Goal: Task Accomplishment & Management: Manage account settings

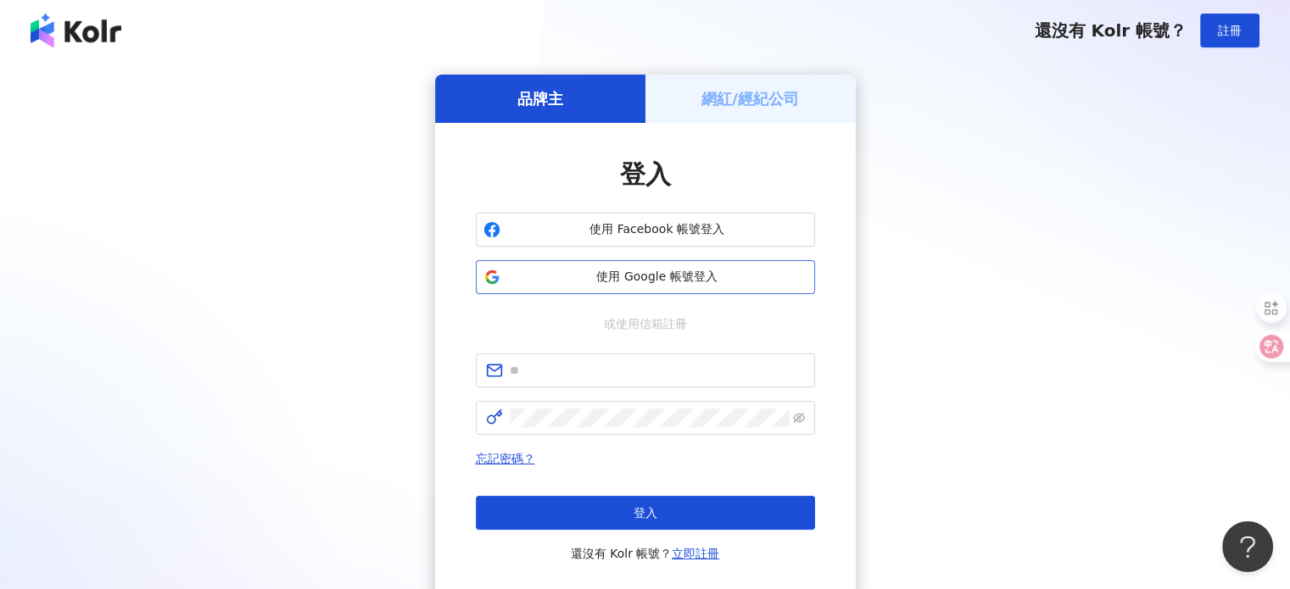
click at [622, 273] on span "使用 Google 帳號登入" at bounding box center [657, 277] width 300 height 17
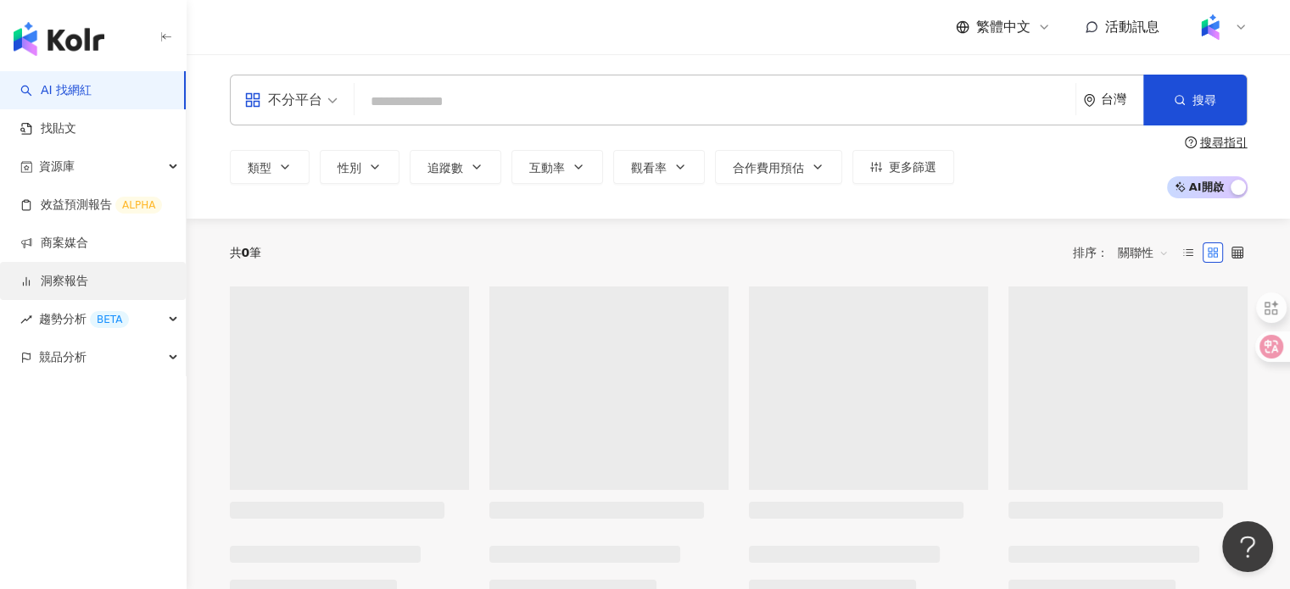
click at [88, 282] on link "洞察報告" at bounding box center [54, 281] width 68 height 17
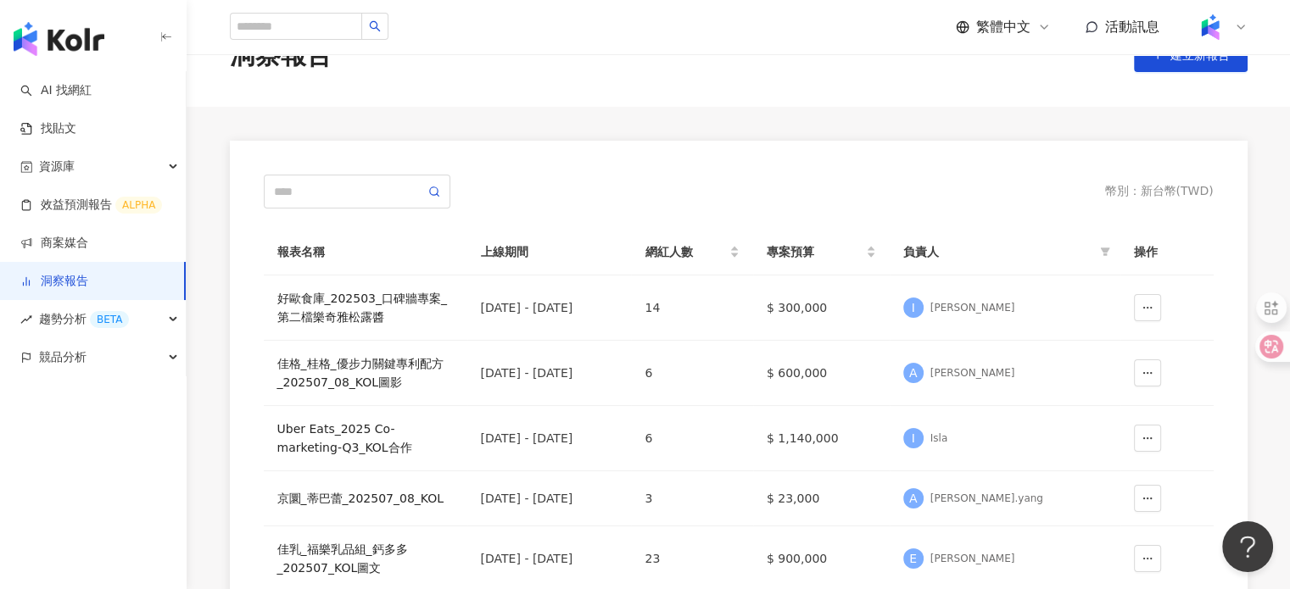
scroll to position [51, 0]
click at [404, 302] on div "好歐食庫_202503_口碑牆專案_第二檔樂奇雅松露醬" at bounding box center [365, 307] width 176 height 37
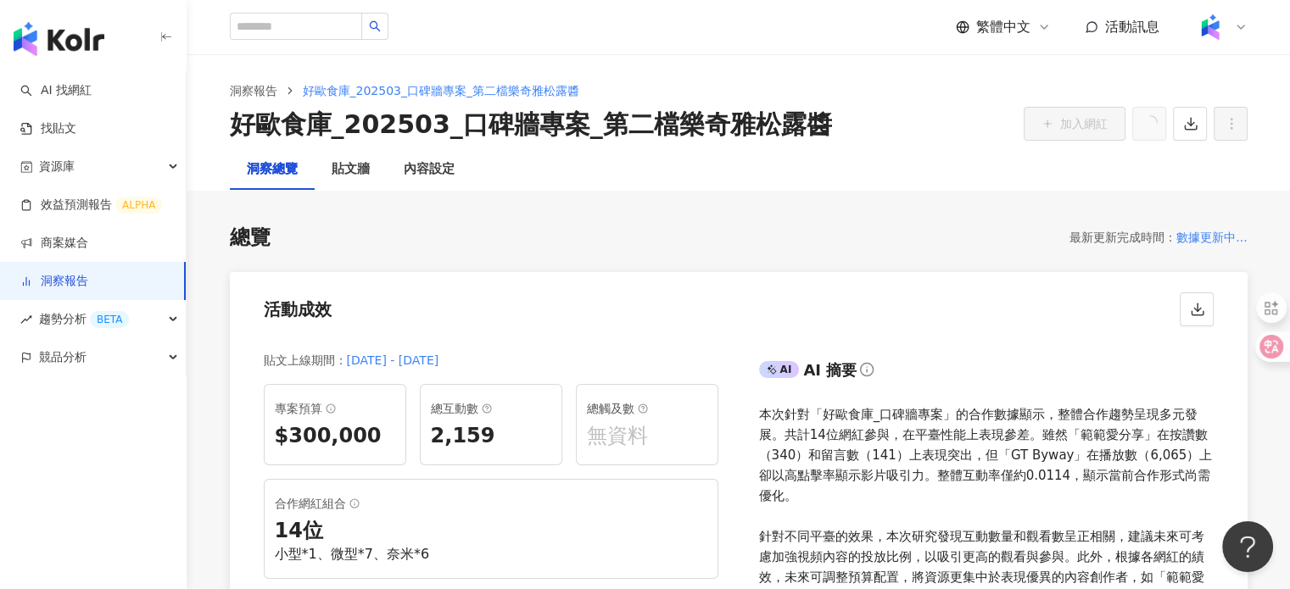
scroll to position [54, 0]
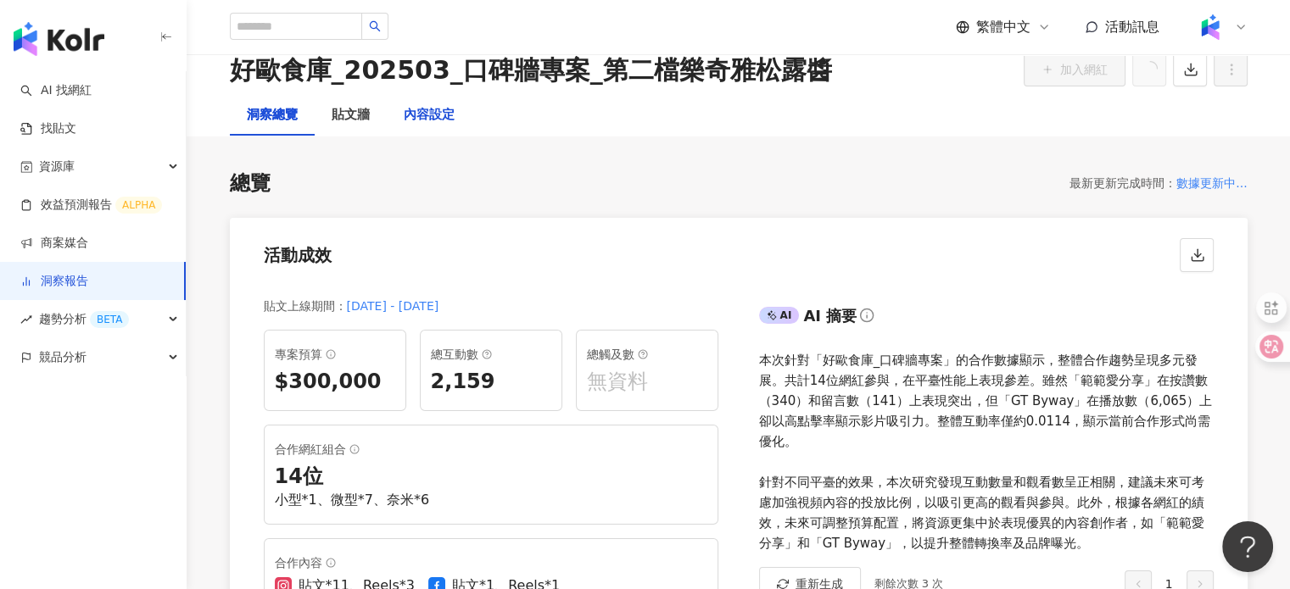
click at [420, 114] on div "內容設定" at bounding box center [429, 115] width 51 height 20
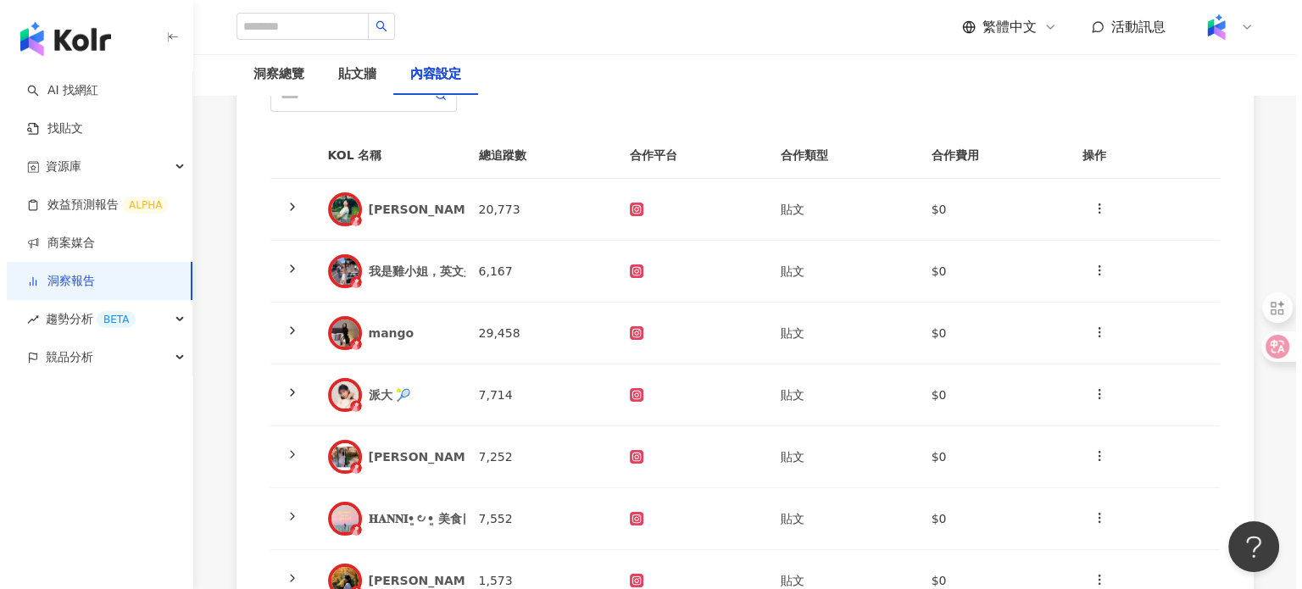
scroll to position [170, 0]
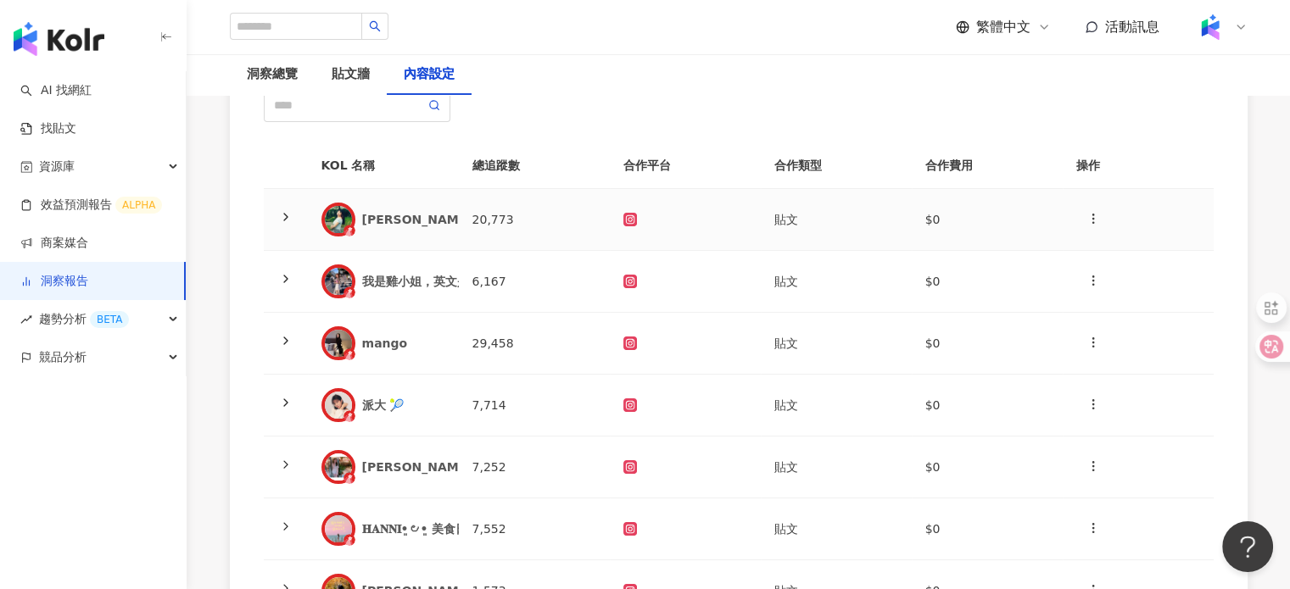
click at [377, 225] on div "波波愛麗絲" at bounding box center [417, 219] width 110 height 17
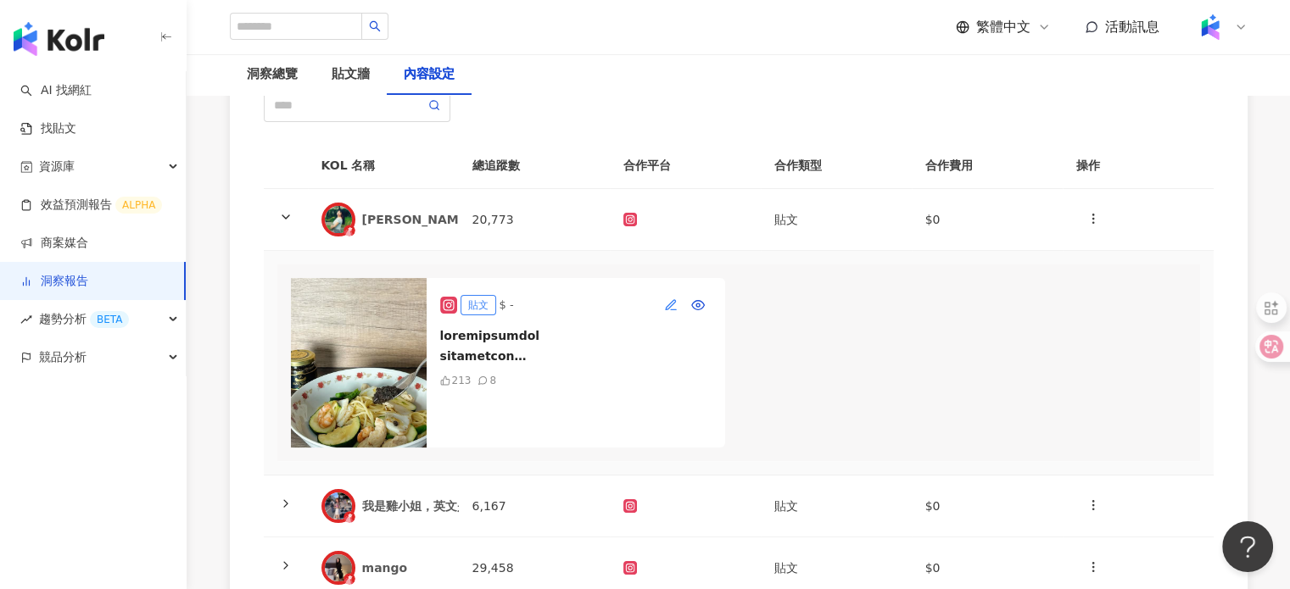
click at [670, 298] on icon "button" at bounding box center [671, 305] width 14 height 14
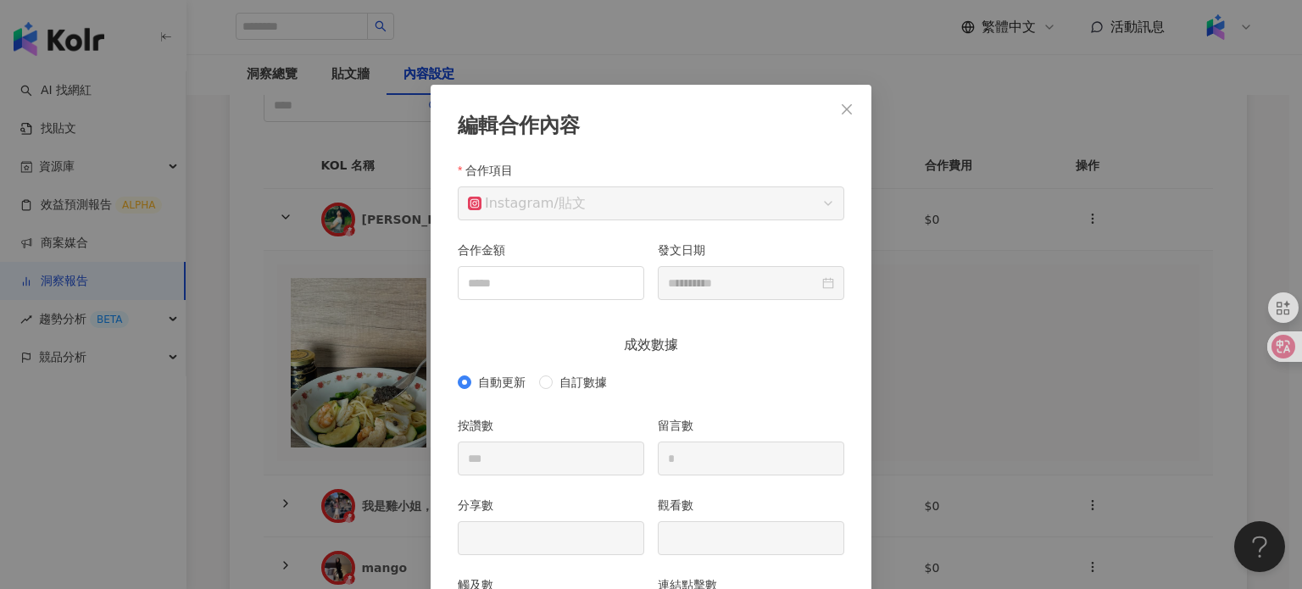
scroll to position [85, 0]
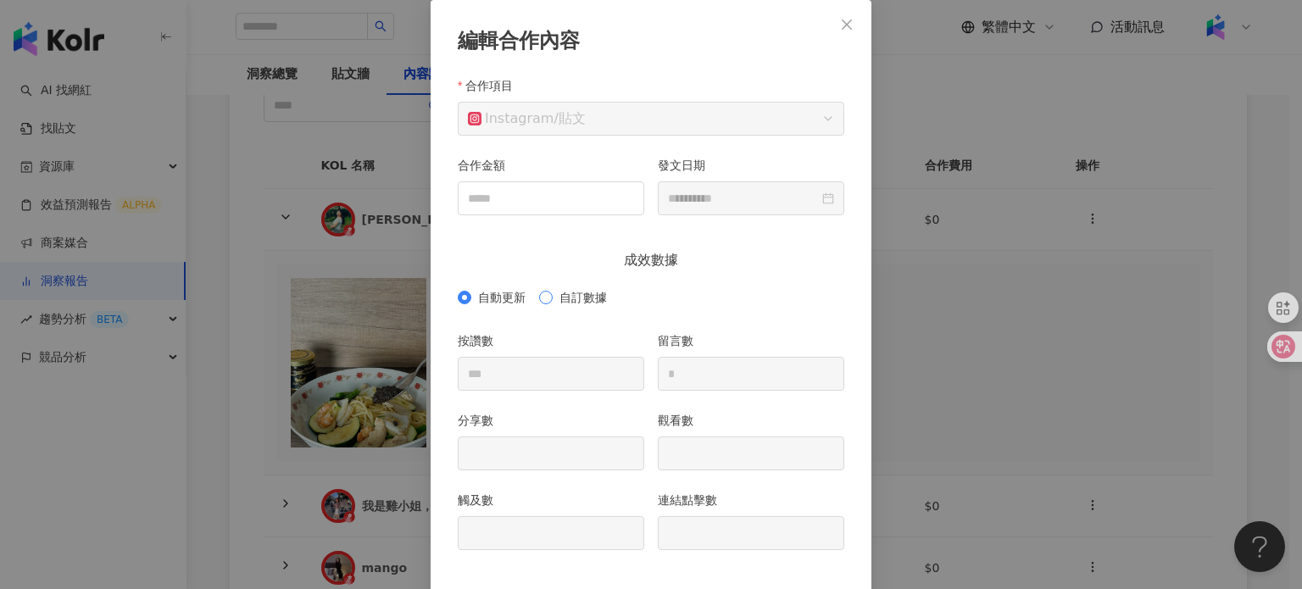
click at [553, 293] on span "自訂數據" at bounding box center [583, 297] width 61 height 19
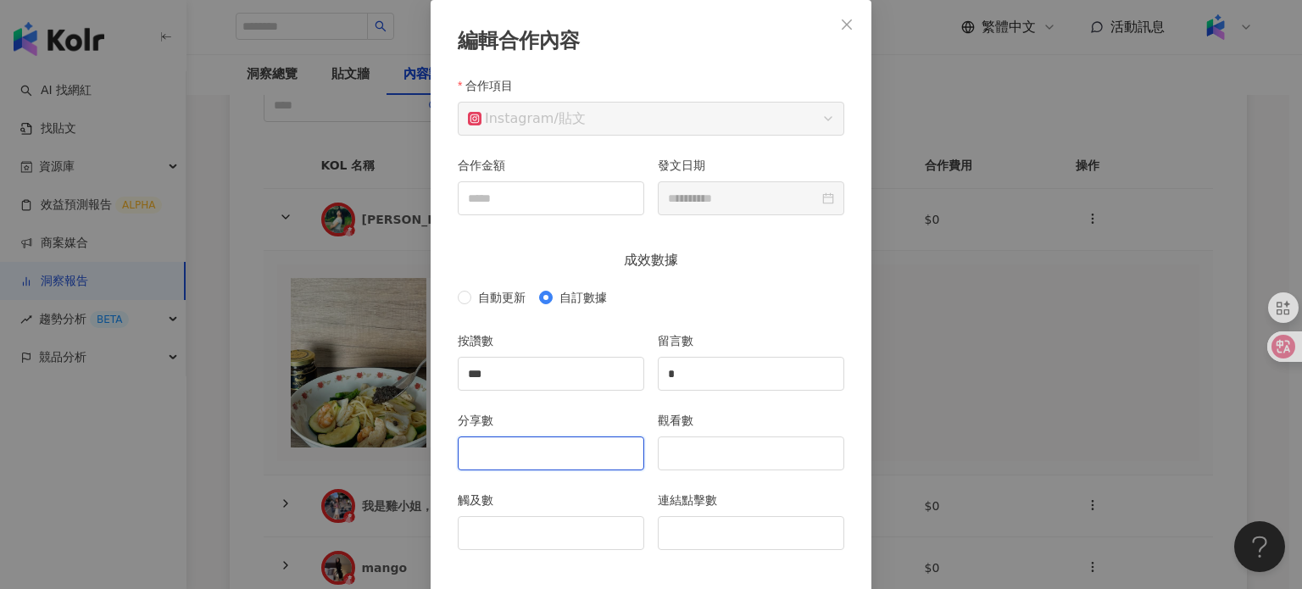
click at [567, 451] on input "分享數" at bounding box center [551, 453] width 185 height 32
type input "**"
click at [696, 465] on input "觀看數" at bounding box center [751, 453] width 185 height 32
type input "****"
click at [577, 523] on input "觸及數" at bounding box center [551, 533] width 185 height 32
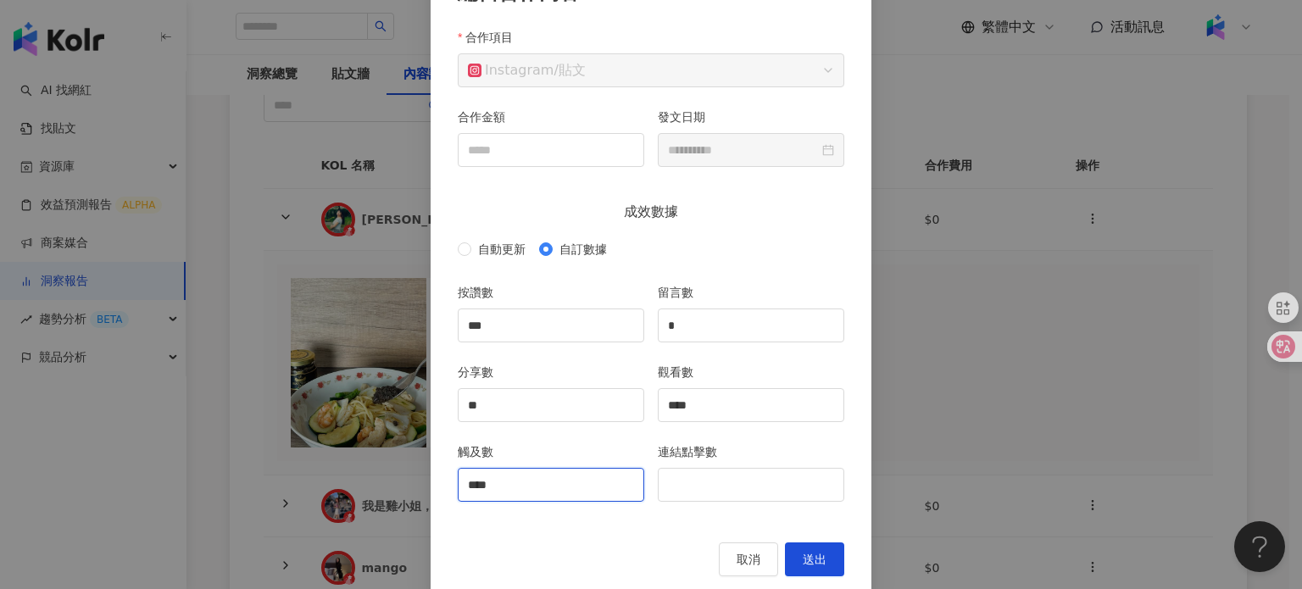
scroll to position [159, 0]
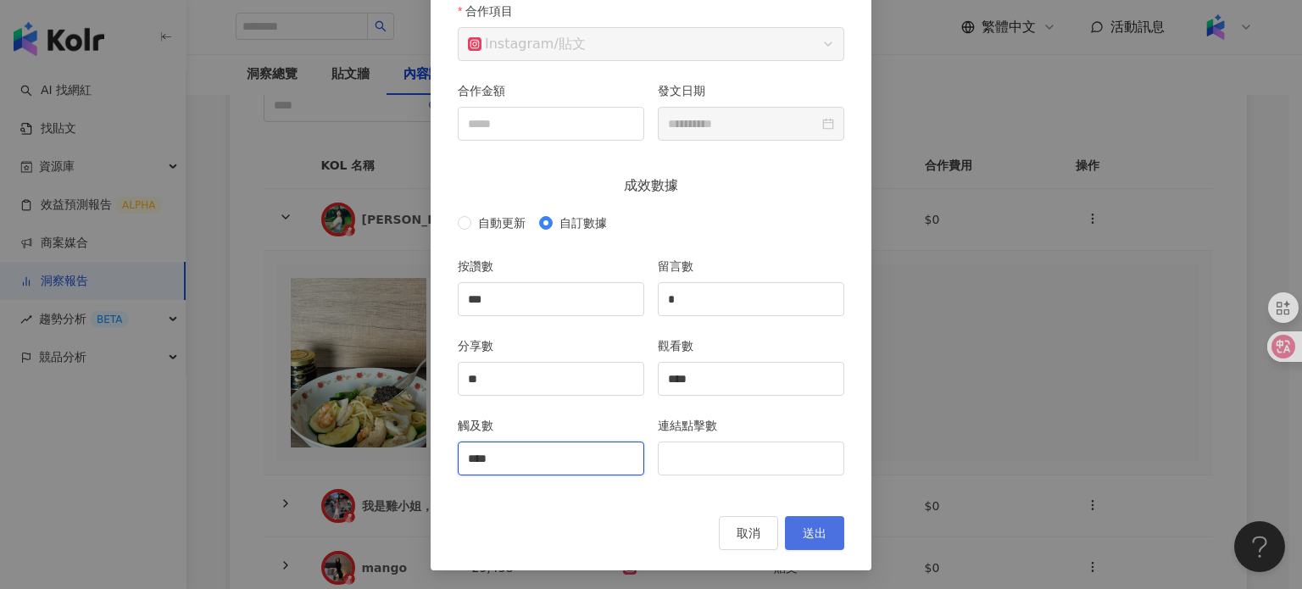
type input "****"
click at [814, 521] on button "送出" at bounding box center [814, 533] width 59 height 34
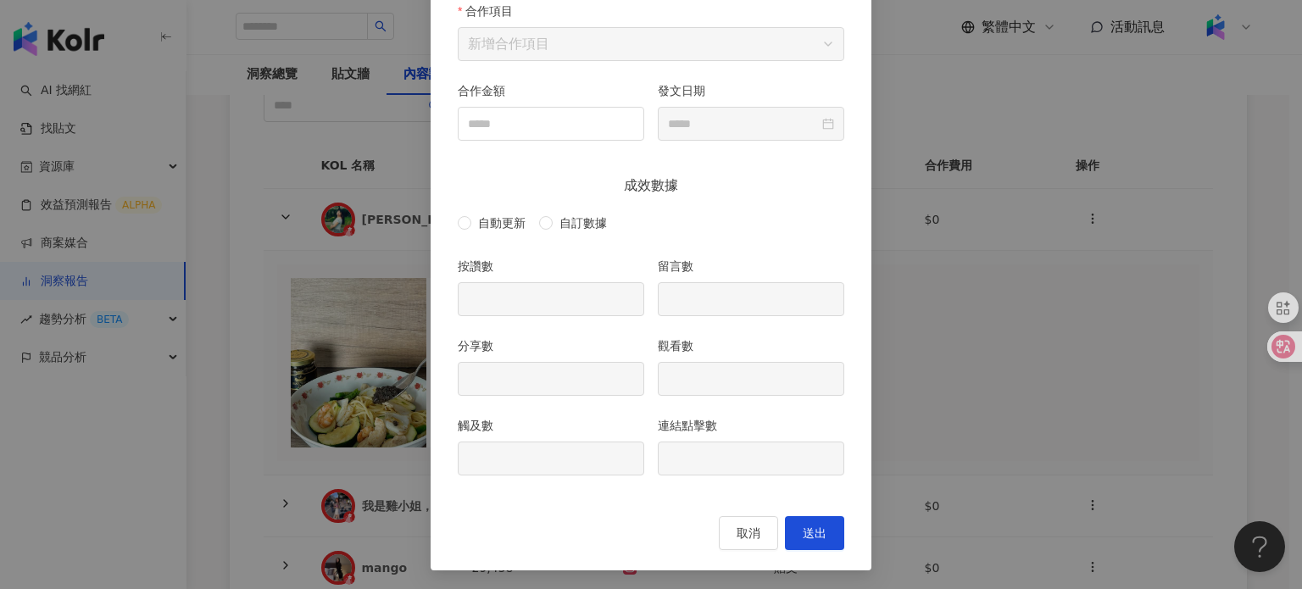
type input "***"
type input "*"
type input "**"
type input "****"
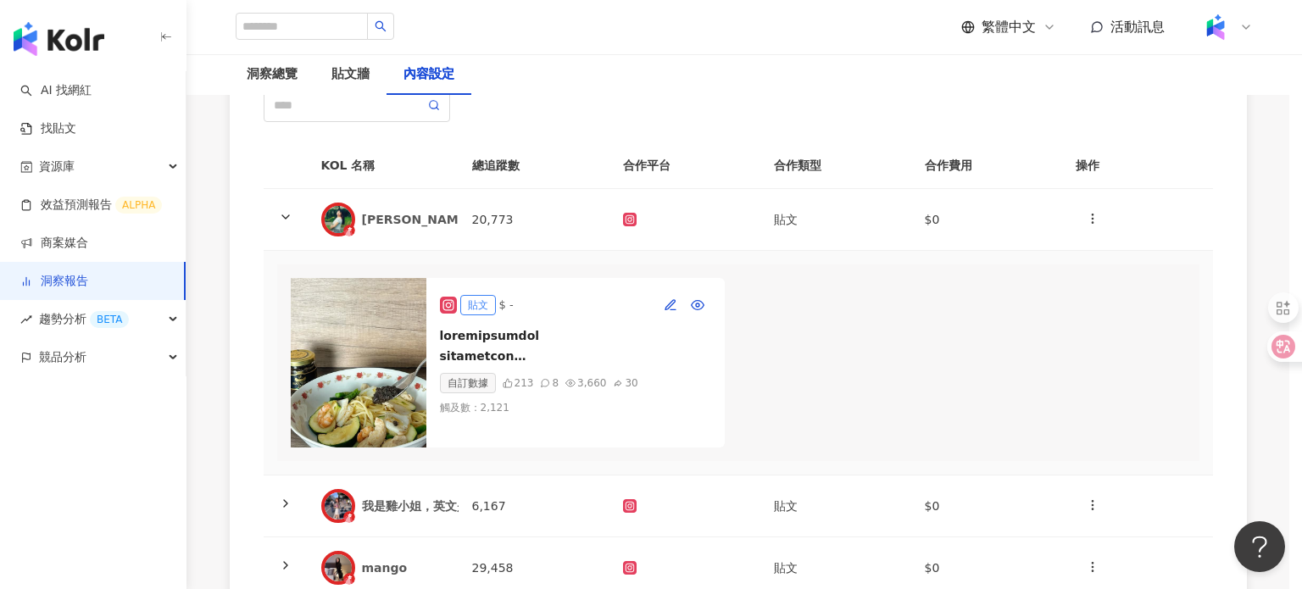
type input "**********"
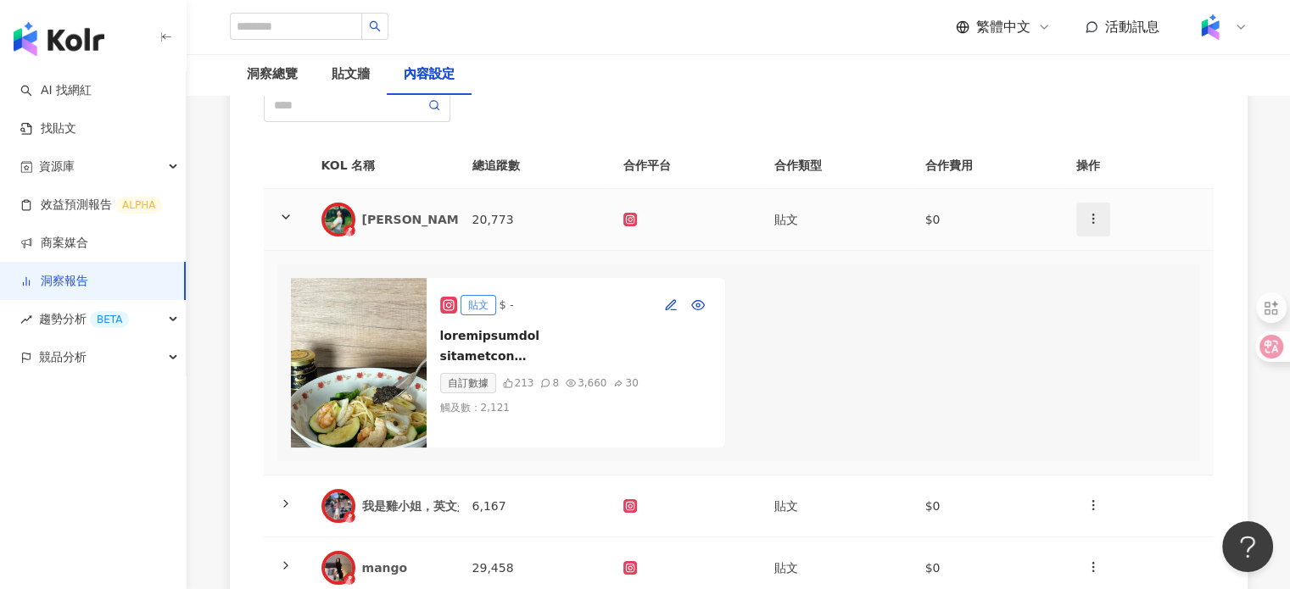
click at [1090, 221] on icon "button" at bounding box center [1093, 219] width 14 height 14
click at [1105, 262] on div "新增內容" at bounding box center [1122, 259] width 66 height 19
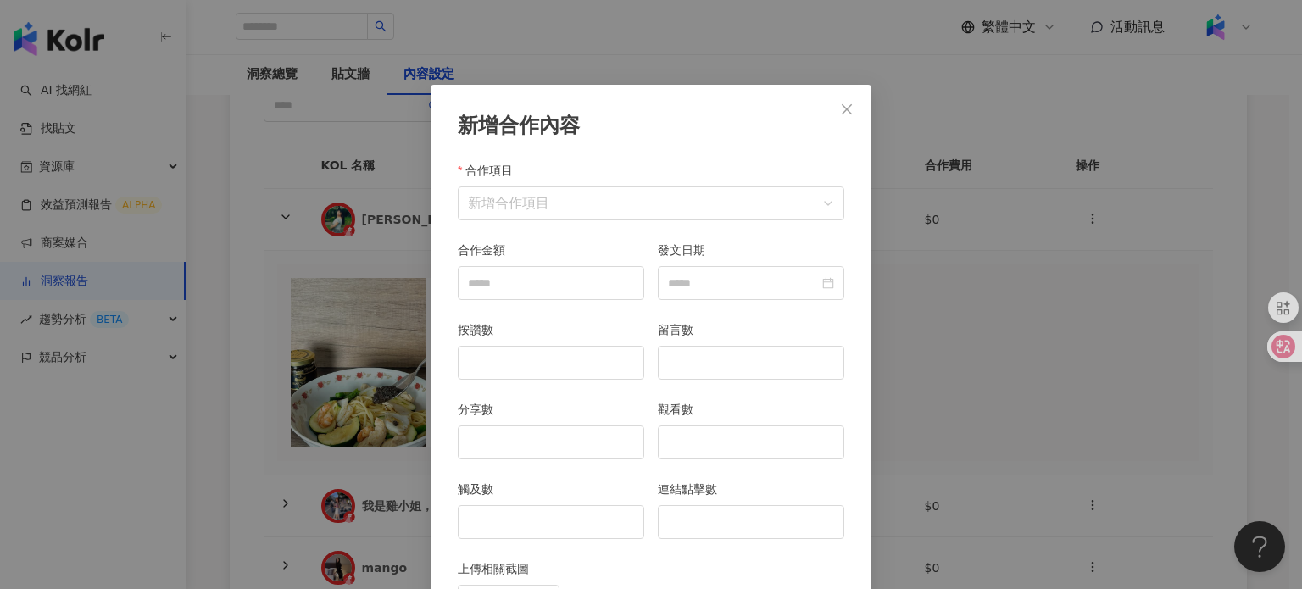
scroll to position [85, 0]
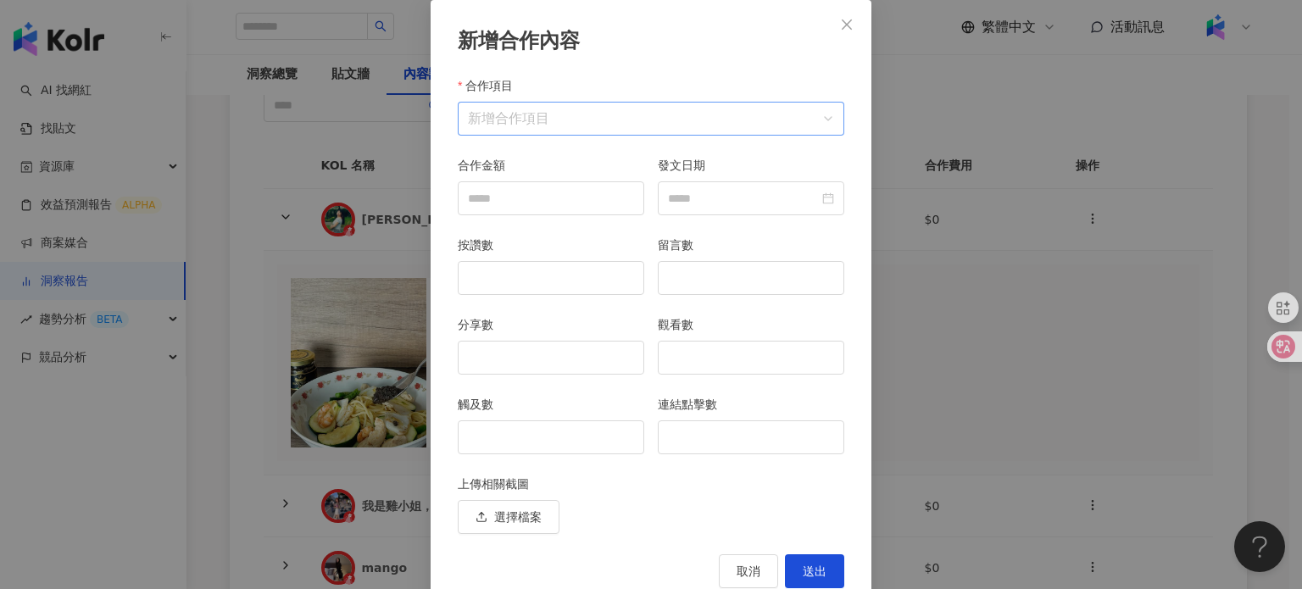
click at [625, 121] on input "合作項目" at bounding box center [651, 119] width 366 height 32
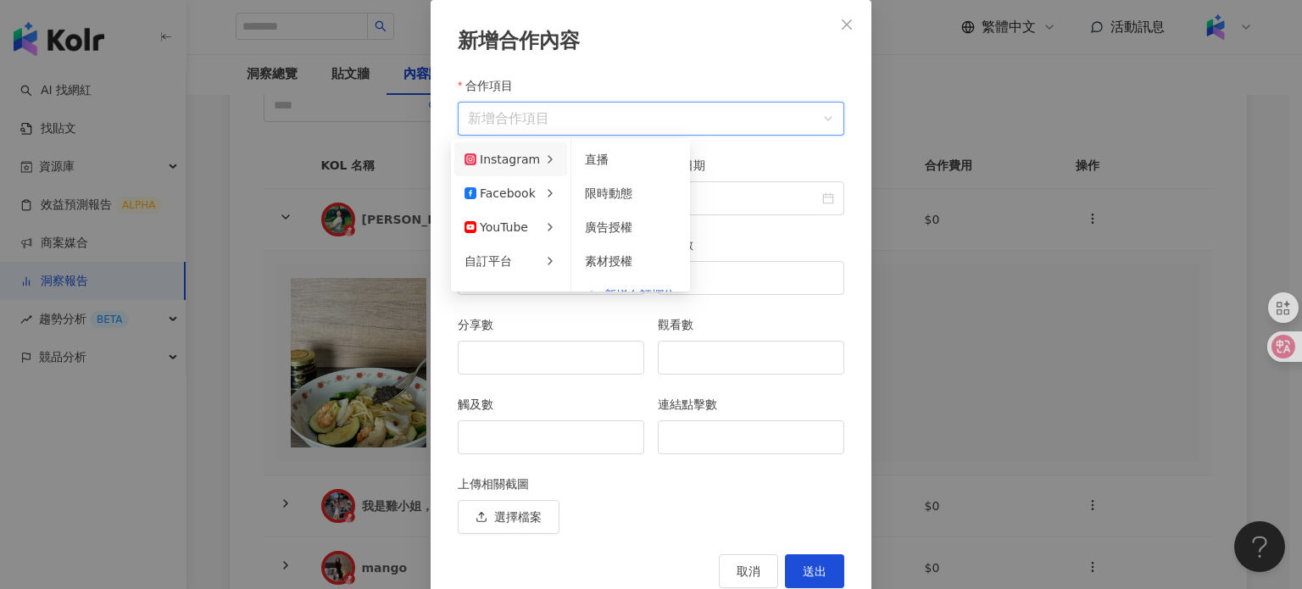
click at [543, 155] on icon at bounding box center [550, 160] width 14 height 14
click at [600, 193] on span "限時動態" at bounding box center [608, 194] width 47 height 14
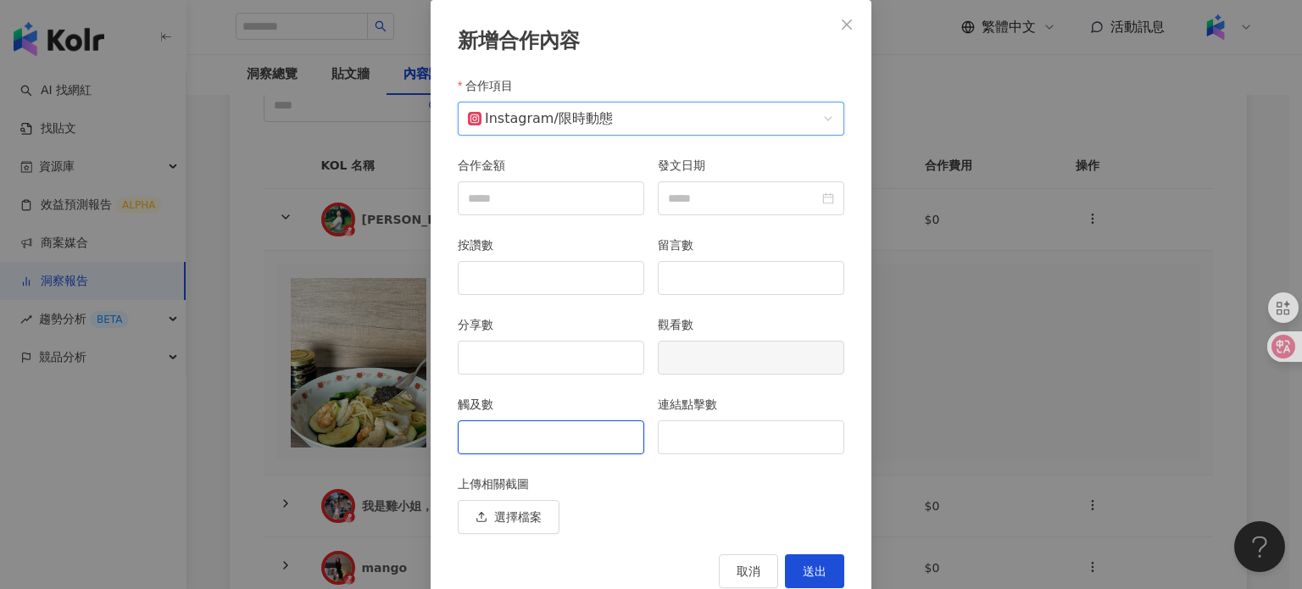
click at [571, 444] on input "觸及數" at bounding box center [551, 437] width 185 height 32
type input "**"
click at [712, 430] on input "連結點擊數" at bounding box center [751, 437] width 185 height 32
type input "*"
click at [816, 566] on span "送出" at bounding box center [815, 572] width 24 height 14
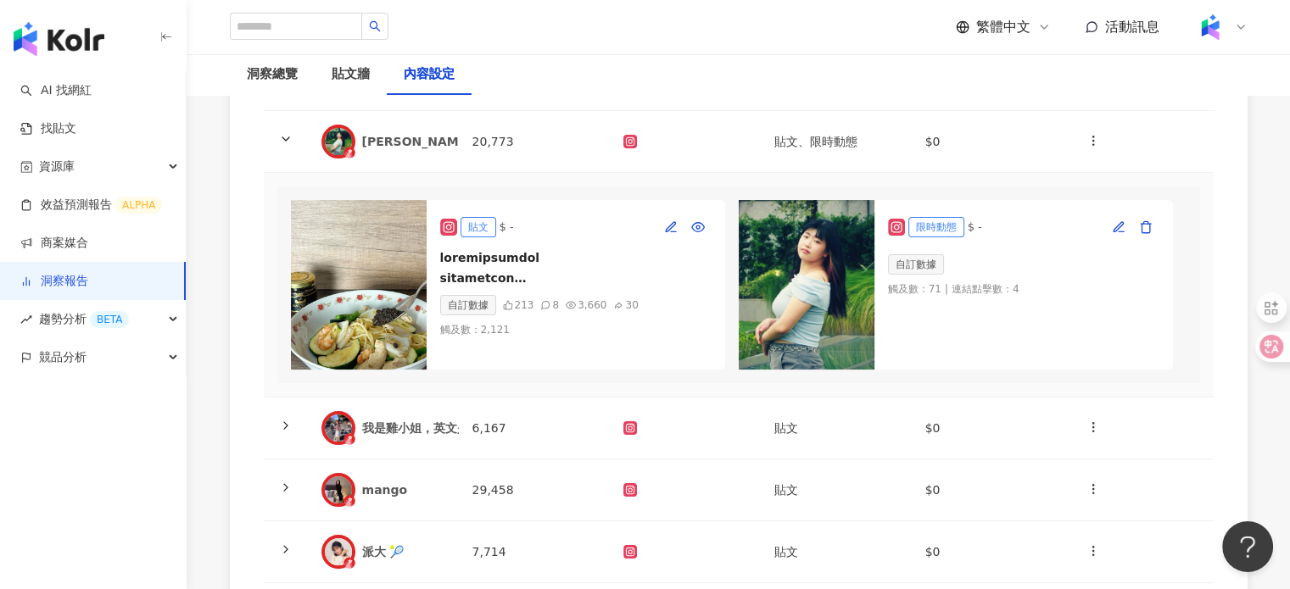
scroll to position [339, 0]
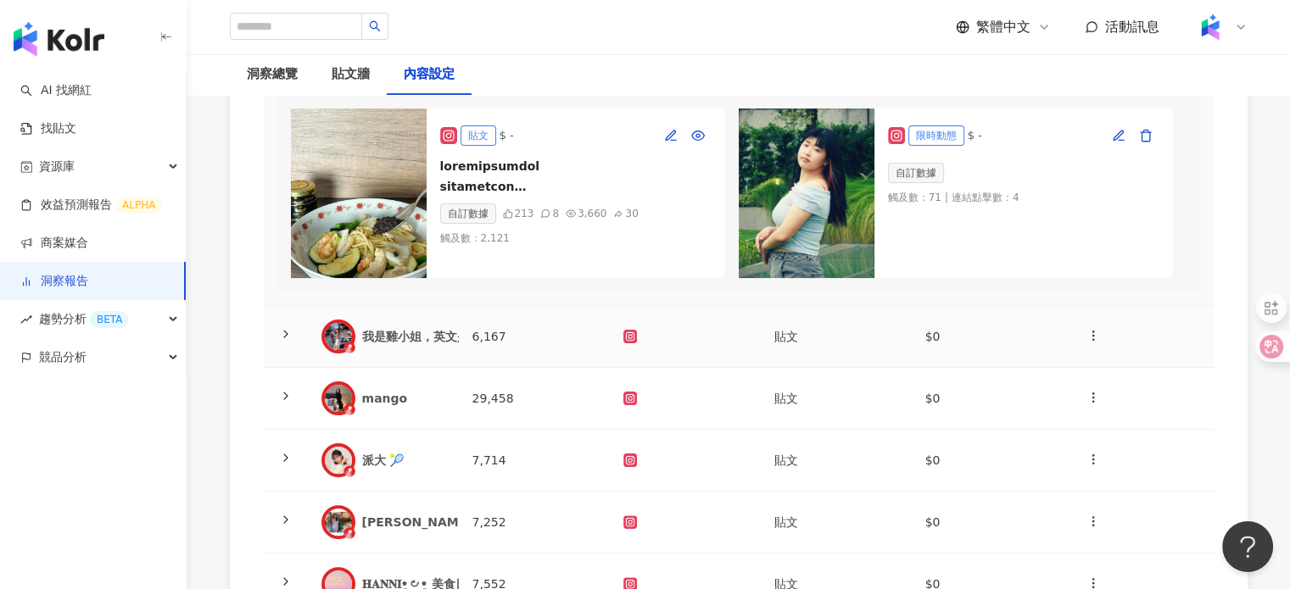
click at [443, 343] on div "我是雞小姐，英文是Katy，朋友都叫我蔡蔡" at bounding box center [561, 336] width 398 height 17
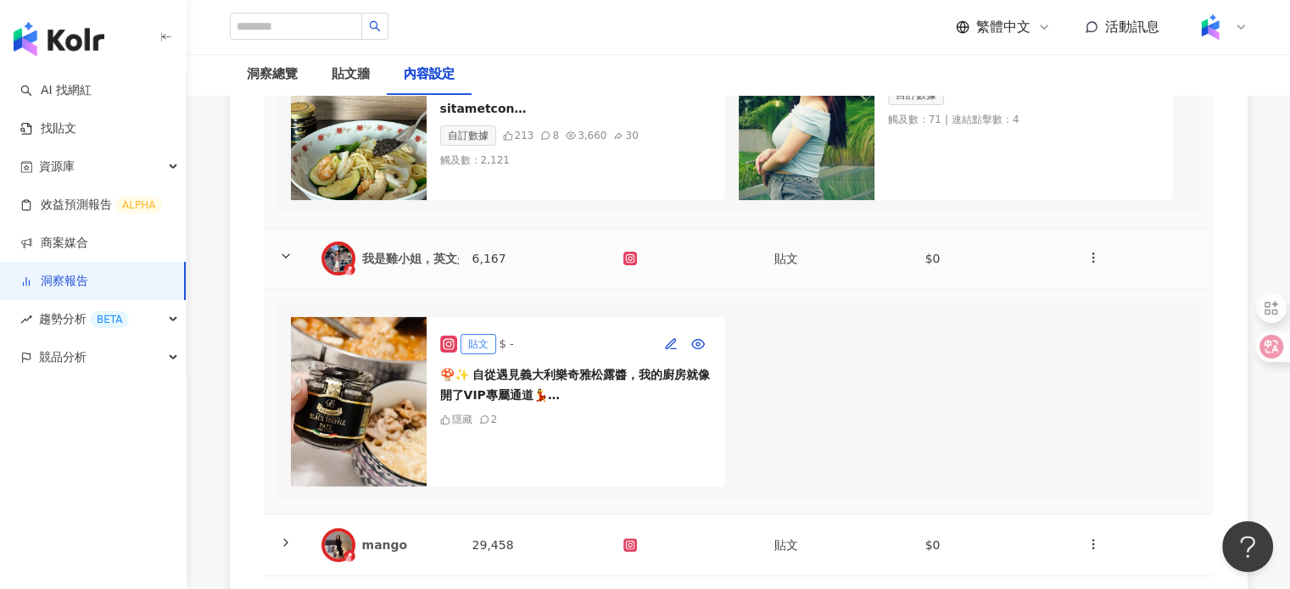
scroll to position [509, 0]
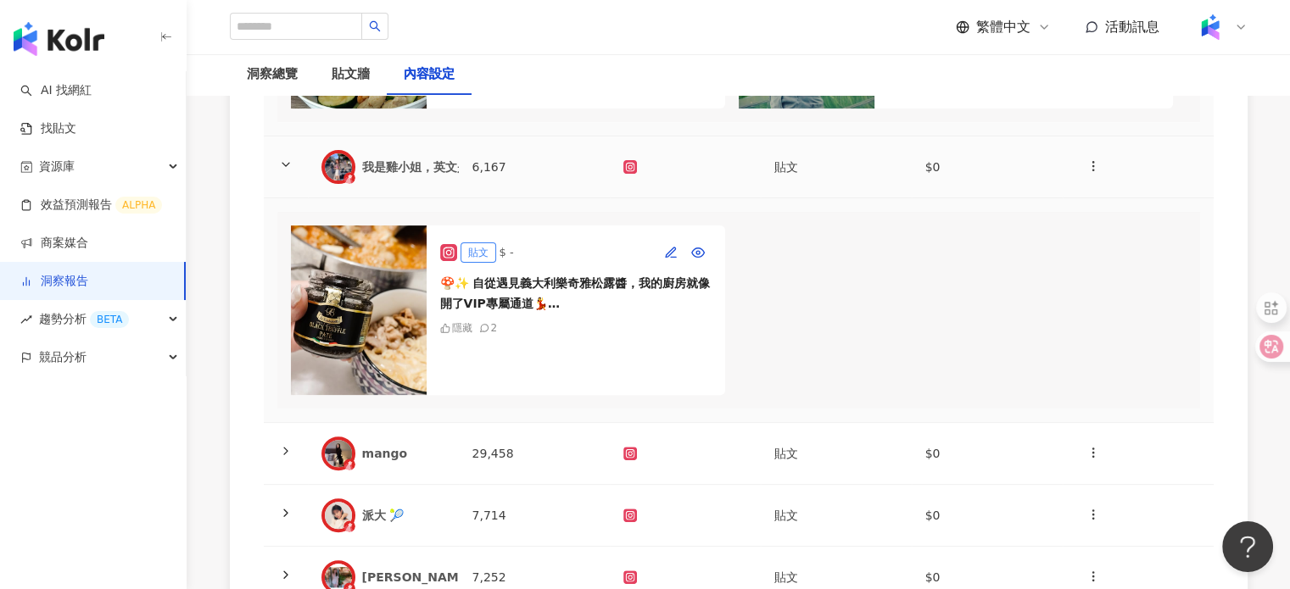
click at [413, 175] on div "我是雞小姐，英文是Katy，朋友都叫我蔡蔡" at bounding box center [561, 167] width 398 height 17
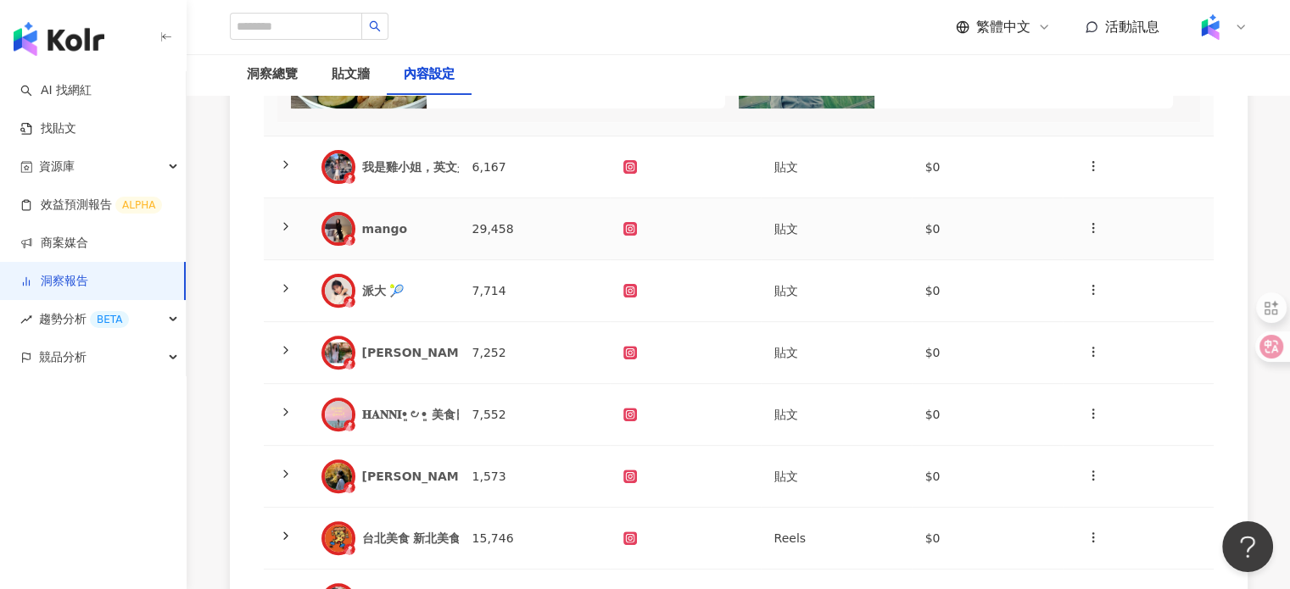
click at [384, 258] on td "mango" at bounding box center [383, 229] width 151 height 62
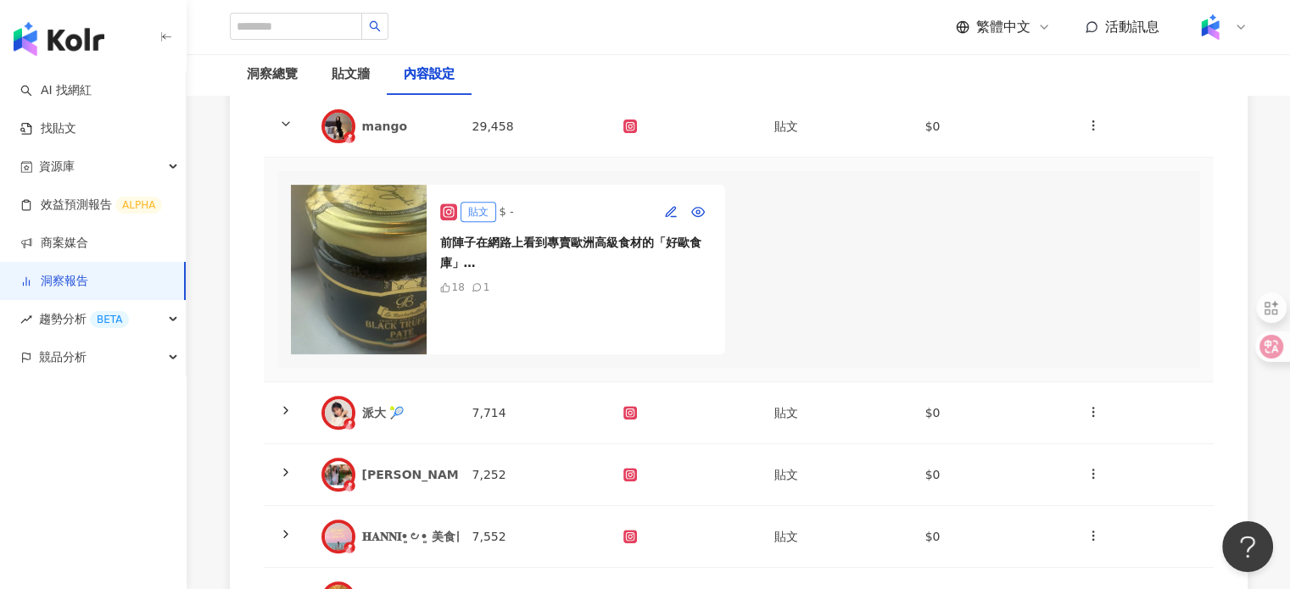
scroll to position [678, 0]
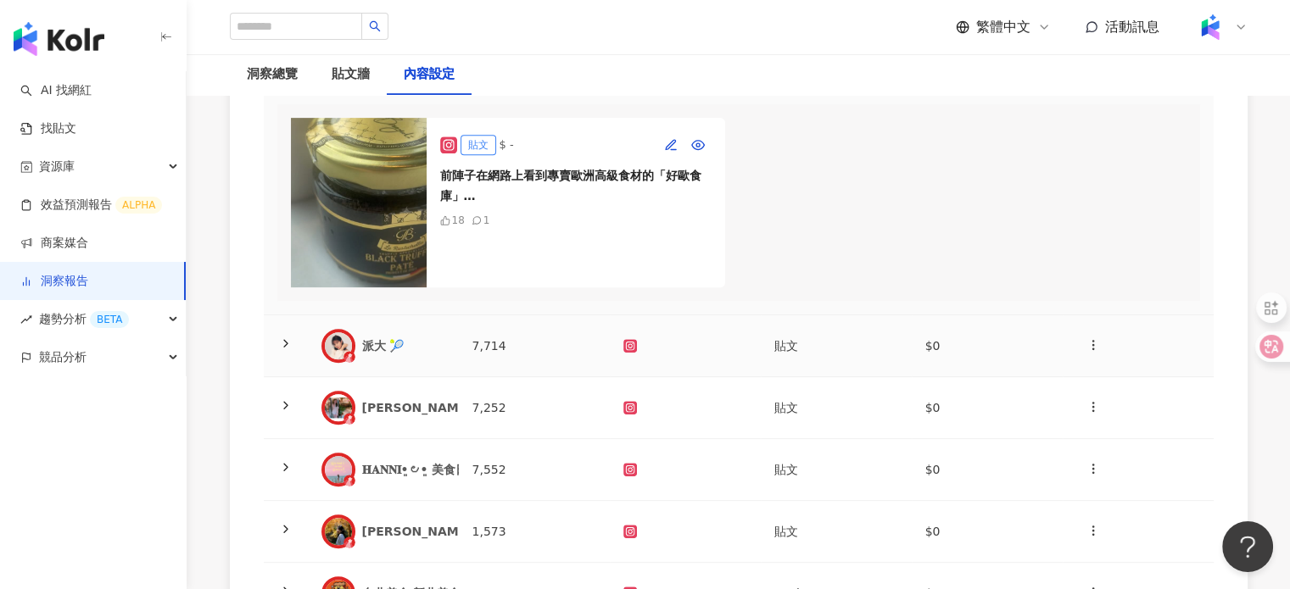
click at [375, 354] on div "派大 🎾" at bounding box center [403, 345] width 83 height 17
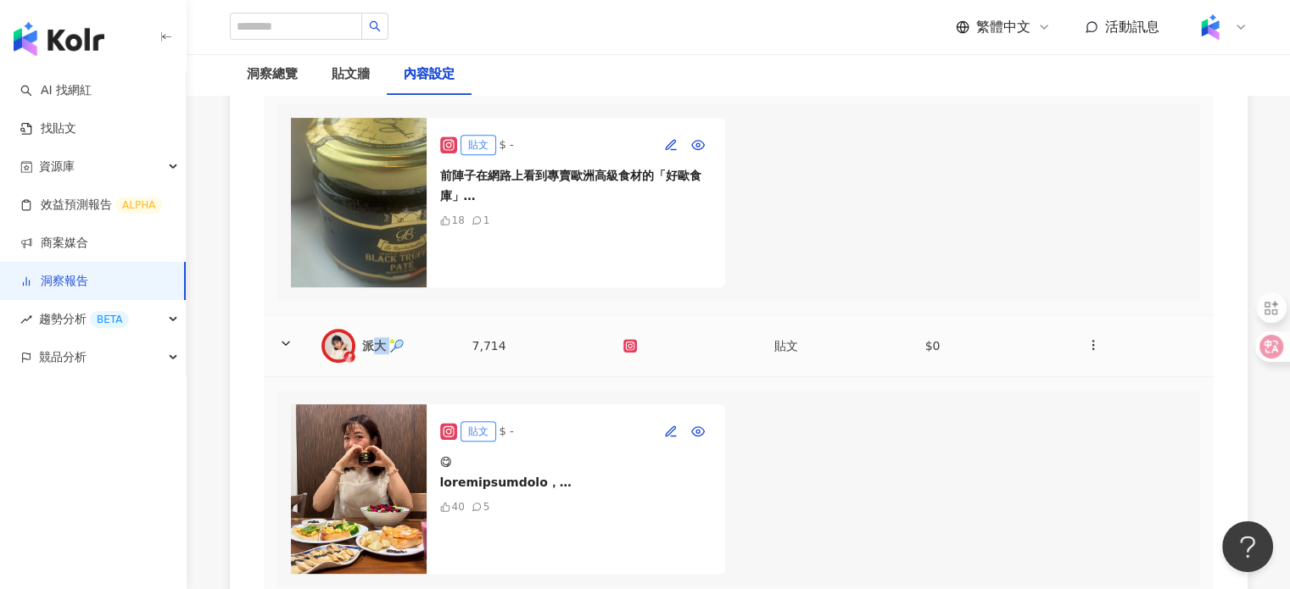
click at [375, 354] on div "派大 🎾" at bounding box center [403, 345] width 83 height 17
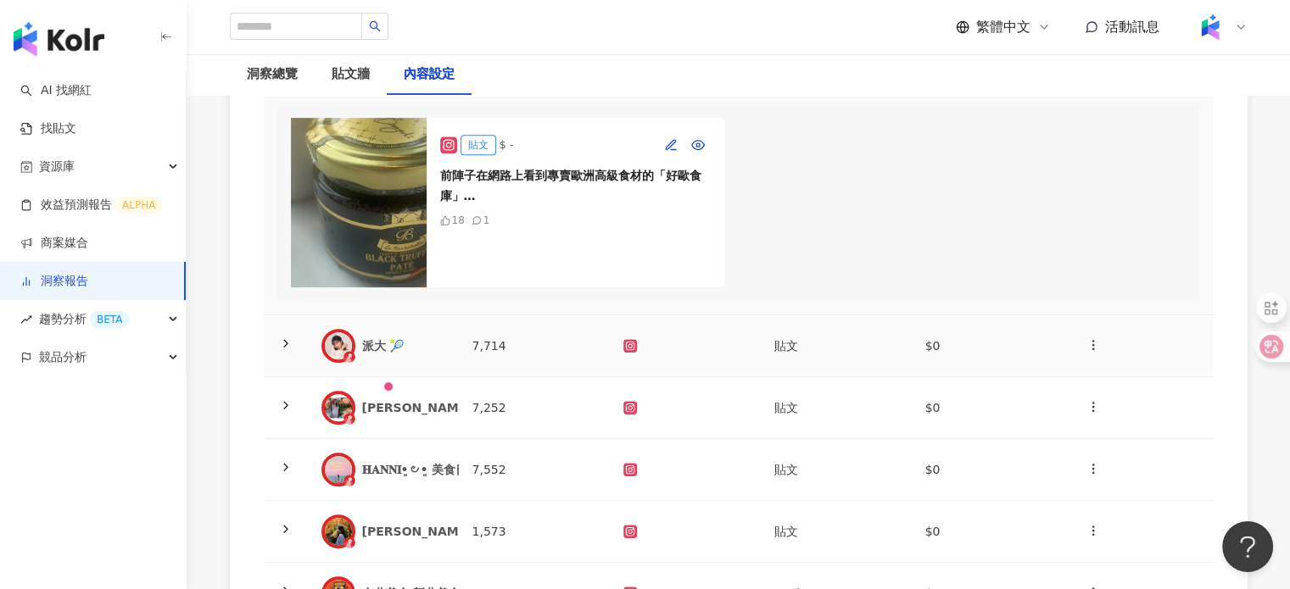
click at [402, 359] on div "派大 🎾" at bounding box center [383, 346] width 124 height 34
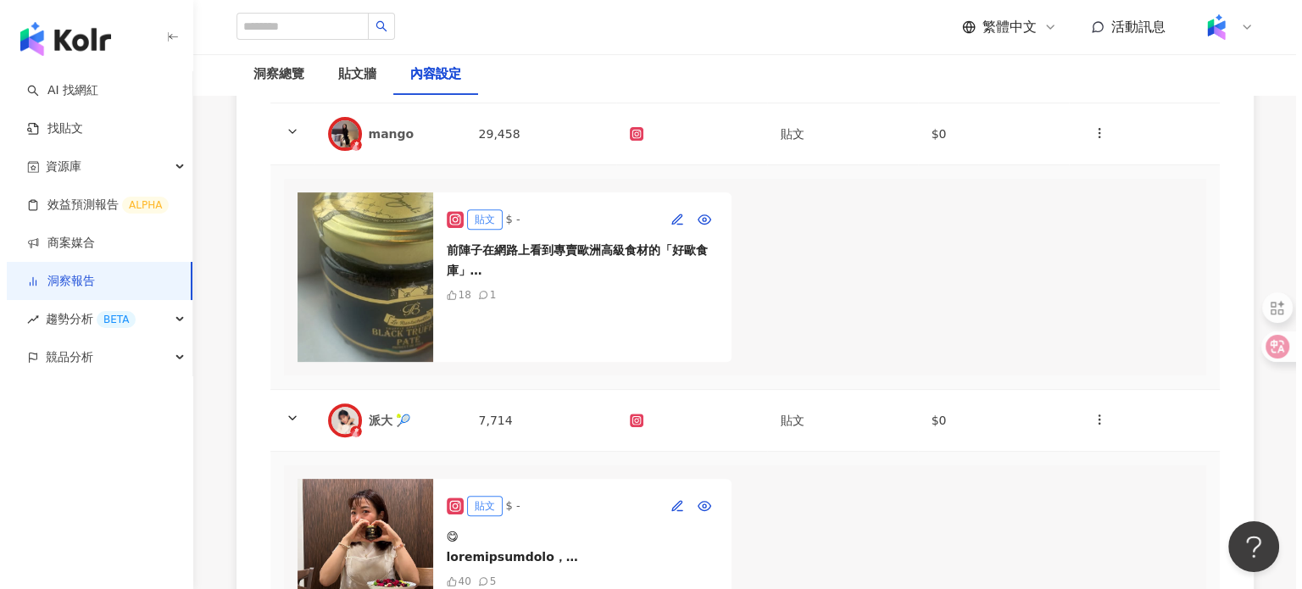
scroll to position [763, 0]
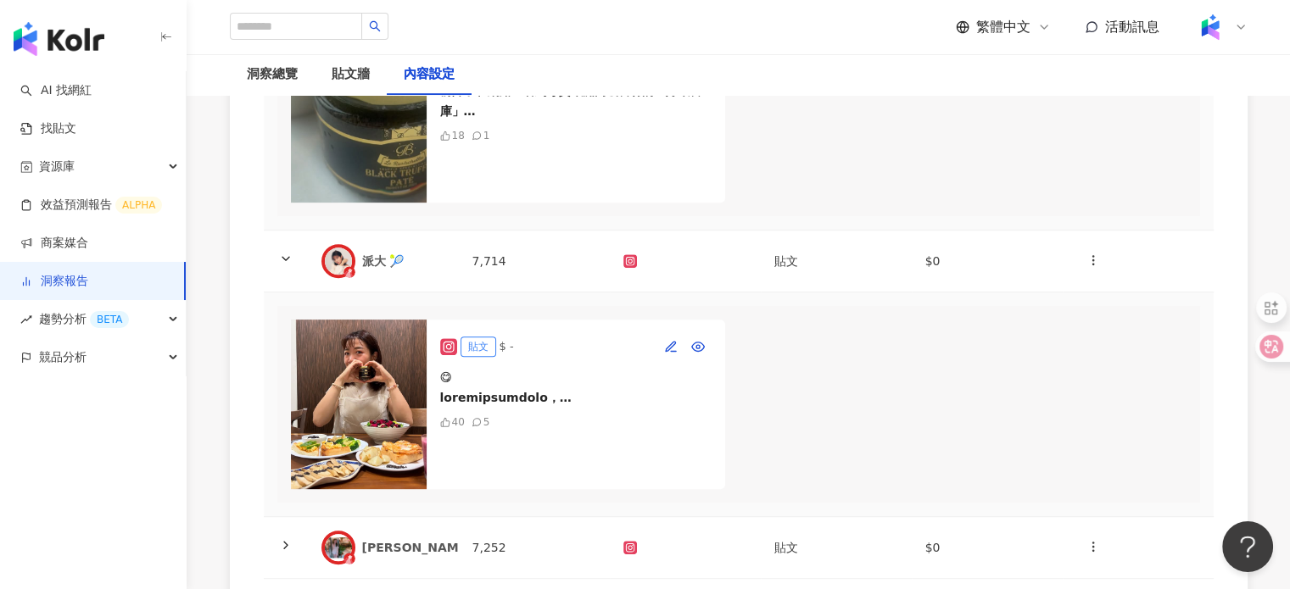
click at [407, 430] on img at bounding box center [359, 405] width 136 height 170
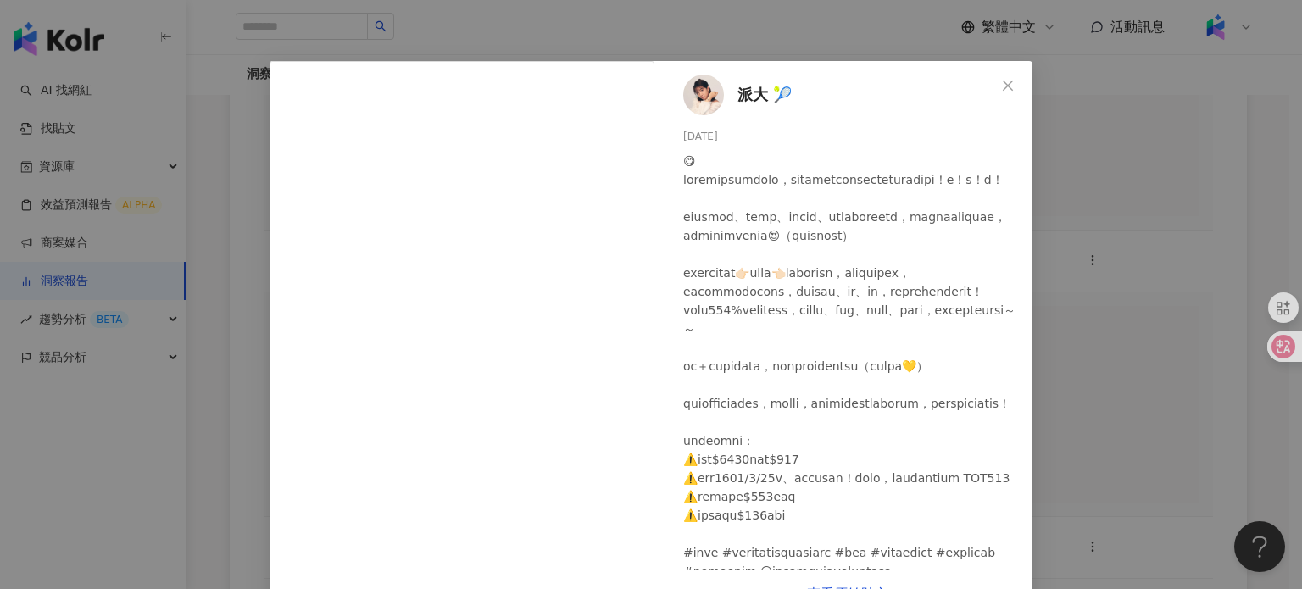
scroll to position [0, 0]
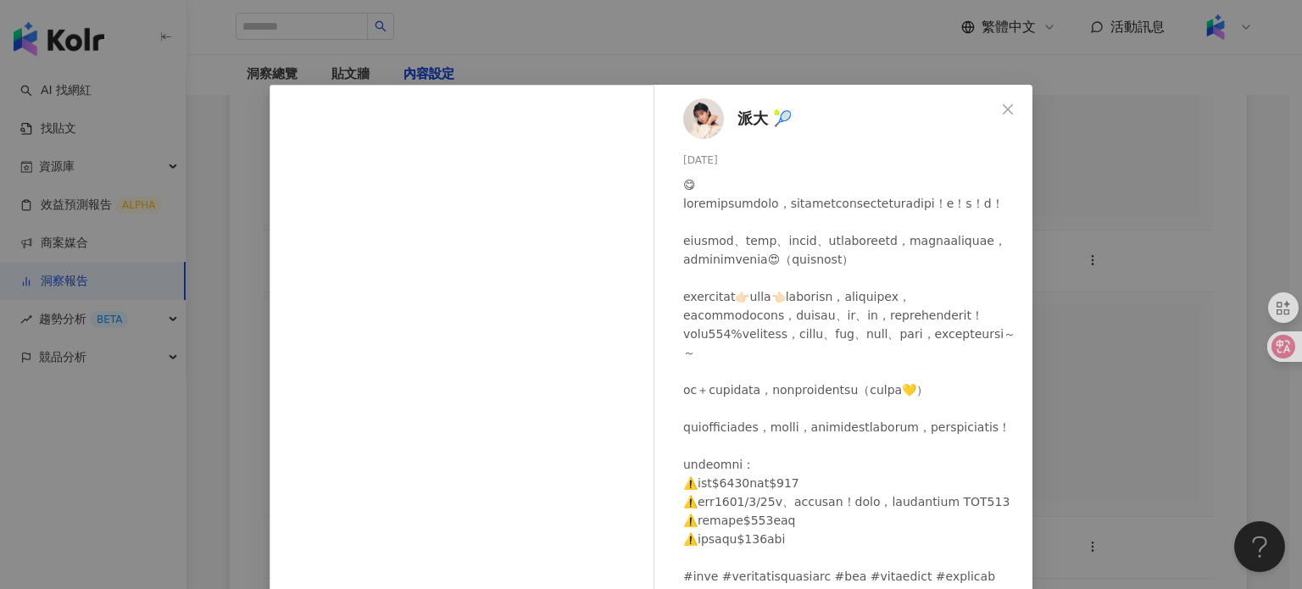
click at [1078, 92] on div "派大 🎾 2025/8/18 40 5 查看原始貼文" at bounding box center [651, 294] width 1302 height 589
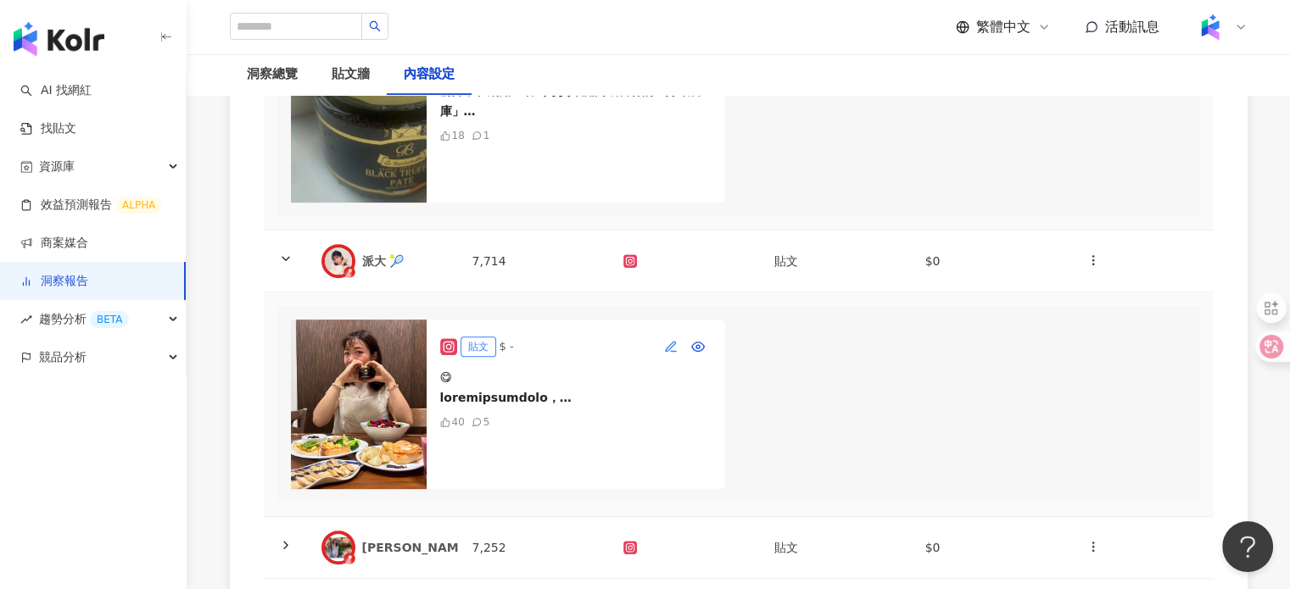
click at [660, 360] on button "button" at bounding box center [670, 346] width 27 height 27
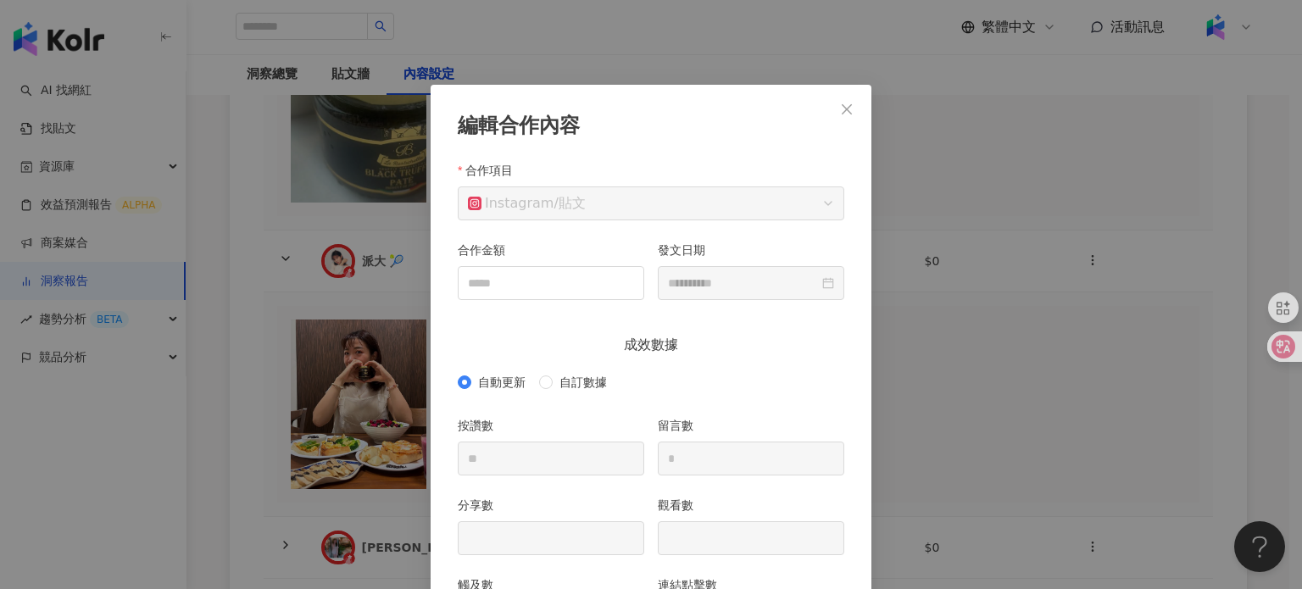
scroll to position [85, 0]
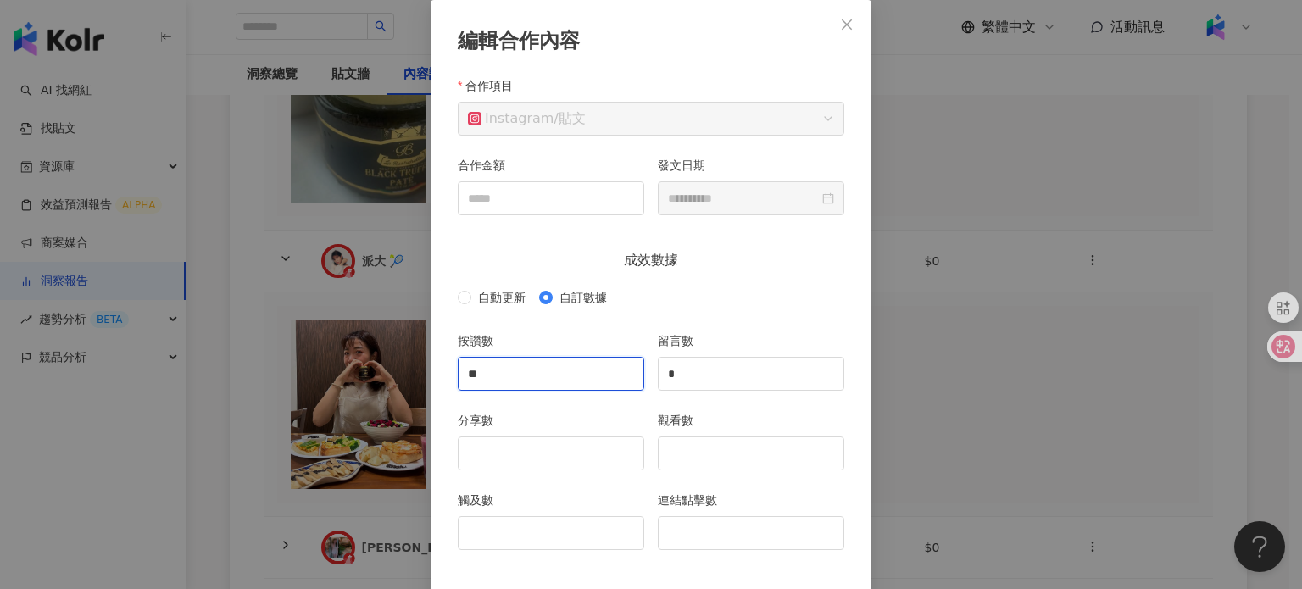
click at [508, 376] on input "**" at bounding box center [551, 374] width 185 height 32
type input "**"
click at [660, 450] on input "觀看數" at bounding box center [751, 453] width 185 height 32
type input "****"
click at [556, 453] on input "分享數" at bounding box center [551, 453] width 185 height 32
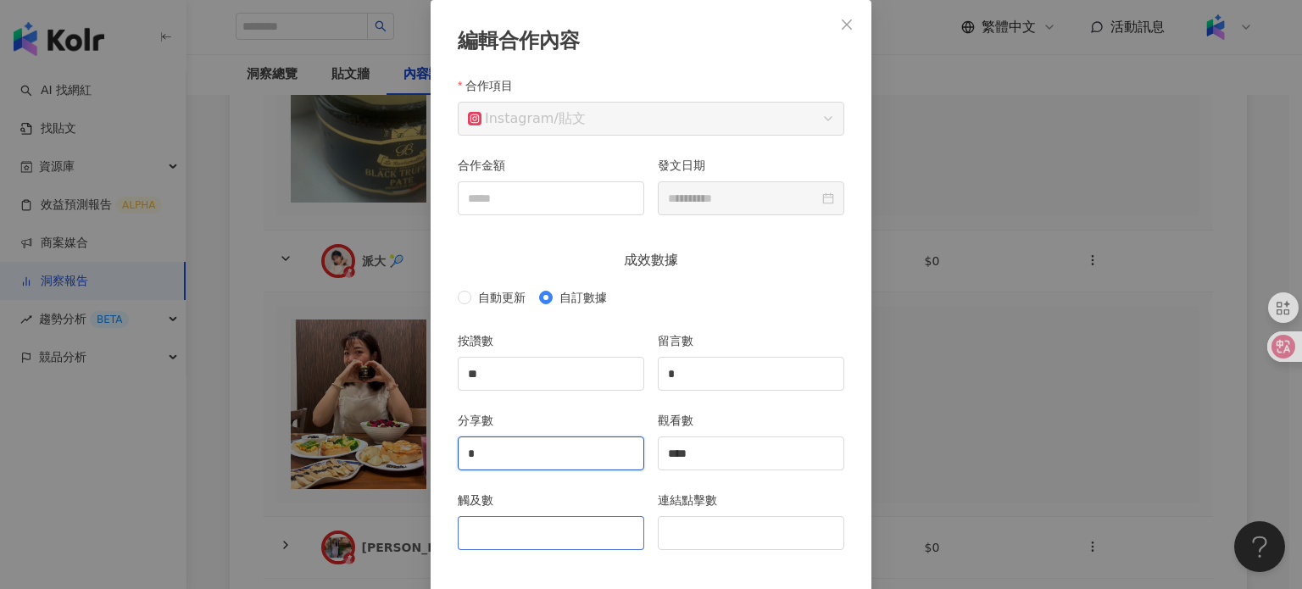
type input "*"
click at [514, 528] on input "觸及數" at bounding box center [551, 533] width 185 height 32
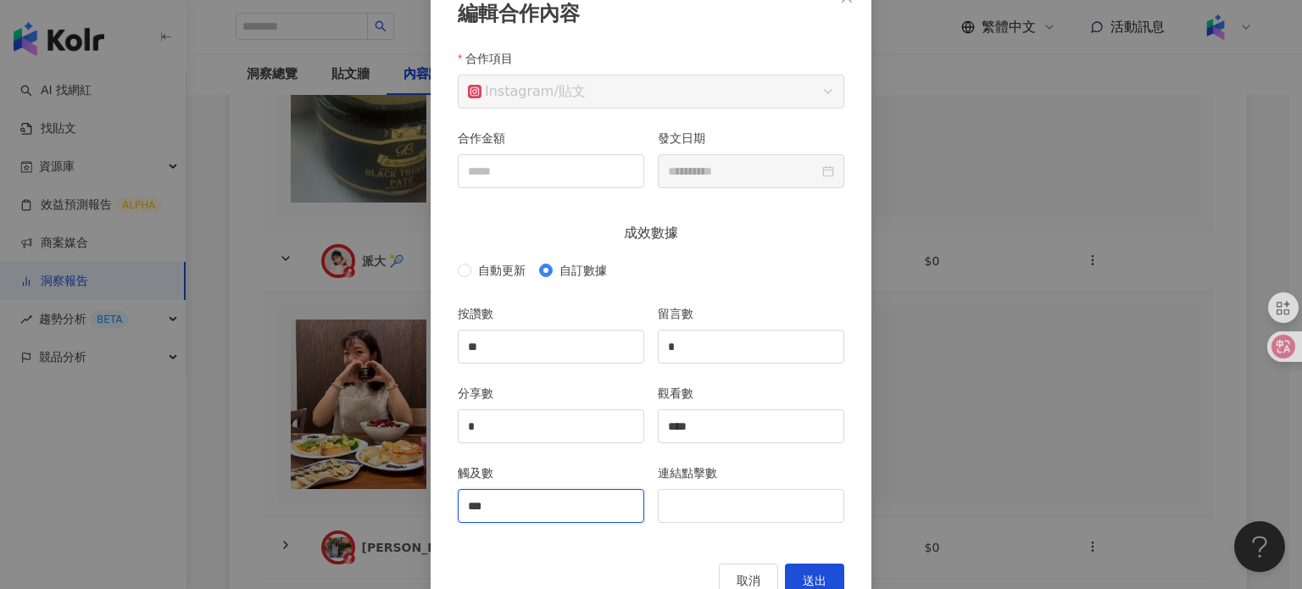
scroll to position [159, 0]
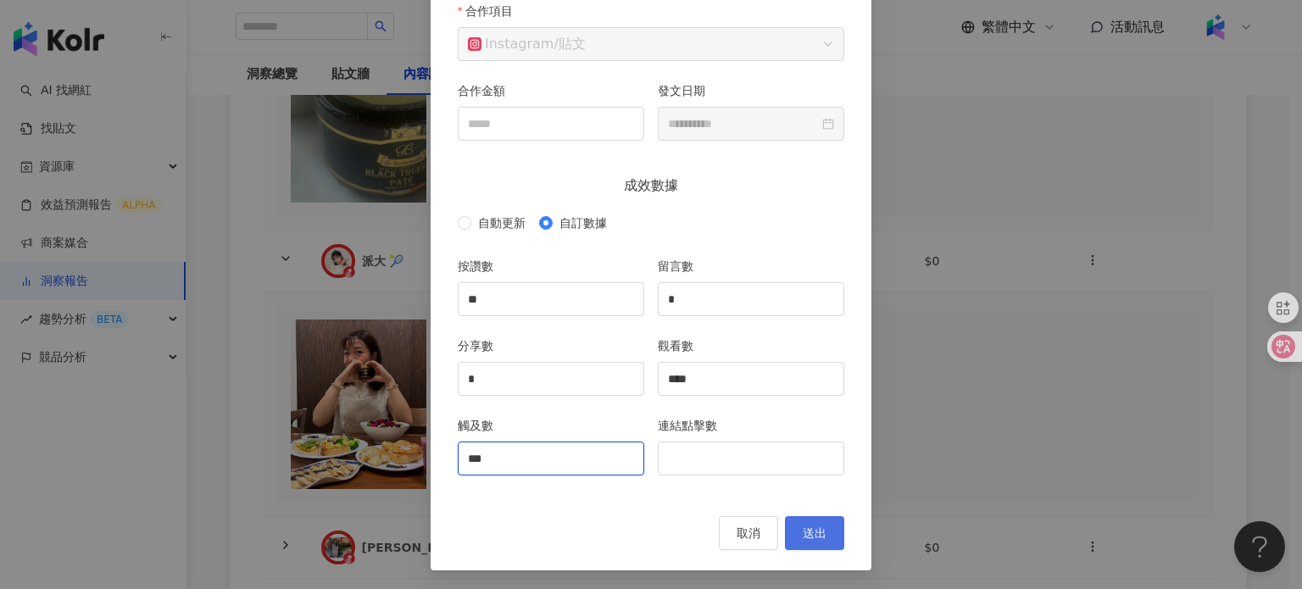
type input "***"
click at [833, 535] on button "送出" at bounding box center [814, 533] width 59 height 34
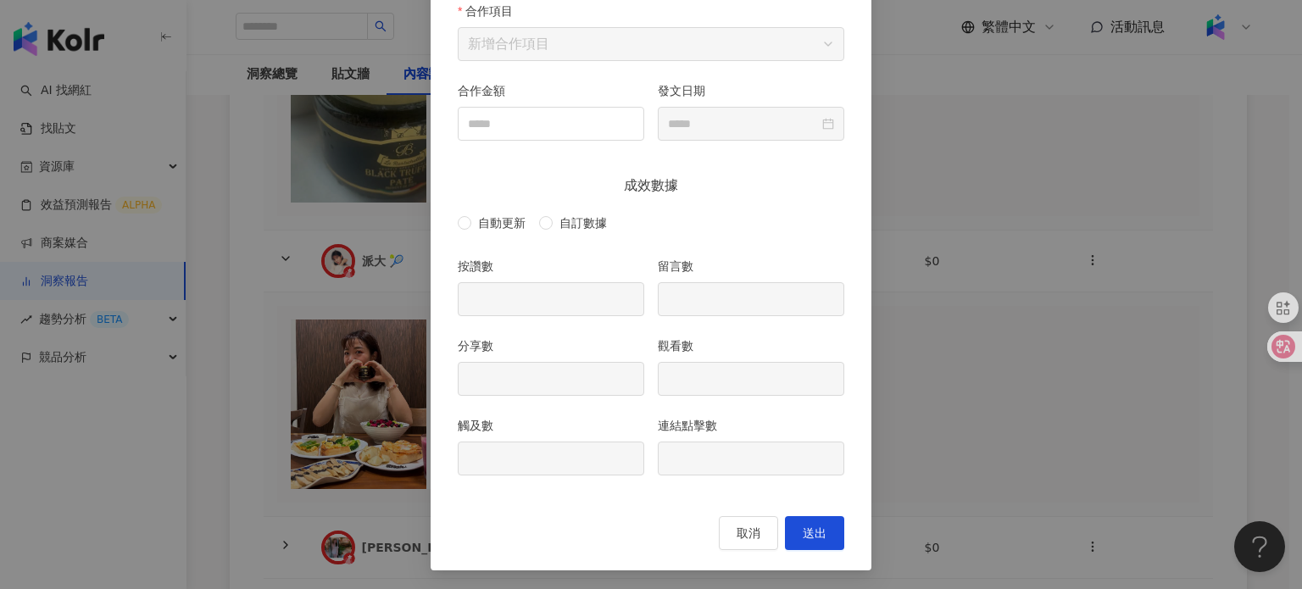
type input "**"
type input "*"
type input "****"
type input "***"
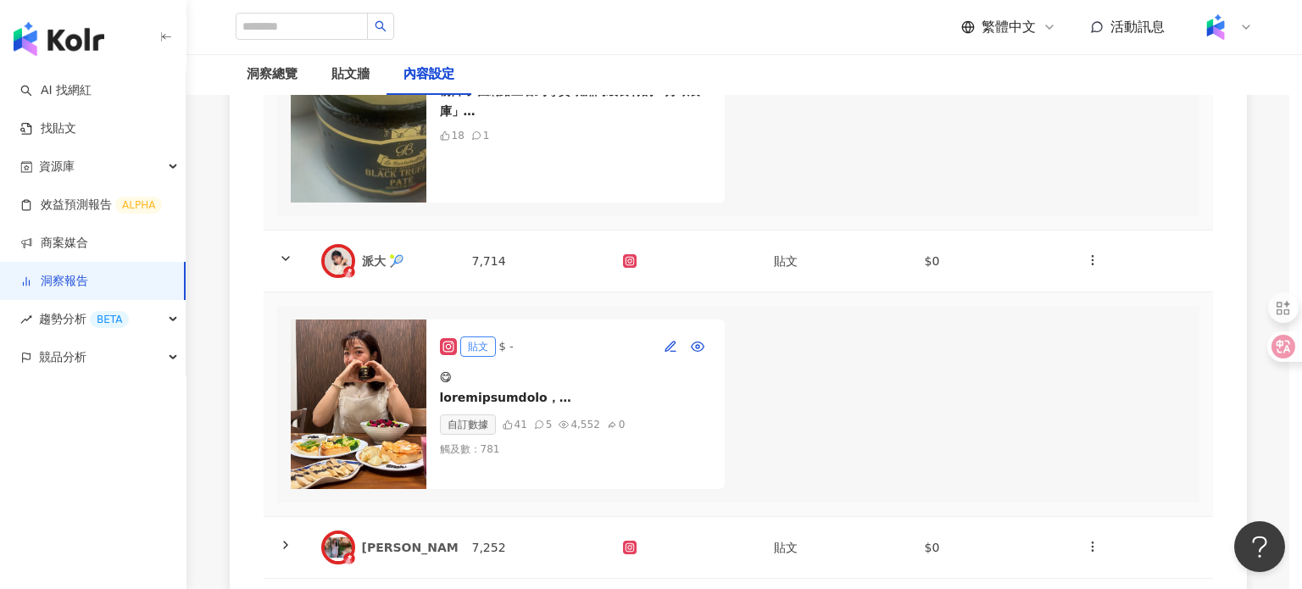
type input "**********"
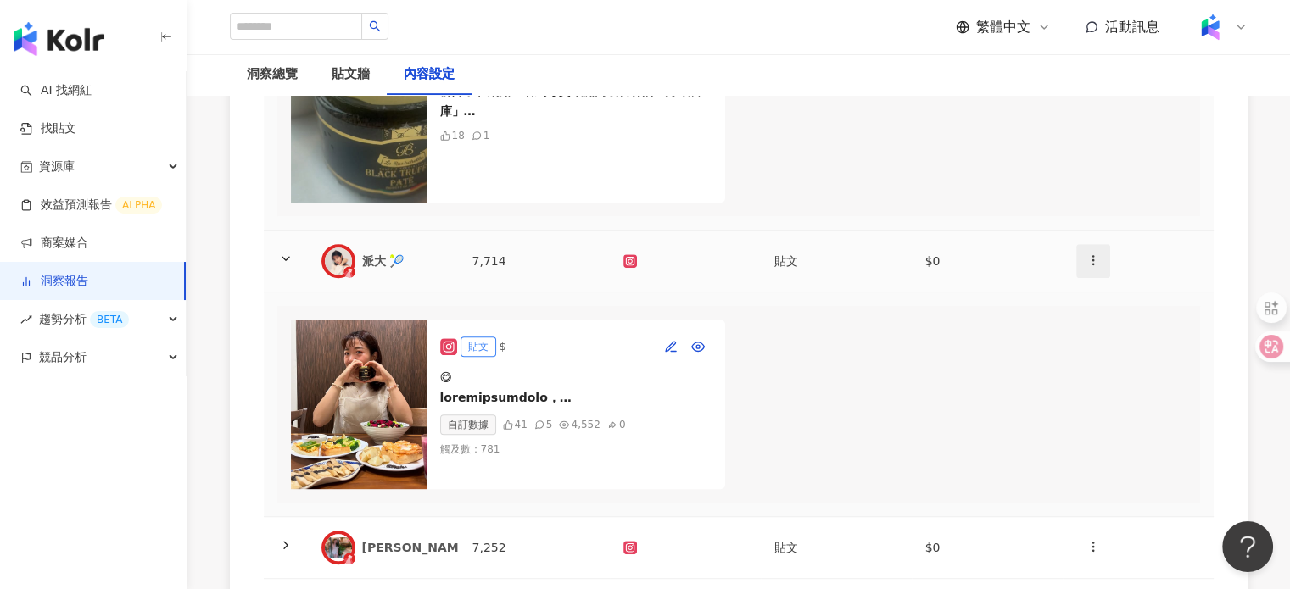
click at [1100, 278] on button "button" at bounding box center [1093, 261] width 34 height 34
click at [1109, 323] on div "新增內容" at bounding box center [1122, 325] width 66 height 19
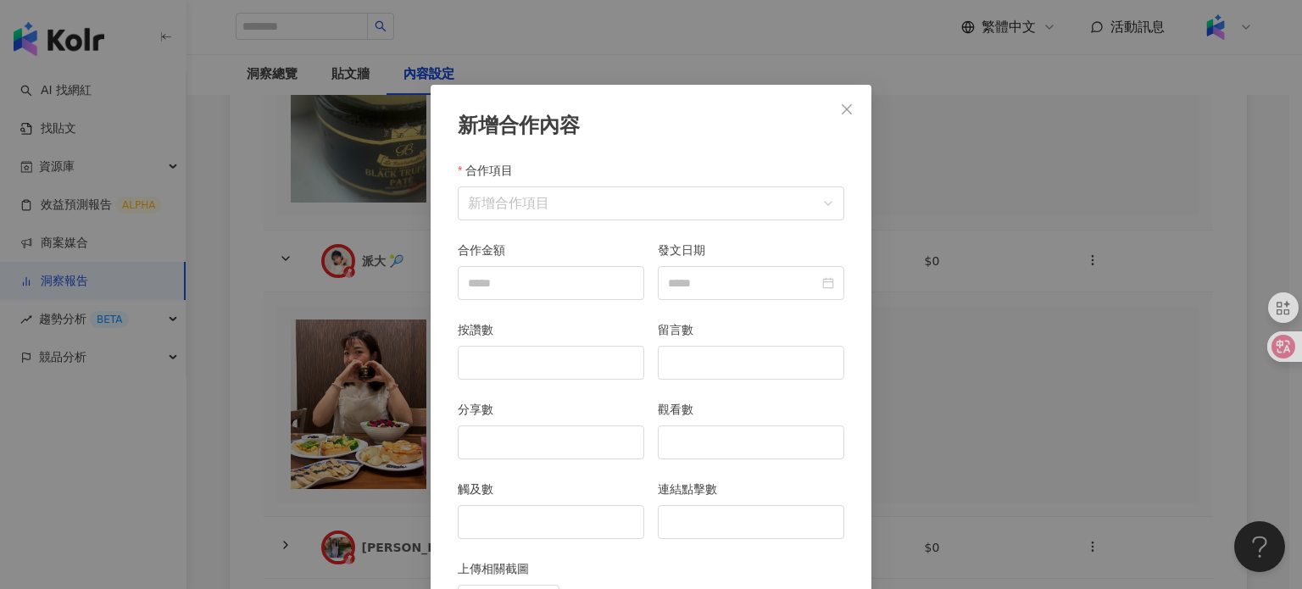
scroll to position [85, 0]
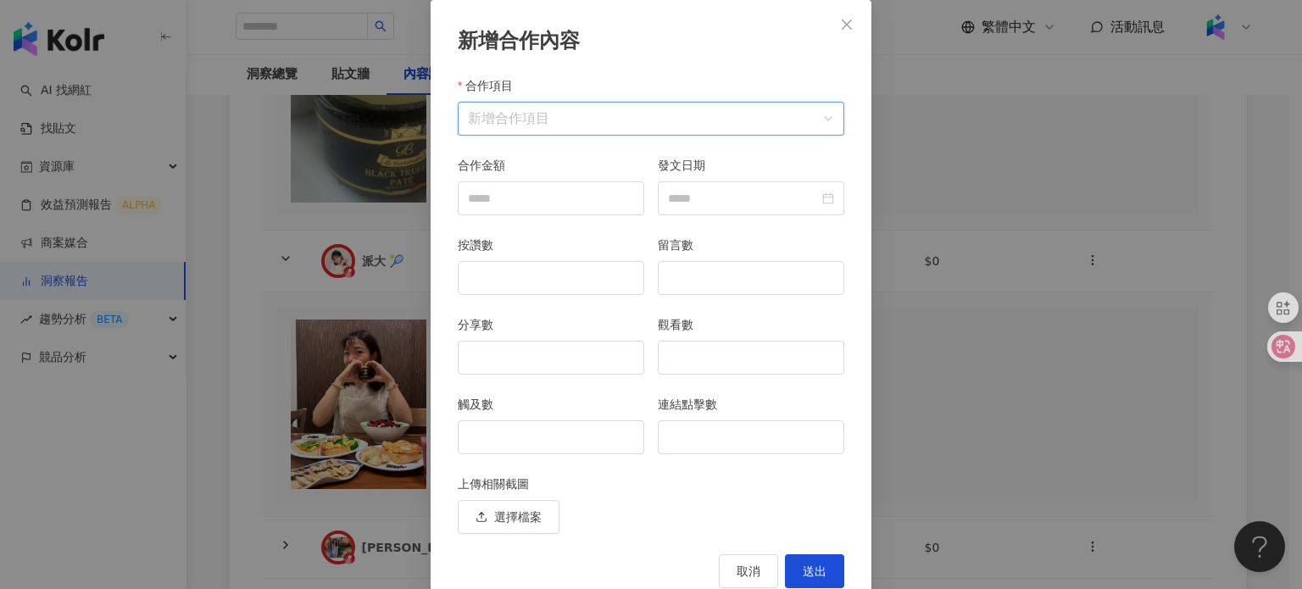
click at [572, 121] on input "合作項目" at bounding box center [651, 119] width 366 height 32
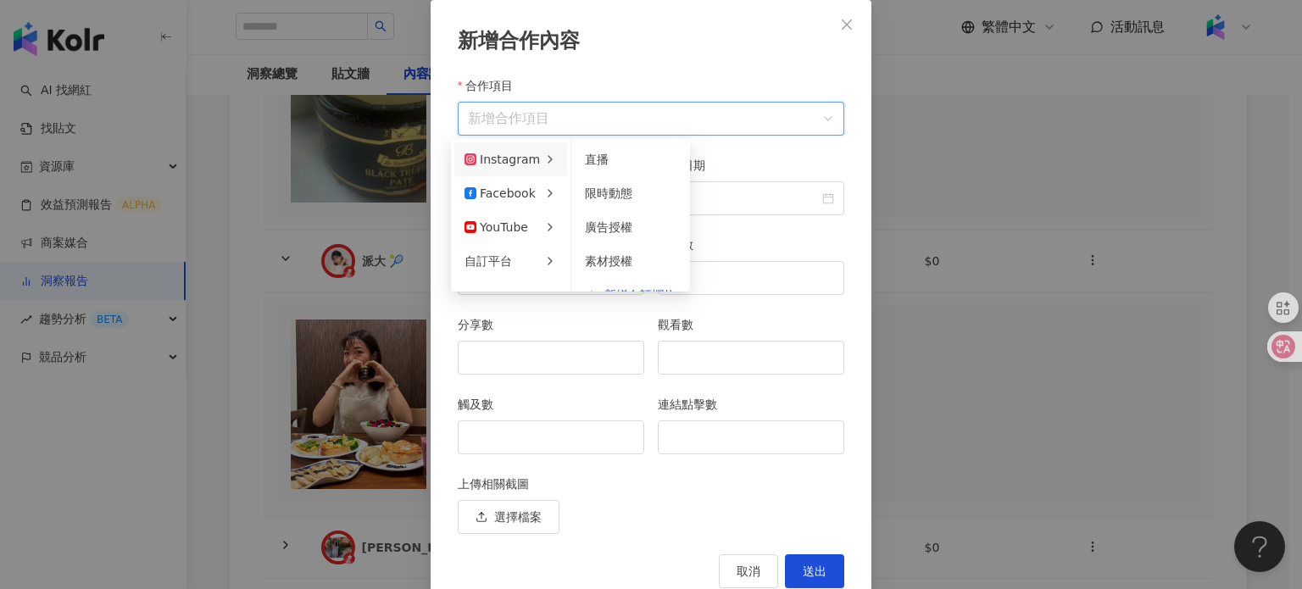
click at [519, 155] on div "Instagram" at bounding box center [502, 159] width 75 height 19
click at [593, 197] on span "限時動態" at bounding box center [608, 194] width 47 height 14
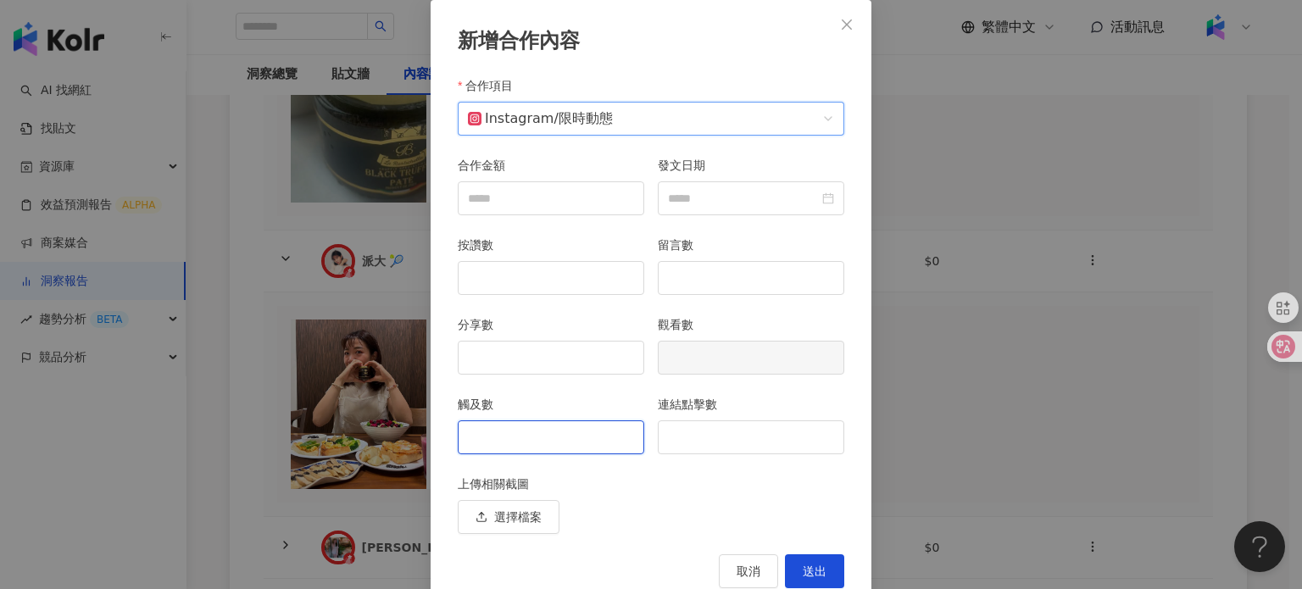
click at [553, 426] on input "觸及數" at bounding box center [551, 437] width 185 height 32
type input "***"
click at [716, 432] on input "連結點擊數" at bounding box center [751, 437] width 185 height 32
type input "*"
click at [803, 565] on span "送出" at bounding box center [815, 572] width 24 height 14
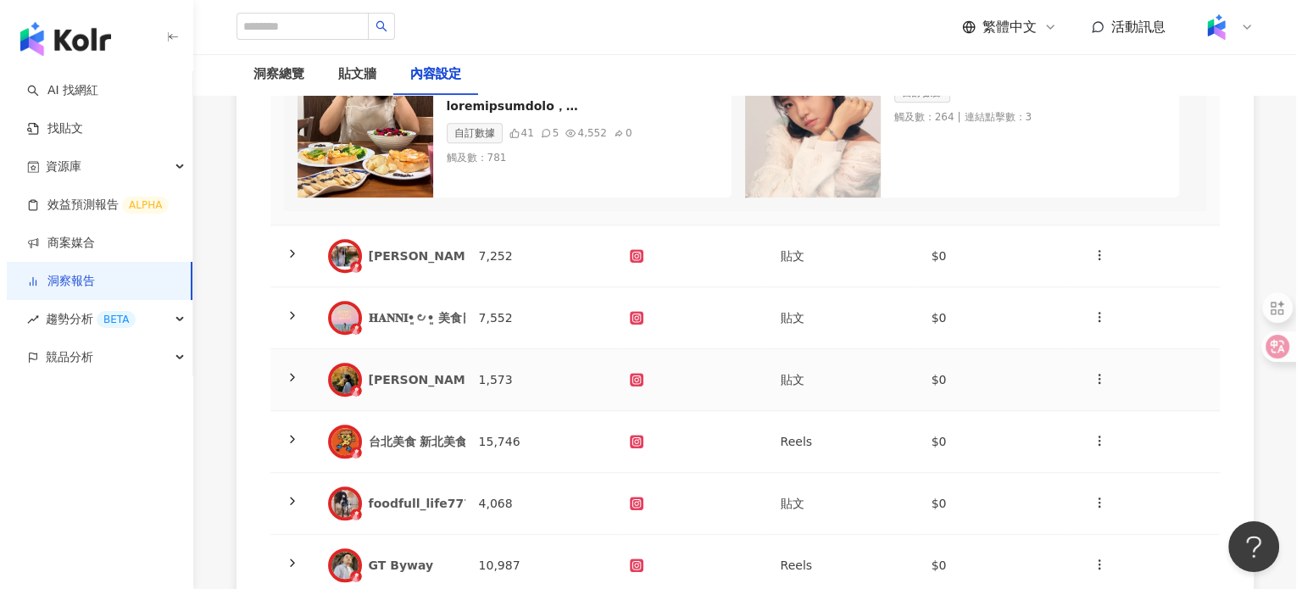
scroll to position [1102, 0]
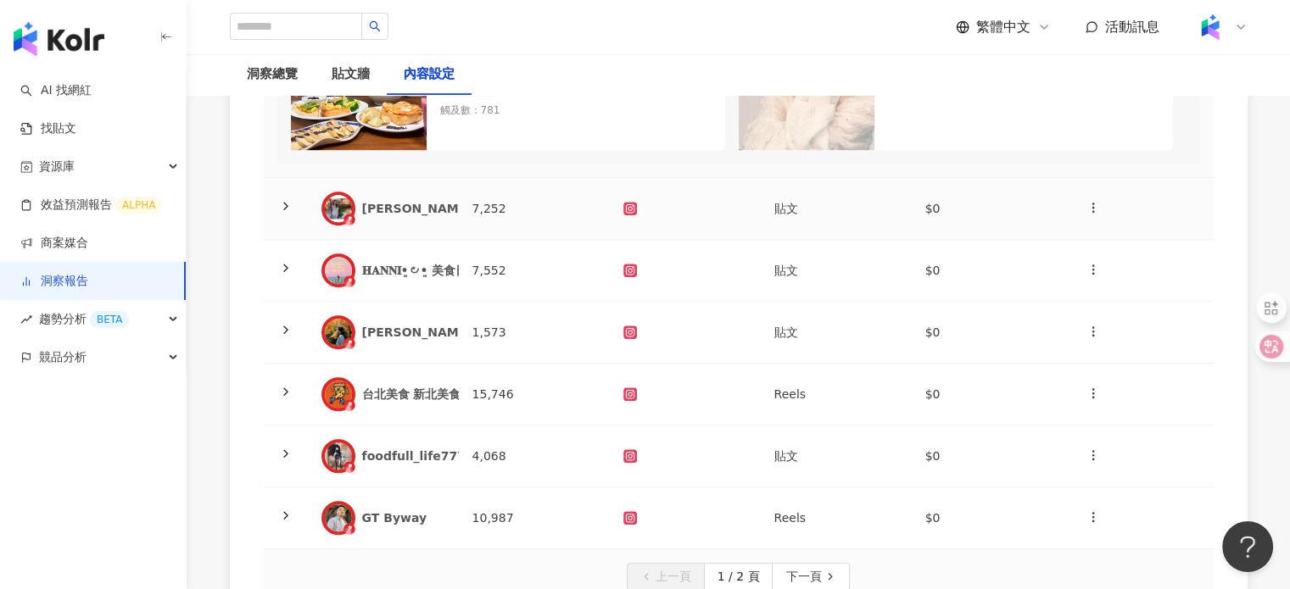
click at [373, 217] on div "琳❤️Linda" at bounding box center [479, 208] width 235 height 17
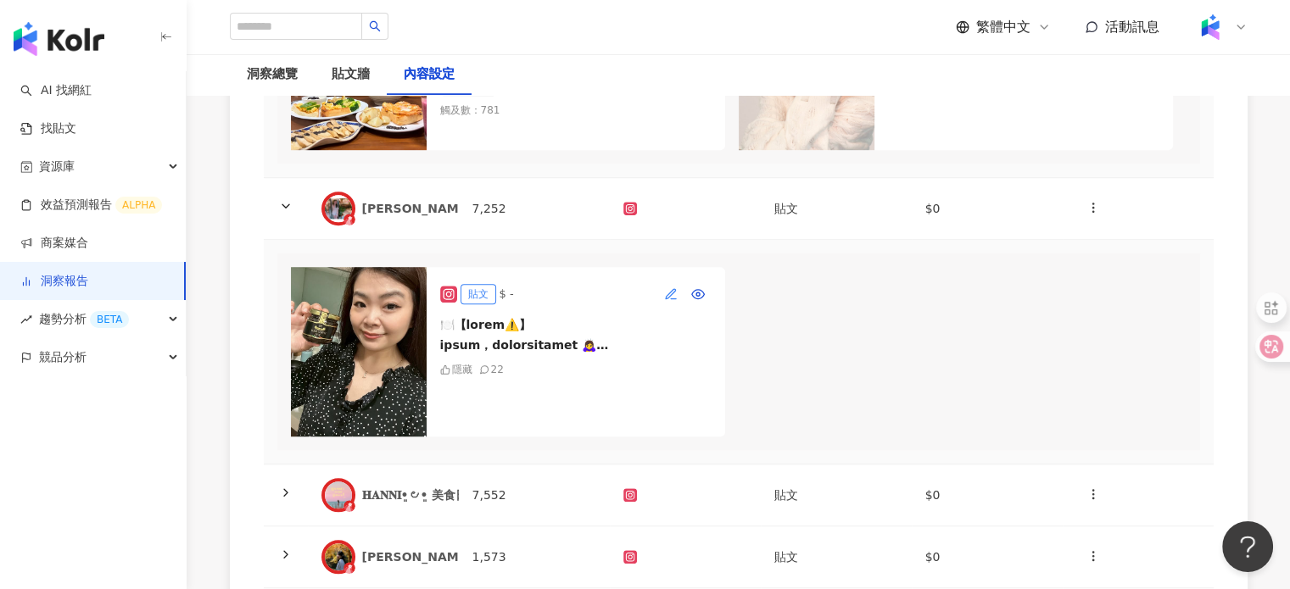
click at [668, 301] on span "button" at bounding box center [671, 294] width 14 height 14
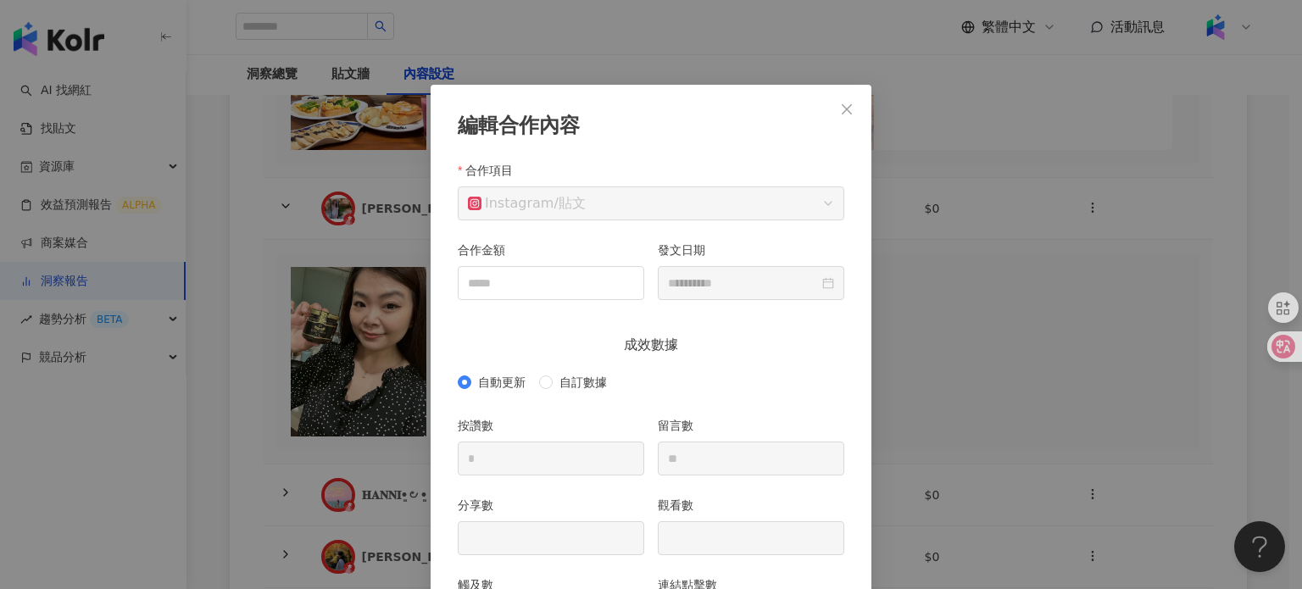
scroll to position [85, 0]
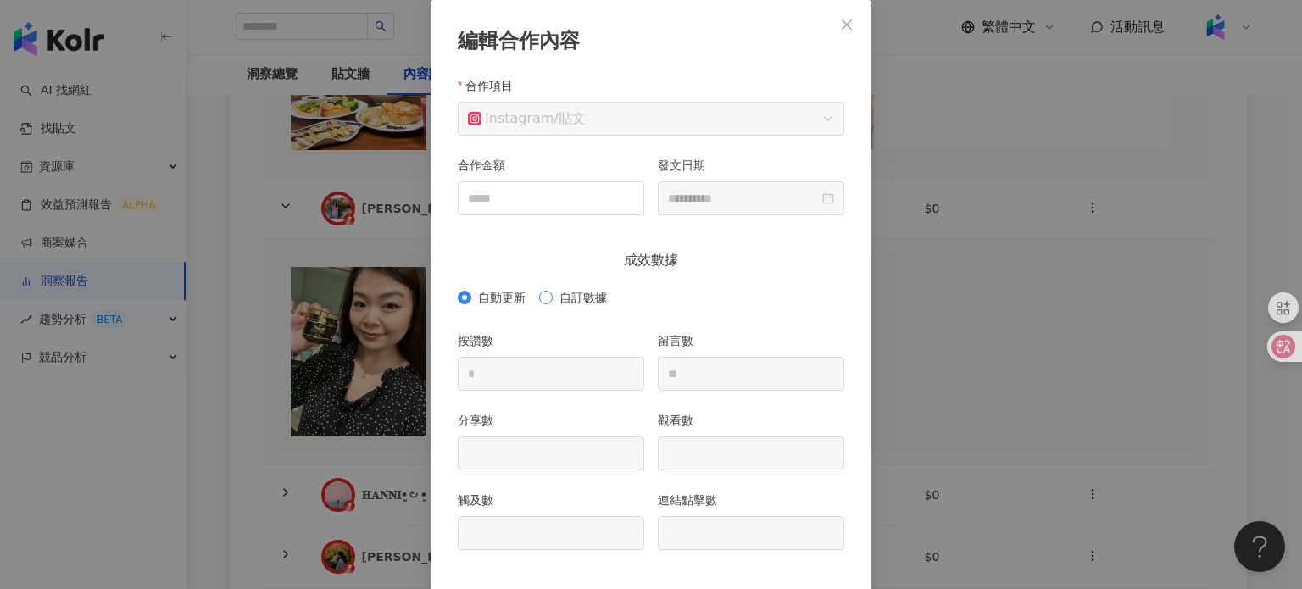
click at [553, 294] on span "自訂數據" at bounding box center [583, 297] width 61 height 19
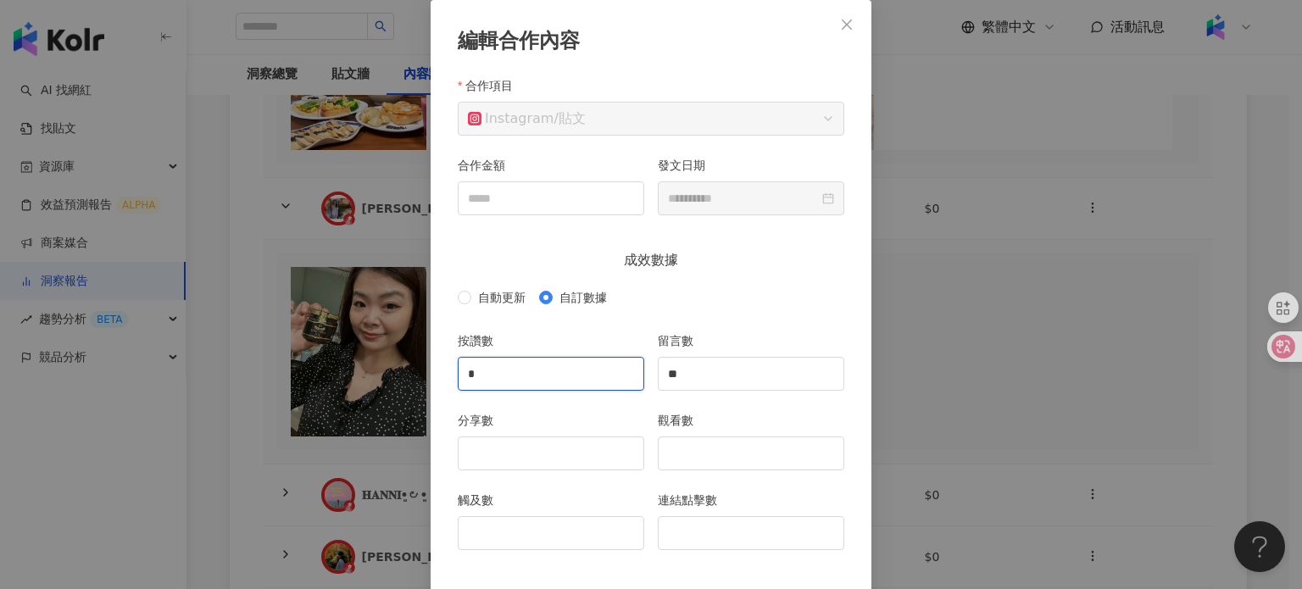
click at [543, 365] on input "*" at bounding box center [551, 374] width 185 height 32
type input "***"
click at [528, 438] on input "分享數" at bounding box center [551, 453] width 185 height 32
type input "*"
click at [569, 518] on input "觸及數" at bounding box center [551, 533] width 185 height 32
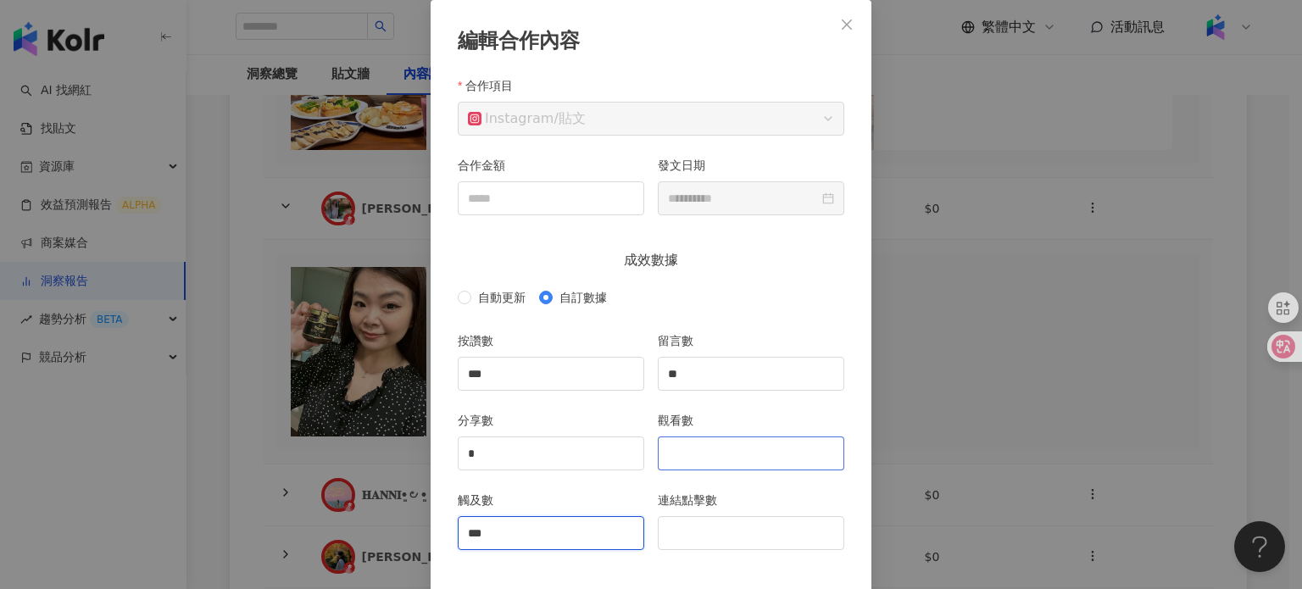
type input "***"
click at [707, 468] on input "觀看數" at bounding box center [751, 453] width 185 height 32
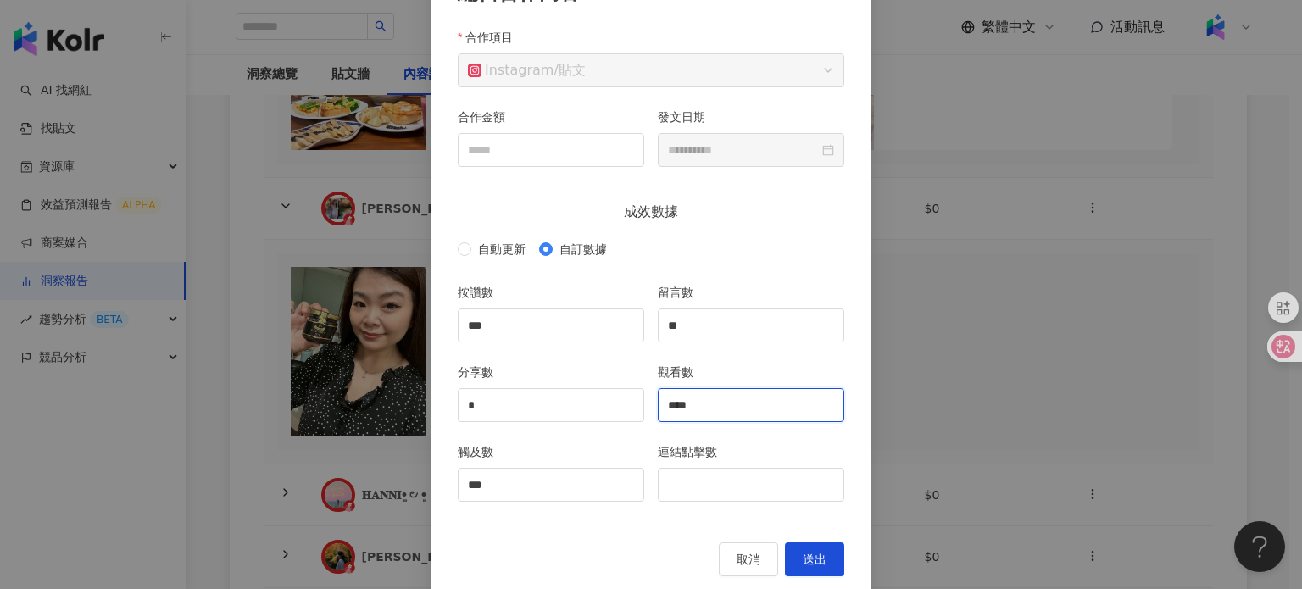
scroll to position [159, 0]
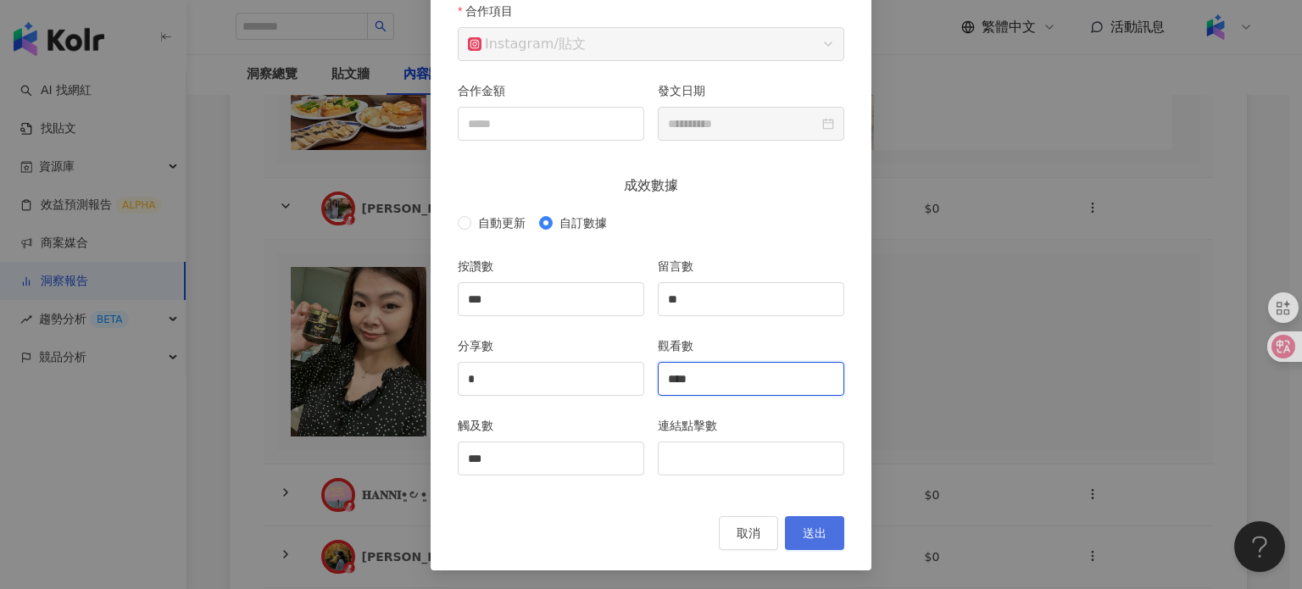
type input "****"
click at [803, 536] on span "送出" at bounding box center [815, 534] width 24 height 14
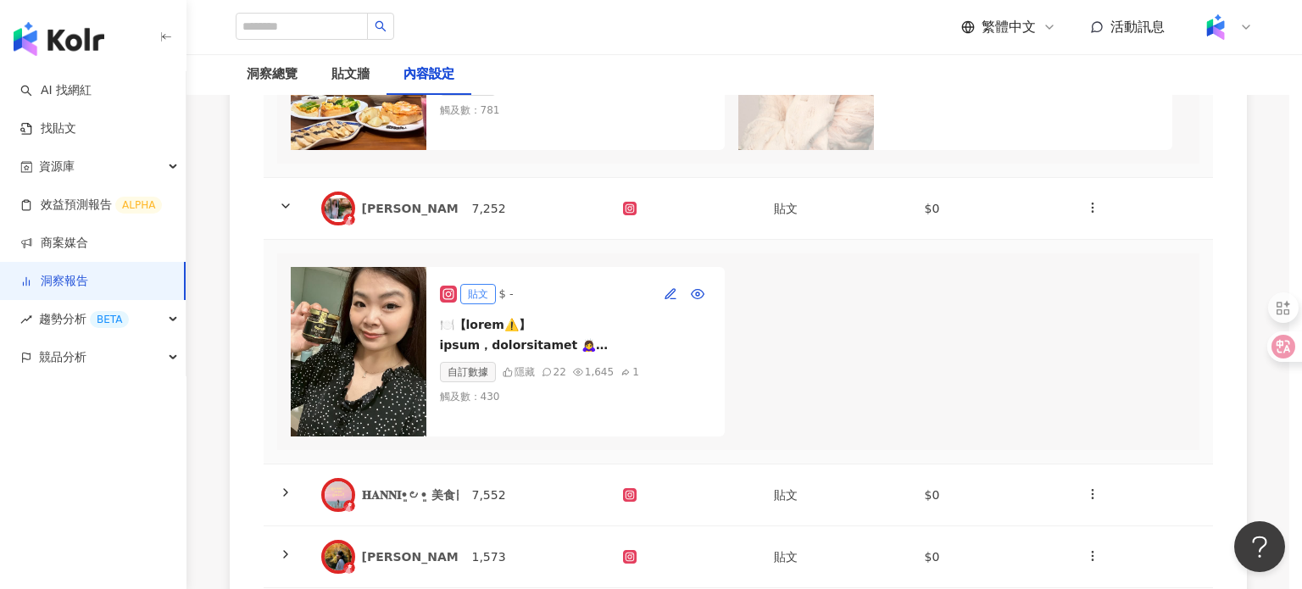
type input "***"
type input "**"
type input "*"
type input "****"
type input "***"
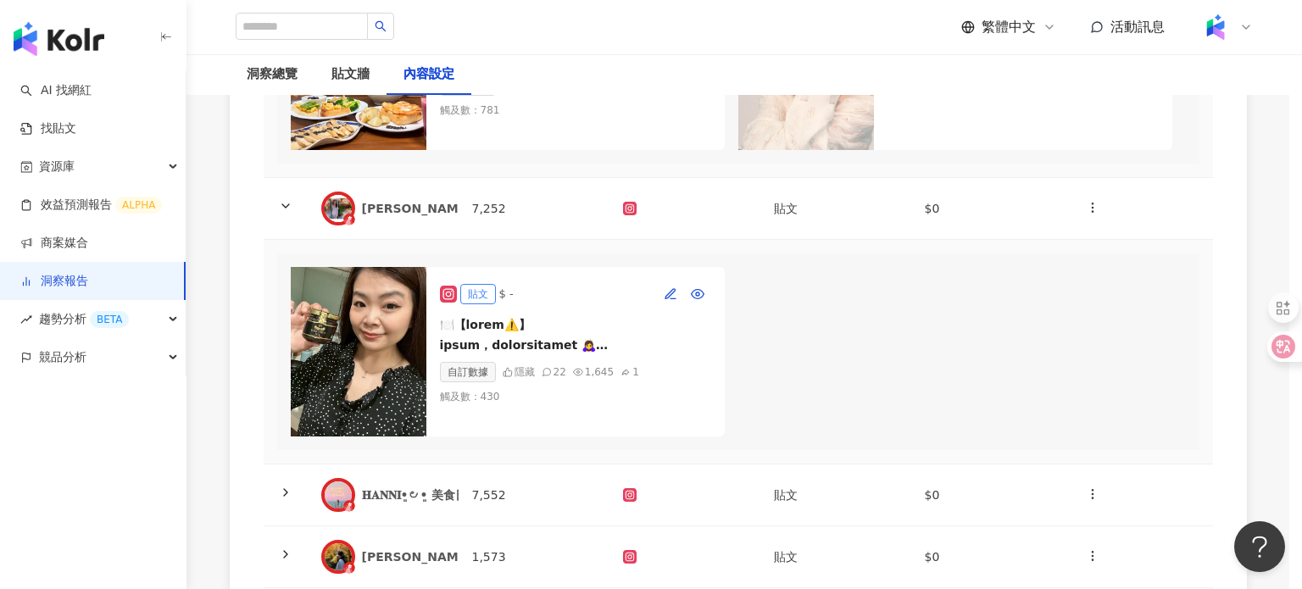
type input "**********"
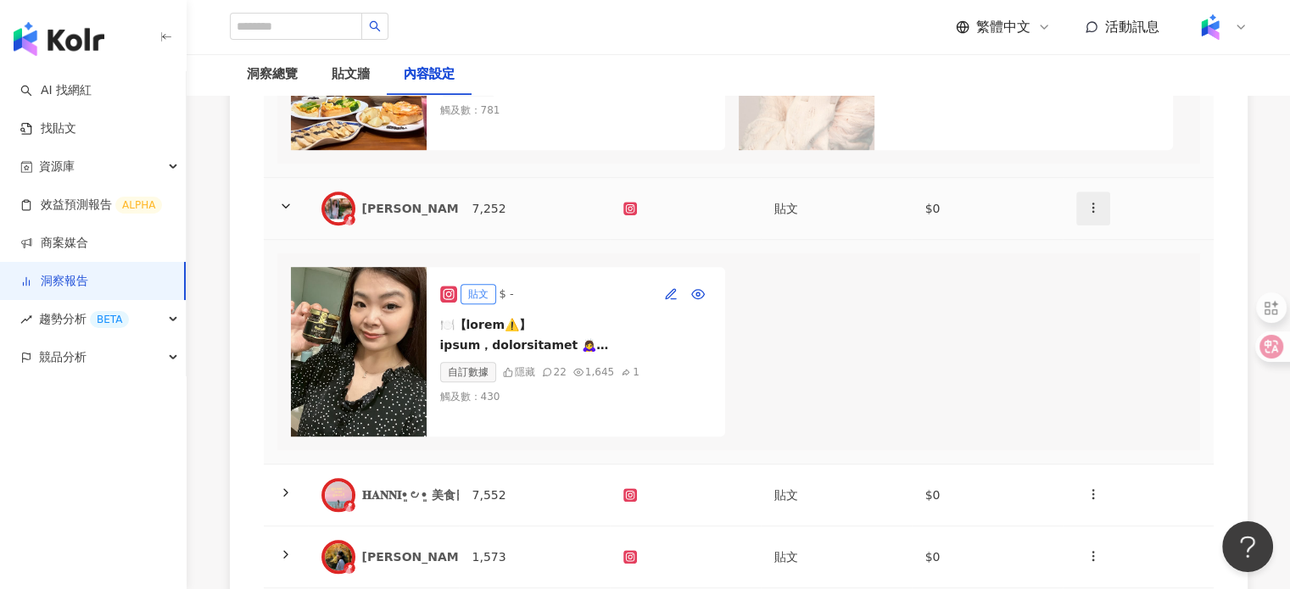
click at [1092, 215] on icon "button" at bounding box center [1093, 208] width 14 height 14
click at [1112, 276] on div "新增內容" at bounding box center [1122, 285] width 66 height 19
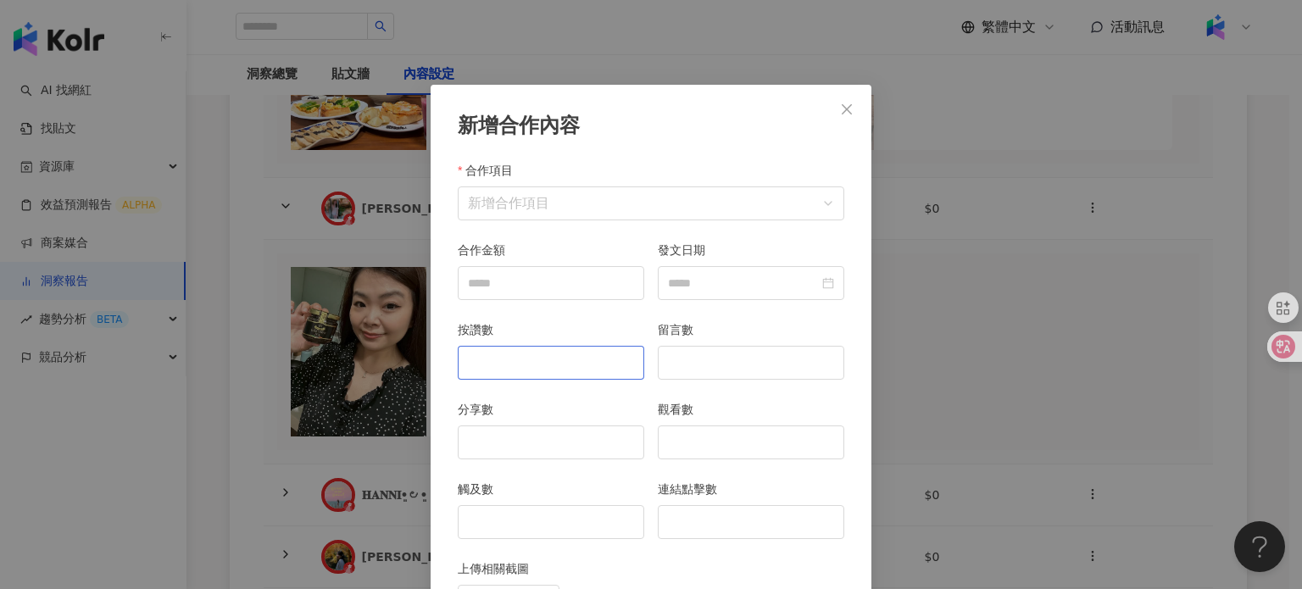
scroll to position [85, 0]
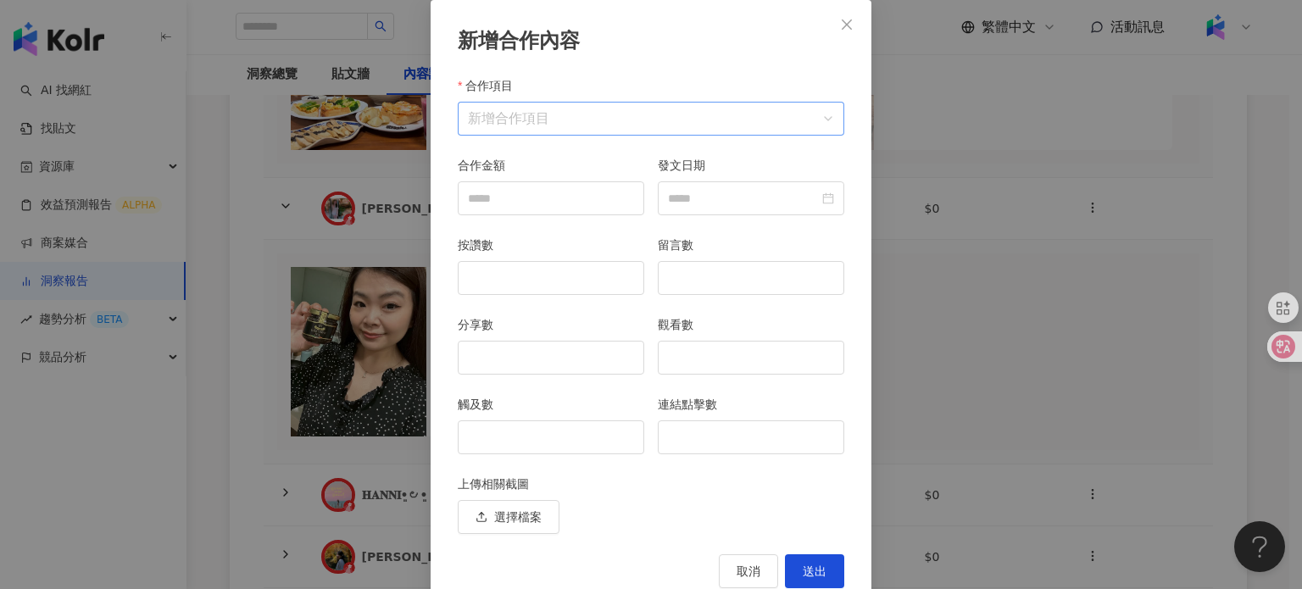
click at [572, 120] on input "合作項目" at bounding box center [651, 119] width 366 height 32
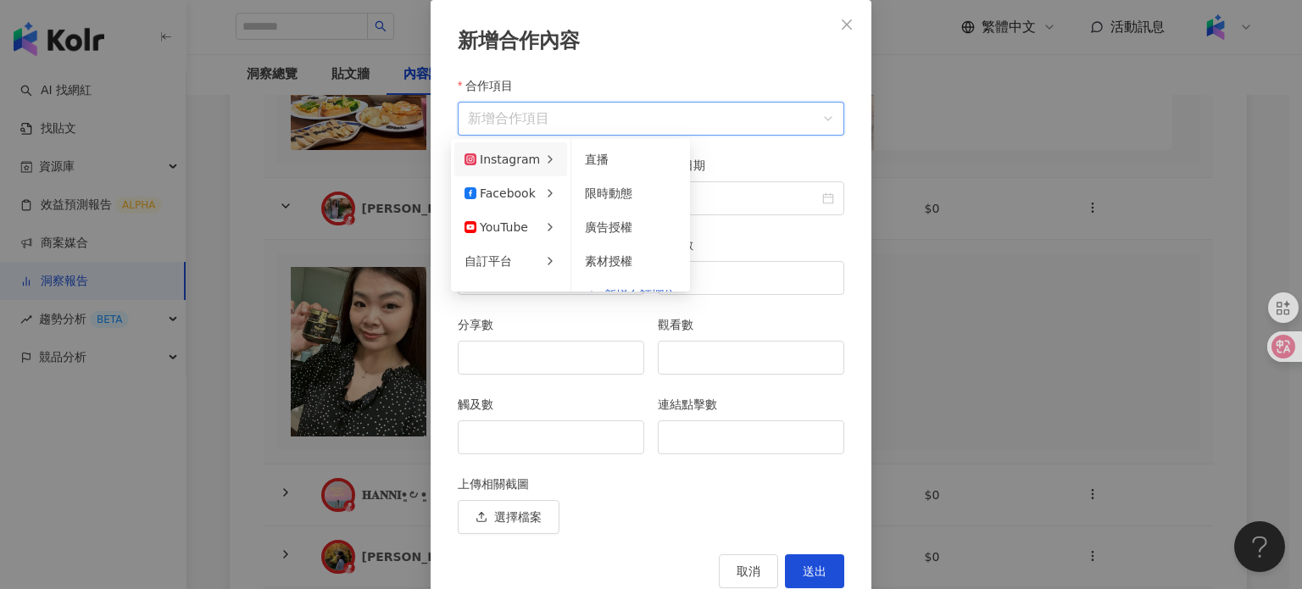
click at [507, 157] on div "Instagram" at bounding box center [502, 159] width 75 height 19
click at [599, 194] on span "限時動態" at bounding box center [608, 194] width 47 height 14
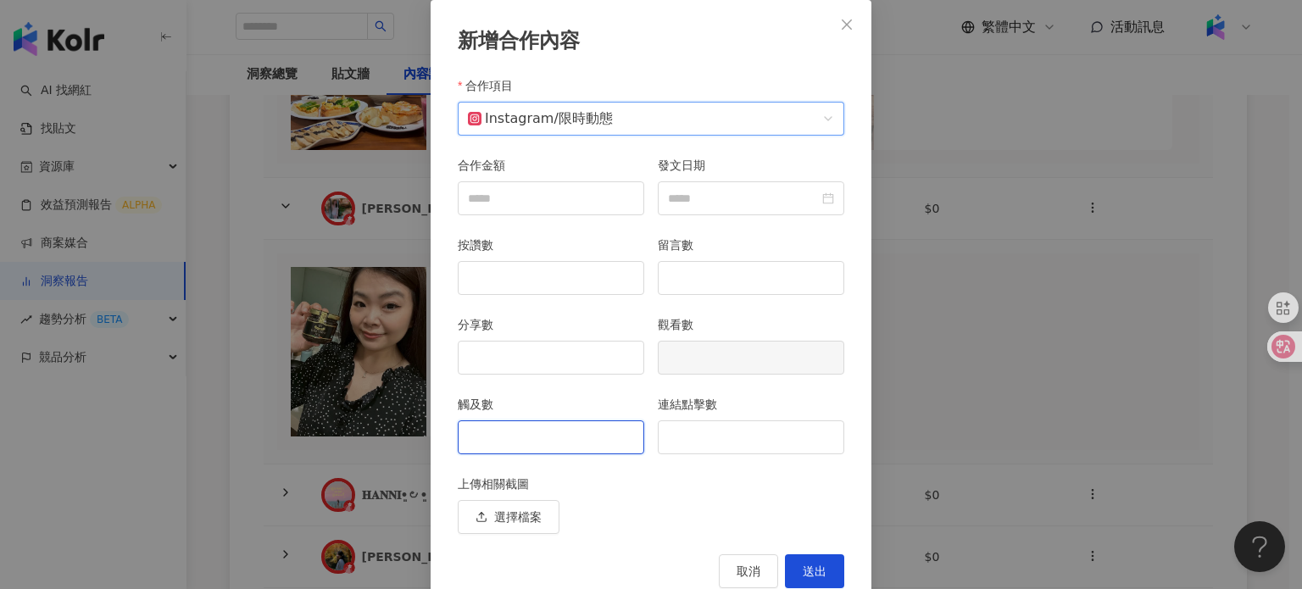
click at [554, 440] on input "觸及數" at bounding box center [551, 437] width 185 height 32
type input "**"
click at [694, 435] on input "連結點擊數" at bounding box center [751, 437] width 185 height 32
type input "*"
click at [834, 562] on button "送出" at bounding box center [814, 571] width 59 height 34
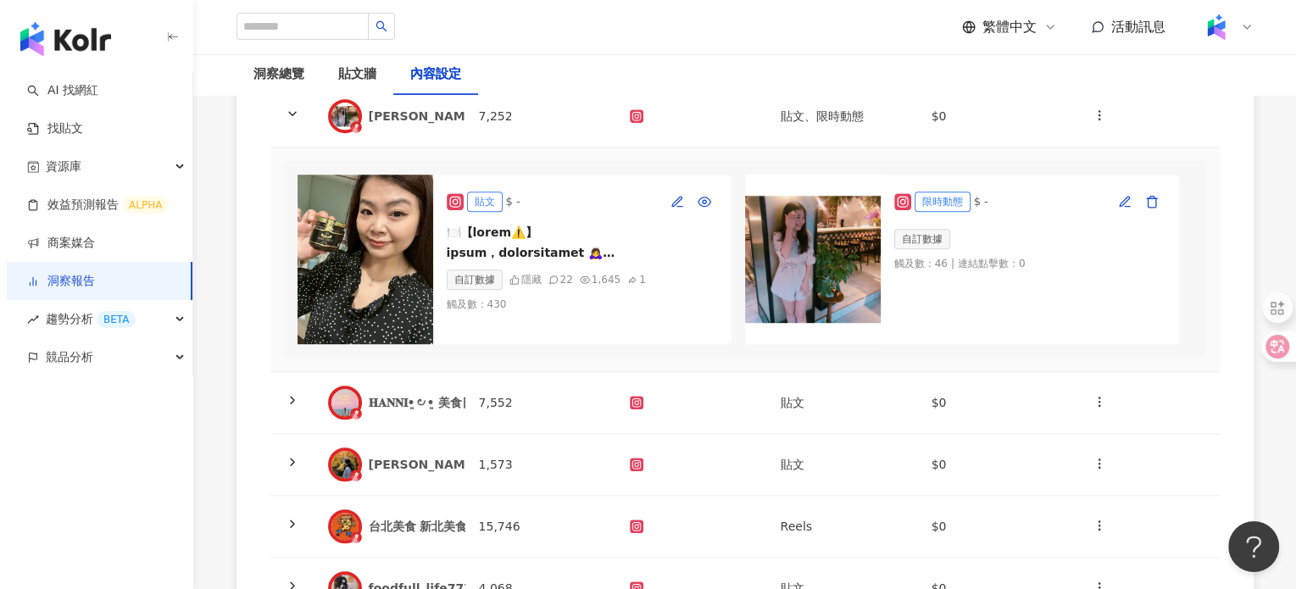
scroll to position [1357, 0]
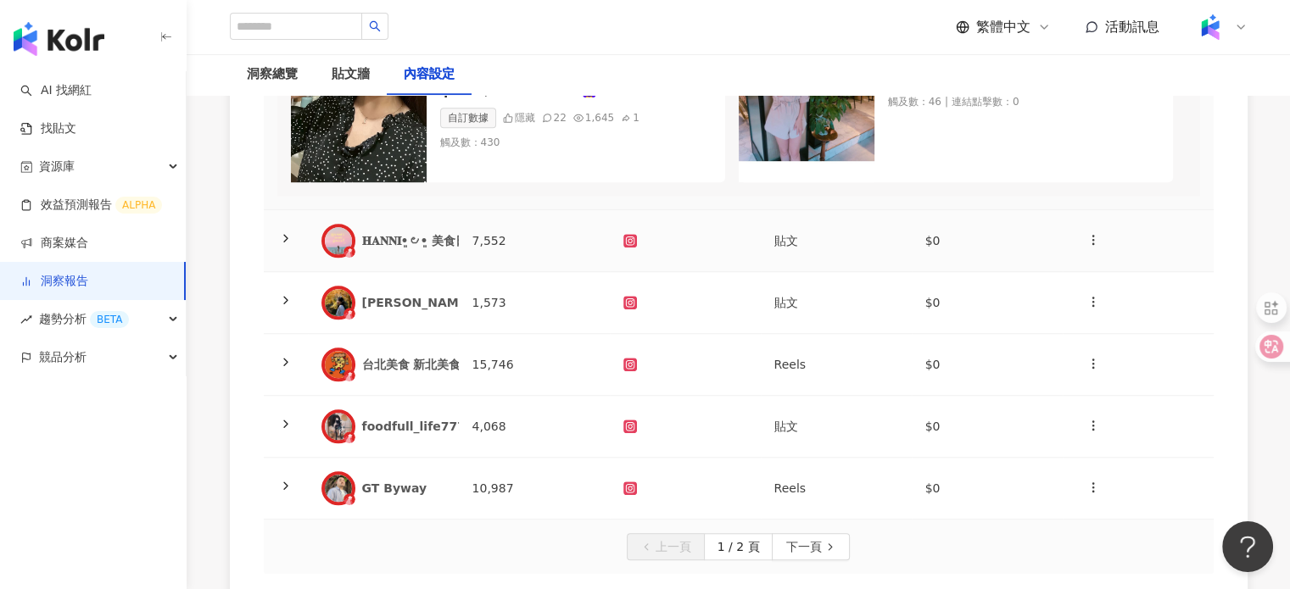
click at [444, 258] on div "𝐇𝐀𝐍𝐍𝐈•͈౿•͈ 美食日記 ⸝⸝⸝" at bounding box center [383, 241] width 124 height 34
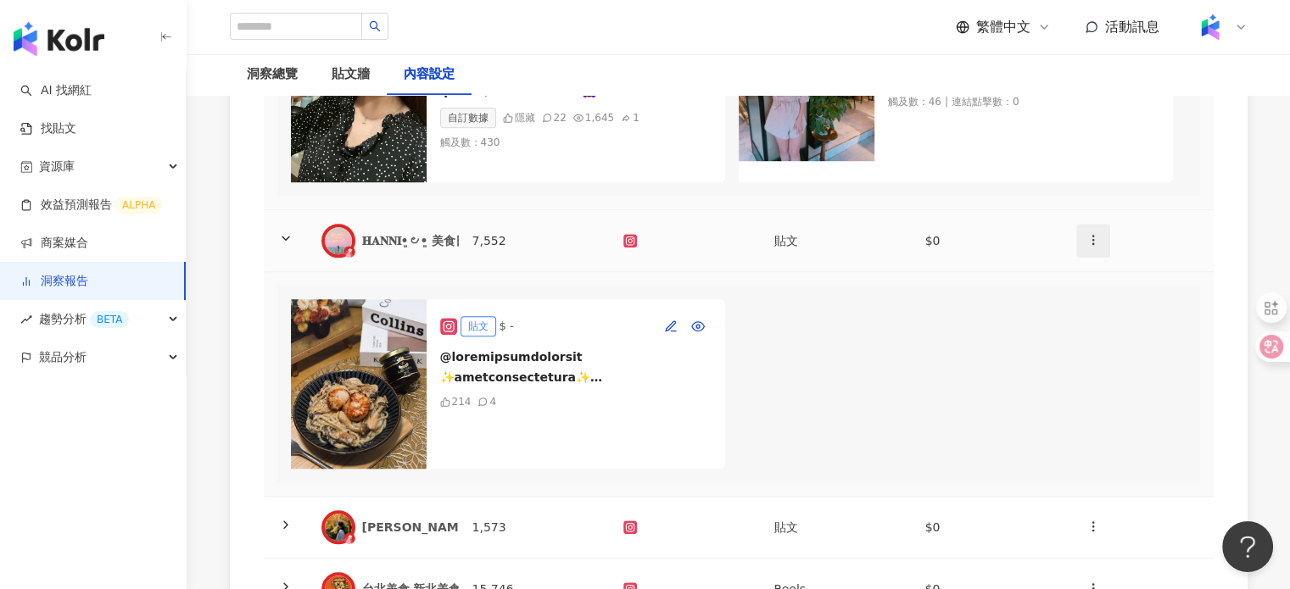
click at [1095, 247] on icon "button" at bounding box center [1093, 240] width 14 height 14
click at [1124, 335] on div "新增內容" at bounding box center [1122, 330] width 66 height 19
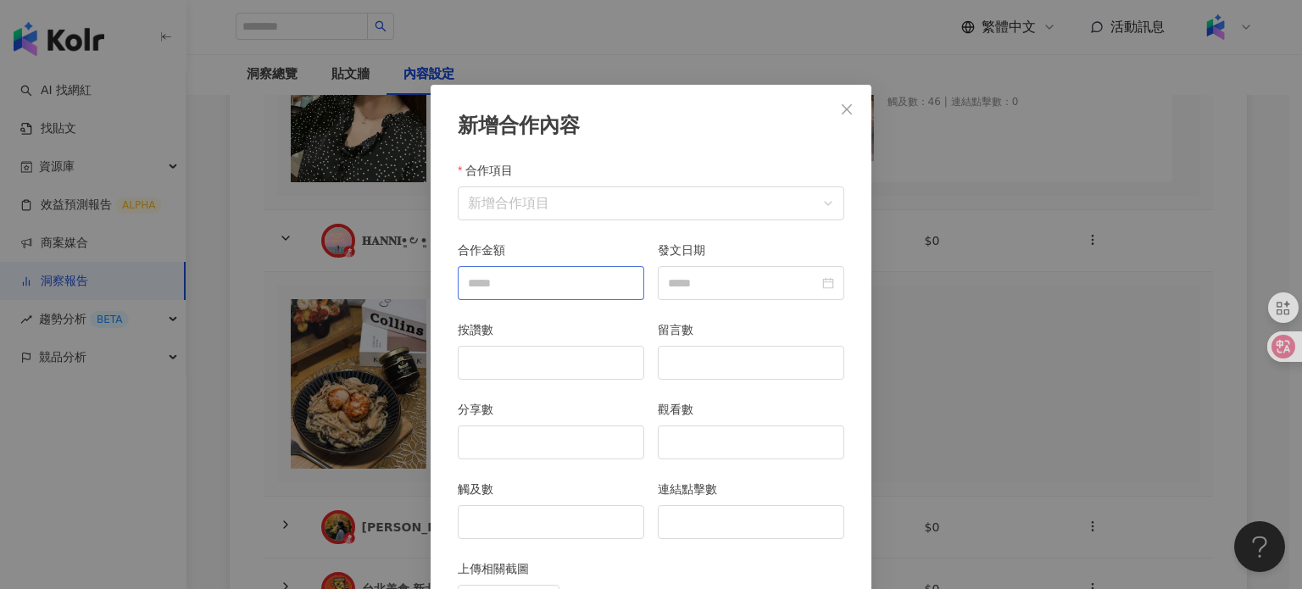
scroll to position [85, 0]
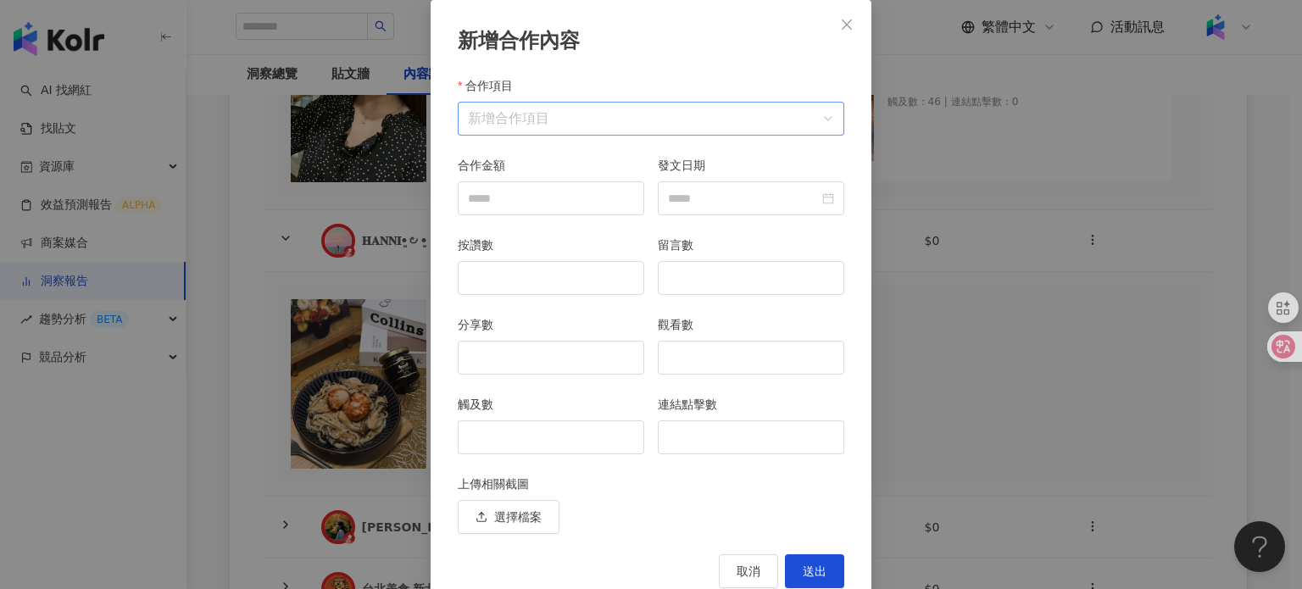
click at [482, 114] on input "合作項目" at bounding box center [651, 119] width 366 height 32
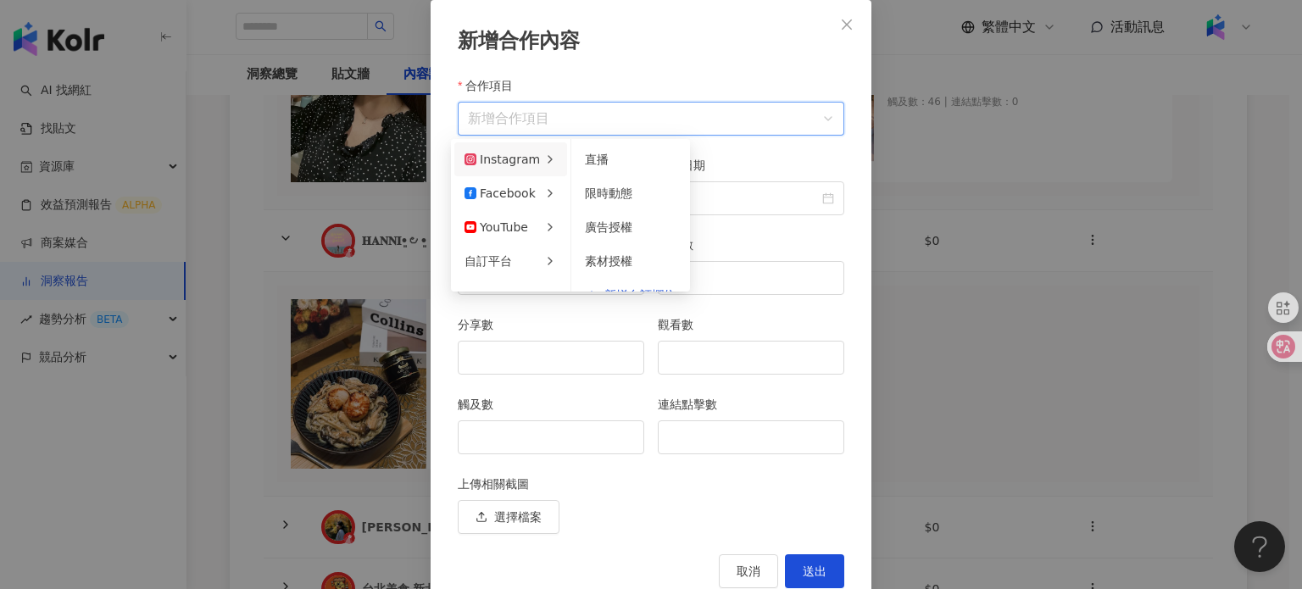
click at [543, 159] on icon at bounding box center [550, 160] width 14 height 14
click at [617, 198] on span "限時動態" at bounding box center [608, 194] width 47 height 14
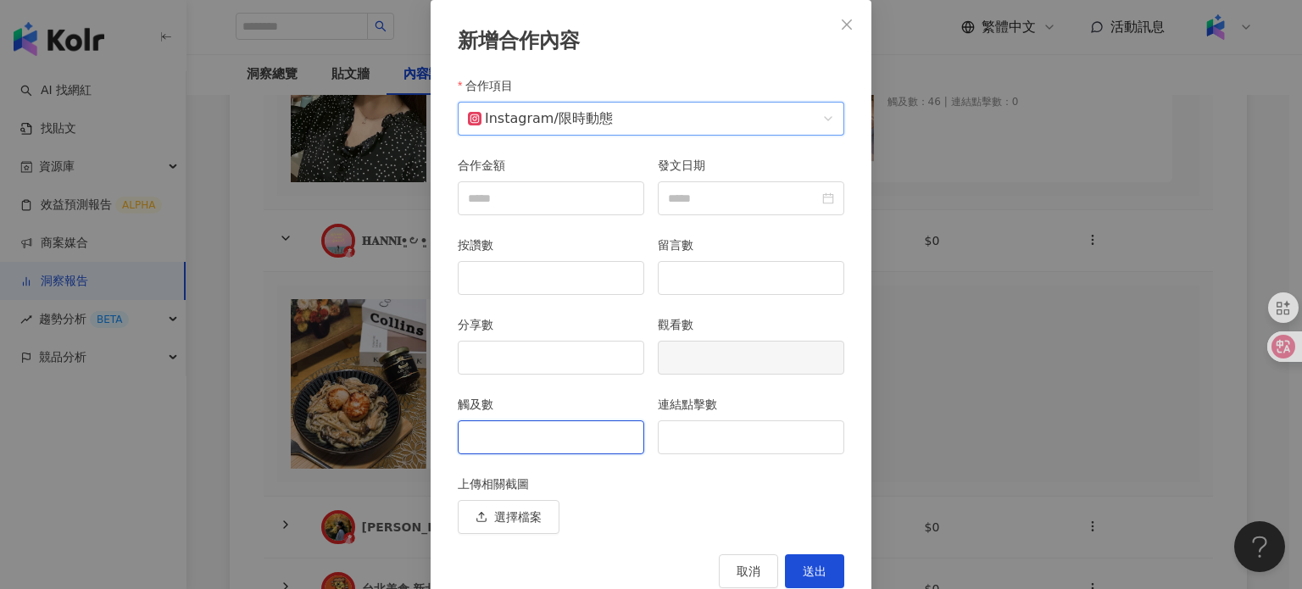
click at [512, 432] on input "觸及數" at bounding box center [551, 437] width 185 height 32
type input "*"
type input "**"
click at [783, 430] on input "連結點擊數" at bounding box center [751, 437] width 185 height 32
type input "*"
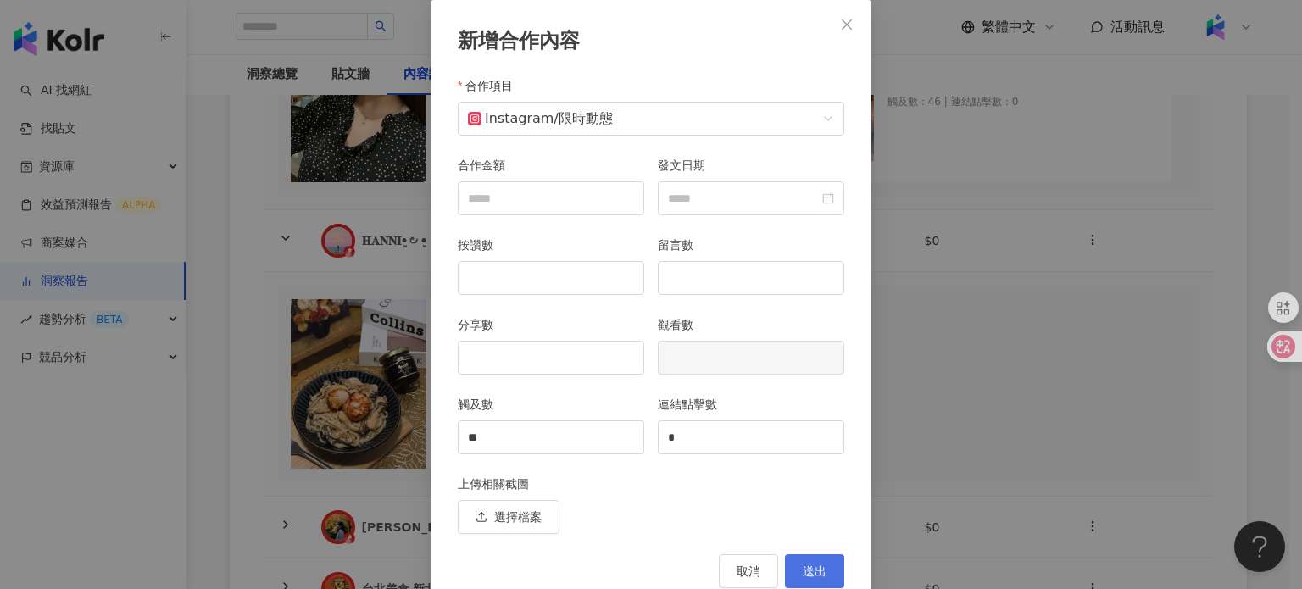
click at [826, 567] on button "送出" at bounding box center [814, 571] width 59 height 34
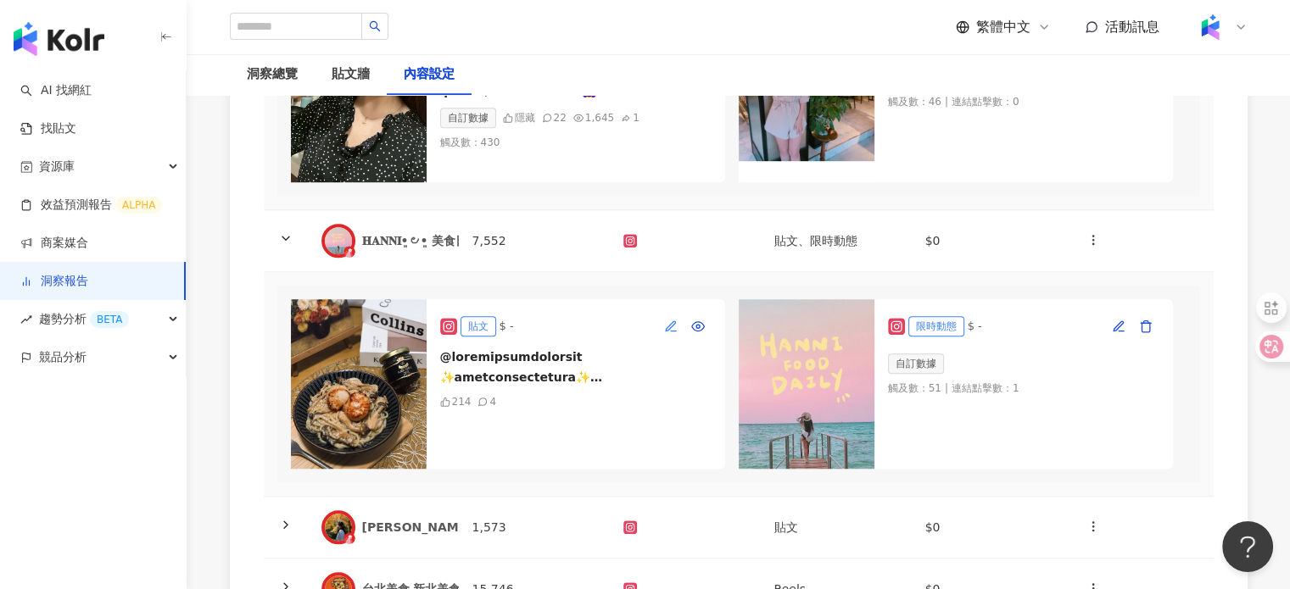
click at [664, 333] on icon "button" at bounding box center [671, 327] width 14 height 14
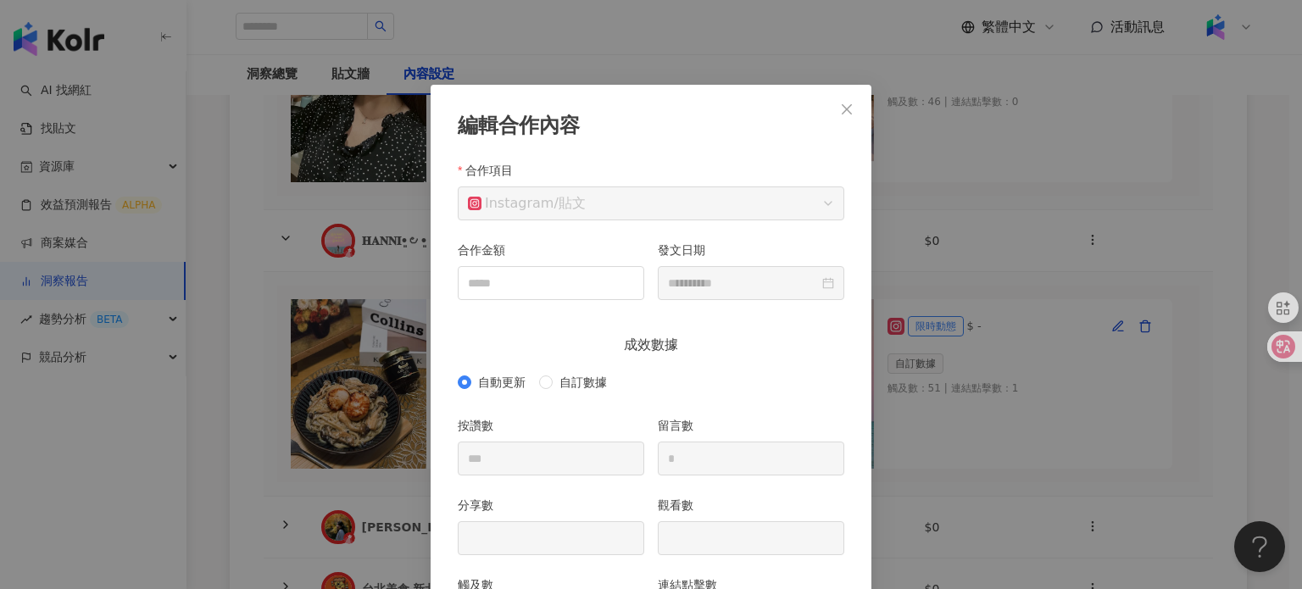
scroll to position [85, 0]
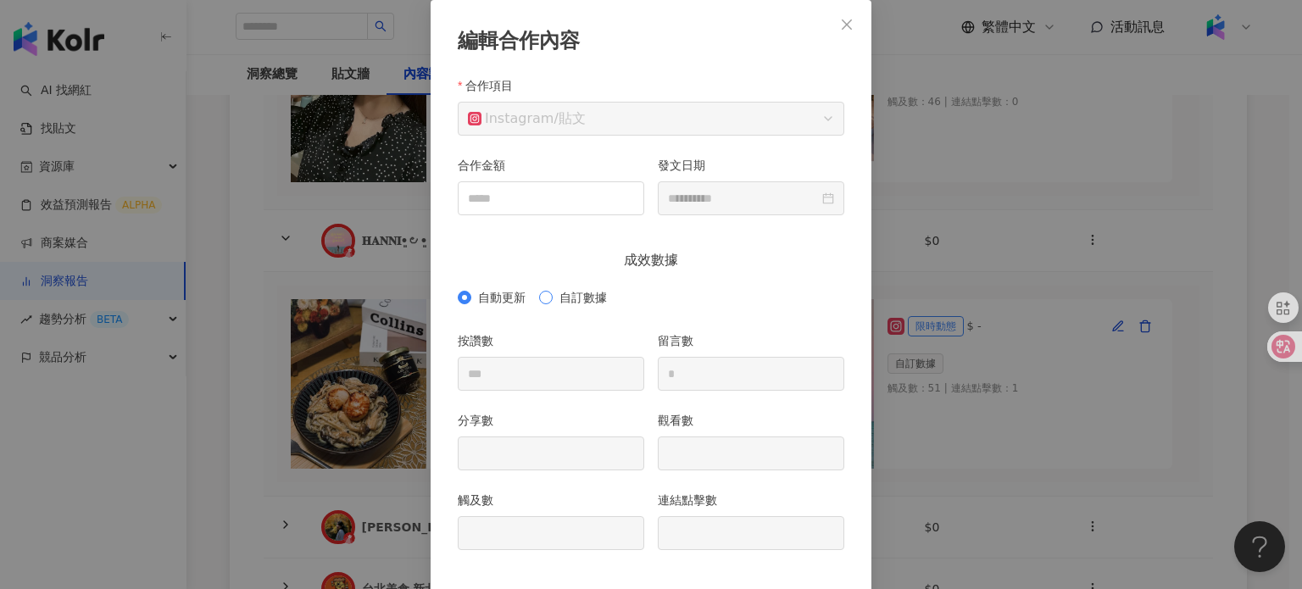
click at [553, 295] on span "自訂數據" at bounding box center [583, 297] width 61 height 19
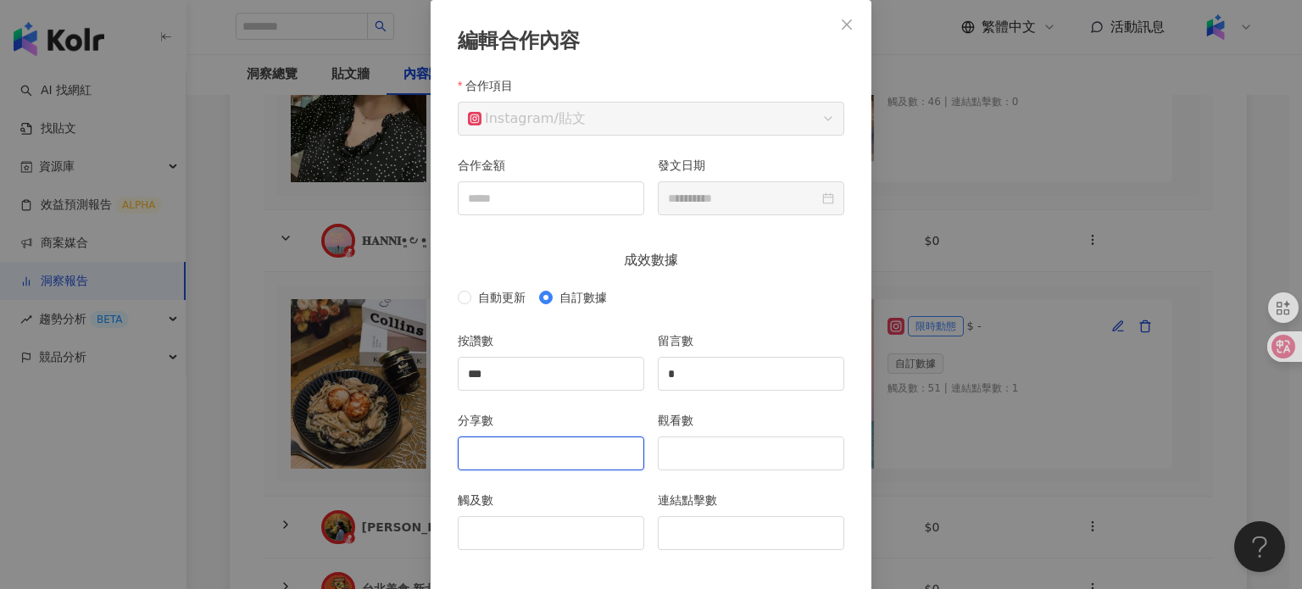
click at [546, 457] on input "分享數" at bounding box center [551, 453] width 185 height 32
type input "*"
click at [593, 529] on input "觸及數" at bounding box center [551, 533] width 185 height 32
type input "***"
click at [702, 460] on input "觀看數" at bounding box center [751, 453] width 185 height 32
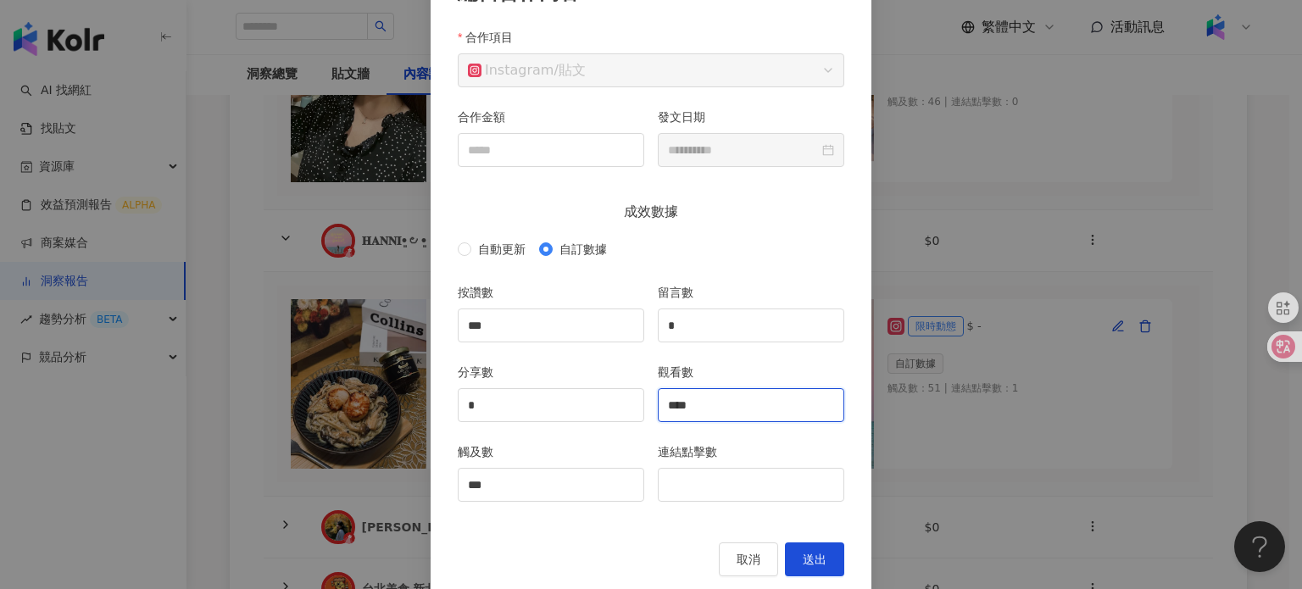
scroll to position [159, 0]
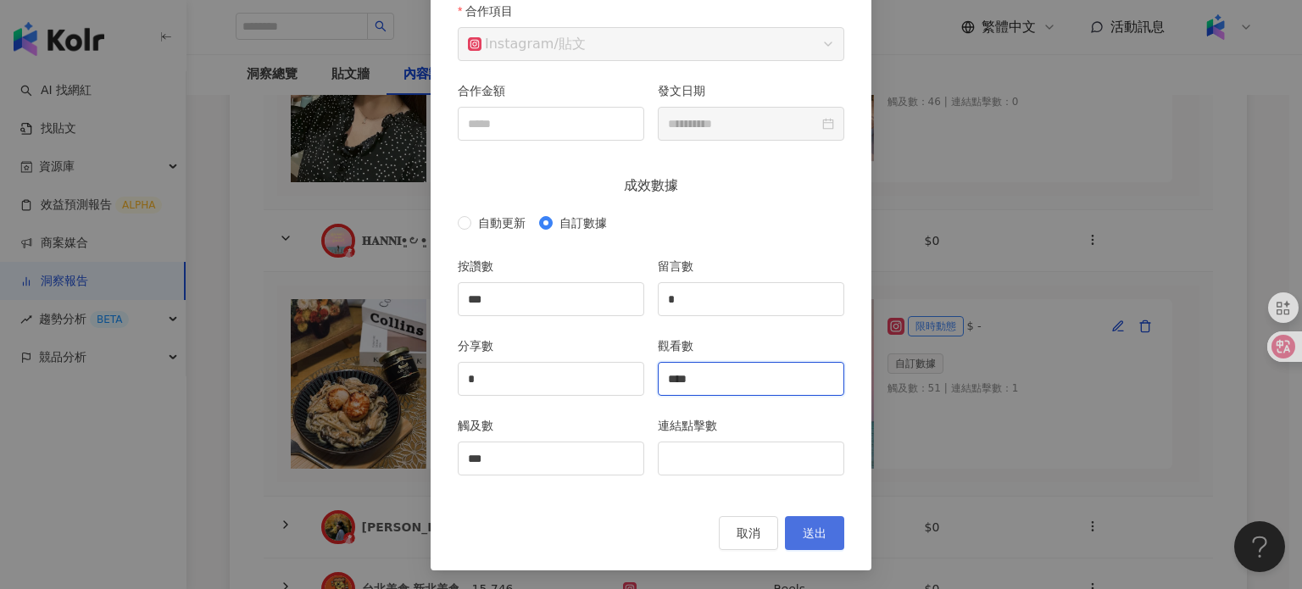
type input "****"
click at [827, 532] on button "送出" at bounding box center [814, 533] width 59 height 34
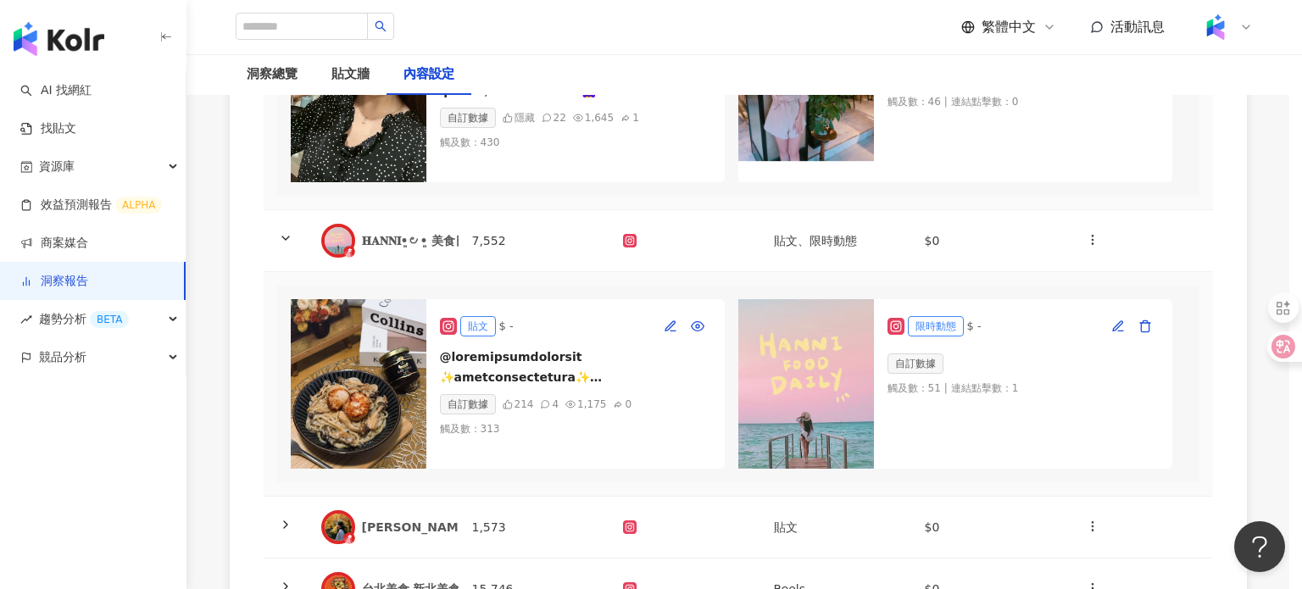
type input "***"
type input "*"
type input "****"
type input "***"
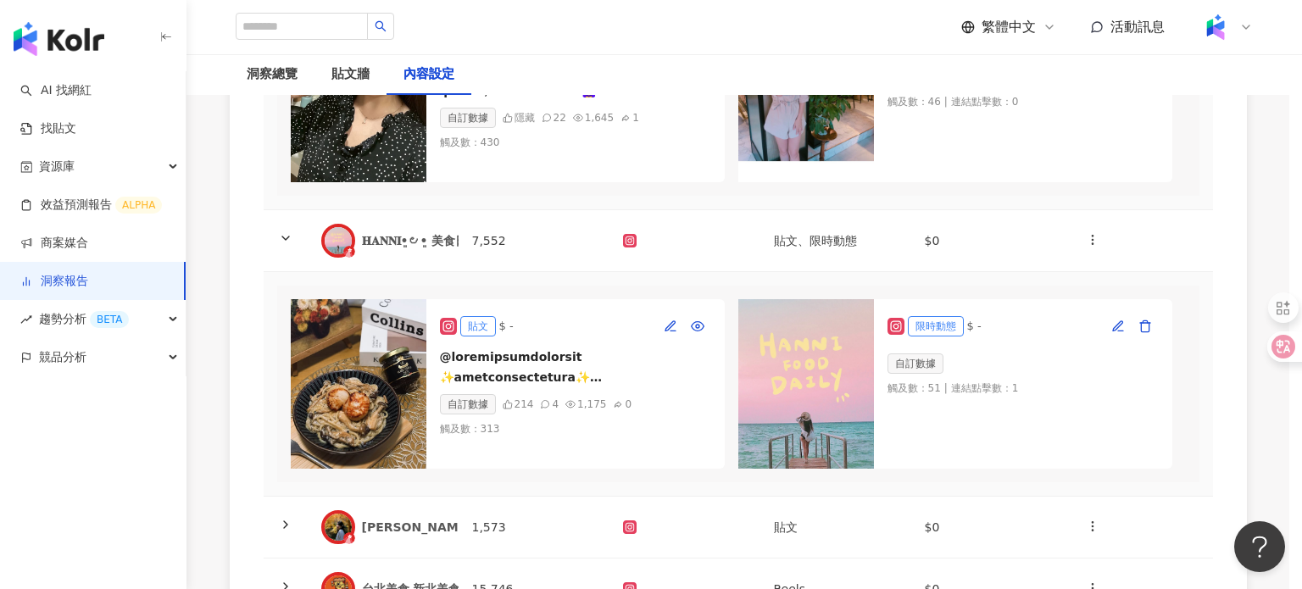
type input "**********"
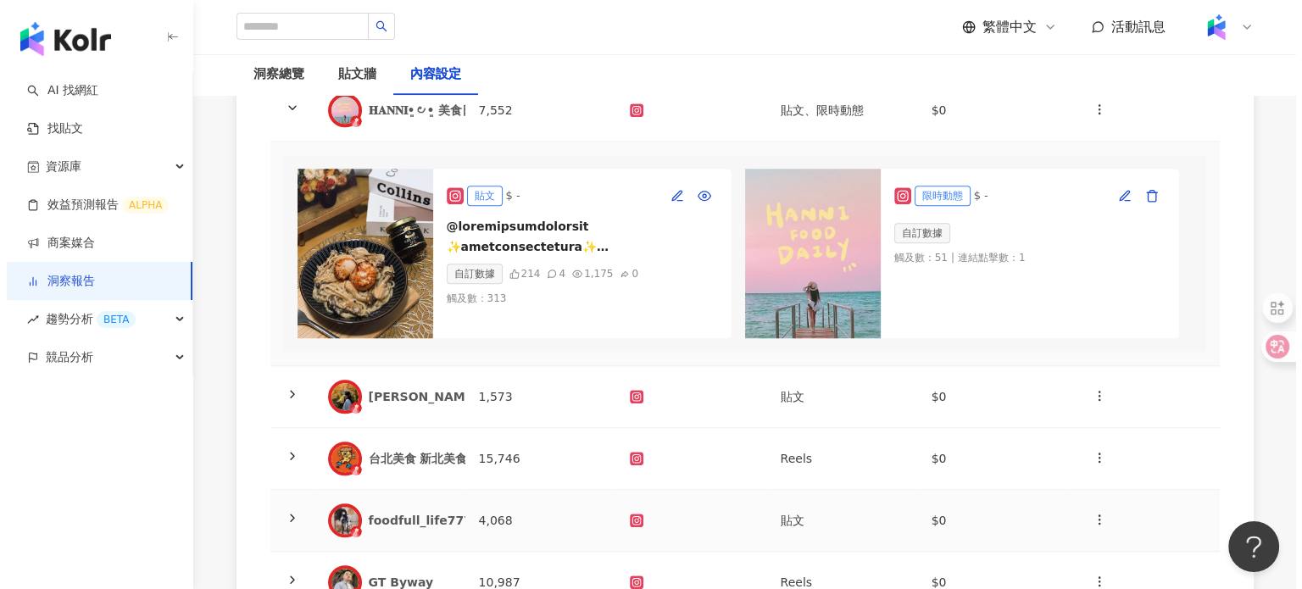
scroll to position [1696, 0]
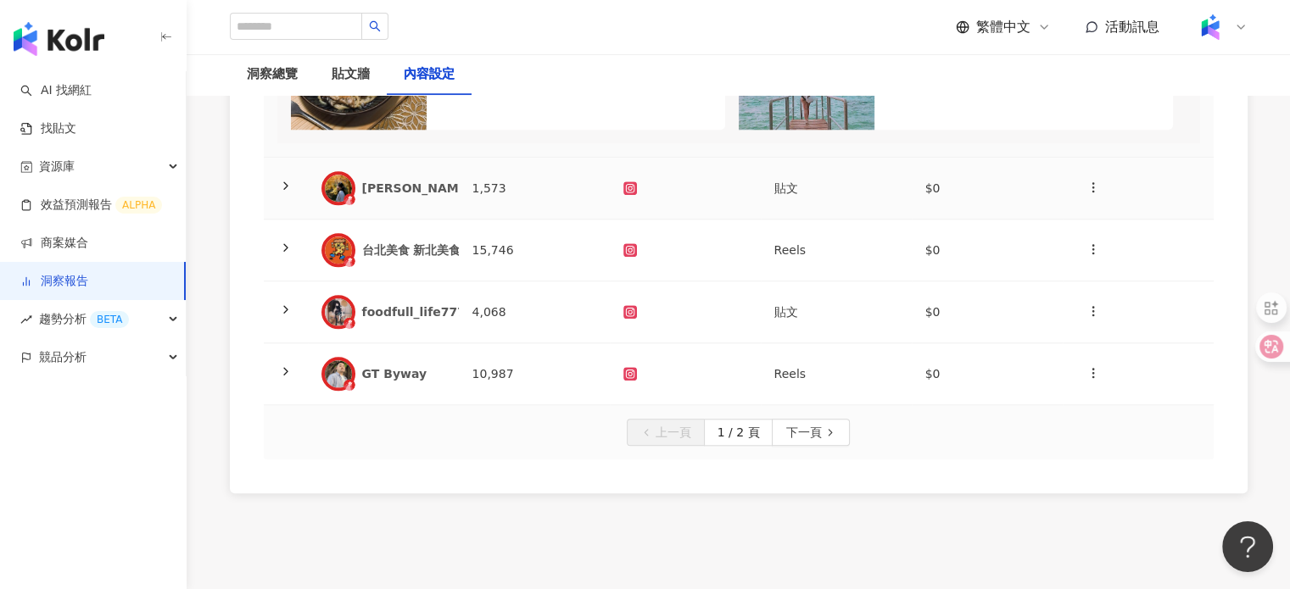
click at [432, 220] on td "Ching-Ying Wu 景點｜展覽｜生活紀錄" at bounding box center [383, 189] width 151 height 62
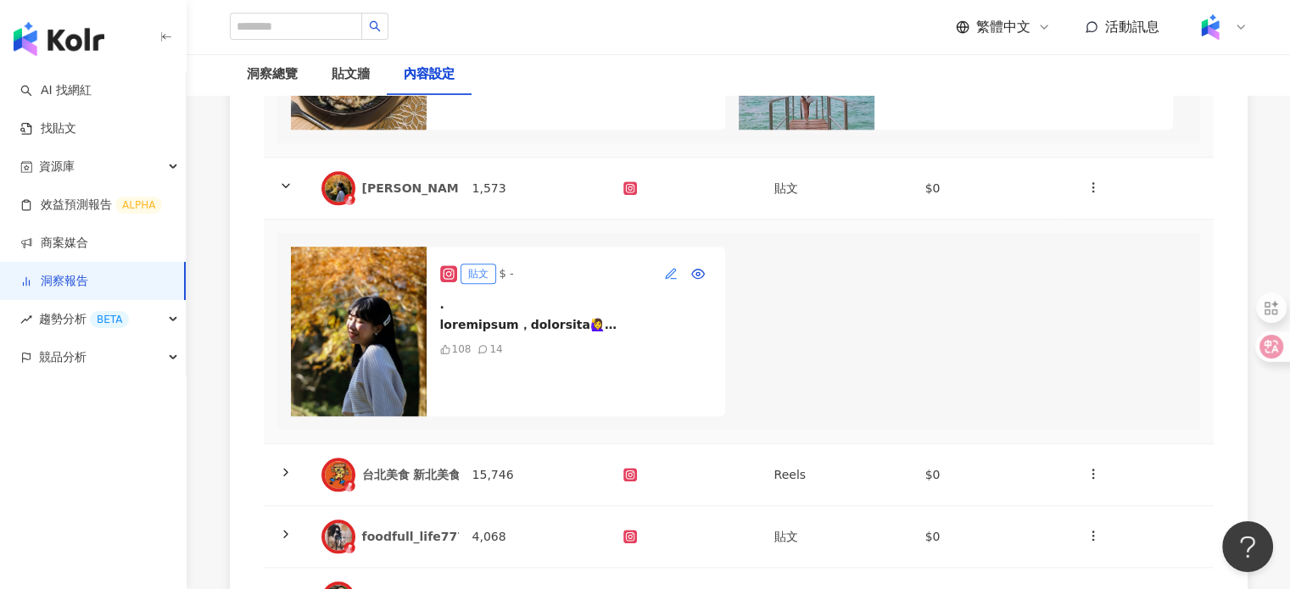
click at [677, 287] on button "button" at bounding box center [670, 273] width 27 height 27
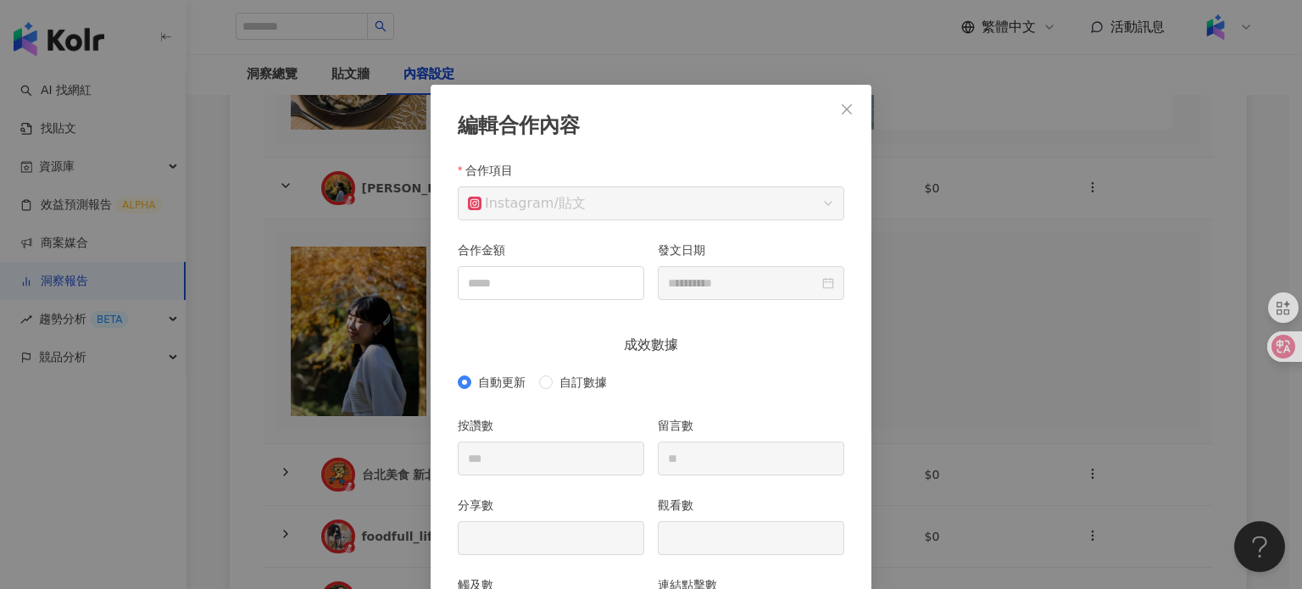
scroll to position [85, 0]
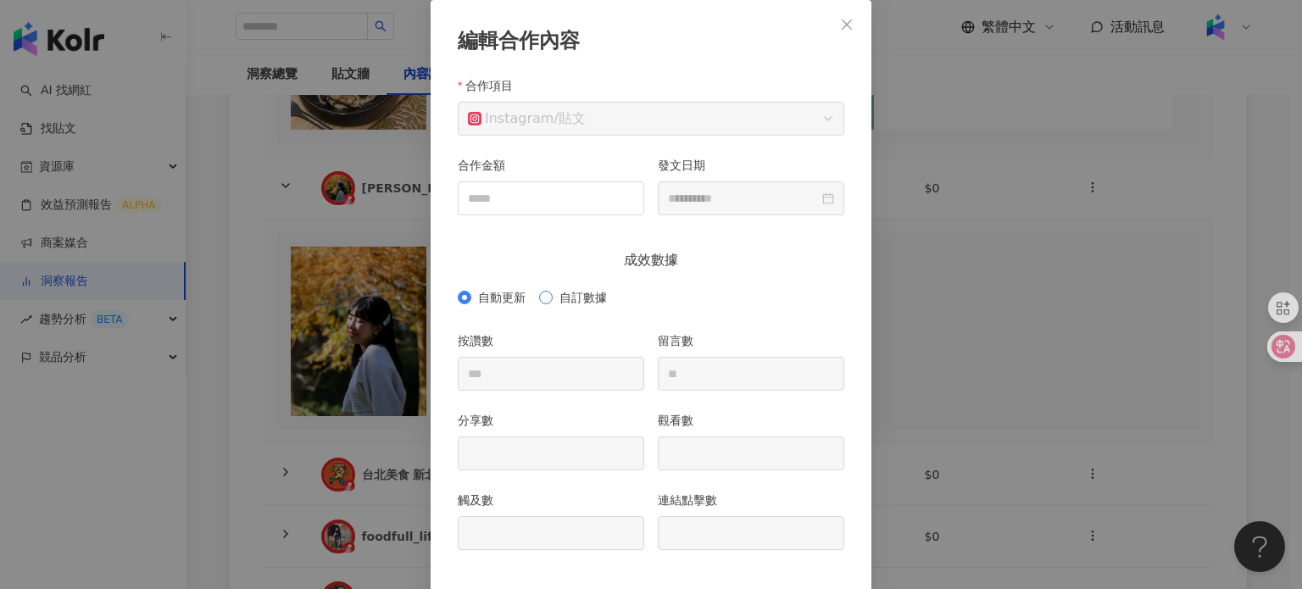
click at [553, 290] on span "自訂數據" at bounding box center [583, 297] width 61 height 19
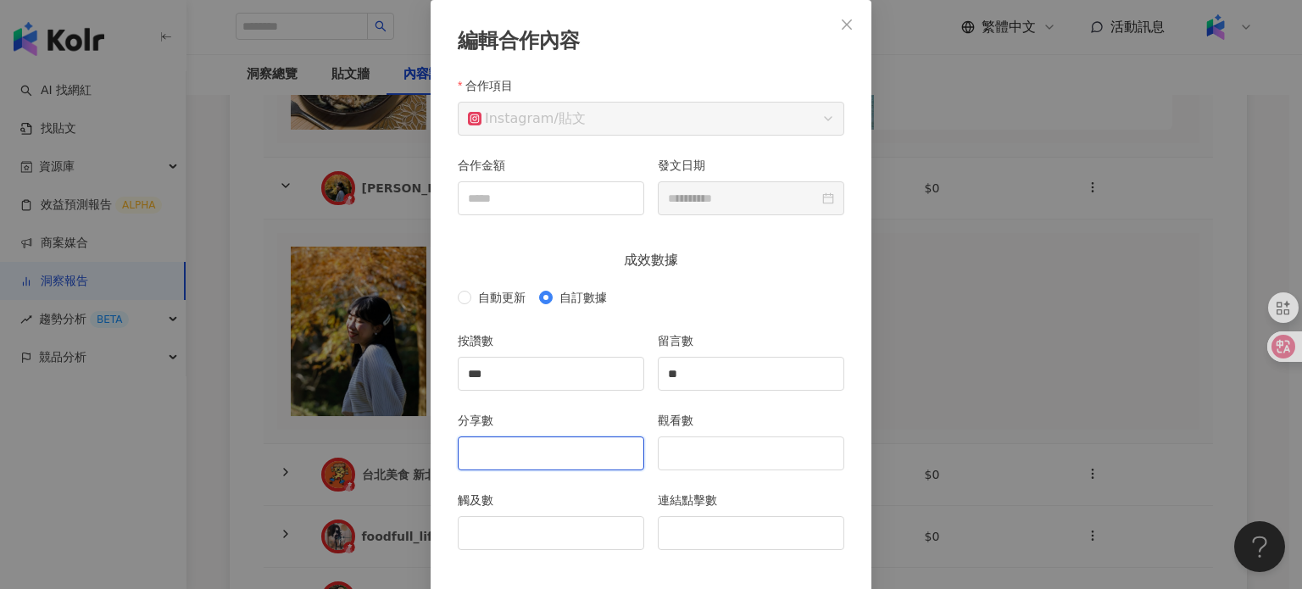
click at [569, 462] on input "分享數" at bounding box center [551, 453] width 185 height 32
type input "*"
click at [578, 525] on input "觸及數" at bounding box center [551, 533] width 185 height 32
type input "***"
click at [714, 439] on input "觀看數" at bounding box center [751, 453] width 185 height 32
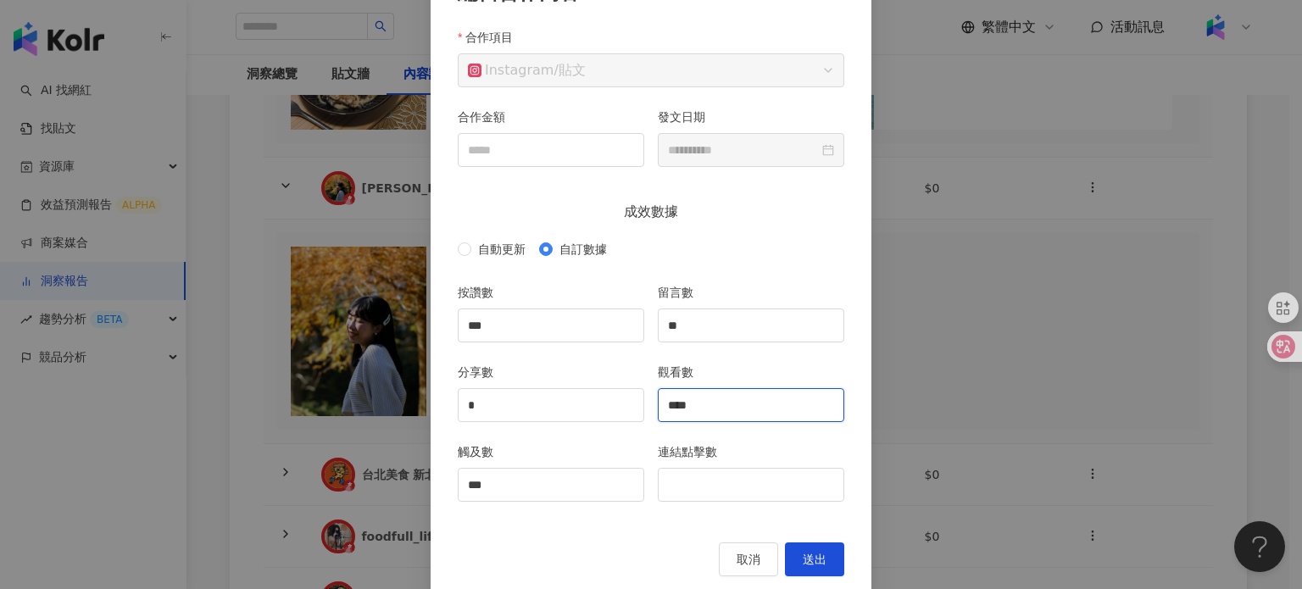
scroll to position [159, 0]
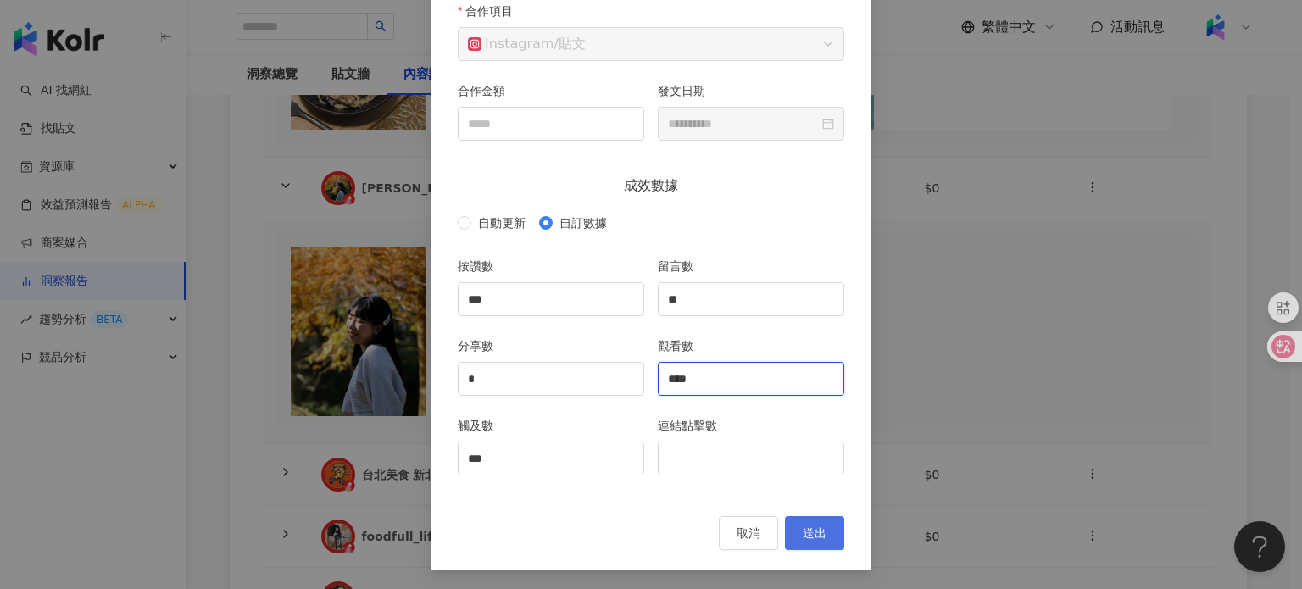
type input "****"
click at [824, 538] on button "送出" at bounding box center [814, 533] width 59 height 34
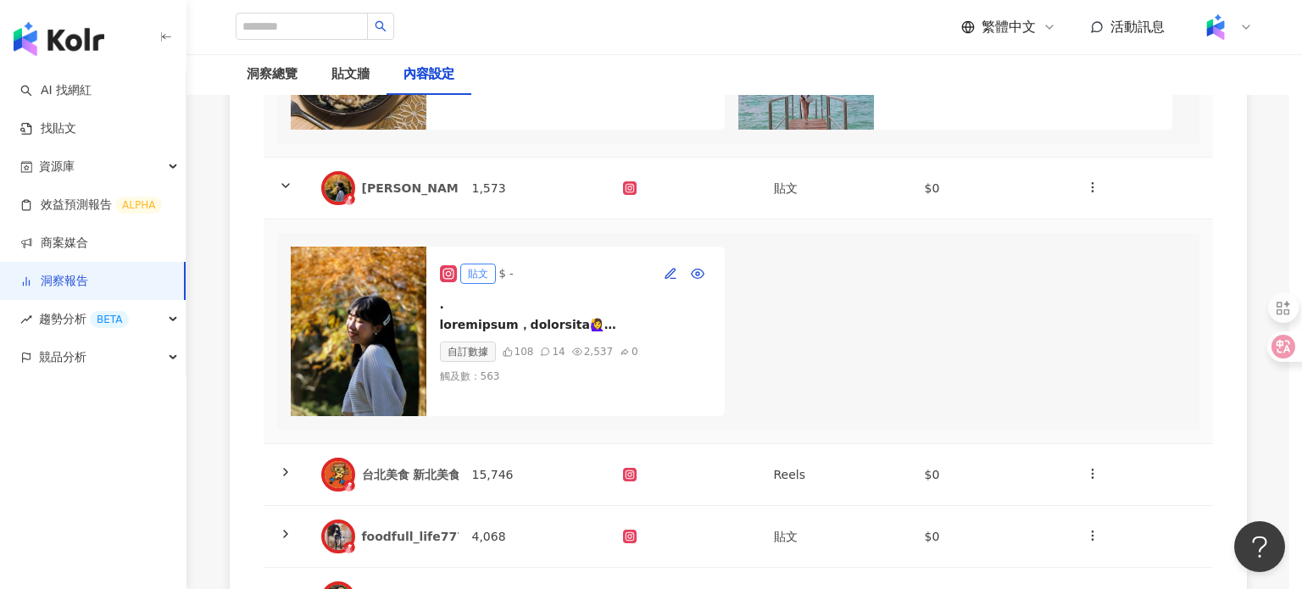
type input "**********"
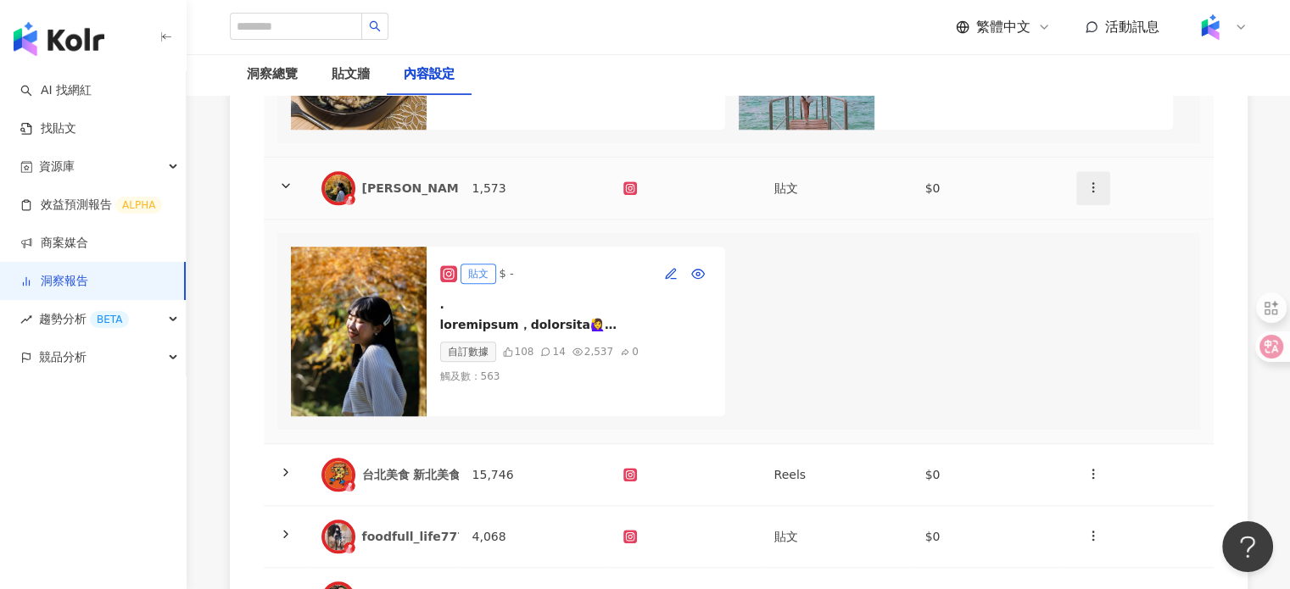
click at [1088, 194] on icon "button" at bounding box center [1093, 188] width 14 height 14
click at [1116, 285] on div "新增內容" at bounding box center [1122, 290] width 66 height 19
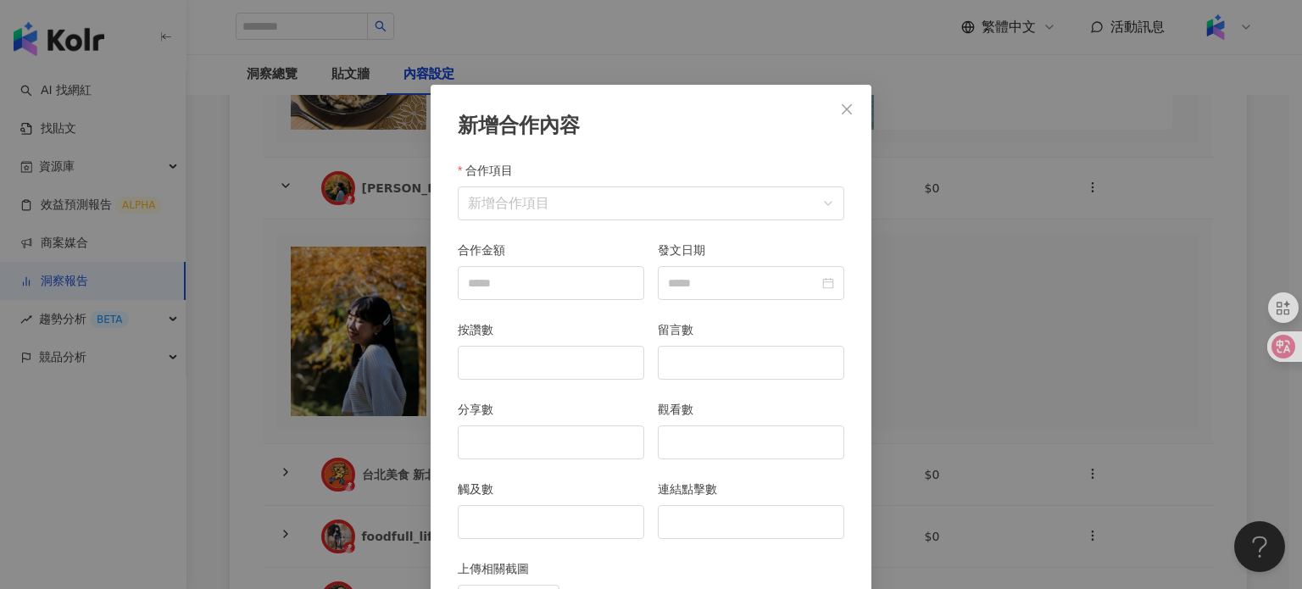
scroll to position [85, 0]
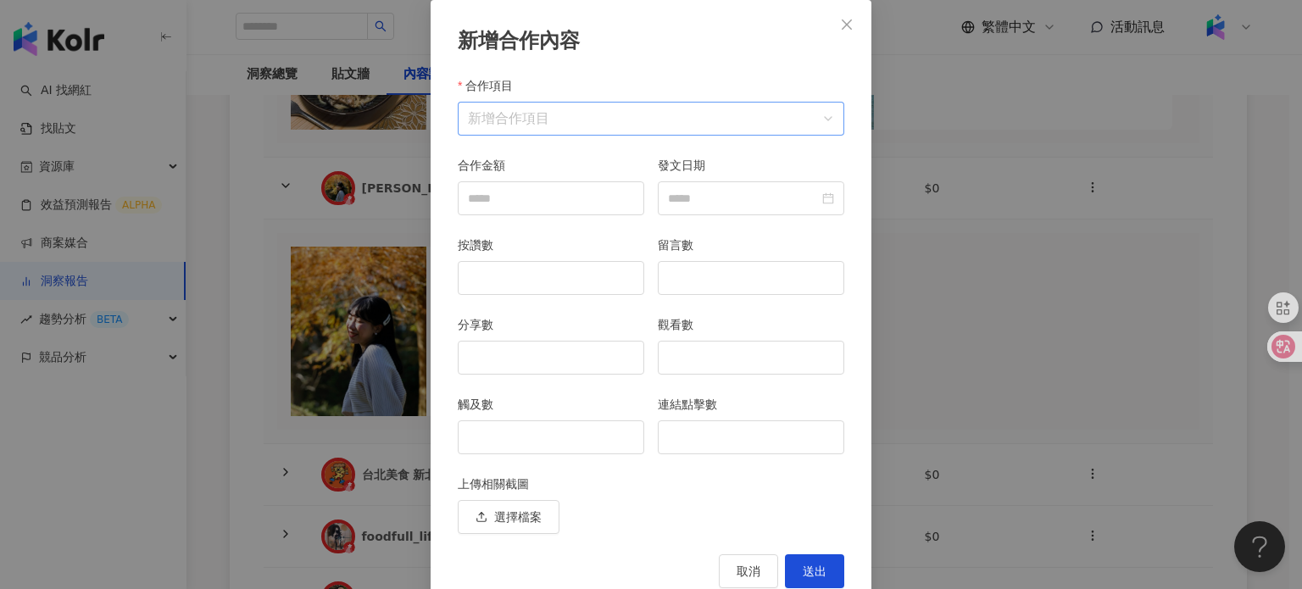
click at [521, 117] on input "合作項目" at bounding box center [651, 119] width 366 height 32
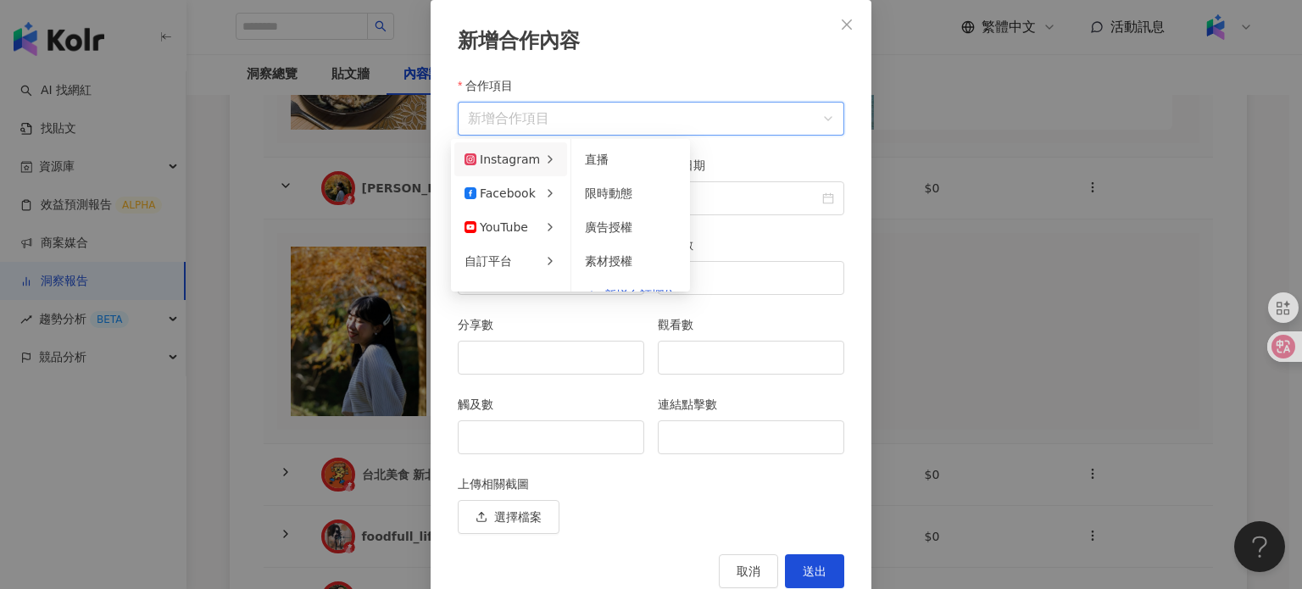
click at [515, 148] on li "Instagram" at bounding box center [510, 159] width 113 height 34
click at [616, 182] on li "限時動態" at bounding box center [631, 193] width 112 height 34
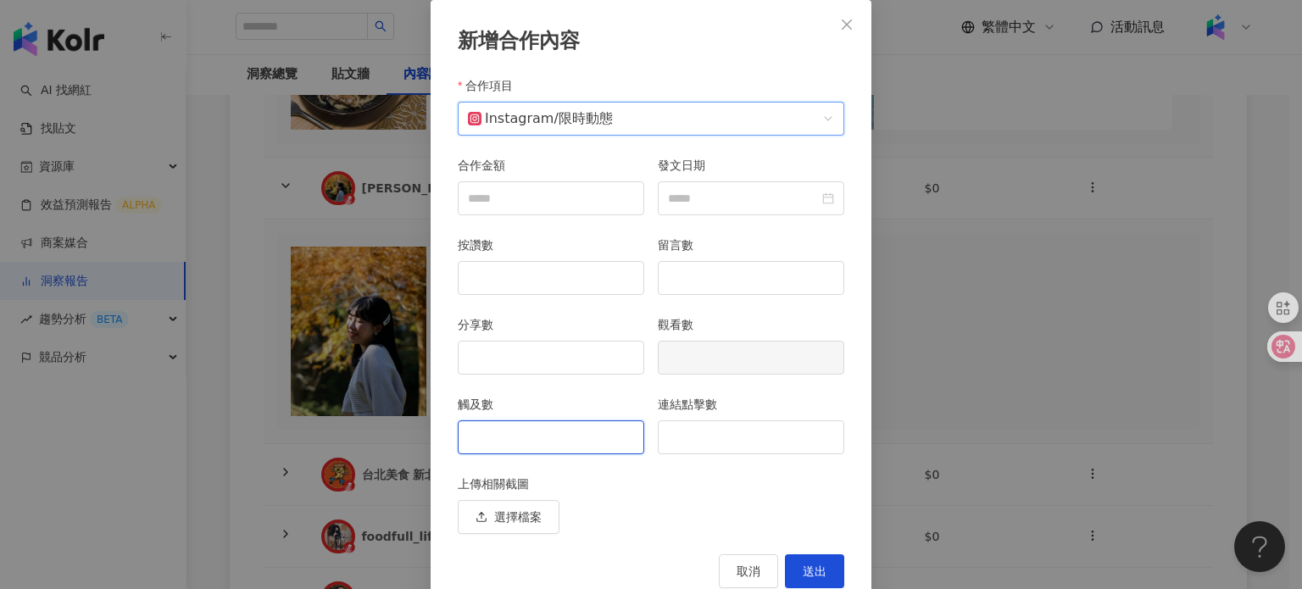
click at [560, 431] on input "觸及數" at bounding box center [551, 437] width 185 height 32
type input "***"
click at [670, 443] on input "連結點擊數" at bounding box center [751, 437] width 185 height 32
type input "**"
click at [799, 557] on button "送出" at bounding box center [814, 571] width 59 height 34
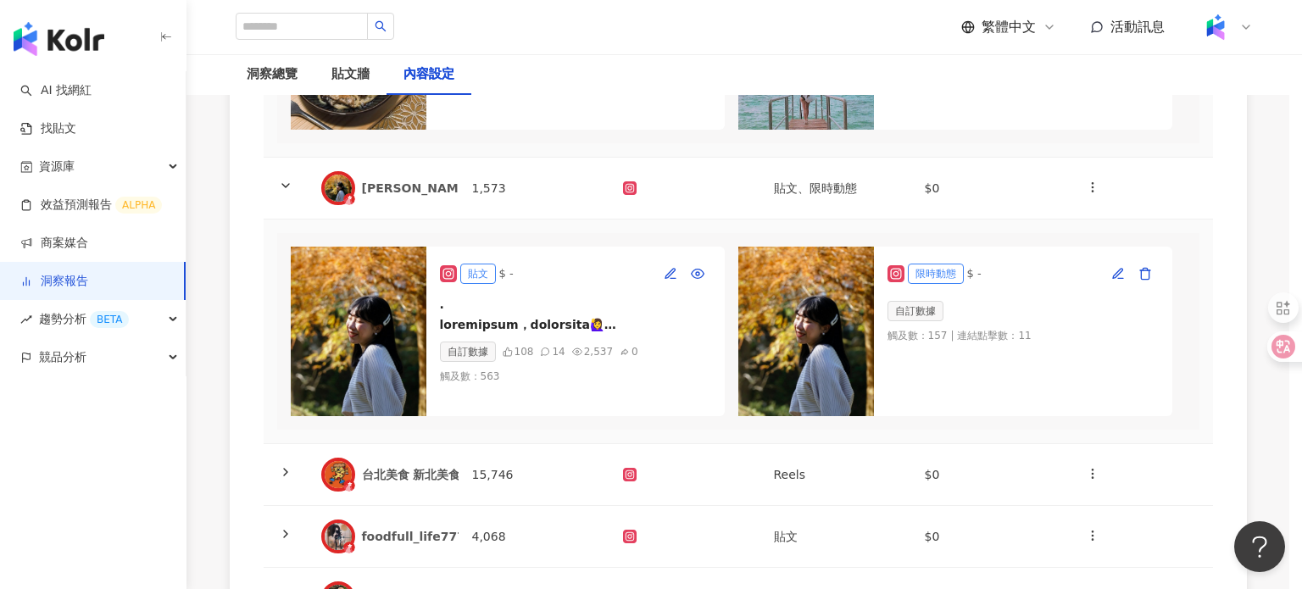
scroll to position [0, 0]
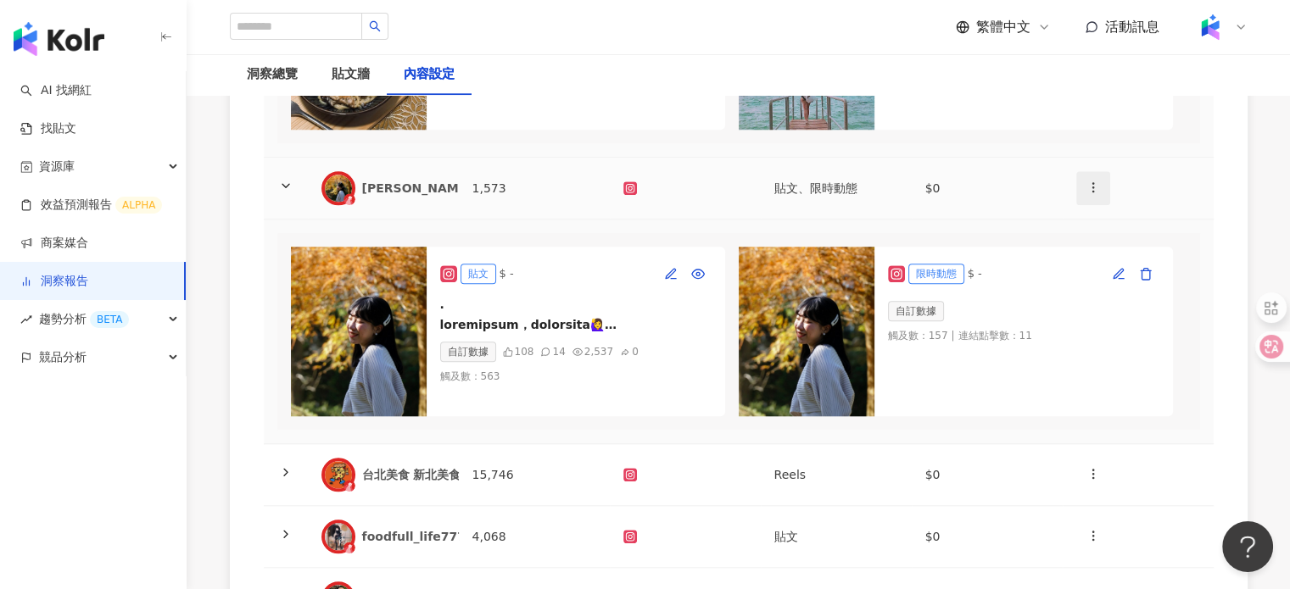
click at [1089, 194] on icon "button" at bounding box center [1093, 188] width 14 height 14
click at [1101, 288] on div "新增內容" at bounding box center [1122, 290] width 66 height 19
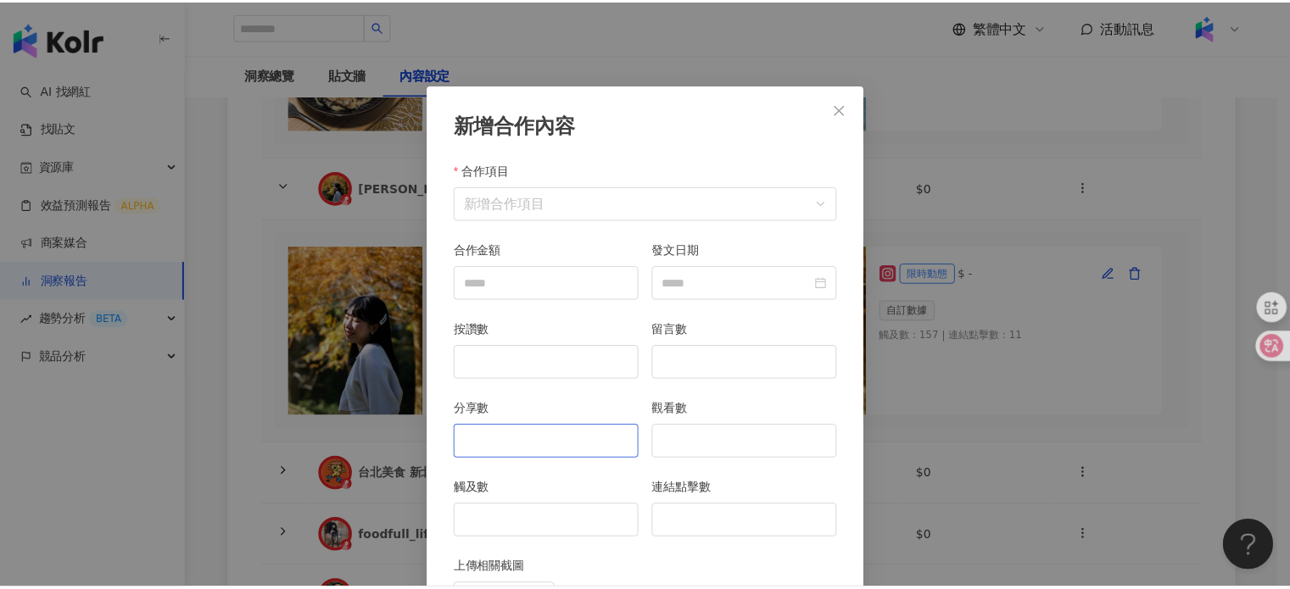
scroll to position [85, 0]
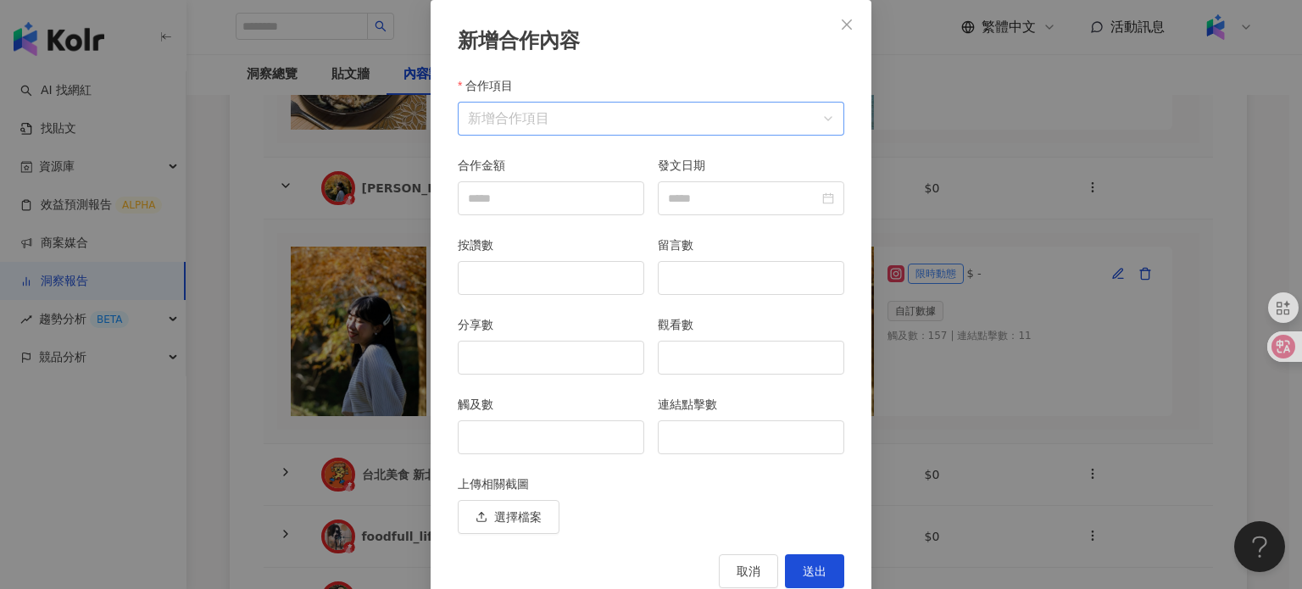
click at [541, 125] on input "合作項目" at bounding box center [651, 119] width 366 height 32
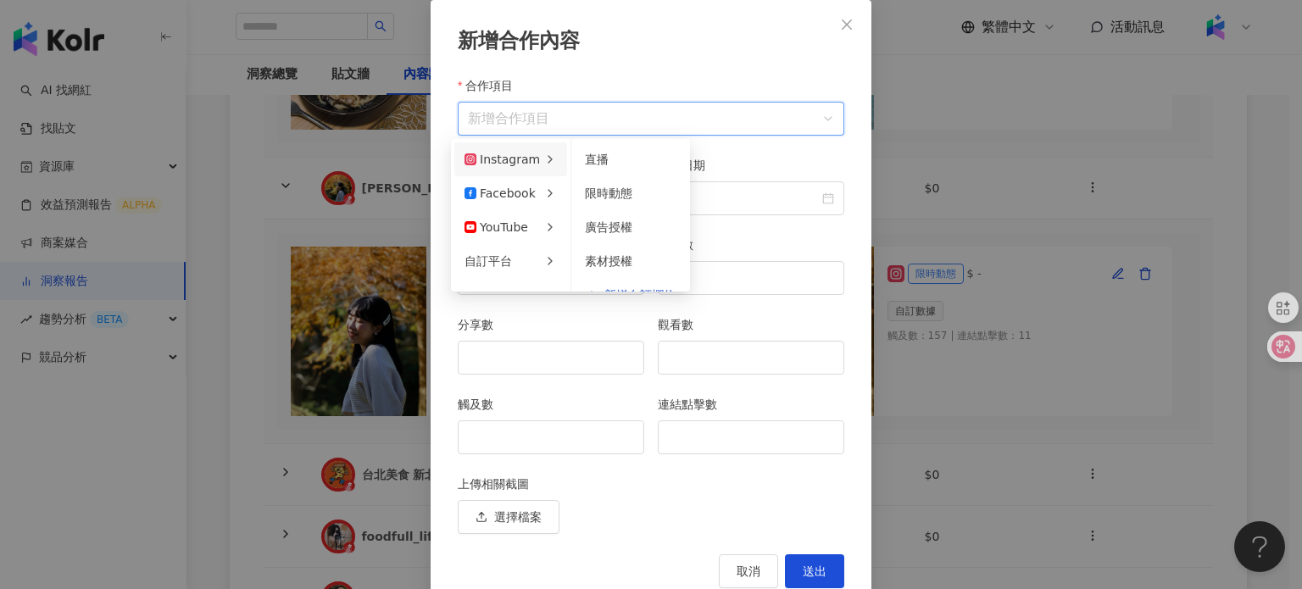
click at [514, 160] on div "Instagram" at bounding box center [502, 159] width 75 height 19
click at [616, 181] on li "限時動態" at bounding box center [631, 193] width 112 height 34
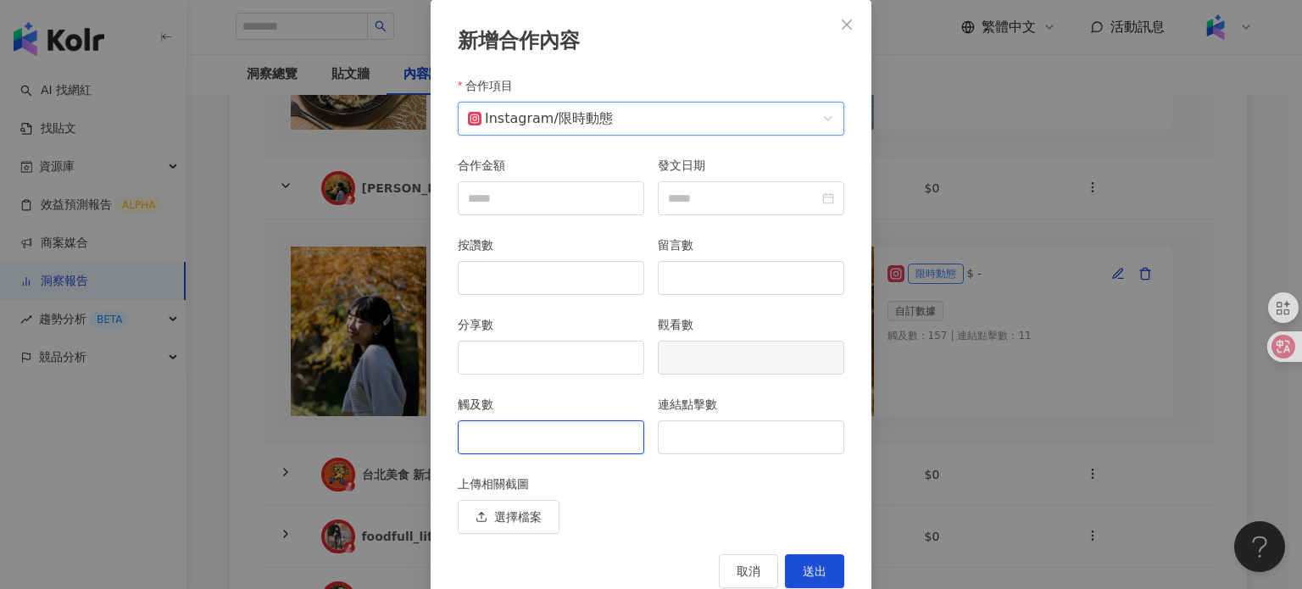
click at [533, 432] on input "觸及數" at bounding box center [551, 437] width 185 height 32
type input "***"
click at [689, 437] on input "連結點擊數" at bounding box center [751, 437] width 185 height 32
type input "*"
click at [814, 565] on span "送出" at bounding box center [815, 572] width 24 height 14
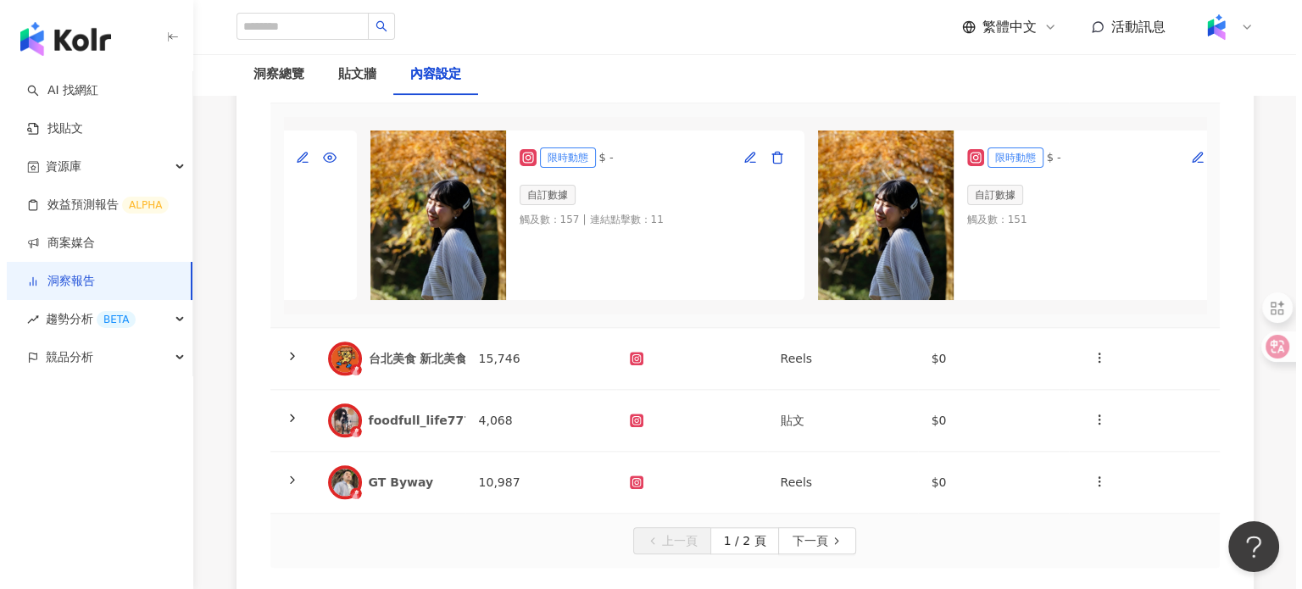
scroll to position [1950, 0]
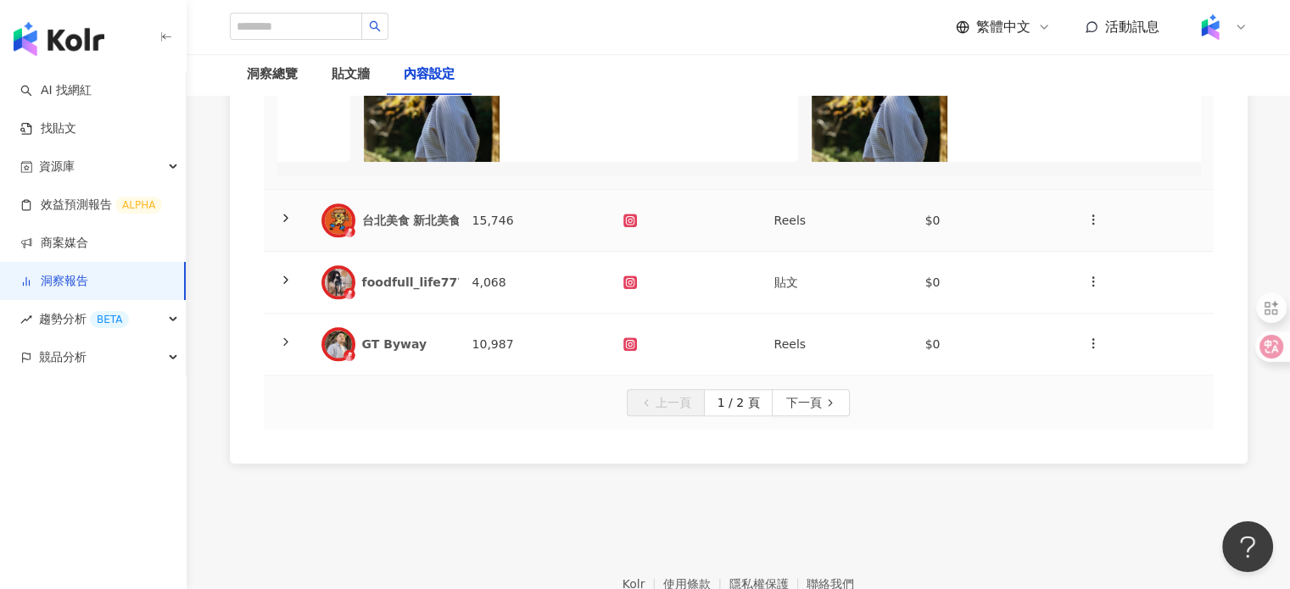
click at [448, 229] on div "台北美食 新北美食 台灣美食(Fooder)" at bounding box center [466, 220] width 208 height 17
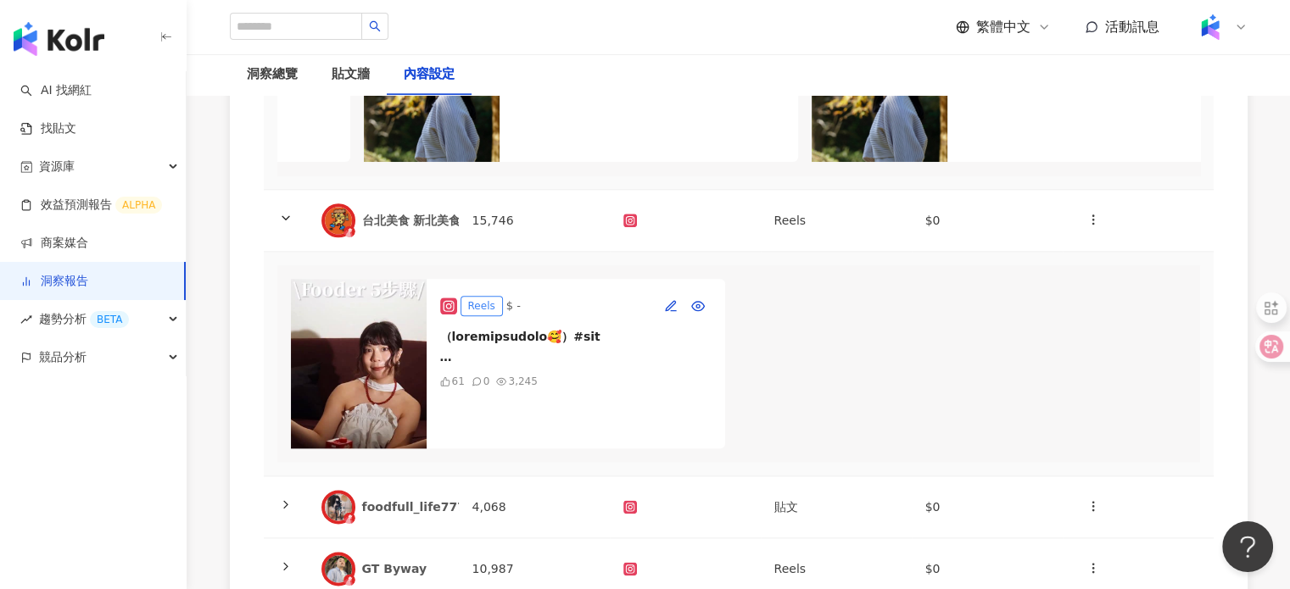
click at [387, 410] on img at bounding box center [359, 364] width 136 height 170
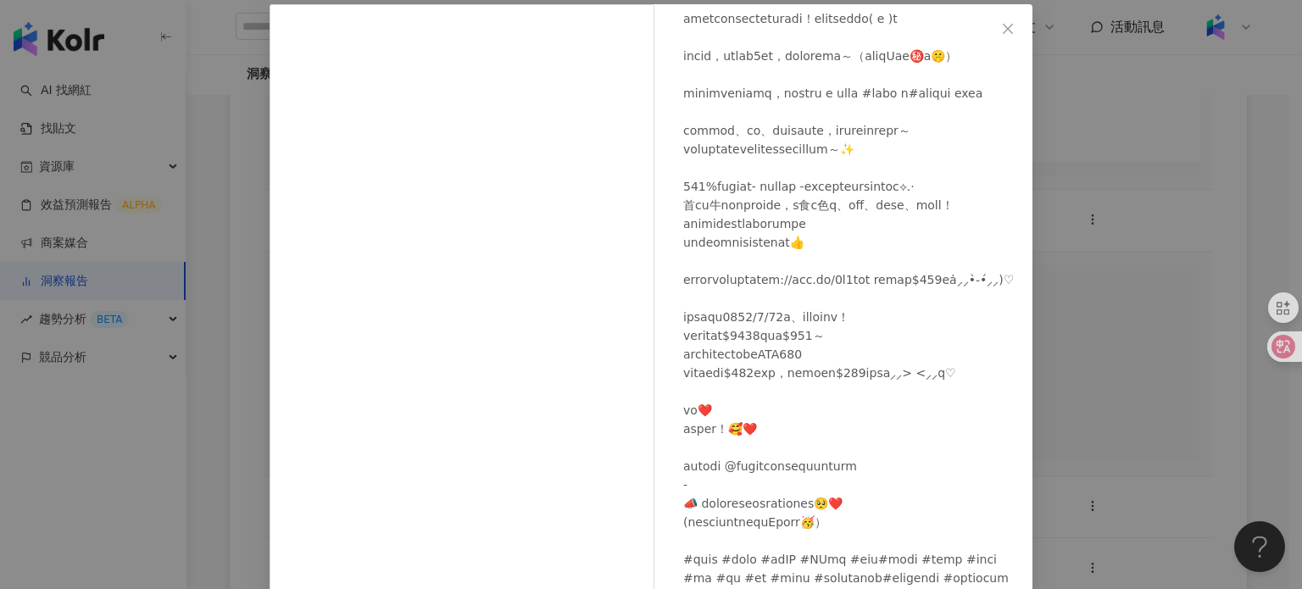
scroll to position [0, 0]
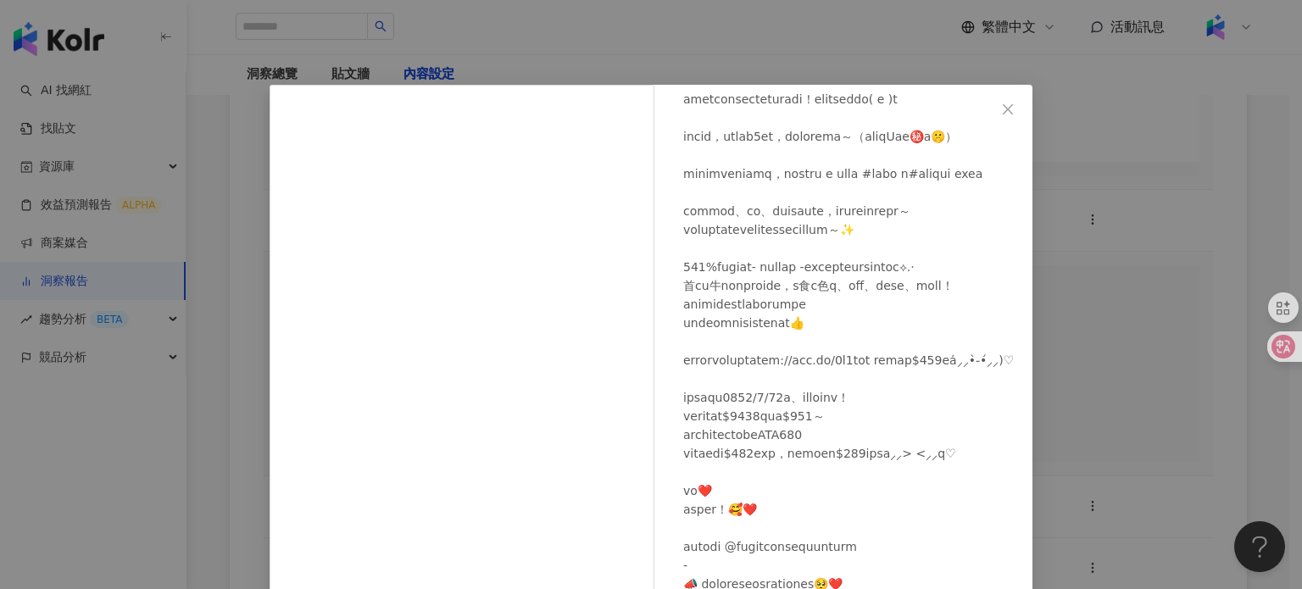
drag, startPoint x: 999, startPoint y: 100, endPoint x: 860, endPoint y: 220, distance: 183.4
click at [999, 100] on button "Close" at bounding box center [1008, 109] width 34 height 34
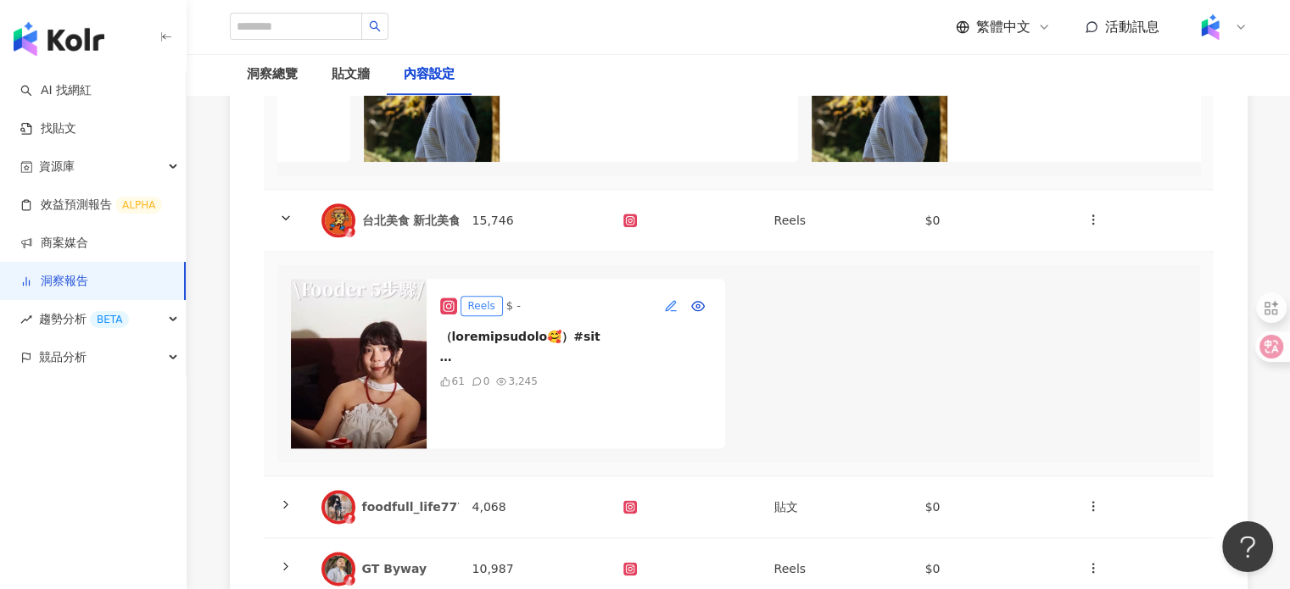
click at [660, 320] on button "button" at bounding box center [670, 306] width 27 height 27
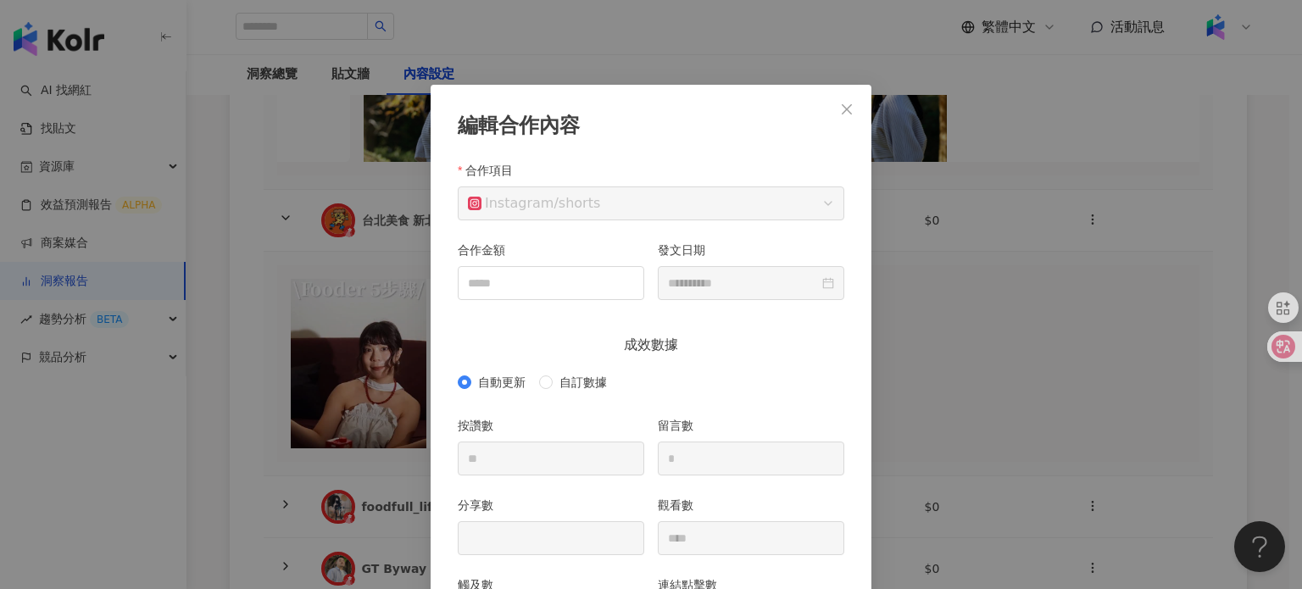
scroll to position [85, 0]
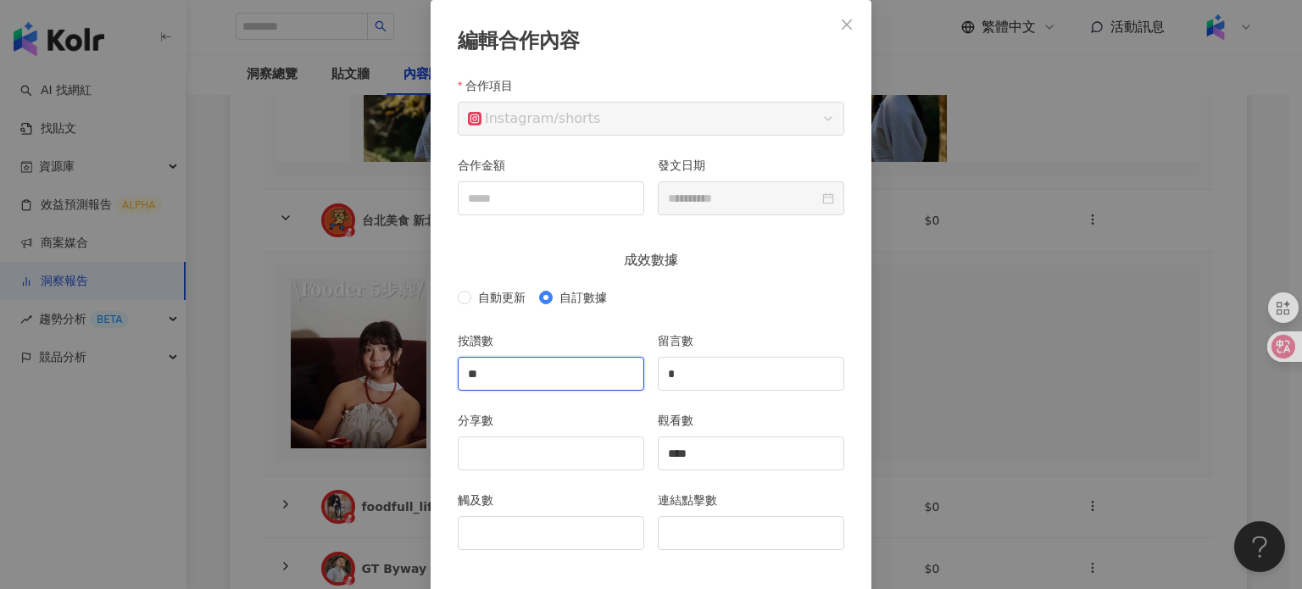
drag, startPoint x: 573, startPoint y: 377, endPoint x: 397, endPoint y: 377, distance: 176.4
click at [545, 377] on input "**" at bounding box center [551, 374] width 185 height 32
drag, startPoint x: 397, startPoint y: 377, endPoint x: 427, endPoint y: 406, distance: 42.0
click at [334, 369] on div "**********" at bounding box center [651, 294] width 1302 height 589
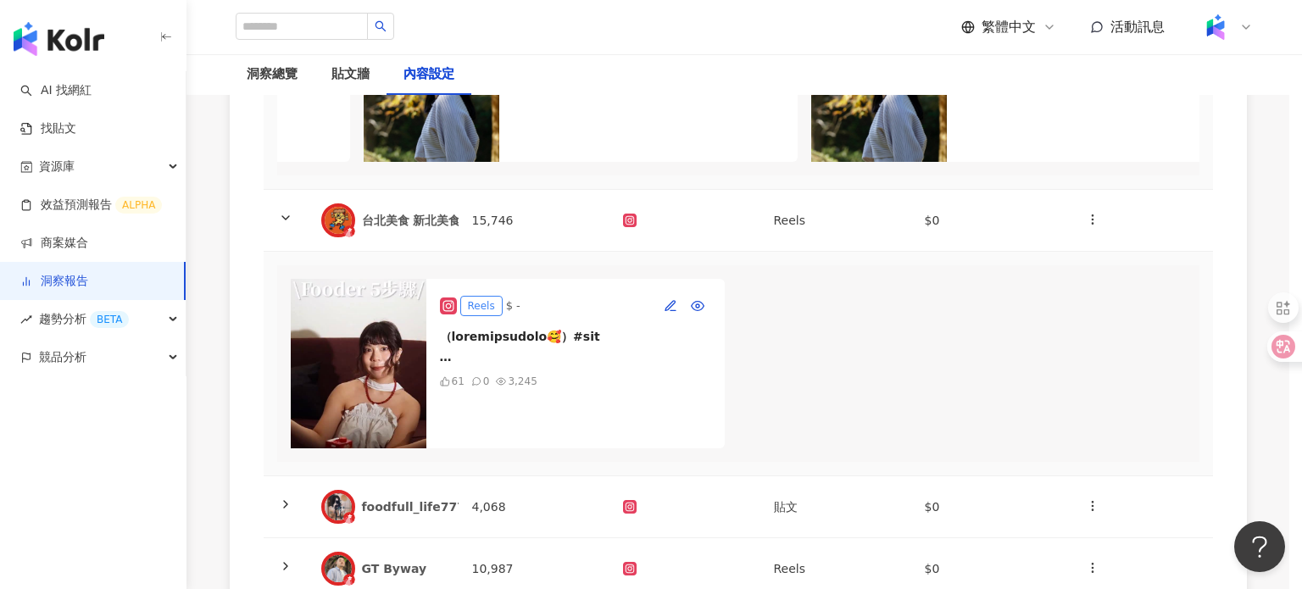
scroll to position [0, 0]
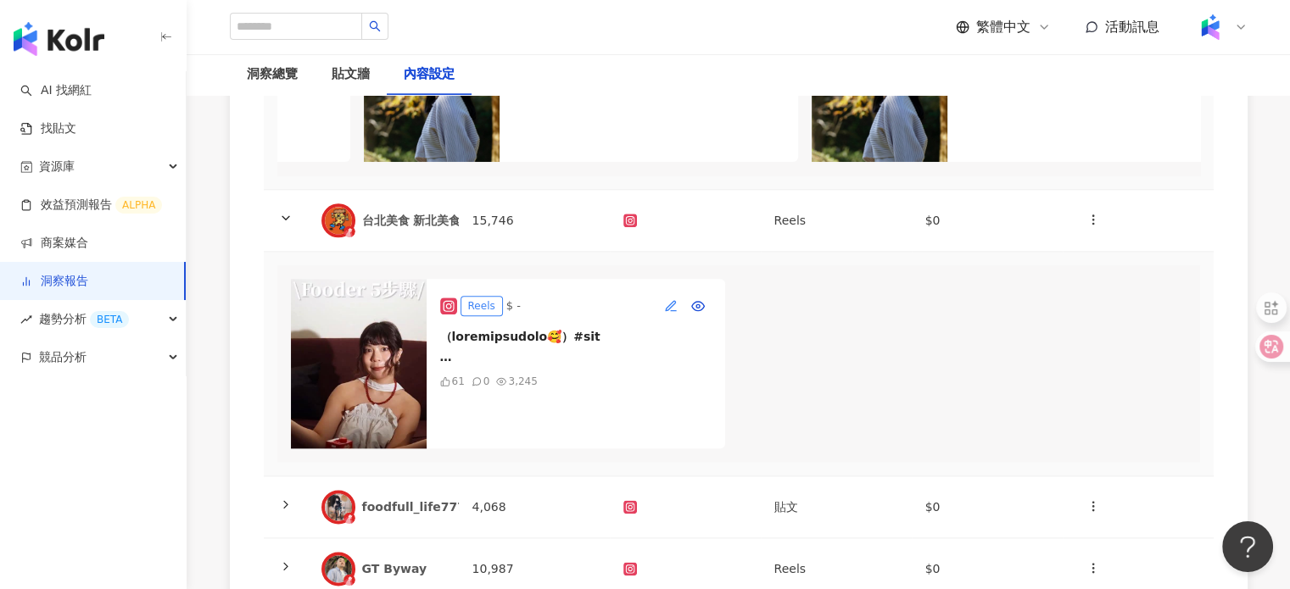
click at [666, 320] on button "button" at bounding box center [670, 306] width 27 height 27
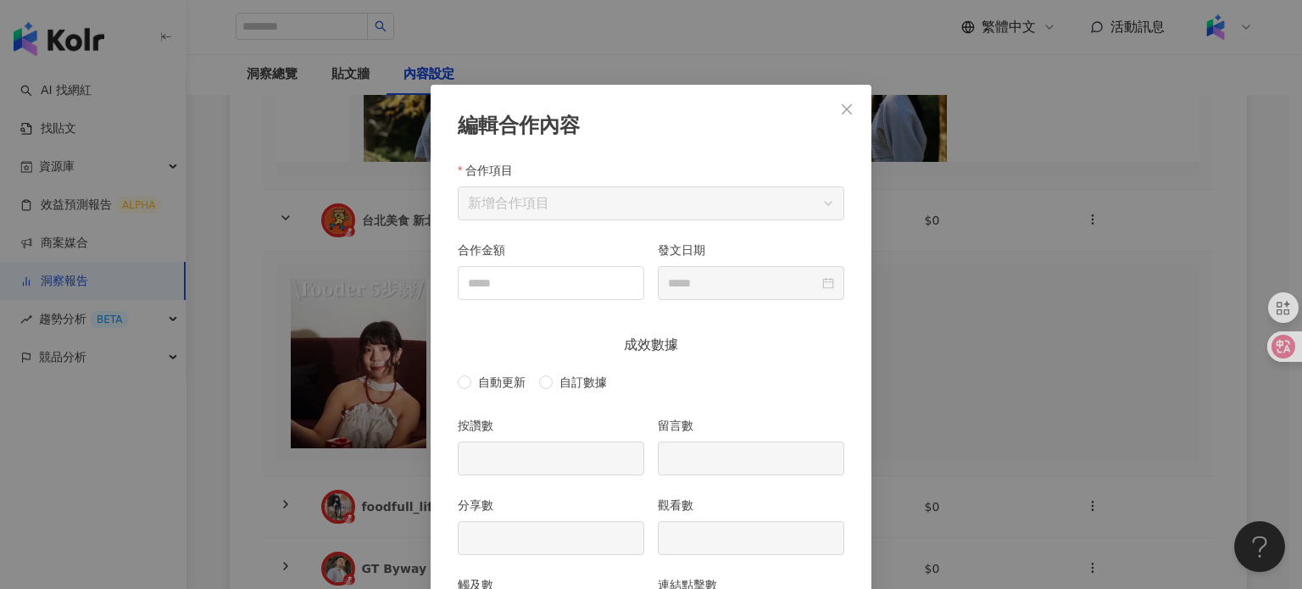
scroll to position [85, 0]
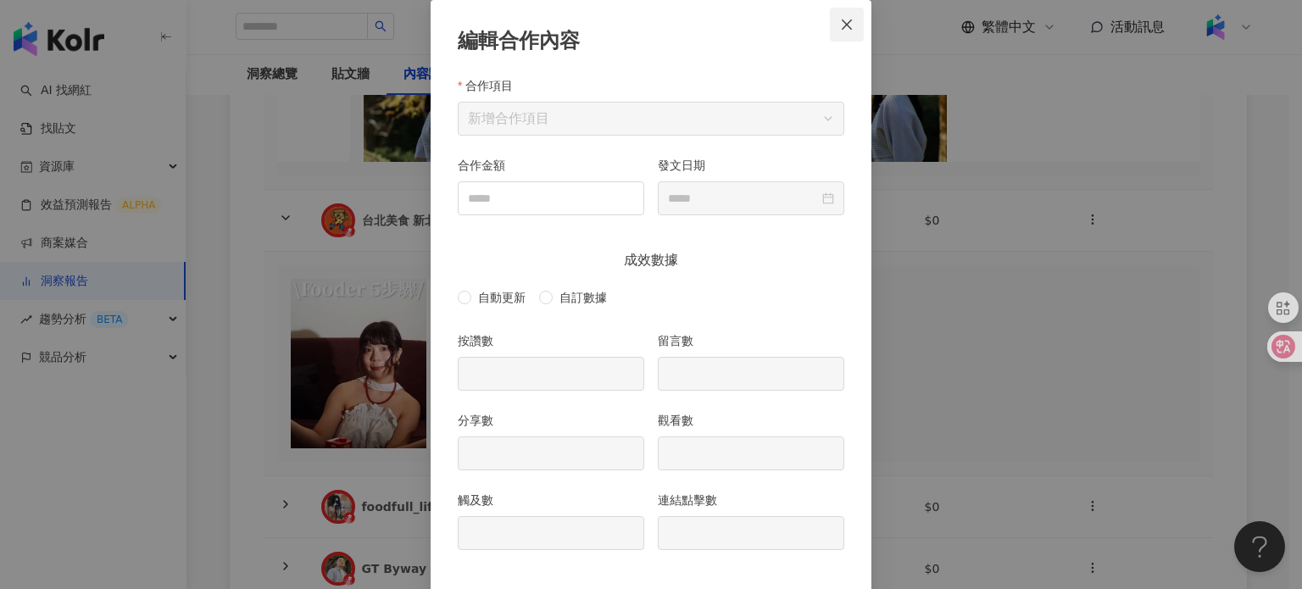
click at [848, 13] on button "Close" at bounding box center [847, 25] width 34 height 34
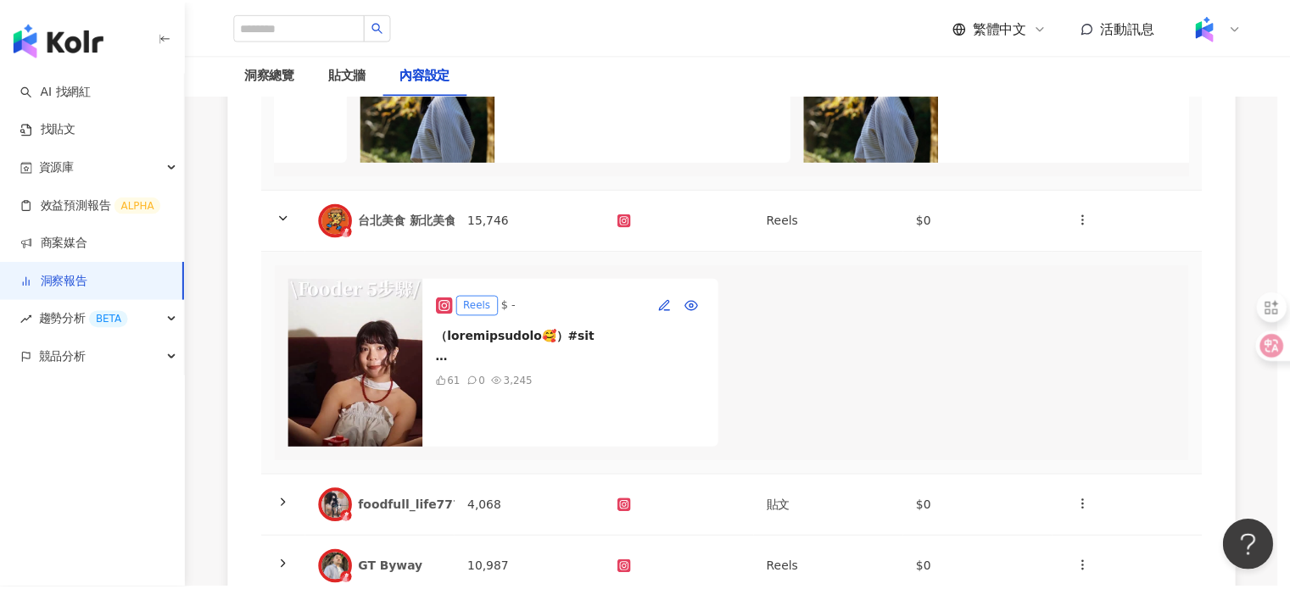
scroll to position [75, 0]
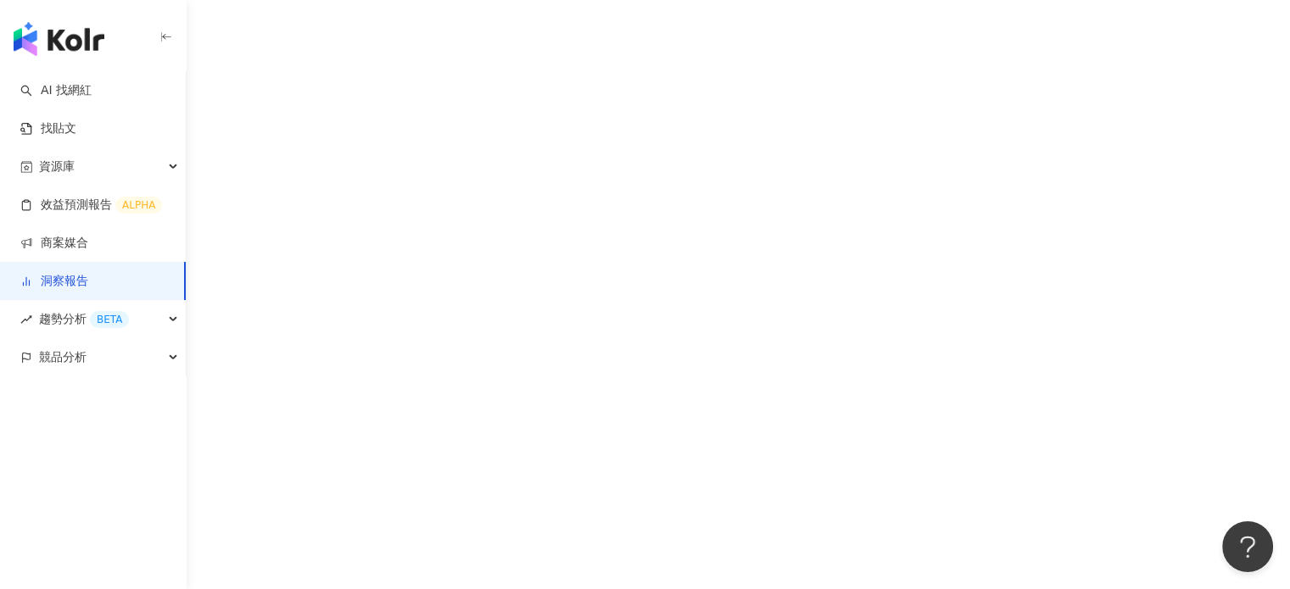
scroll to position [78, 0]
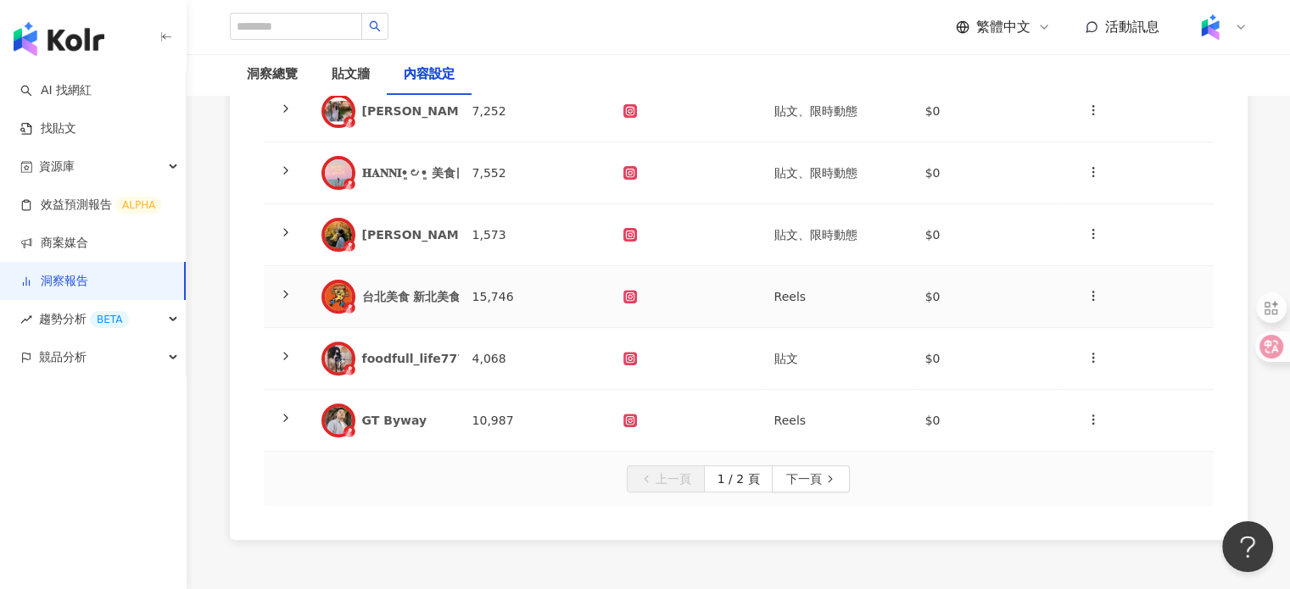
click at [399, 291] on div "台北美食 新北美食 台灣美食(Fooder)" at bounding box center [466, 296] width 208 height 17
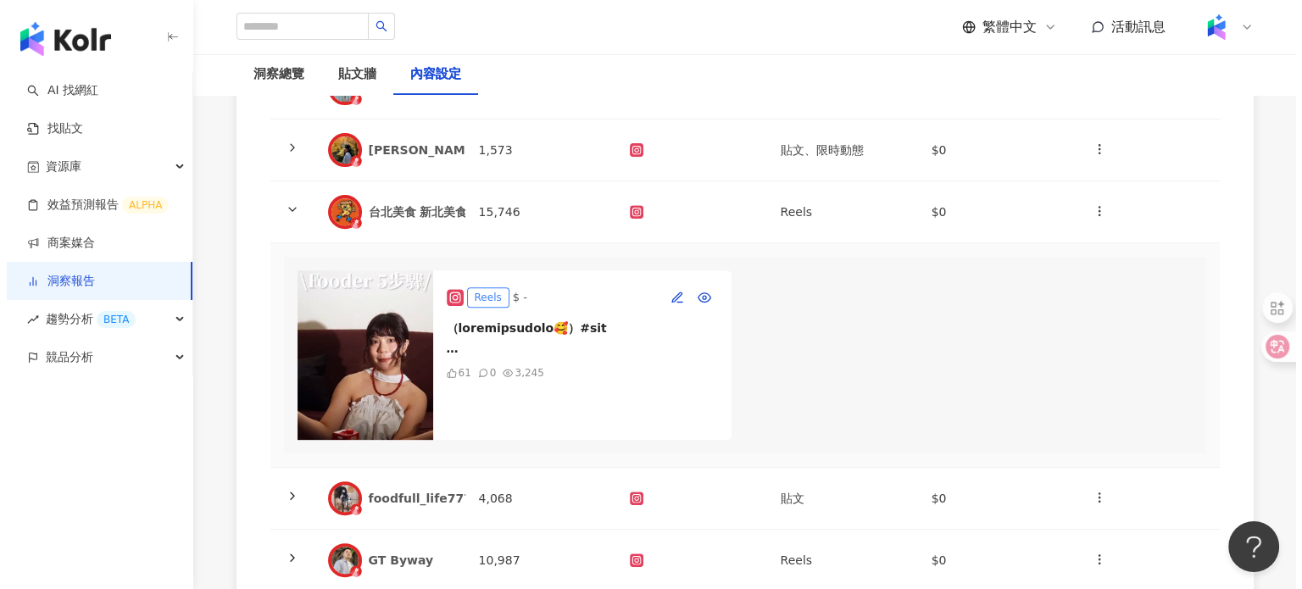
scroll to position [610, 0]
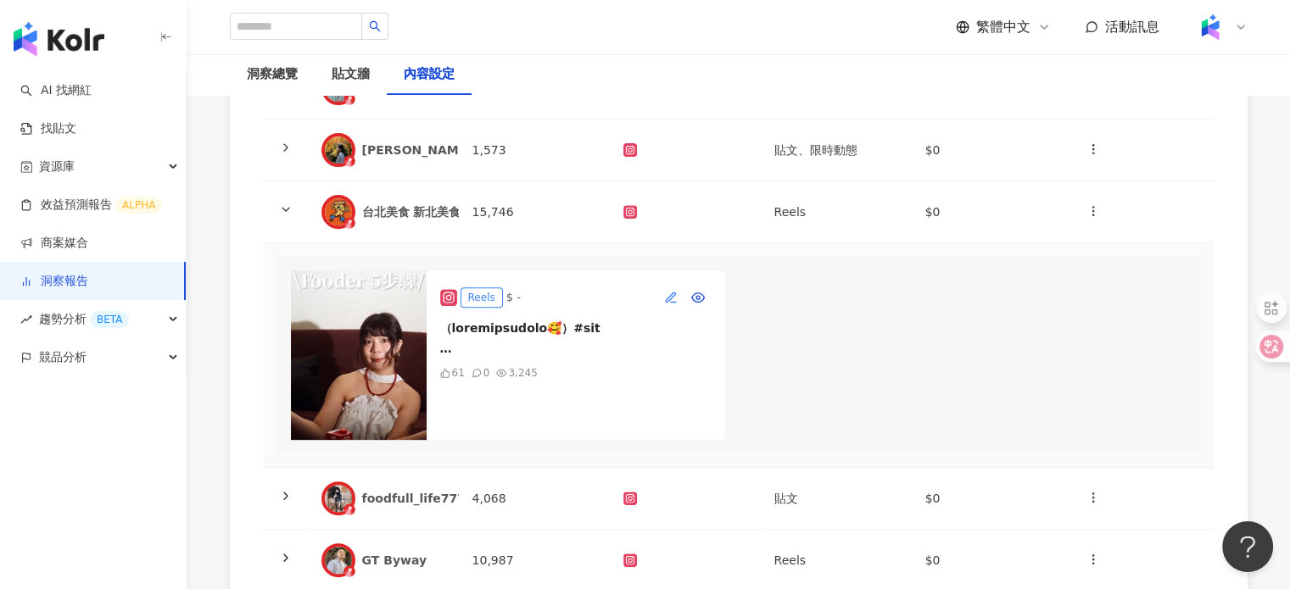
click at [664, 298] on icon "button" at bounding box center [671, 298] width 14 height 14
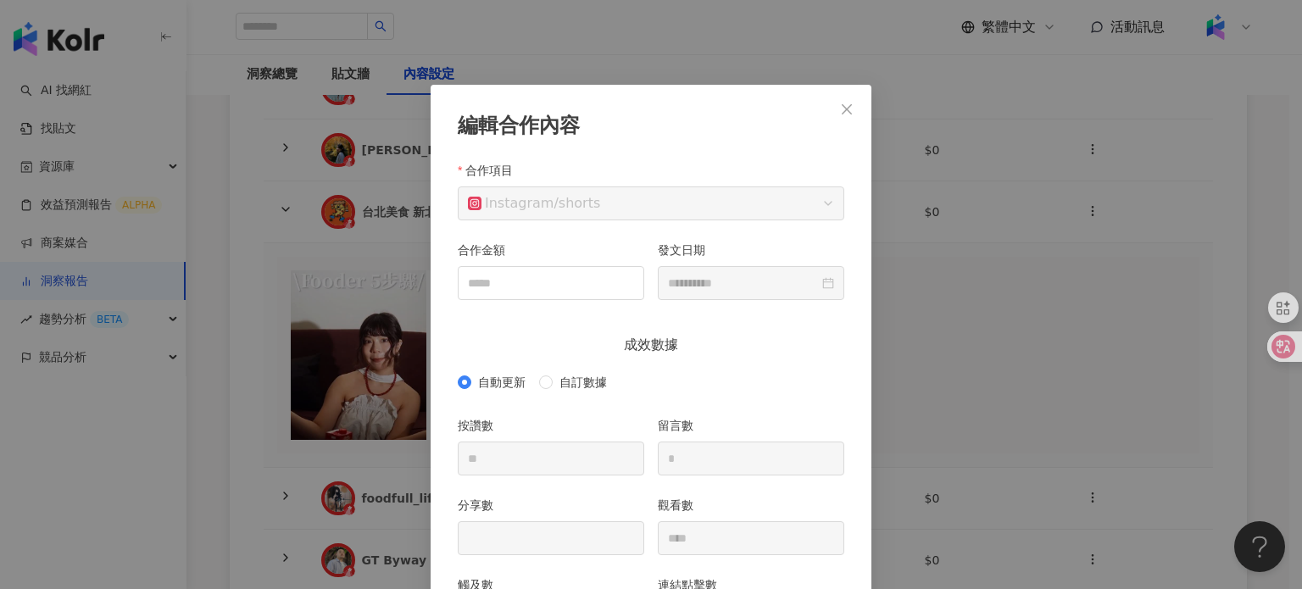
scroll to position [85, 0]
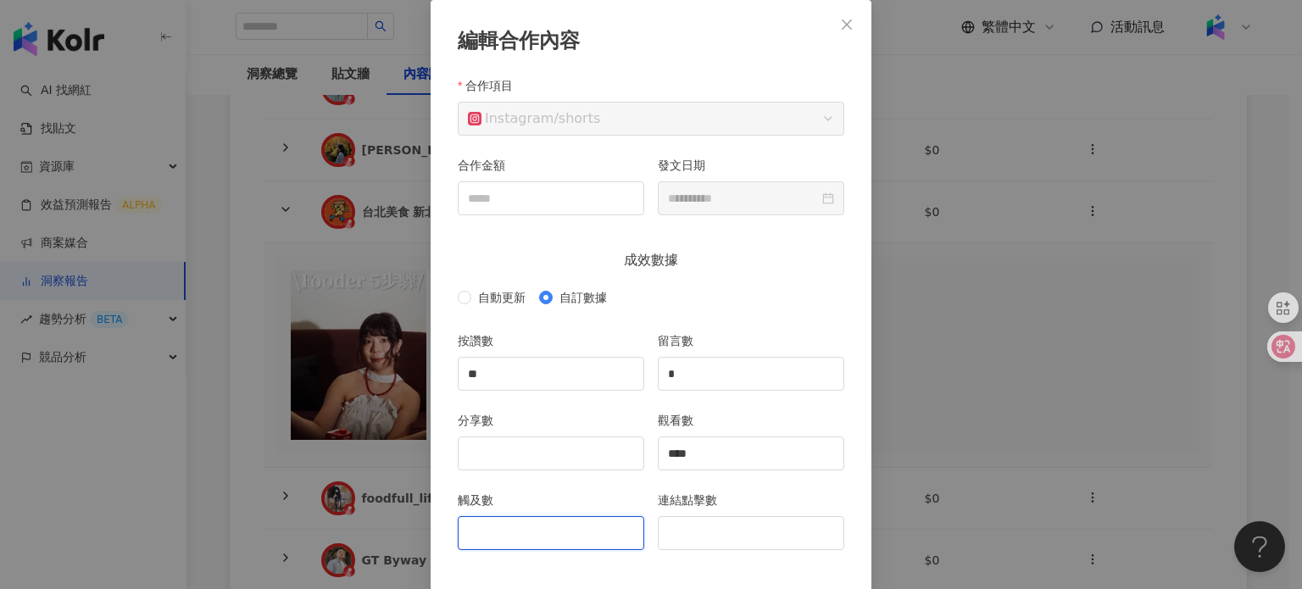
click at [521, 537] on input "觸及數" at bounding box center [551, 533] width 185 height 32
type input "****"
click at [490, 437] on input "分享數" at bounding box center [551, 453] width 185 height 32
type input "**"
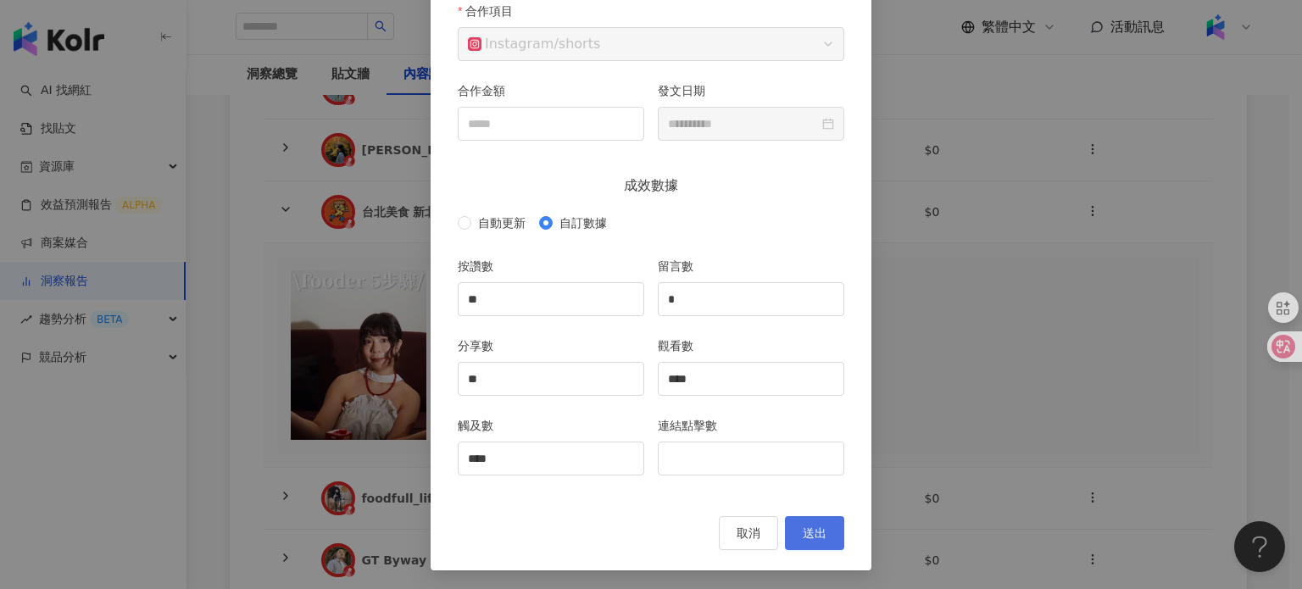
click at [803, 532] on span "送出" at bounding box center [815, 534] width 24 height 14
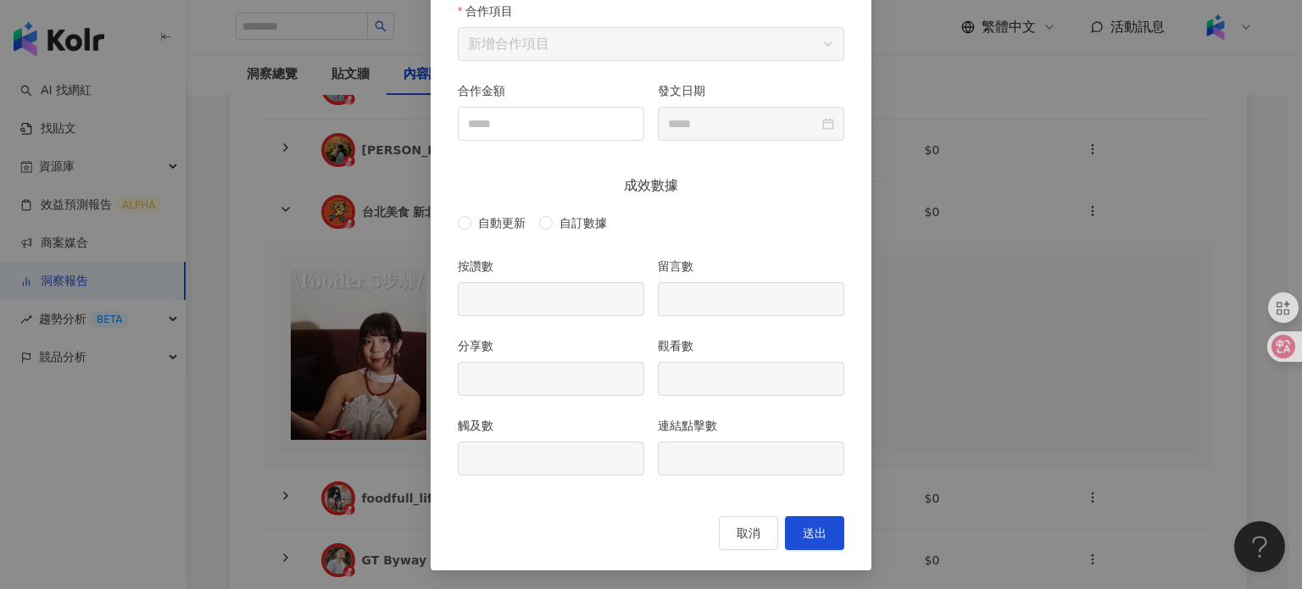
type input "**"
type input "*"
type input "**"
type input "****"
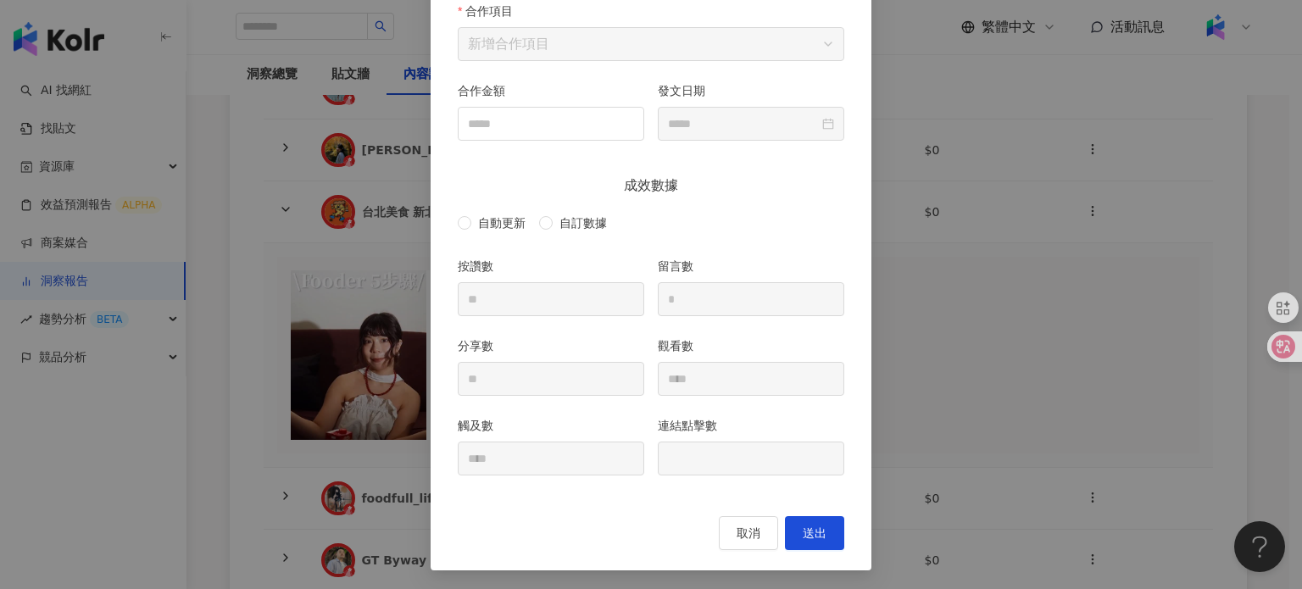
type input "**********"
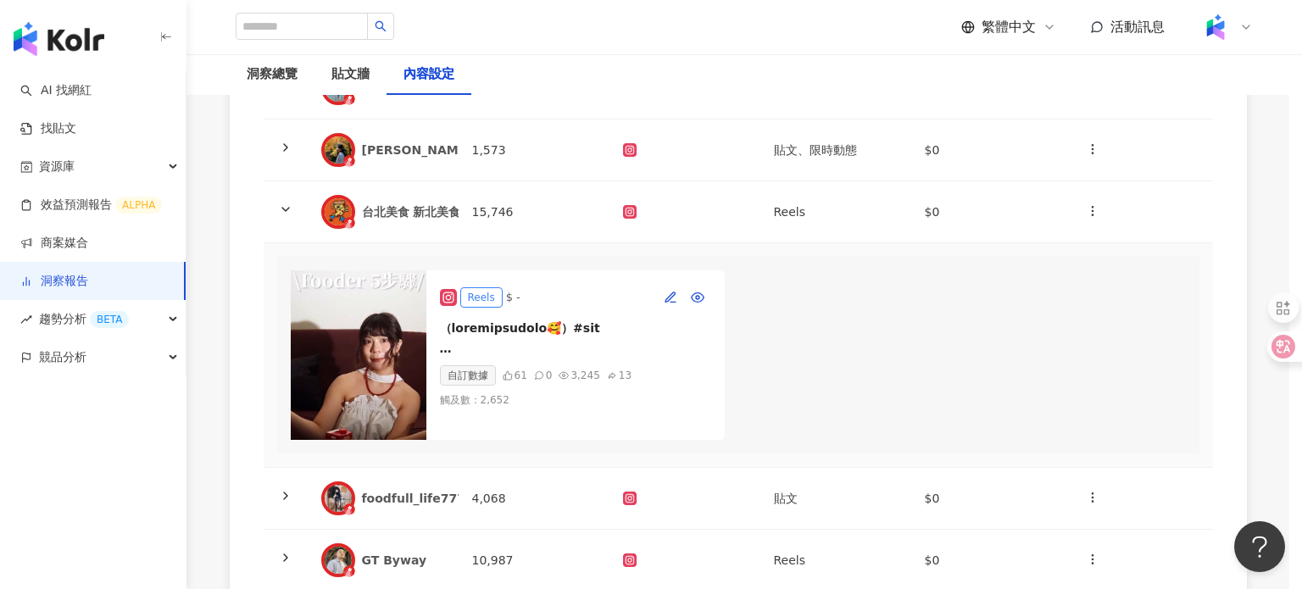
scroll to position [0, 0]
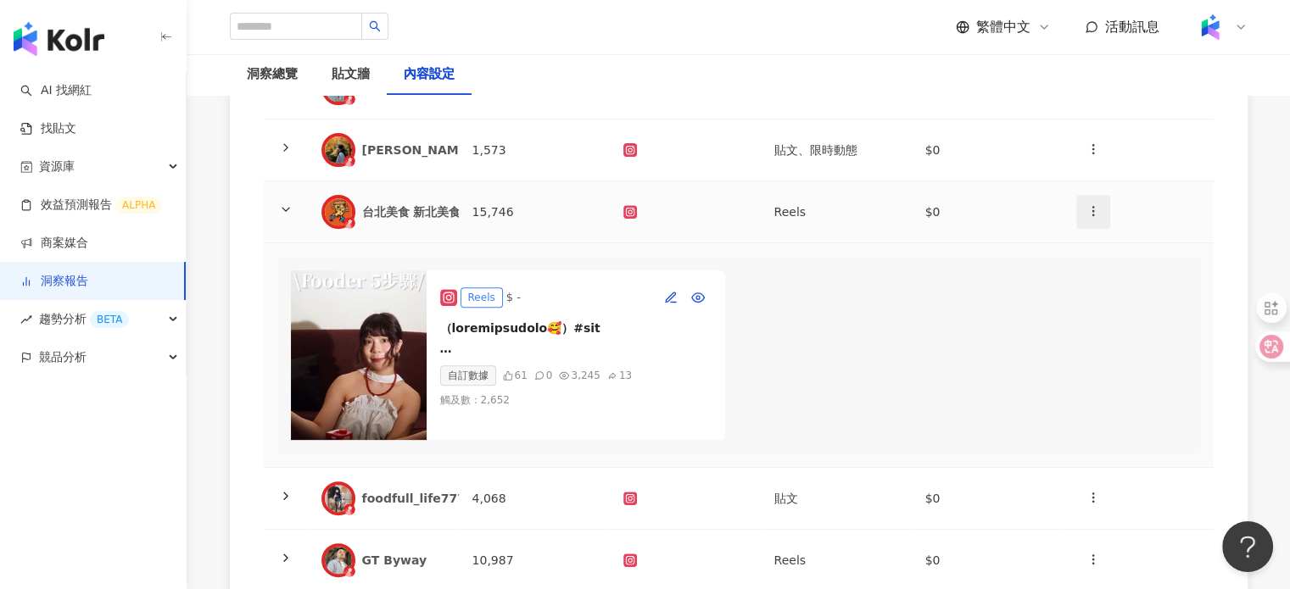
click at [1092, 220] on button "button" at bounding box center [1093, 212] width 34 height 34
click at [1102, 247] on div "新增內容" at bounding box center [1122, 251] width 66 height 19
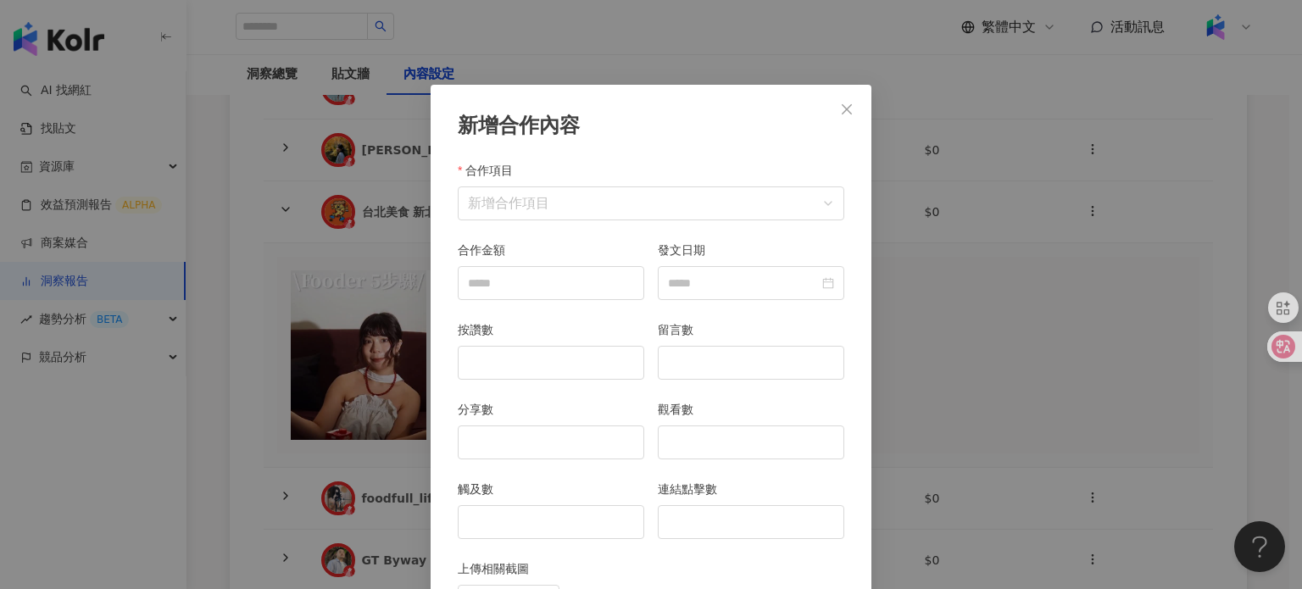
scroll to position [85, 0]
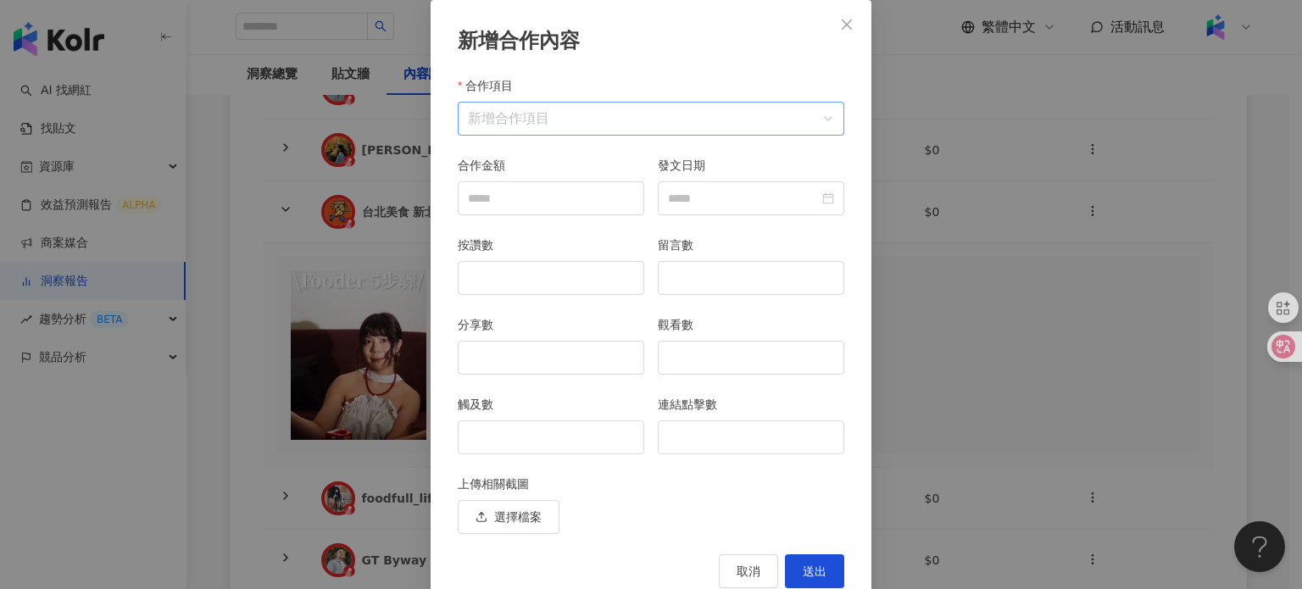
click at [565, 121] on input "合作項目" at bounding box center [651, 119] width 366 height 32
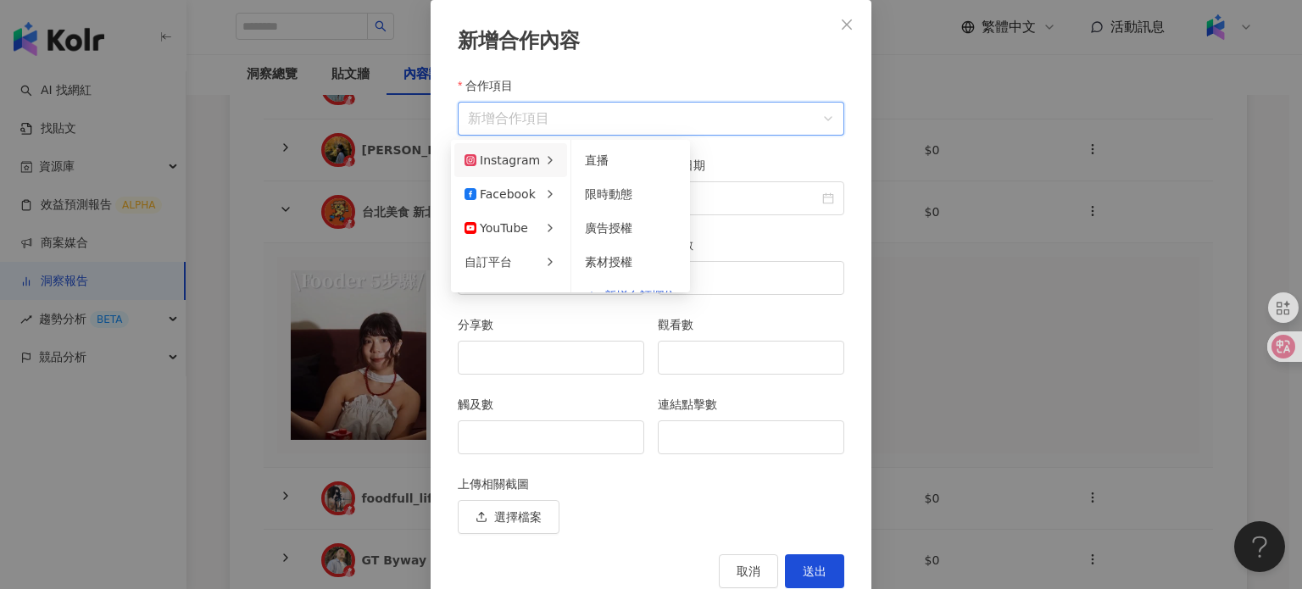
click at [510, 164] on div "Instagram" at bounding box center [502, 160] width 75 height 19
click at [604, 201] on span "限時動態" at bounding box center [608, 194] width 47 height 14
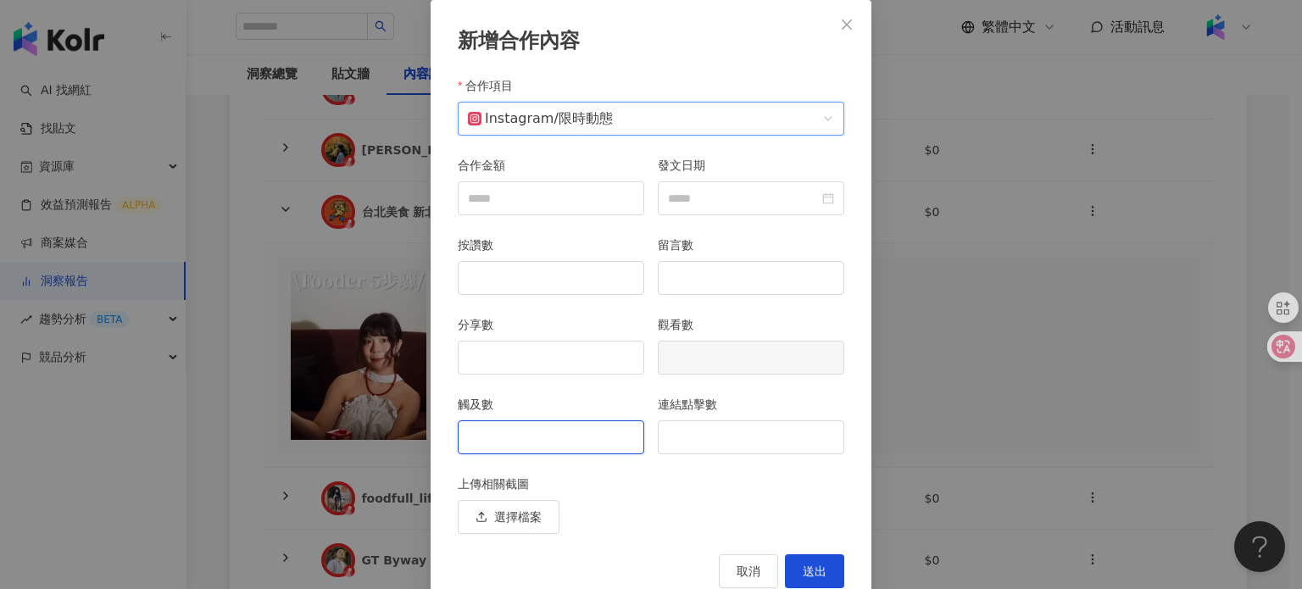
click at [525, 445] on input "觸及數" at bounding box center [551, 437] width 185 height 32
type input "***"
click at [805, 565] on span "送出" at bounding box center [815, 572] width 24 height 14
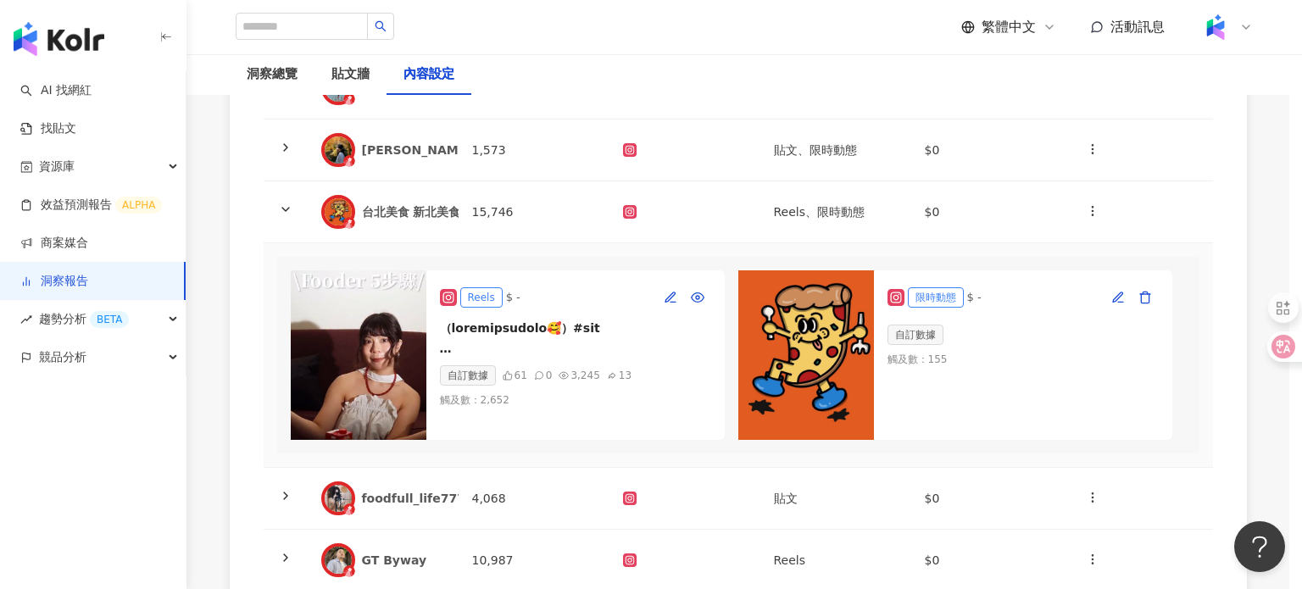
scroll to position [38, 0]
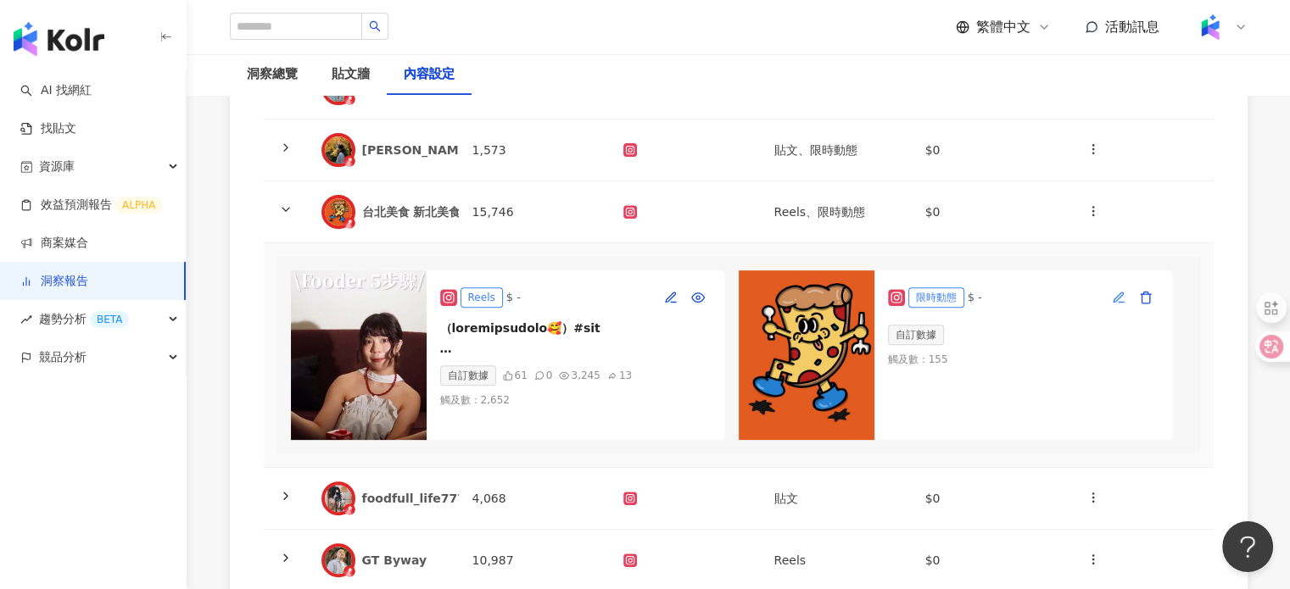
click at [1114, 294] on icon "button" at bounding box center [1119, 298] width 14 height 14
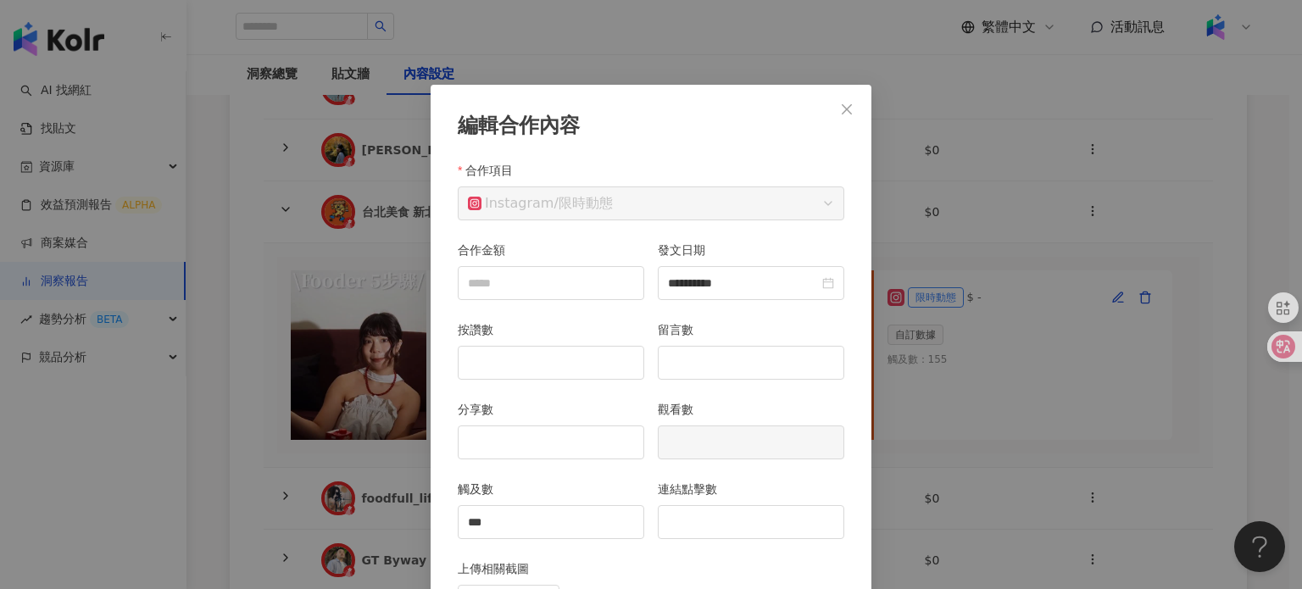
scroll to position [85, 0]
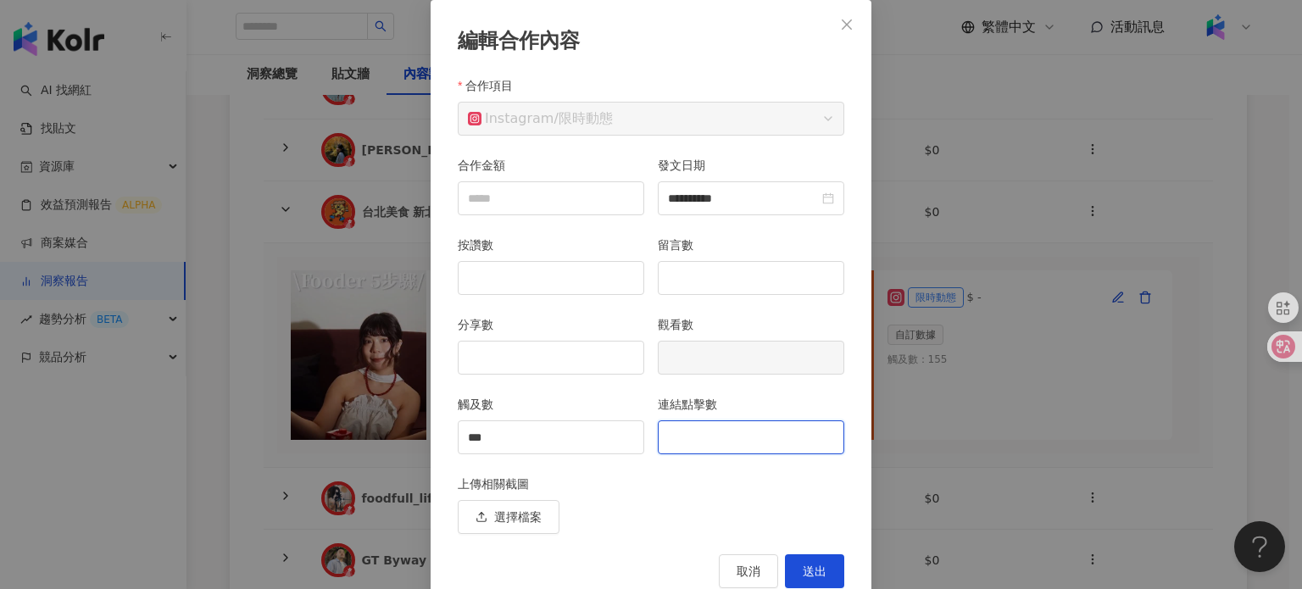
click at [718, 437] on input "連結點擊數" at bounding box center [751, 437] width 185 height 32
type input "*"
click at [811, 577] on span "送出" at bounding box center [815, 572] width 24 height 14
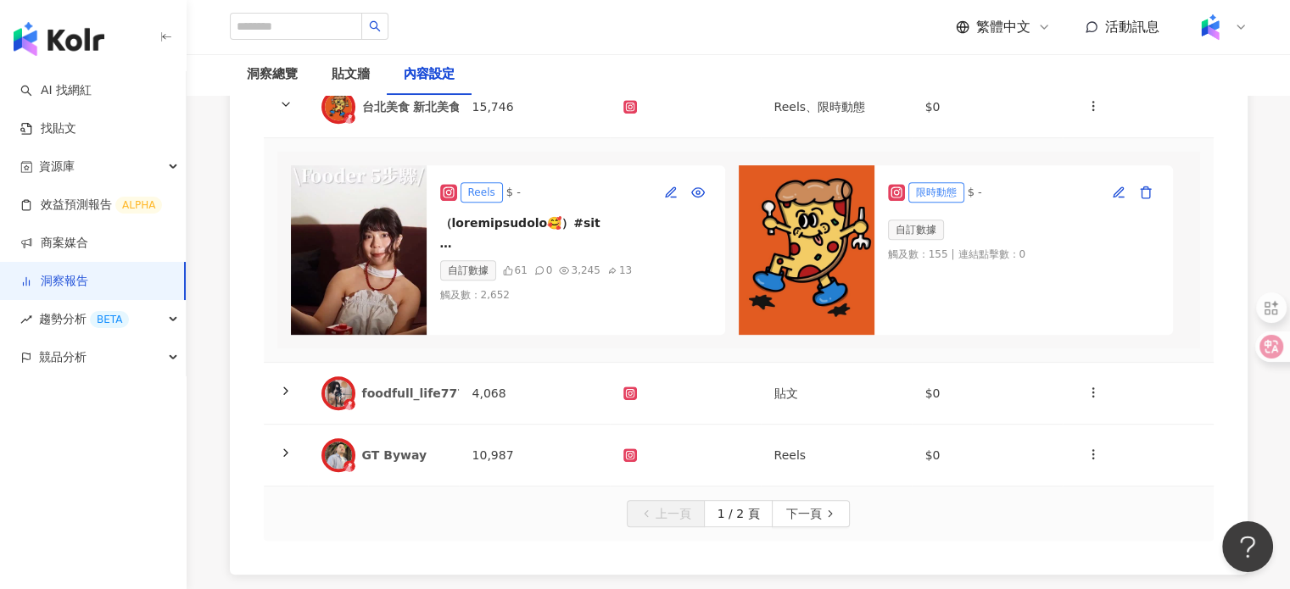
scroll to position [865, 0]
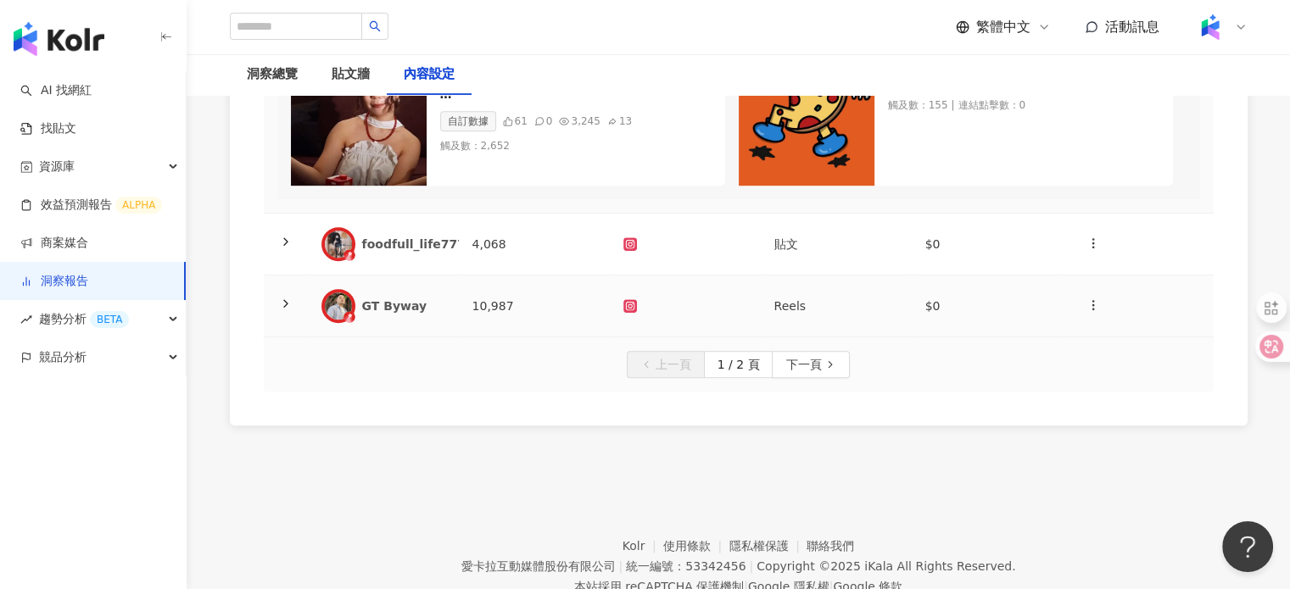
click at [423, 270] on td "foodfull_life7777" at bounding box center [383, 245] width 151 height 62
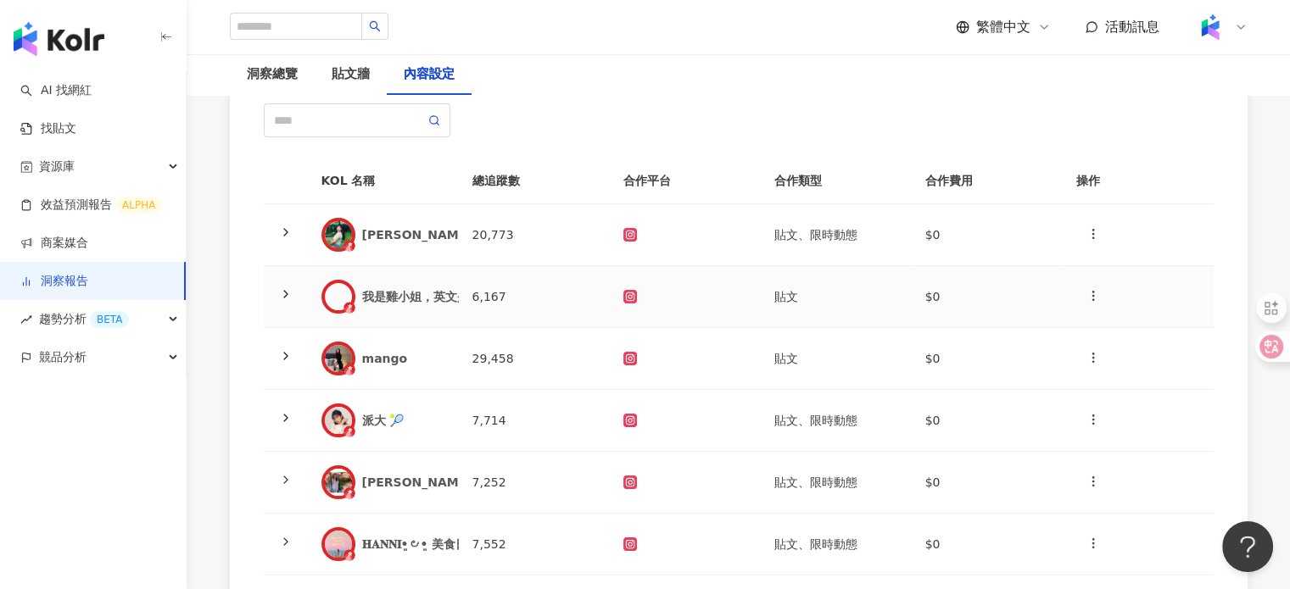
scroll to position [254, 0]
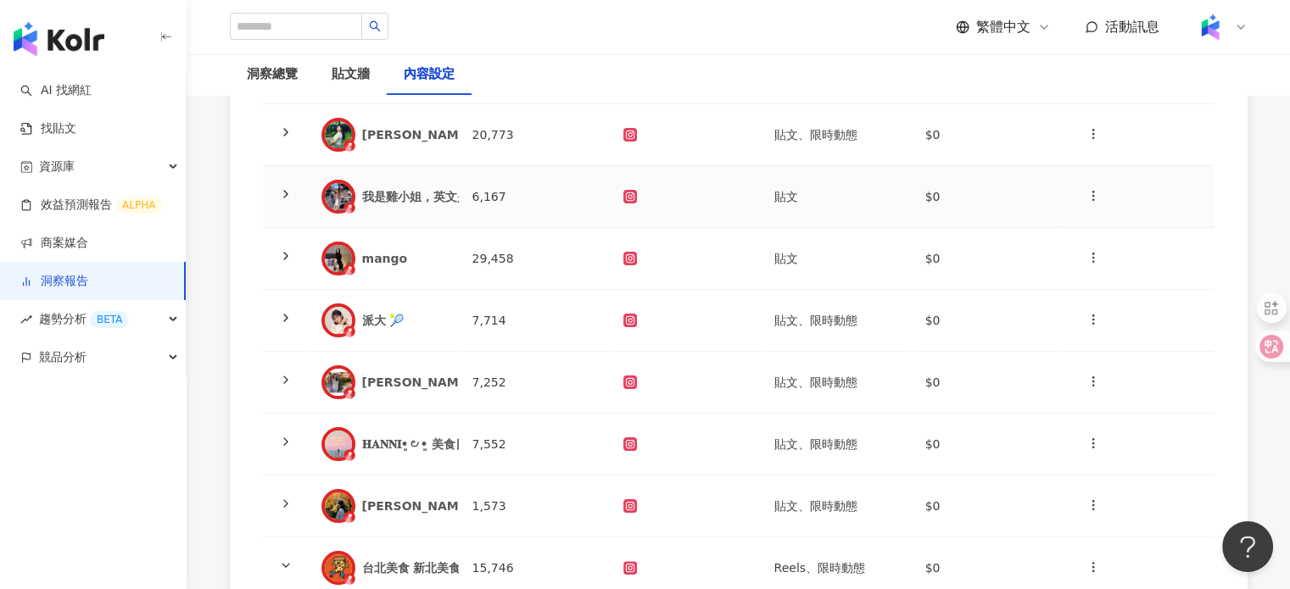
click at [482, 198] on td "6,167" at bounding box center [534, 197] width 151 height 62
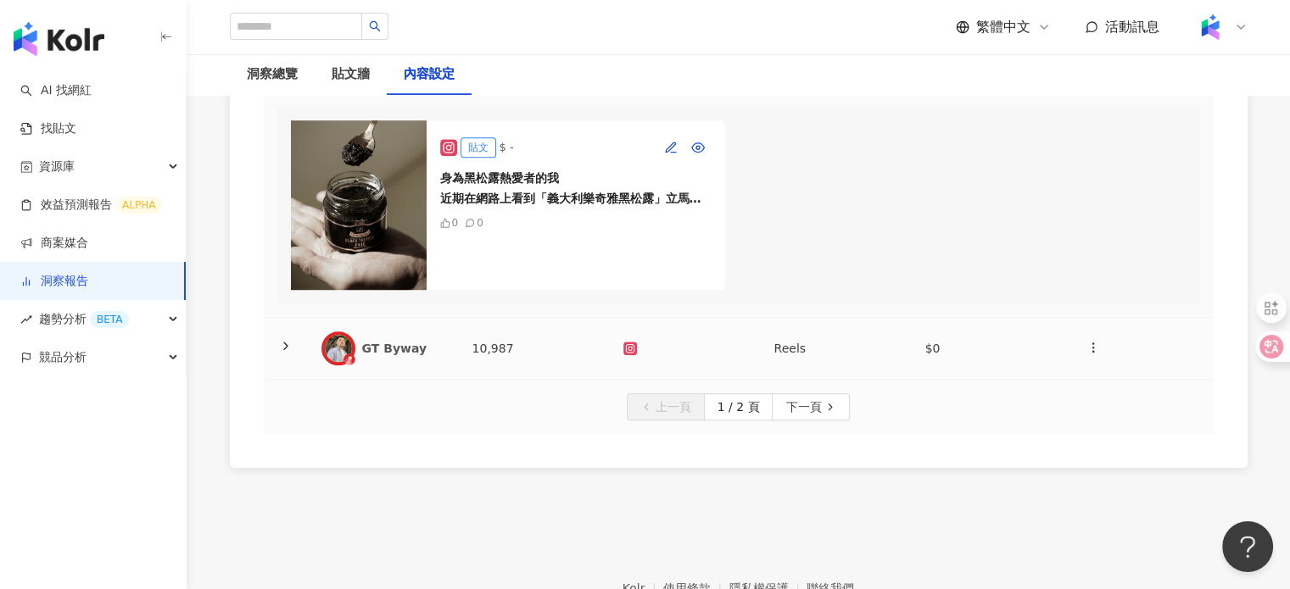
scroll to position [1407, 0]
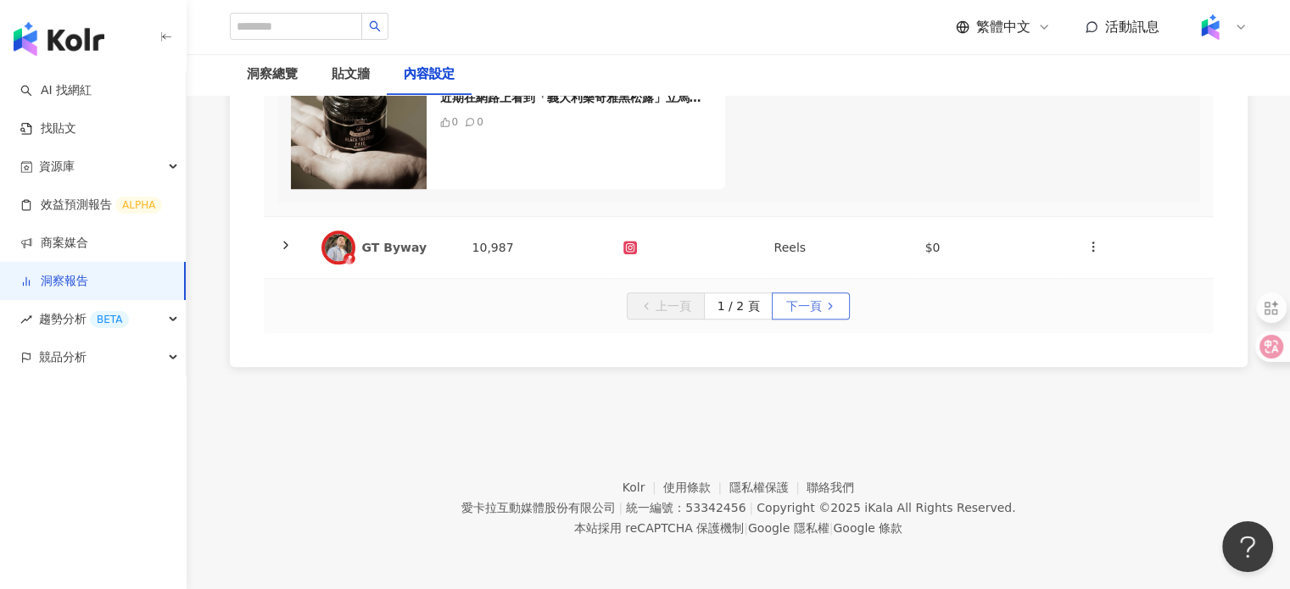
click at [802, 298] on span "下一頁" at bounding box center [803, 306] width 36 height 27
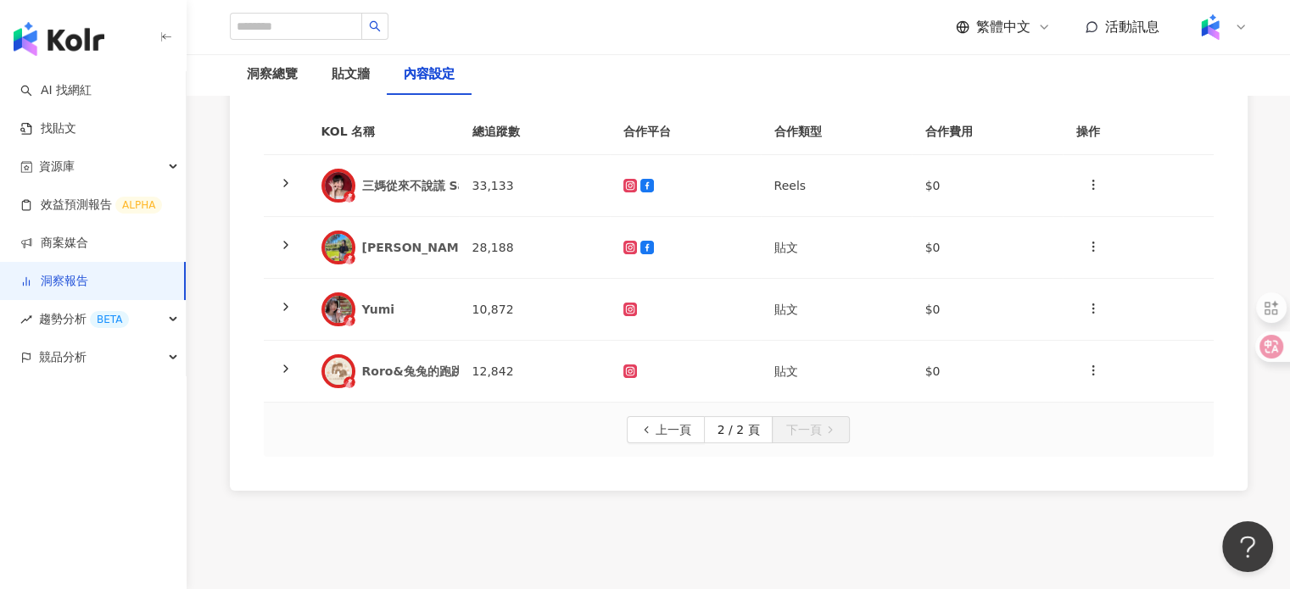
scroll to position [71, 0]
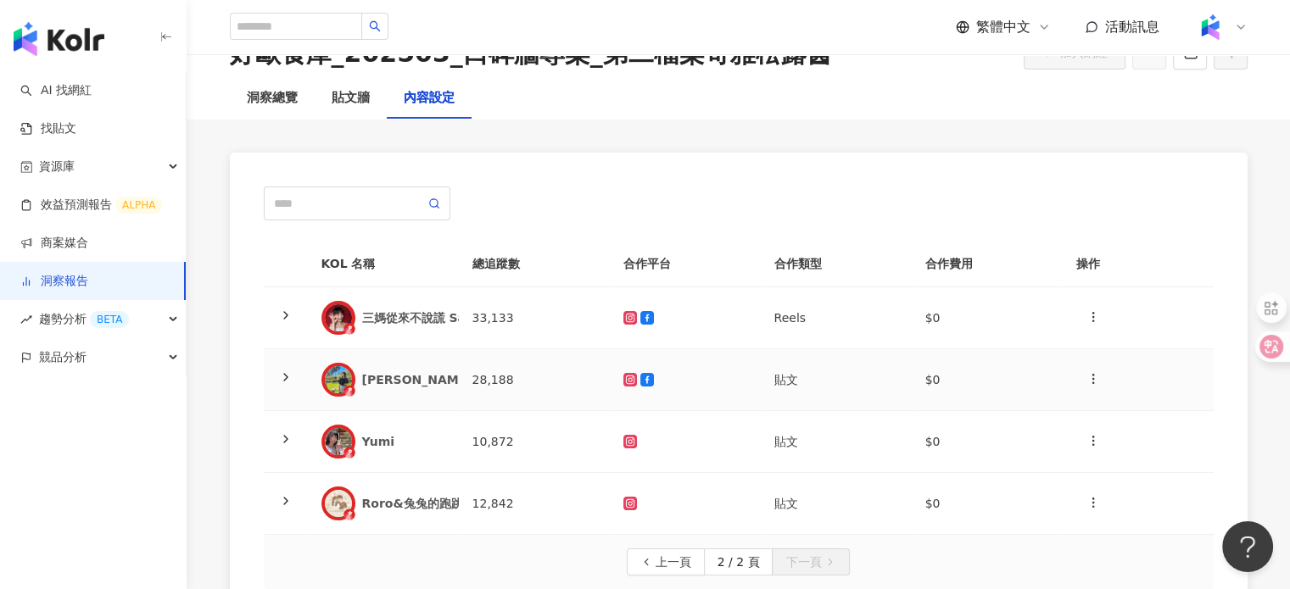
click at [387, 382] on div "范范愛分享" at bounding box center [429, 379] width 134 height 17
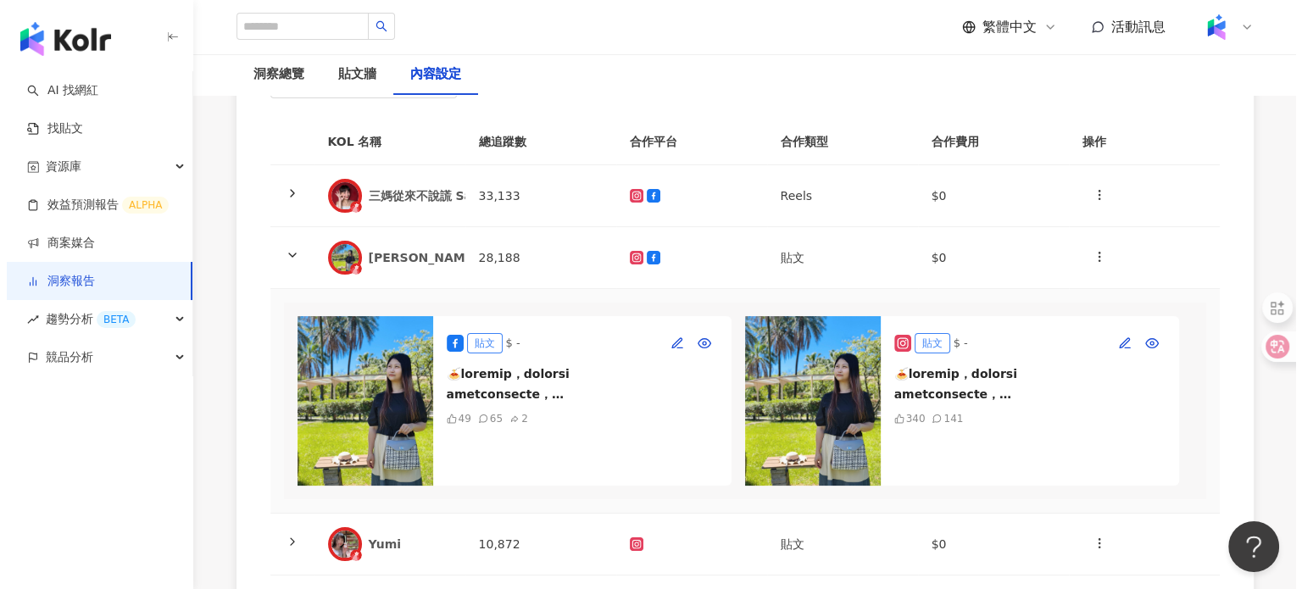
scroll to position [326, 0]
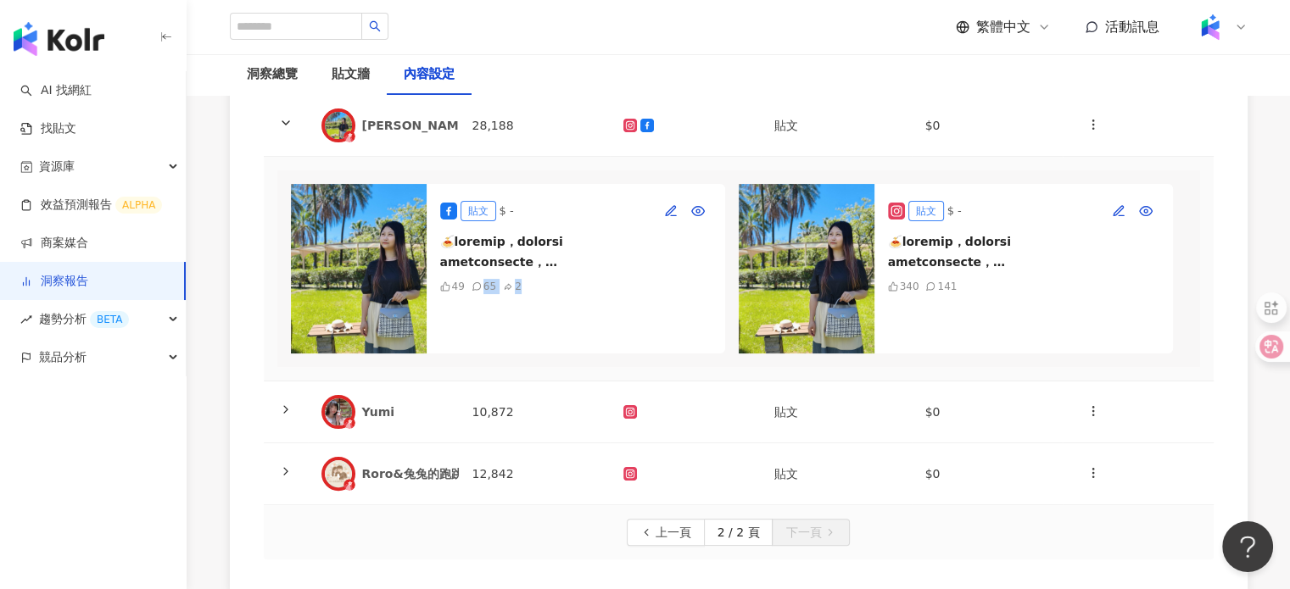
drag, startPoint x: 479, startPoint y: 365, endPoint x: 743, endPoint y: 362, distance: 263.7
click at [683, 367] on div "貼文 $ - 49 65 2 貼文 $ - 340 141" at bounding box center [738, 268] width 922 height 197
click at [1116, 207] on icon "button" at bounding box center [1119, 211] width 14 height 14
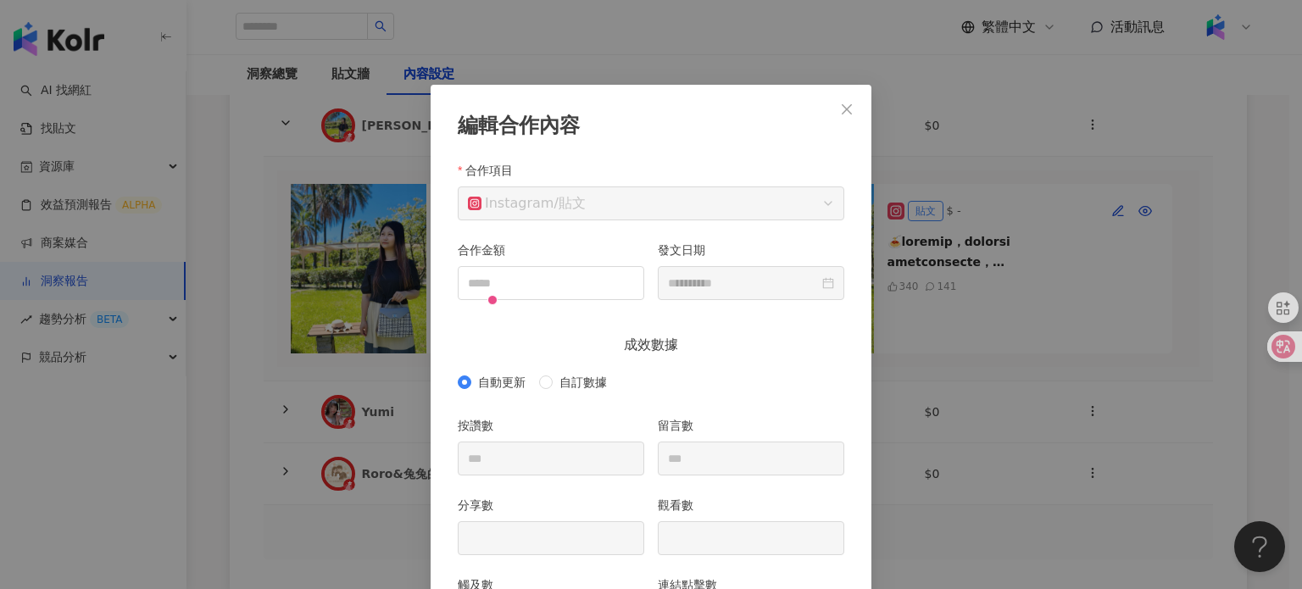
scroll to position [85, 0]
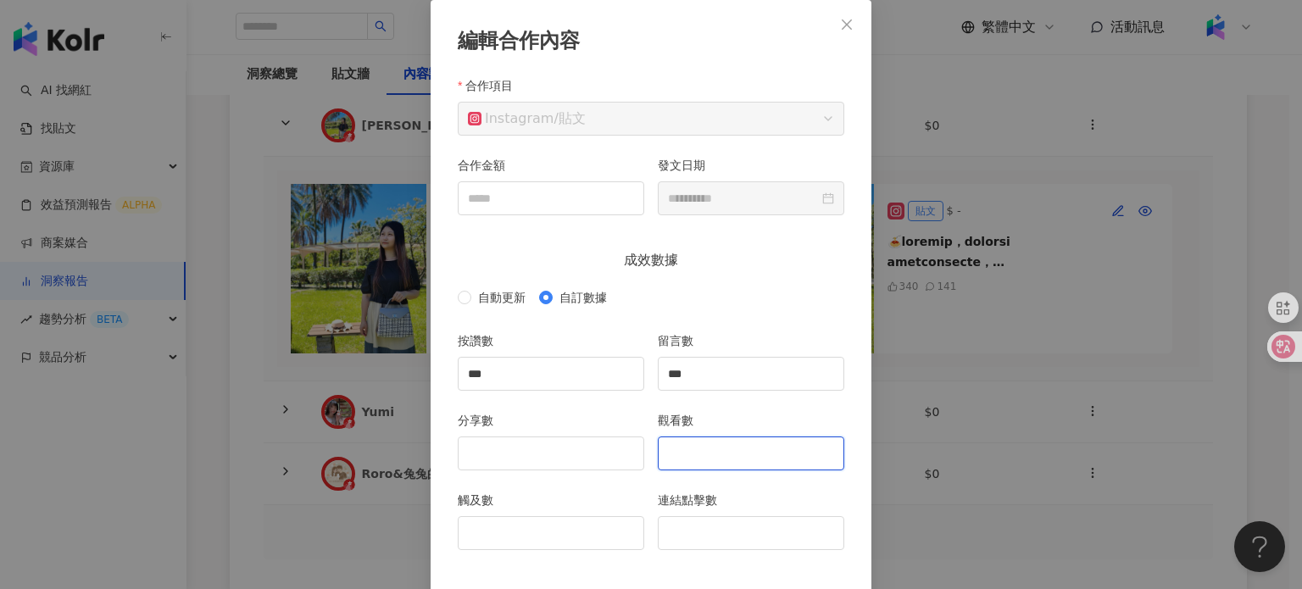
click at [663, 460] on input "觀看數" at bounding box center [751, 453] width 185 height 32
type input "****"
click at [568, 454] on input "分享數" at bounding box center [551, 453] width 185 height 32
type input "*"
click at [552, 543] on input "觸及數" at bounding box center [551, 533] width 185 height 32
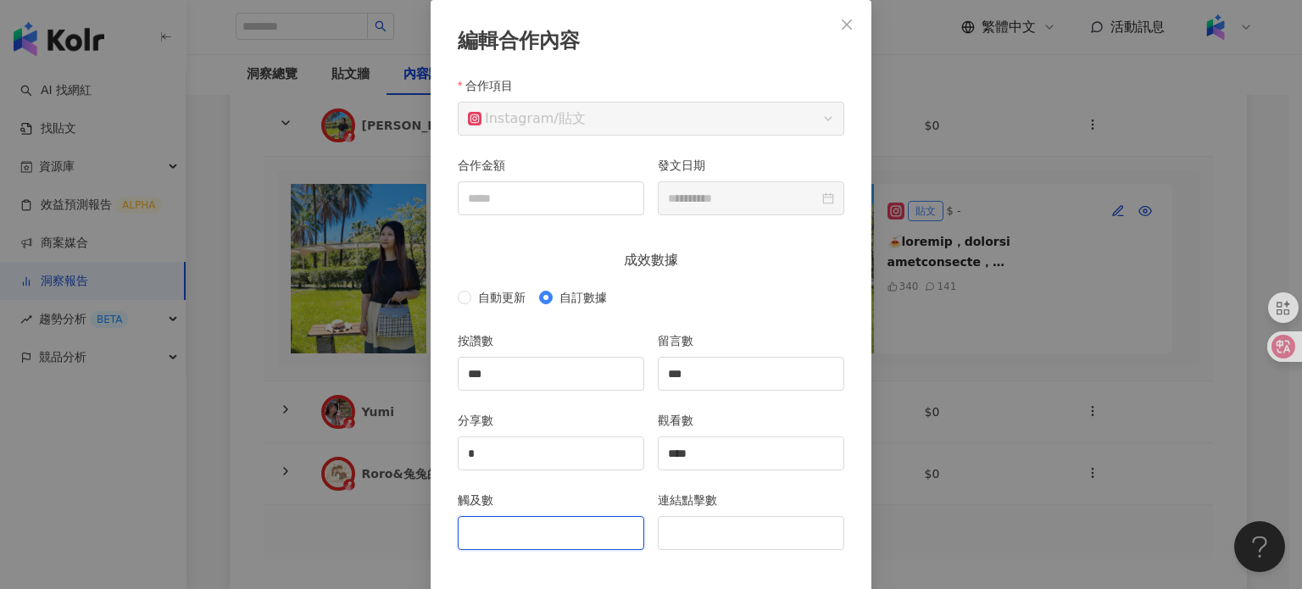
type input "*"
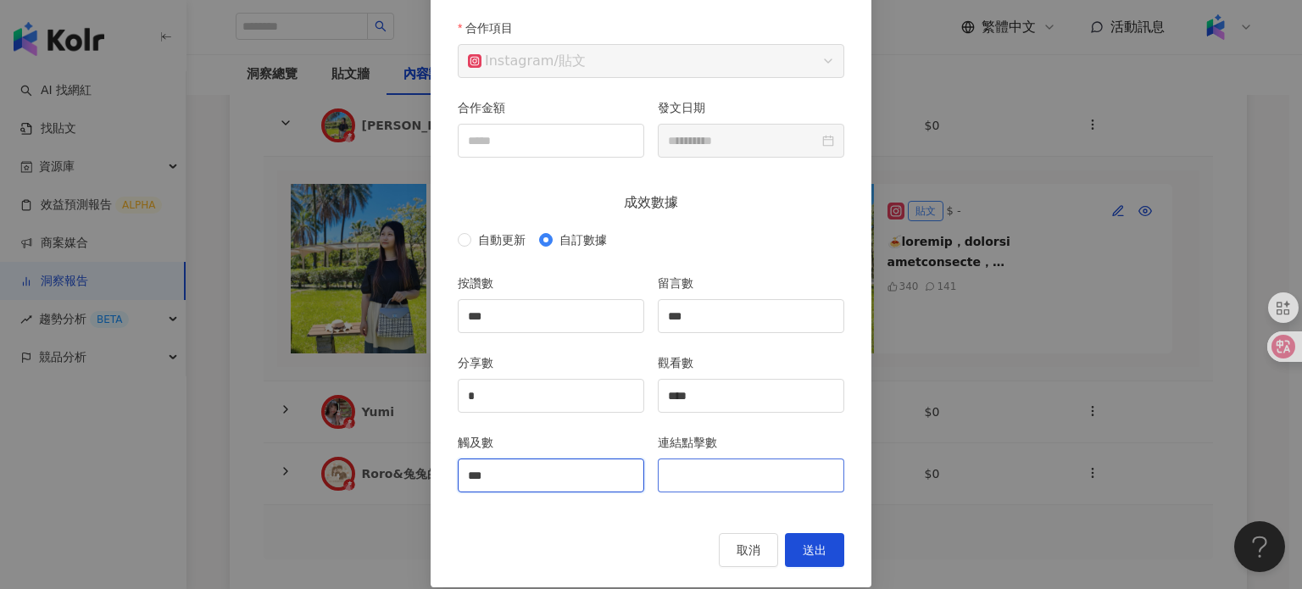
scroll to position [159, 0]
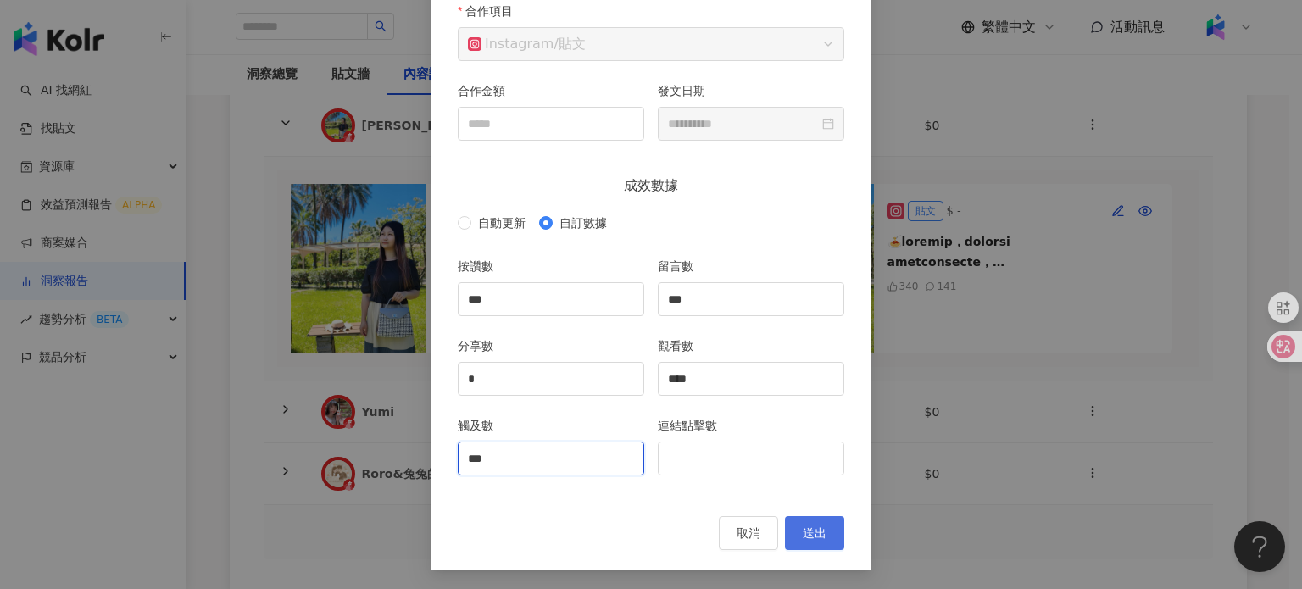
type input "***"
click at [816, 528] on span "送出" at bounding box center [815, 534] width 24 height 14
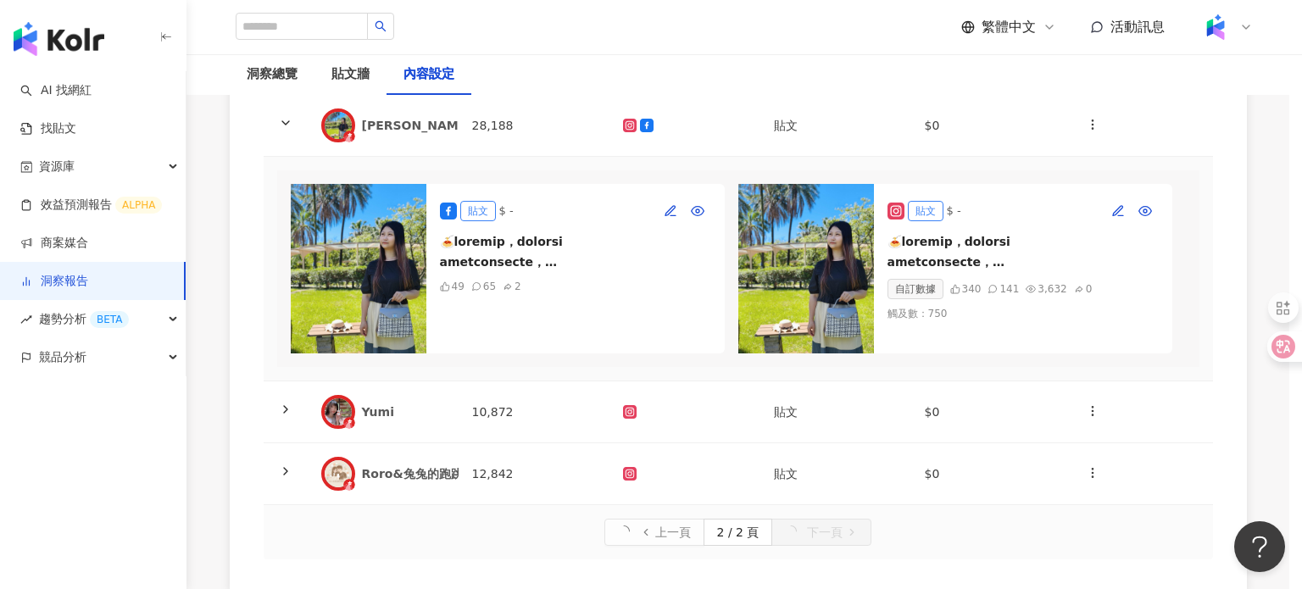
type input "***"
type input "*"
type input "****"
type input "***"
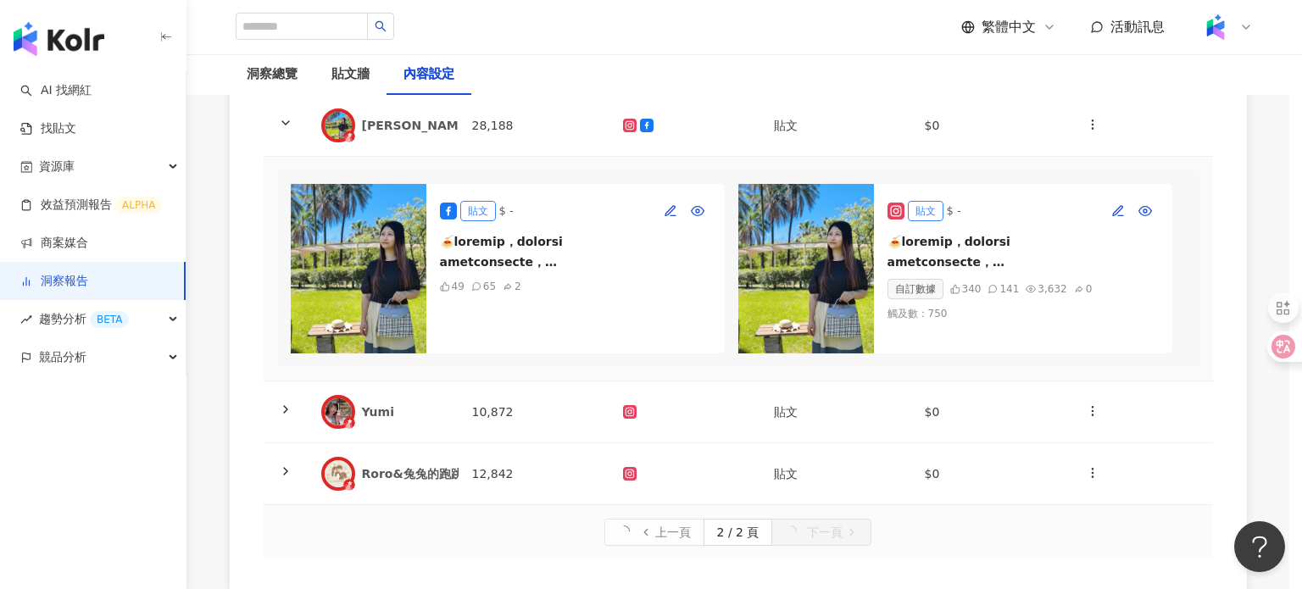
type input "**********"
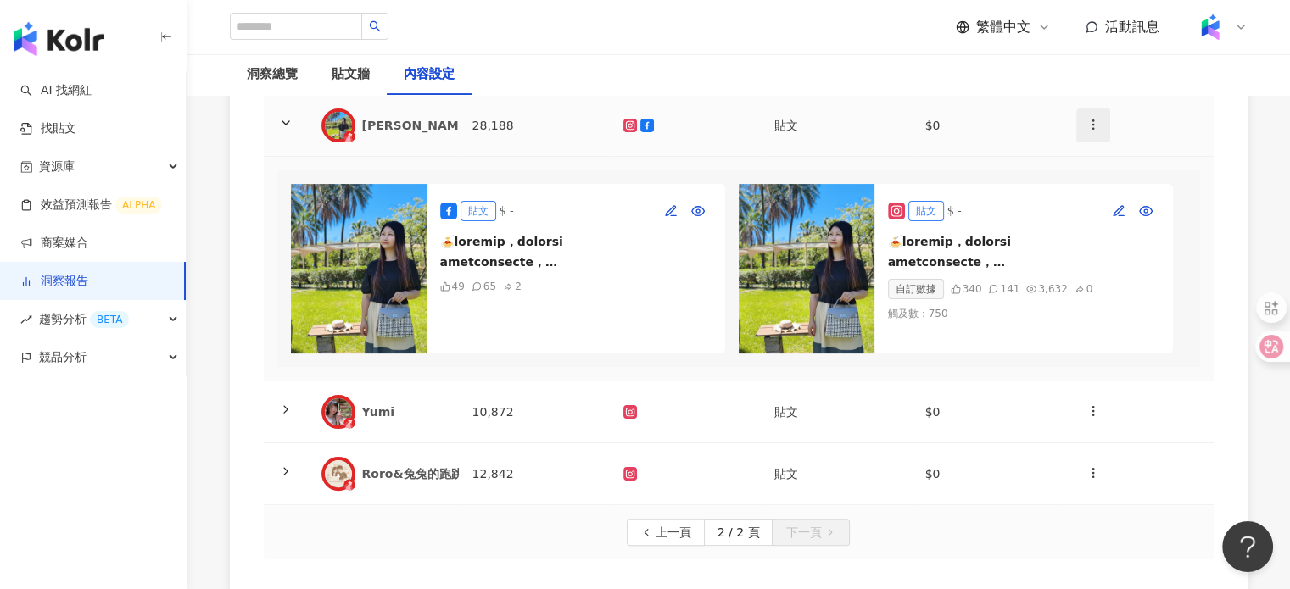
click at [1086, 122] on icon "button" at bounding box center [1093, 125] width 14 height 14
click at [1101, 163] on div "新增內容" at bounding box center [1122, 165] width 66 height 19
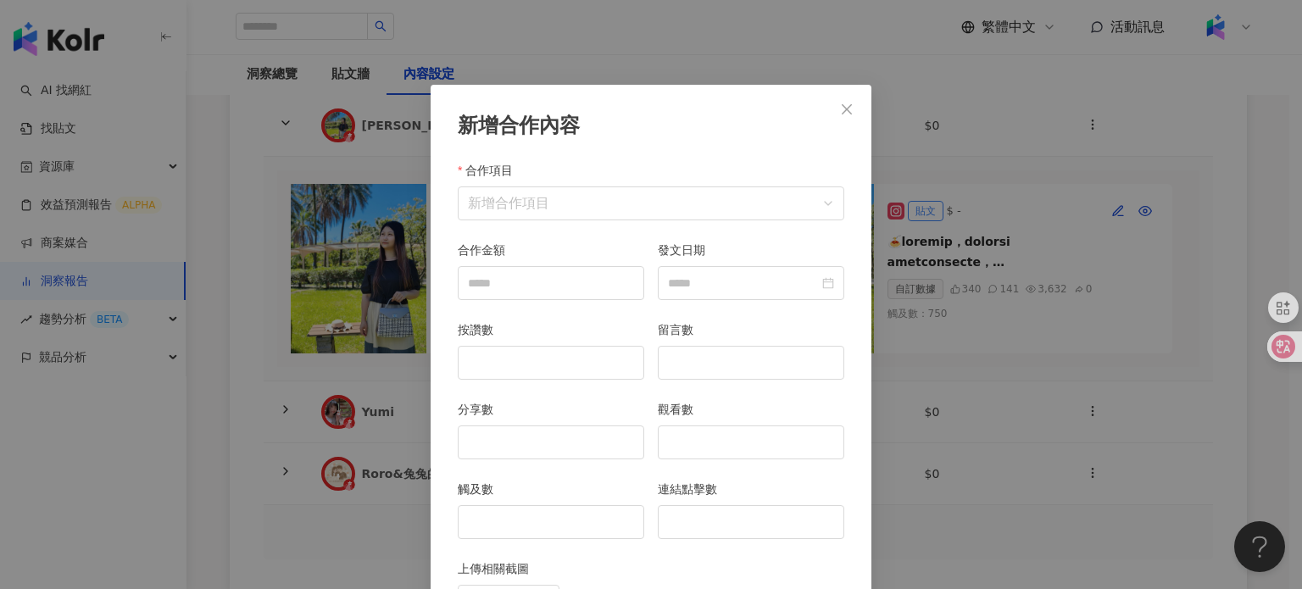
scroll to position [85, 0]
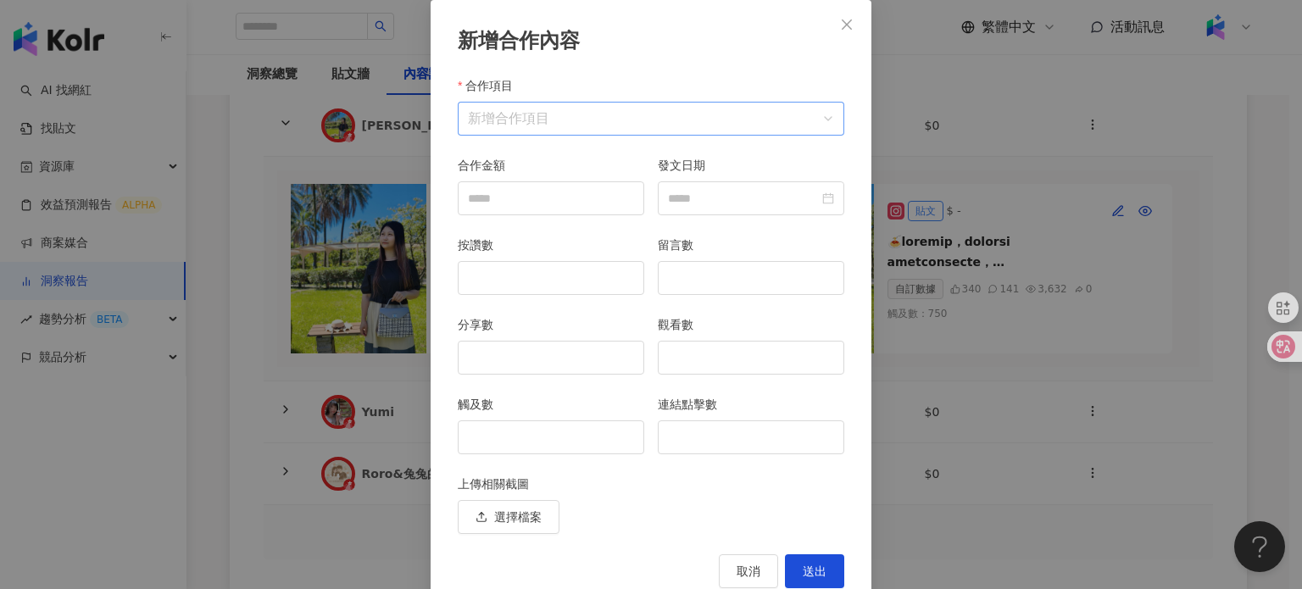
click at [551, 103] on input "合作項目" at bounding box center [651, 119] width 366 height 32
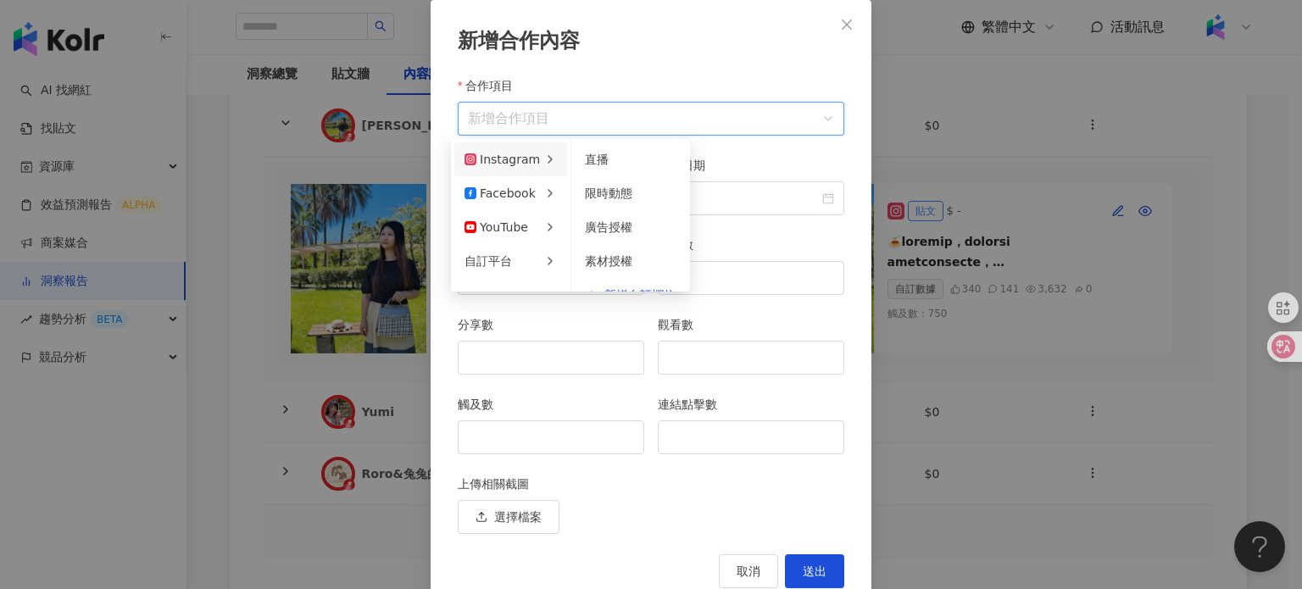
click at [521, 158] on div "Instagram" at bounding box center [502, 159] width 75 height 19
click at [618, 193] on span "限時動態" at bounding box center [608, 194] width 47 height 14
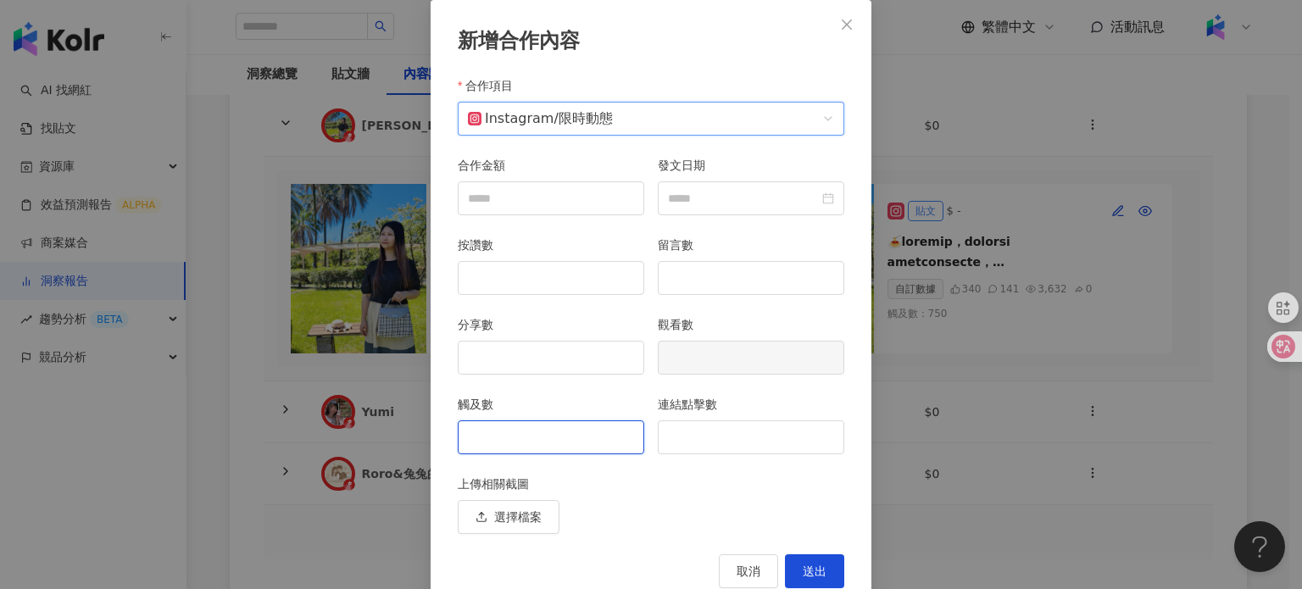
click at [543, 435] on input "觸及數" at bounding box center [551, 437] width 185 height 32
type input "***"
click at [727, 433] on input "連結點擊數" at bounding box center [751, 437] width 185 height 32
type input "*"
click at [822, 563] on button "送出" at bounding box center [814, 571] width 59 height 34
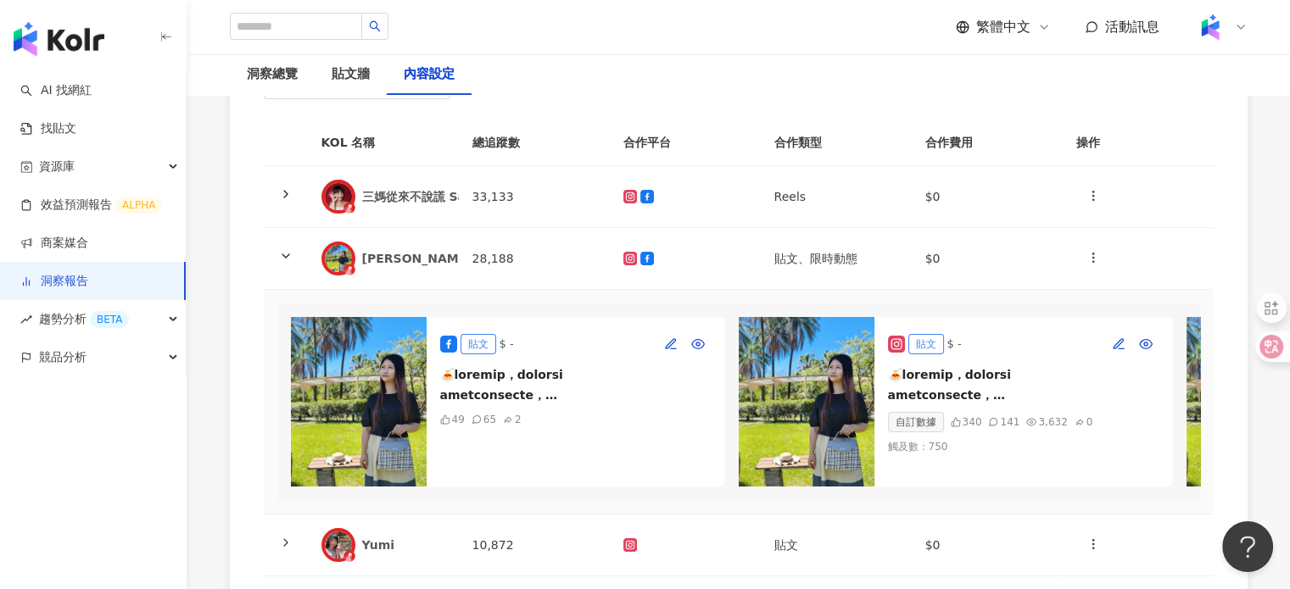
scroll to position [0, 0]
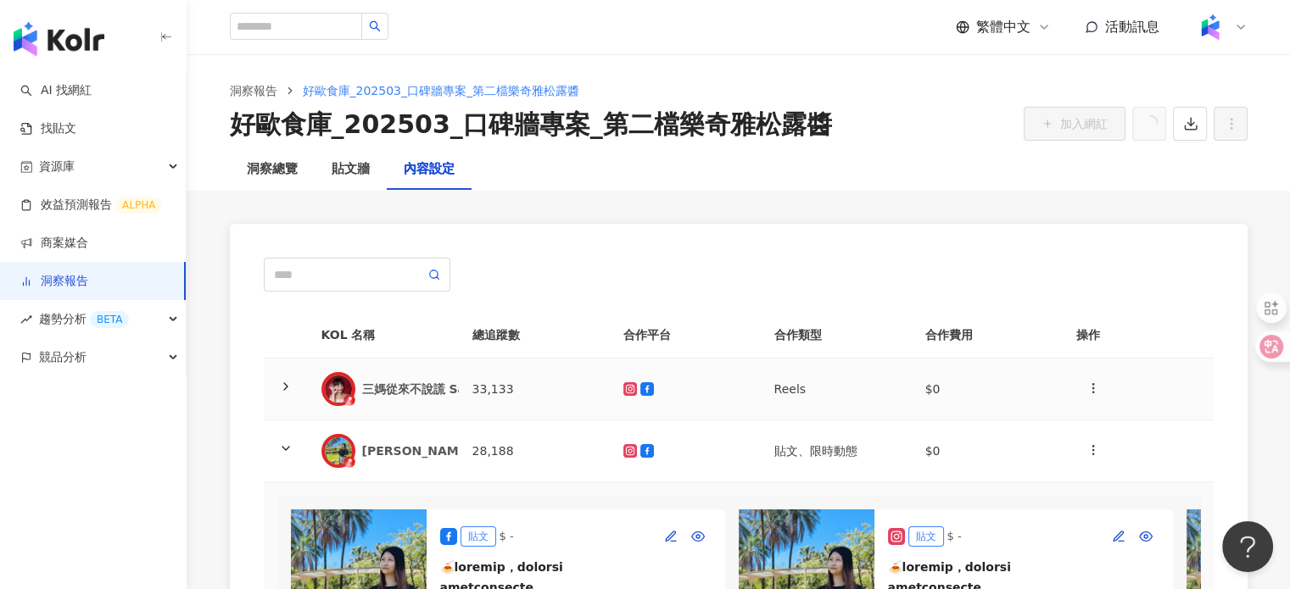
click at [406, 391] on div "三媽從來不說謊 Sama Never Lies" at bounding box center [461, 389] width 198 height 17
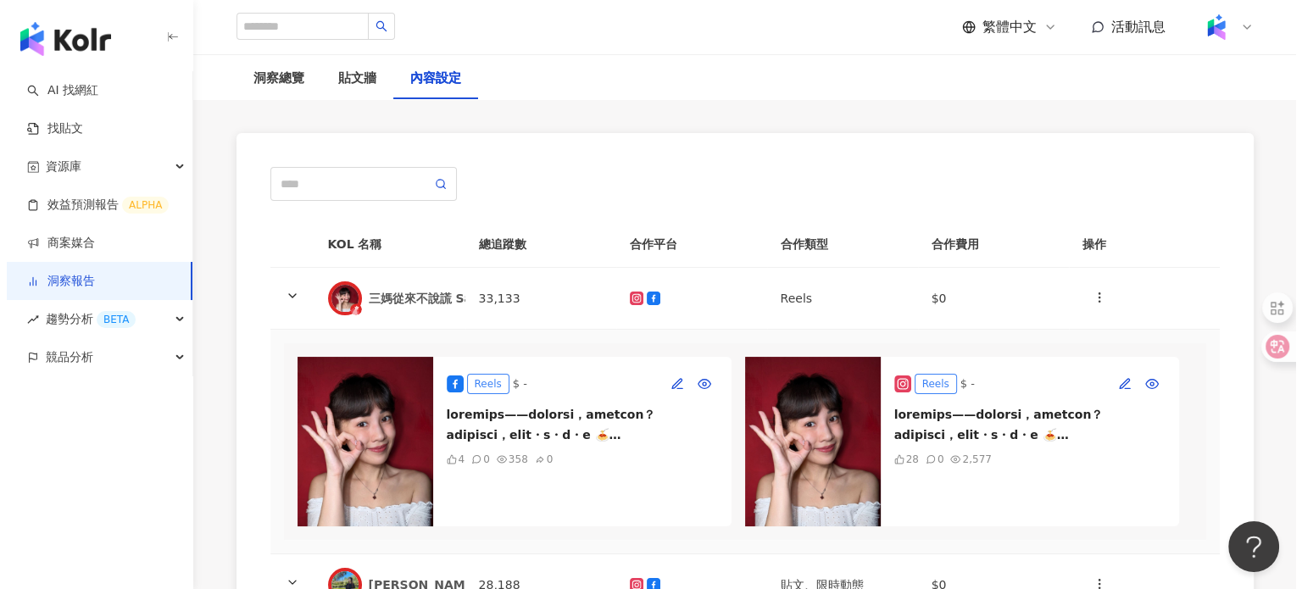
scroll to position [254, 0]
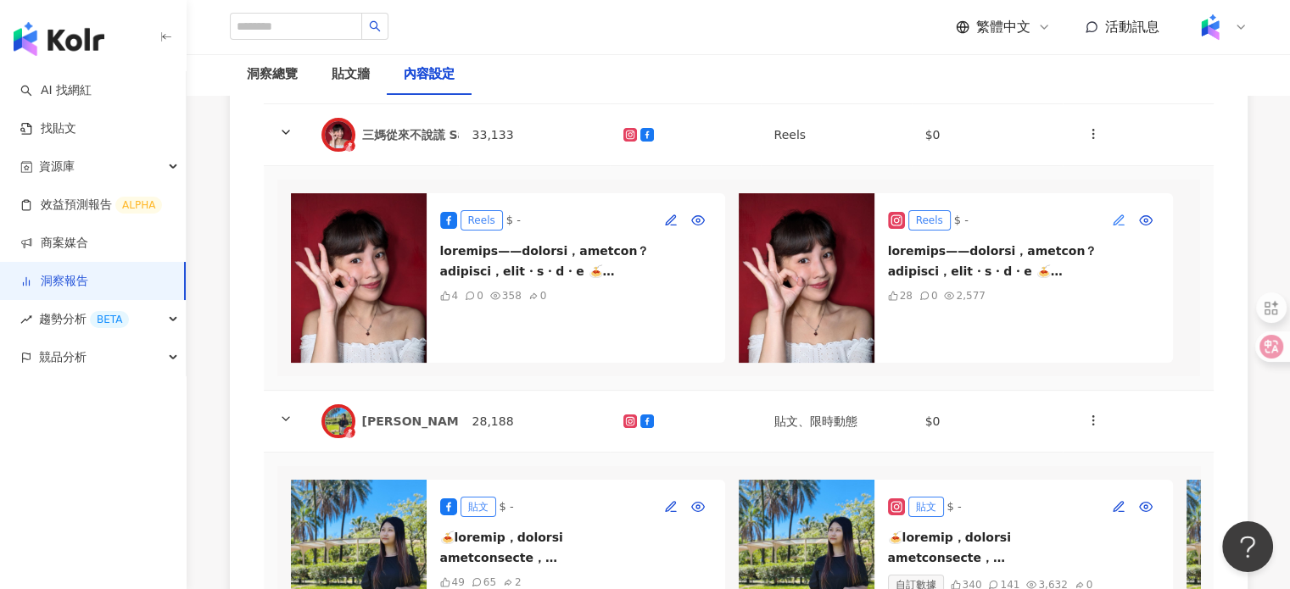
click at [1119, 214] on span "button" at bounding box center [1119, 221] width 14 height 14
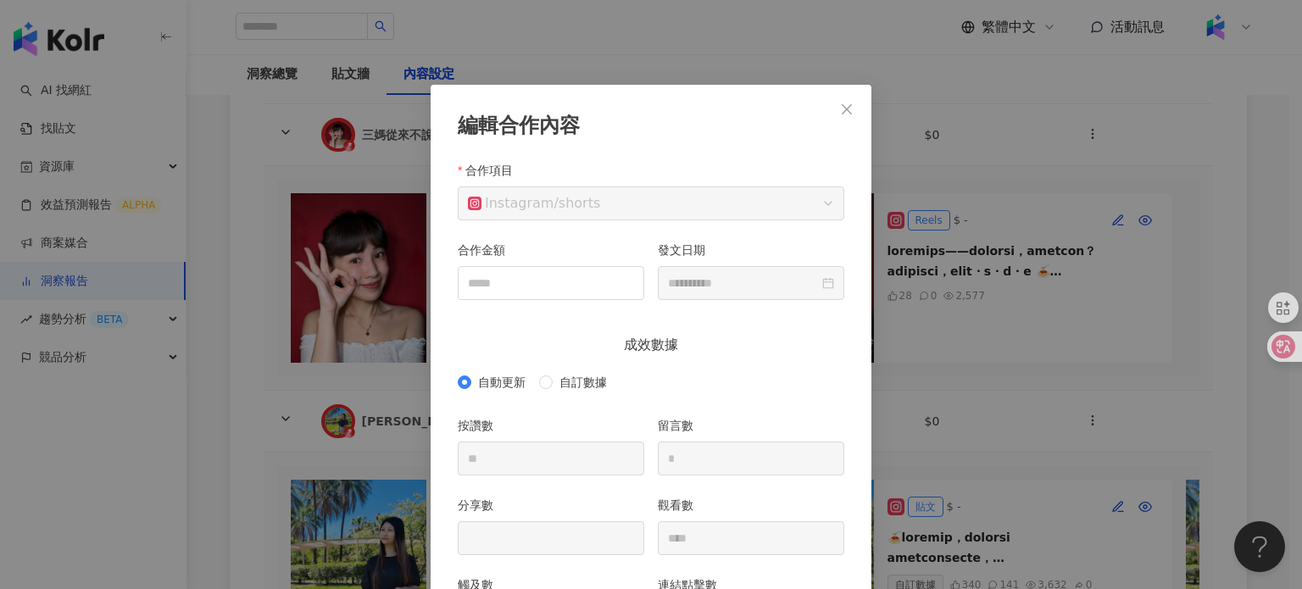
scroll to position [85, 0]
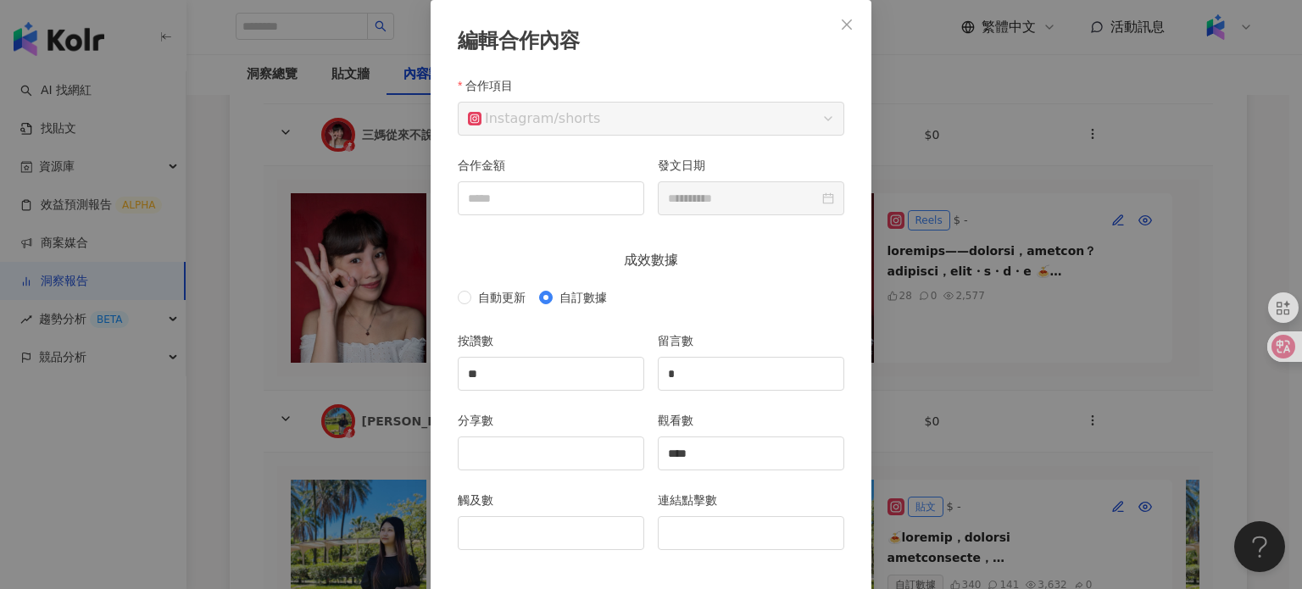
click at [605, 516] on div at bounding box center [551, 533] width 187 height 34
click at [604, 525] on input "觸及數" at bounding box center [551, 533] width 185 height 32
type input "****"
click at [535, 443] on input "分享數" at bounding box center [551, 453] width 185 height 32
type input "*"
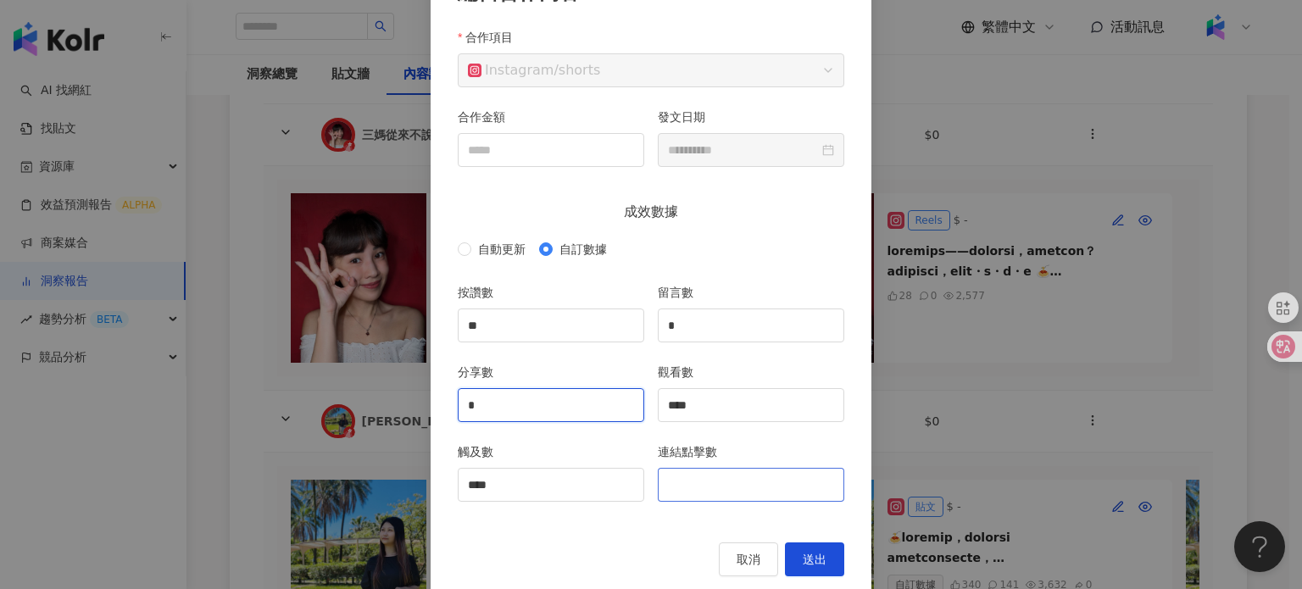
scroll to position [159, 0]
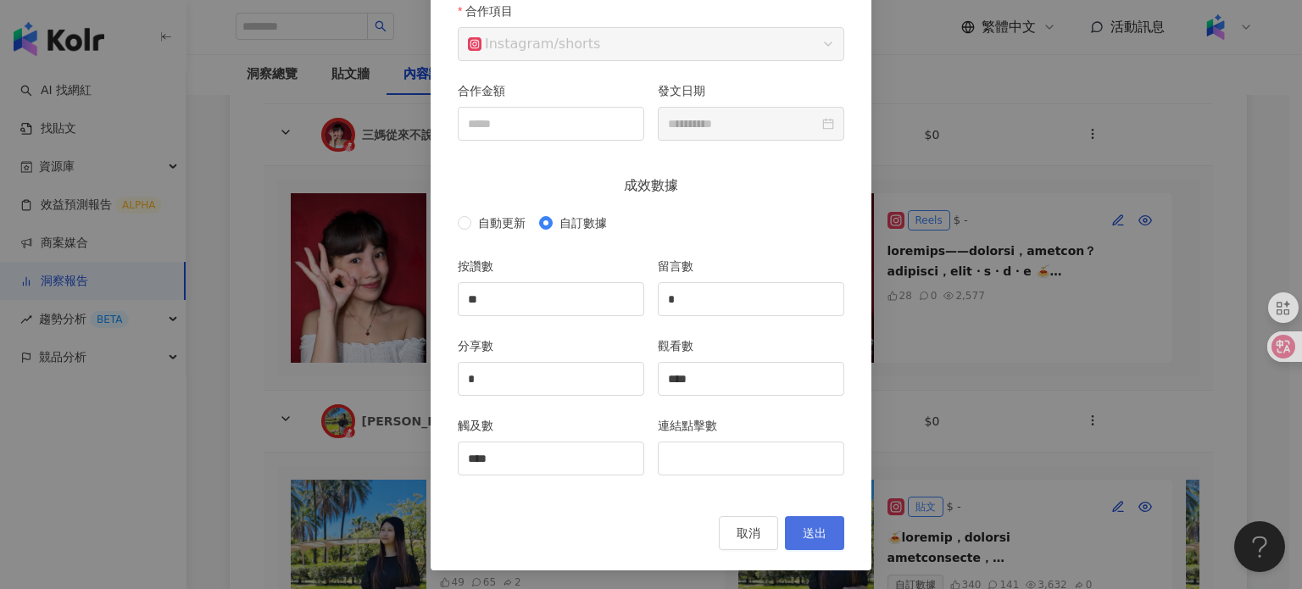
click at [831, 532] on button "送出" at bounding box center [814, 533] width 59 height 34
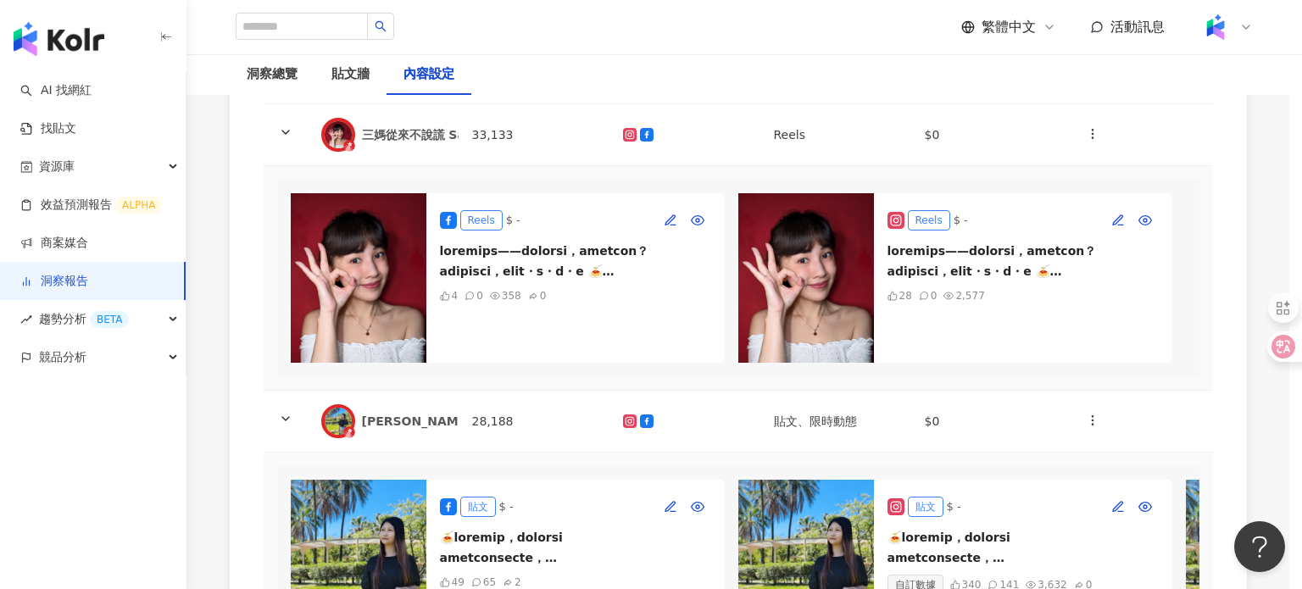
type input "**"
type input "*"
type input "****"
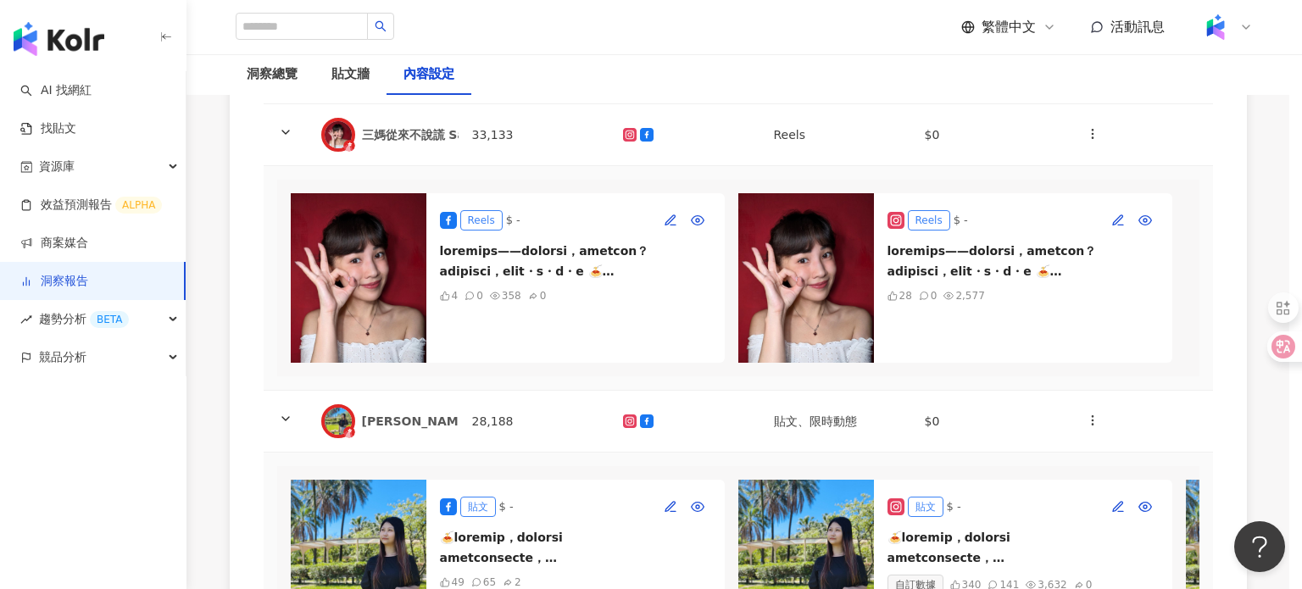
type input "**********"
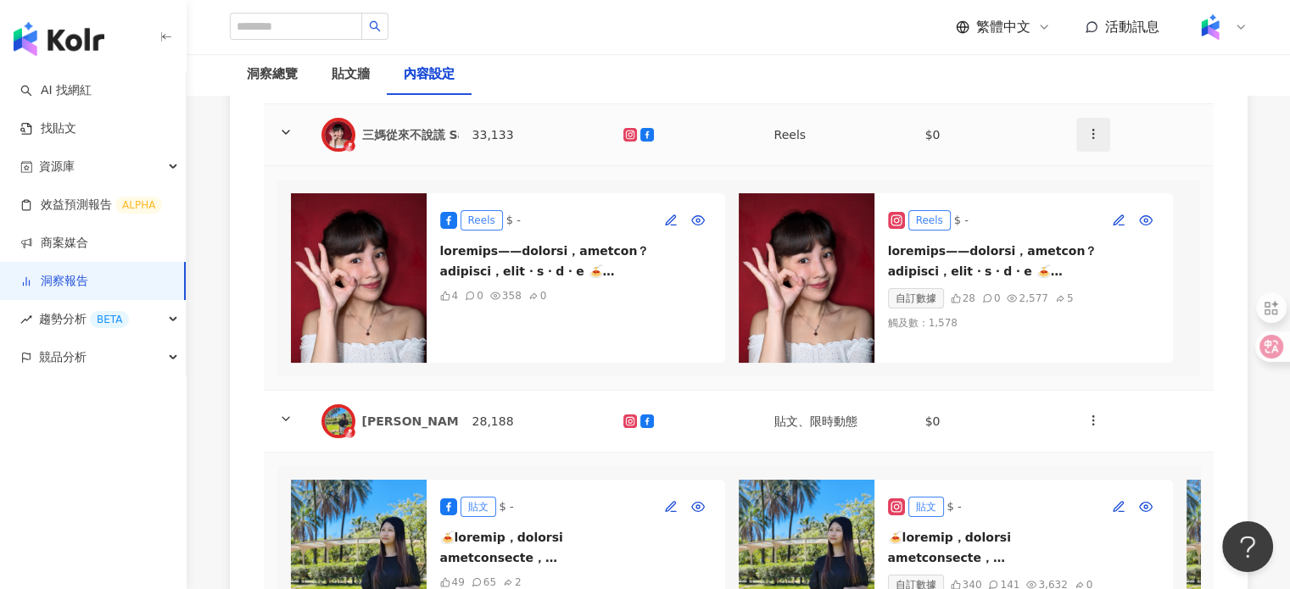
click at [1082, 134] on button "button" at bounding box center [1093, 135] width 34 height 34
click at [1107, 164] on li "新增內容" at bounding box center [1121, 175] width 86 height 34
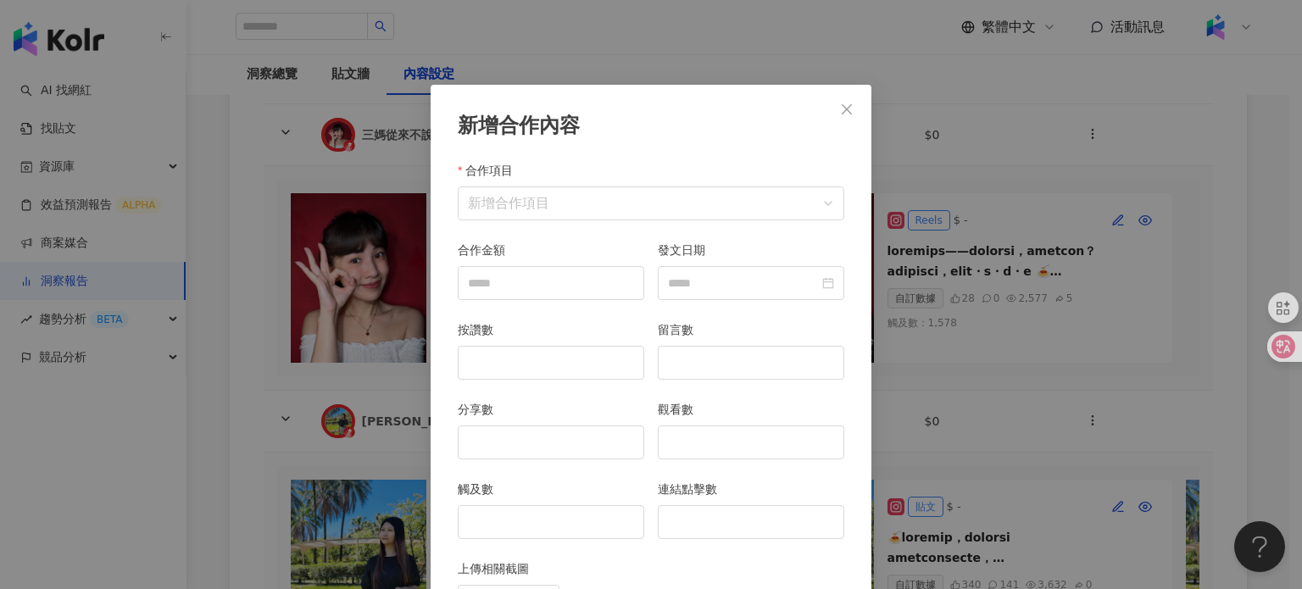
scroll to position [85, 0]
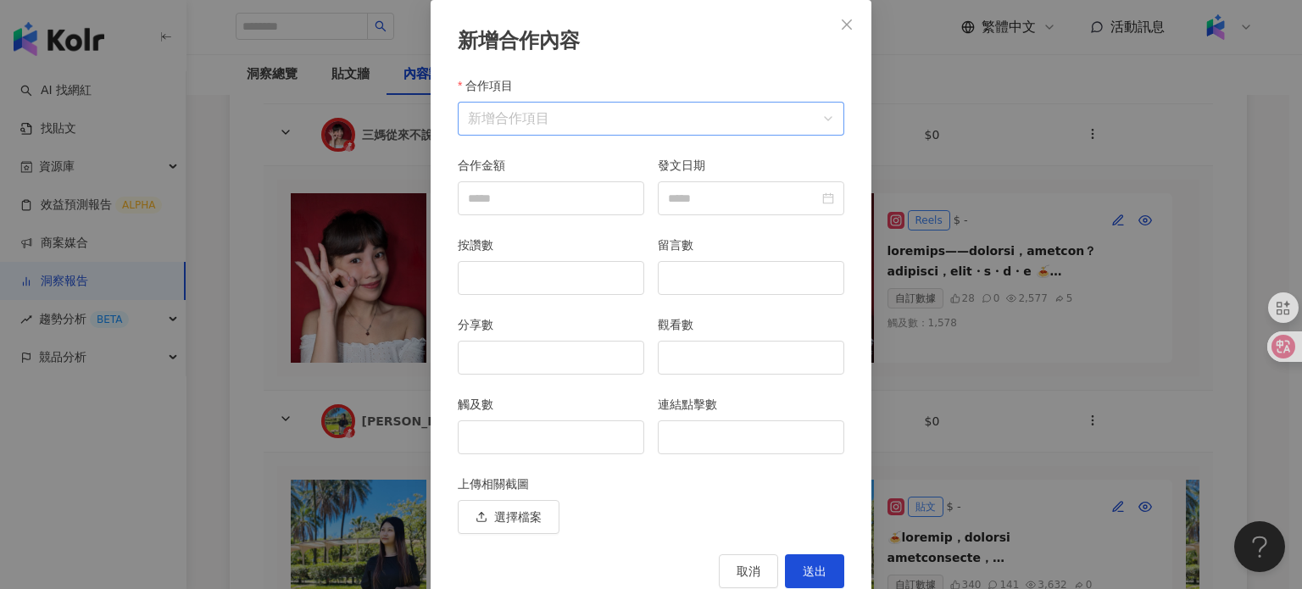
click at [522, 124] on input "合作項目" at bounding box center [651, 119] width 366 height 32
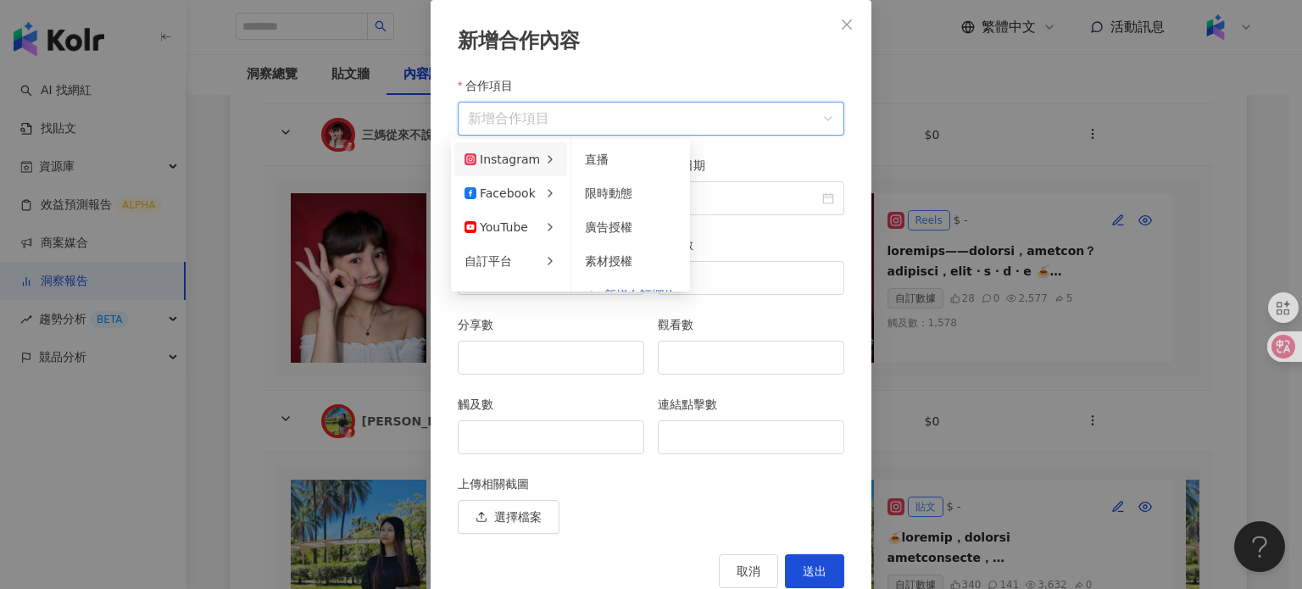
click at [502, 163] on div "Instagram" at bounding box center [502, 159] width 75 height 19
click at [599, 196] on span "限時動態" at bounding box center [608, 194] width 47 height 14
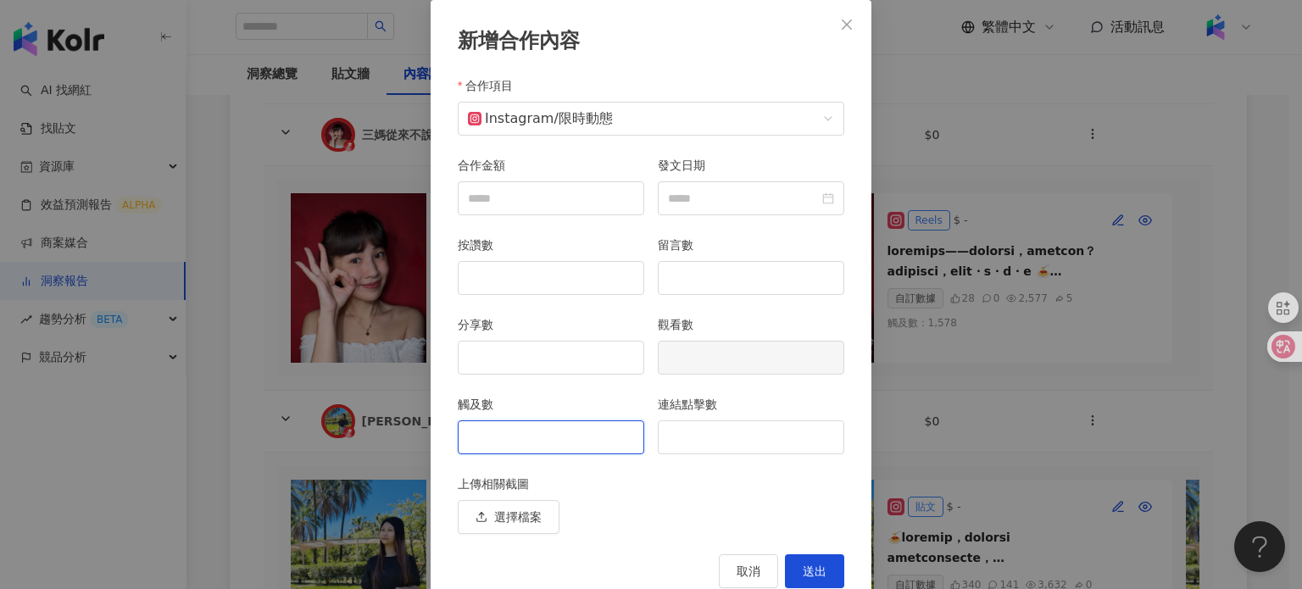
click at [573, 430] on input "觸及數" at bounding box center [551, 437] width 185 height 32
type input "***"
click at [660, 434] on input "連結點擊數" at bounding box center [751, 437] width 185 height 32
type input "*"
click at [812, 566] on span "送出" at bounding box center [815, 572] width 24 height 14
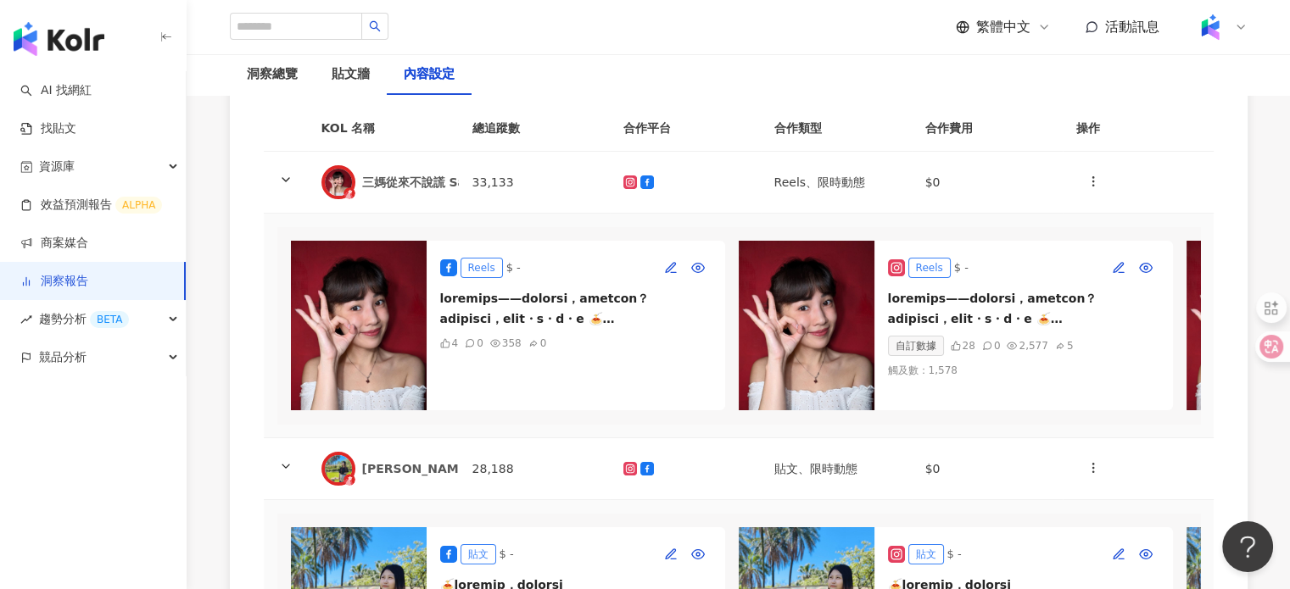
scroll to position [716, 0]
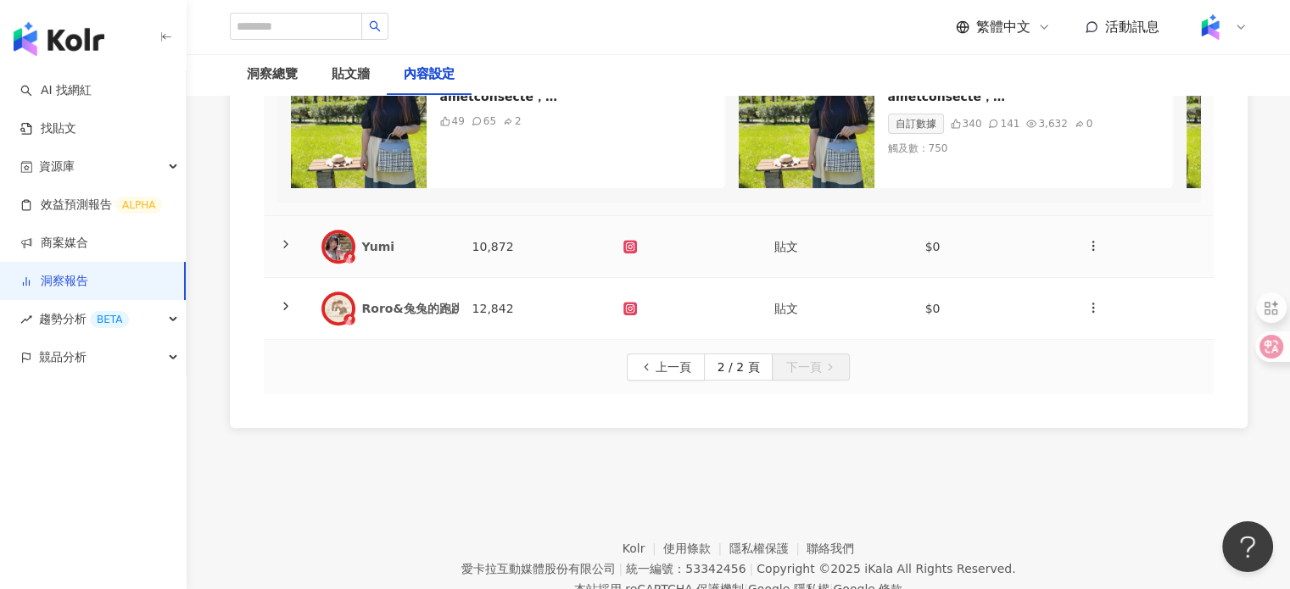
click at [380, 255] on div "Yumi" at bounding box center [403, 246] width 83 height 17
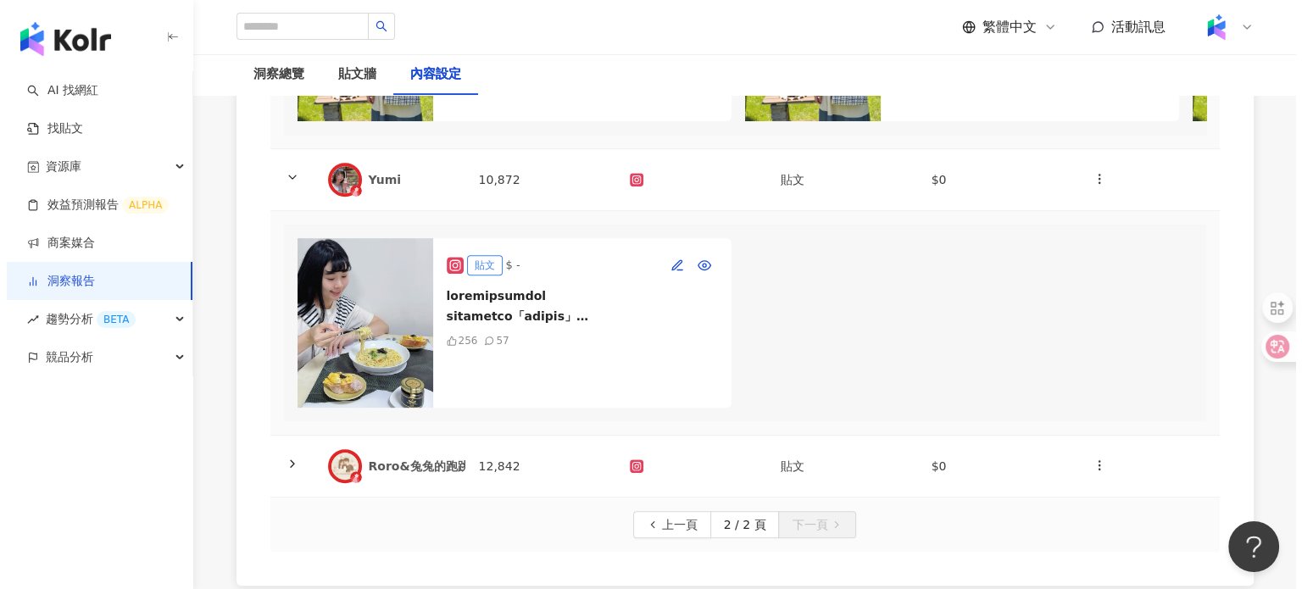
scroll to position [885, 0]
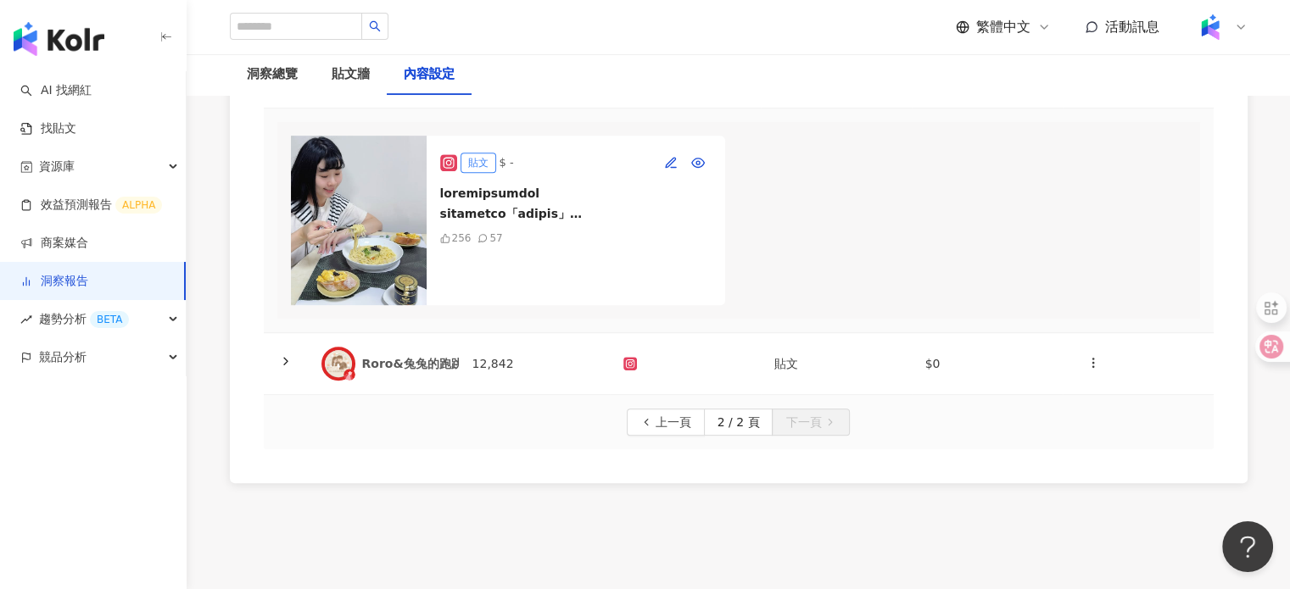
click at [655, 176] on div "貼文 $ -" at bounding box center [575, 162] width 271 height 27
click at [668, 170] on span "button" at bounding box center [671, 163] width 14 height 14
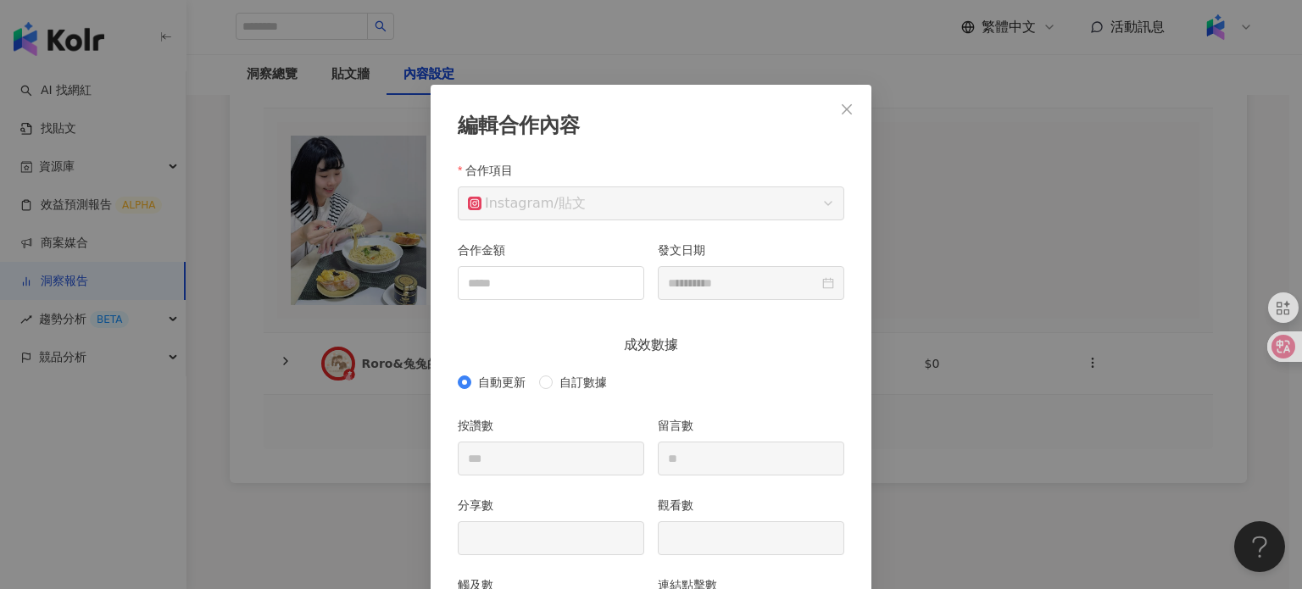
scroll to position [85, 0]
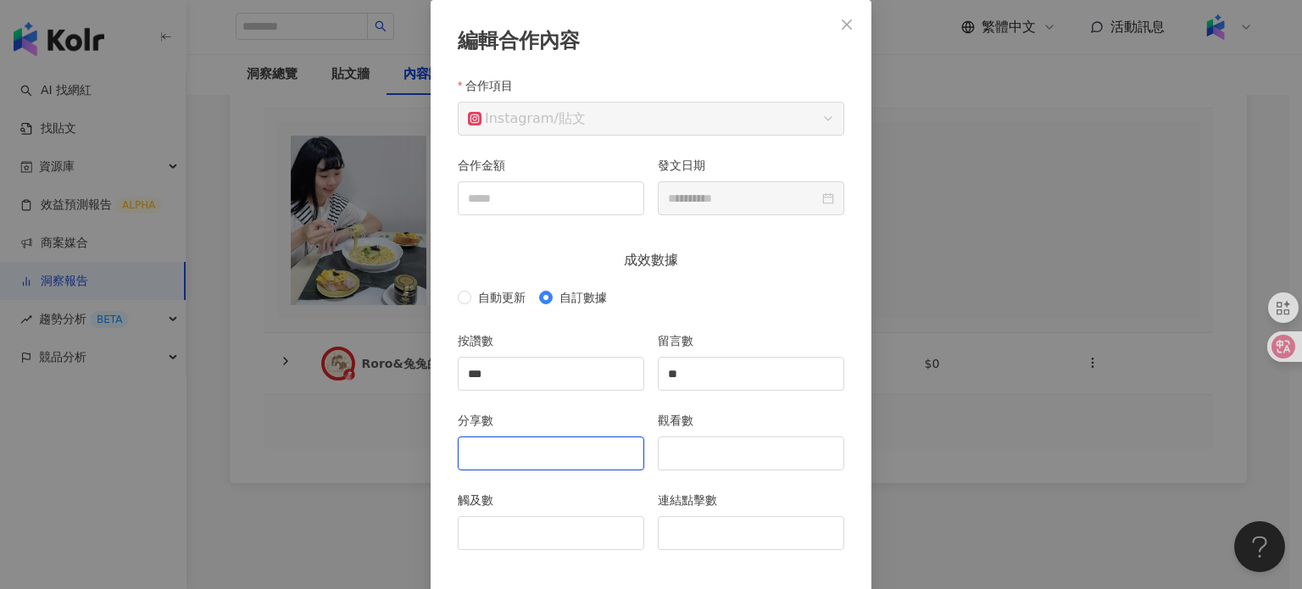
click at [593, 460] on input "分享數" at bounding box center [551, 453] width 185 height 32
type input "**"
click at [712, 456] on input "觀看數" at bounding box center [751, 453] width 185 height 32
type input "****"
click at [534, 523] on input "觸及數" at bounding box center [551, 533] width 185 height 32
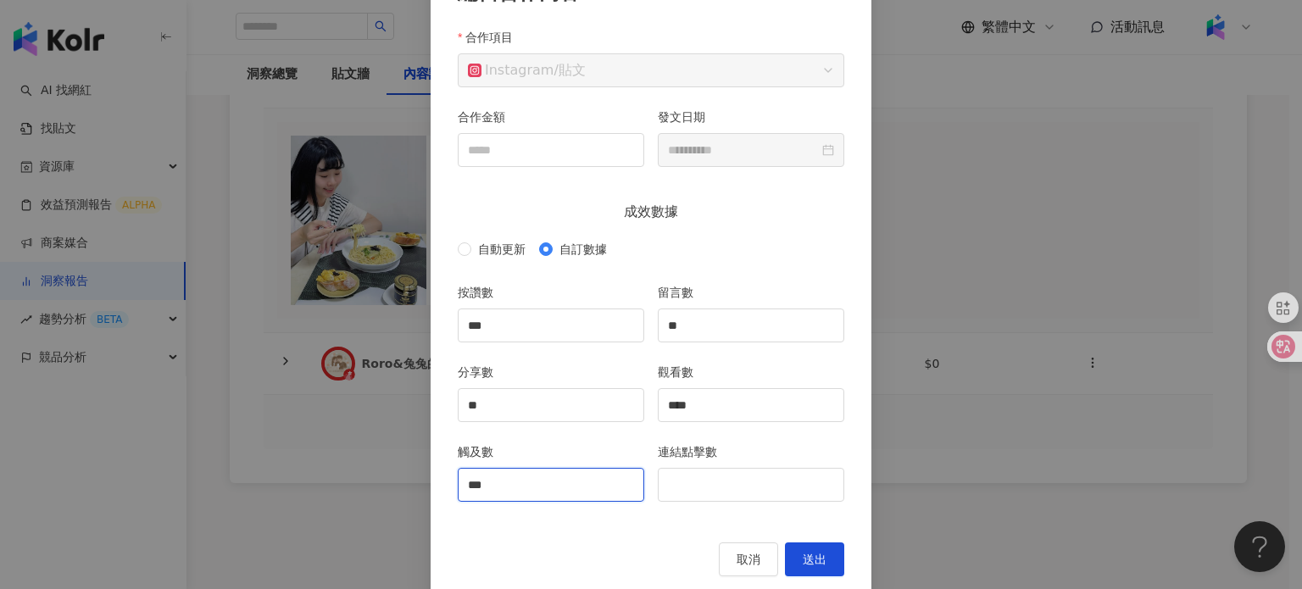
scroll to position [159, 0]
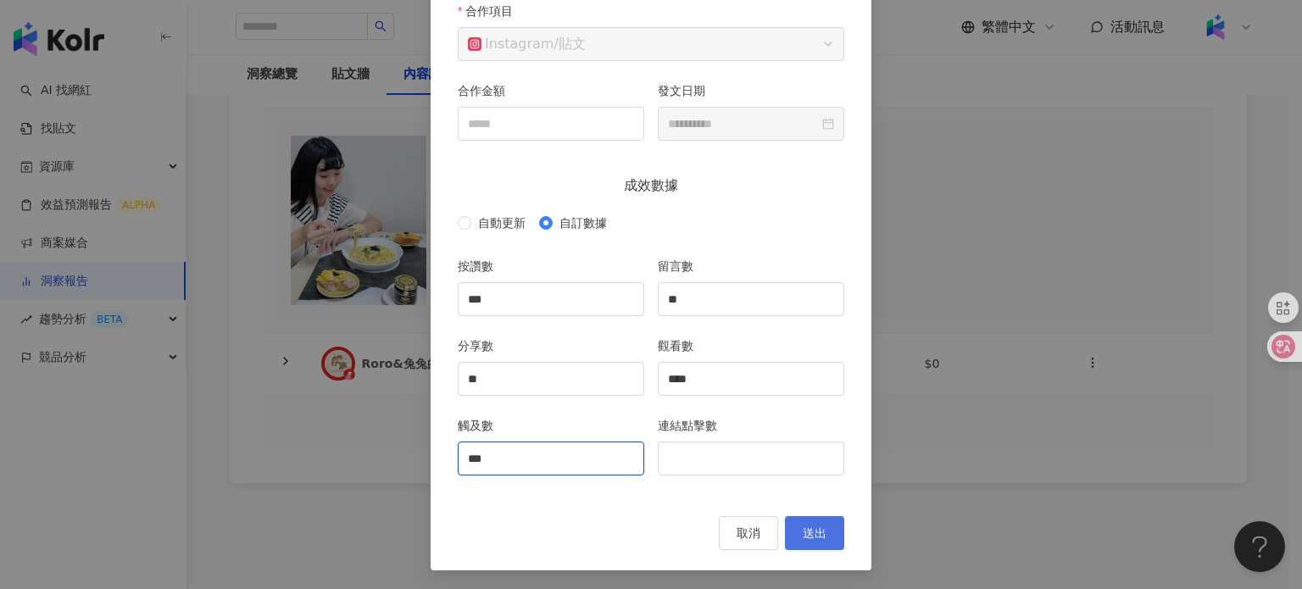
type input "***"
click at [808, 519] on button "送出" at bounding box center [814, 533] width 59 height 34
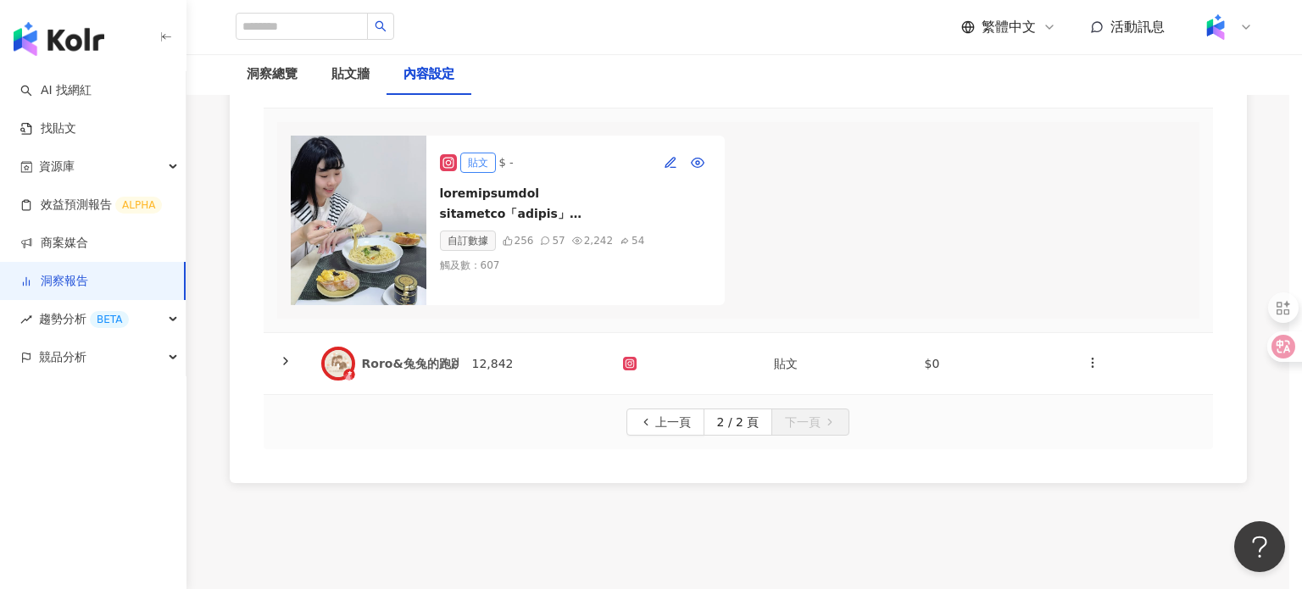
type input "**********"
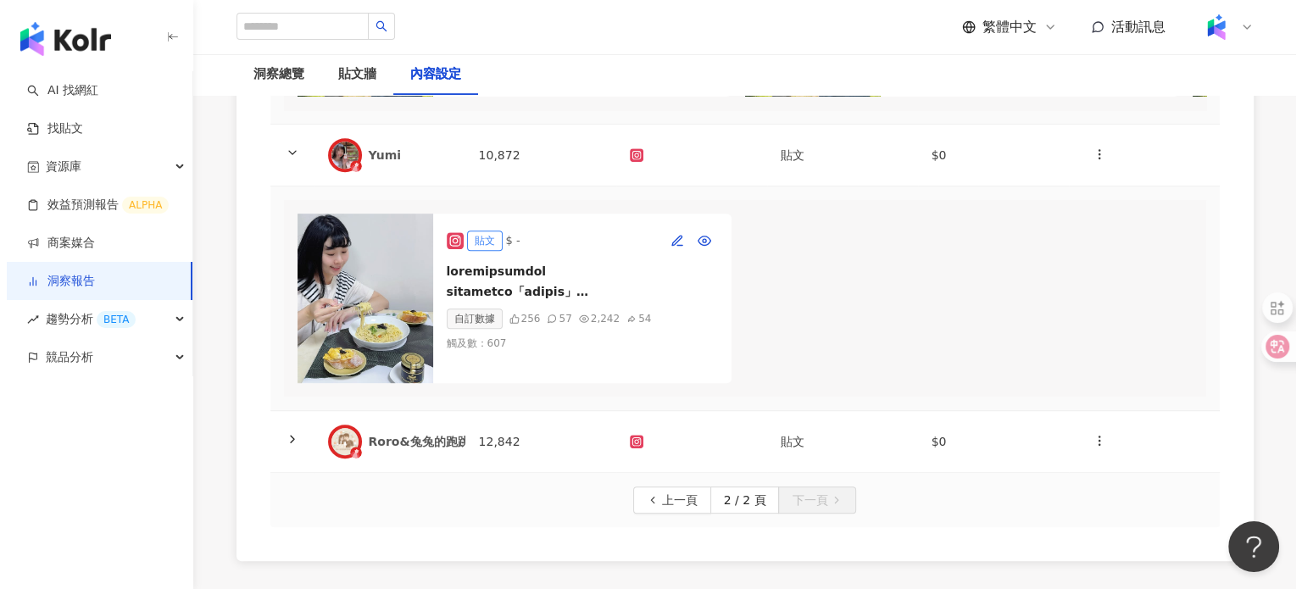
scroll to position [716, 0]
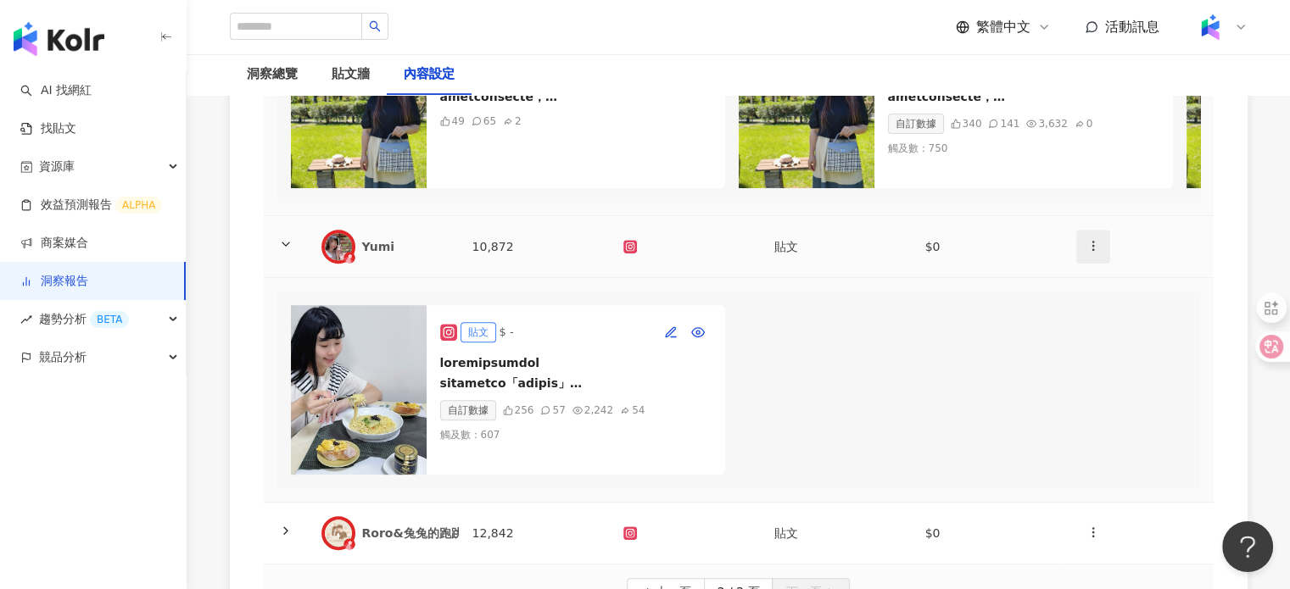
click at [1088, 259] on button "button" at bounding box center [1093, 247] width 34 height 34
click at [1114, 298] on li "新增內容" at bounding box center [1121, 312] width 86 height 34
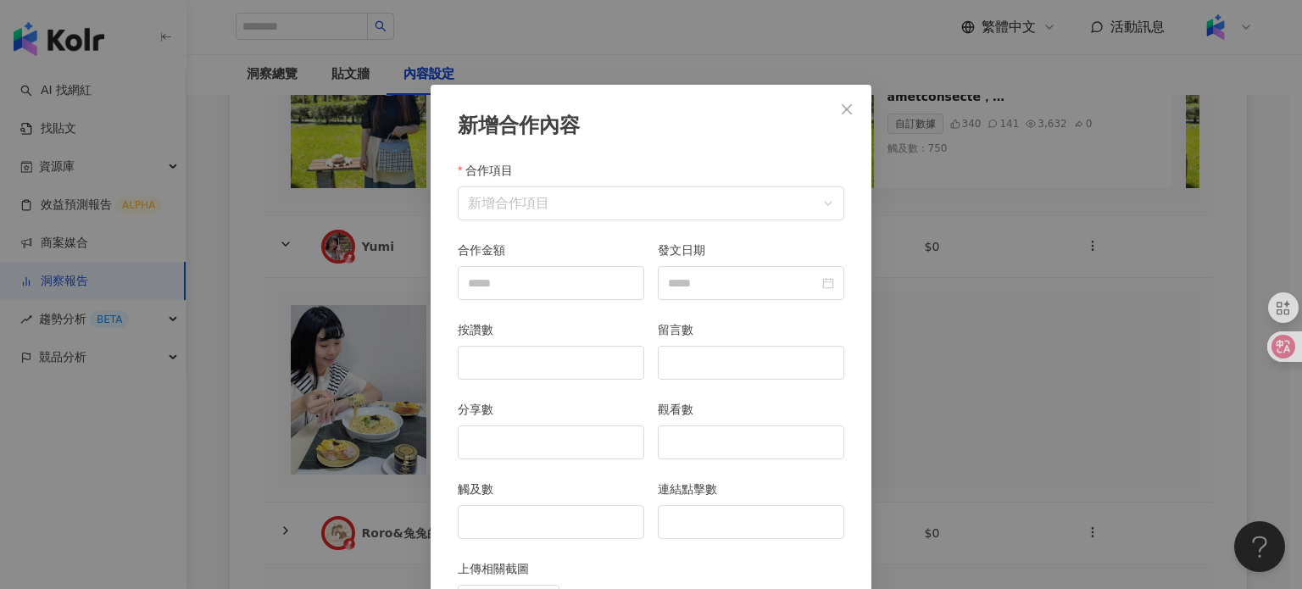
scroll to position [85, 0]
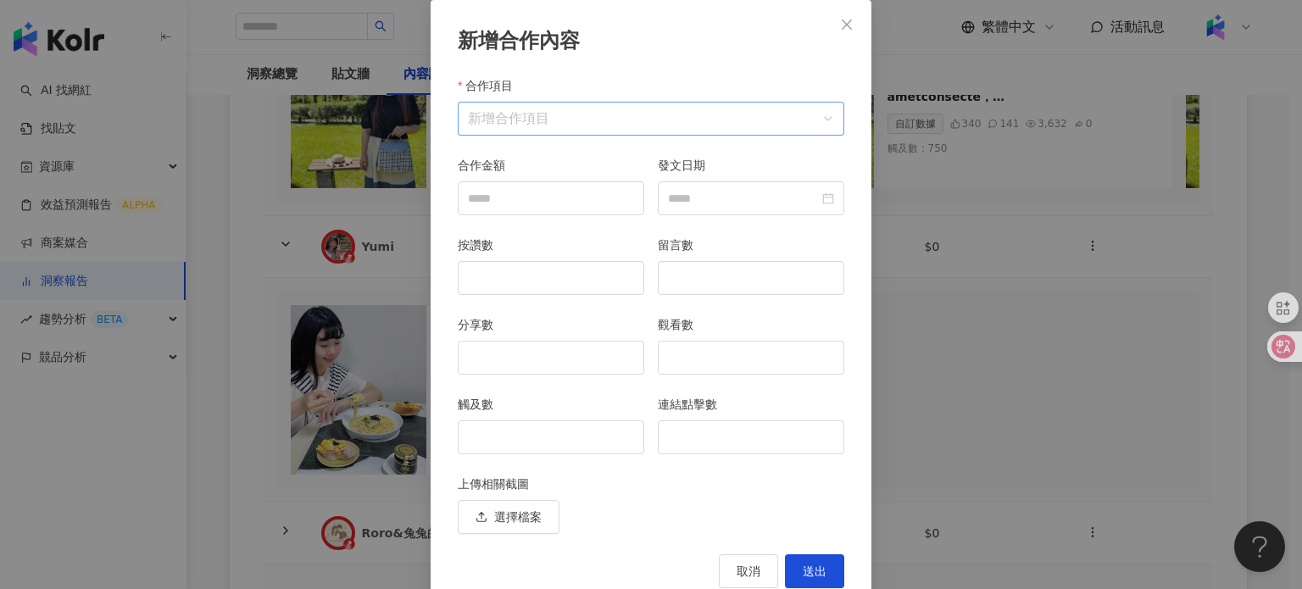
click at [543, 104] on input "合作項目" at bounding box center [651, 119] width 366 height 32
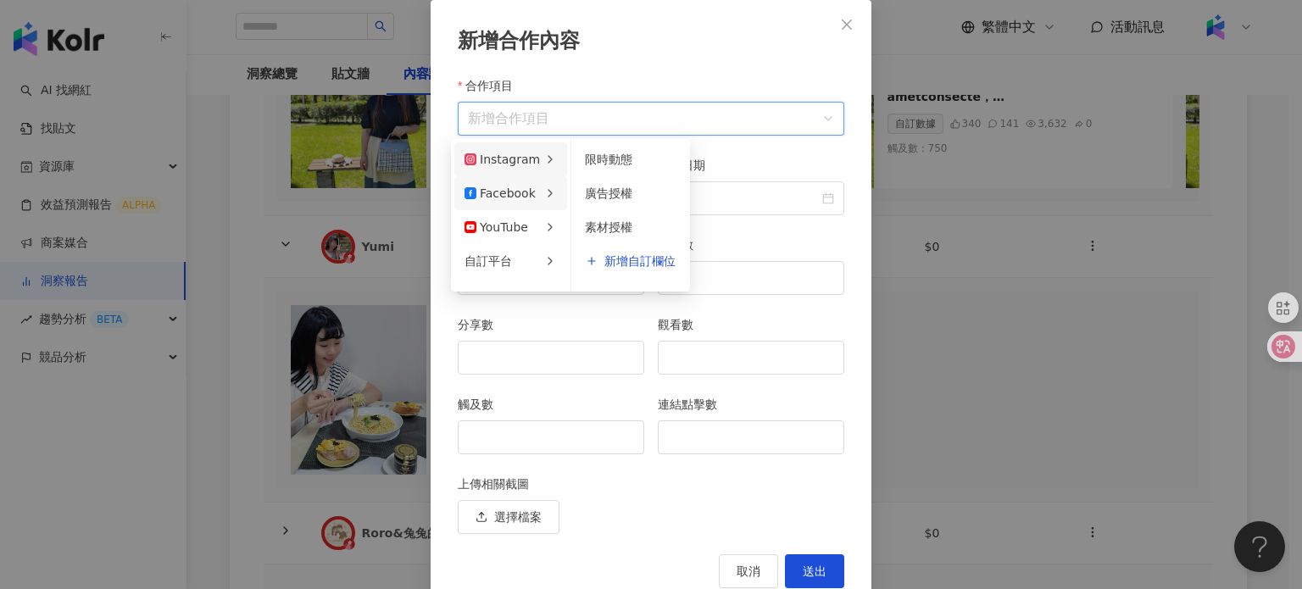
click at [515, 159] on div "Instagram" at bounding box center [502, 159] width 75 height 19
click at [617, 187] on span "限時動態" at bounding box center [608, 194] width 47 height 14
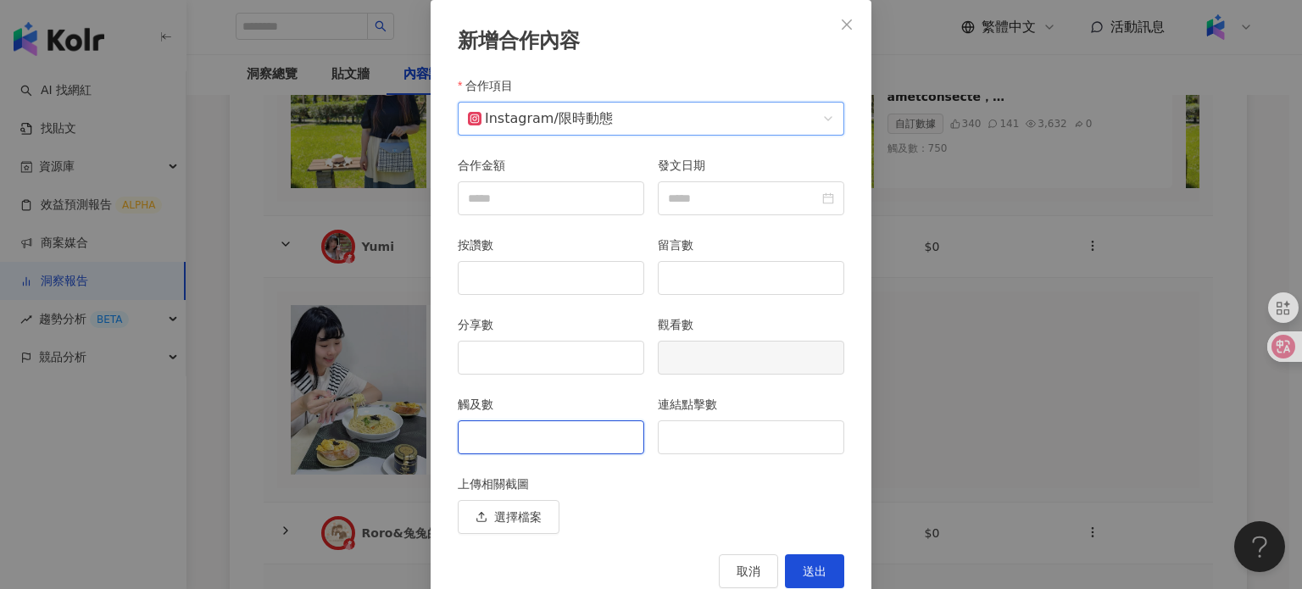
click at [523, 426] on input "觸及數" at bounding box center [551, 437] width 185 height 32
type input "***"
click at [698, 432] on input "連結點擊數" at bounding box center [751, 437] width 185 height 32
type input "*"
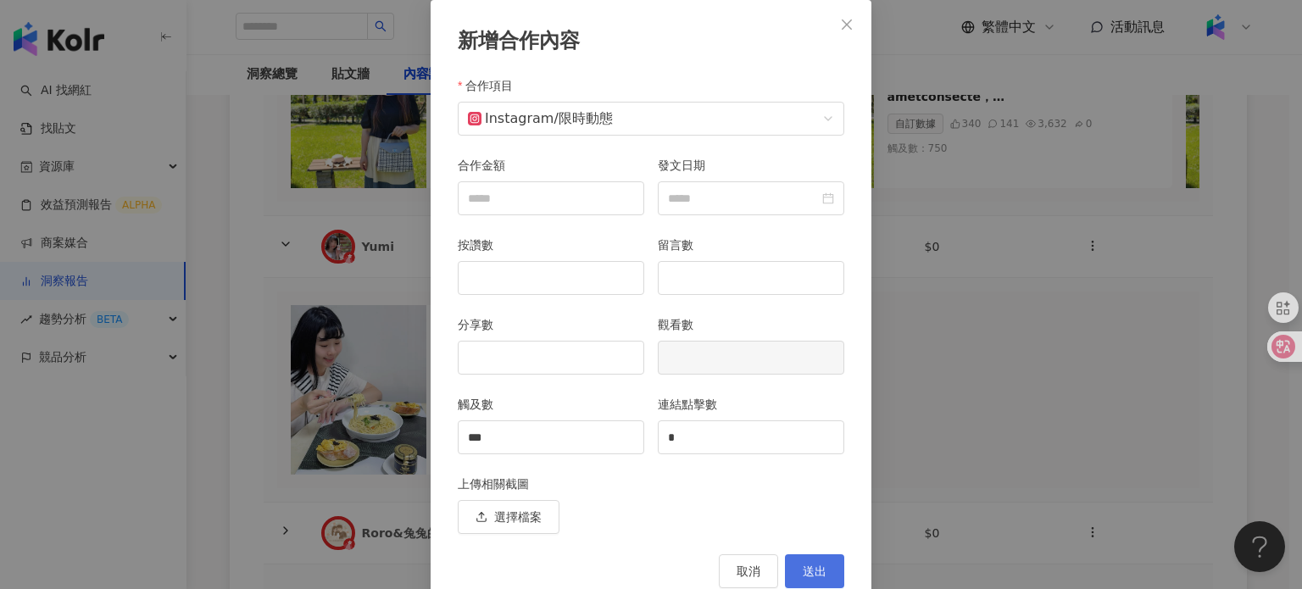
click at [822, 564] on button "送出" at bounding box center [814, 571] width 59 height 34
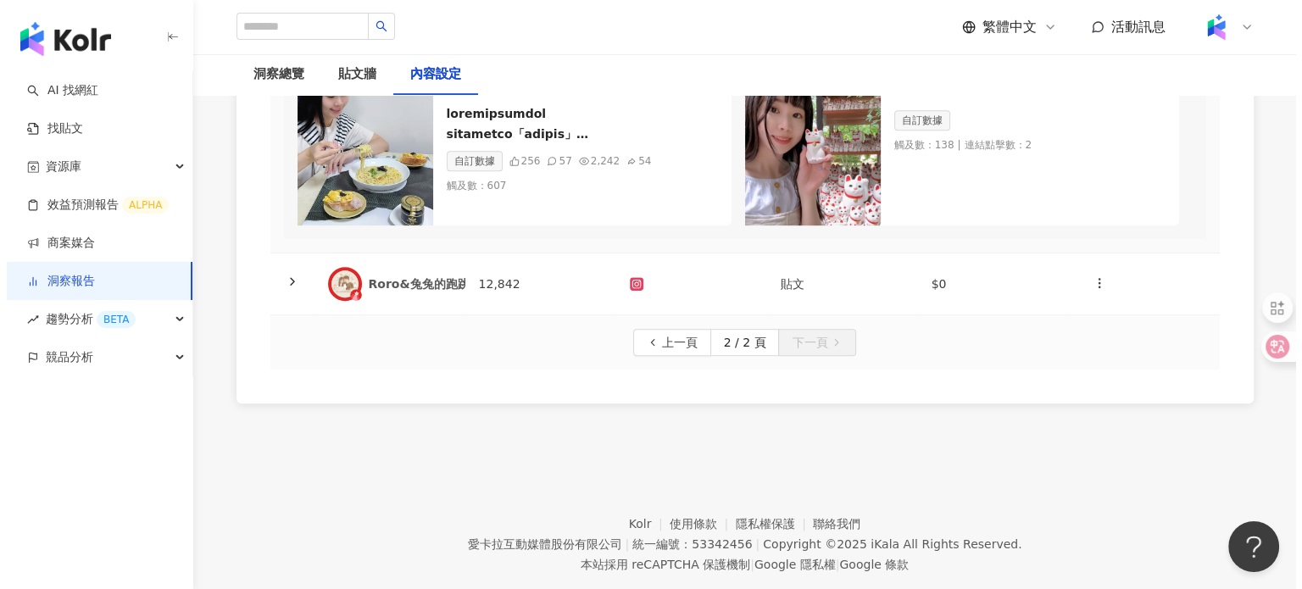
scroll to position [970, 0]
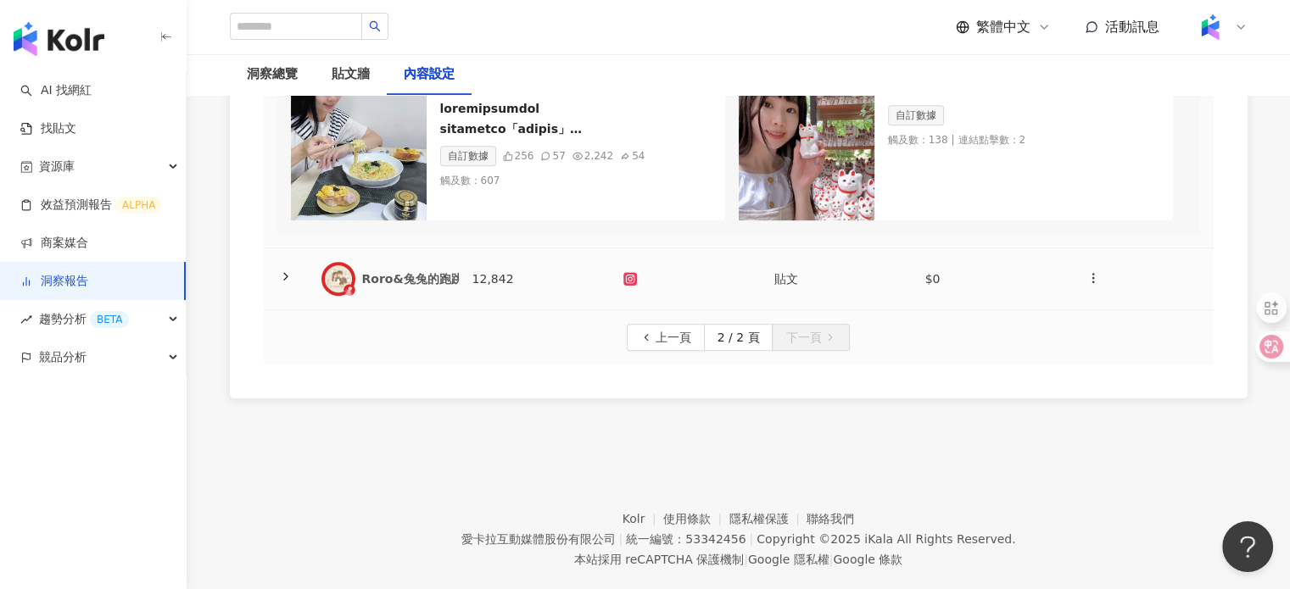
click at [405, 287] on div "Roro&兔兔的跑跳人生" at bounding box center [424, 278] width 125 height 17
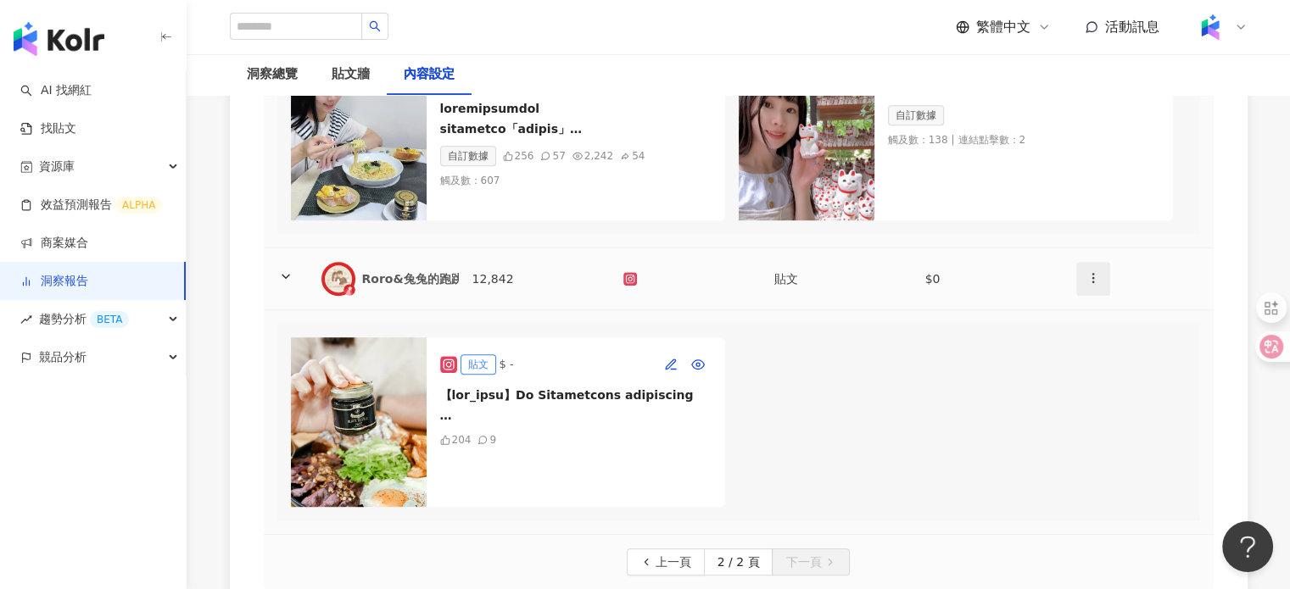
click at [1092, 282] on circle "button" at bounding box center [1092, 281] width 1 height 1
click at [1111, 352] on div "新增內容" at bounding box center [1122, 356] width 66 height 19
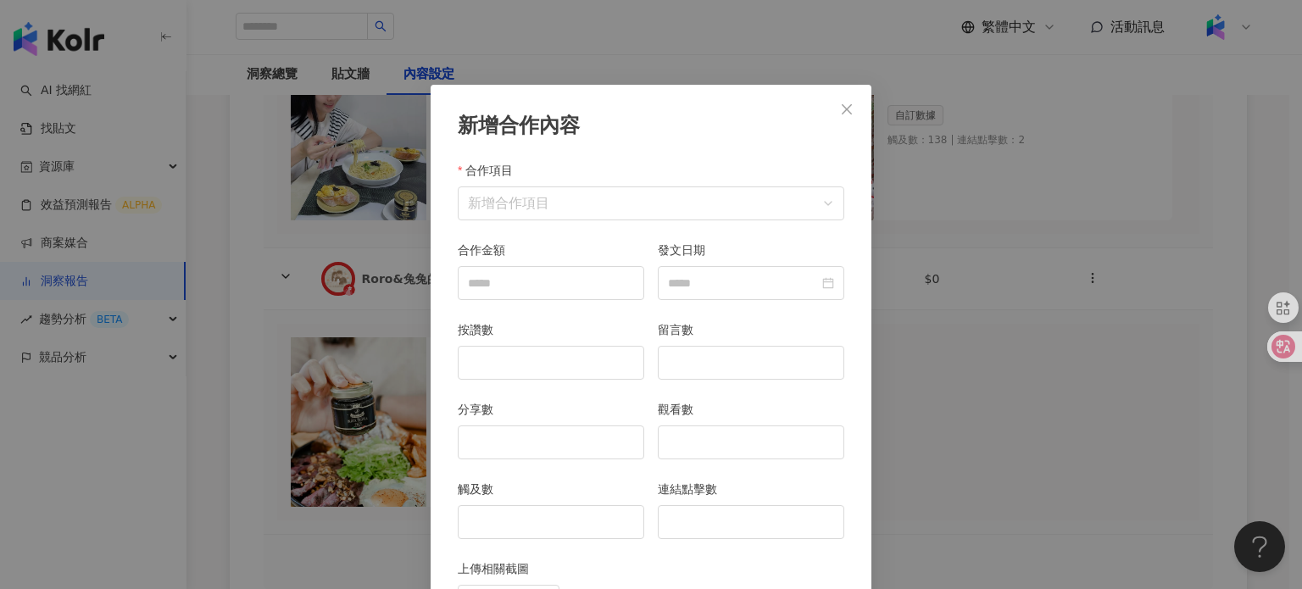
scroll to position [85, 0]
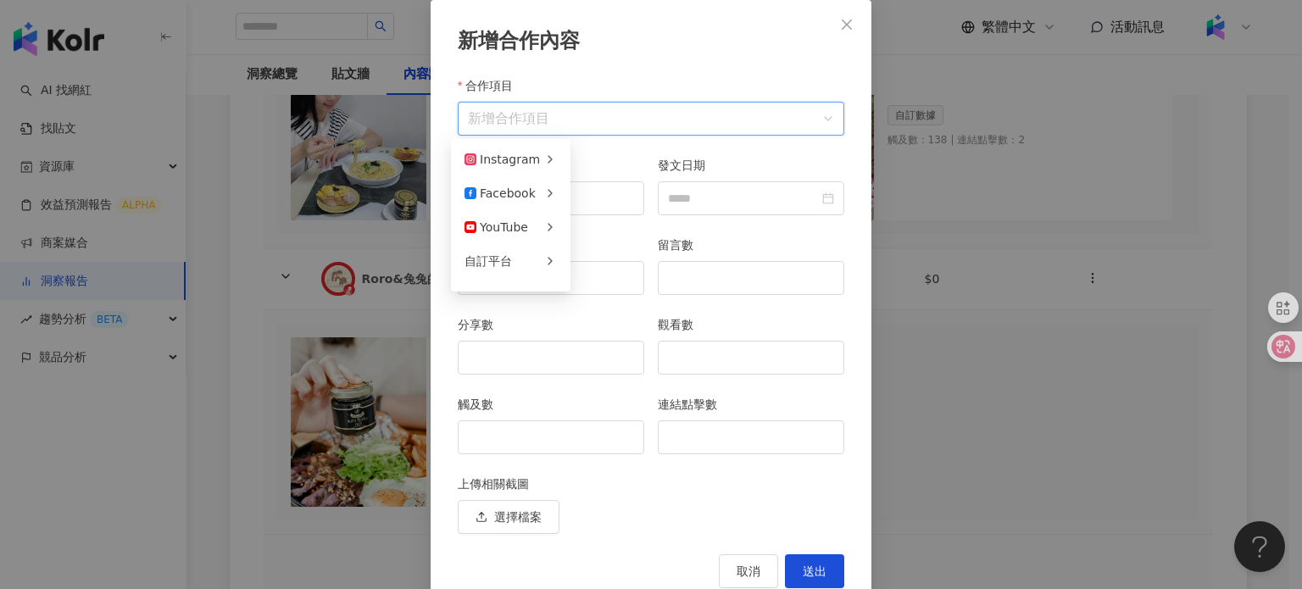
click at [499, 117] on input "合作項目" at bounding box center [651, 119] width 366 height 32
click at [496, 157] on div "Instagram" at bounding box center [502, 159] width 75 height 19
click at [599, 191] on span "限時動態" at bounding box center [608, 194] width 47 height 14
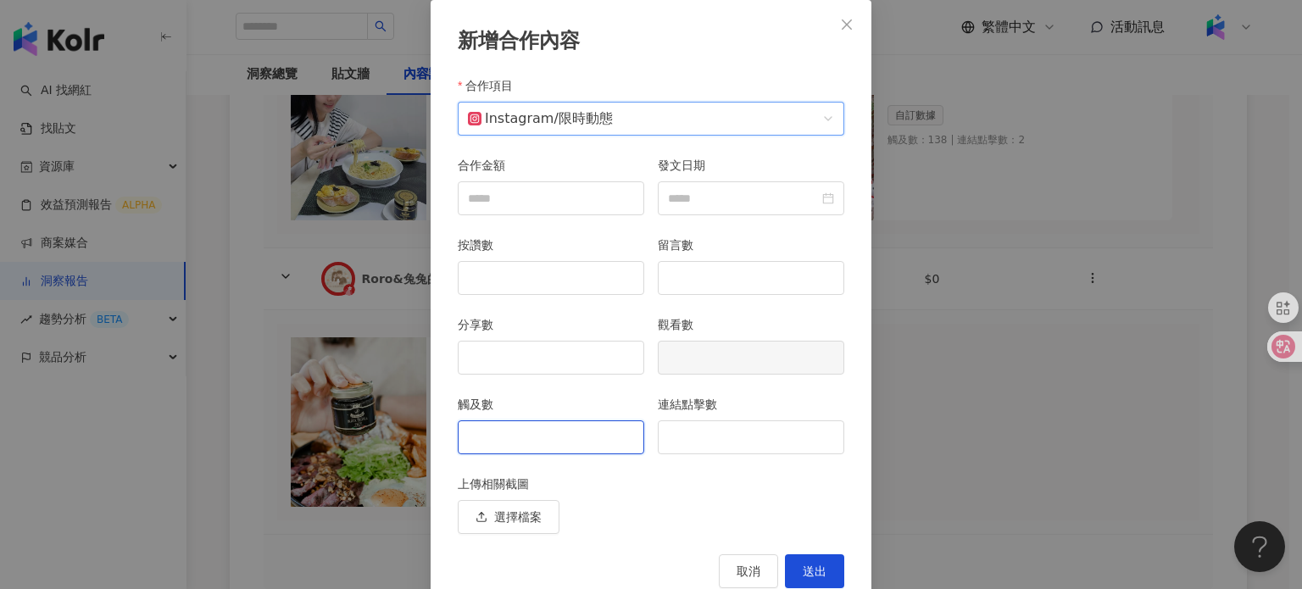
click at [536, 431] on input "觸及數" at bounding box center [551, 437] width 185 height 32
type input "**"
click at [703, 425] on input "連結點擊數" at bounding box center [751, 437] width 185 height 32
type input "*"
click at [821, 571] on button "送出" at bounding box center [814, 571] width 59 height 34
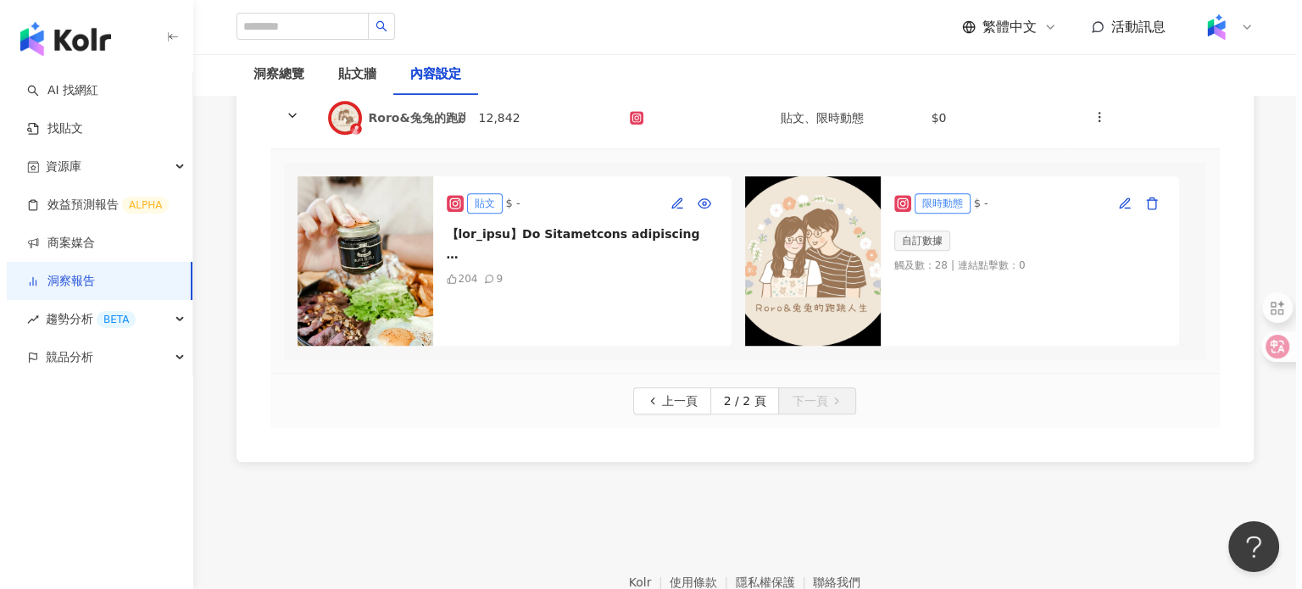
scroll to position [1140, 0]
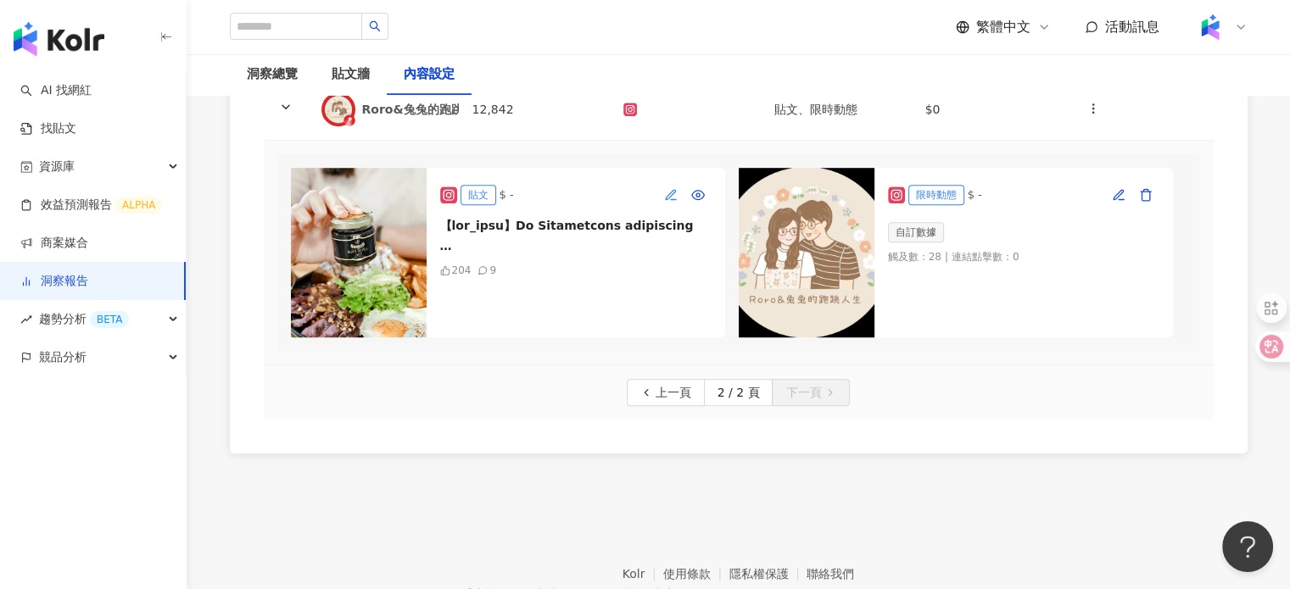
click at [659, 209] on button "button" at bounding box center [670, 194] width 27 height 27
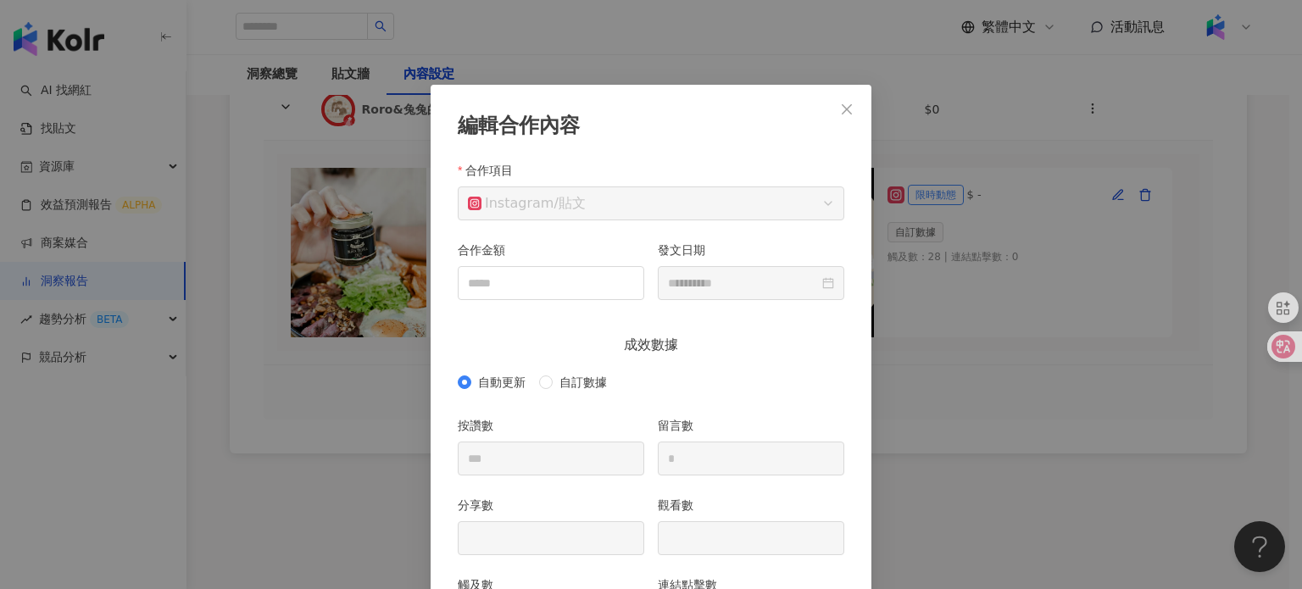
scroll to position [85, 0]
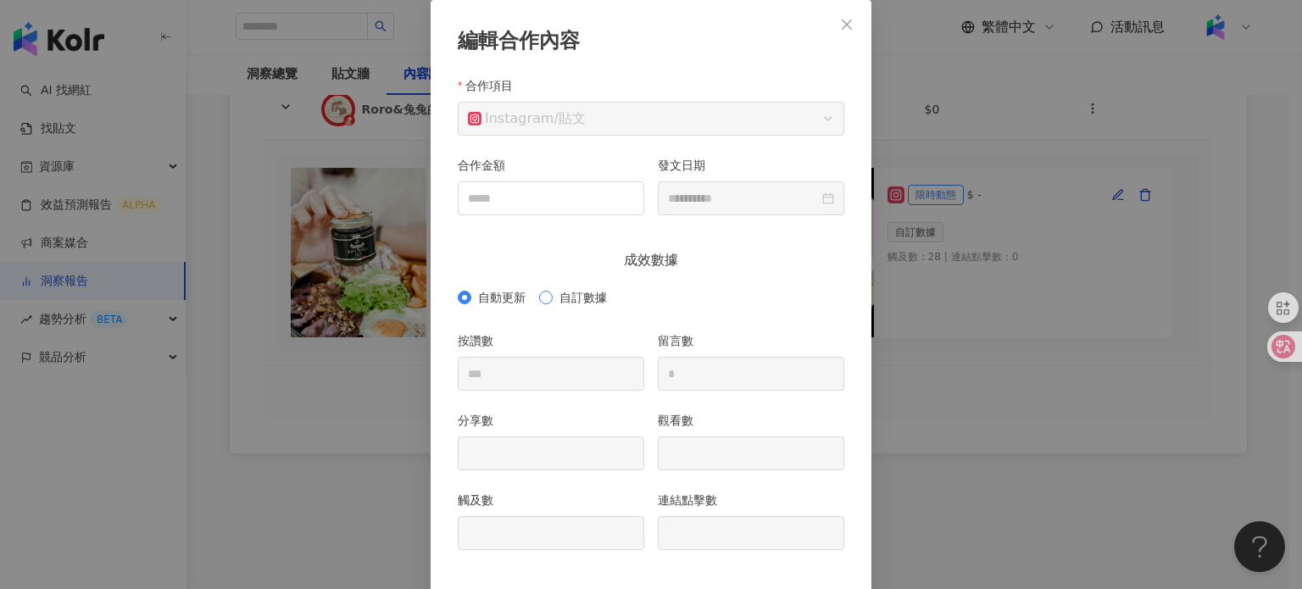
click at [562, 291] on span "自訂數據" at bounding box center [583, 297] width 61 height 19
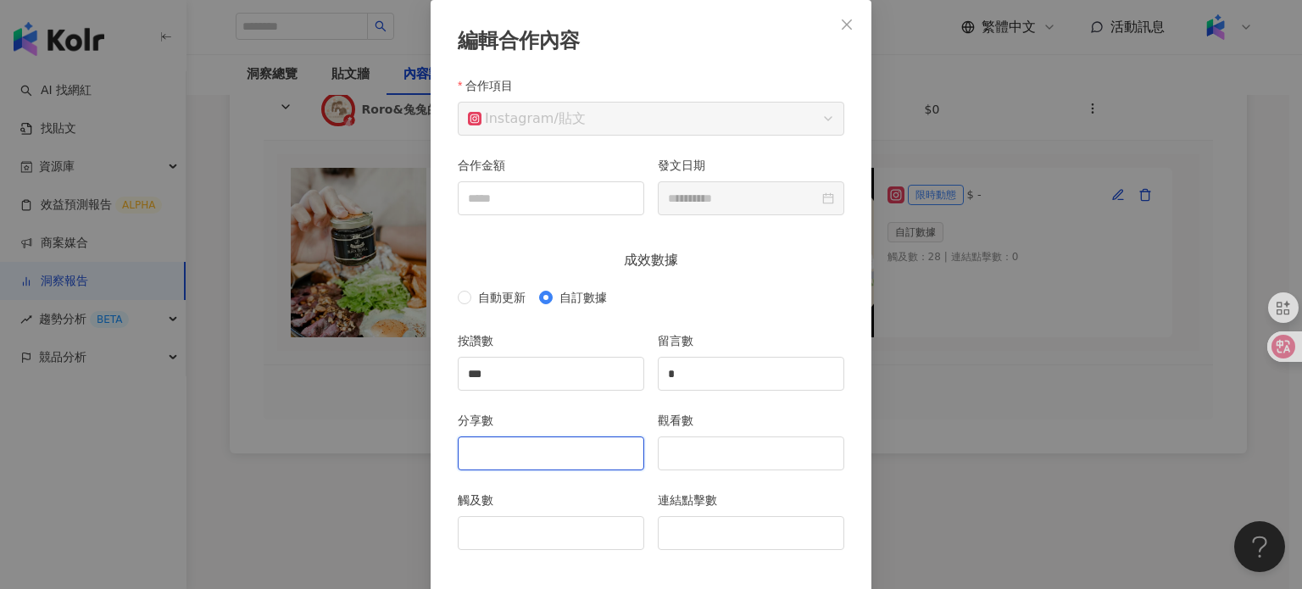
click at [530, 460] on input "分享數" at bounding box center [551, 453] width 185 height 32
type input "*"
click at [527, 538] on input "觸及數" at bounding box center [551, 533] width 185 height 32
type input "***"
click at [749, 465] on input "觀看數" at bounding box center [751, 453] width 185 height 32
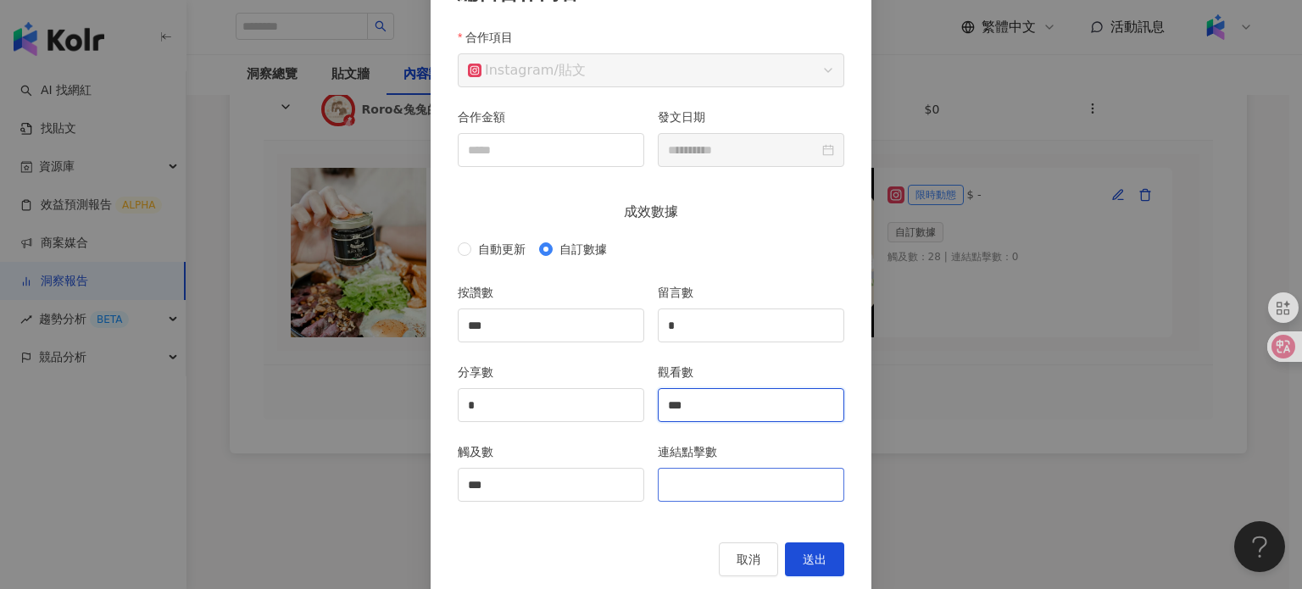
scroll to position [159, 0]
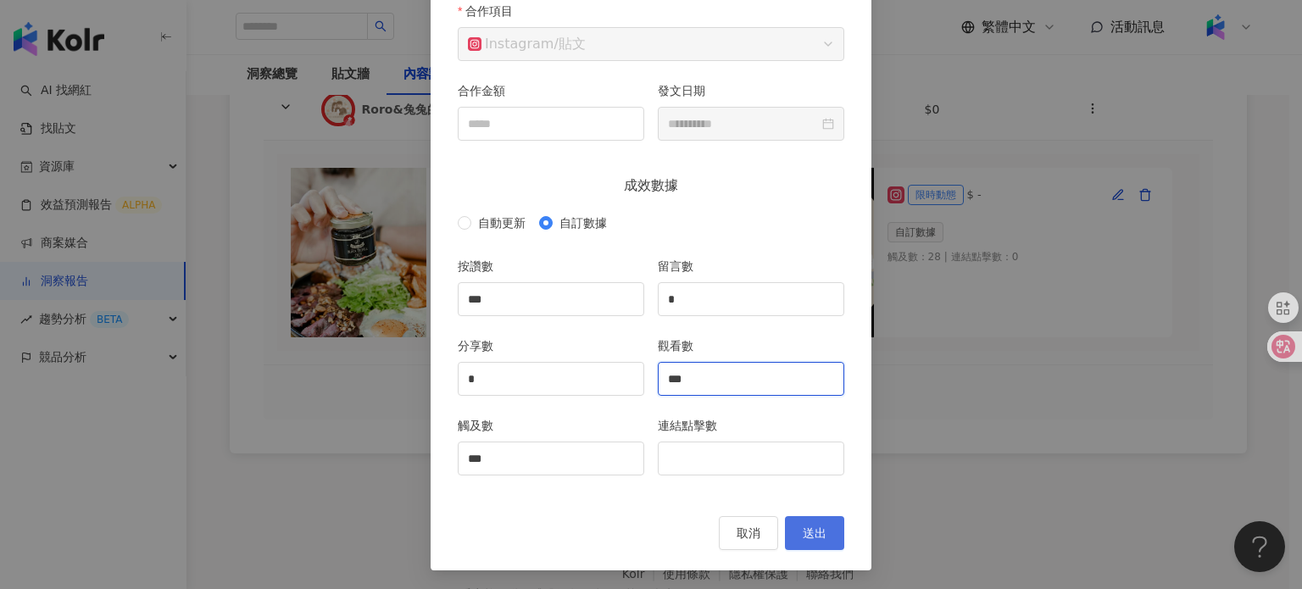
type input "***"
click at [820, 519] on button "送出" at bounding box center [814, 533] width 59 height 34
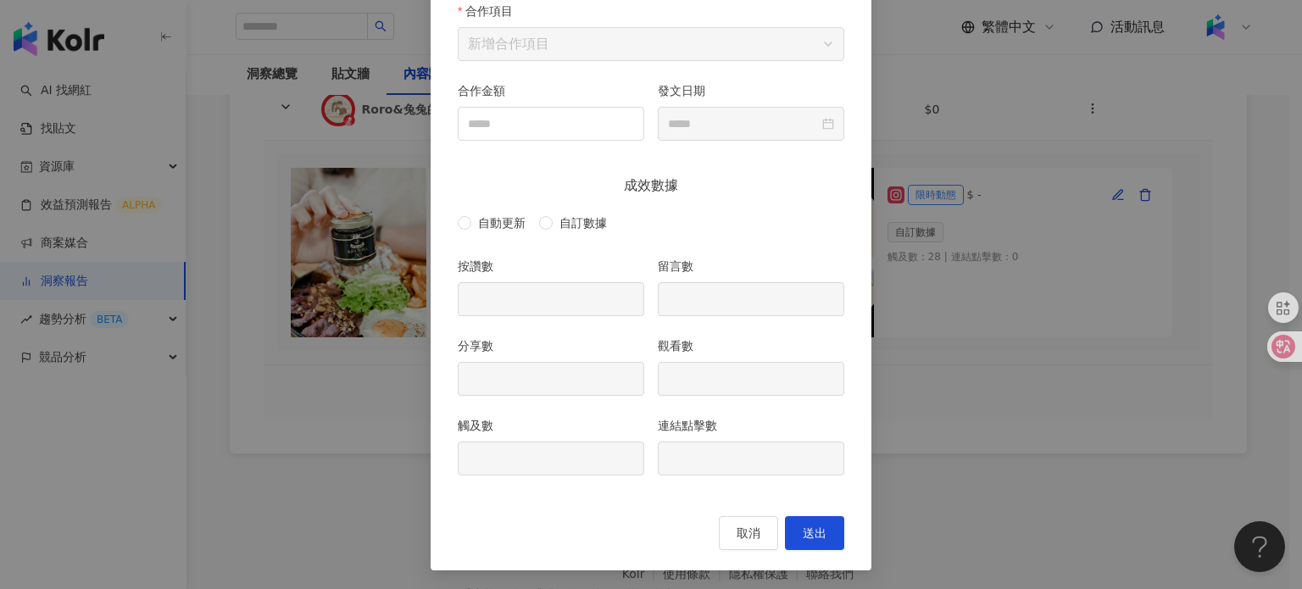
type input "***"
type input "*"
type input "***"
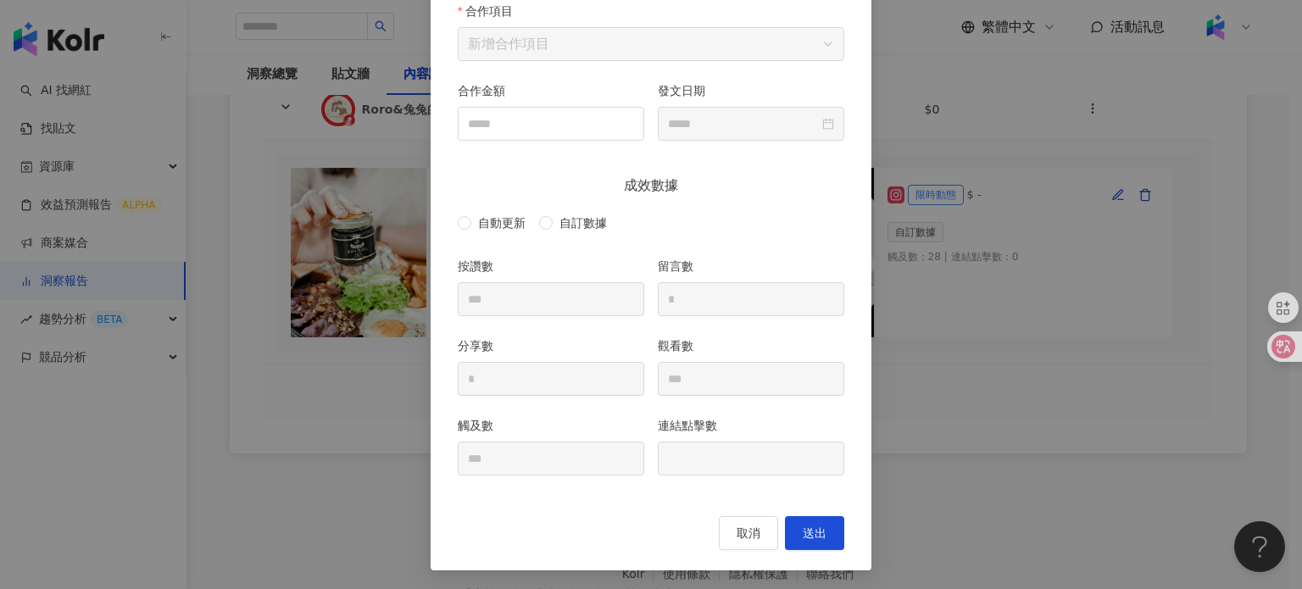
type input "**********"
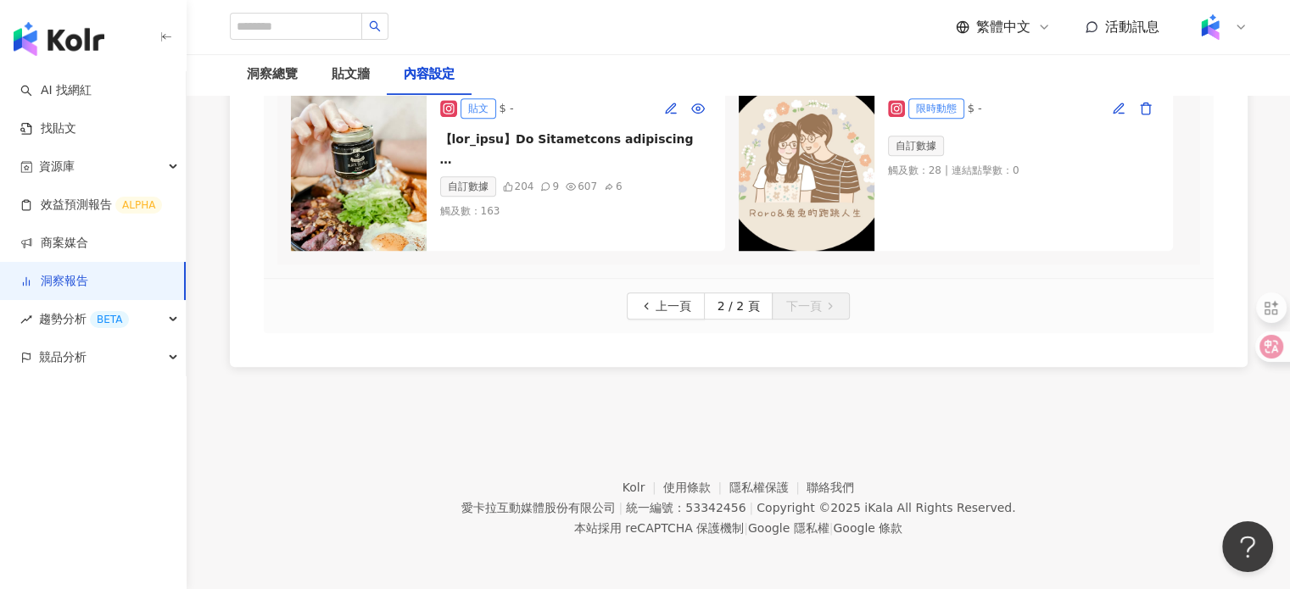
scroll to position [1275, 0]
click at [679, 308] on span "上一頁" at bounding box center [673, 306] width 36 height 27
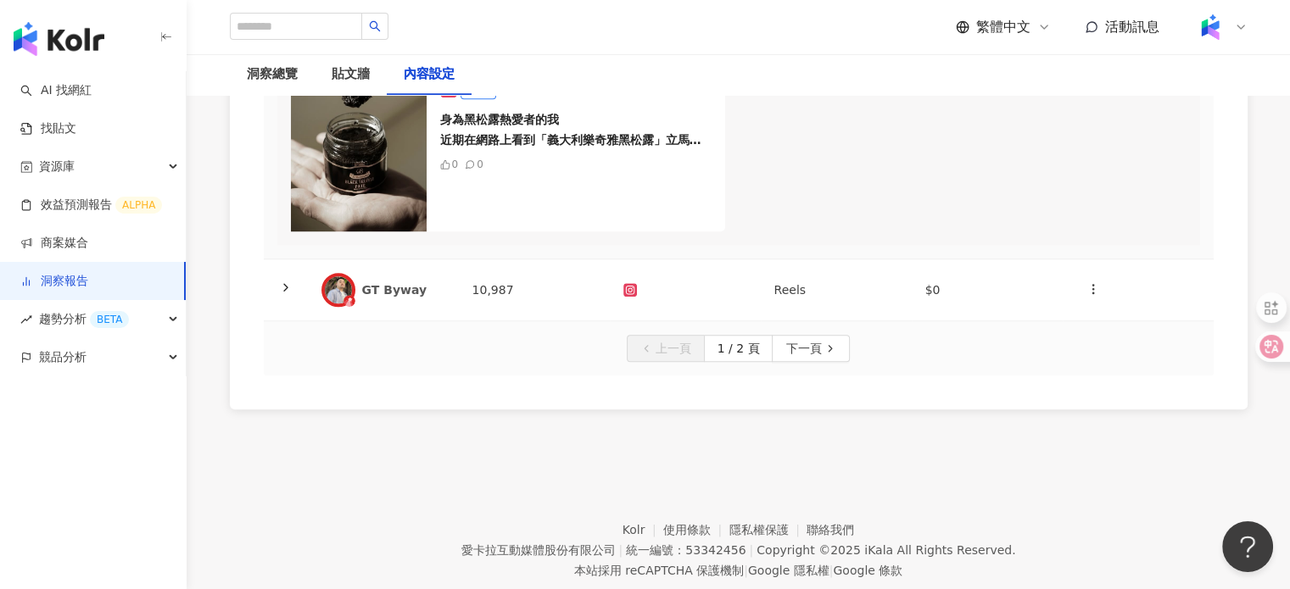
scroll to position [1360, 0]
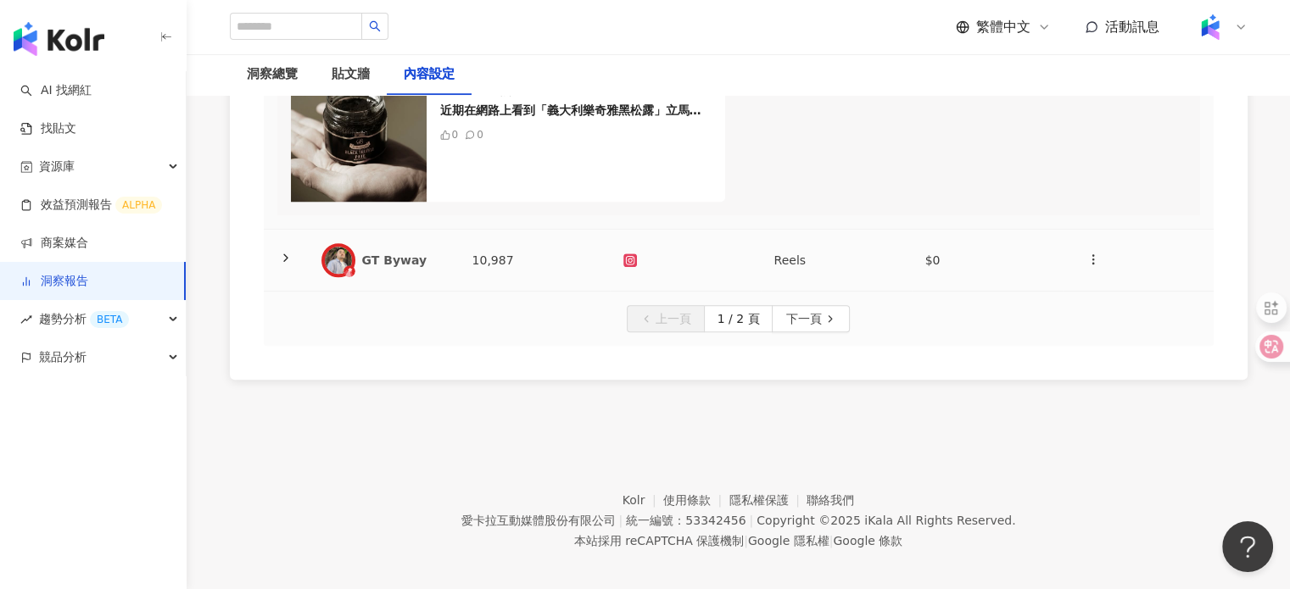
click at [393, 292] on td "GT Byway" at bounding box center [383, 261] width 151 height 62
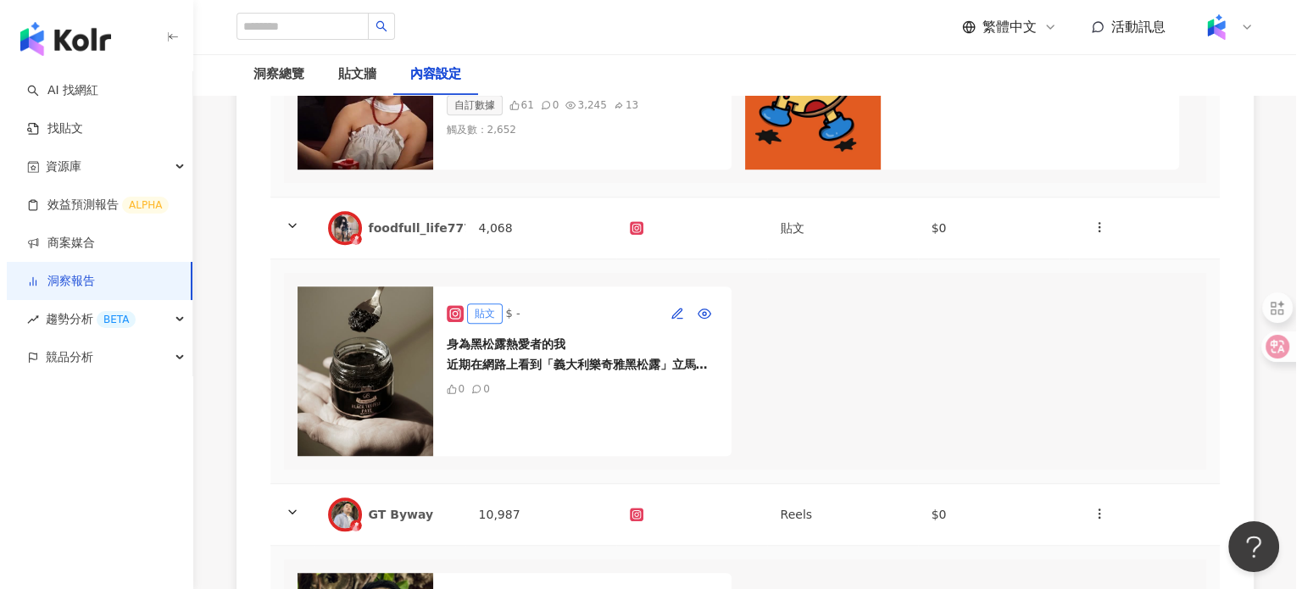
scroll to position [1445, 0]
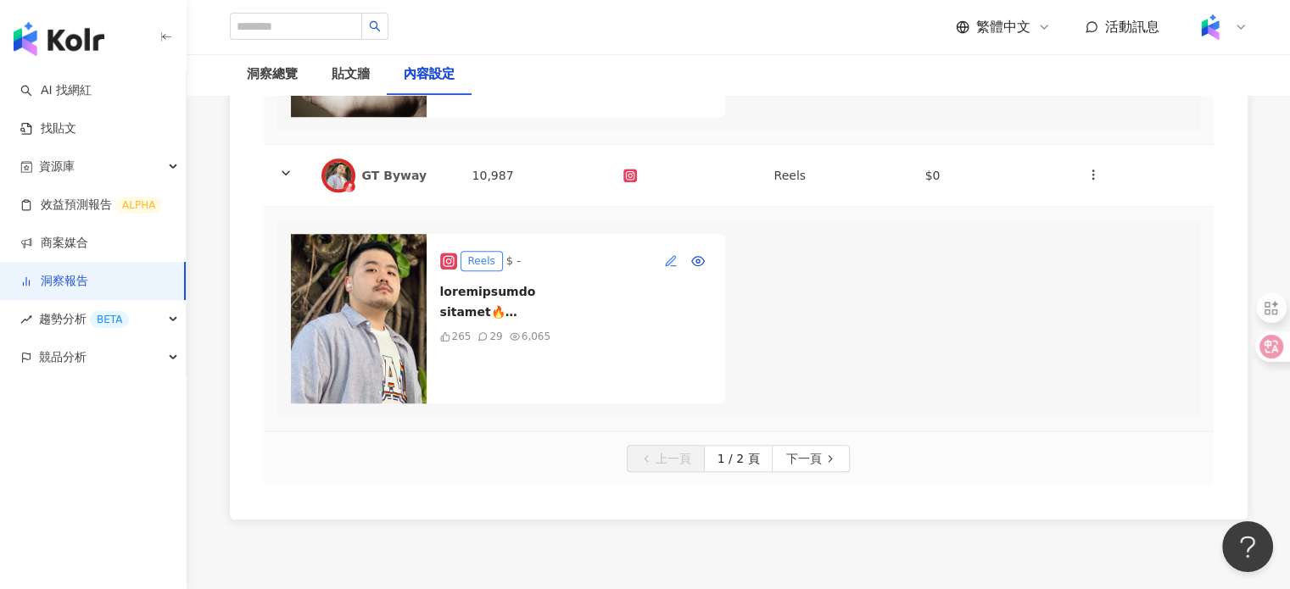
click at [672, 268] on icon "button" at bounding box center [671, 261] width 14 height 14
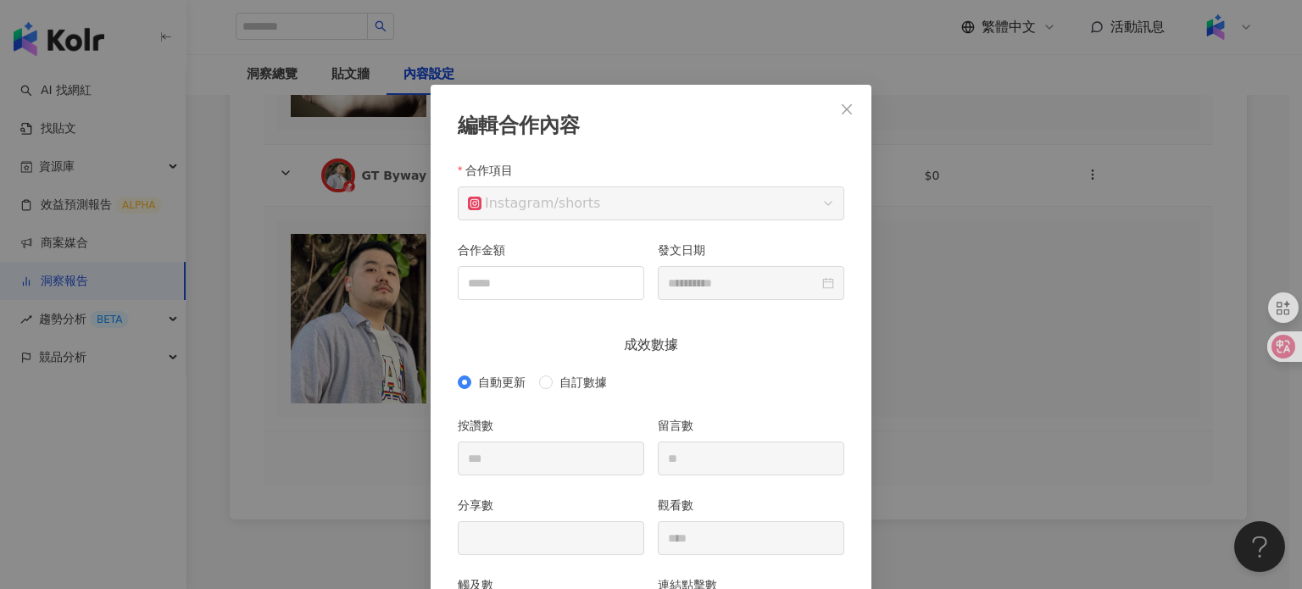
scroll to position [85, 0]
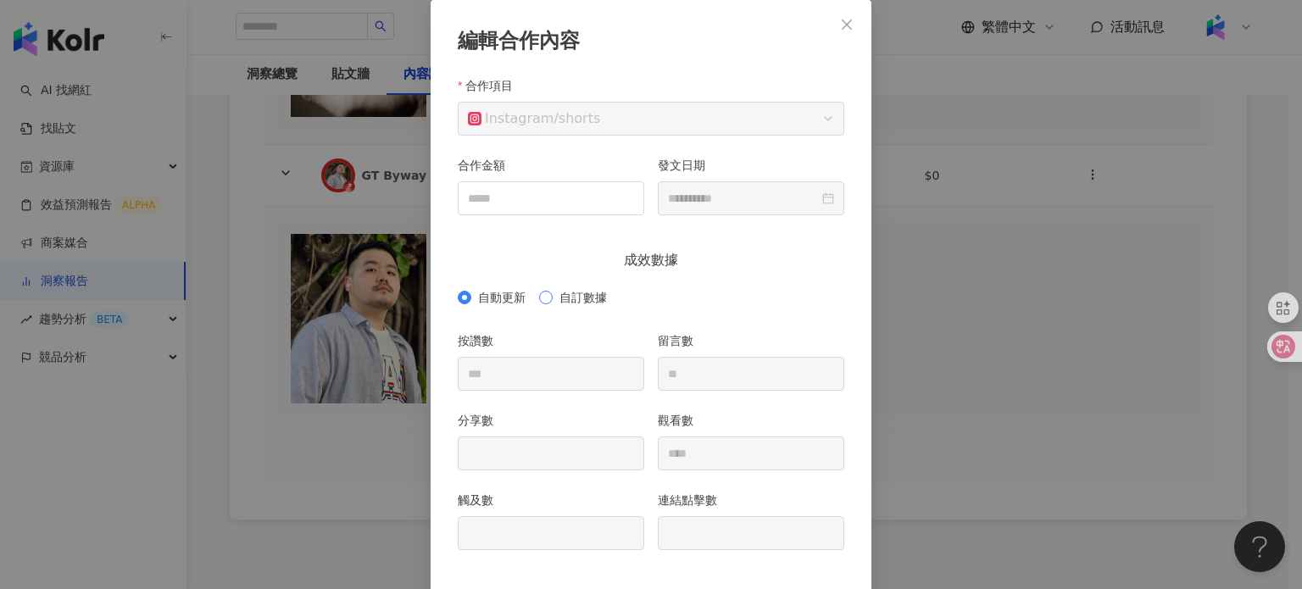
click at [568, 298] on span "自訂數據" at bounding box center [583, 297] width 61 height 19
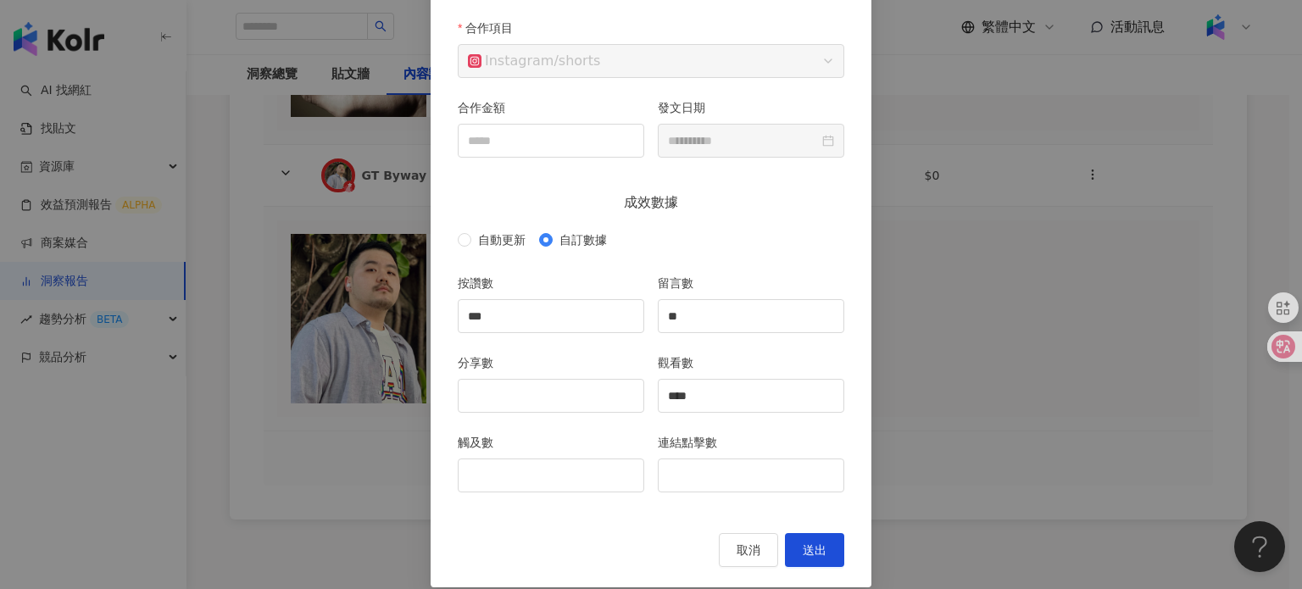
scroll to position [159, 0]
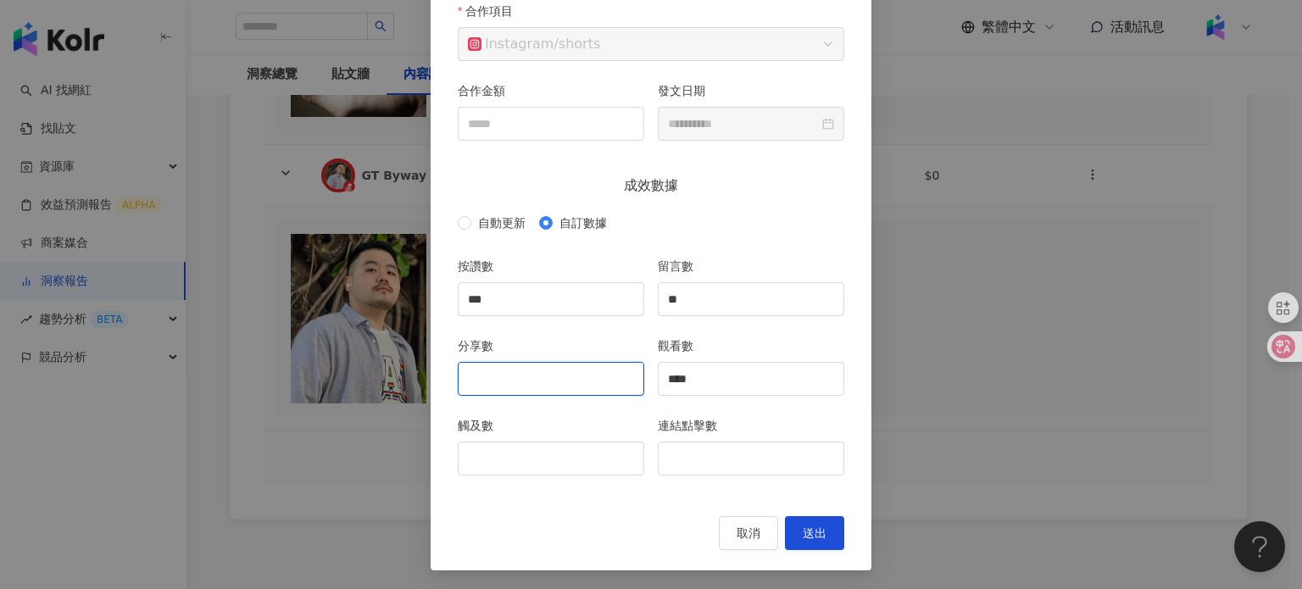
click at [514, 382] on input "分享數" at bounding box center [551, 379] width 185 height 32
type input "*"
click at [519, 466] on input "觸及數" at bounding box center [551, 459] width 185 height 32
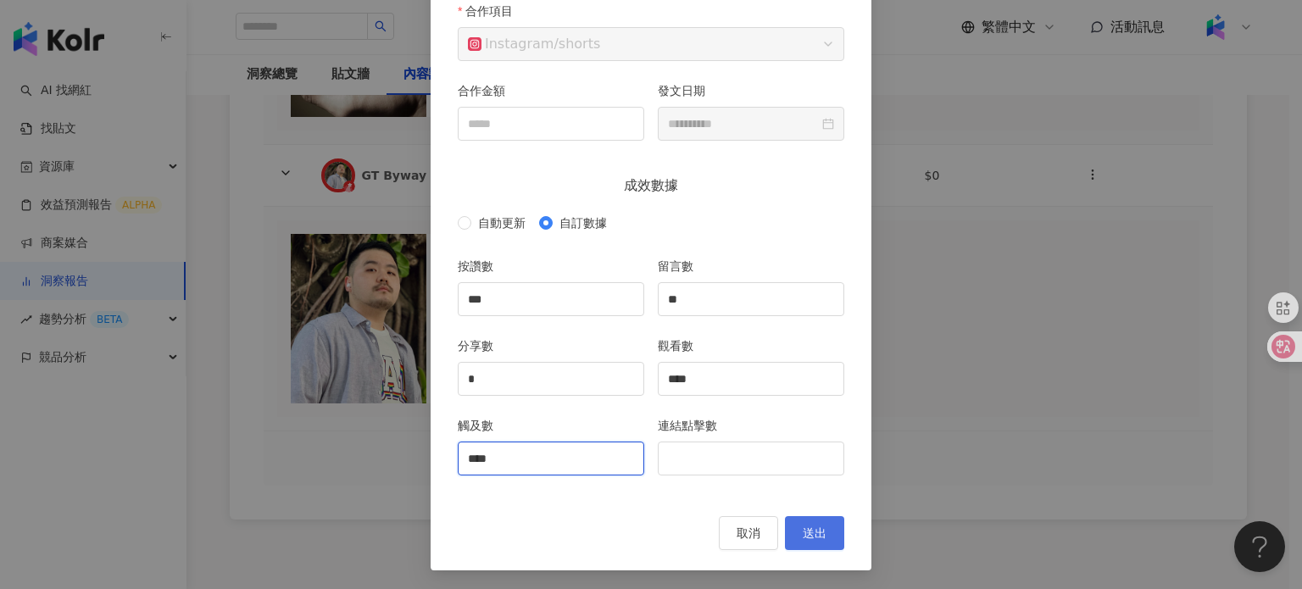
type input "****"
click at [807, 538] on span "送出" at bounding box center [815, 534] width 24 height 14
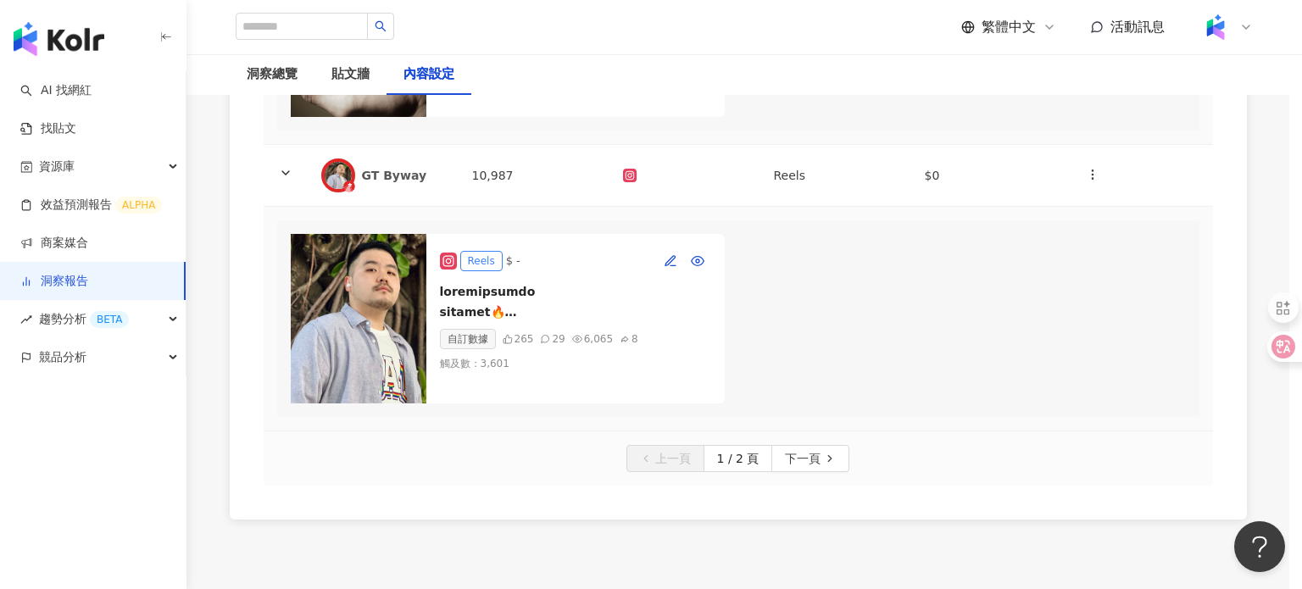
type input "***"
type input "**"
type input "*"
type input "****"
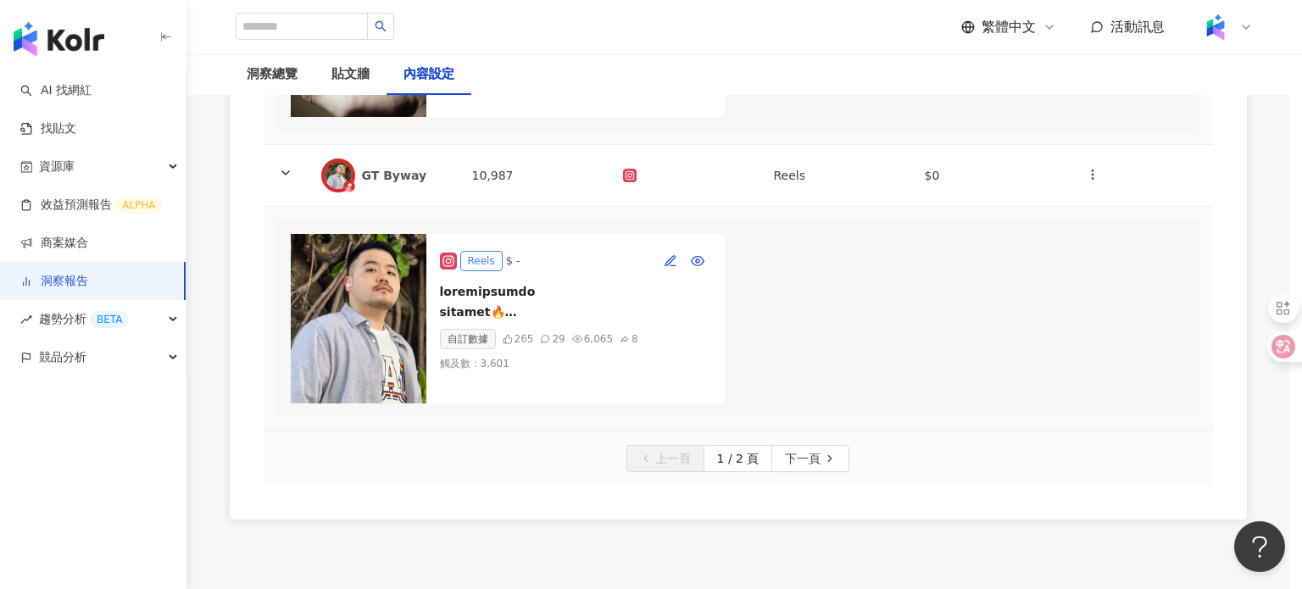
type input "**********"
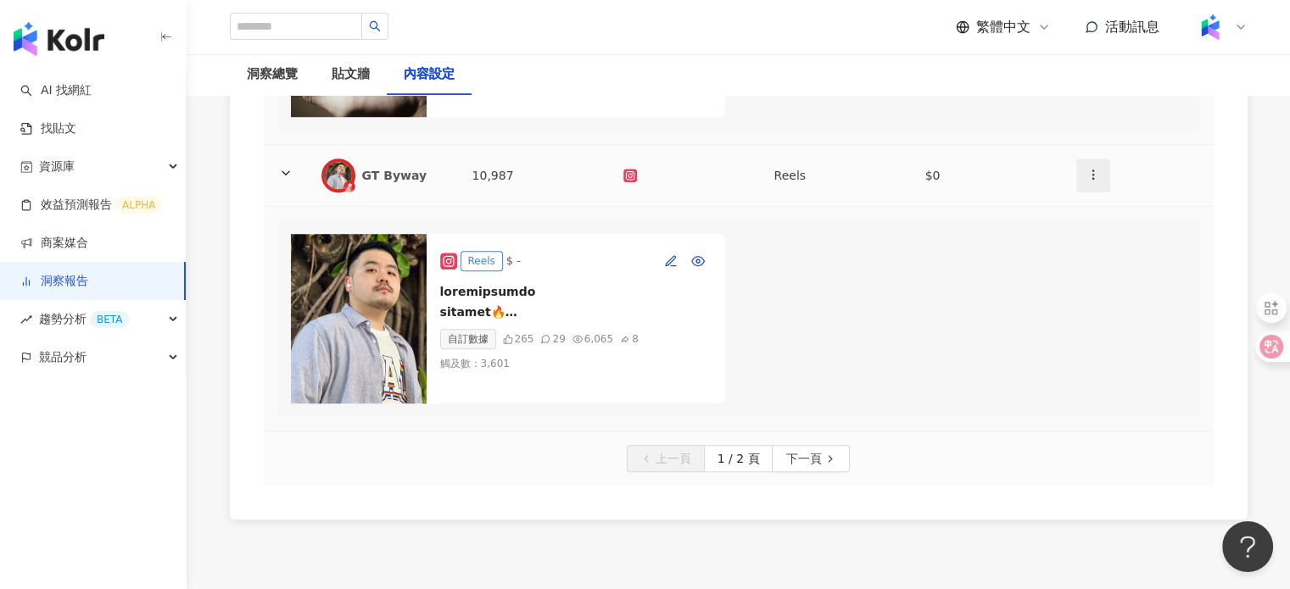
click at [1092, 183] on span "button" at bounding box center [1093, 174] width 14 height 18
click at [1106, 247] on div "新增內容" at bounding box center [1122, 251] width 66 height 19
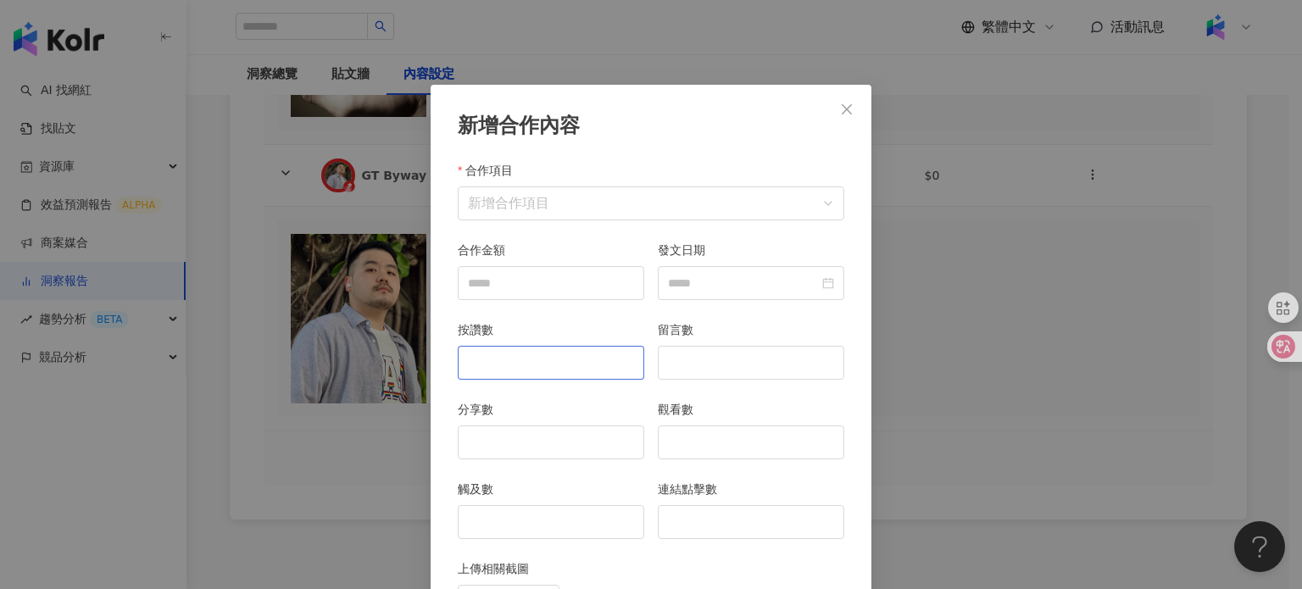
scroll to position [85, 0]
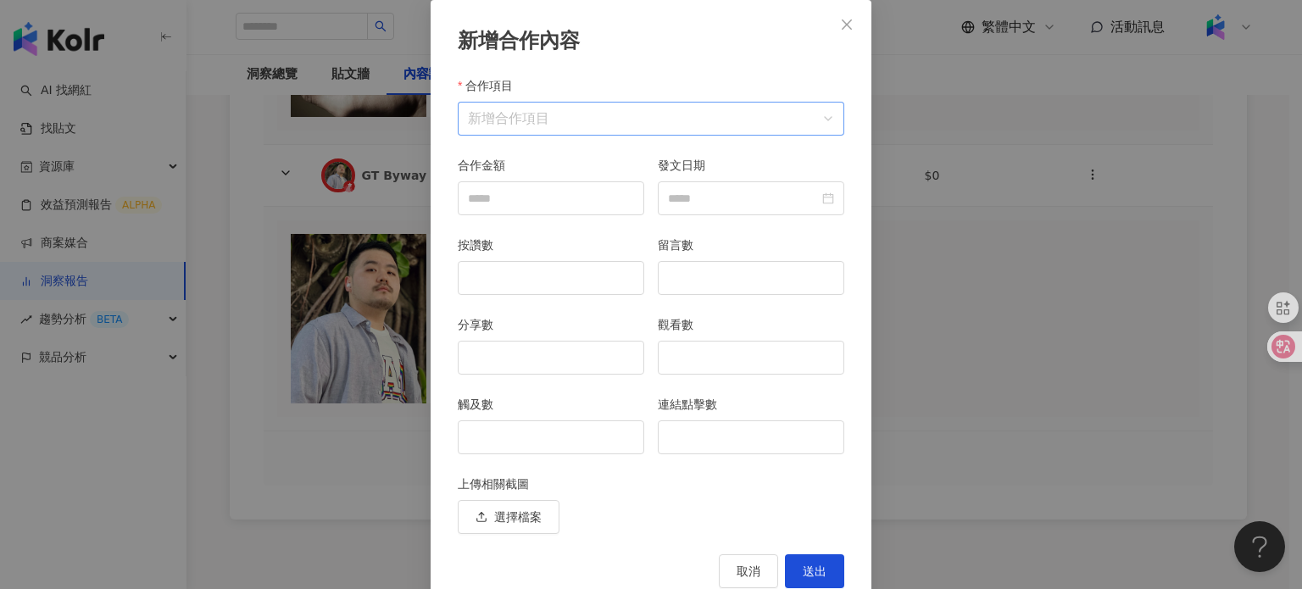
click at [595, 114] on input "合作項目" at bounding box center [651, 119] width 366 height 32
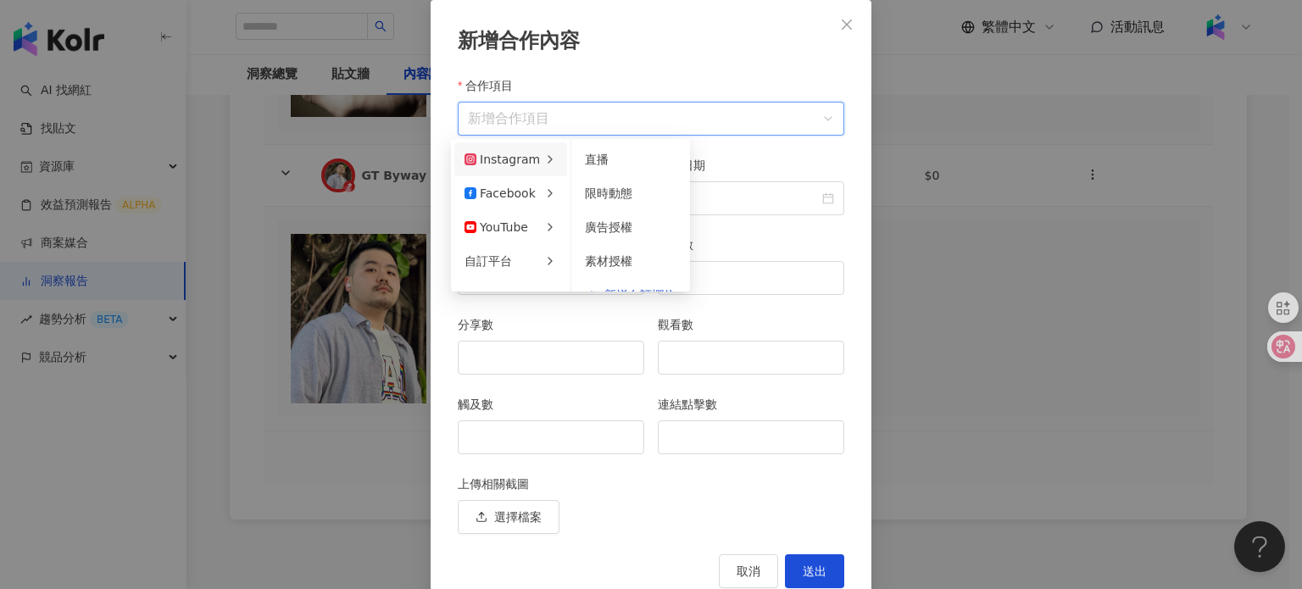
click at [519, 155] on div "Instagram" at bounding box center [502, 159] width 75 height 19
click at [631, 189] on div "限時動態" at bounding box center [631, 193] width 92 height 19
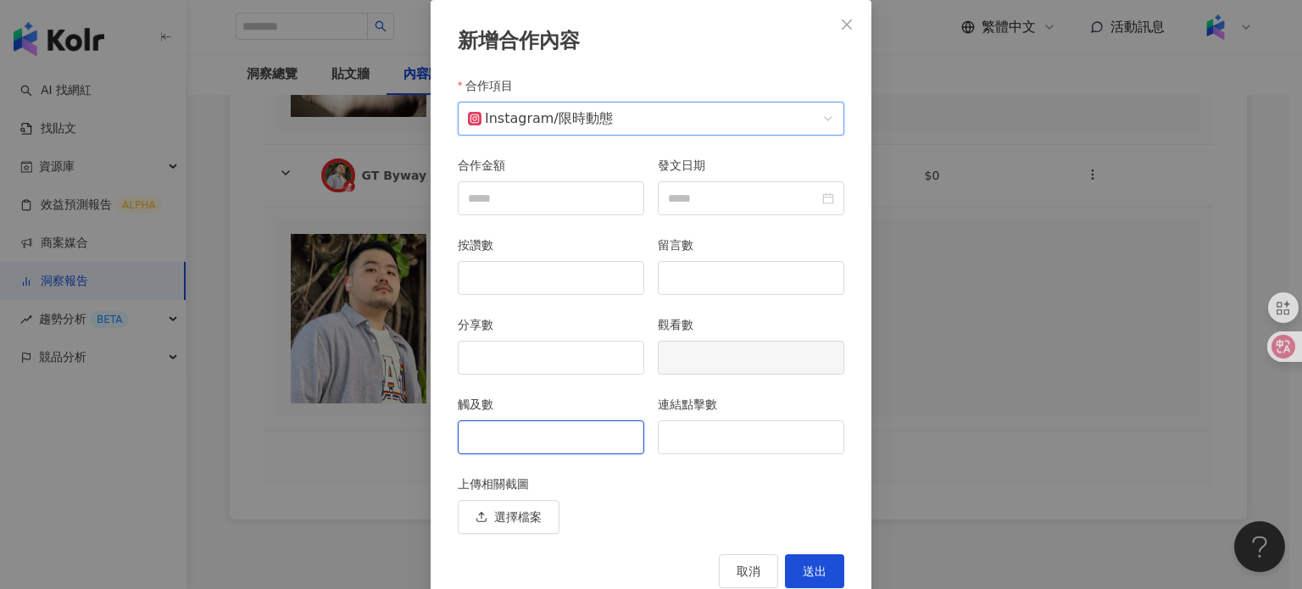
click at [507, 447] on input "觸及數" at bounding box center [551, 437] width 185 height 32
type input "***"
click at [730, 437] on input "連結點擊數" at bounding box center [751, 437] width 185 height 32
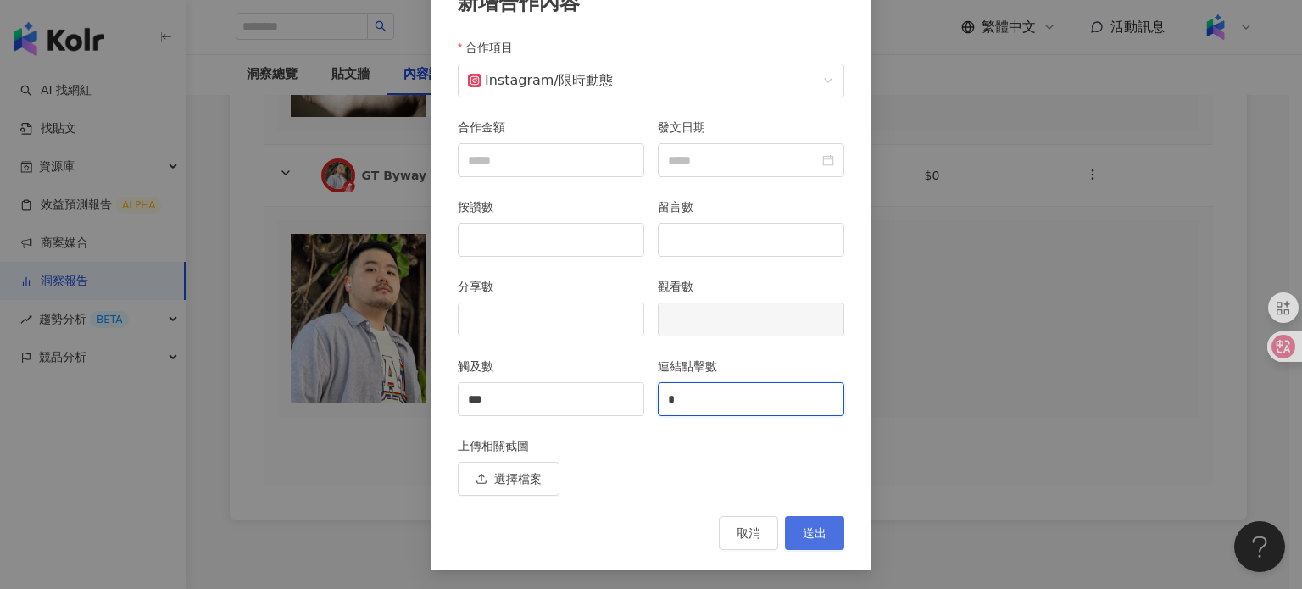
type input "*"
click at [817, 527] on span "送出" at bounding box center [815, 534] width 24 height 14
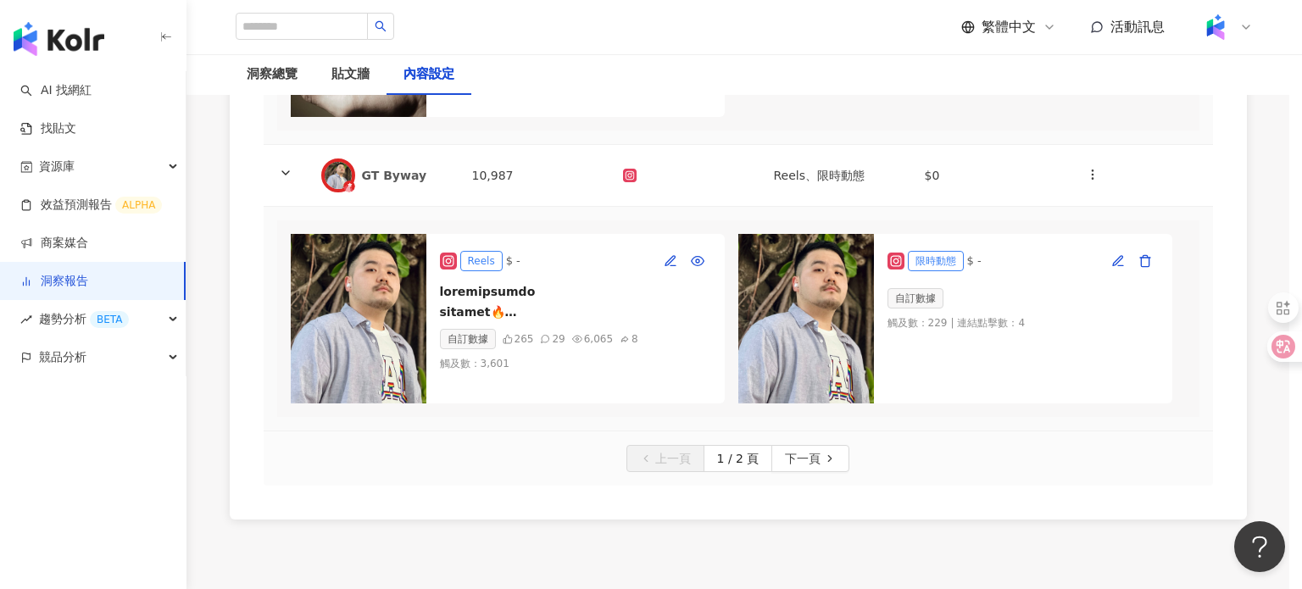
scroll to position [38, 0]
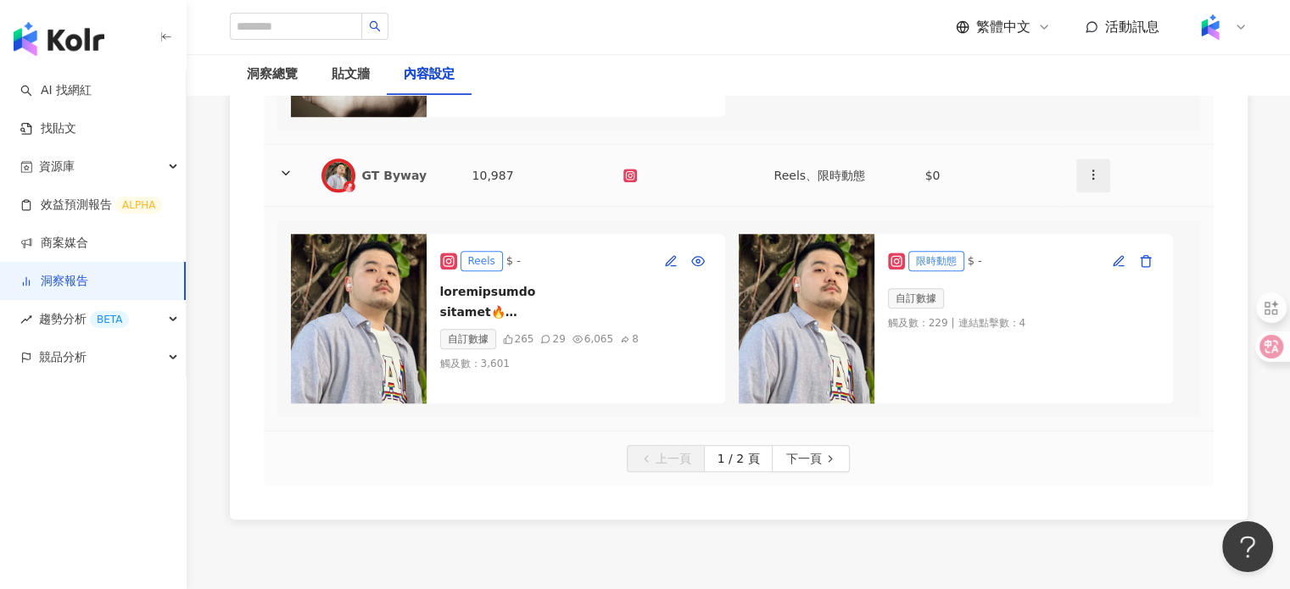
click at [1086, 181] on icon "button" at bounding box center [1093, 175] width 14 height 14
click at [1123, 241] on li "新增內容" at bounding box center [1121, 252] width 86 height 34
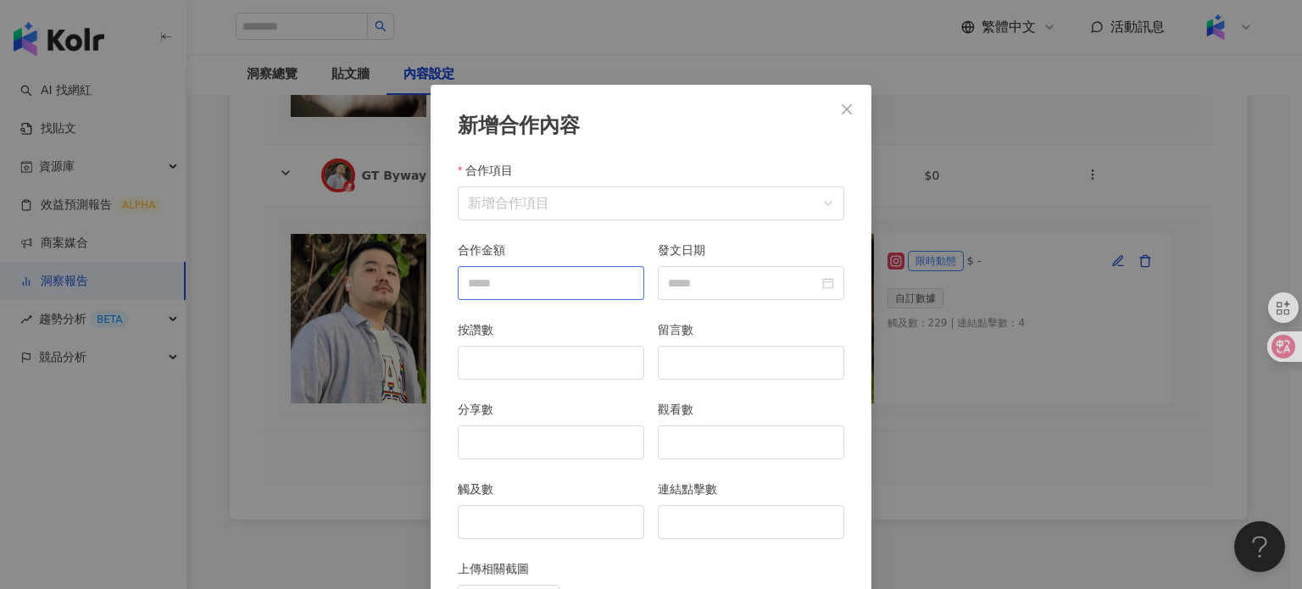
scroll to position [85, 0]
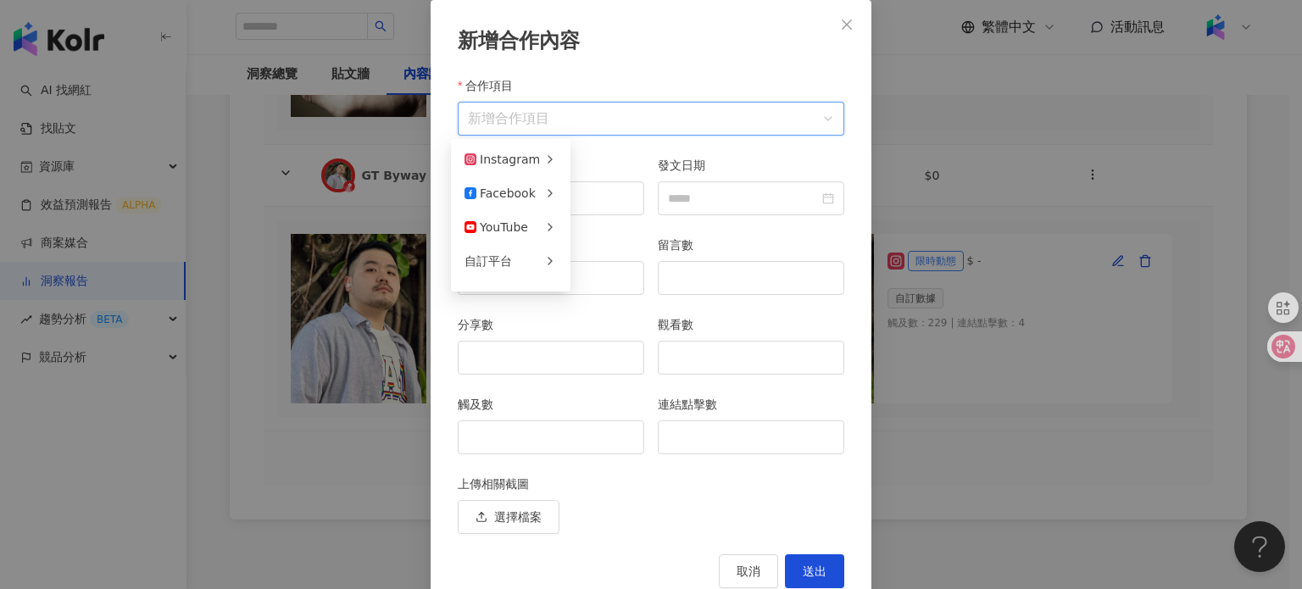
click at [507, 112] on input "合作項目" at bounding box center [651, 119] width 366 height 32
click at [505, 163] on div "Instagram" at bounding box center [502, 159] width 75 height 19
click at [577, 187] on li "廣告授權" at bounding box center [631, 193] width 112 height 34
click at [554, 124] on span "廣告授權" at bounding box center [581, 118] width 54 height 16
click at [515, 159] on div "Instagram" at bounding box center [502, 159] width 75 height 19
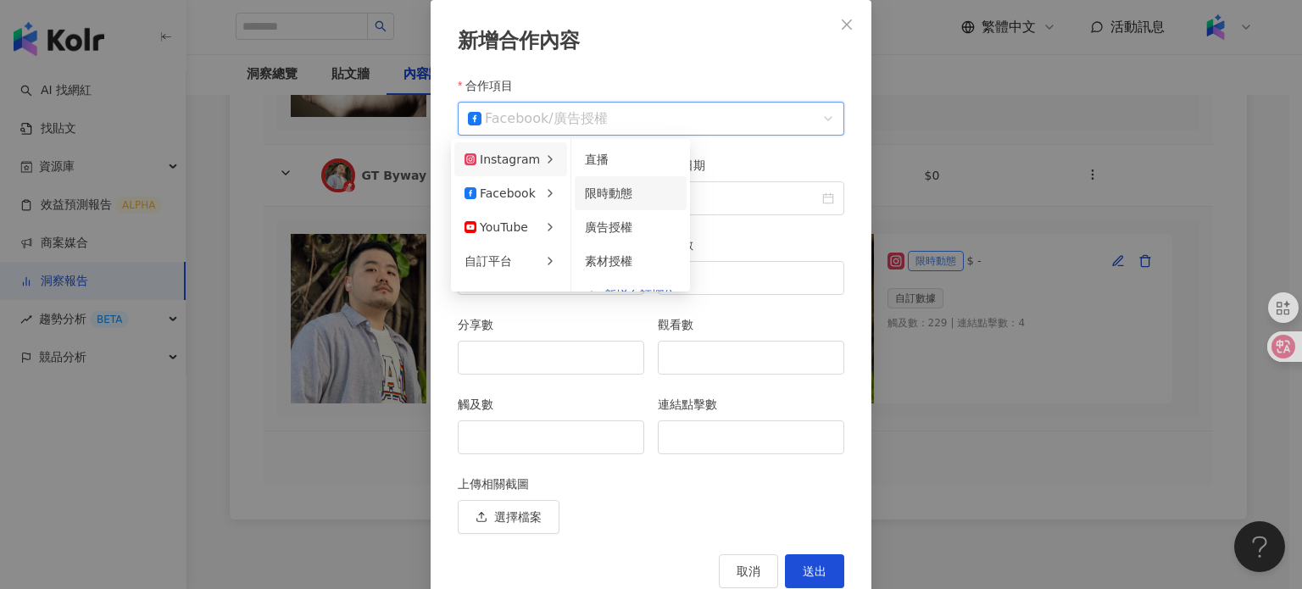
click at [599, 187] on span "限時動態" at bounding box center [608, 194] width 47 height 14
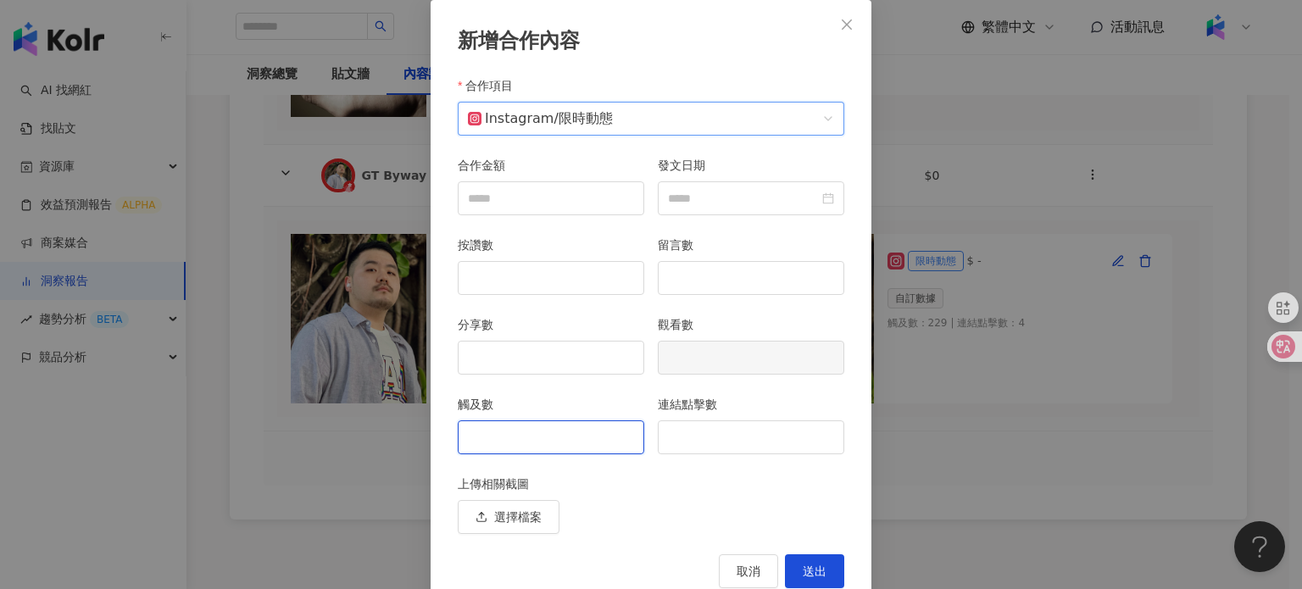
click at [513, 443] on input "觸及數" at bounding box center [551, 437] width 185 height 32
type input "***"
click at [707, 426] on input "連結點擊數" at bounding box center [751, 437] width 185 height 32
type input "*"
click at [799, 552] on div "新增合作內容 合作項目 Instagram / 限時動態 合作項目 合作金額 發文日期 按讚數 留言數 分享數 觀看數 觸及數 *** 連結點擊數 * 上傳相…" at bounding box center [651, 304] width 441 height 609
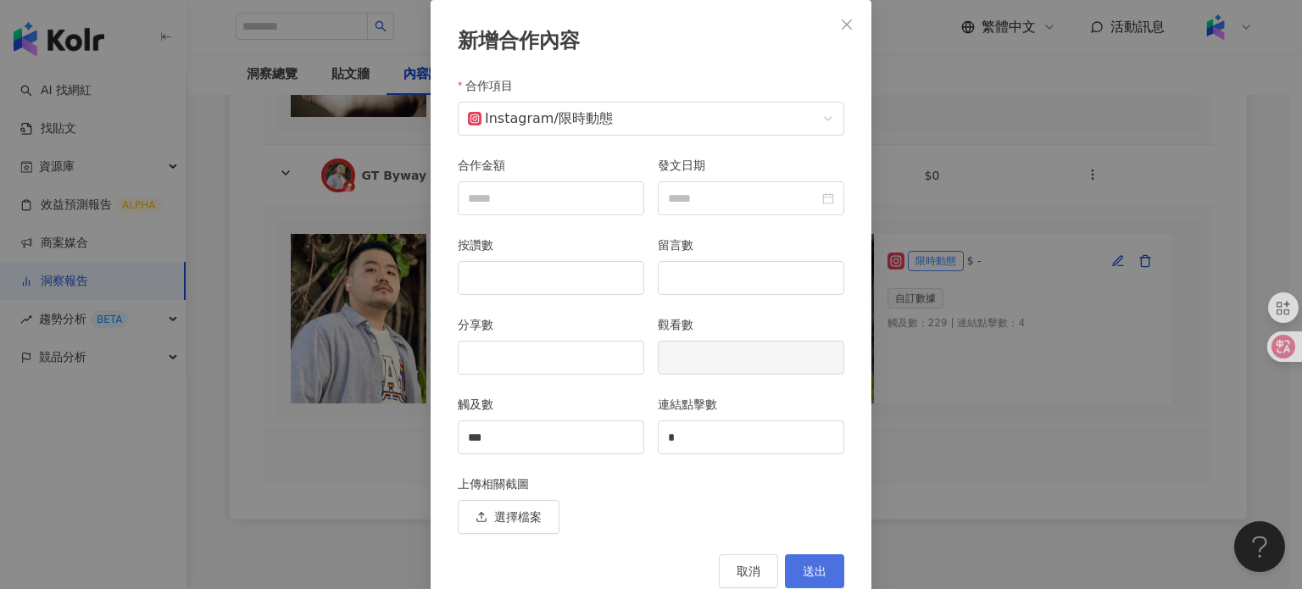
click at [807, 560] on button "送出" at bounding box center [814, 571] width 59 height 34
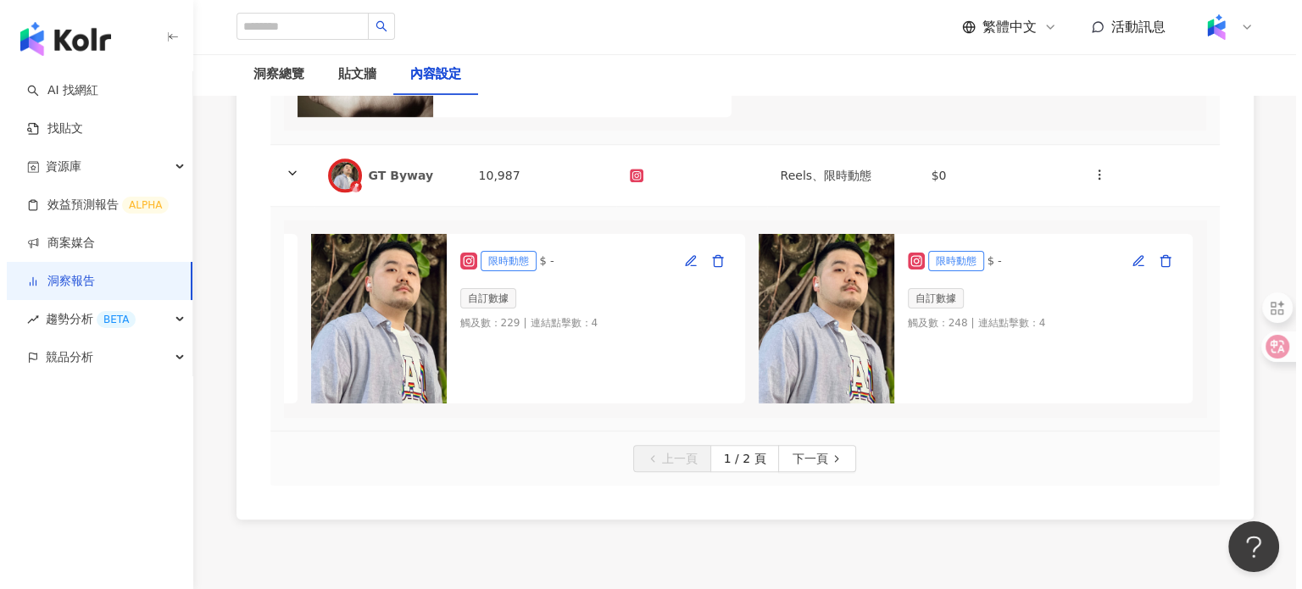
scroll to position [0, 447]
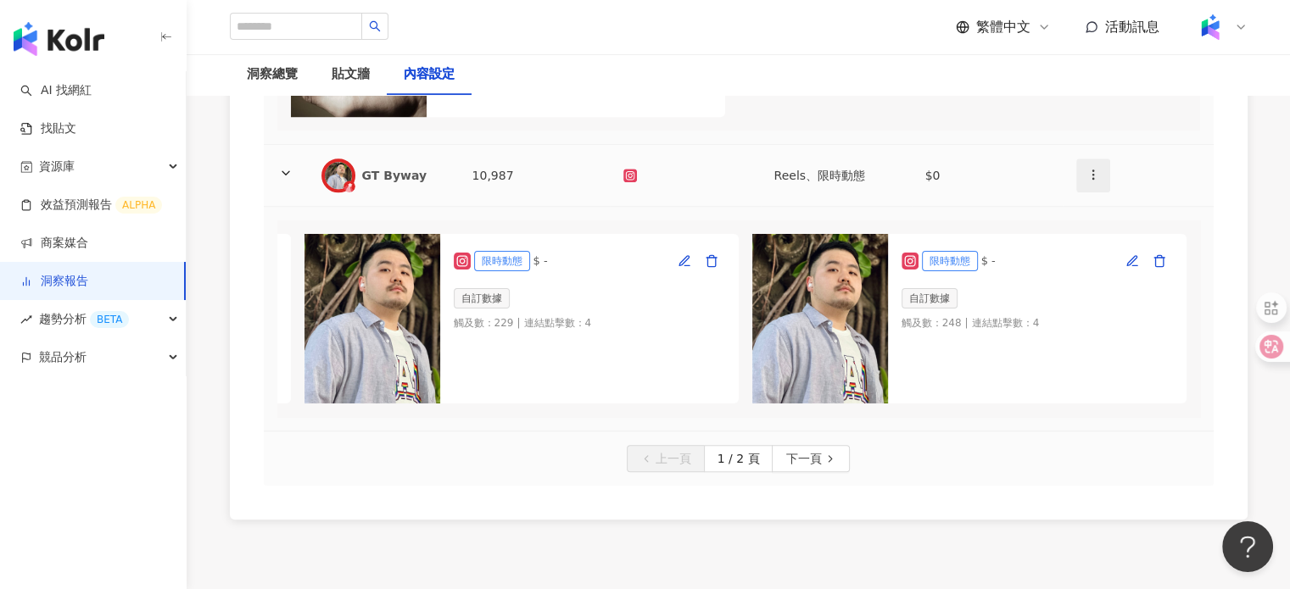
click at [1092, 183] on span "button" at bounding box center [1093, 174] width 14 height 18
click at [1117, 240] on li "新增內容" at bounding box center [1121, 252] width 86 height 34
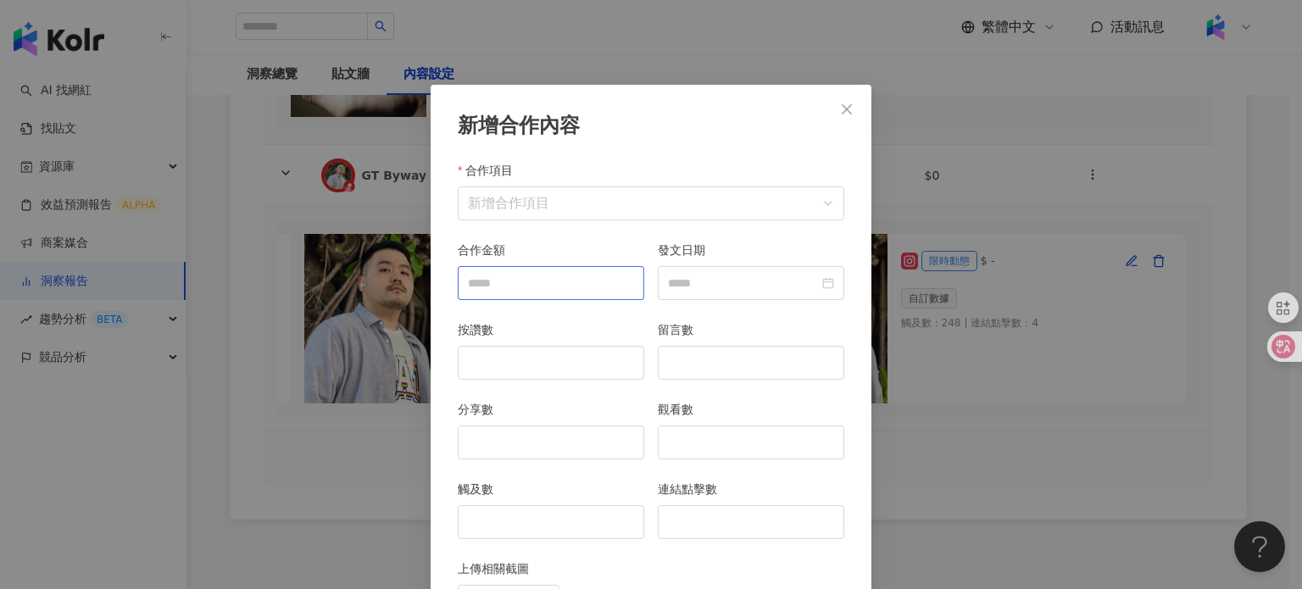
scroll to position [85, 0]
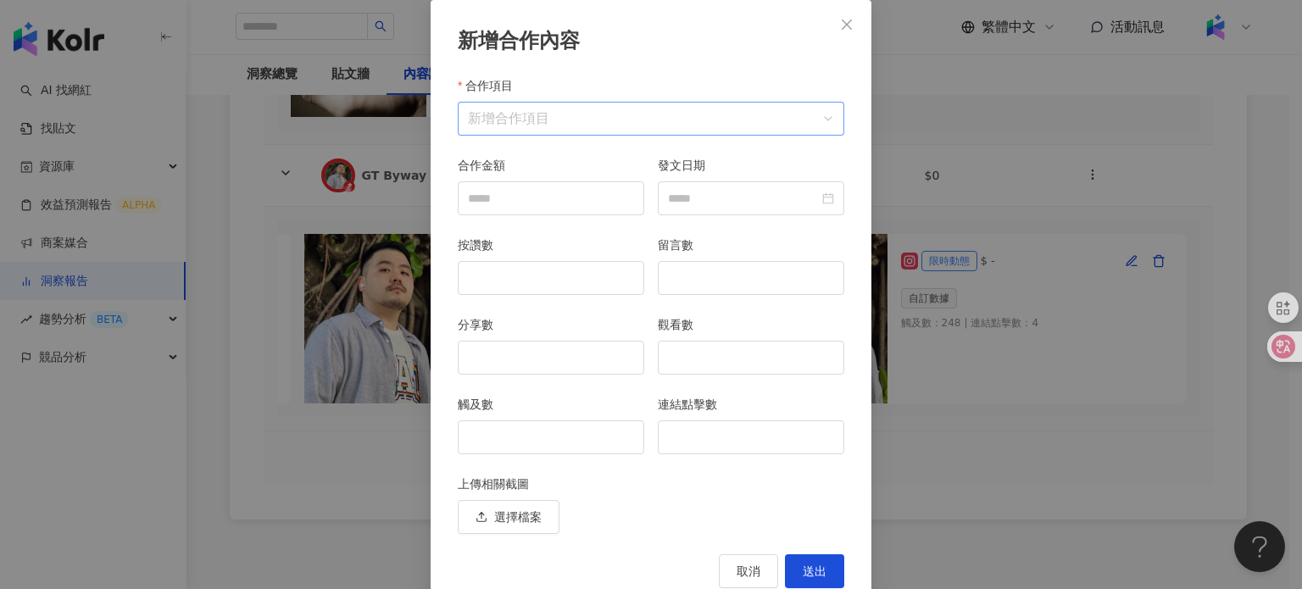
click at [530, 109] on input "合作項目" at bounding box center [651, 119] width 366 height 32
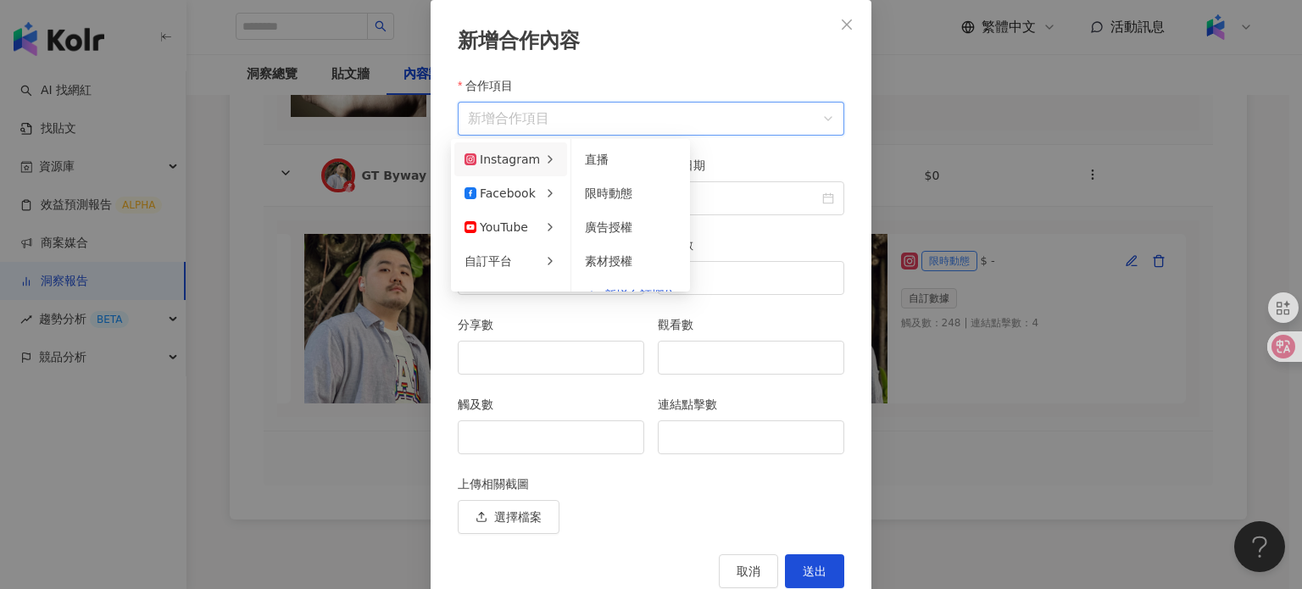
click at [532, 161] on div "Instagram" at bounding box center [502, 159] width 75 height 19
click at [619, 192] on span "限時動態" at bounding box center [608, 194] width 47 height 14
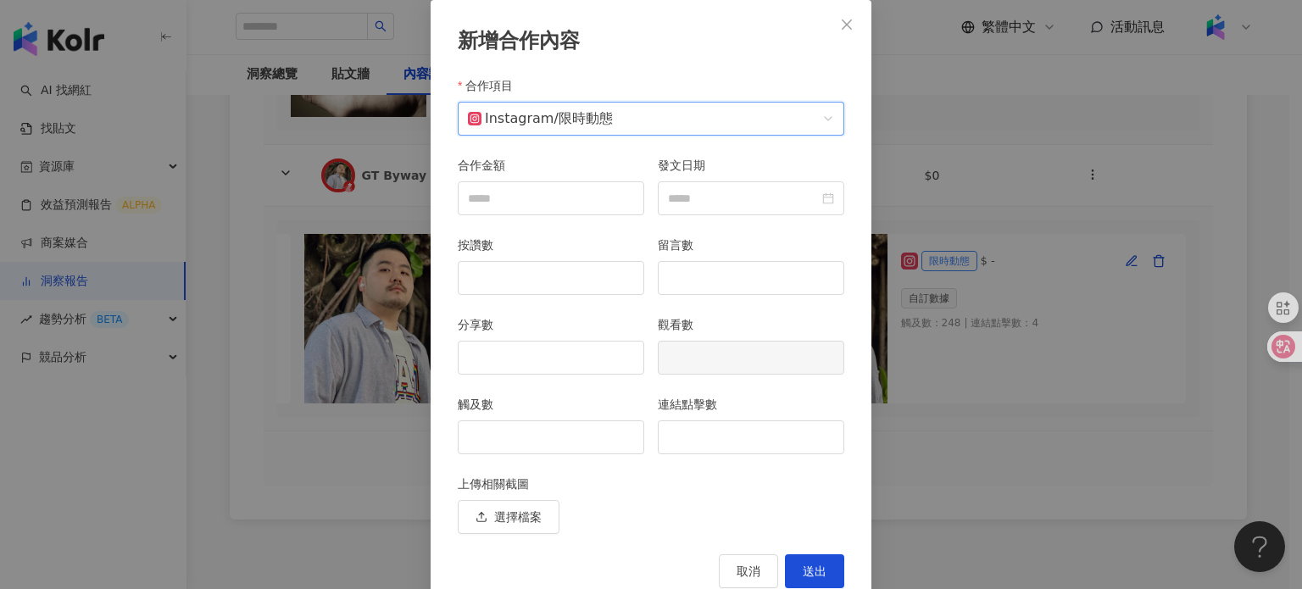
drag, startPoint x: 558, startPoint y: 455, endPoint x: 547, endPoint y: 452, distance: 11.5
click at [557, 454] on div "觸及數" at bounding box center [551, 435] width 200 height 80
click at [548, 450] on input "觸及數" at bounding box center [551, 437] width 185 height 32
type input "***"
click at [803, 565] on span "送出" at bounding box center [815, 572] width 24 height 14
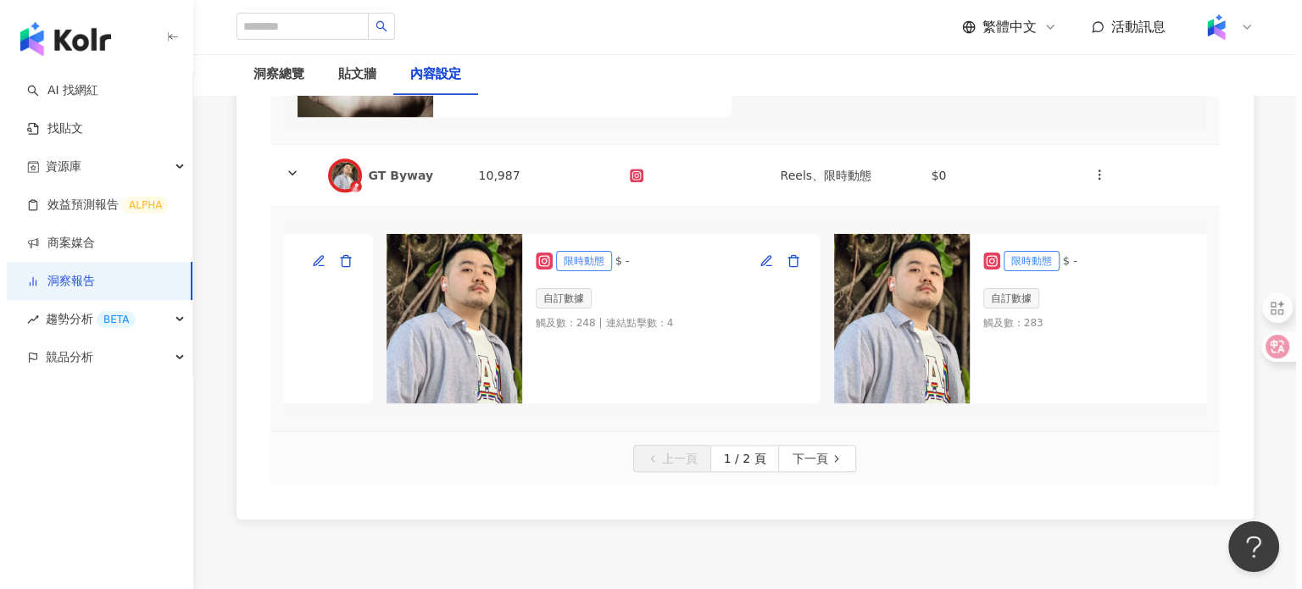
scroll to position [0, 873]
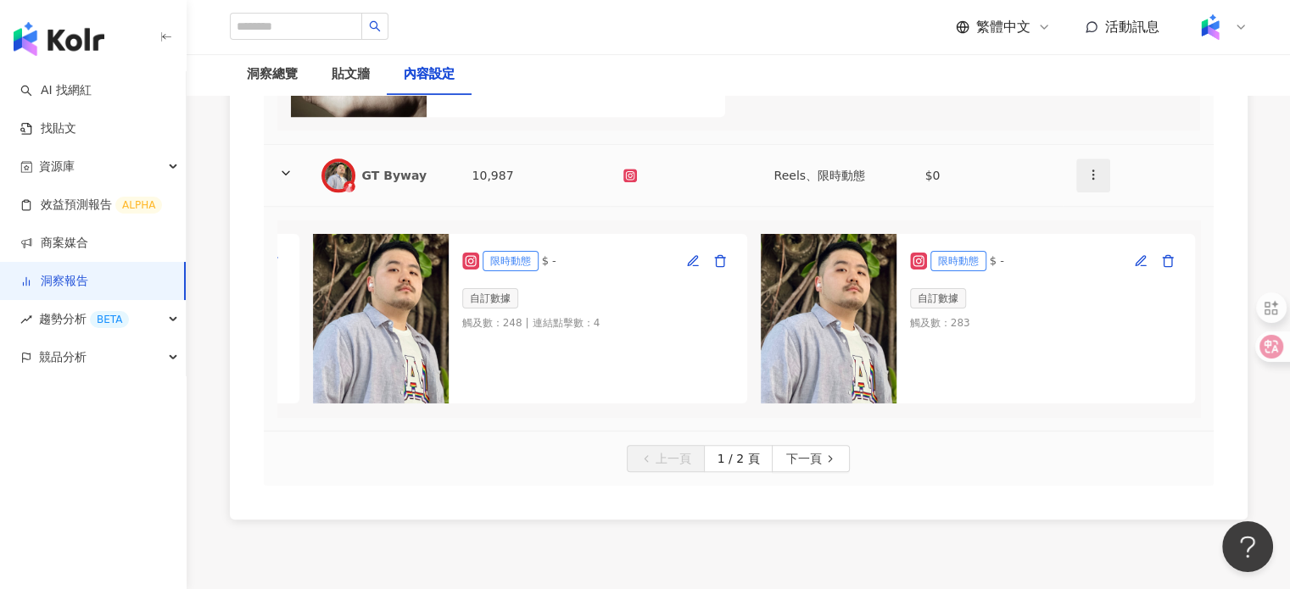
click at [1096, 183] on span "button" at bounding box center [1093, 174] width 14 height 18
click at [1098, 252] on line at bounding box center [1094, 252] width 7 height 0
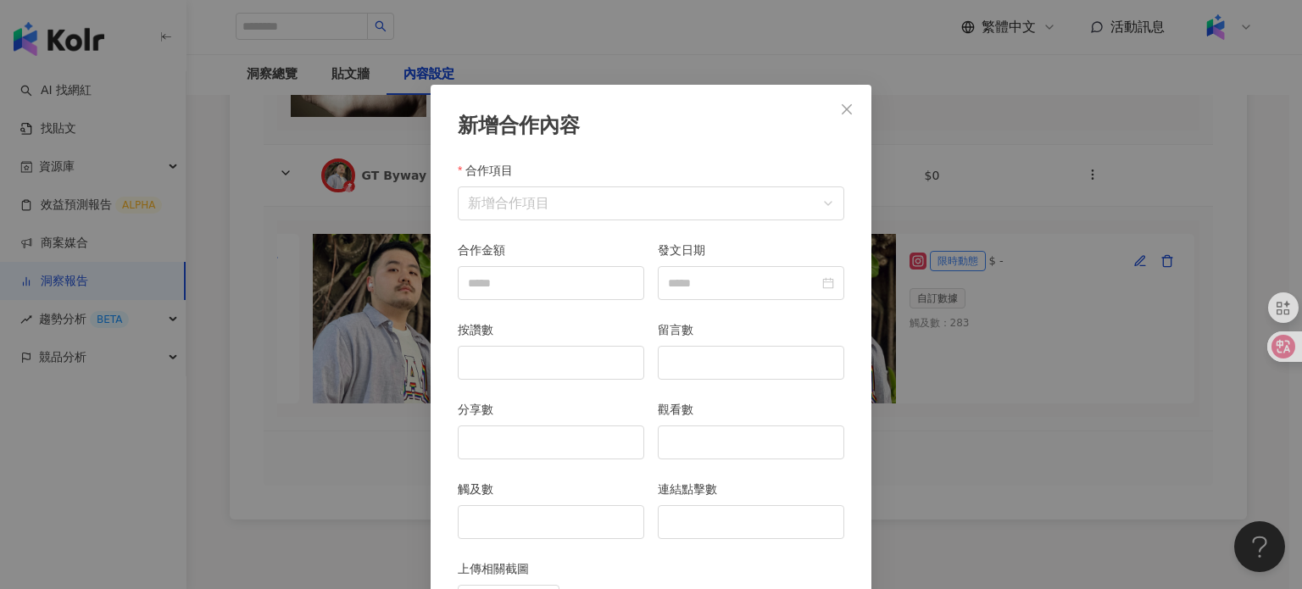
scroll to position [85, 0]
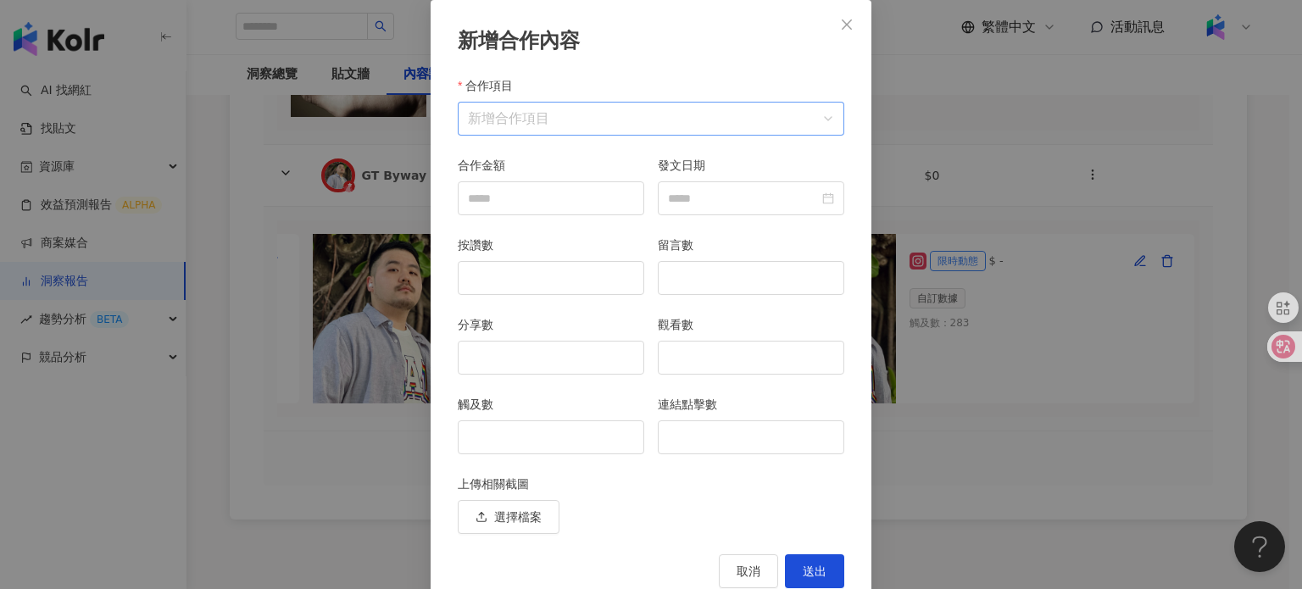
click at [543, 111] on input "合作項目" at bounding box center [651, 119] width 366 height 32
click at [610, 116] on input "合作項目" at bounding box center [651, 119] width 366 height 32
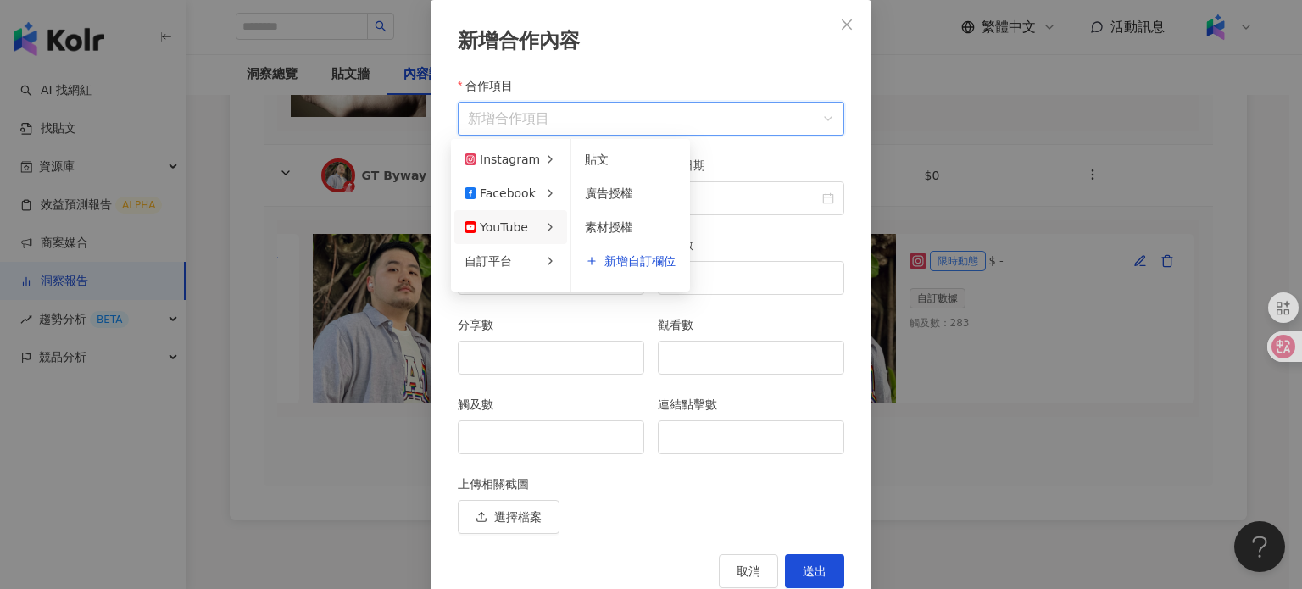
click at [919, 214] on div "新增合作內容 合作項目 新增合作項目 合作項目 合作金額 發文日期 按讚數 留言數 分享數 觀看數 觸及數 連結點擊數 上傳相關截圖 選擇檔案 取消 送出" at bounding box center [651, 294] width 1302 height 589
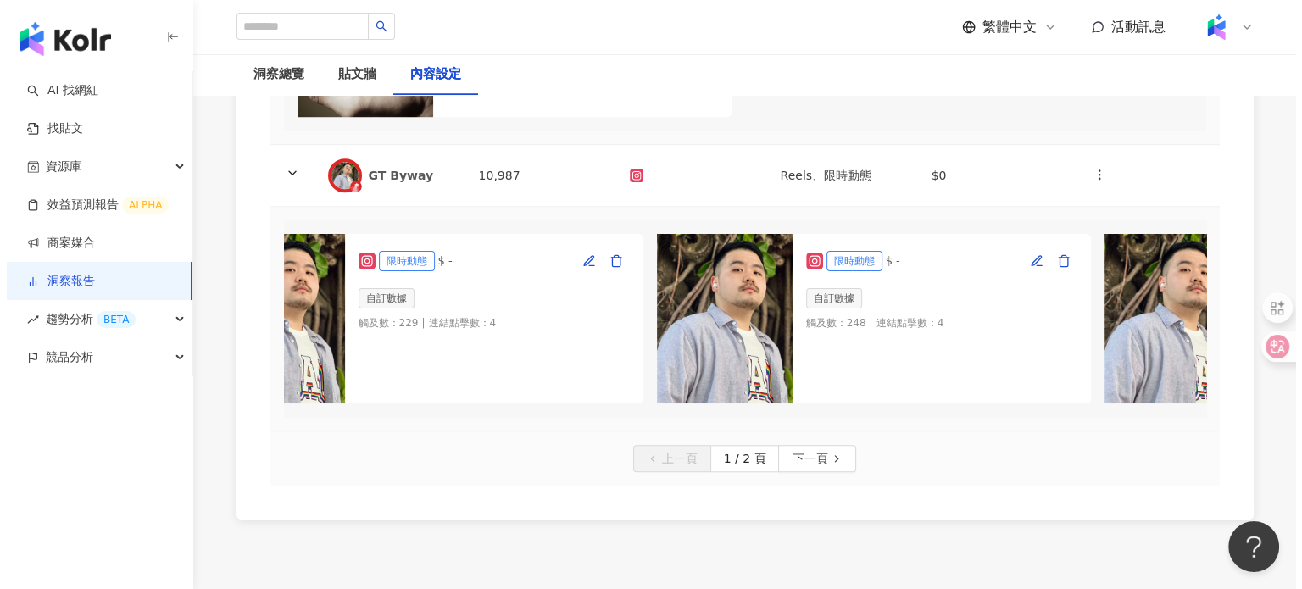
scroll to position [0, 894]
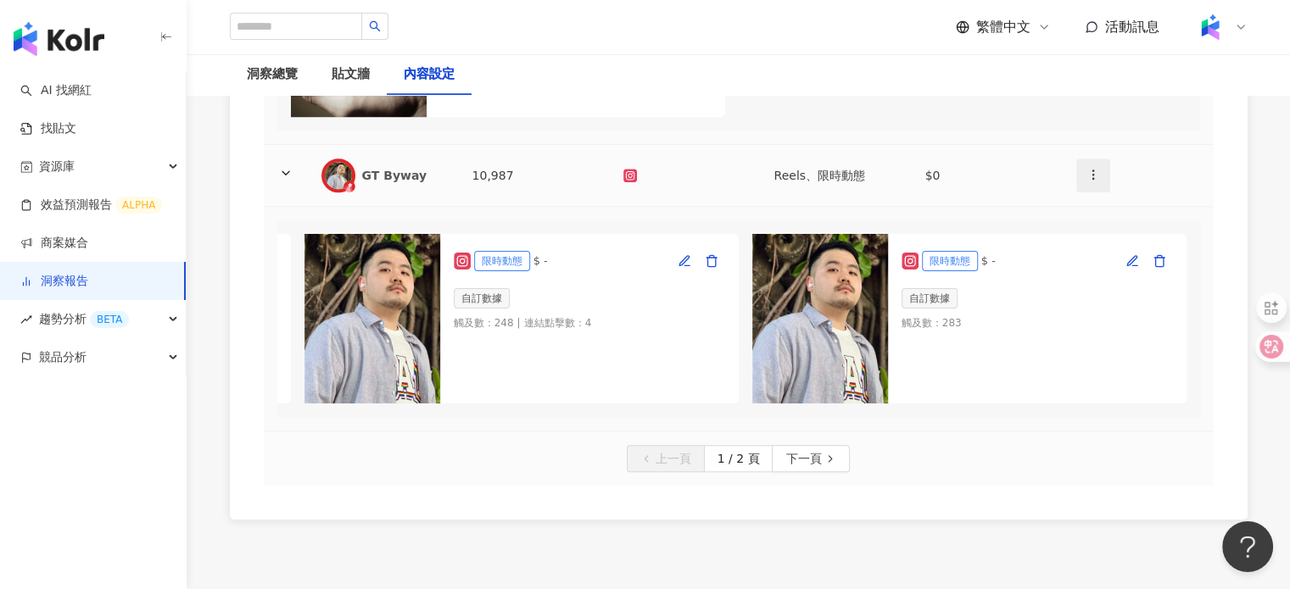
click at [1098, 181] on icon "button" at bounding box center [1093, 175] width 14 height 14
click at [1095, 253] on icon at bounding box center [1095, 252] width 12 height 12
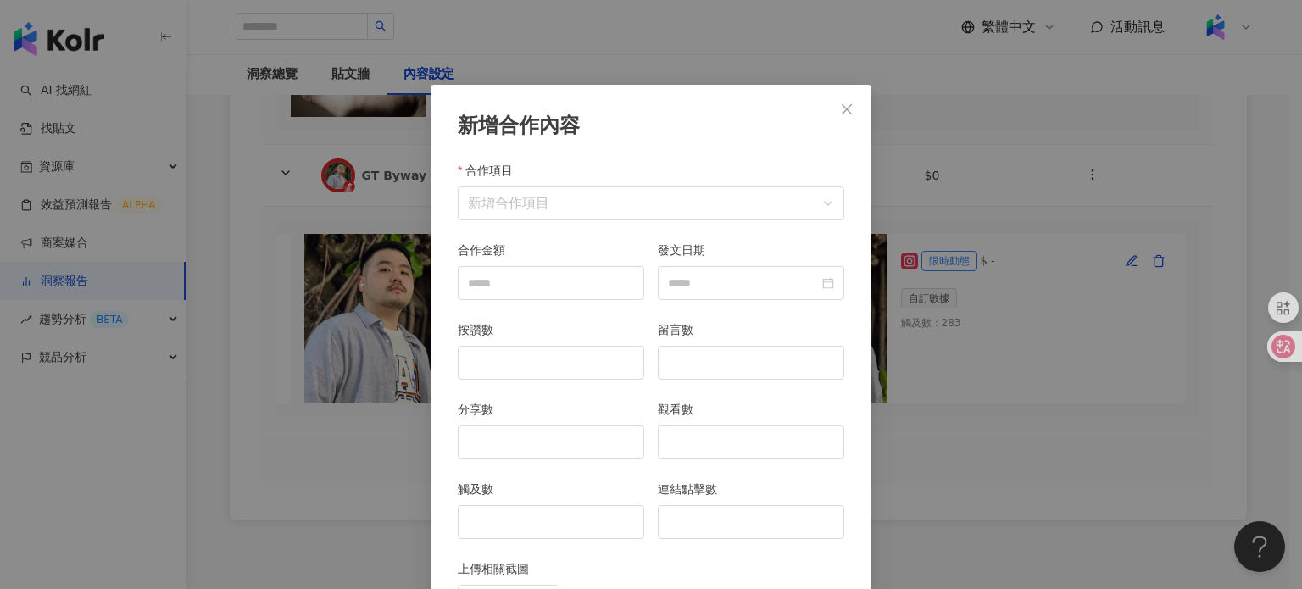
scroll to position [85, 0]
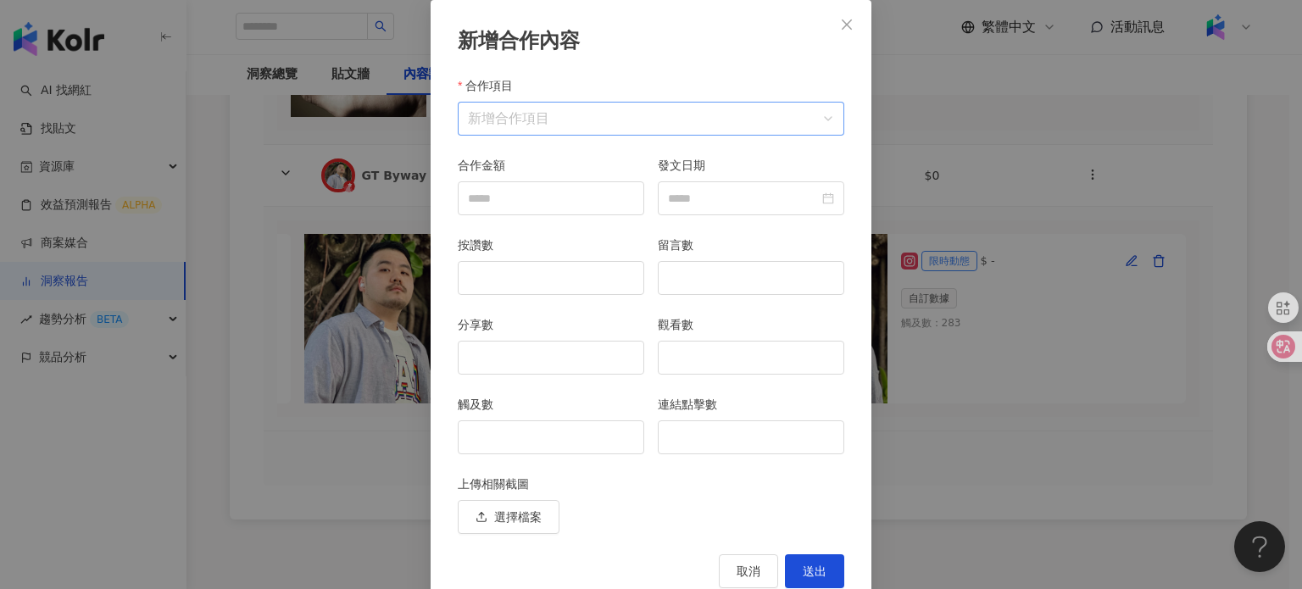
click at [531, 127] on input "合作項目" at bounding box center [651, 119] width 366 height 32
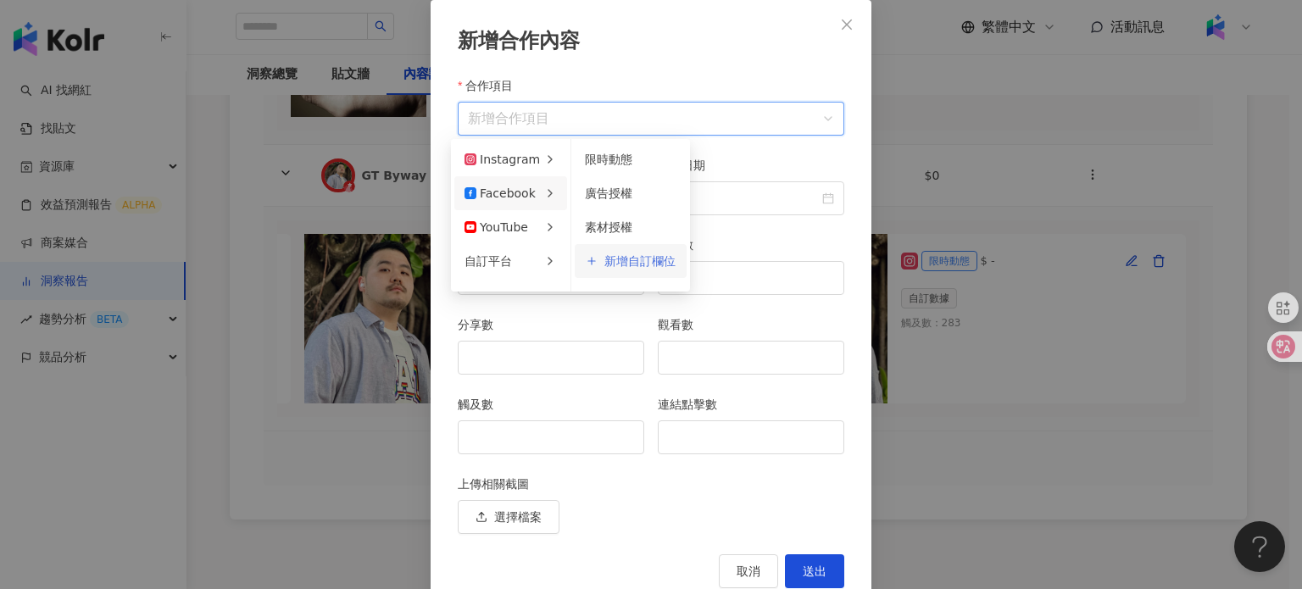
click at [638, 255] on span "新增自訂欄位" at bounding box center [640, 261] width 71 height 12
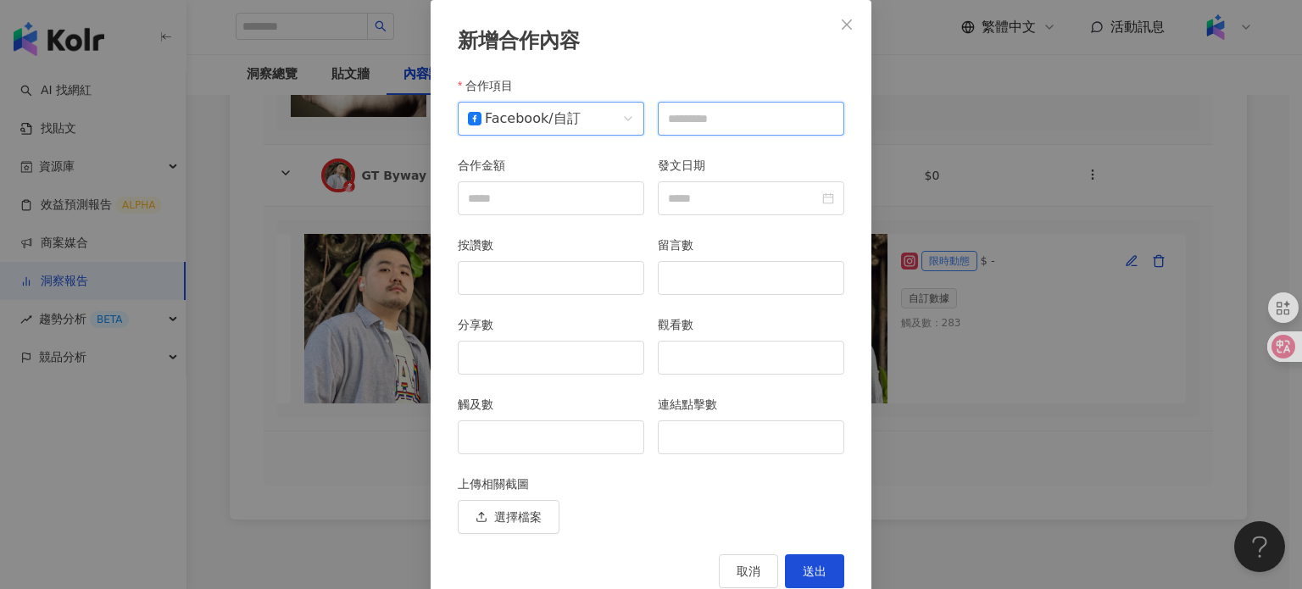
click at [686, 121] on input "text" at bounding box center [751, 119] width 187 height 34
type input "*****"
click at [543, 289] on input "按讚數" at bounding box center [551, 278] width 185 height 32
type input "*"
click at [753, 281] on input "留言數" at bounding box center [751, 278] width 185 height 32
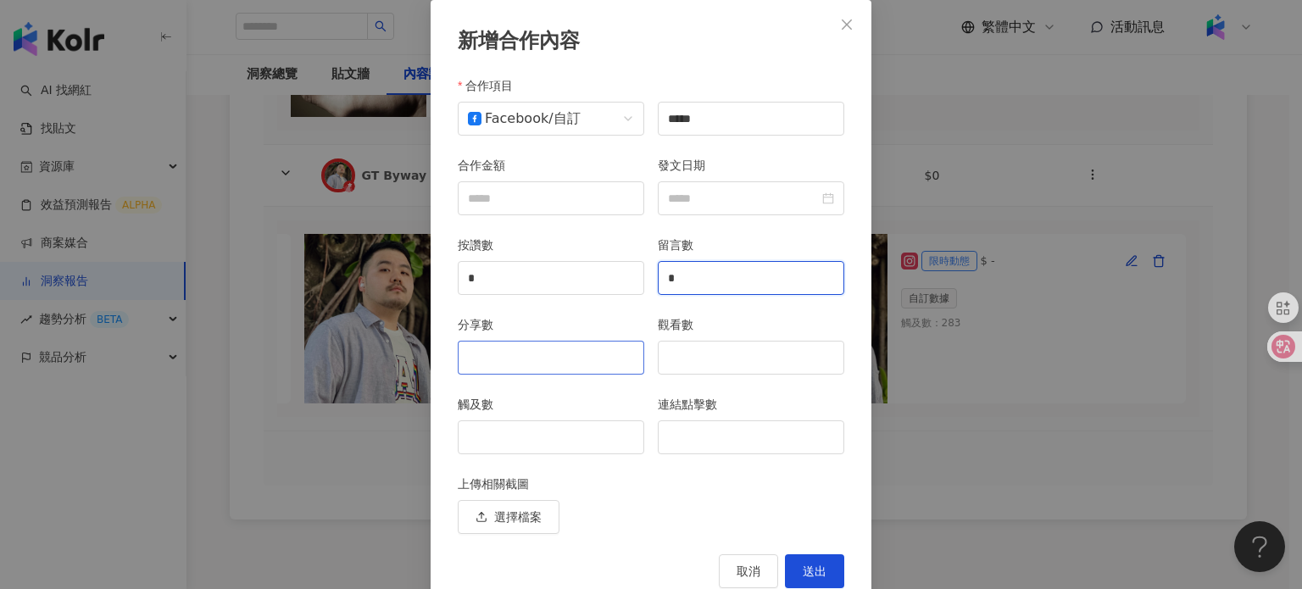
type input "*"
click at [556, 354] on input "分享數" at bounding box center [551, 358] width 185 height 32
type input "*"
click at [726, 366] on input "觀看數" at bounding box center [751, 358] width 185 height 32
type input "***"
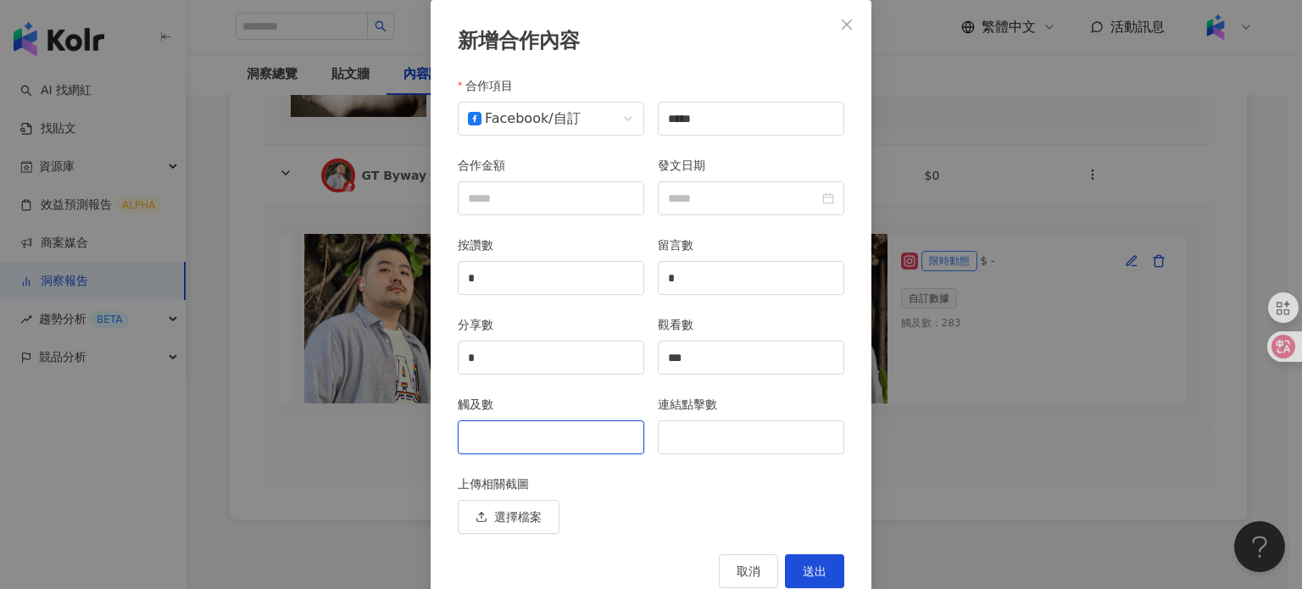
click at [546, 441] on input "觸及數" at bounding box center [551, 437] width 185 height 32
type input "***"
click at [830, 563] on button "送出" at bounding box center [814, 571] width 59 height 34
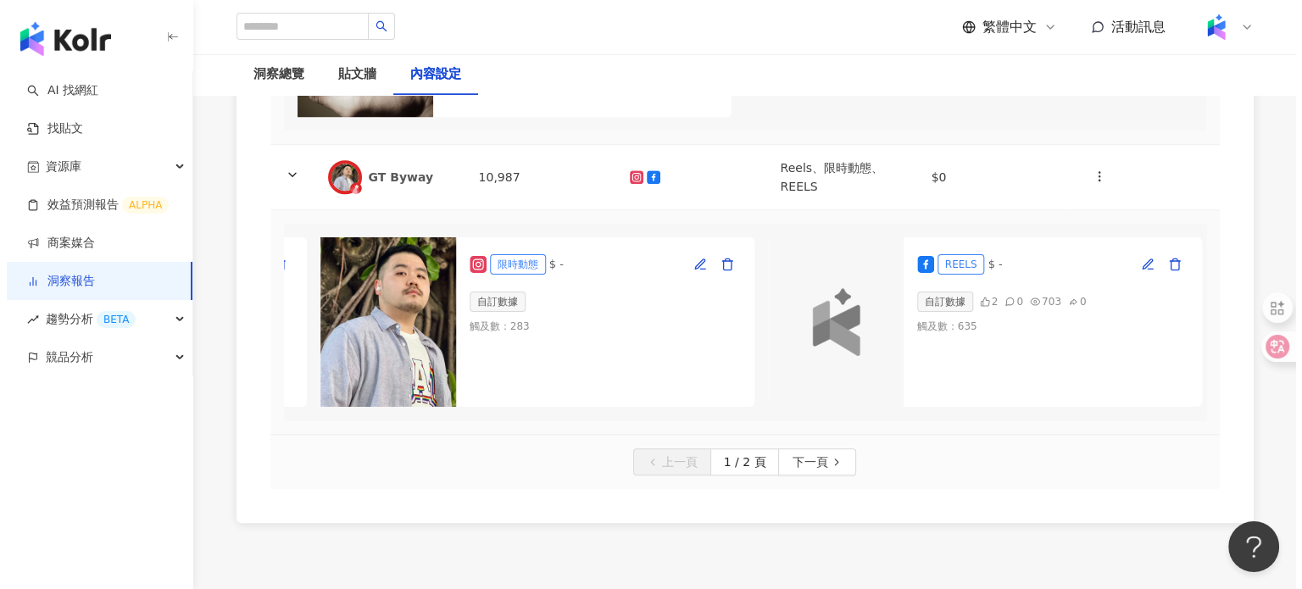
scroll to position [0, 1342]
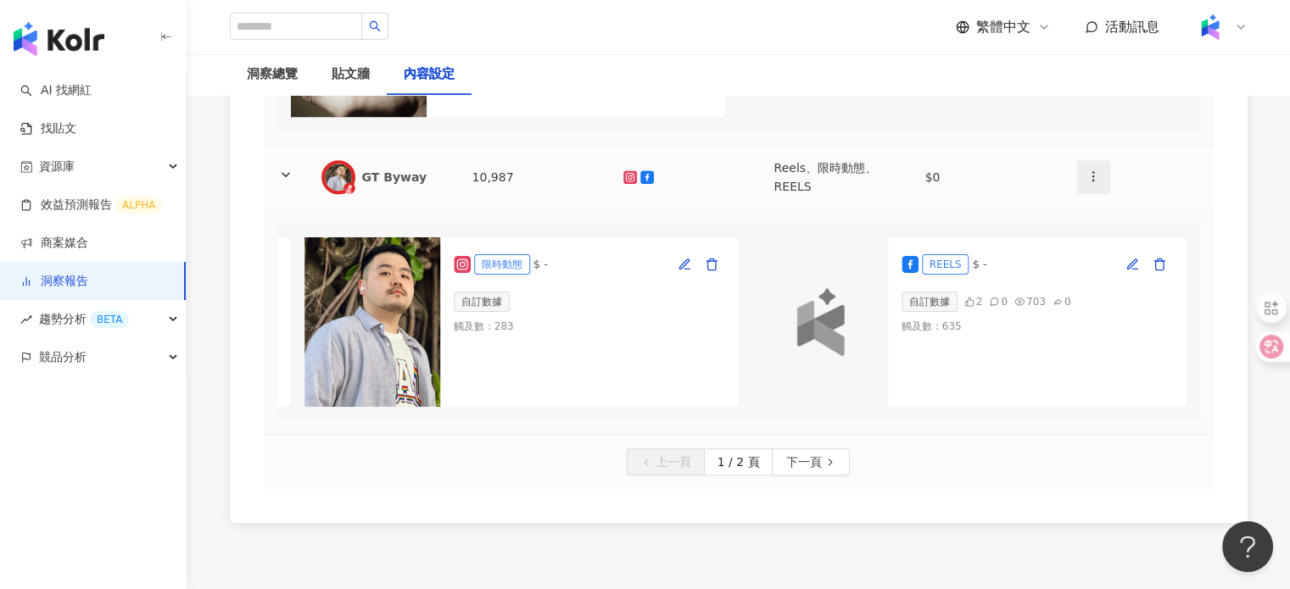
click at [1089, 185] on span "button" at bounding box center [1093, 176] width 14 height 18
click at [1096, 248] on icon at bounding box center [1095, 254] width 12 height 12
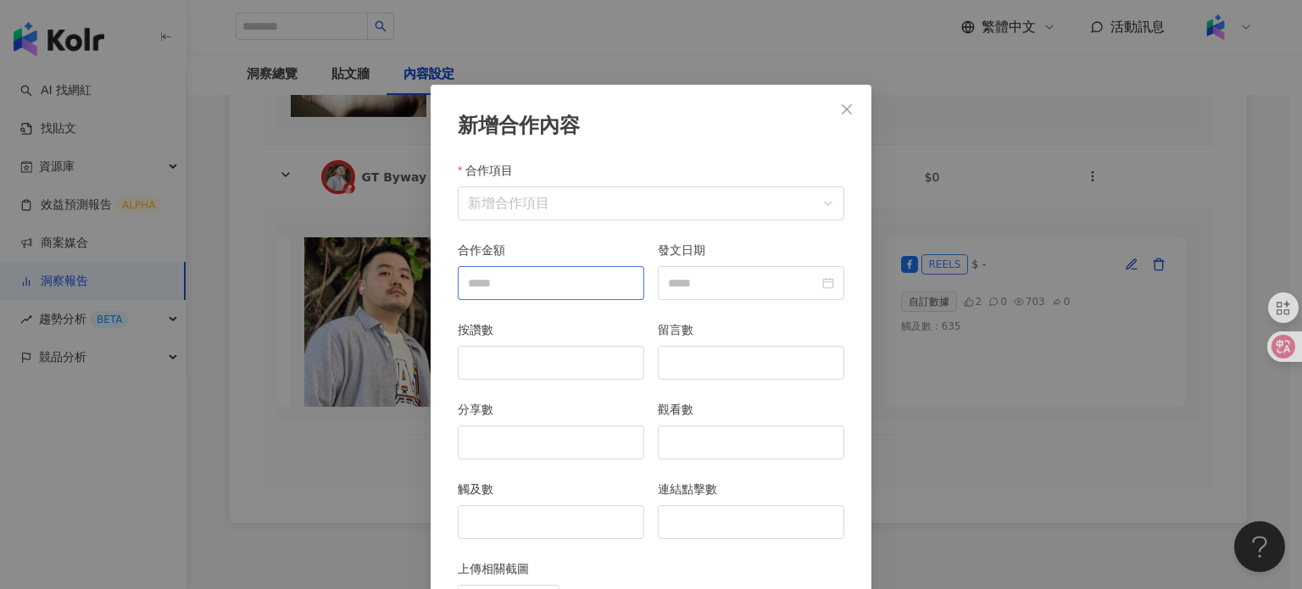
scroll to position [85, 0]
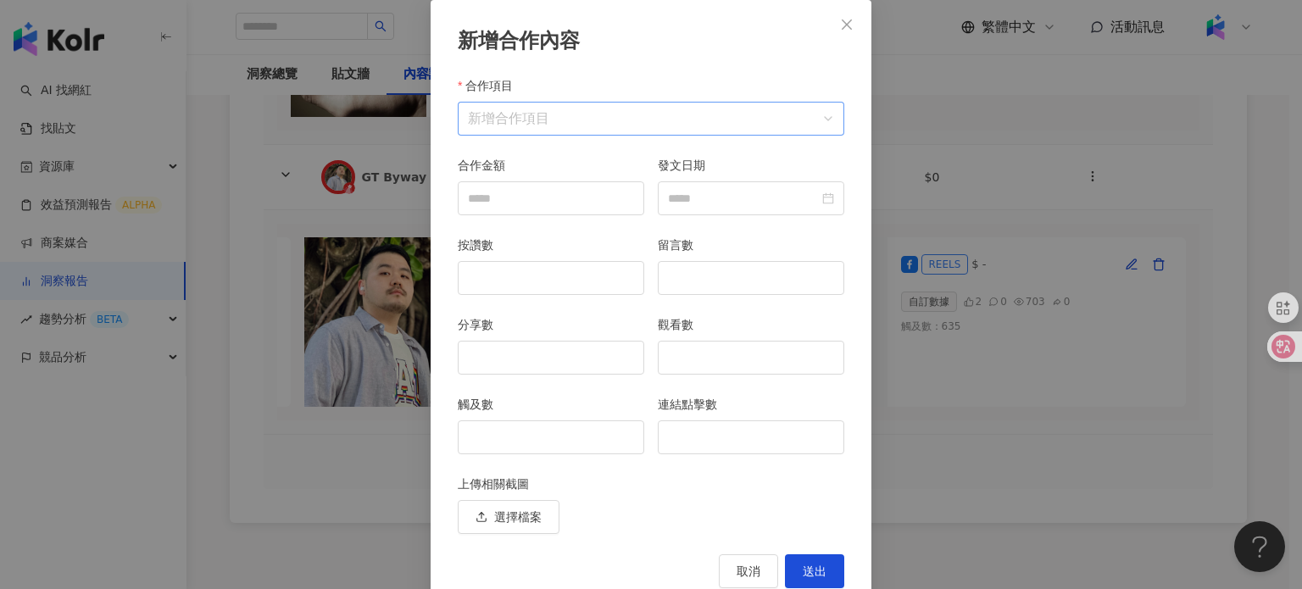
click at [521, 124] on input "合作項目" at bounding box center [651, 119] width 366 height 32
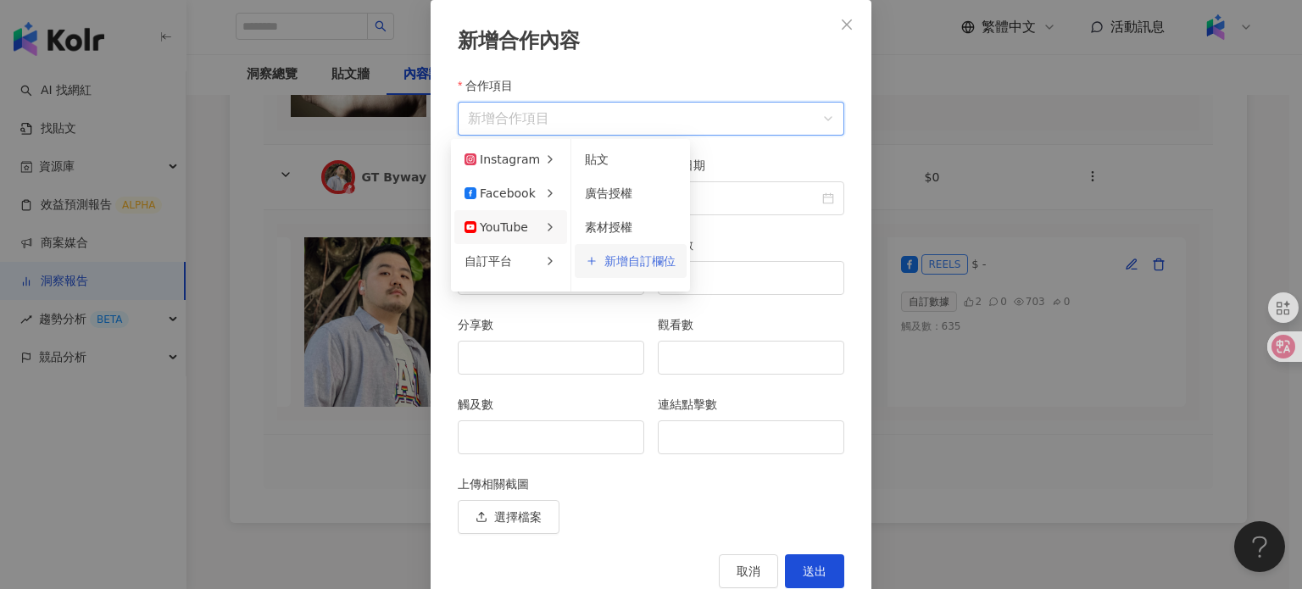
click at [611, 258] on span "新增自訂欄位" at bounding box center [640, 261] width 71 height 12
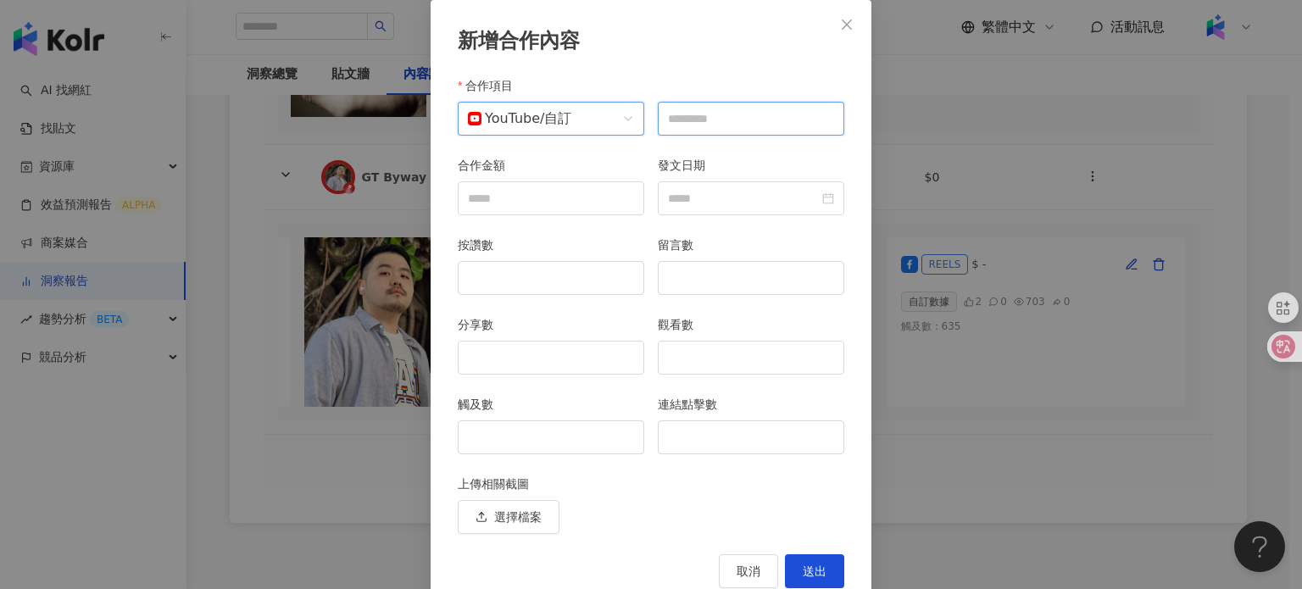
click at [737, 123] on input "text" at bounding box center [751, 119] width 187 height 34
type input "*****"
click at [692, 363] on input "觀看數" at bounding box center [751, 358] width 185 height 32
type input "****"
click at [509, 281] on input "按讚數" at bounding box center [551, 278] width 185 height 32
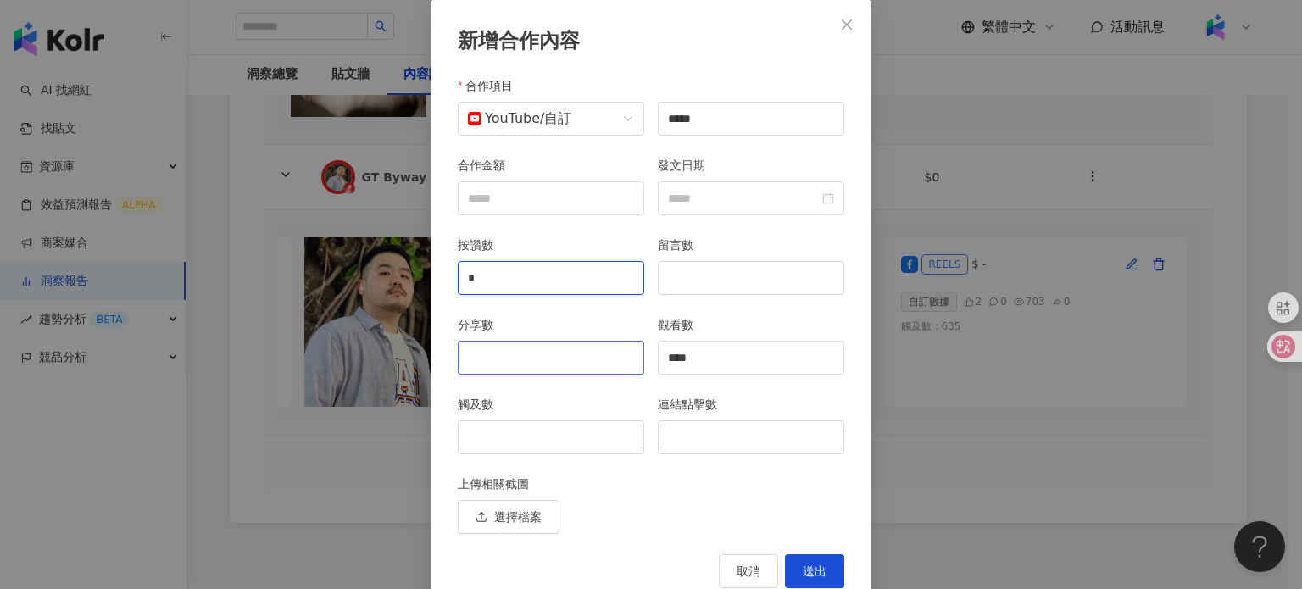
type input "*"
click at [517, 369] on input "分享數" at bounding box center [551, 358] width 185 height 32
type input "*"
click at [721, 287] on input "留言數" at bounding box center [751, 278] width 185 height 32
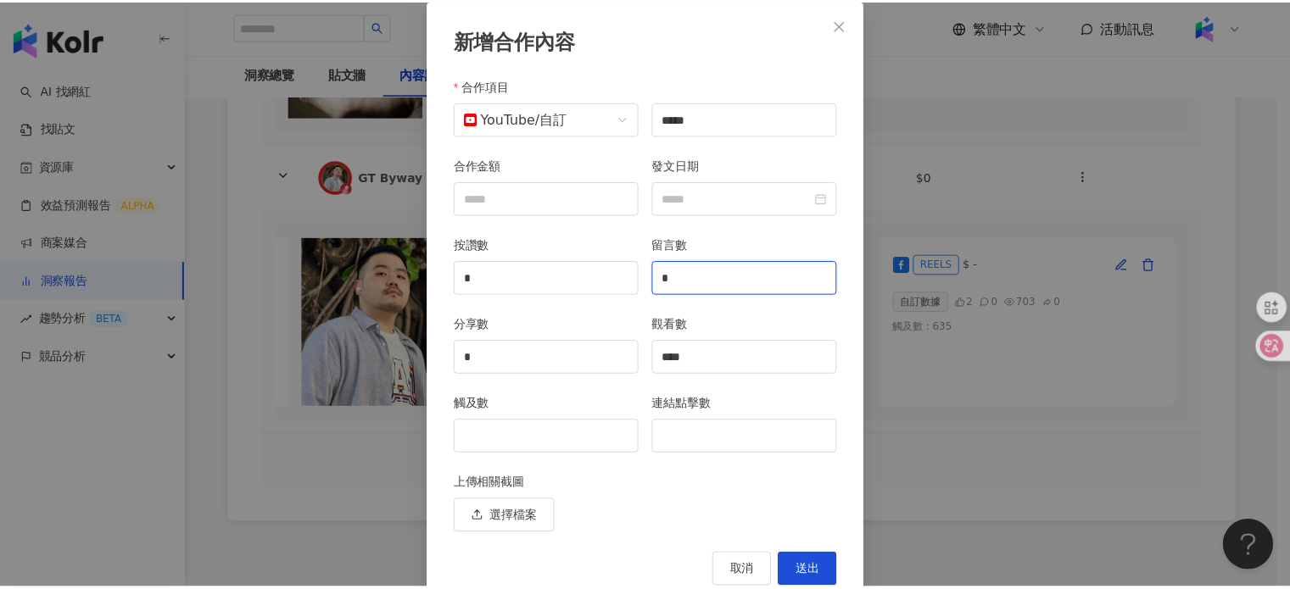
scroll to position [123, 0]
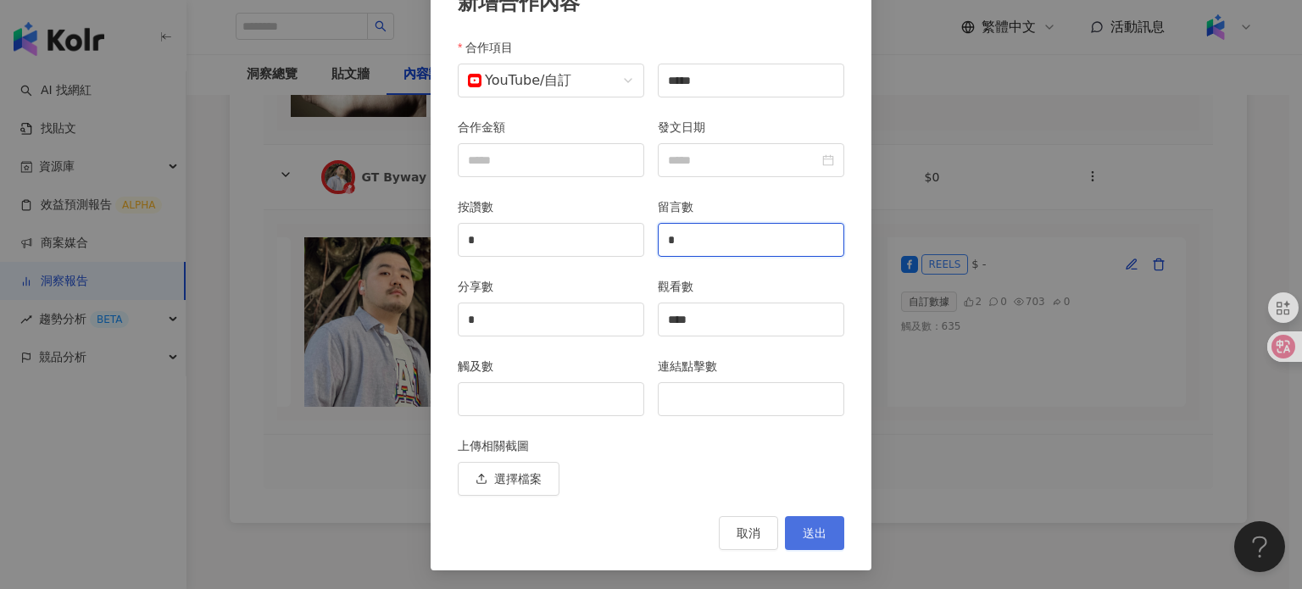
type input "*"
click at [811, 532] on span "送出" at bounding box center [815, 534] width 24 height 14
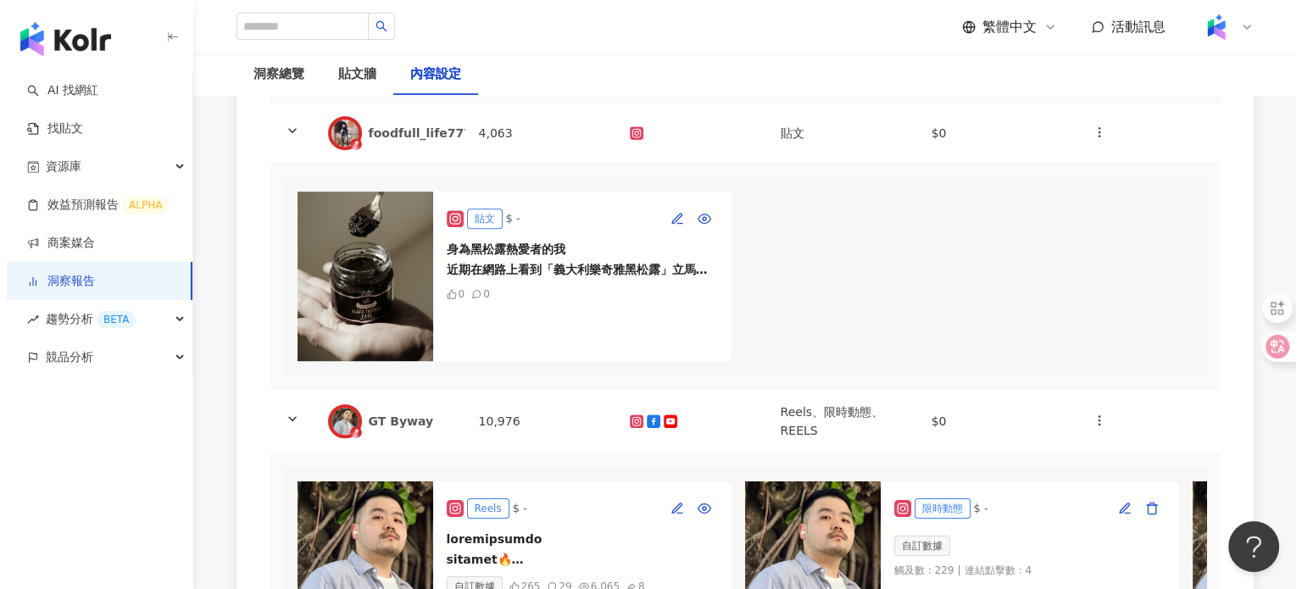
scroll to position [1190, 0]
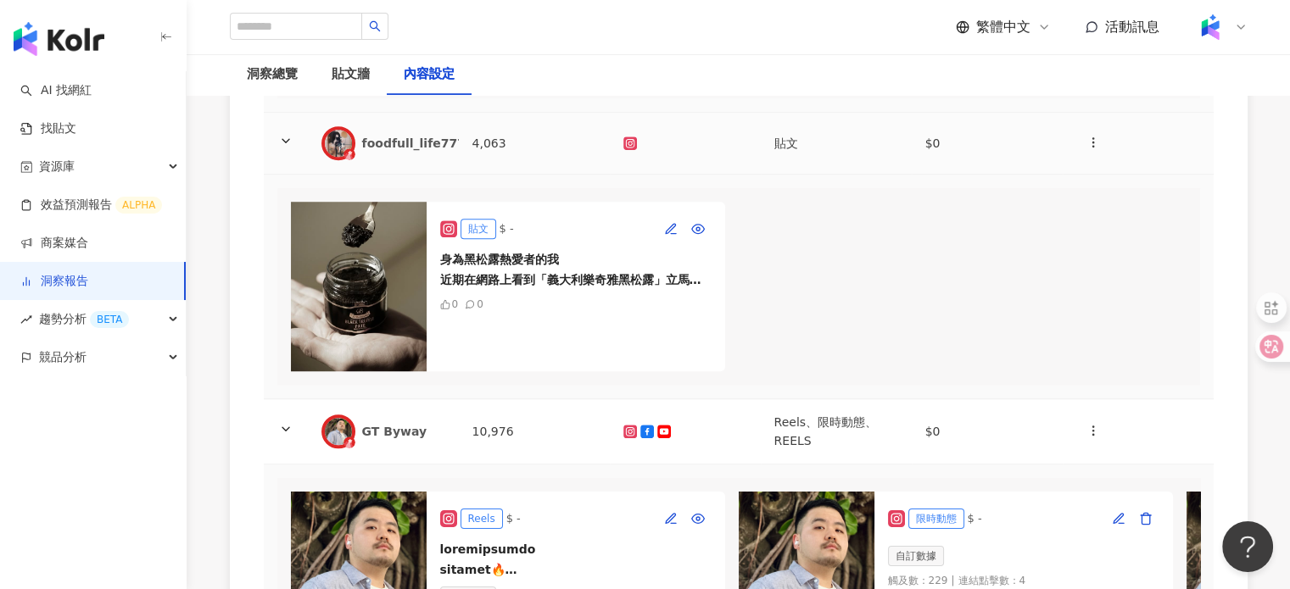
click at [435, 152] on div "foodfull_life7777" at bounding box center [418, 143] width 112 height 17
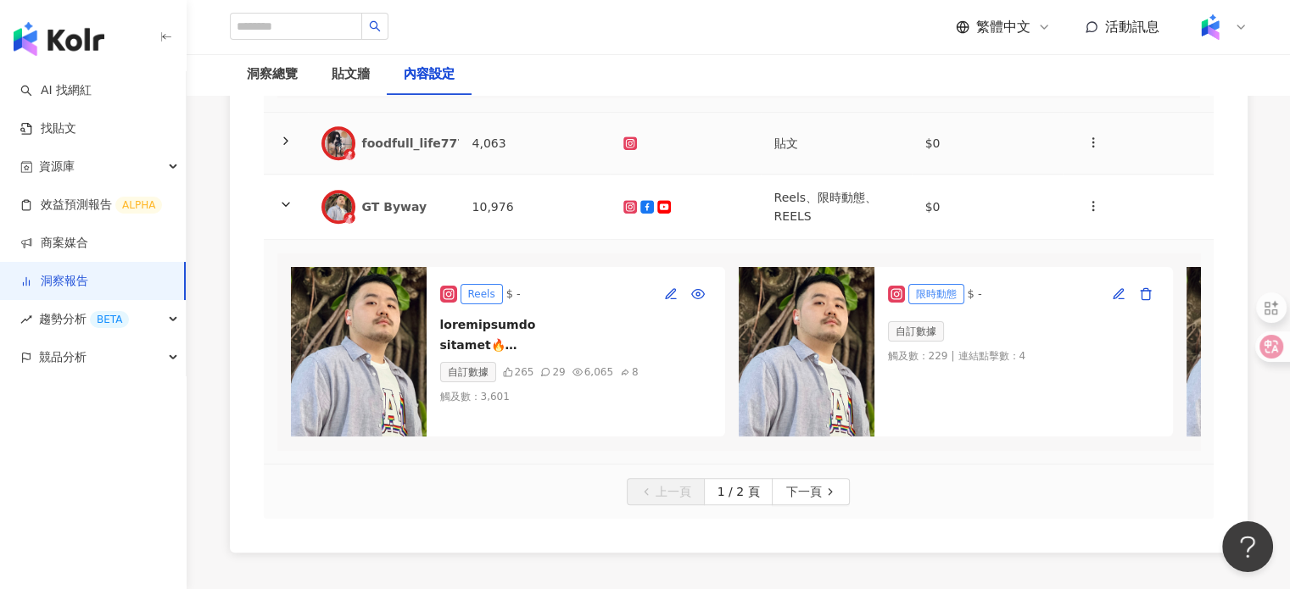
click at [415, 152] on div "foodfull_life7777" at bounding box center [418, 143] width 112 height 17
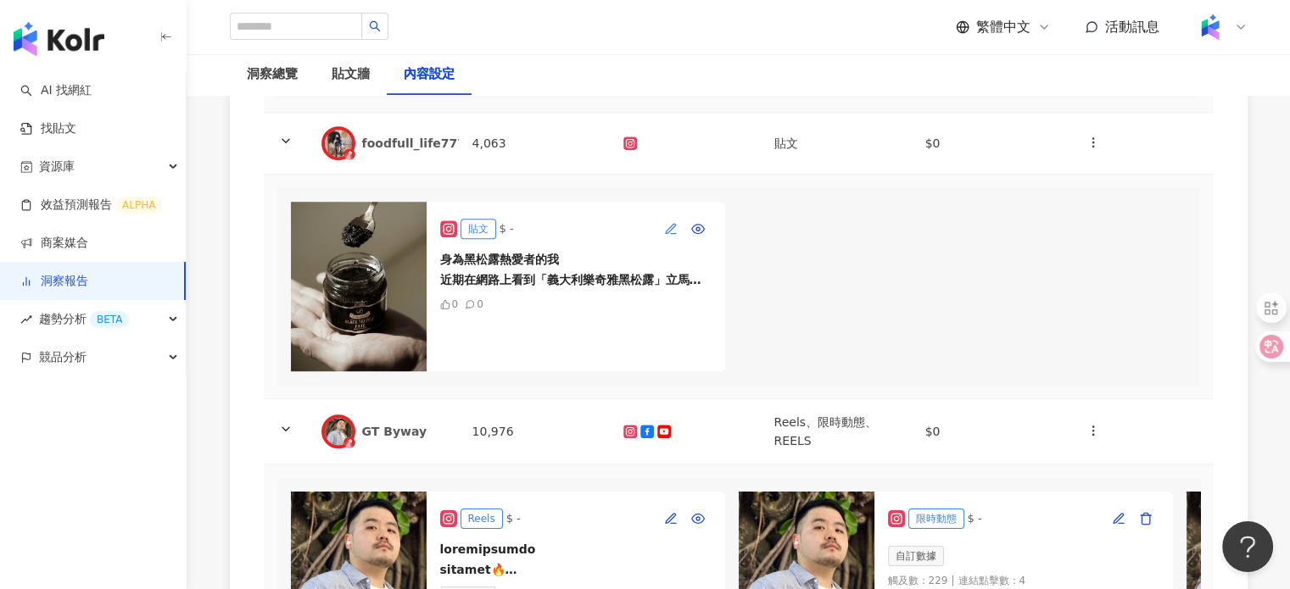
click at [672, 233] on icon "button" at bounding box center [673, 233] width 5 height 0
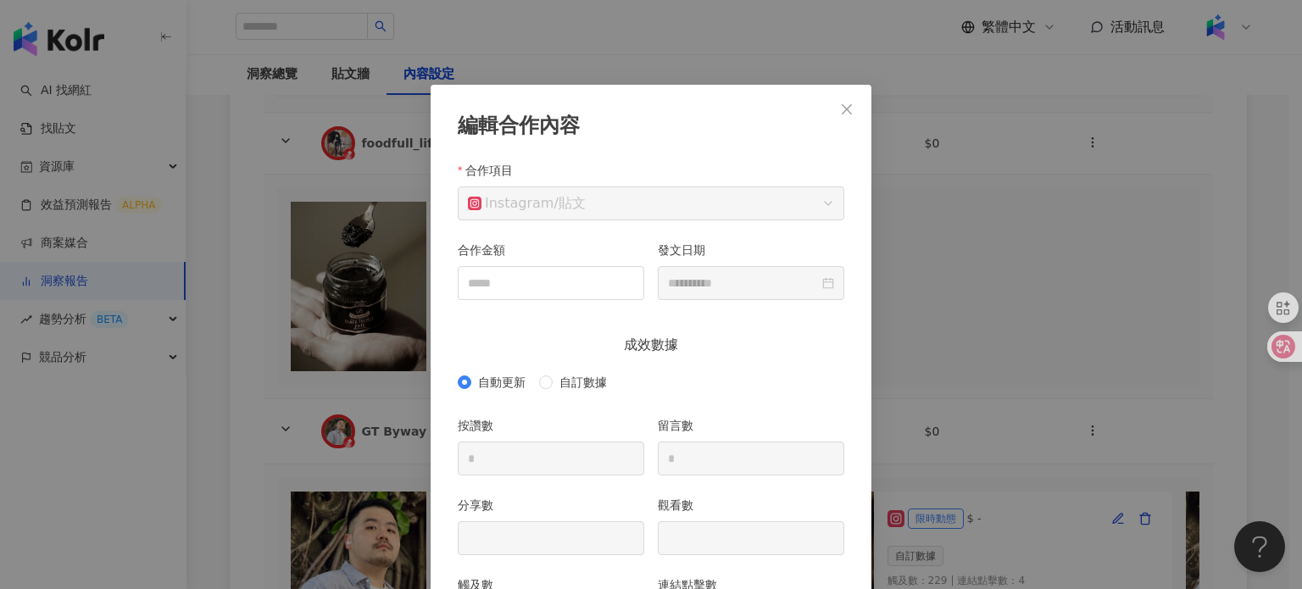
scroll to position [85, 0]
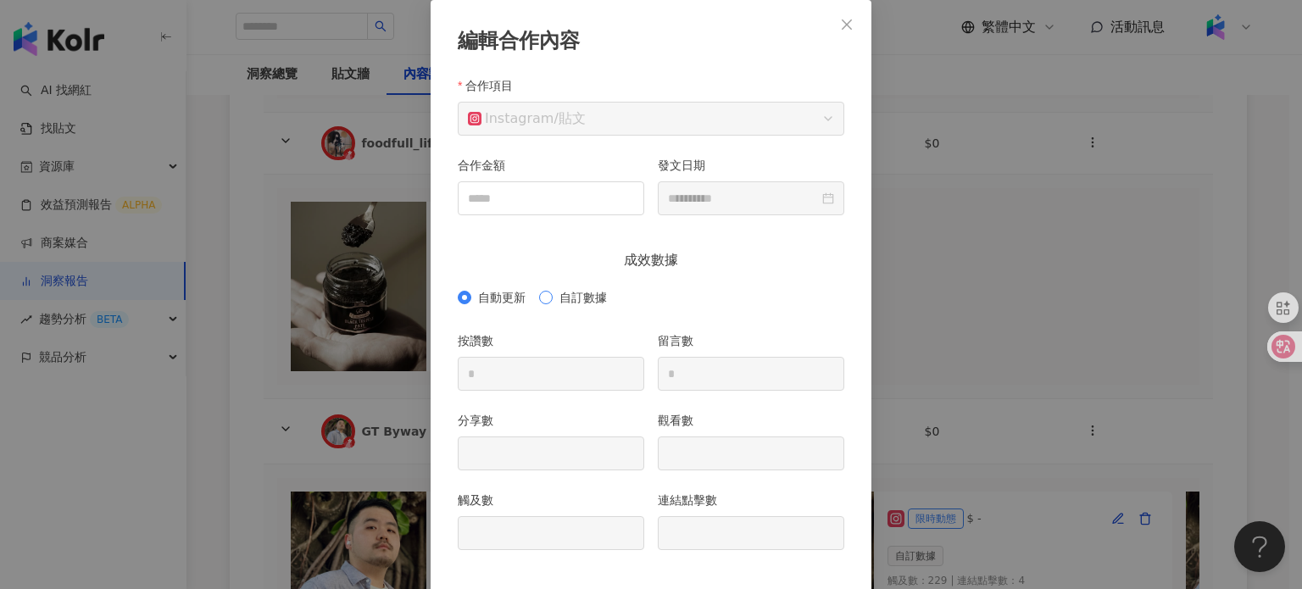
click at [563, 293] on span "自訂數據" at bounding box center [583, 297] width 61 height 19
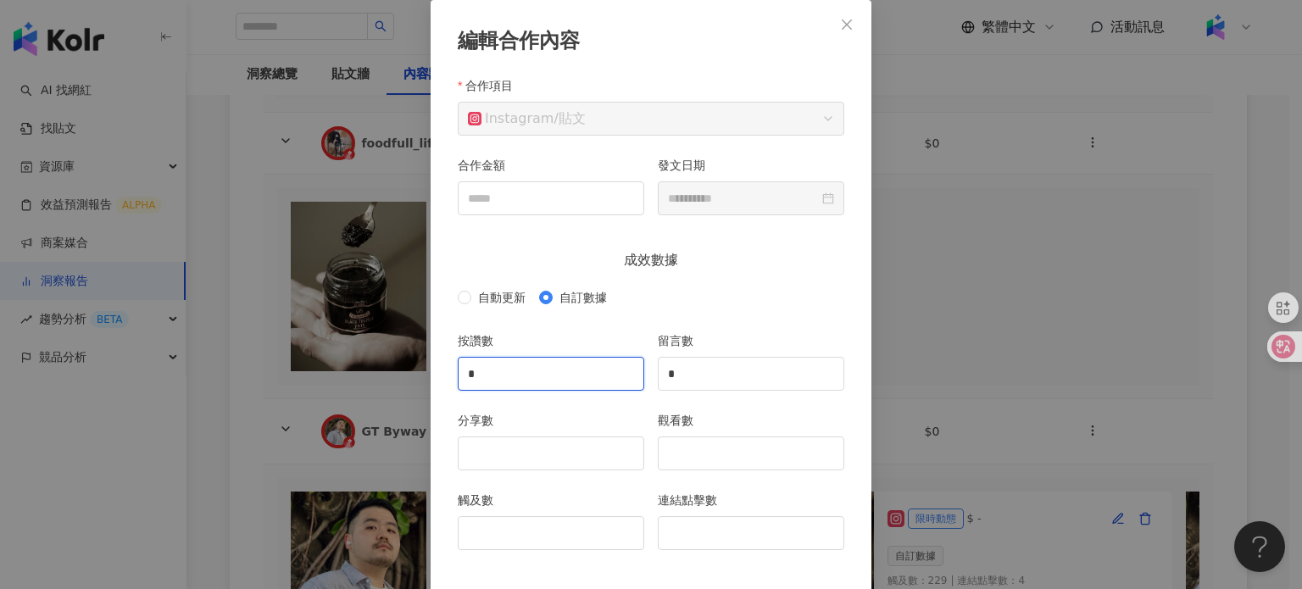
drag, startPoint x: 532, startPoint y: 362, endPoint x: 333, endPoint y: 342, distance: 199.4
click at [333, 342] on div "**********" at bounding box center [651, 294] width 1302 height 589
type input "**"
click at [689, 466] on input "觀看數" at bounding box center [751, 453] width 185 height 32
type input "***"
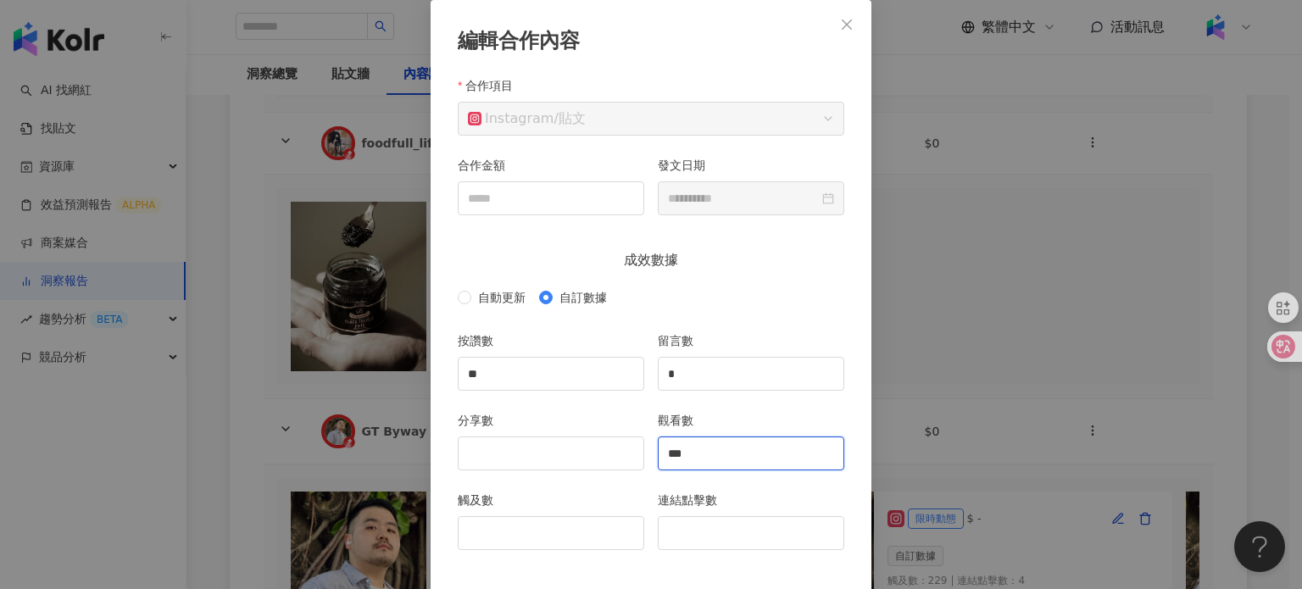
scroll to position [159, 0]
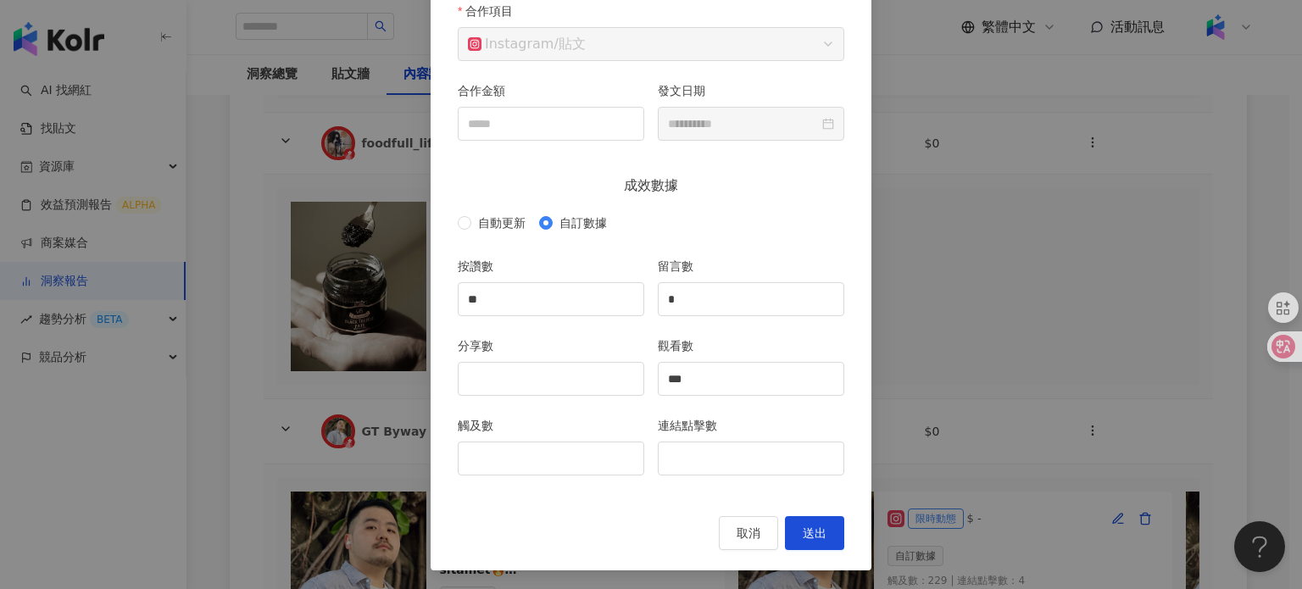
click at [543, 397] on div "分享數" at bounding box center [551, 377] width 200 height 80
click at [522, 375] on input "分享數" at bounding box center [551, 379] width 185 height 32
type input "*"
click at [812, 527] on span "送出" at bounding box center [815, 534] width 24 height 14
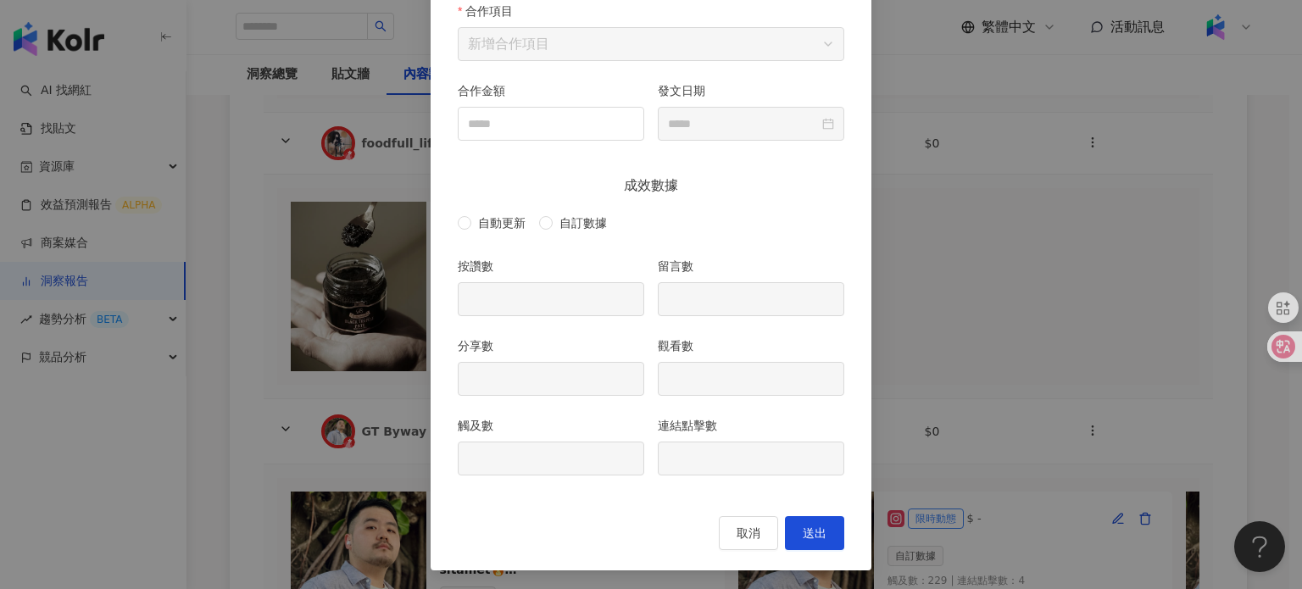
type input "**"
type input "*"
type input "***"
type input "**********"
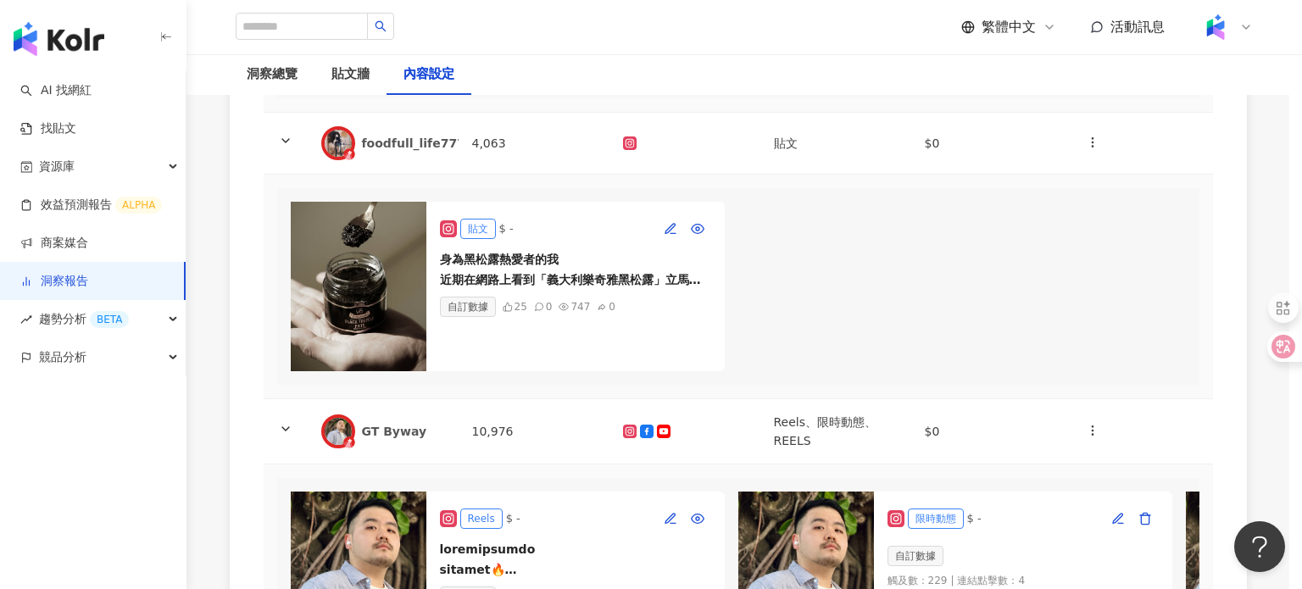
scroll to position [0, 0]
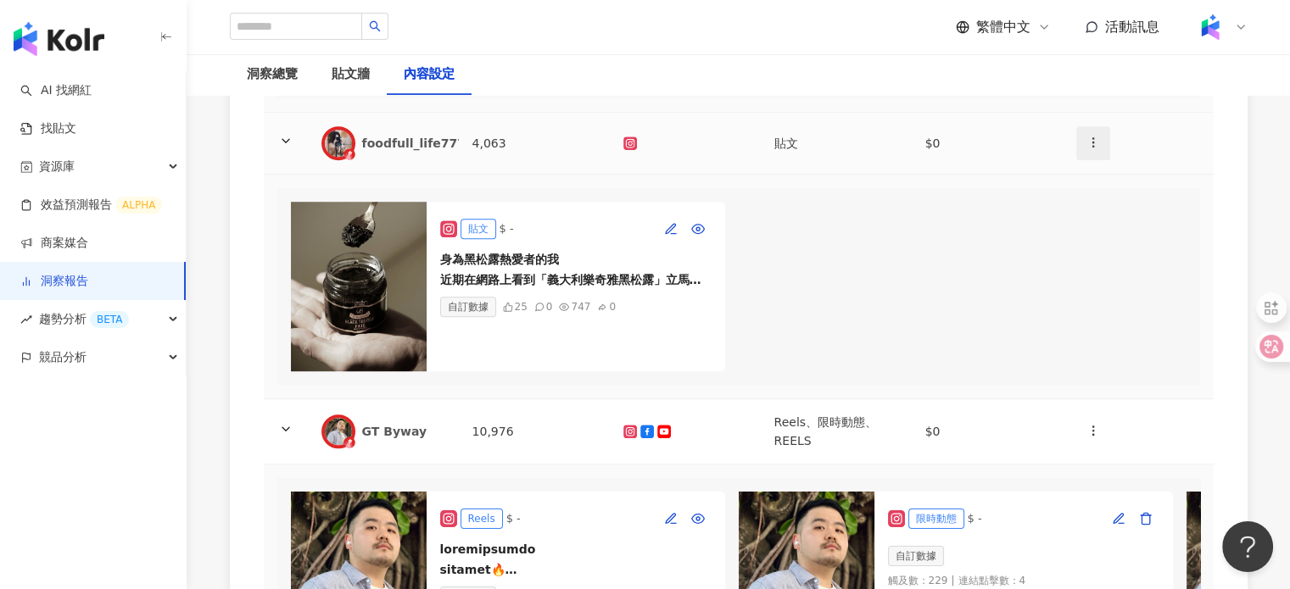
click at [1088, 149] on icon "button" at bounding box center [1093, 143] width 14 height 14
click at [1109, 214] on div "新增內容" at bounding box center [1122, 207] width 66 height 19
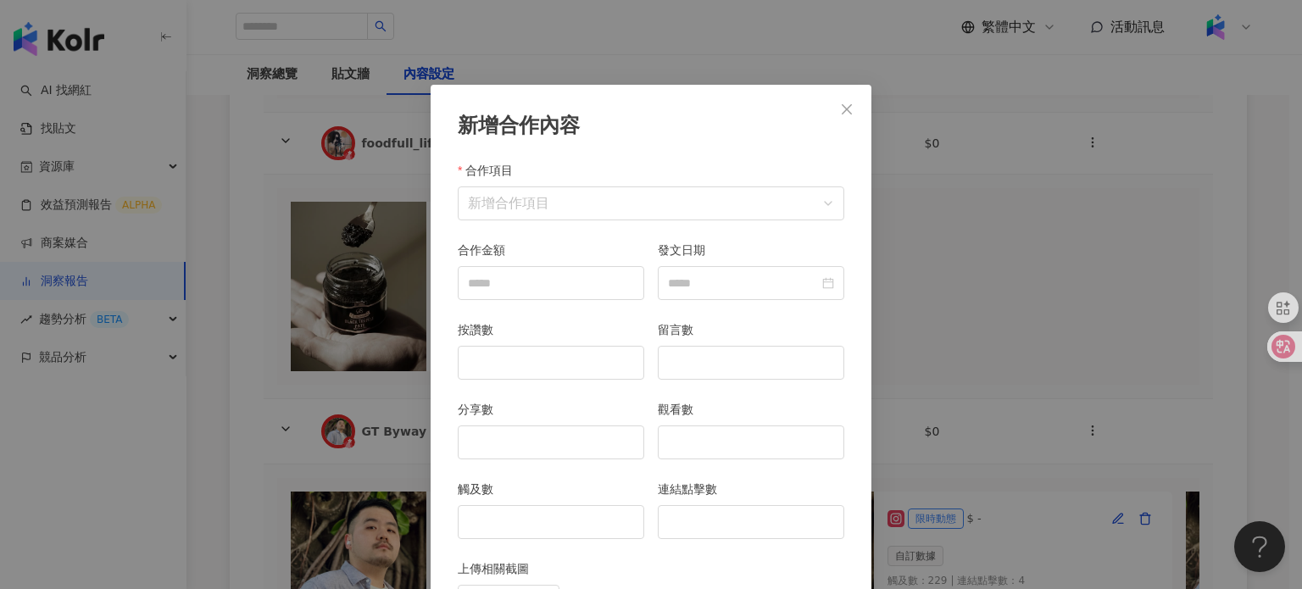
scroll to position [85, 0]
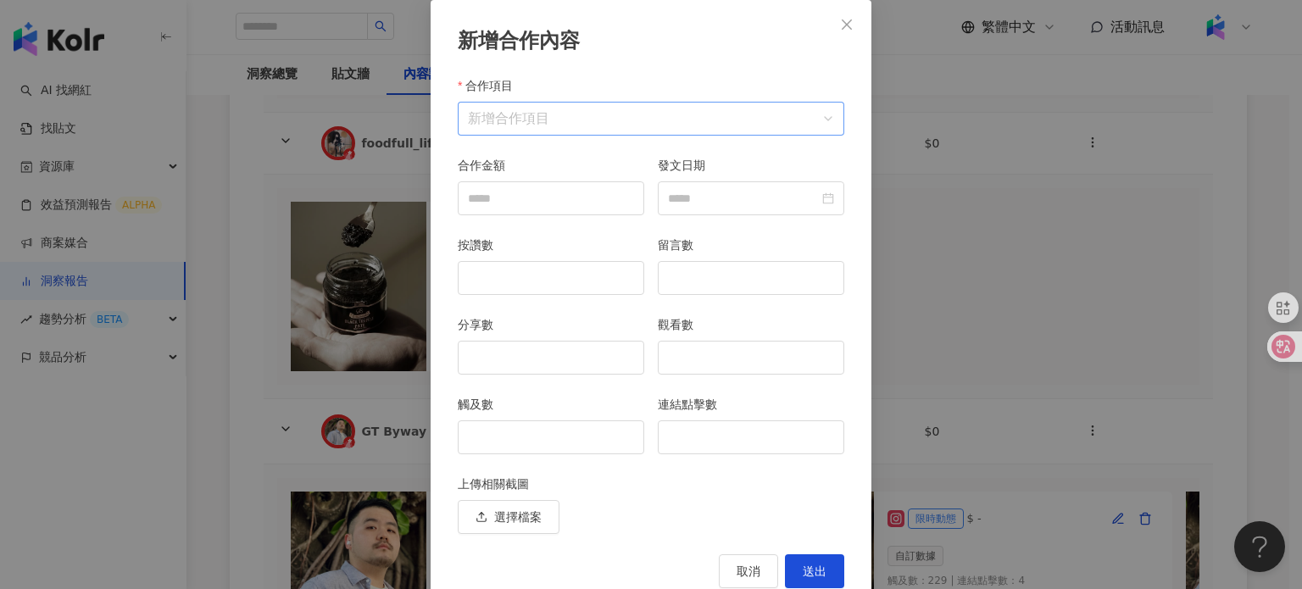
click at [495, 127] on input "合作項目" at bounding box center [651, 119] width 366 height 32
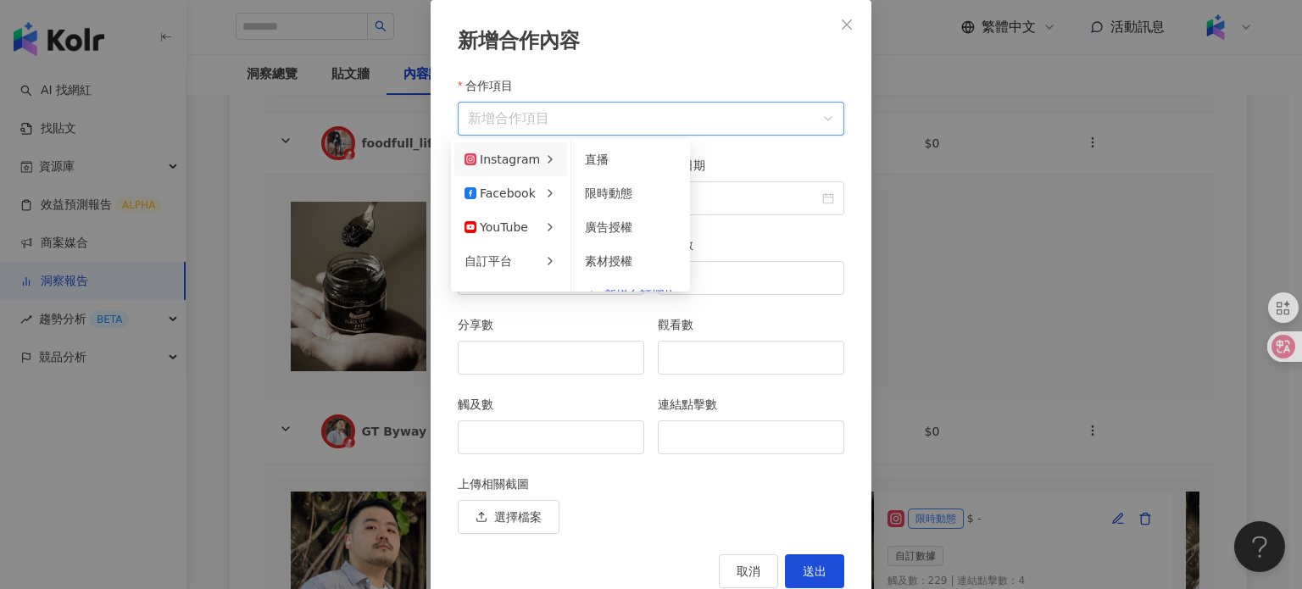
click at [505, 160] on div "Instagram" at bounding box center [502, 159] width 75 height 19
click at [633, 204] on li "限時動態" at bounding box center [631, 193] width 112 height 34
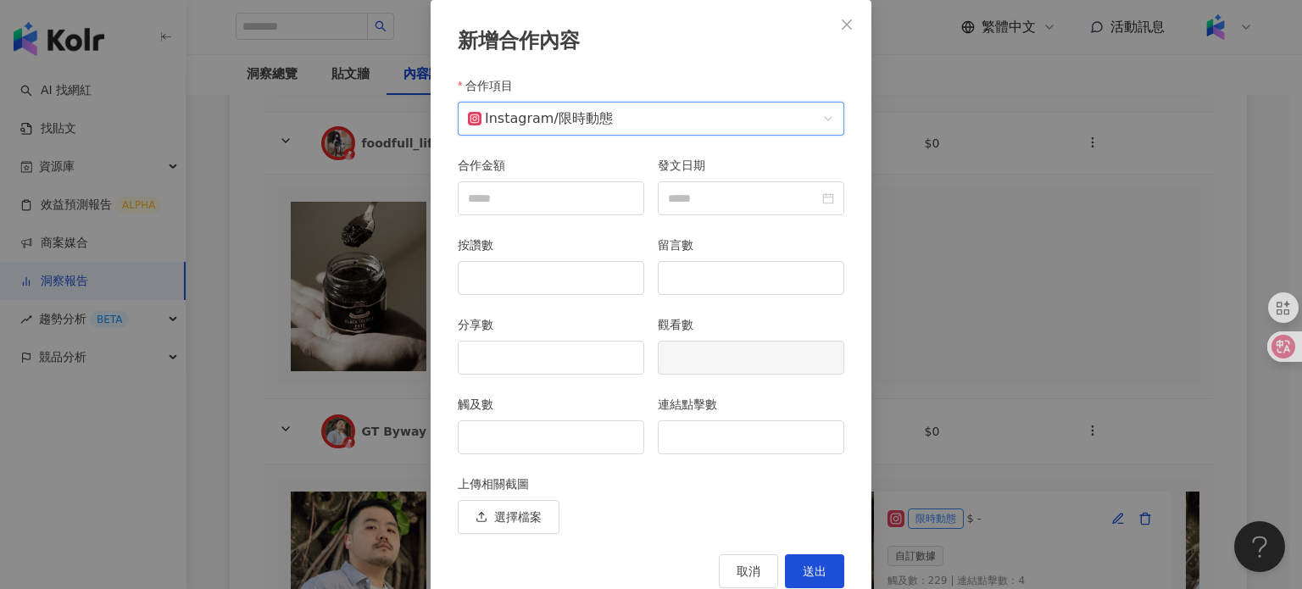
click at [502, 460] on div "觸及數" at bounding box center [551, 435] width 200 height 80
click at [499, 448] on input "觸及數" at bounding box center [551, 437] width 185 height 32
type input "**"
click at [719, 433] on input "連結點擊數" at bounding box center [751, 437] width 185 height 32
type input "*"
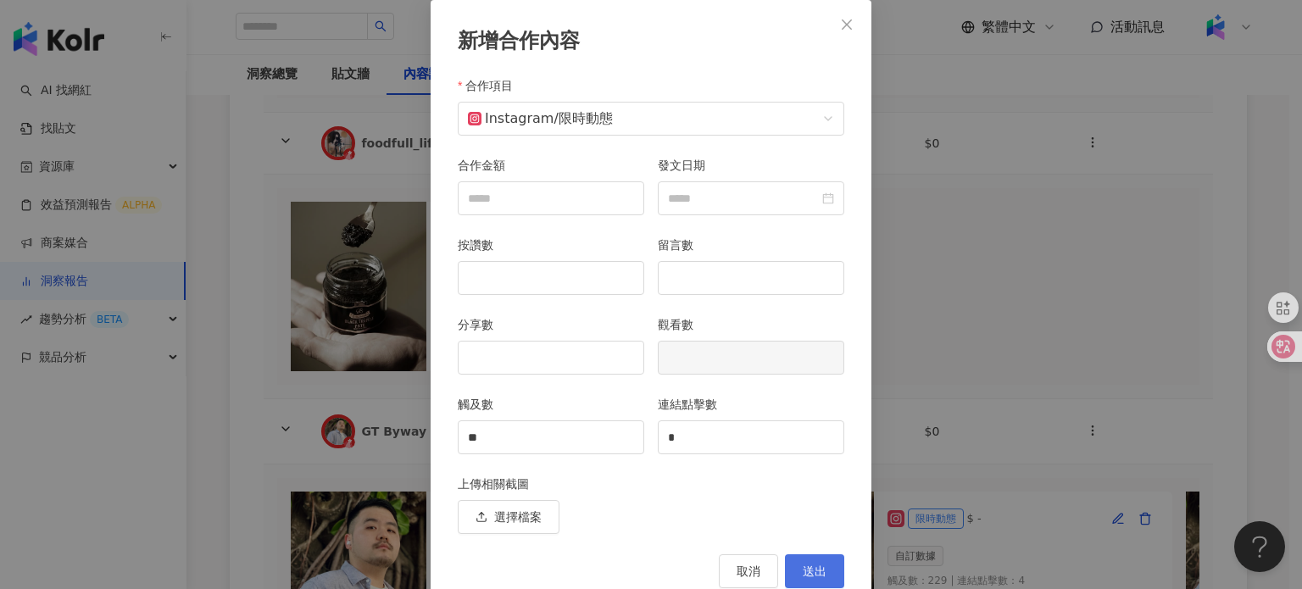
click at [807, 569] on span "送出" at bounding box center [815, 572] width 24 height 14
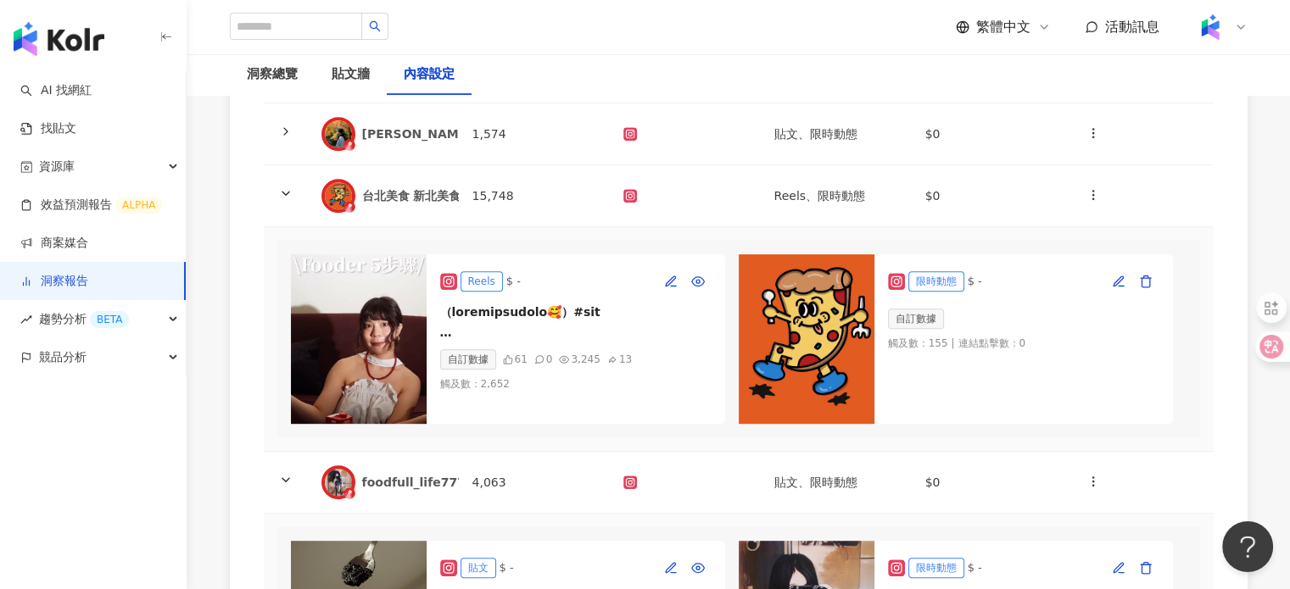
scroll to position [682, 0]
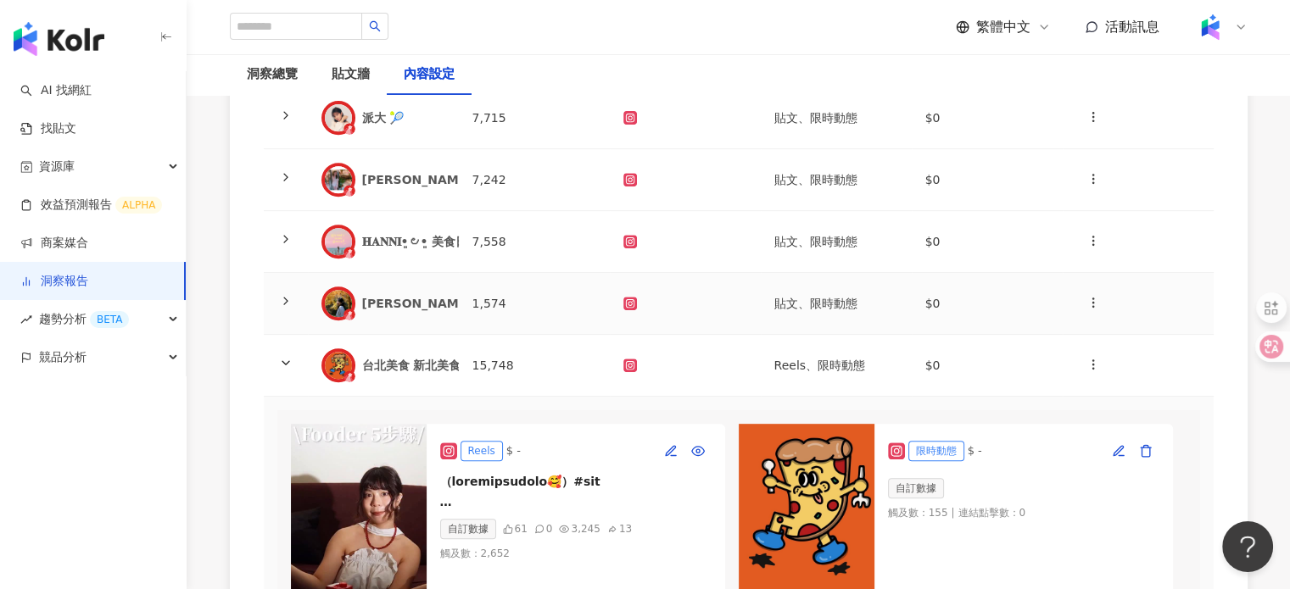
drag, startPoint x: 397, startPoint y: 328, endPoint x: 430, endPoint y: 300, distance: 43.3
click at [398, 320] on div "Ching-Ying Wu 景點｜展覽｜生活紀錄" at bounding box center [383, 304] width 124 height 34
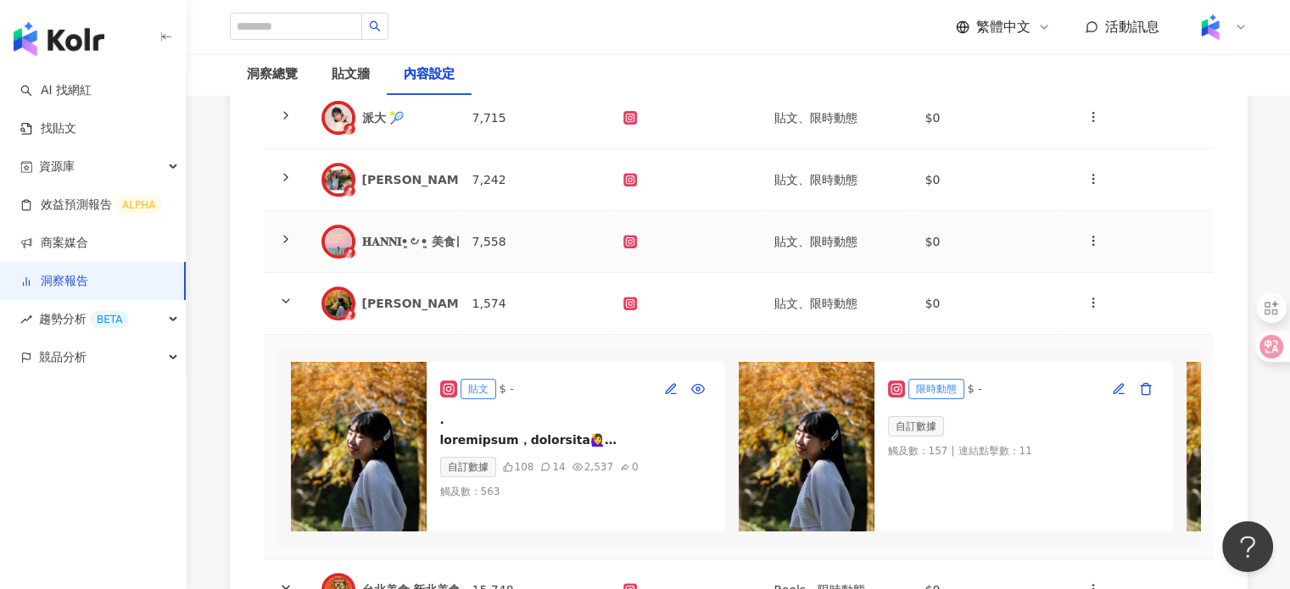
click at [451, 263] on td "𝐇𝐀𝐍𝐍𝐈•͈౿•͈ 美食日記 ⸝⸝⸝" at bounding box center [383, 242] width 151 height 62
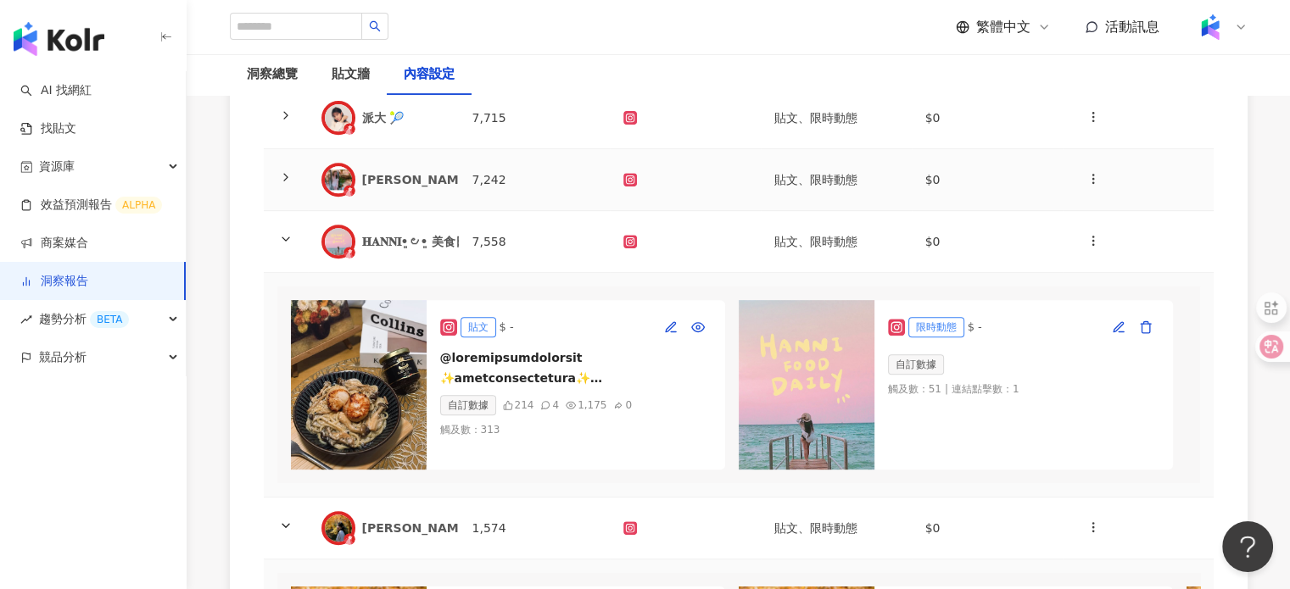
click at [438, 188] on div "琳❤️Linda" at bounding box center [479, 179] width 235 height 17
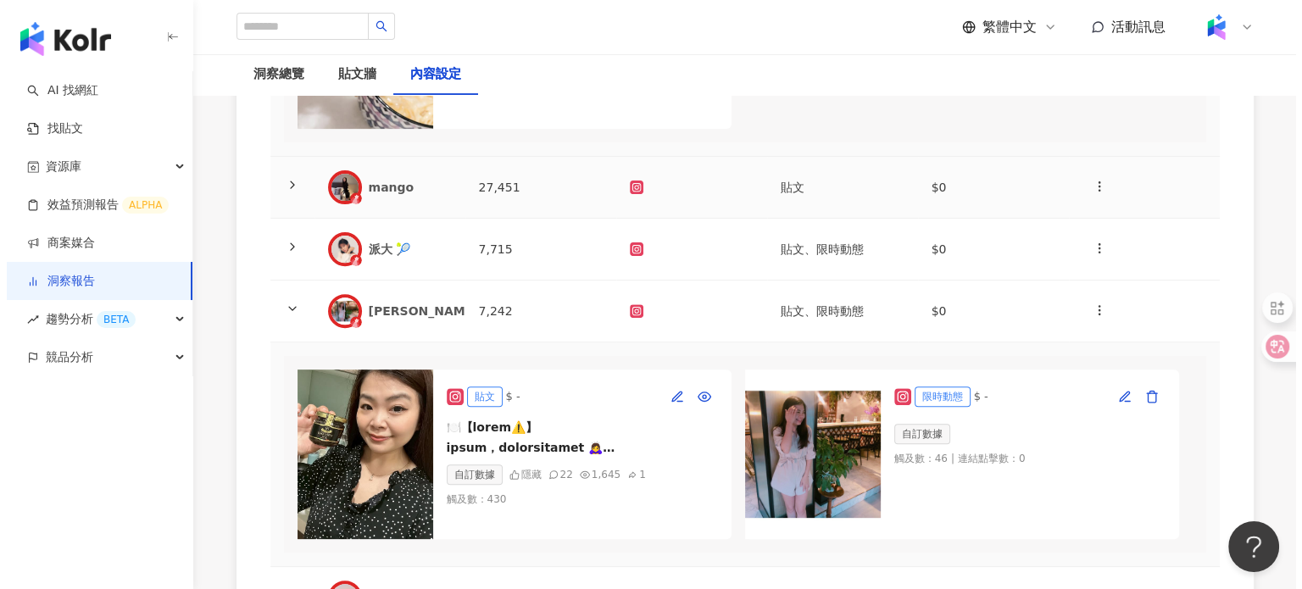
scroll to position [512, 0]
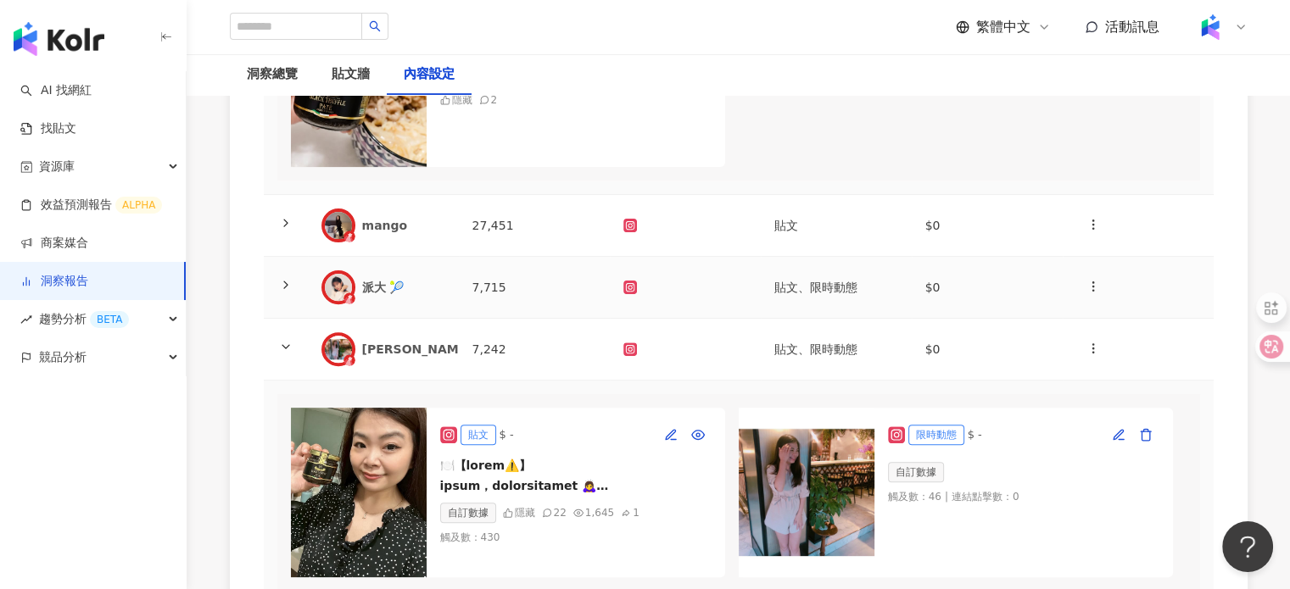
click at [424, 295] on div "派大 🎾" at bounding box center [403, 287] width 83 height 17
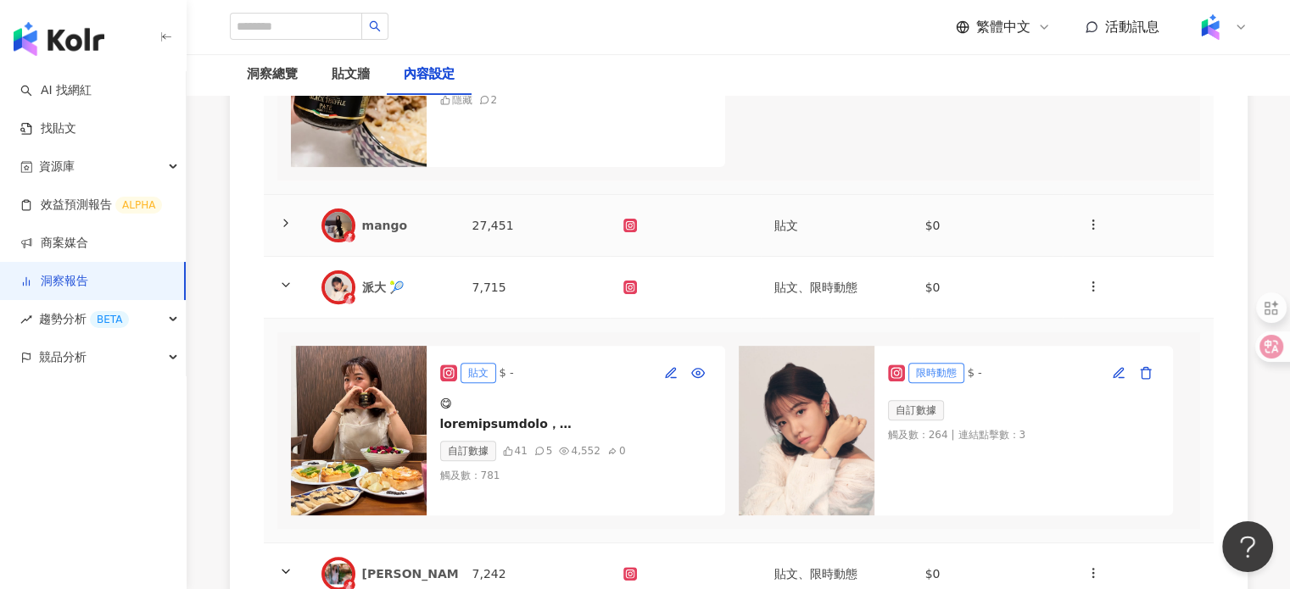
click at [400, 234] on div "mango" at bounding box center [403, 225] width 83 height 17
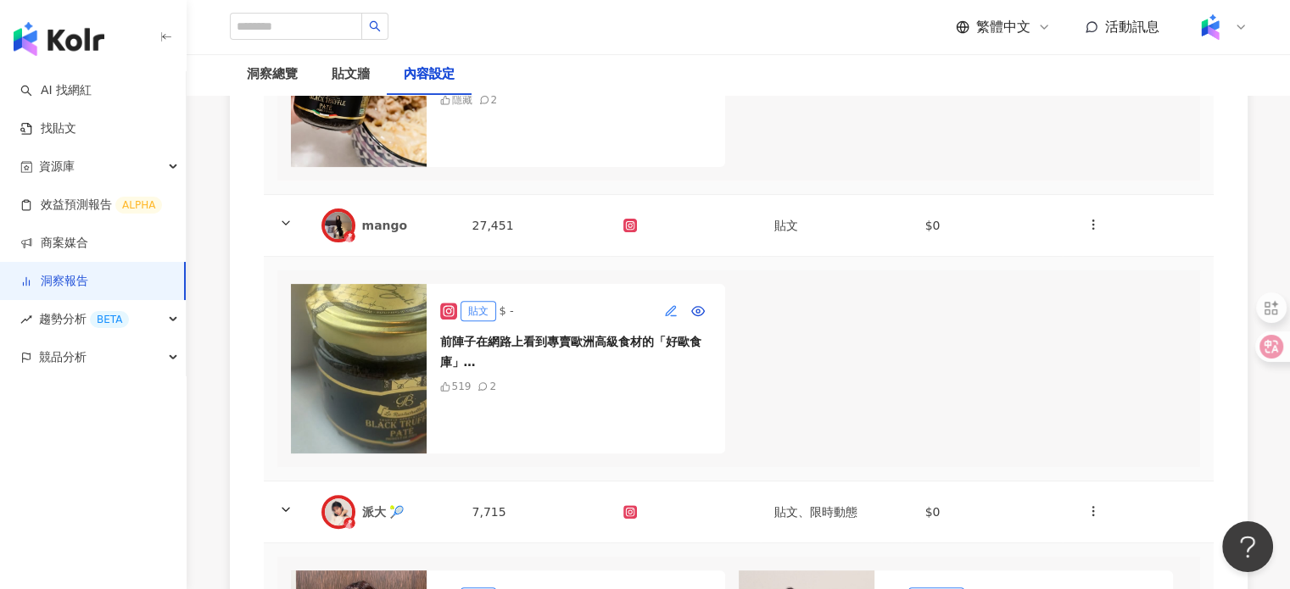
click at [666, 318] on icon "button" at bounding box center [671, 311] width 14 height 14
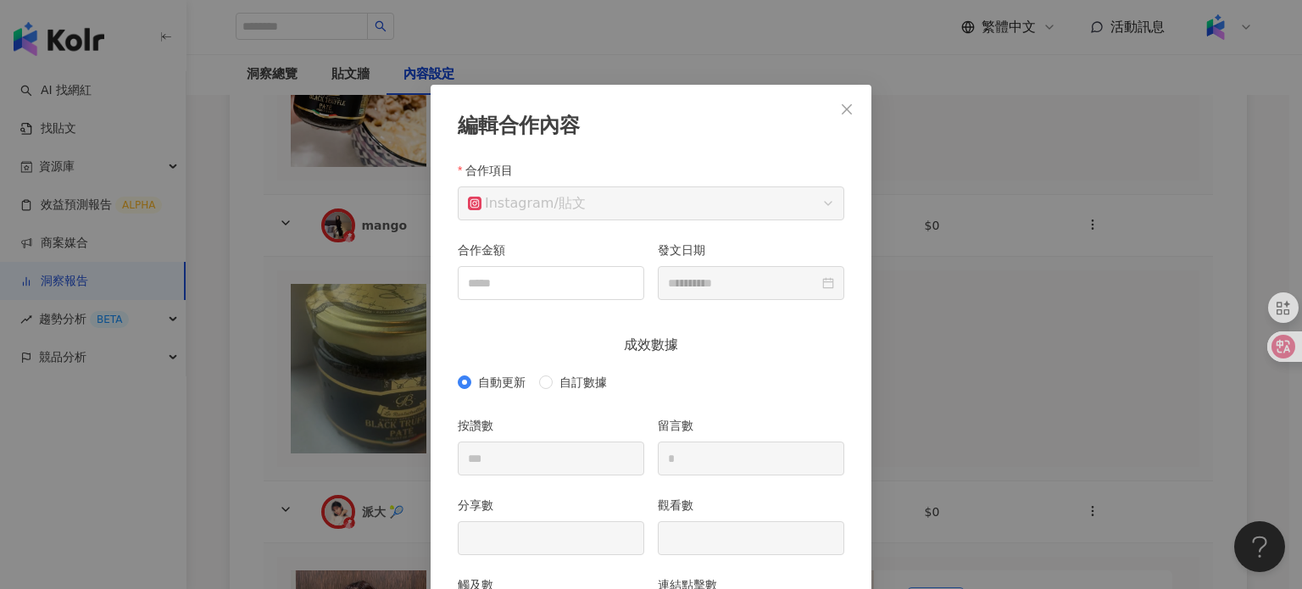
scroll to position [85, 0]
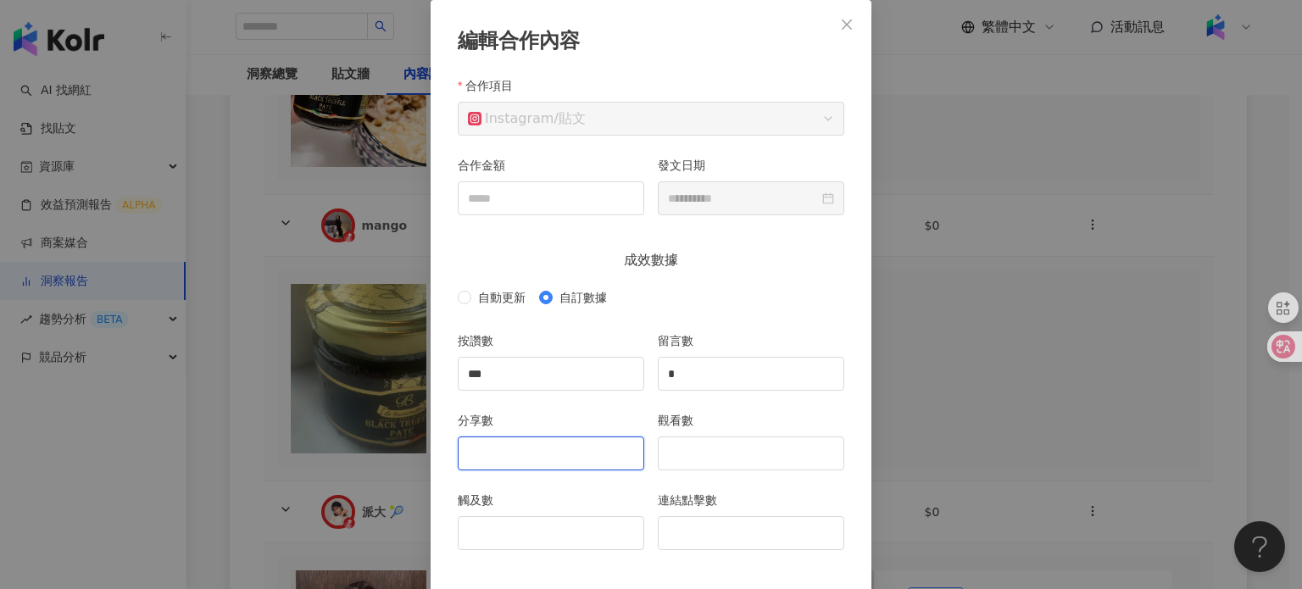
click at [598, 440] on input "分享數" at bounding box center [551, 453] width 185 height 32
type input "*"
click at [742, 454] on input "觀看數" at bounding box center [751, 453] width 185 height 32
type input "***"
click at [563, 517] on input "觸及數" at bounding box center [551, 533] width 185 height 32
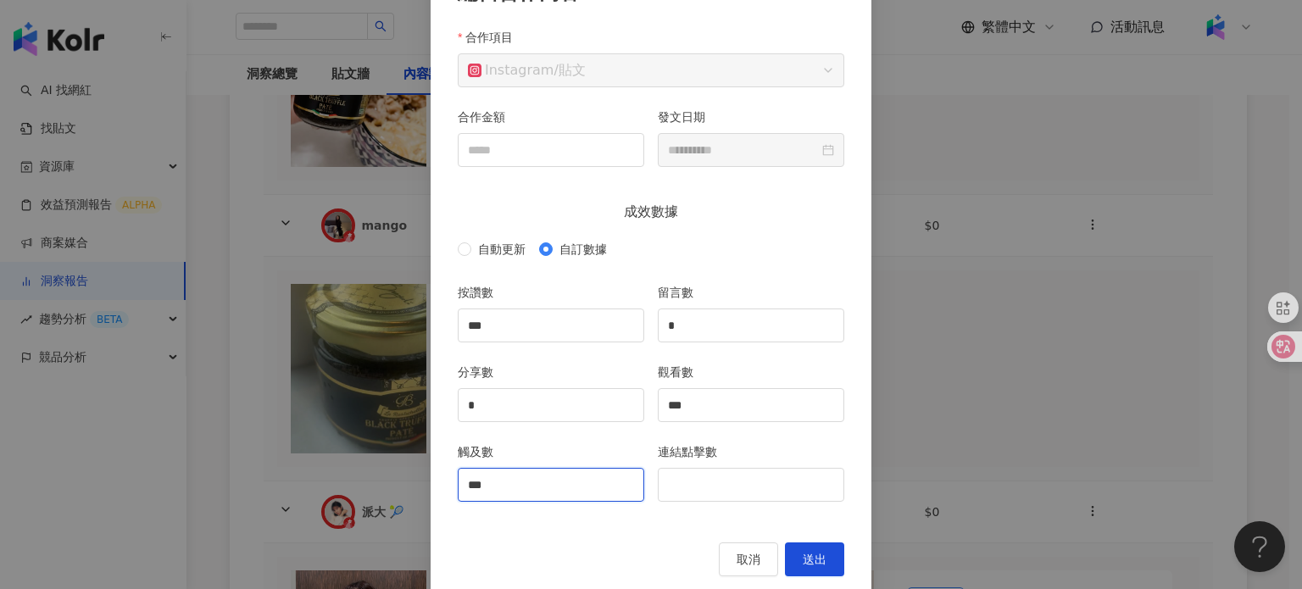
scroll to position [159, 0]
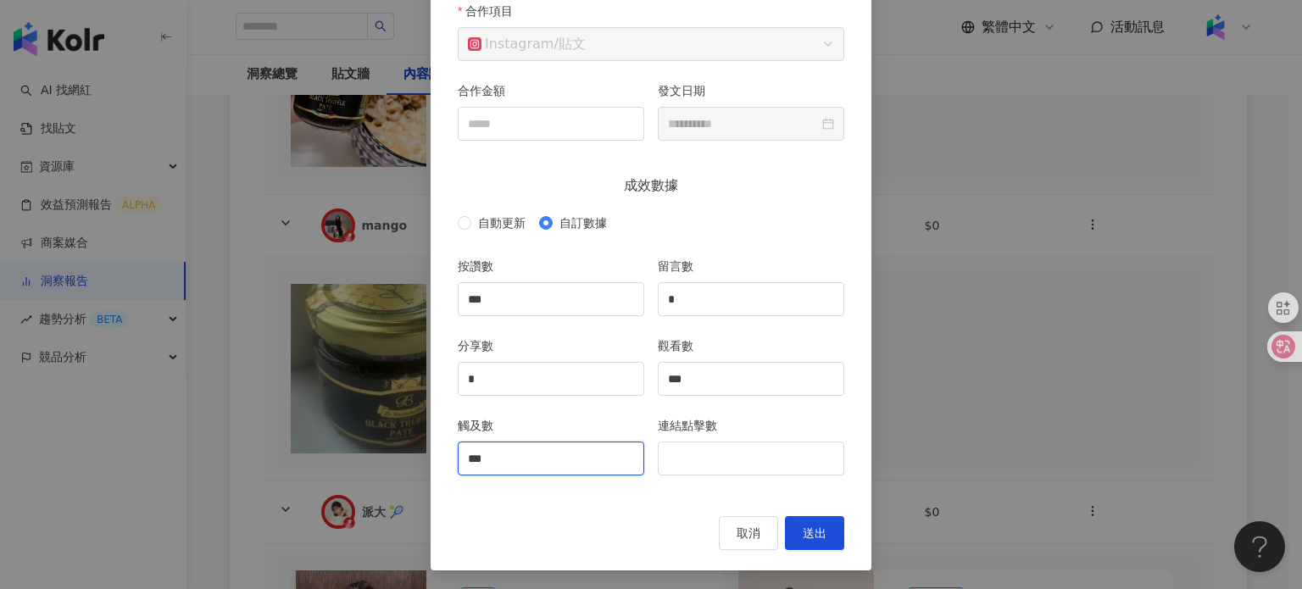
type input "***"
click at [808, 527] on span "送出" at bounding box center [815, 534] width 24 height 14
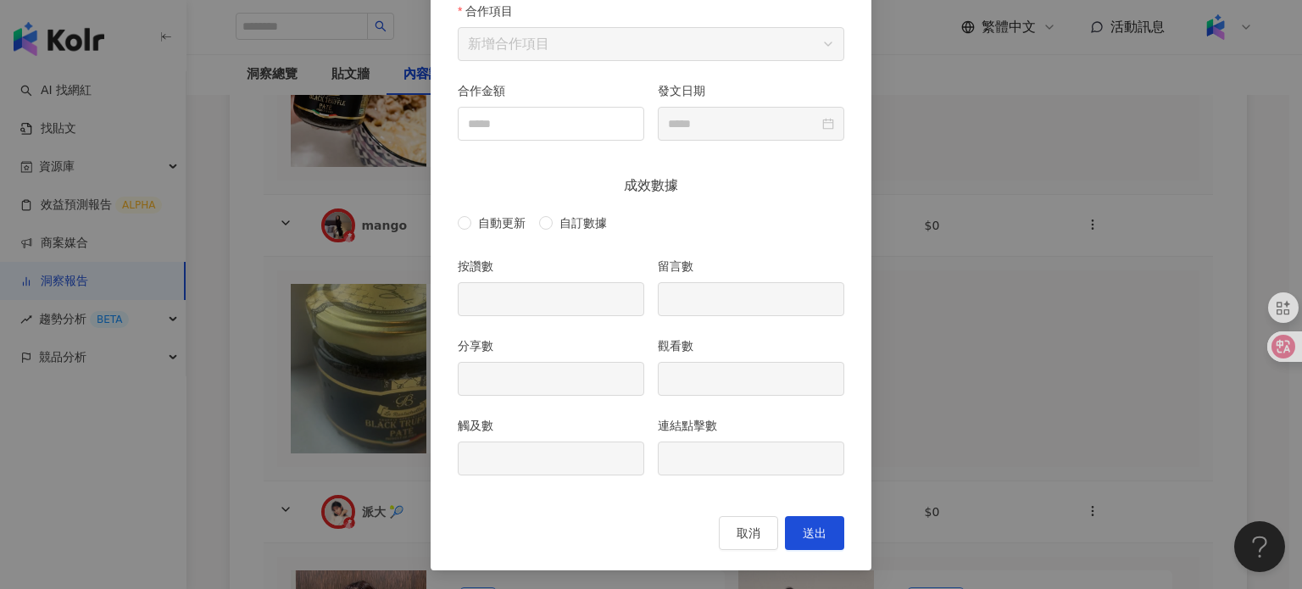
type input "***"
type input "*"
type input "***"
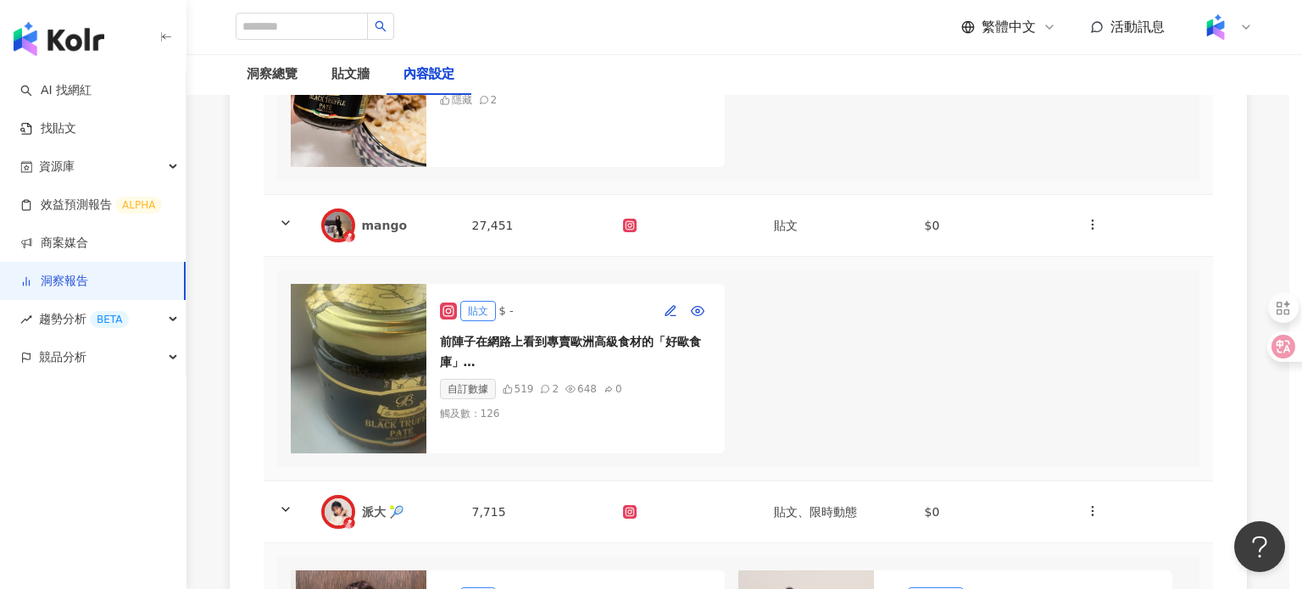
type input "**********"
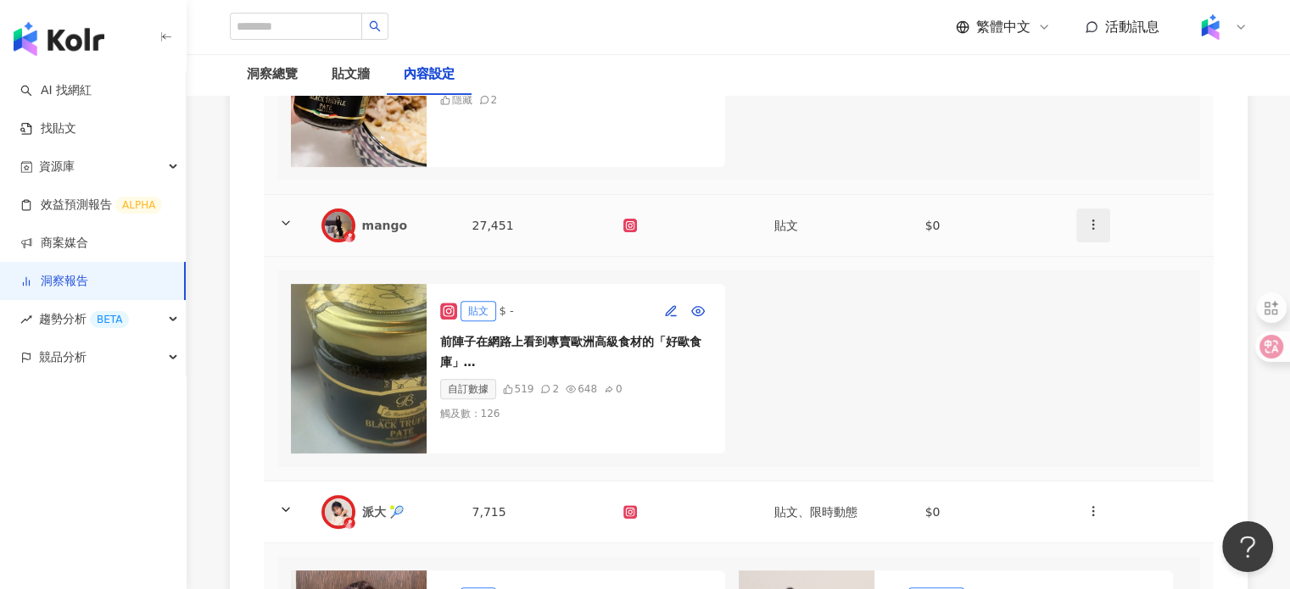
click at [1080, 233] on button "button" at bounding box center [1093, 226] width 34 height 34
click at [1109, 270] on div "新增內容" at bounding box center [1122, 278] width 66 height 19
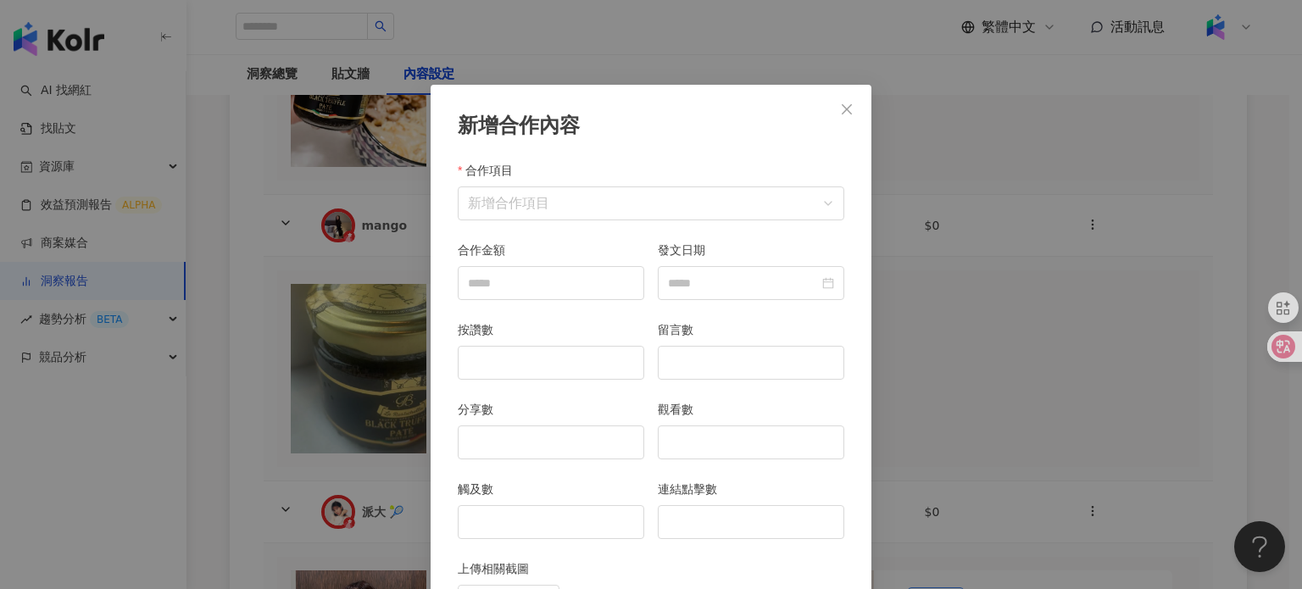
scroll to position [85, 0]
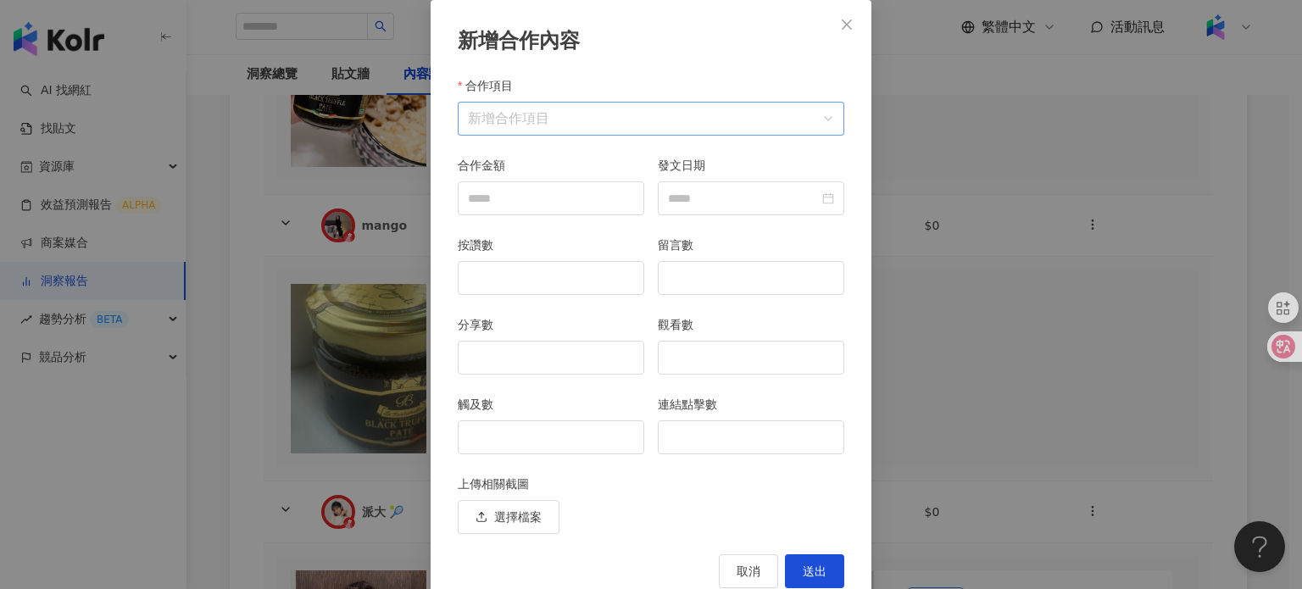
click at [605, 125] on input "合作項目" at bounding box center [651, 119] width 366 height 32
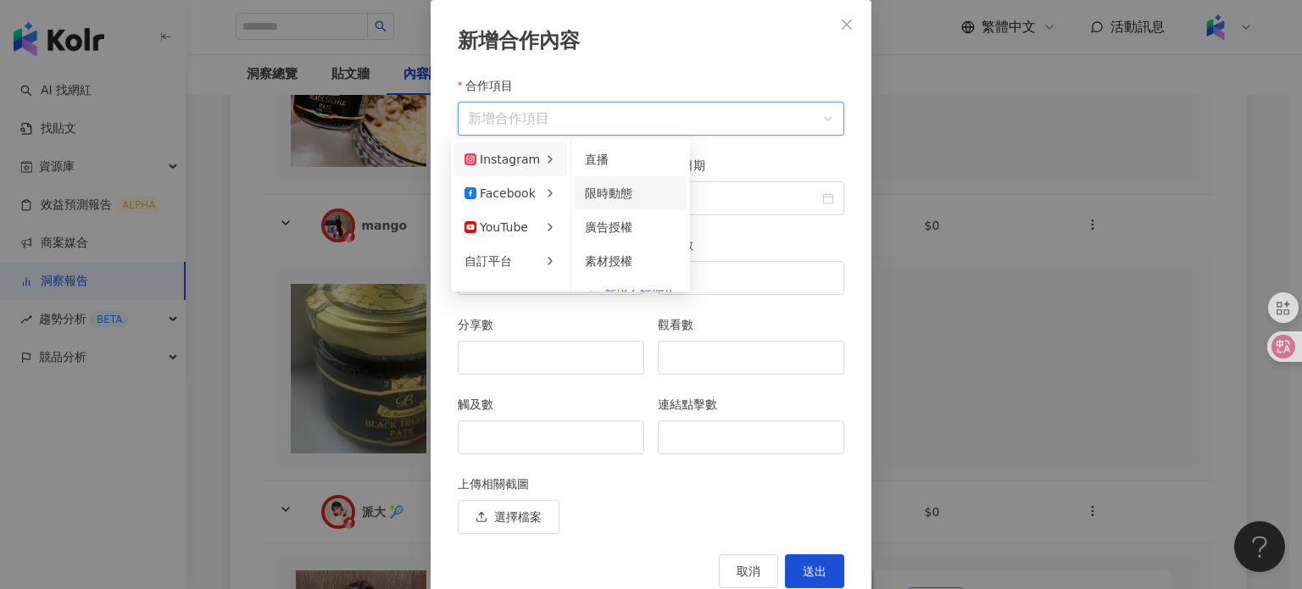
click at [589, 187] on span "限時動態" at bounding box center [608, 194] width 47 height 14
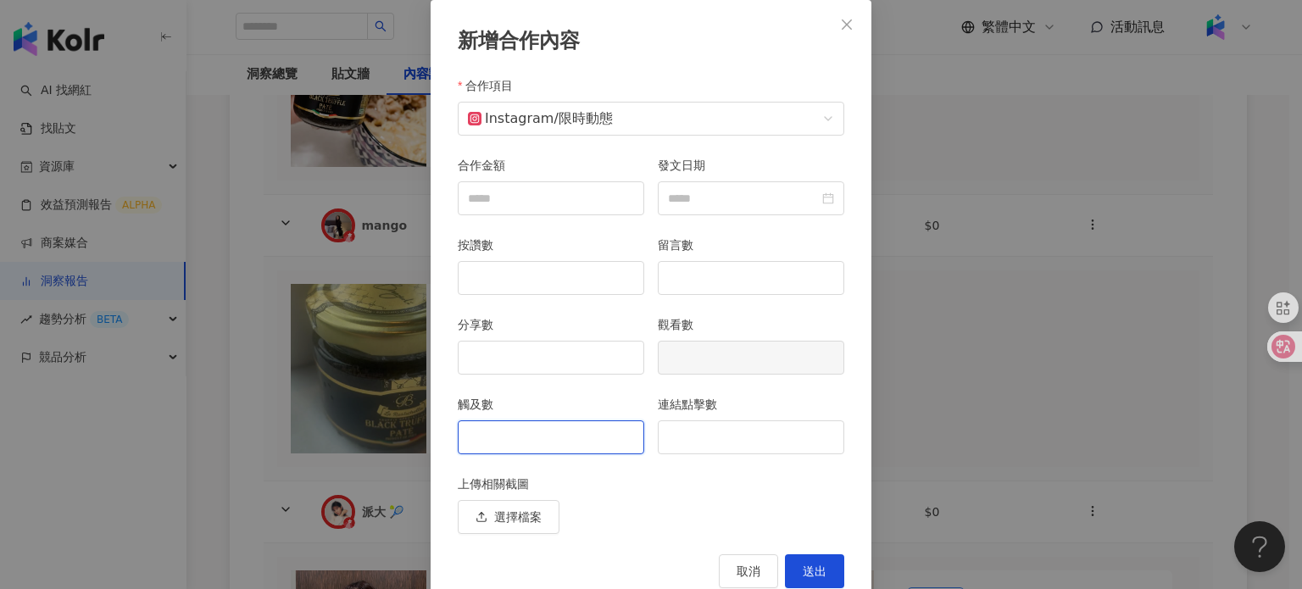
click at [573, 434] on input "觸及數" at bounding box center [551, 437] width 185 height 32
type input "**"
click at [763, 437] on input "連結點擊數" at bounding box center [751, 437] width 185 height 32
type input "*"
click at [826, 575] on button "送出" at bounding box center [814, 571] width 59 height 34
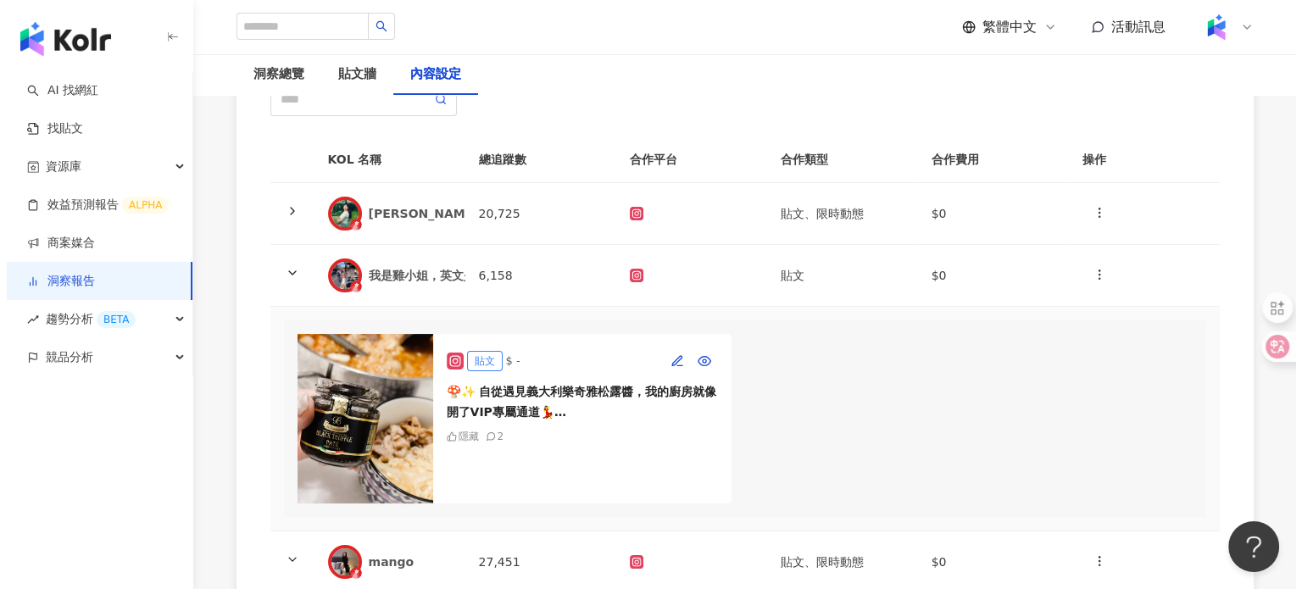
scroll to position [173, 0]
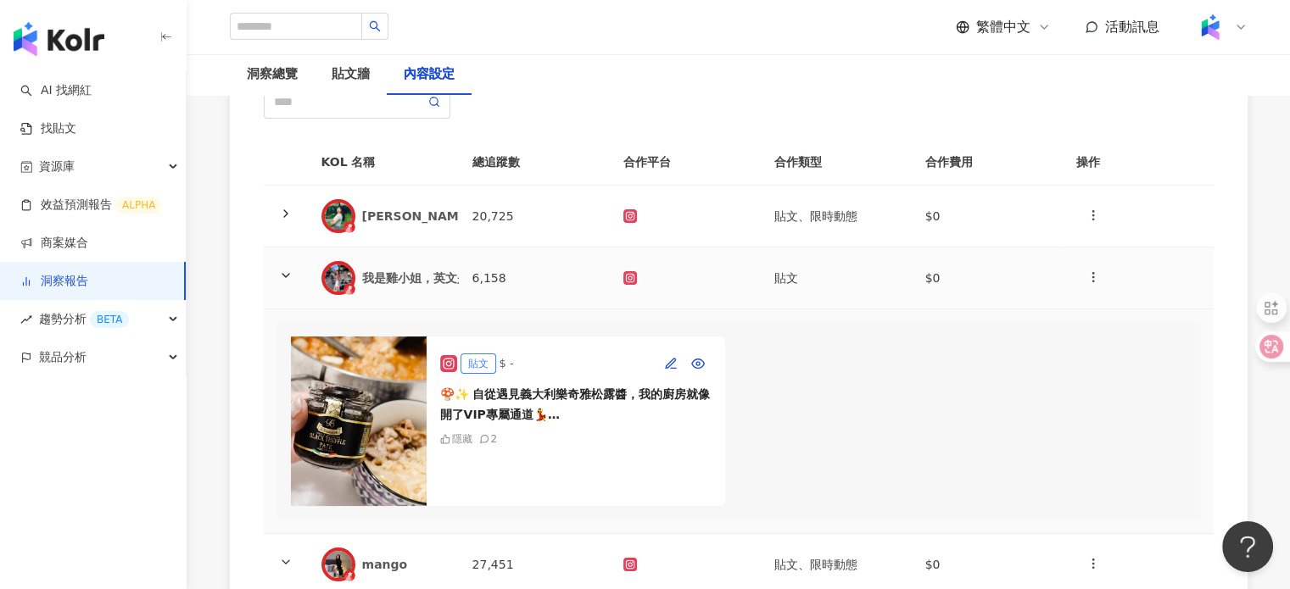
click at [427, 273] on div "我是雞小姐，英文是Katy，朋友都叫我蔡蔡" at bounding box center [561, 278] width 398 height 17
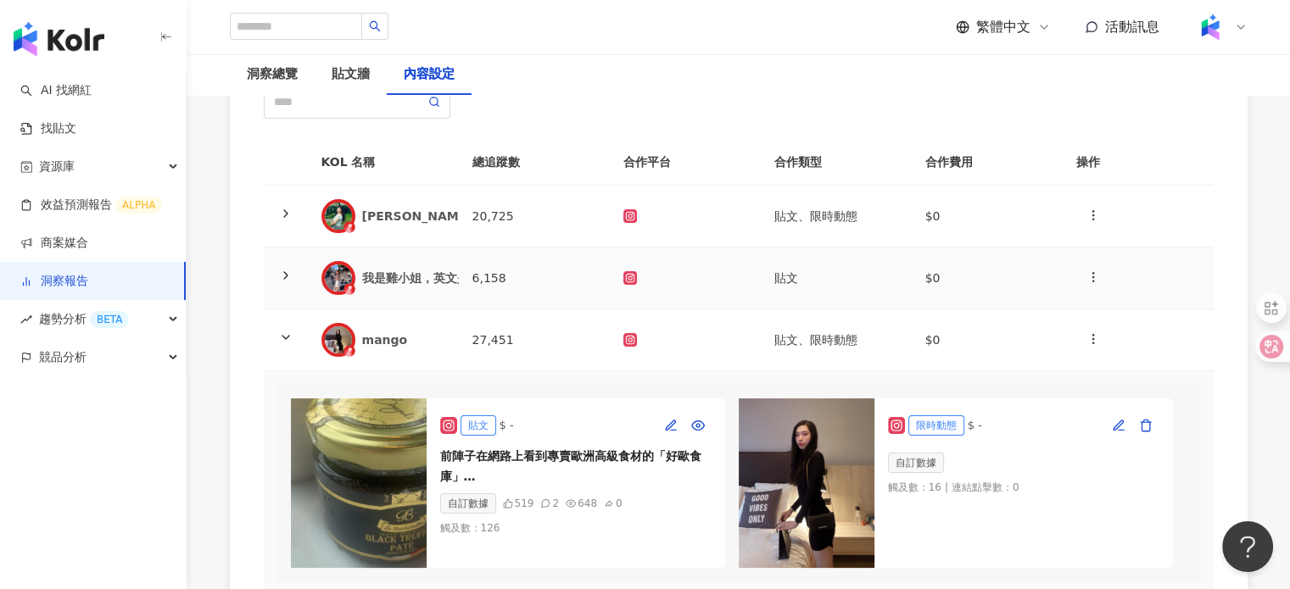
drag, startPoint x: 425, startPoint y: 281, endPoint x: 424, endPoint y: 300, distance: 19.5
click at [424, 281] on div "我是雞小姐，英文是Katy，朋友都叫我蔡蔡" at bounding box center [561, 278] width 398 height 17
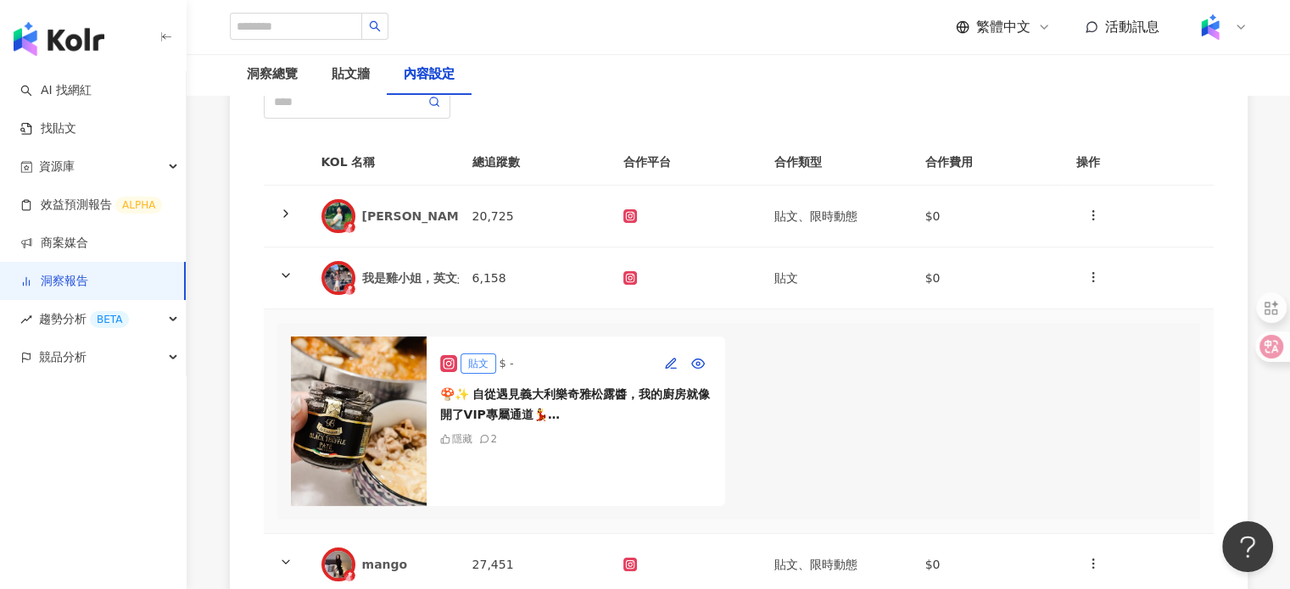
click at [403, 355] on img at bounding box center [359, 422] width 136 height 170
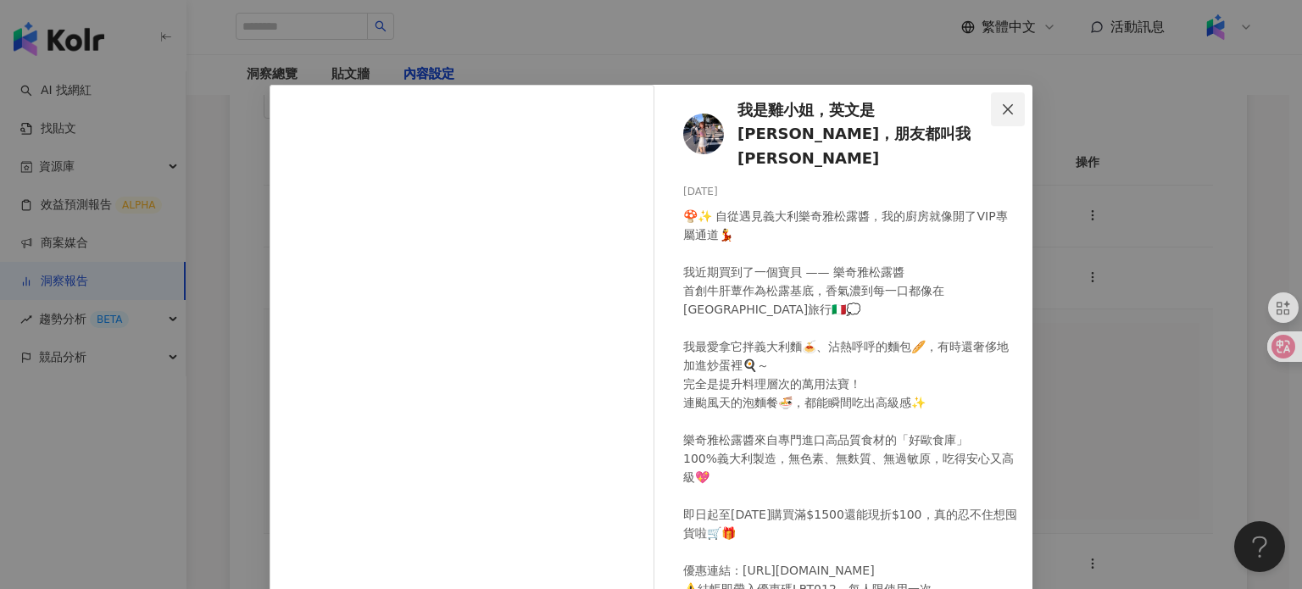
click at [1005, 99] on button "Close" at bounding box center [1008, 109] width 34 height 34
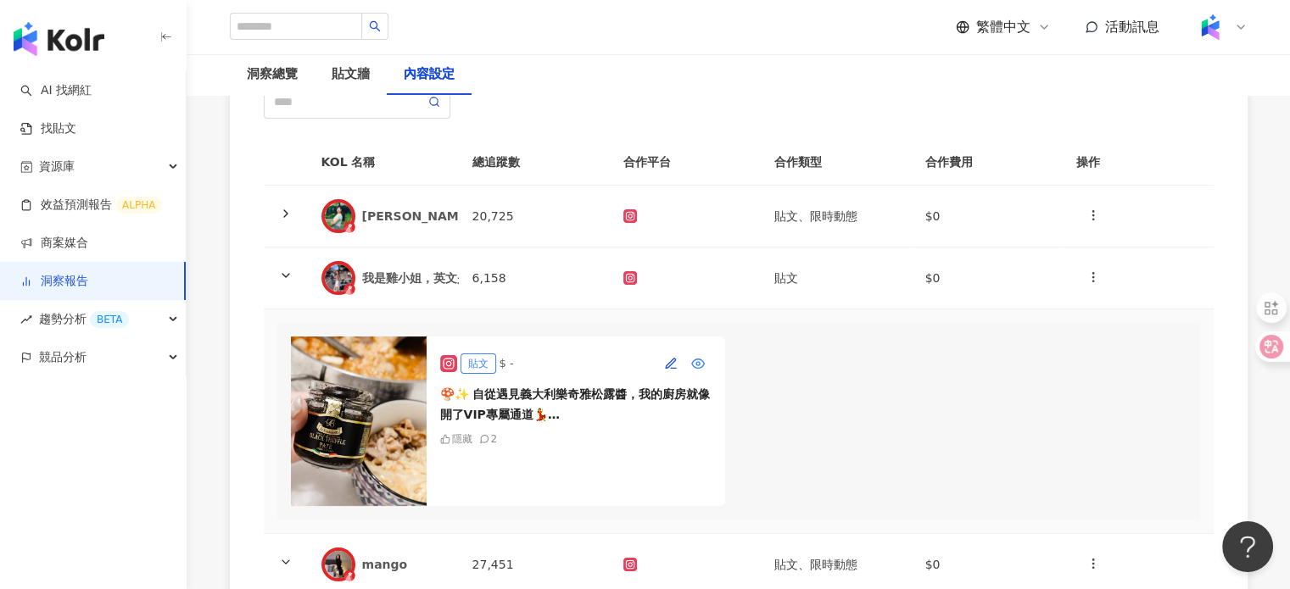
click at [686, 354] on button "button" at bounding box center [697, 363] width 27 height 27
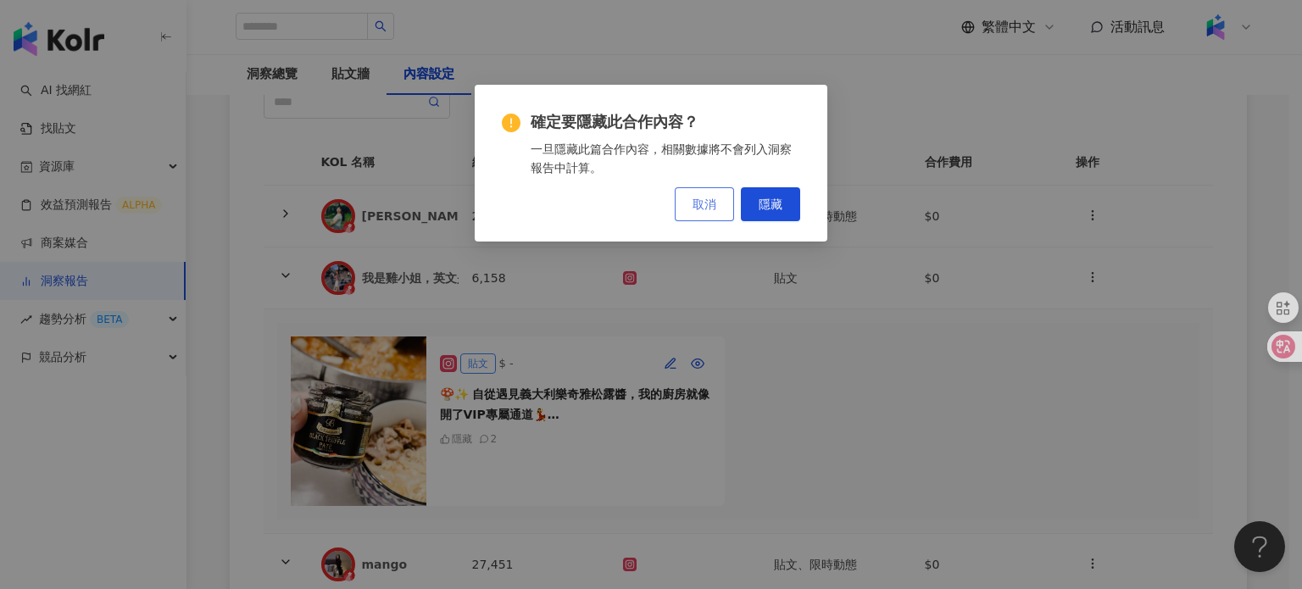
click at [704, 207] on span "取消" at bounding box center [705, 205] width 24 height 14
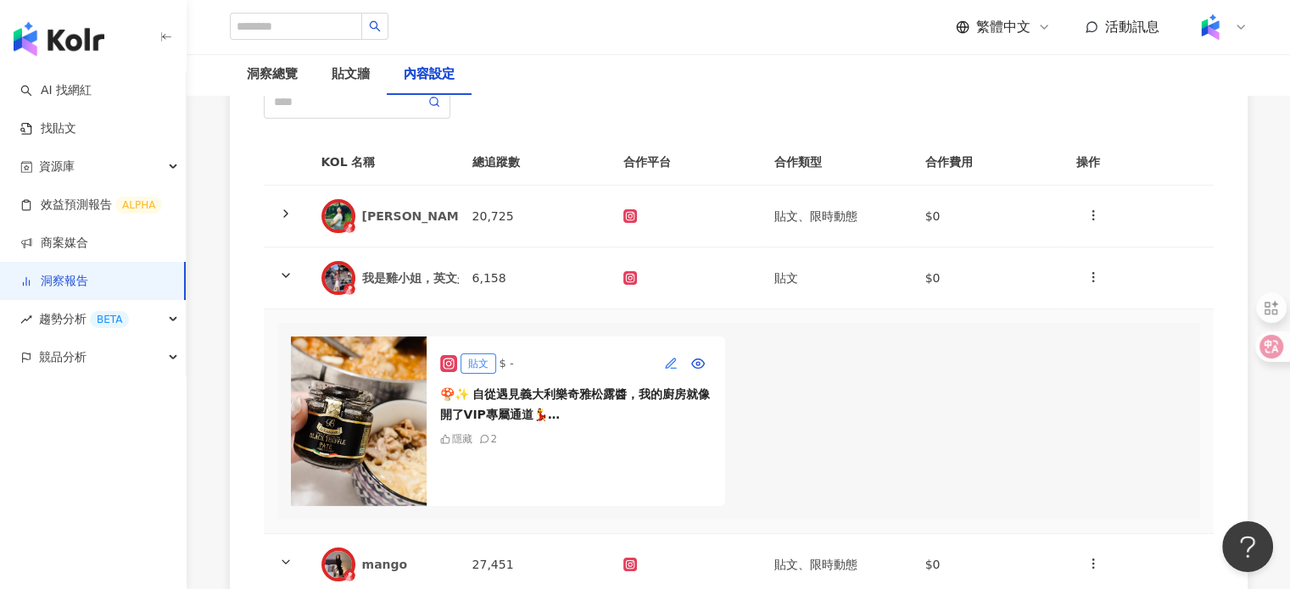
click at [665, 360] on icon "button" at bounding box center [671, 364] width 14 height 14
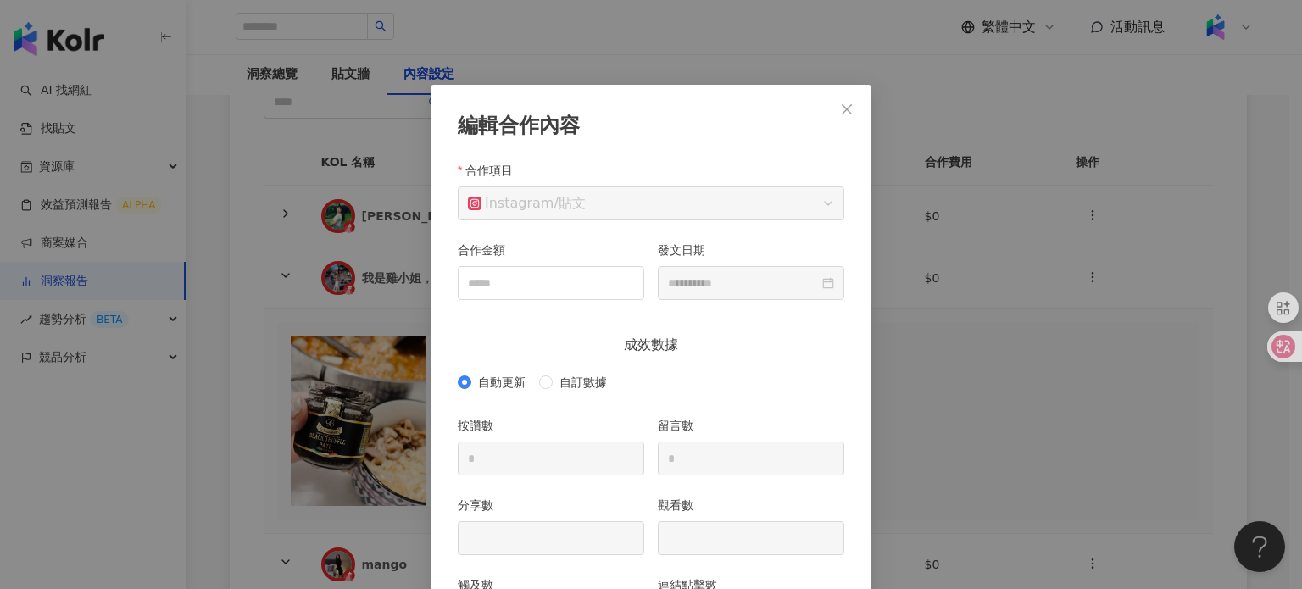
scroll to position [85, 0]
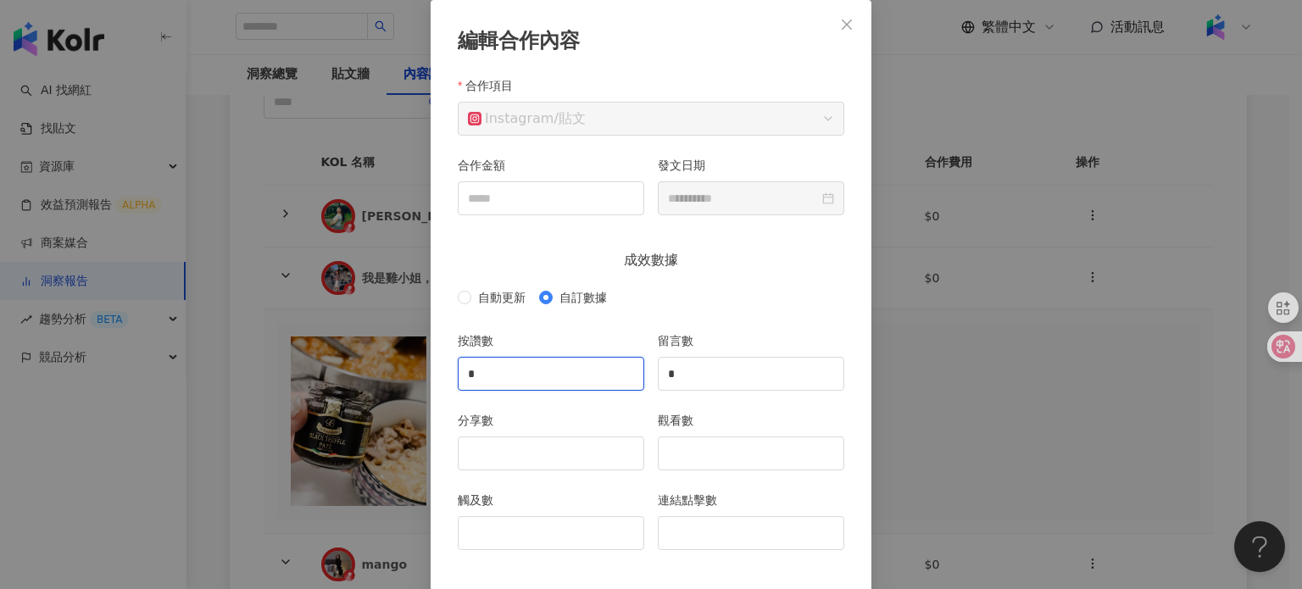
drag, startPoint x: 449, startPoint y: 376, endPoint x: 290, endPoint y: 350, distance: 161.4
click at [290, 351] on div "**********" at bounding box center [651, 294] width 1302 height 589
type input "**"
click at [563, 466] on input "分享數" at bounding box center [551, 453] width 185 height 32
type input "*"
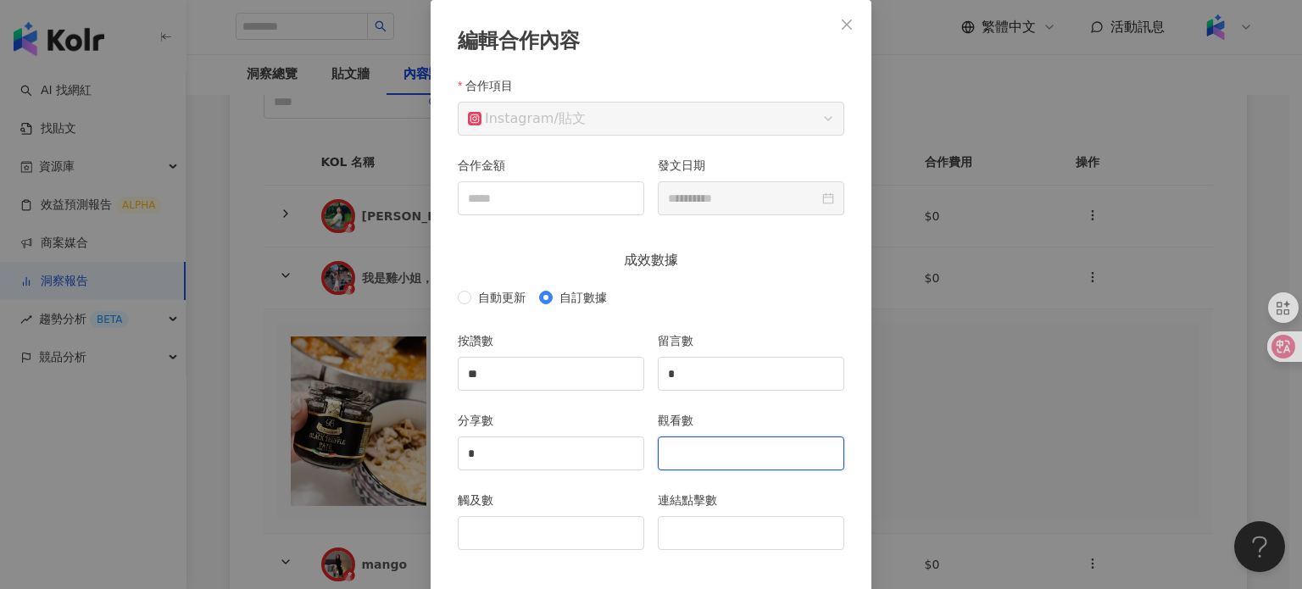
click at [693, 460] on input "觀看數" at bounding box center [751, 453] width 185 height 32
type input "****"
click at [553, 535] on input "觸及數" at bounding box center [551, 533] width 185 height 32
type input "***"
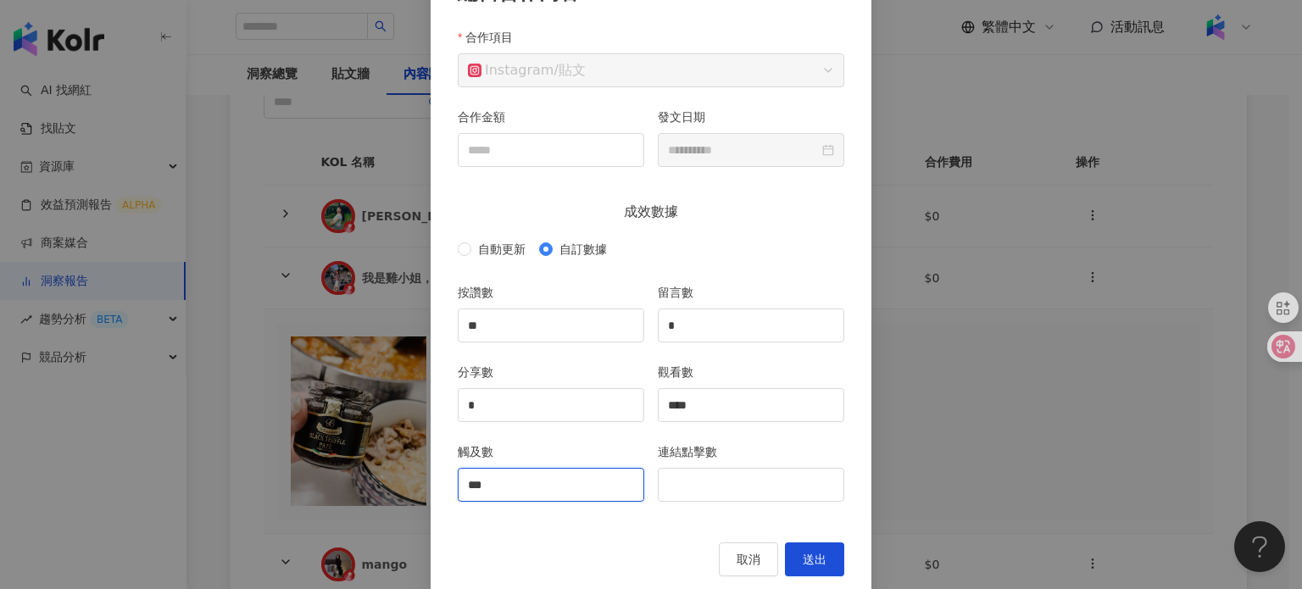
scroll to position [159, 0]
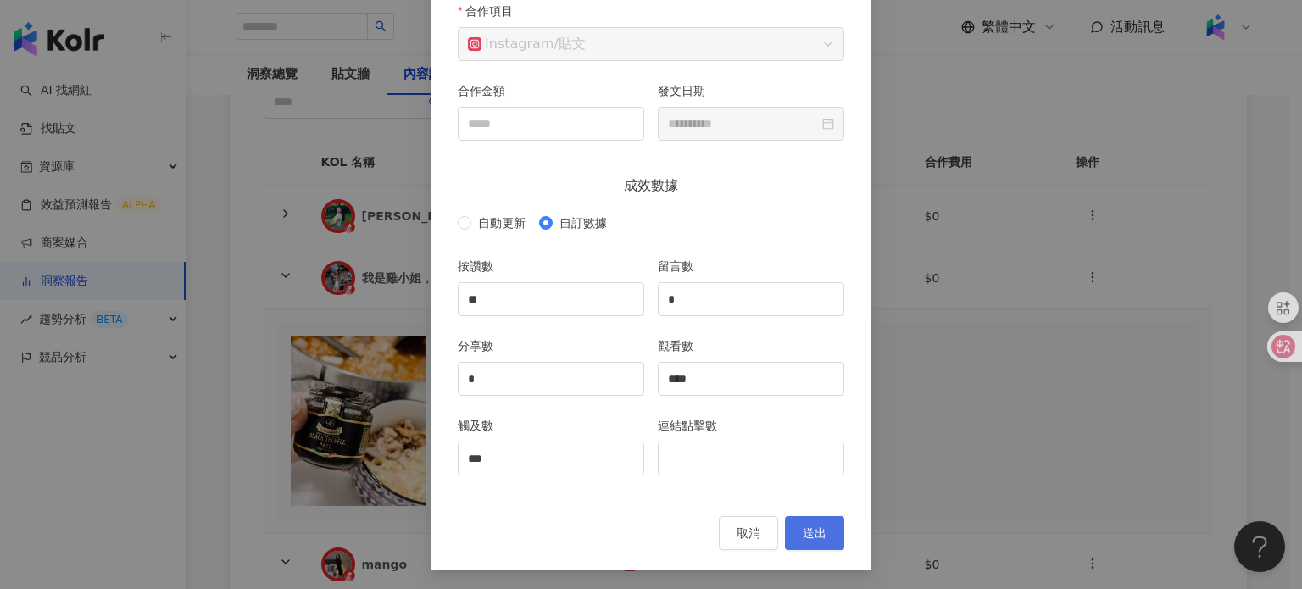
click at [818, 544] on button "送出" at bounding box center [814, 533] width 59 height 34
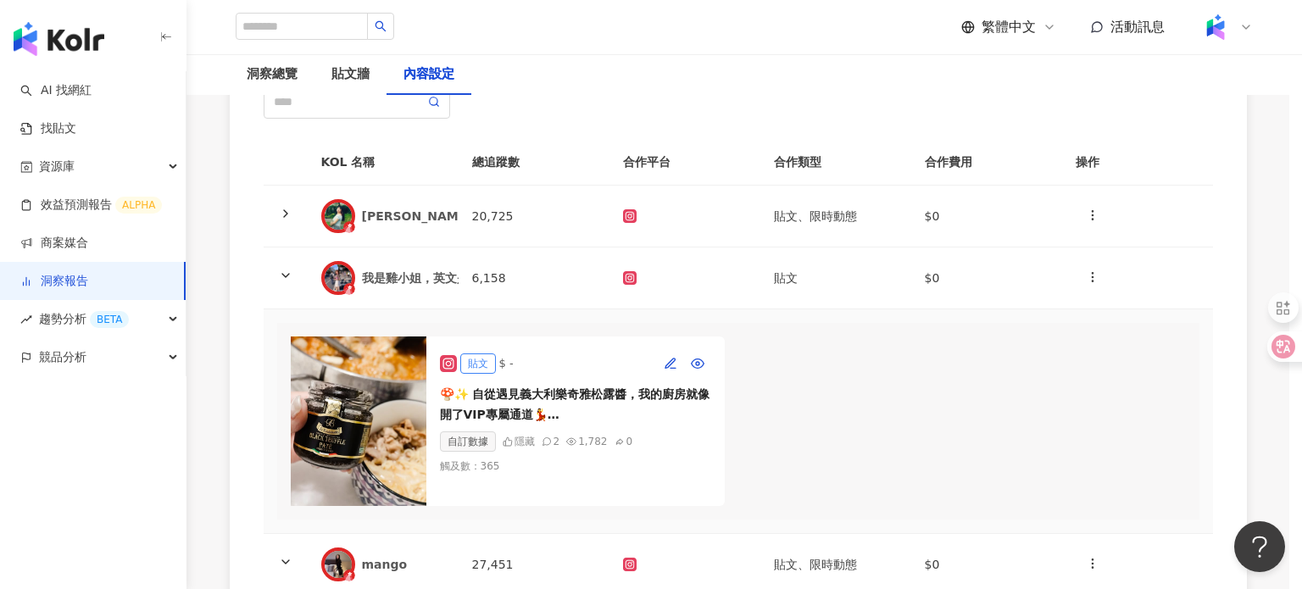
type input "**"
type input "*"
type input "****"
type input "***"
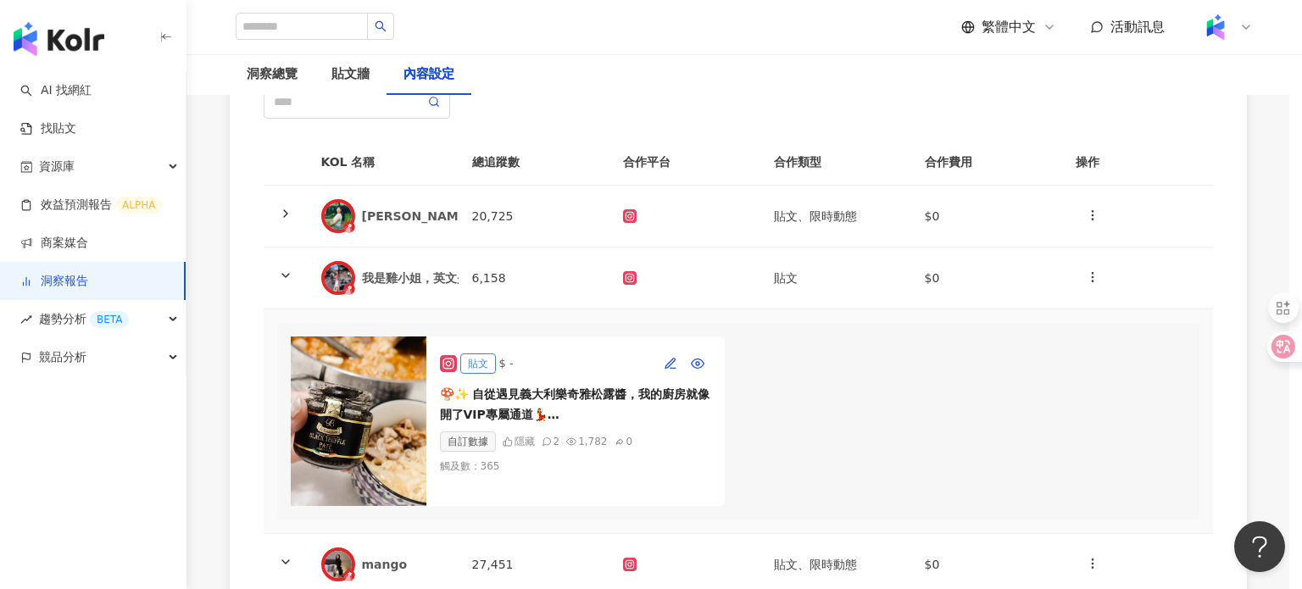
type input "**********"
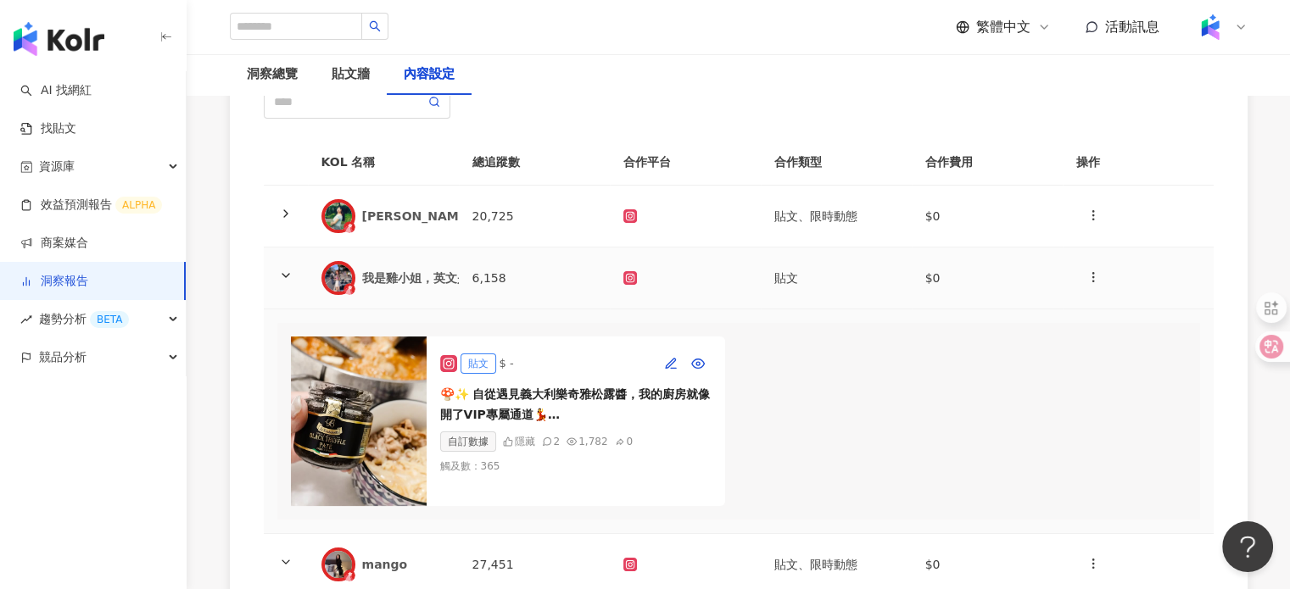
click at [1071, 277] on td at bounding box center [1137, 279] width 151 height 62
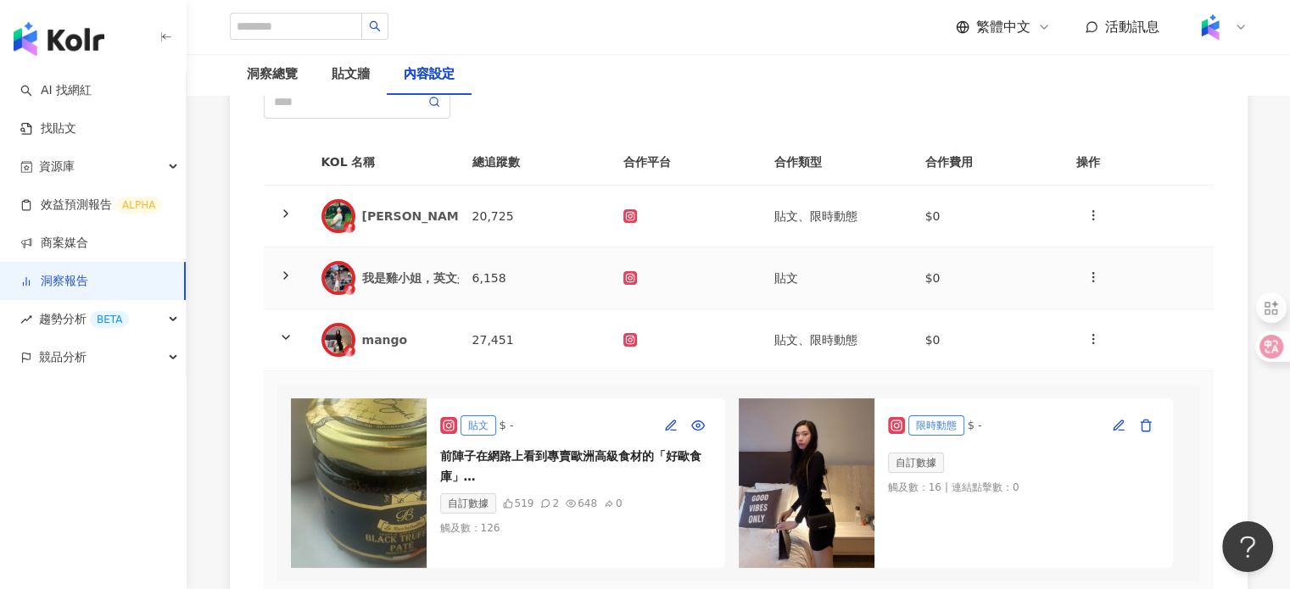
click at [1006, 297] on td "$0" at bounding box center [986, 279] width 151 height 62
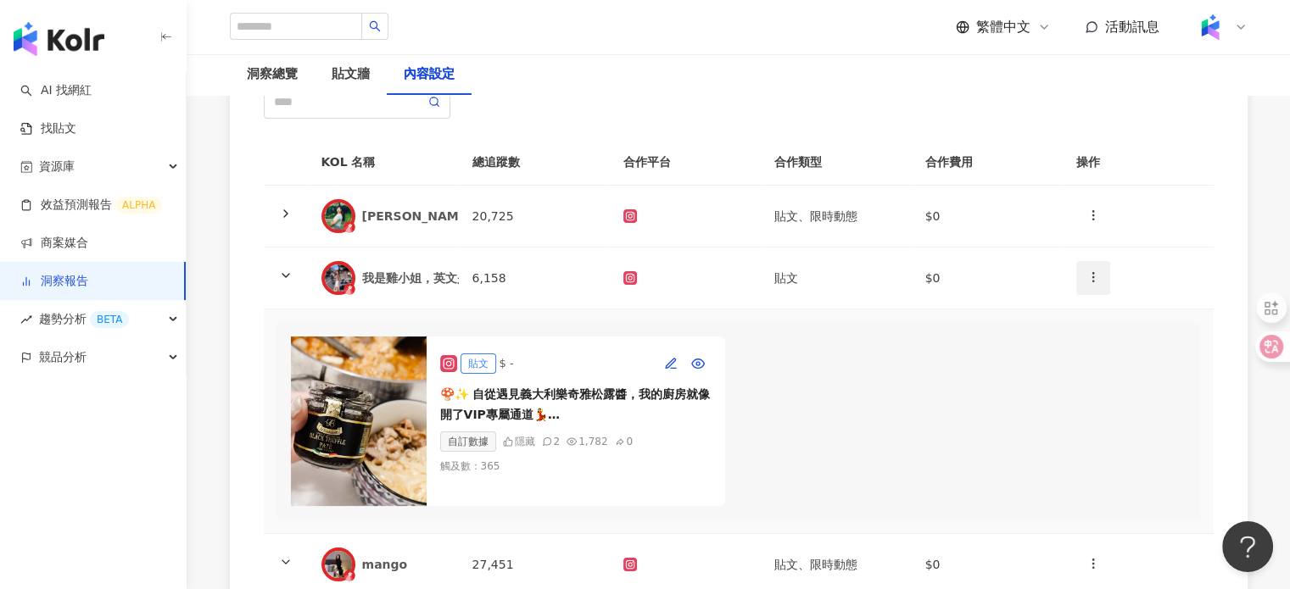
click at [1088, 289] on button "button" at bounding box center [1093, 278] width 34 height 34
click at [1117, 313] on div "新增內容" at bounding box center [1122, 318] width 66 height 19
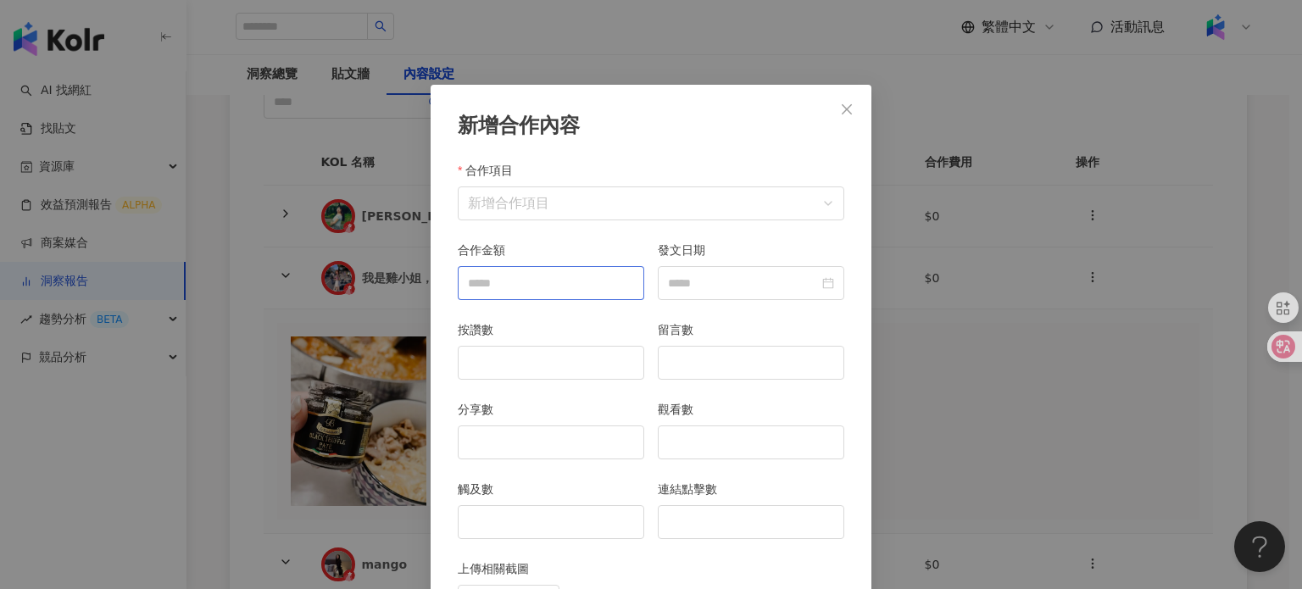
scroll to position [85, 0]
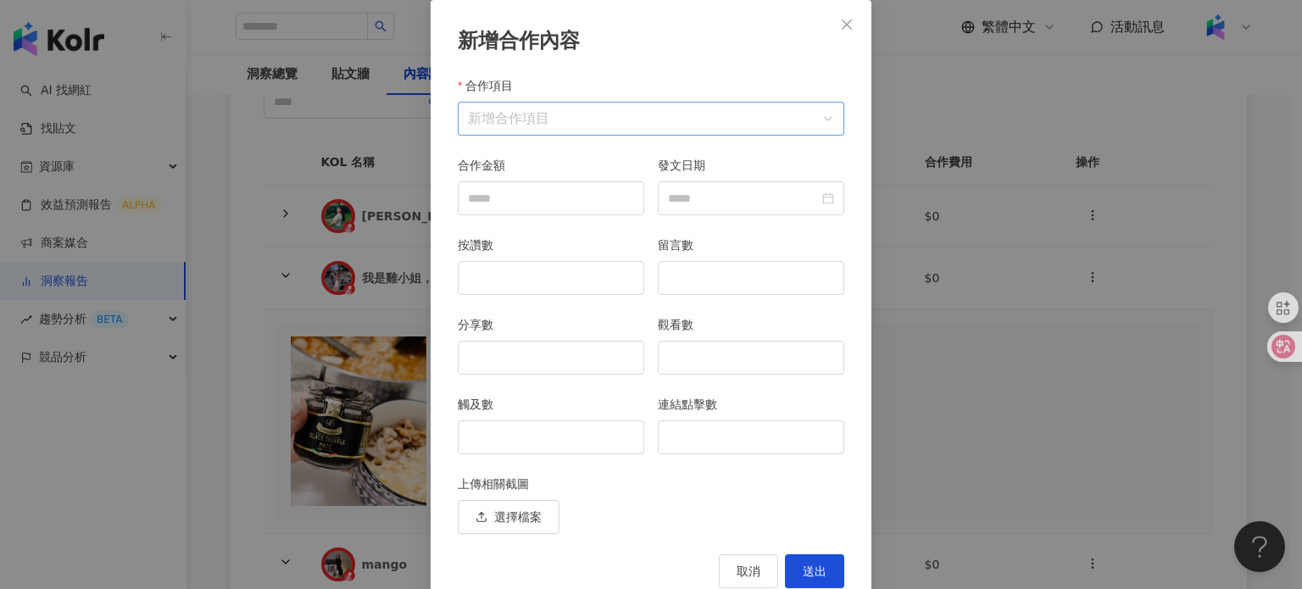
click at [515, 120] on input "合作項目" at bounding box center [651, 119] width 366 height 32
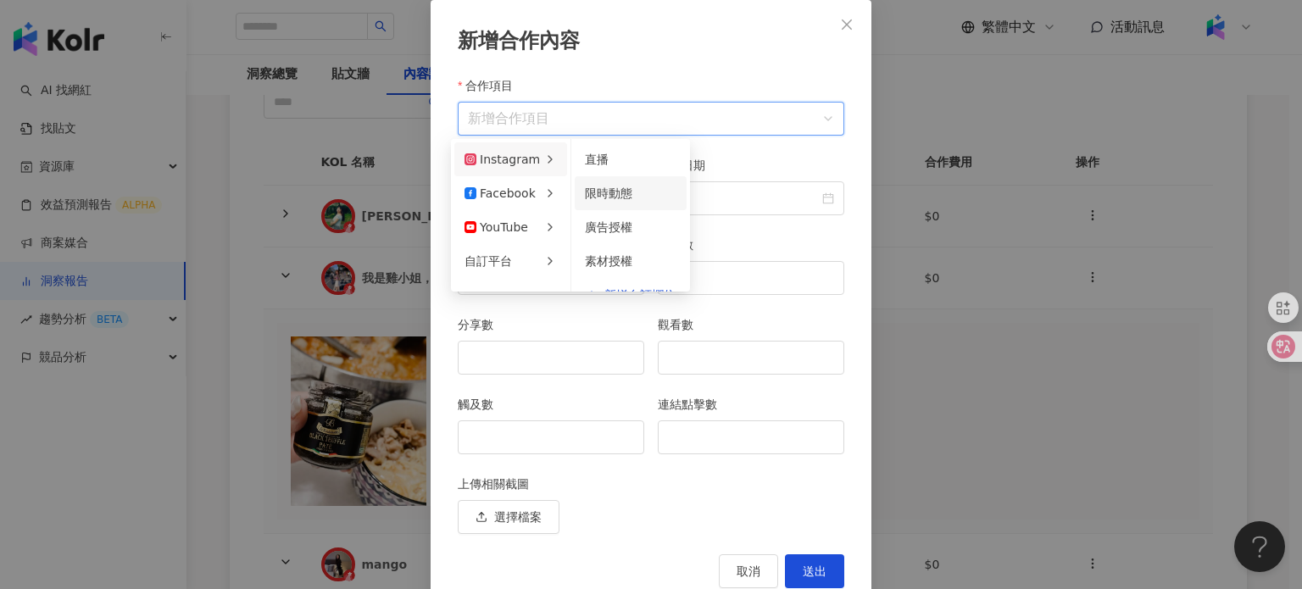
click at [597, 189] on span "限時動態" at bounding box center [608, 194] width 47 height 14
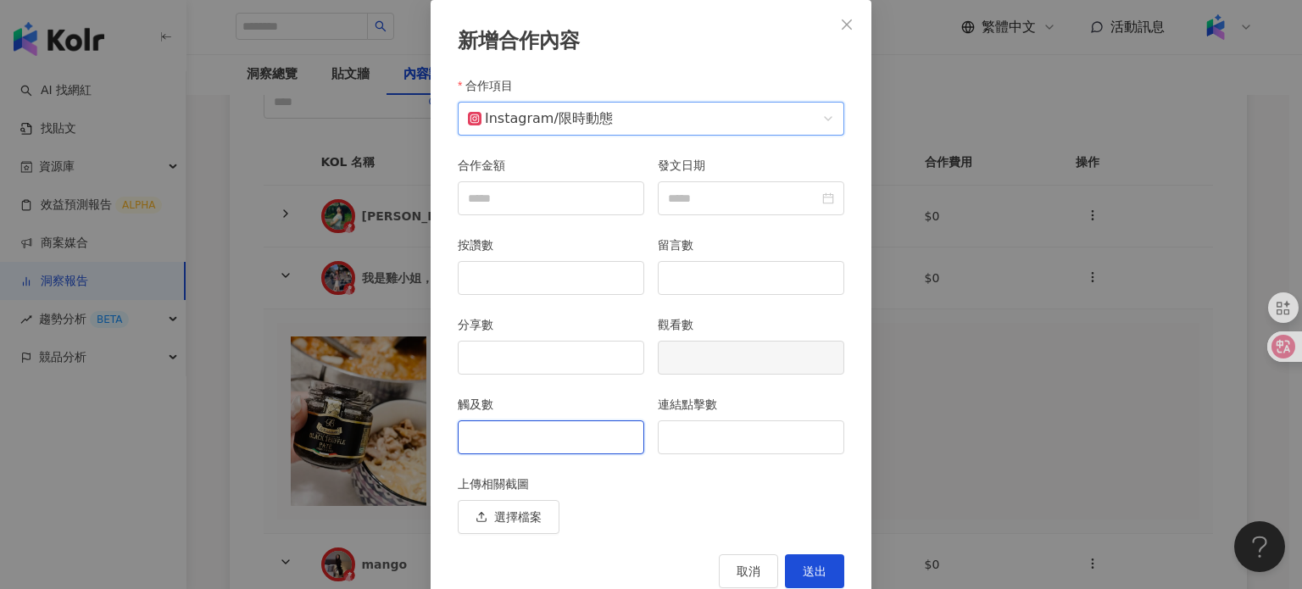
click at [524, 431] on input "觸及數" at bounding box center [551, 437] width 185 height 32
type input "***"
click at [727, 433] on input "連結點擊數" at bounding box center [751, 437] width 185 height 32
type input "*"
click at [810, 560] on button "送出" at bounding box center [814, 571] width 59 height 34
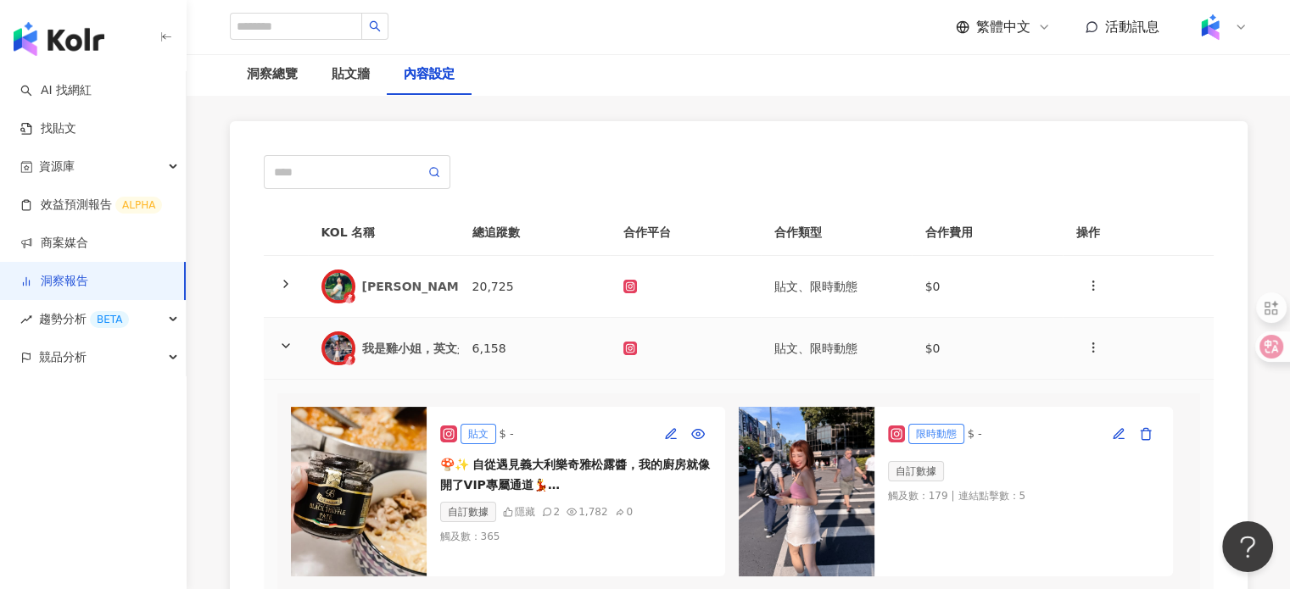
scroll to position [88, 0]
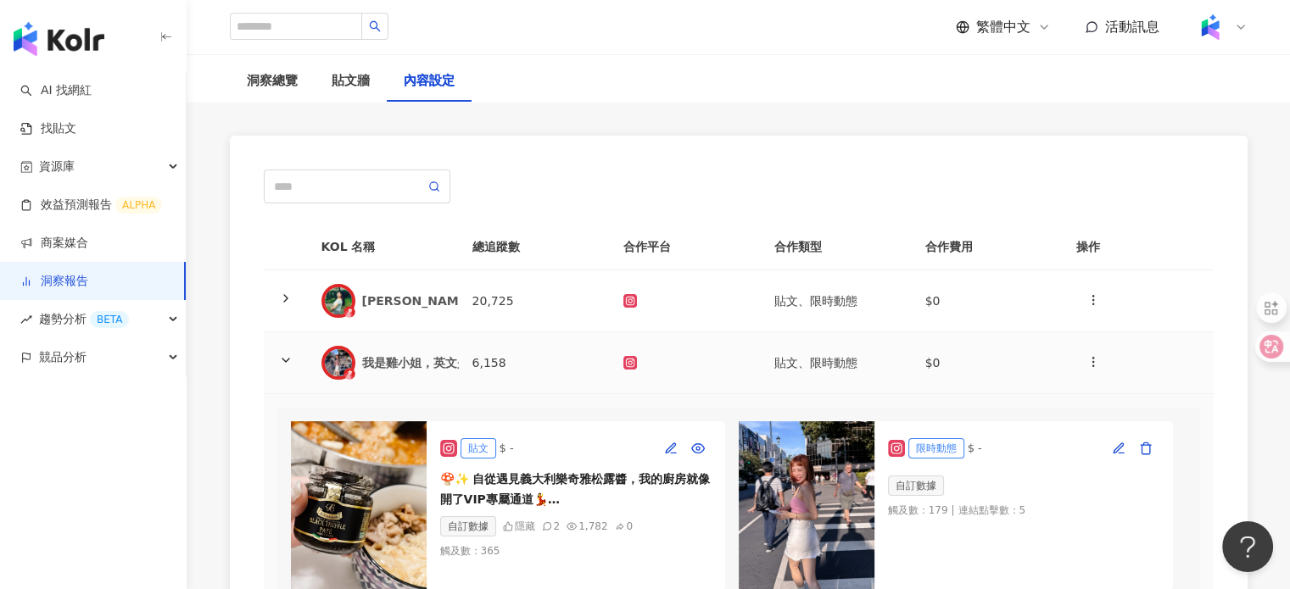
click at [656, 310] on td at bounding box center [685, 301] width 151 height 62
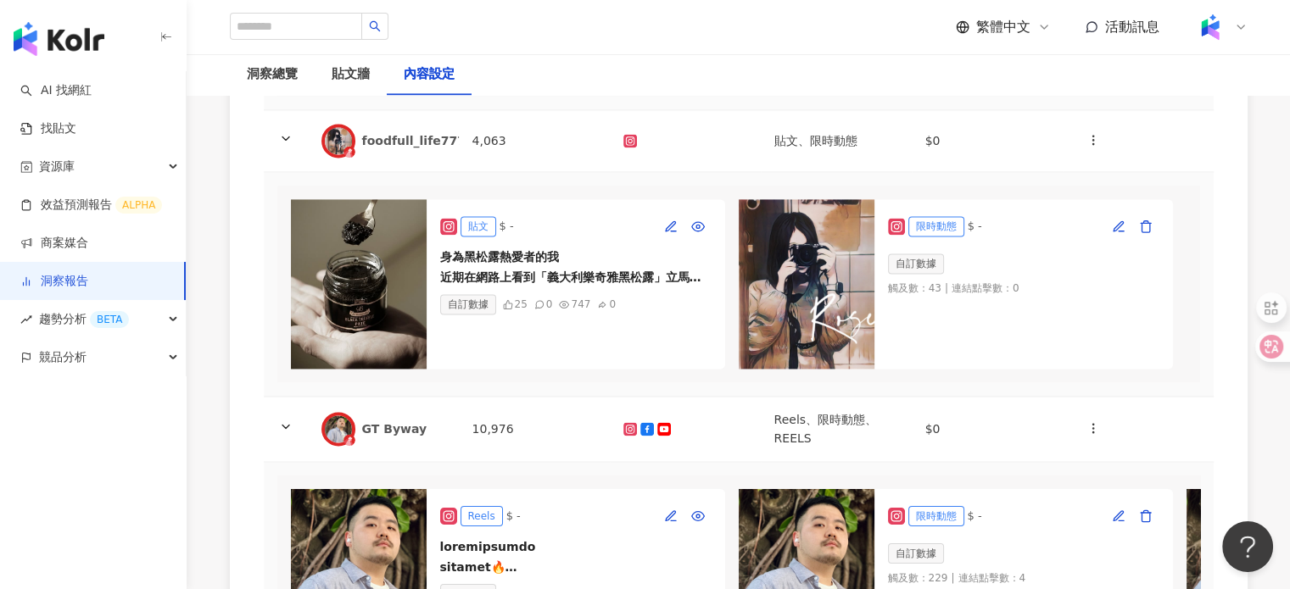
scroll to position [2547, 0]
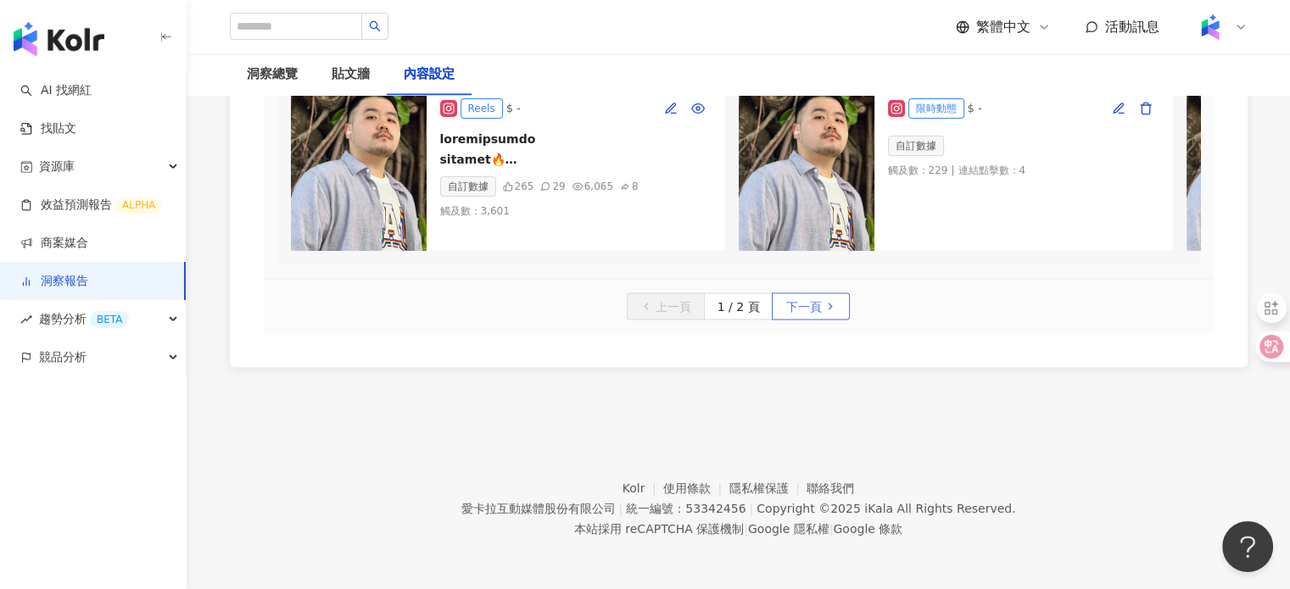
click at [788, 315] on span "下一頁" at bounding box center [803, 306] width 36 height 27
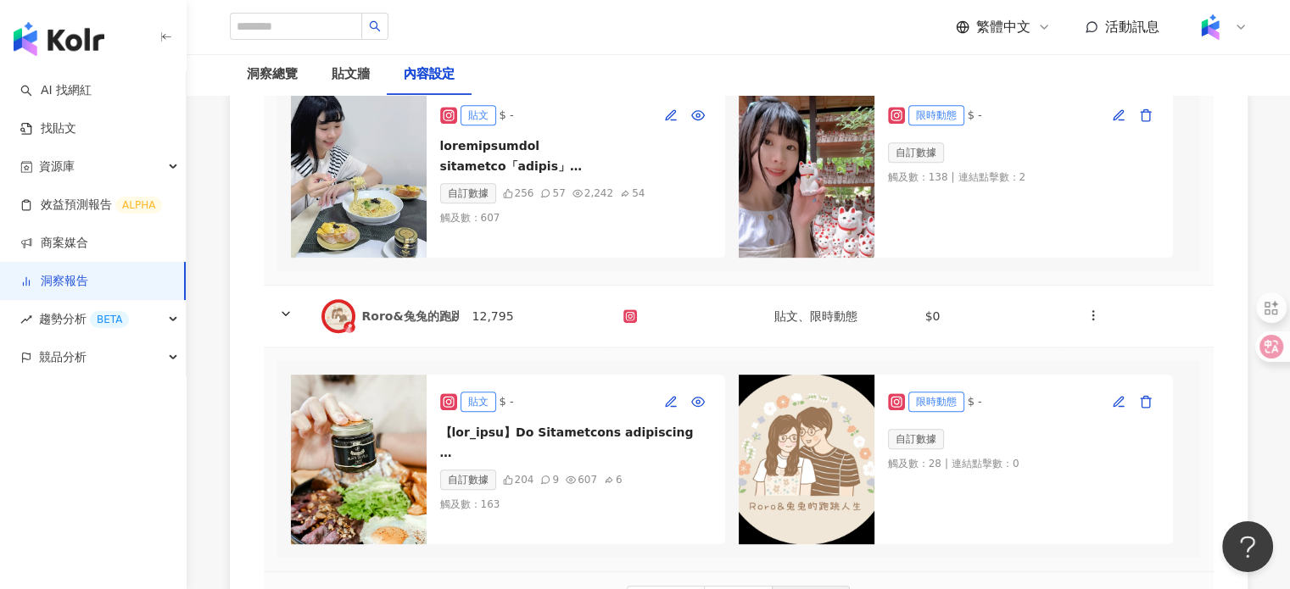
scroll to position [1275, 0]
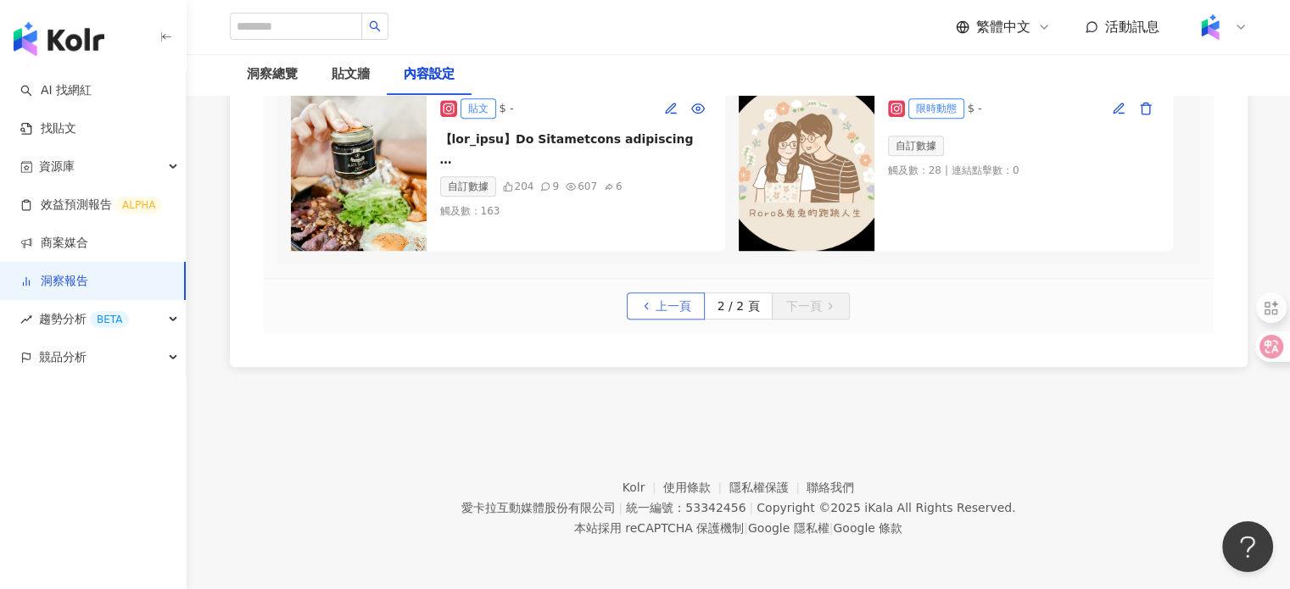
click at [678, 296] on span "上一頁" at bounding box center [673, 306] width 36 height 27
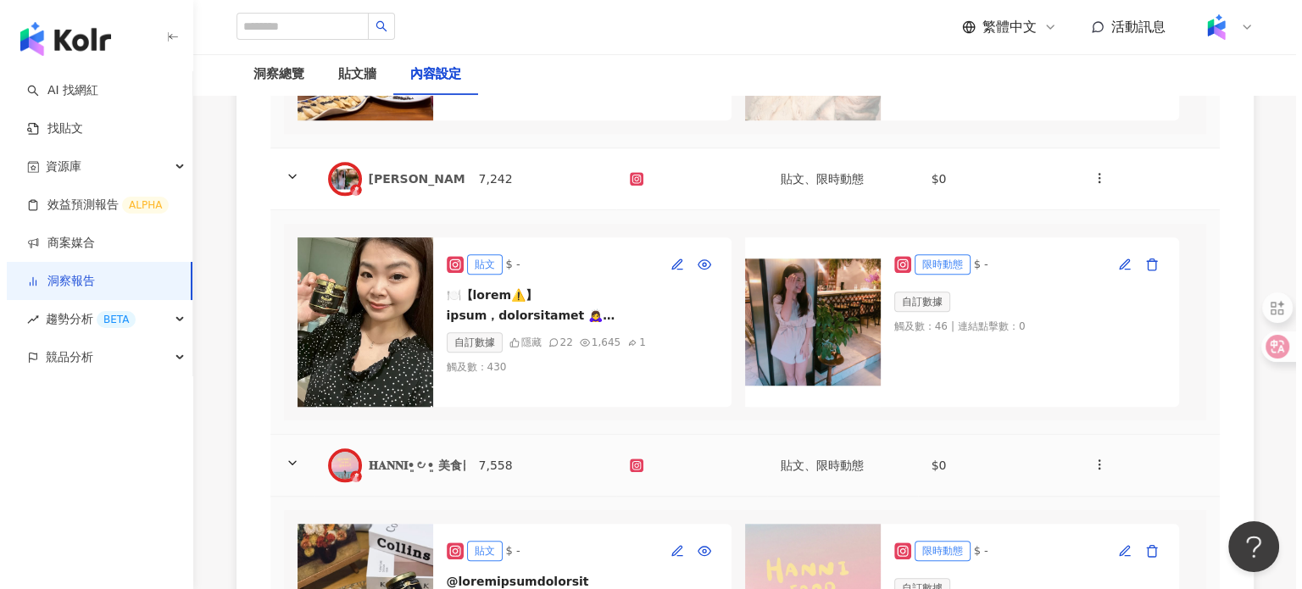
scroll to position [1445, 0]
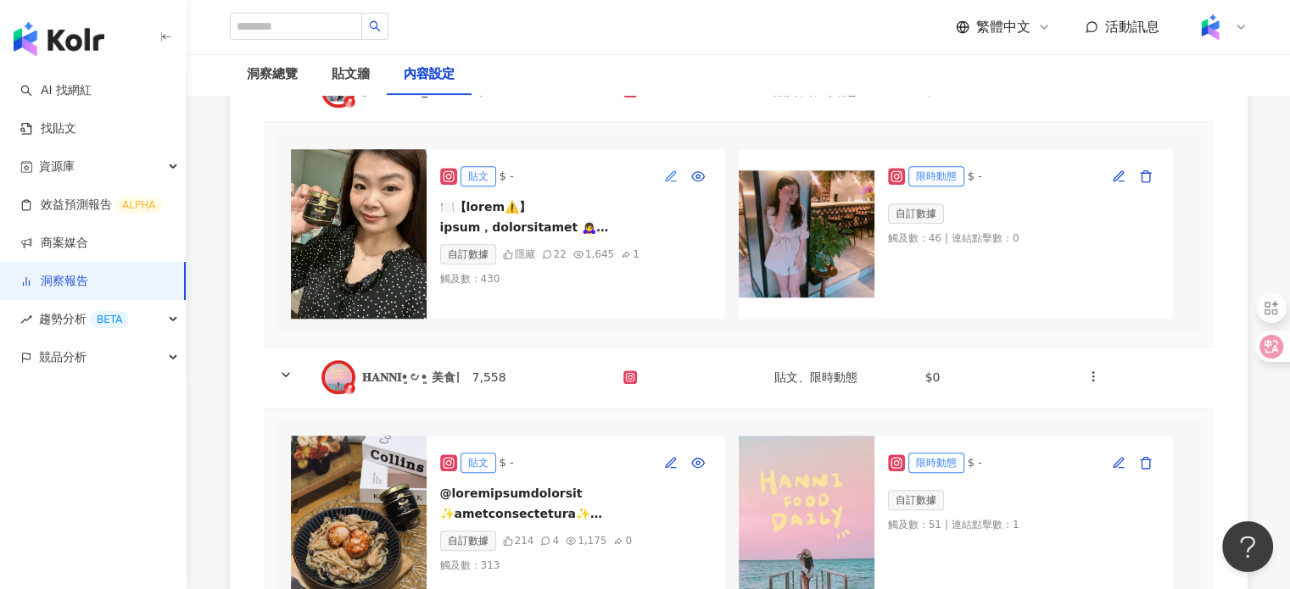
click at [675, 183] on icon "button" at bounding box center [671, 177] width 14 height 14
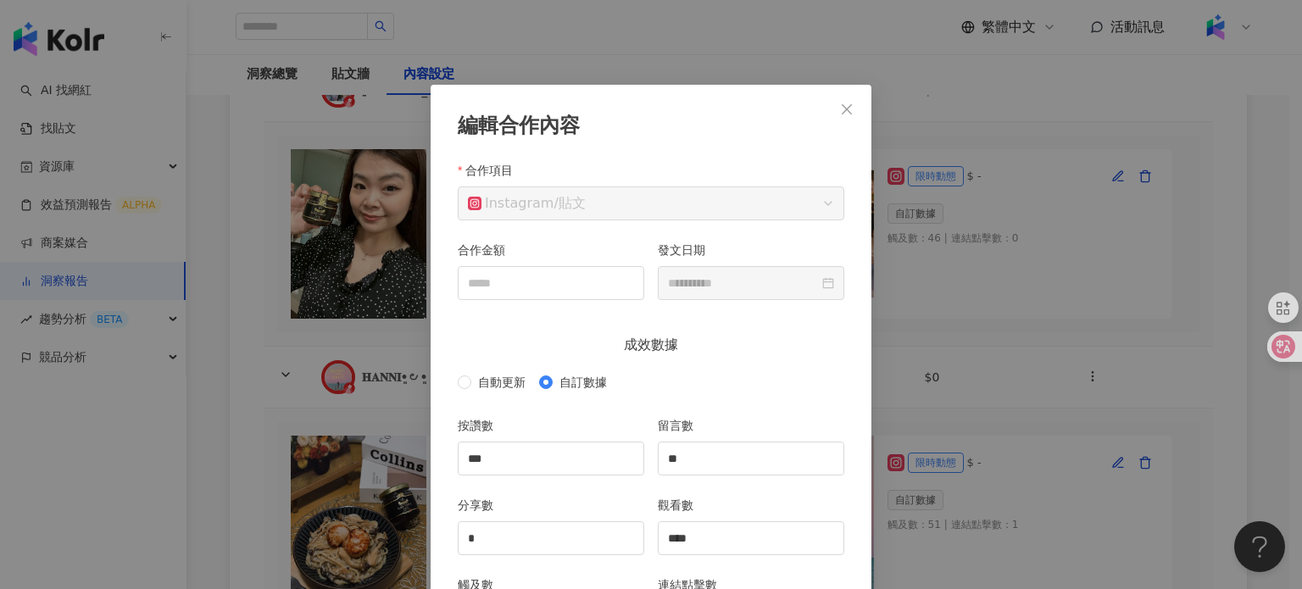
scroll to position [85, 0]
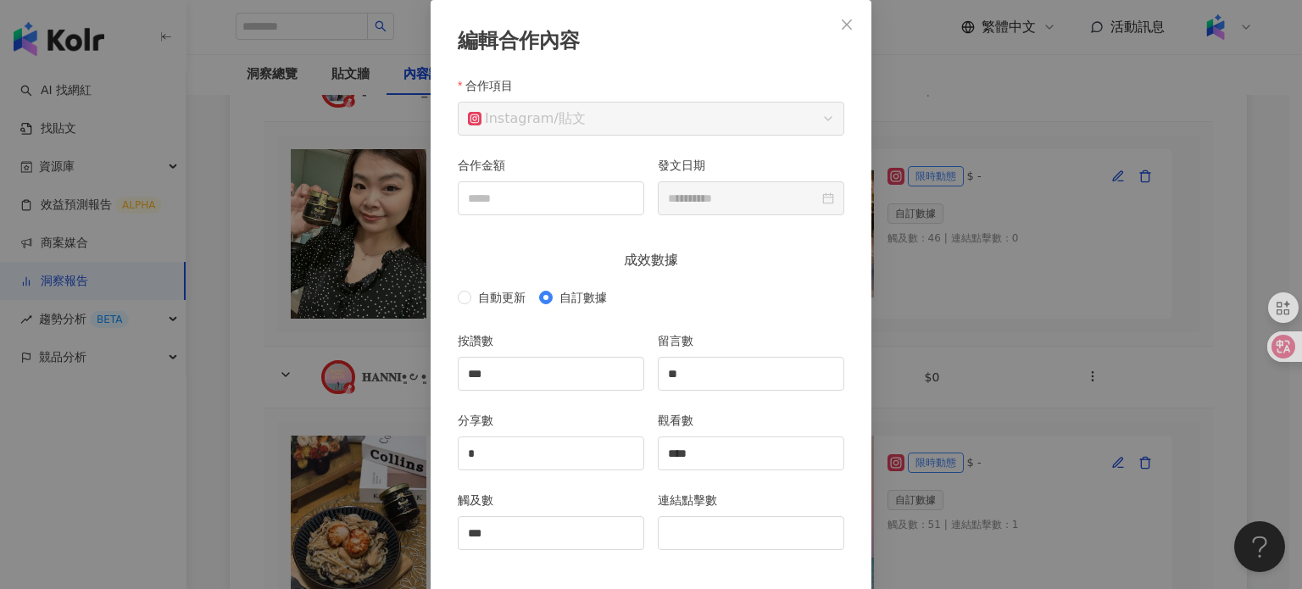
click at [859, 31] on div "**********" at bounding box center [651, 322] width 441 height 645
click at [852, 31] on button "Close" at bounding box center [847, 25] width 34 height 34
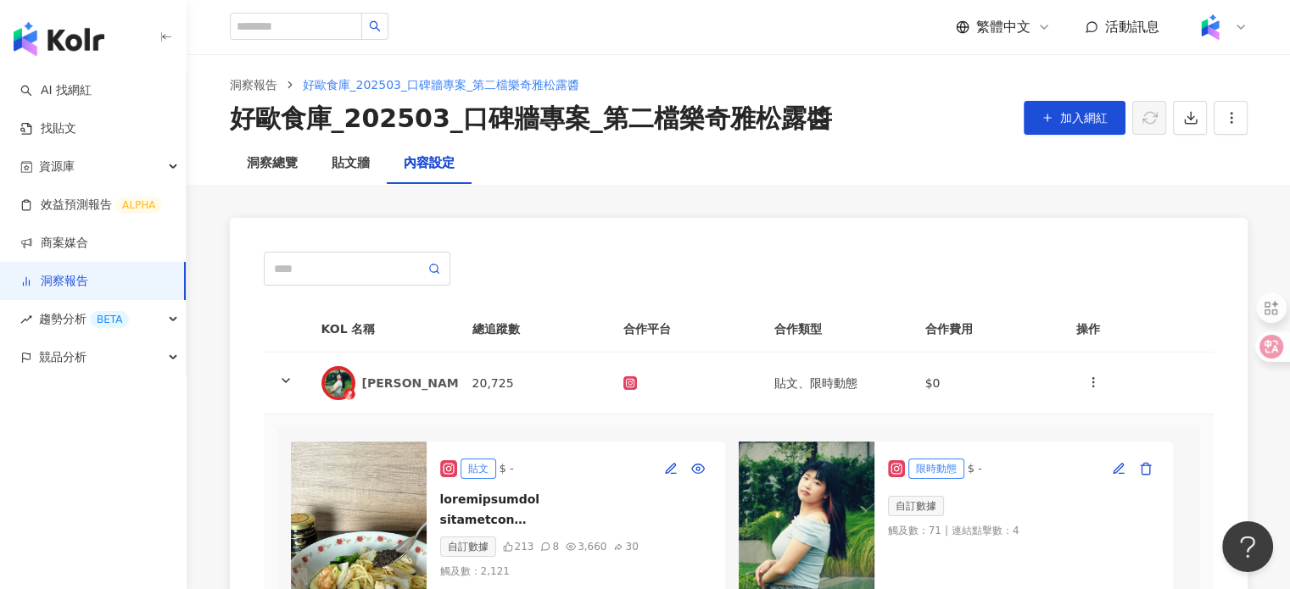
scroll to position [0, 0]
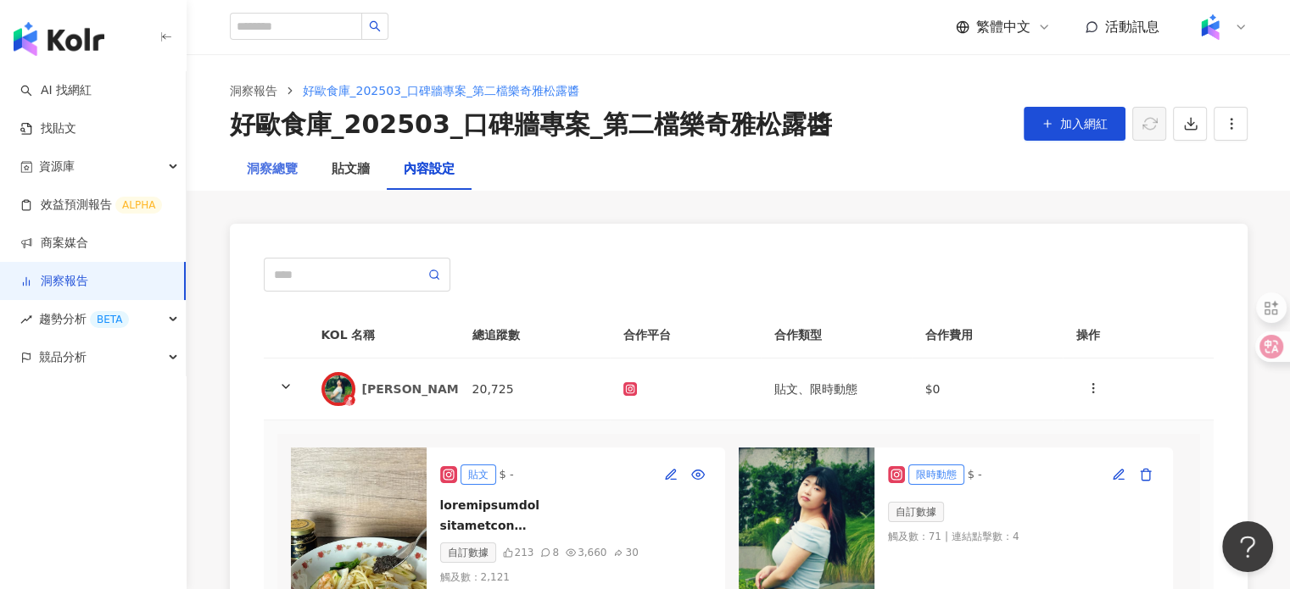
click at [297, 170] on div "洞察總覽" at bounding box center [272, 169] width 85 height 41
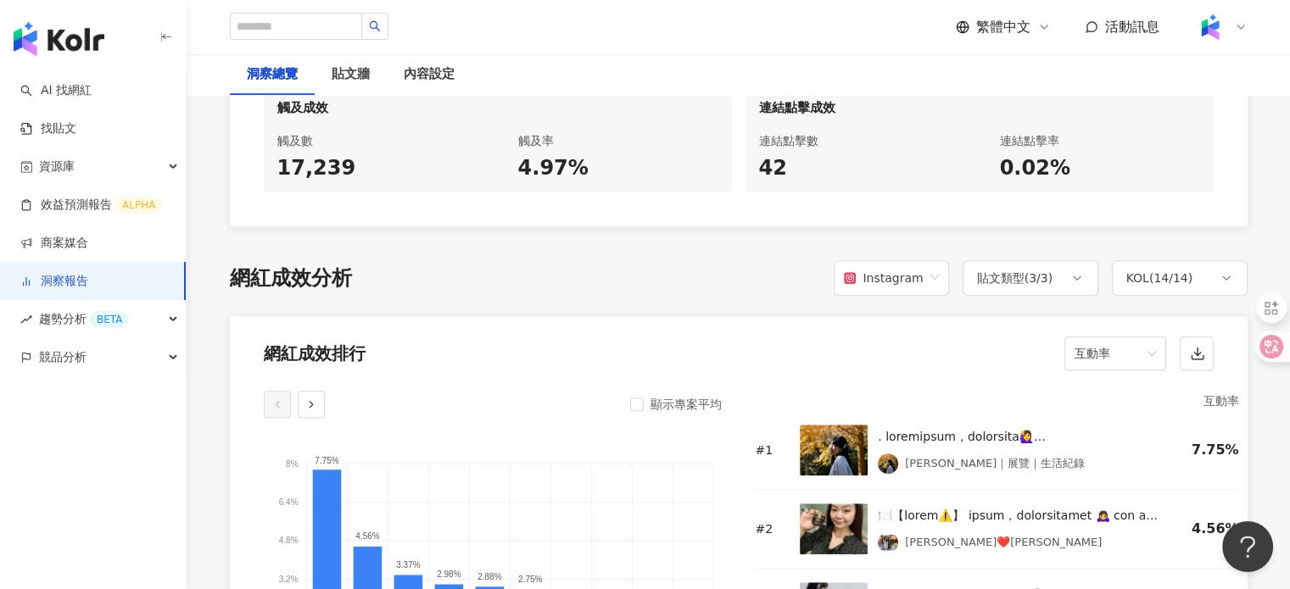
scroll to position [1272, 0]
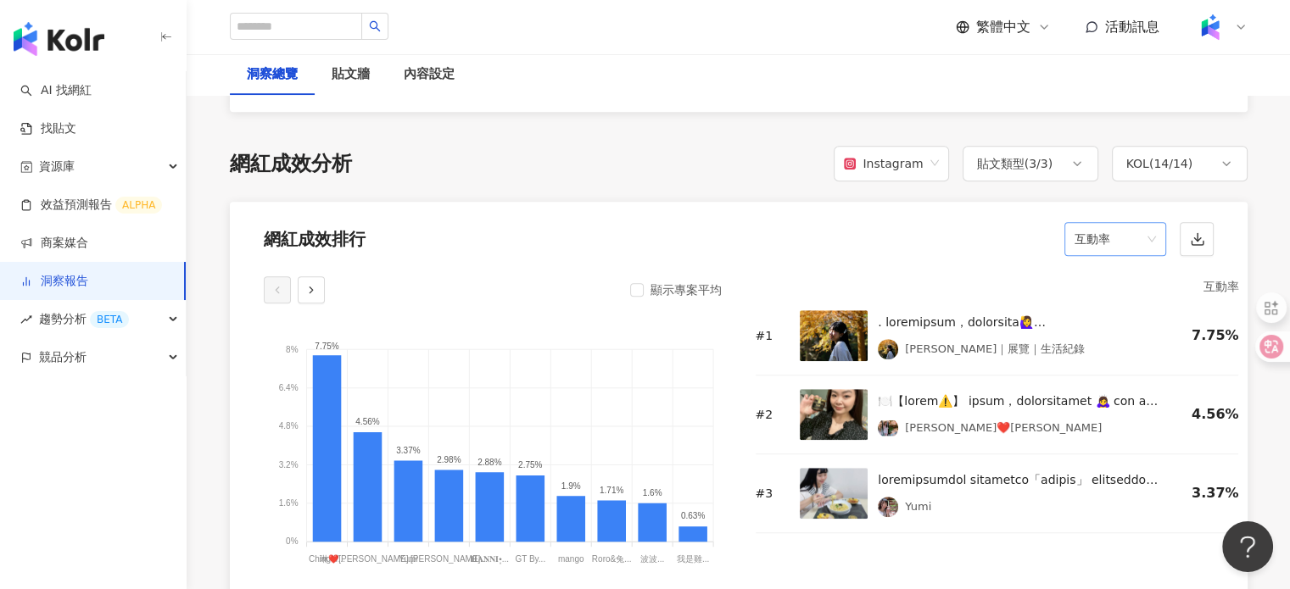
click at [1146, 245] on span "互動率" at bounding box center [1114, 239] width 81 height 32
click at [1129, 402] on div "觸及率" at bounding box center [1114, 406] width 75 height 19
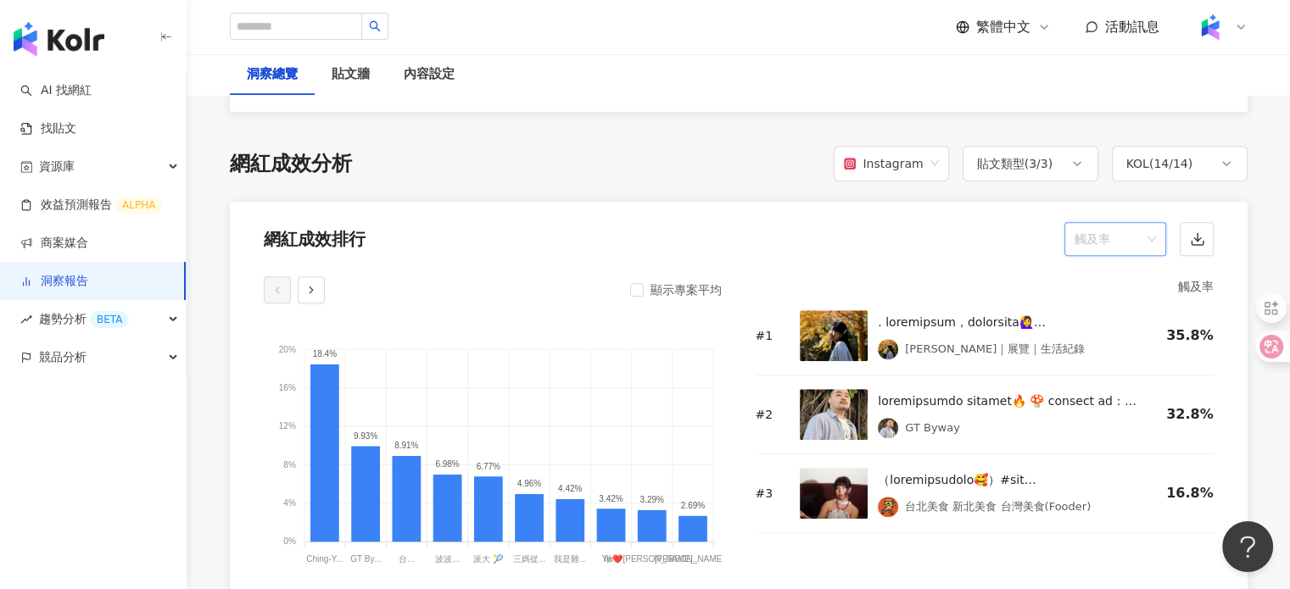
click at [1095, 245] on span "觸及率" at bounding box center [1114, 239] width 81 height 32
click at [1114, 353] on div "觀看率" at bounding box center [1114, 348] width 75 height 19
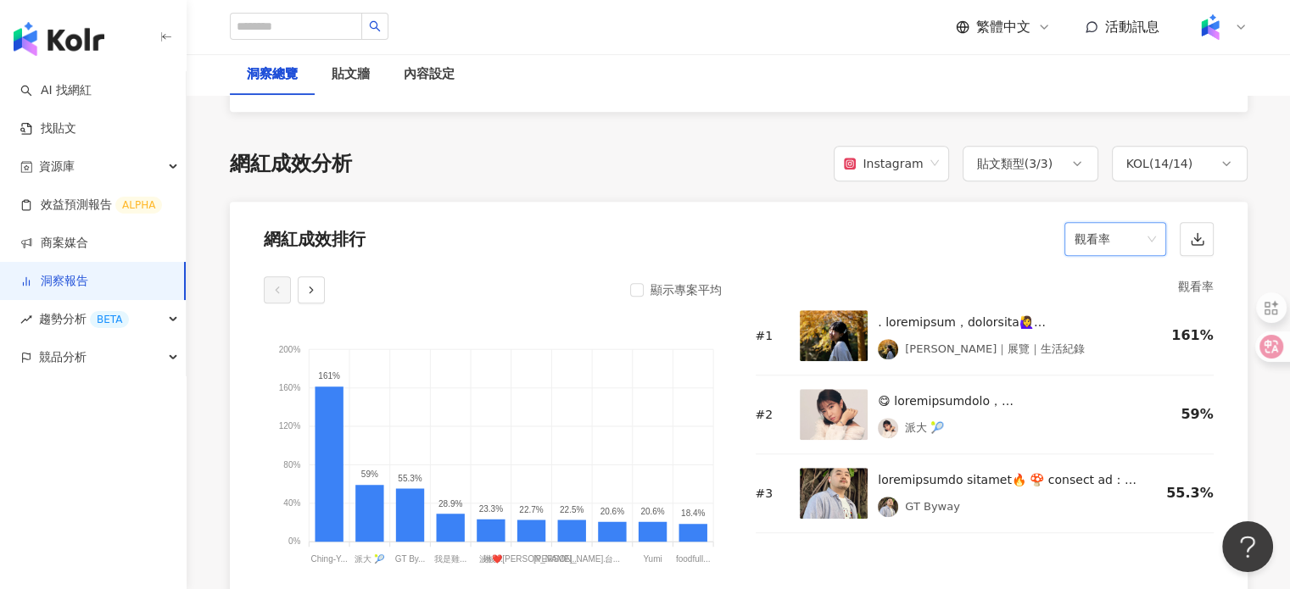
click at [1119, 250] on span "觀看率" at bounding box center [1114, 239] width 81 height 32
click at [1136, 365] on div "互動率" at bounding box center [1114, 362] width 75 height 19
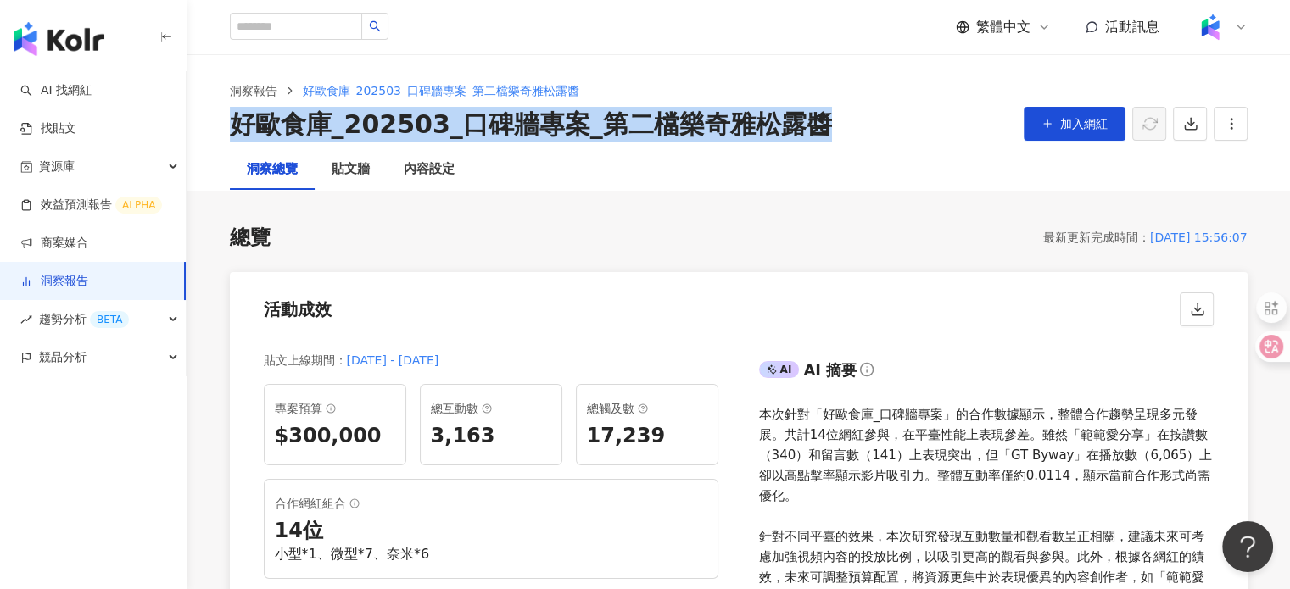
drag, startPoint x: 230, startPoint y: 129, endPoint x: 824, endPoint y: 128, distance: 594.3
click at [824, 128] on div "好歐食庫_202503_口碑牆專案_第二檔樂奇雅松露醬 加入網紅" at bounding box center [738, 125] width 1017 height 36
copy div "好歐食庫_202503_口碑牆專案_第二檔樂奇雅松露醬"
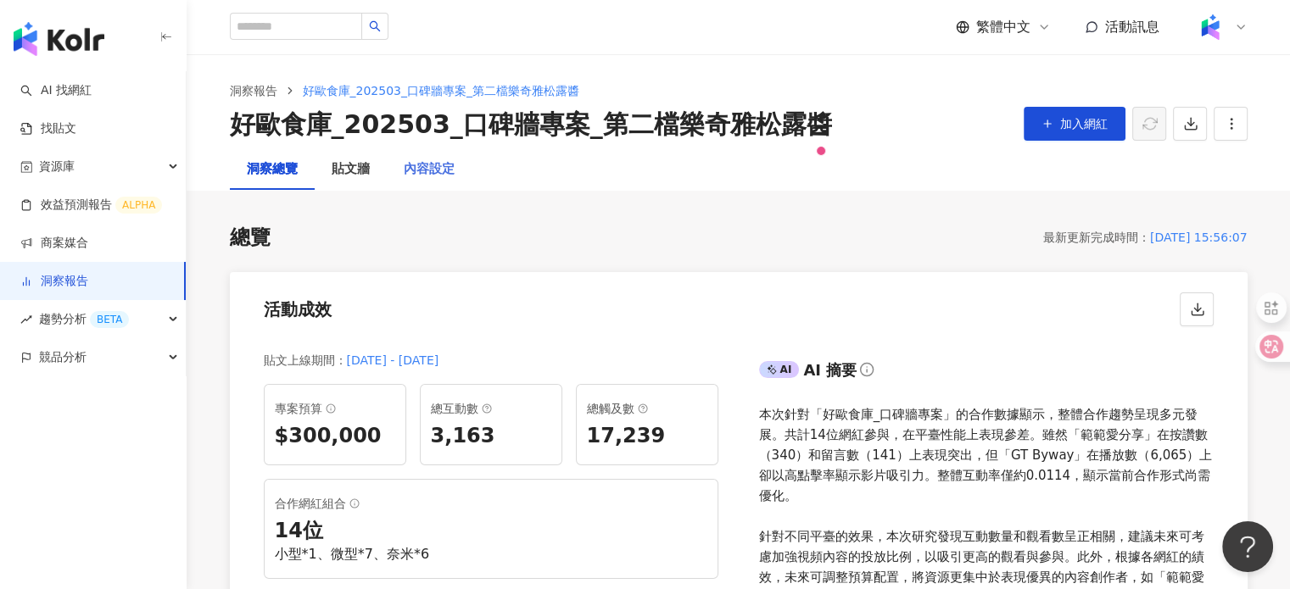
click at [438, 182] on div "內容設定" at bounding box center [429, 169] width 85 height 41
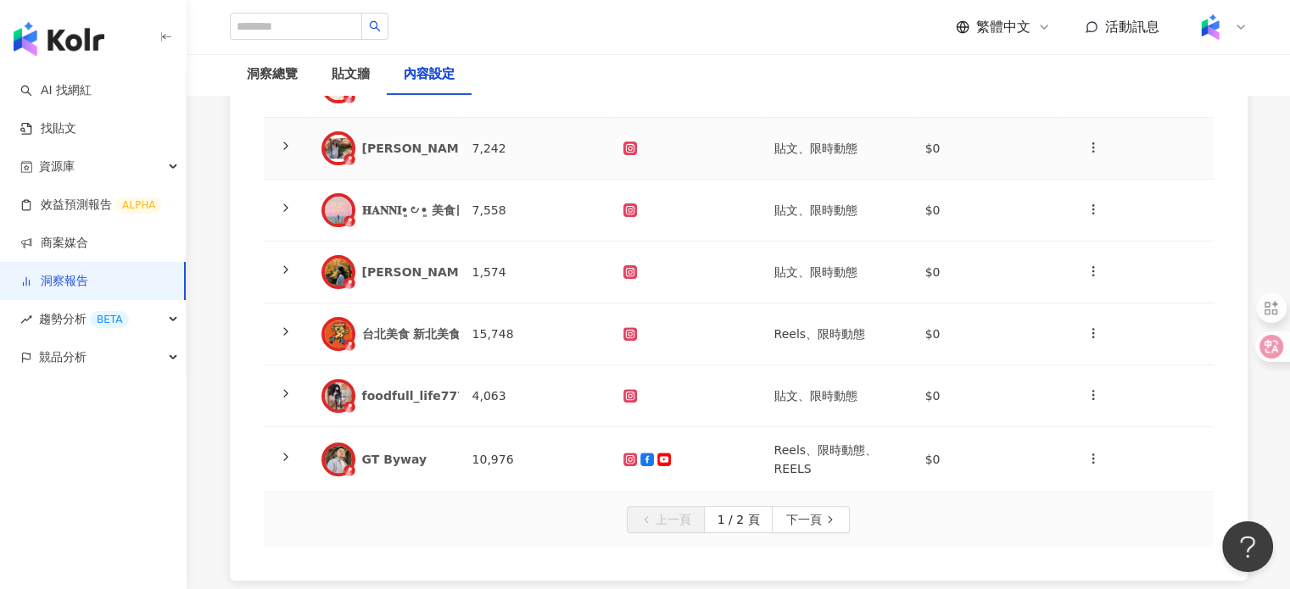
scroll to position [509, 0]
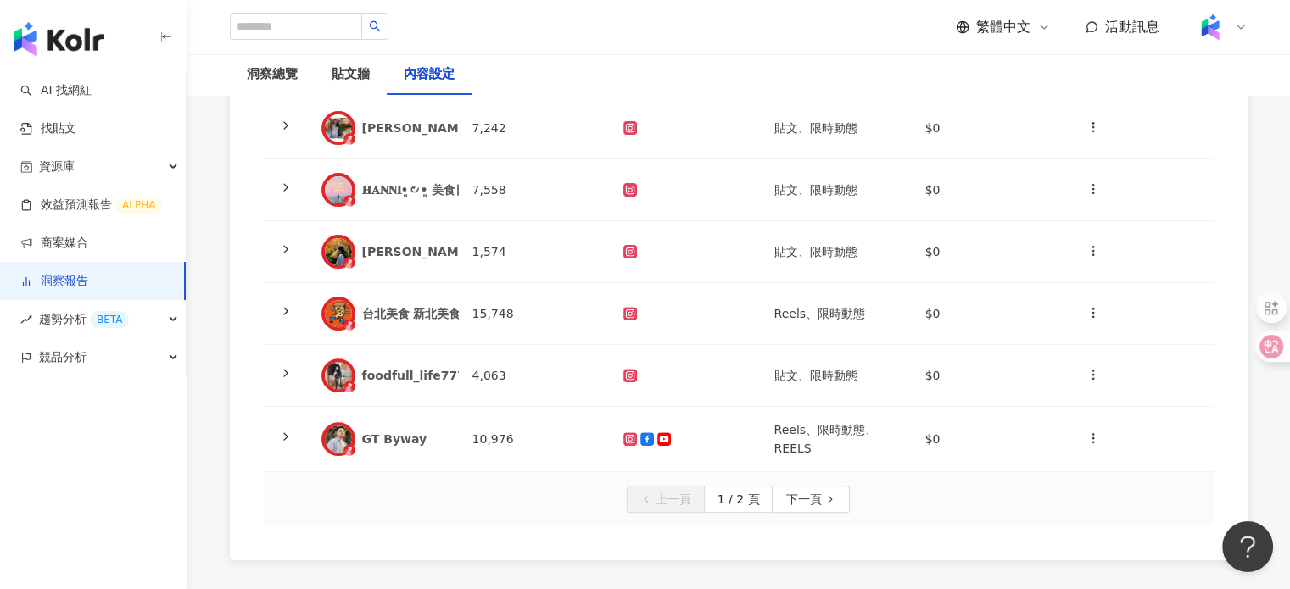
drag, startPoint x: 800, startPoint y: 494, endPoint x: 703, endPoint y: 450, distance: 106.2
click at [800, 494] on span "下一頁" at bounding box center [803, 500] width 36 height 27
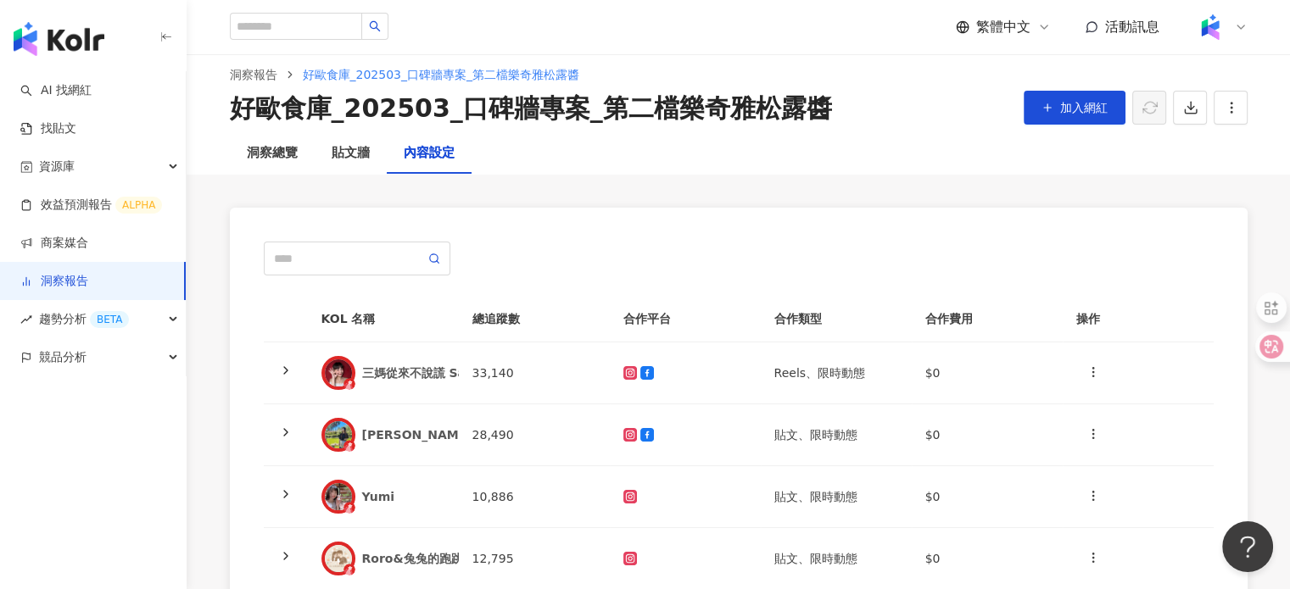
scroll to position [0, 0]
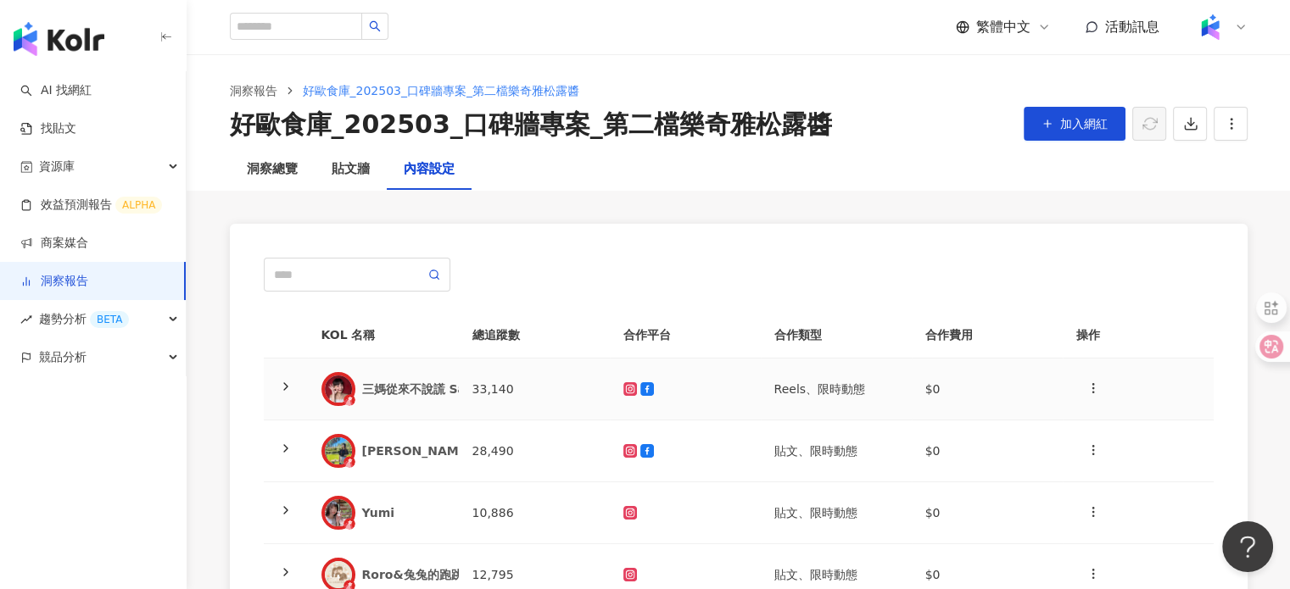
click at [415, 376] on div "三媽從來不說謊 Sama Never Lies" at bounding box center [383, 389] width 124 height 34
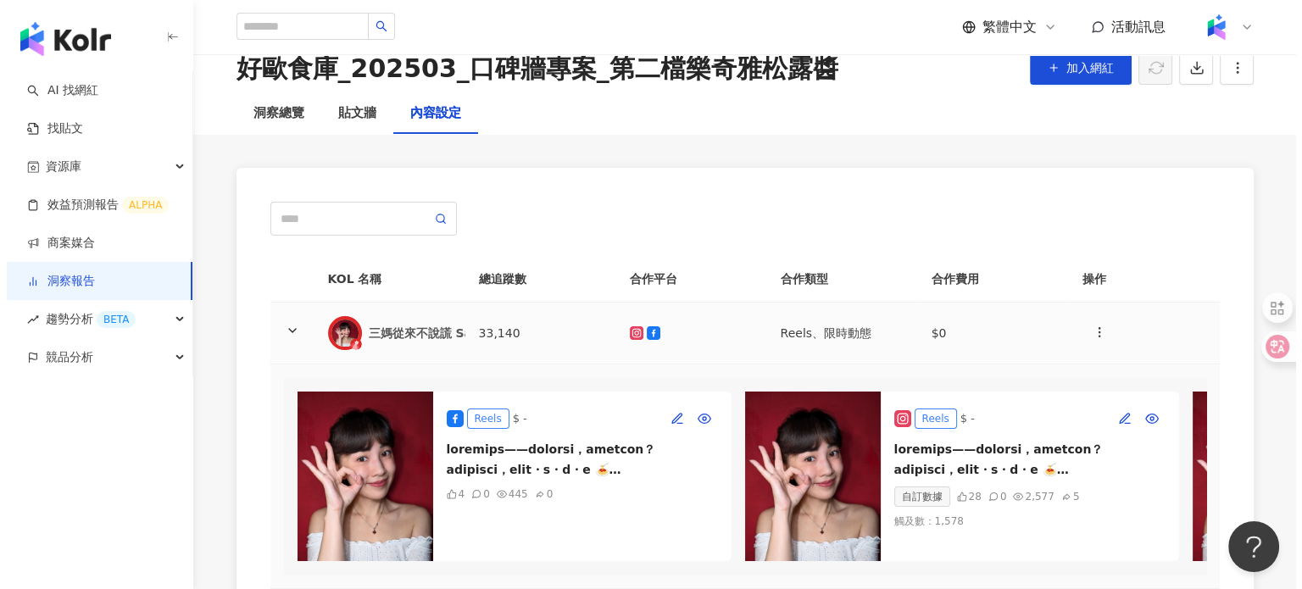
scroll to position [85, 0]
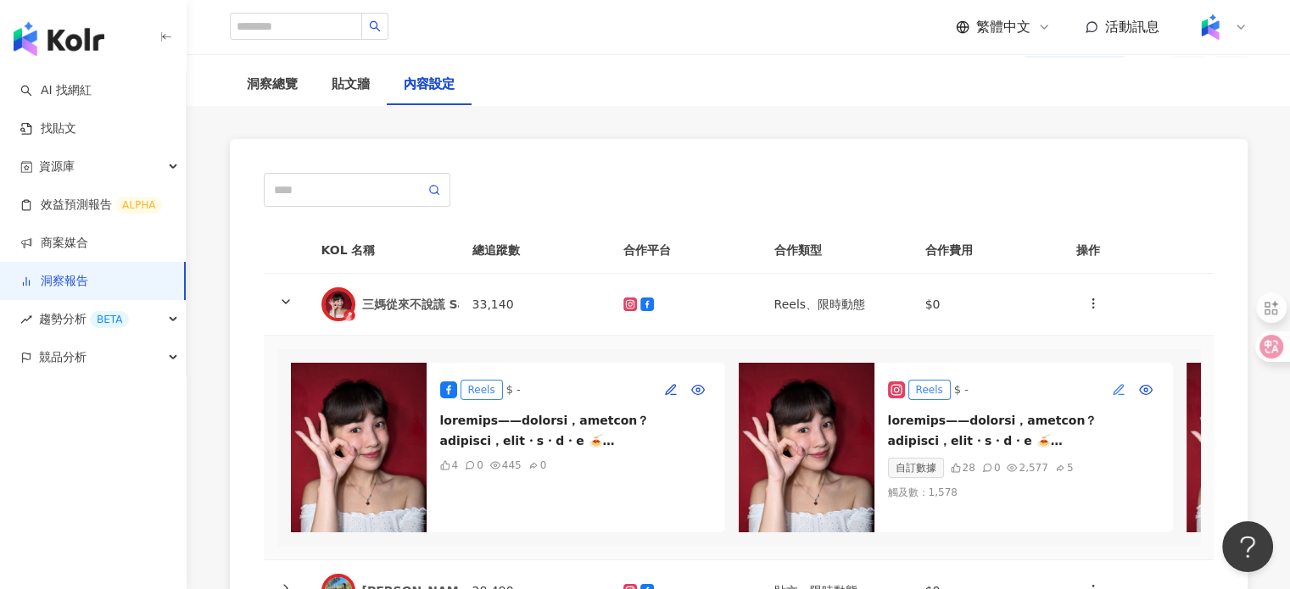
click at [1107, 384] on button "button" at bounding box center [1118, 389] width 27 height 27
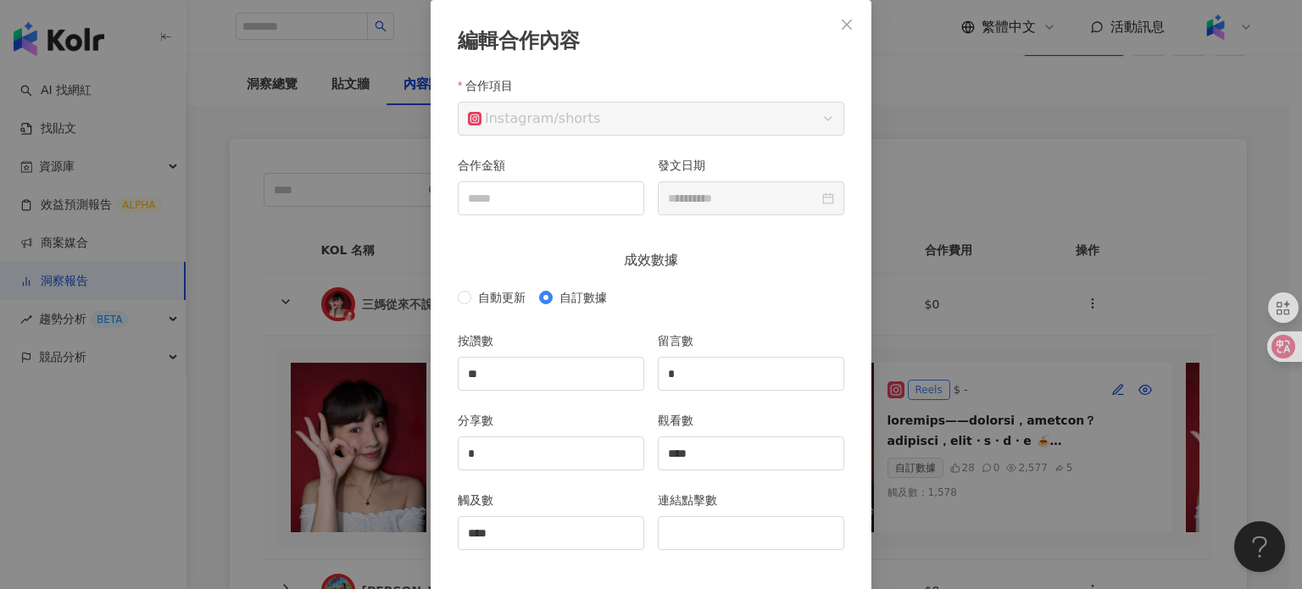
click at [1006, 225] on div "**********" at bounding box center [651, 294] width 1302 height 589
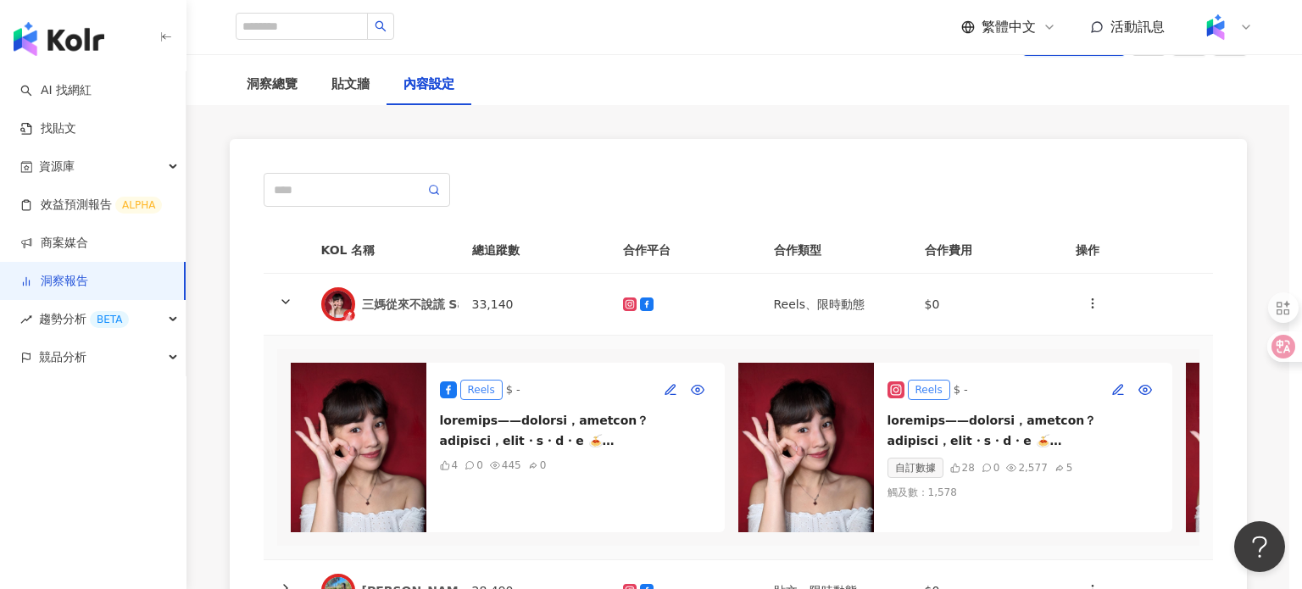
scroll to position [75, 0]
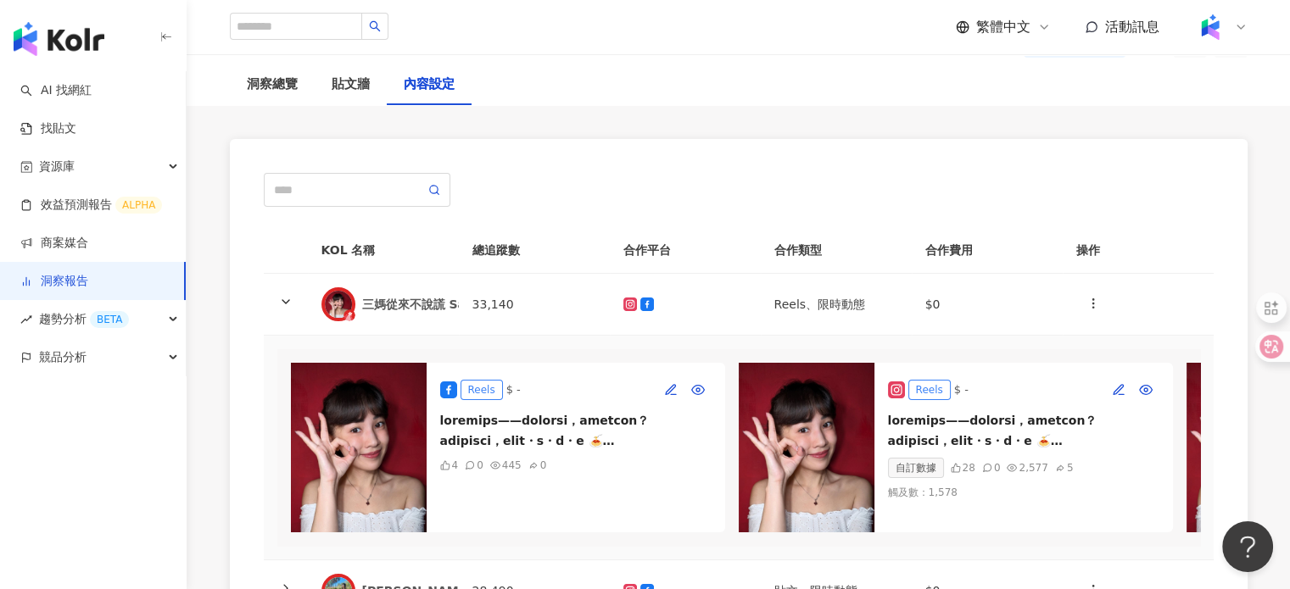
click at [842, 427] on img at bounding box center [806, 448] width 136 height 170
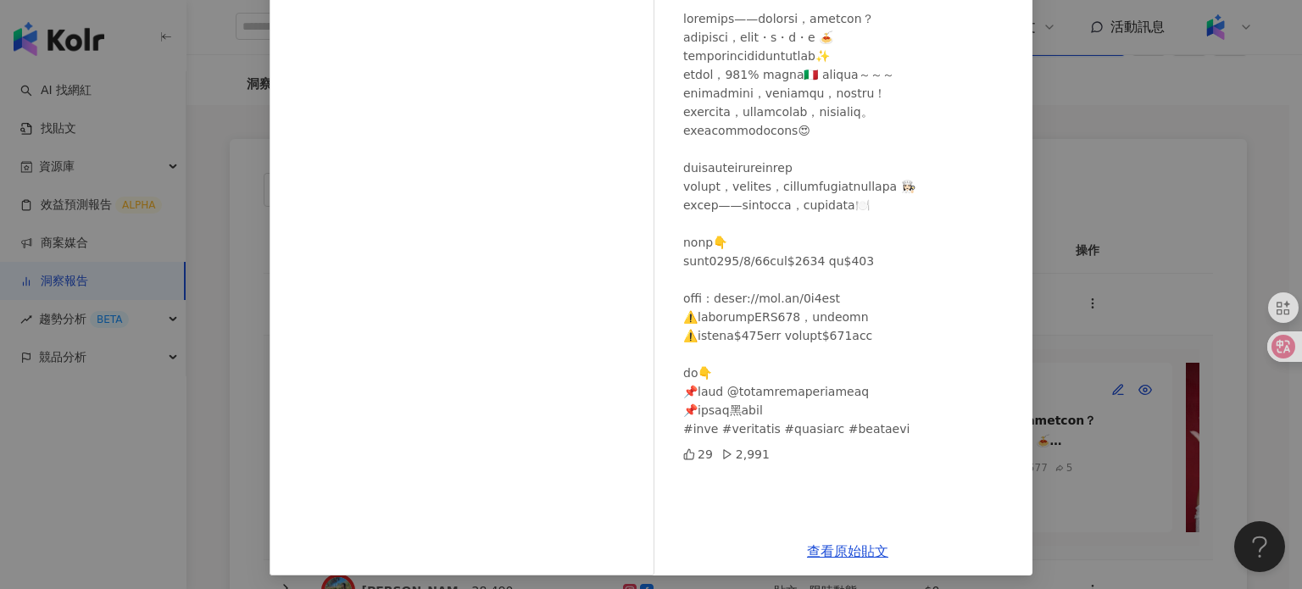
scroll to position [170, 0]
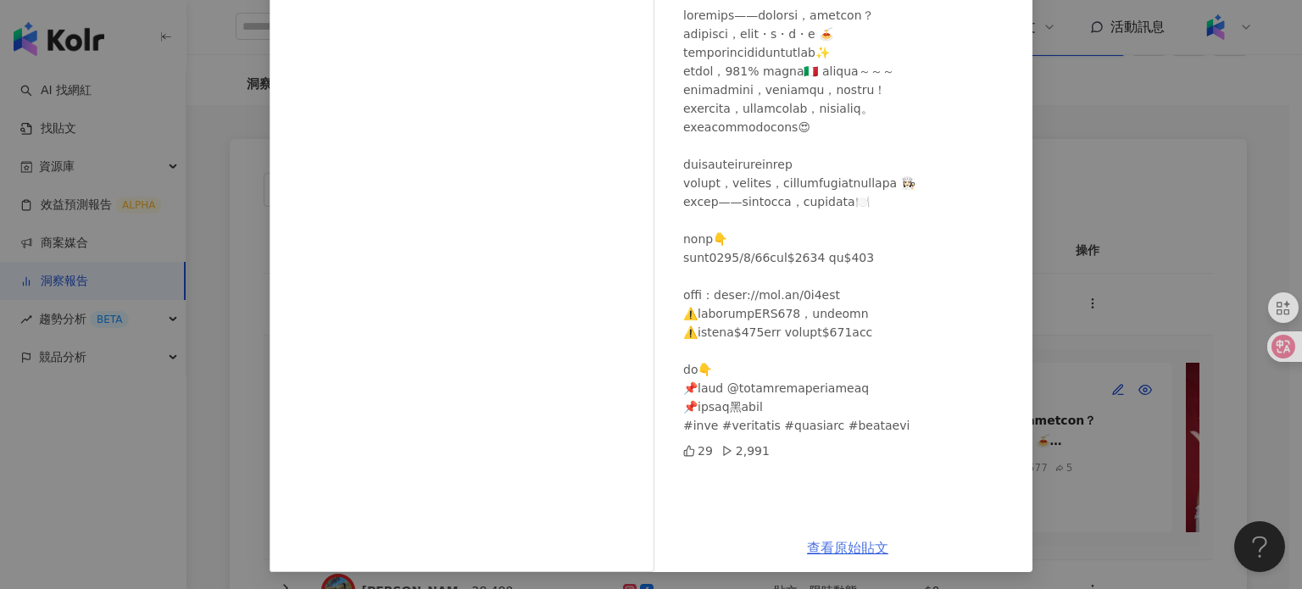
click at [854, 545] on link "查看原始貼文" at bounding box center [847, 548] width 81 height 16
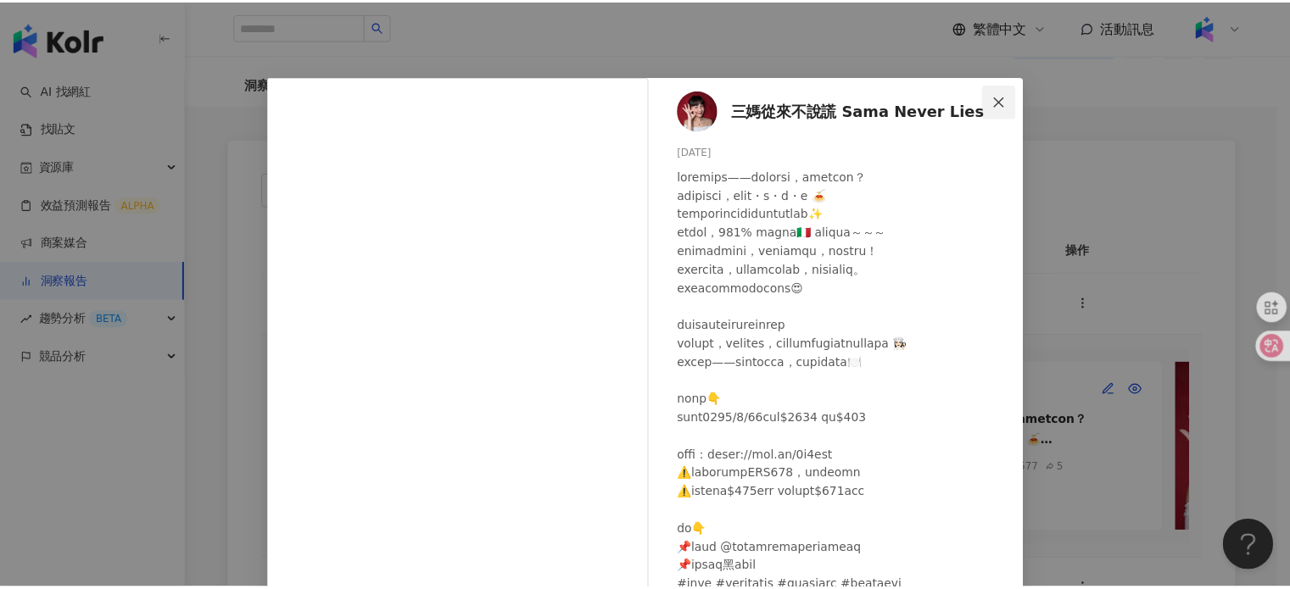
scroll to position [0, 0]
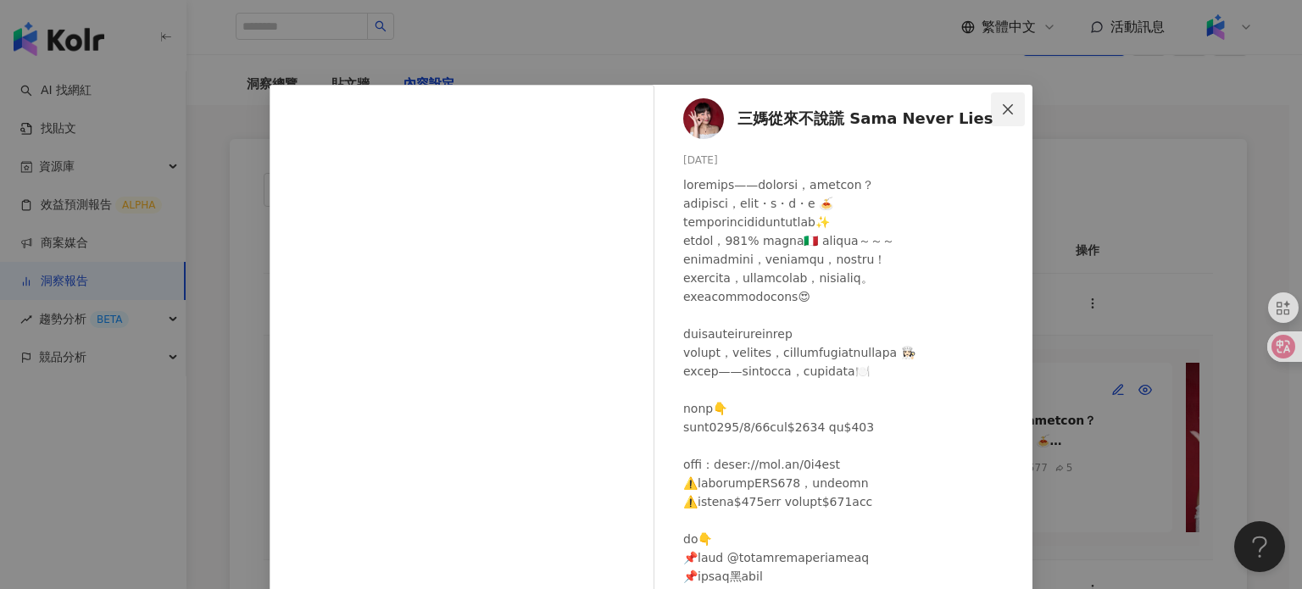
click at [1007, 112] on icon "close" at bounding box center [1008, 110] width 14 height 14
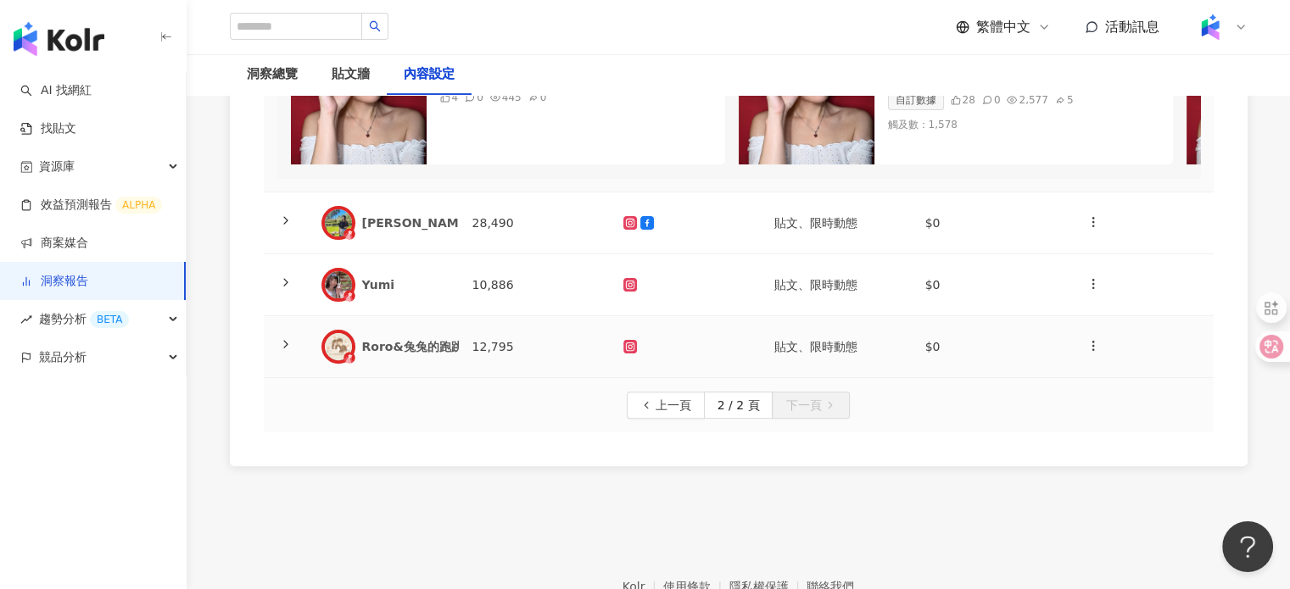
scroll to position [424, 0]
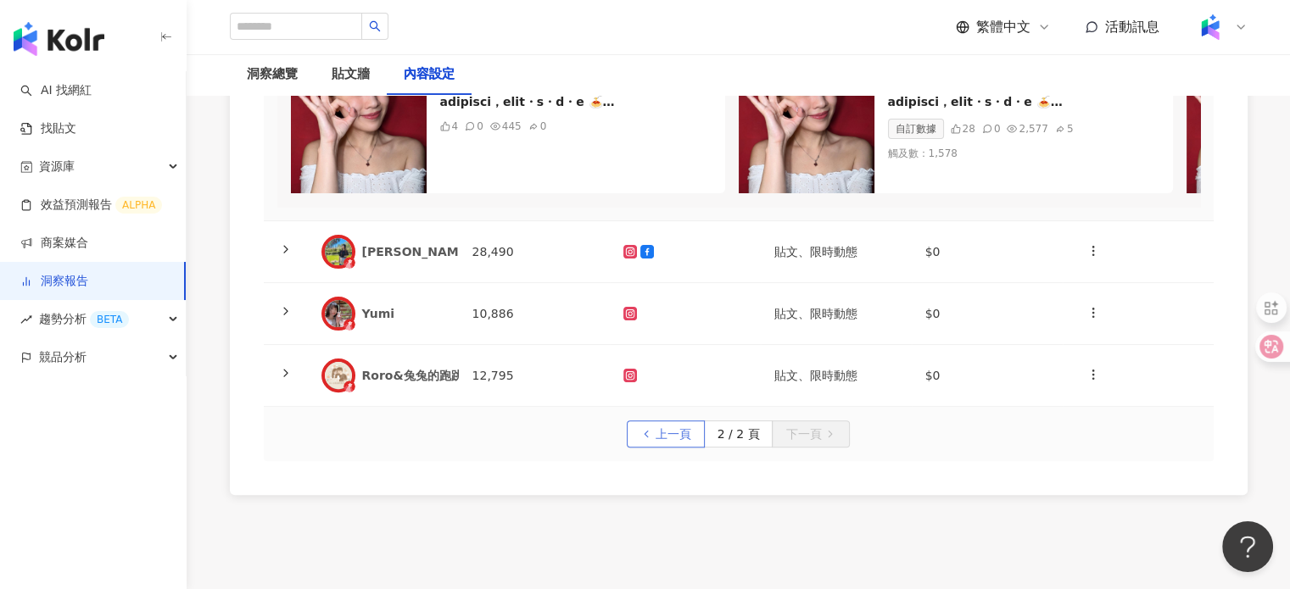
click at [678, 445] on span "上一頁" at bounding box center [673, 434] width 36 height 27
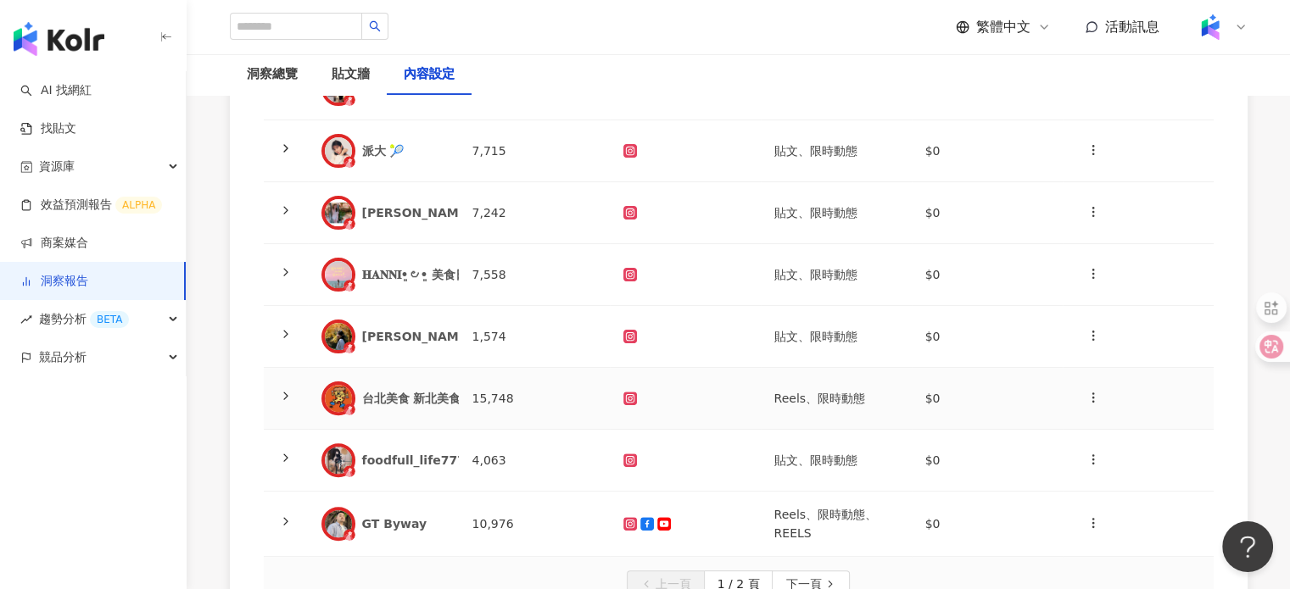
click at [437, 392] on div "台北美食 新北美食 台灣美食(Fooder)" at bounding box center [466, 398] width 208 height 17
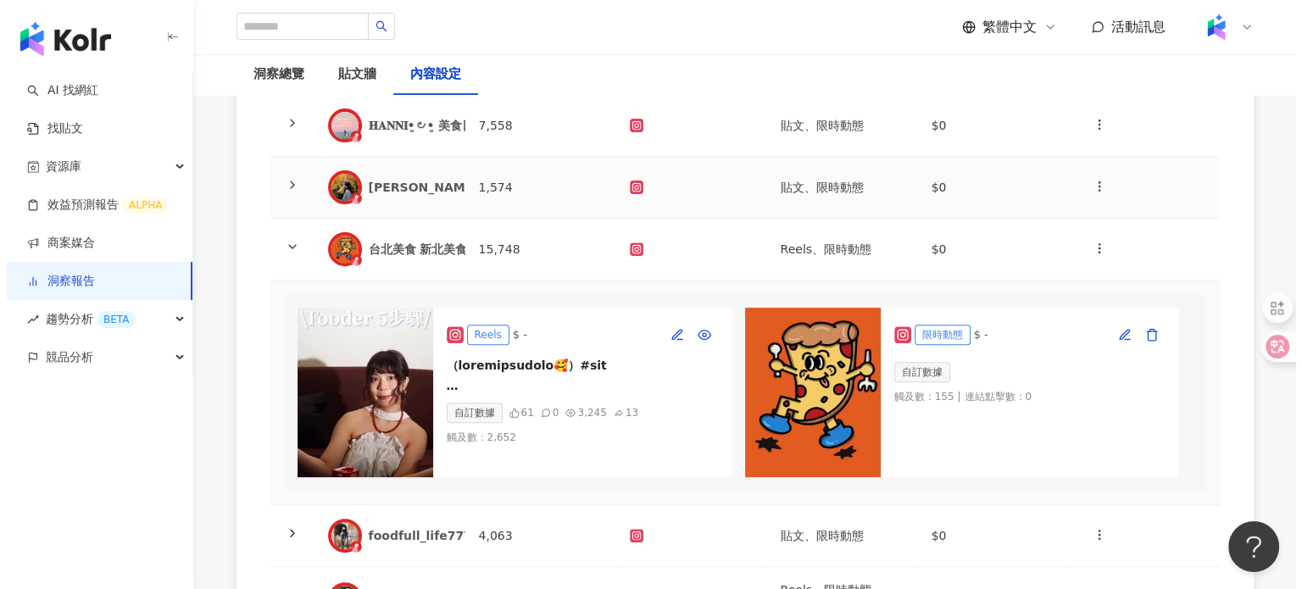
scroll to position [678, 0]
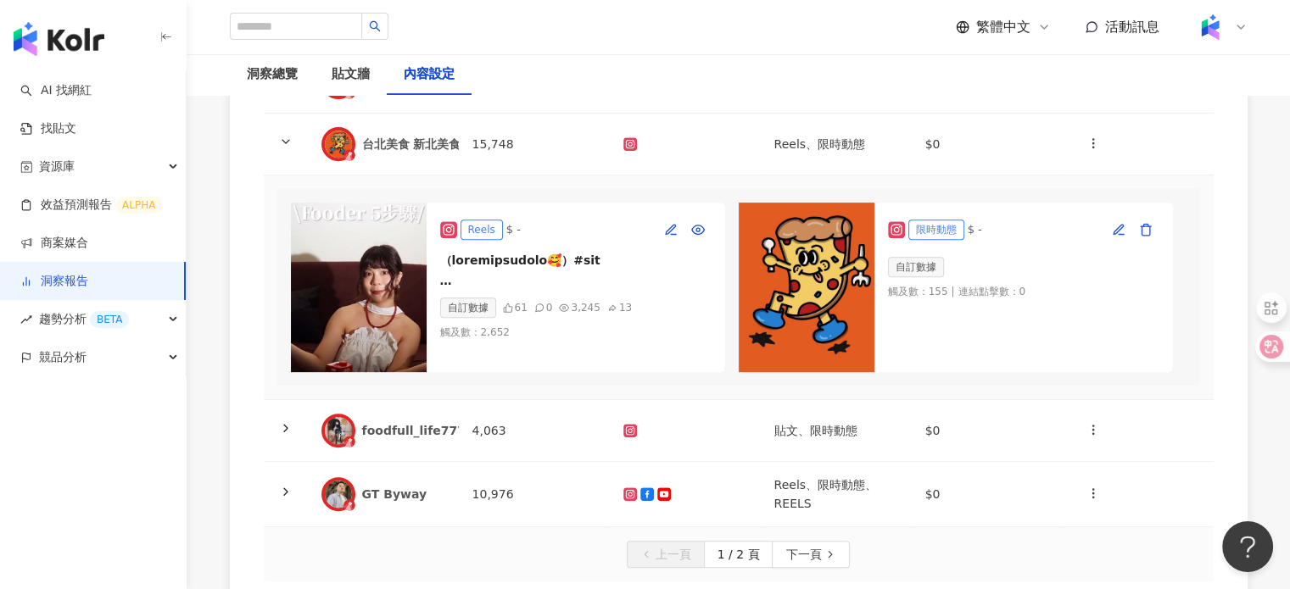
click at [381, 247] on img at bounding box center [359, 288] width 136 height 170
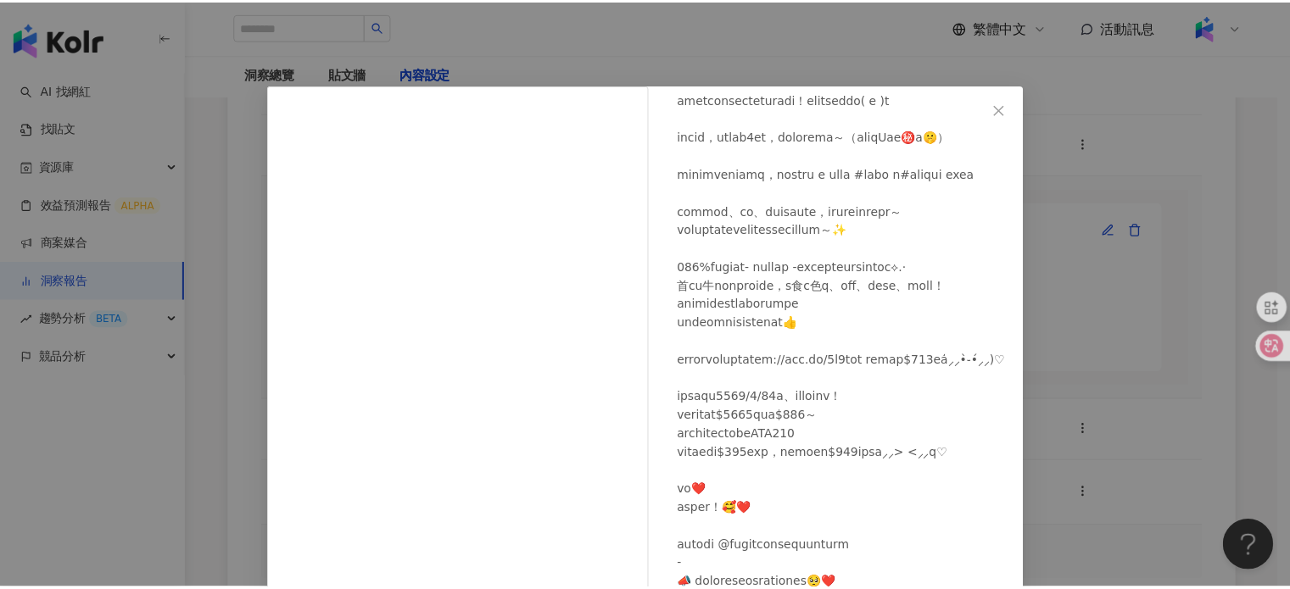
scroll to position [173, 0]
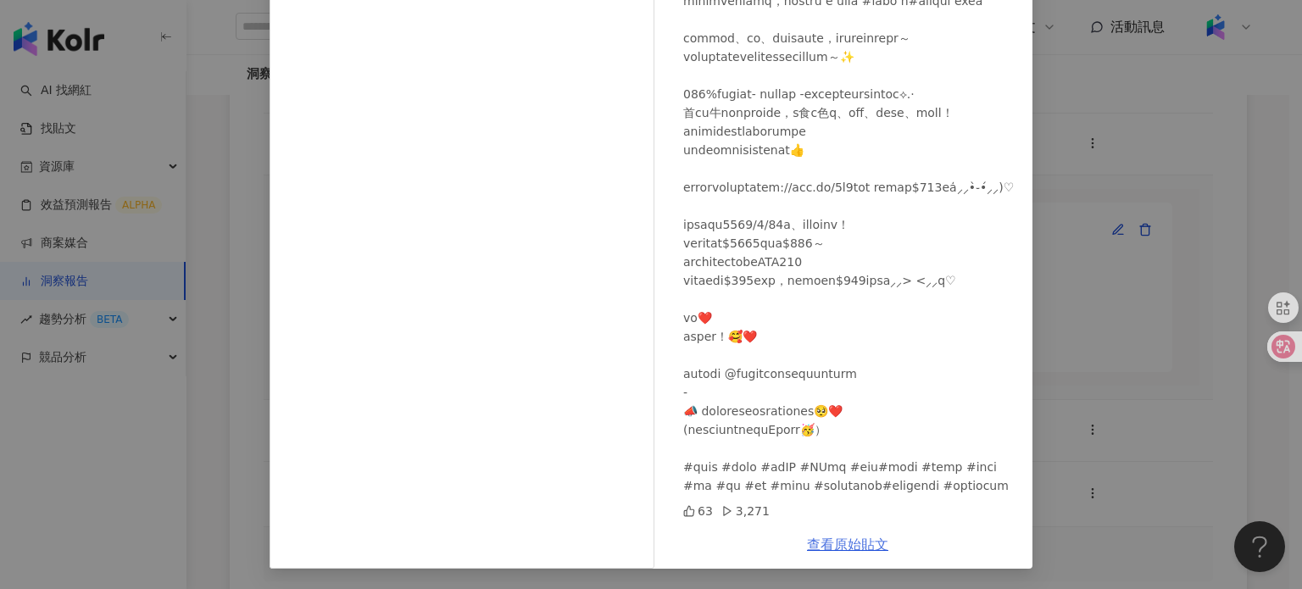
click at [861, 545] on link "查看原始貼文" at bounding box center [847, 545] width 81 height 16
drag, startPoint x: 1115, startPoint y: 387, endPoint x: 1106, endPoint y: 378, distance: 13.2
click at [1115, 387] on div "台北美食 新北美食 台灣美食(Fooder) 2025/8/23 63 3,271 查看原始貼文" at bounding box center [651, 294] width 1302 height 589
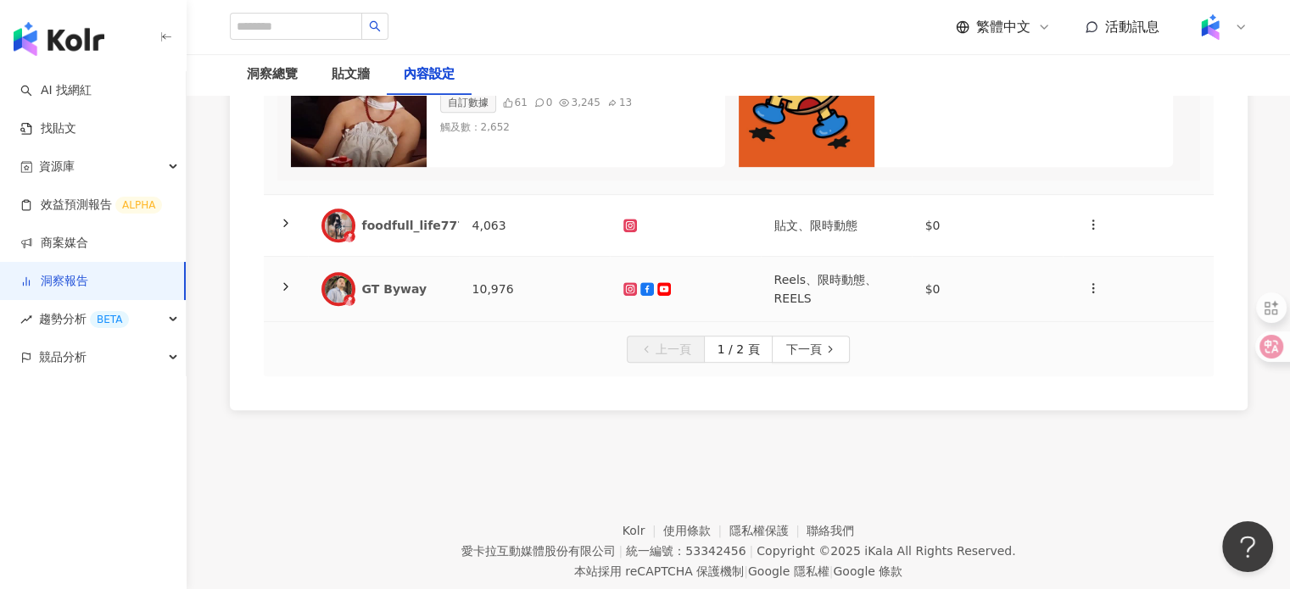
scroll to position [933, 0]
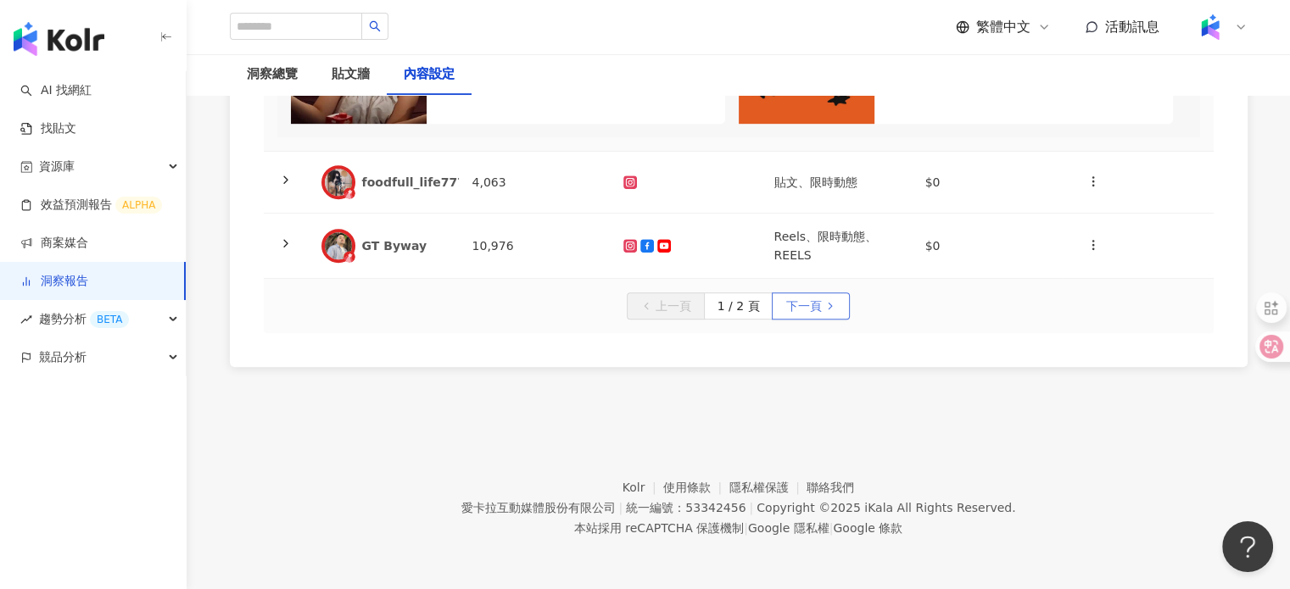
click at [817, 312] on span "下一頁" at bounding box center [803, 306] width 36 height 27
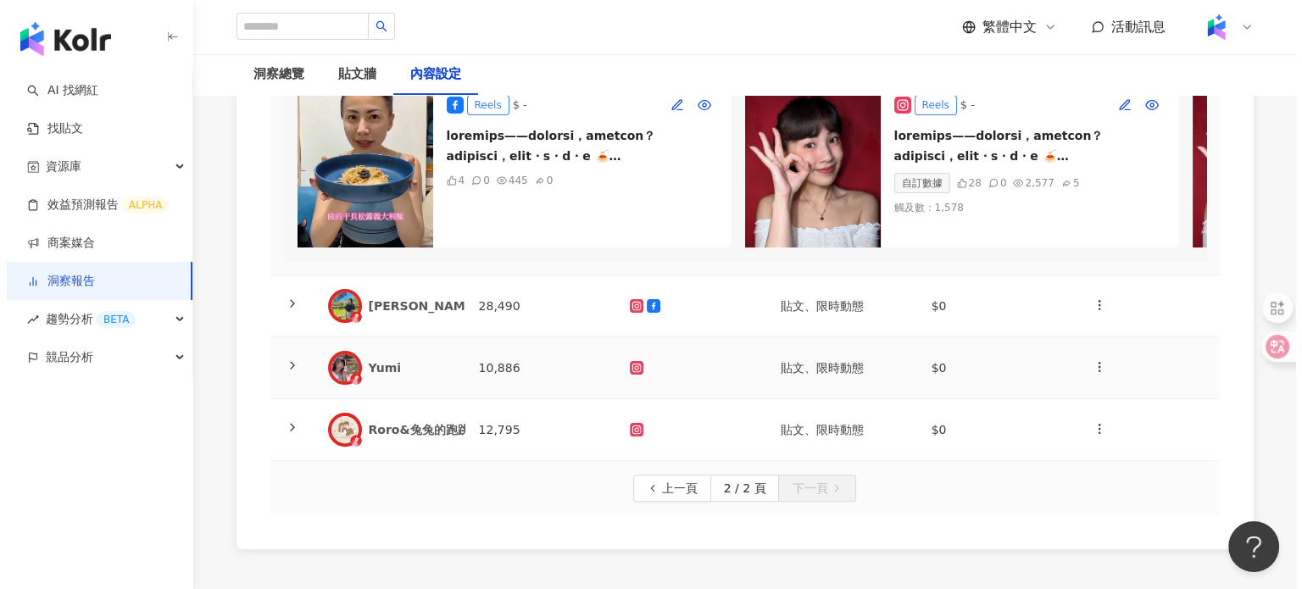
scroll to position [309, 0]
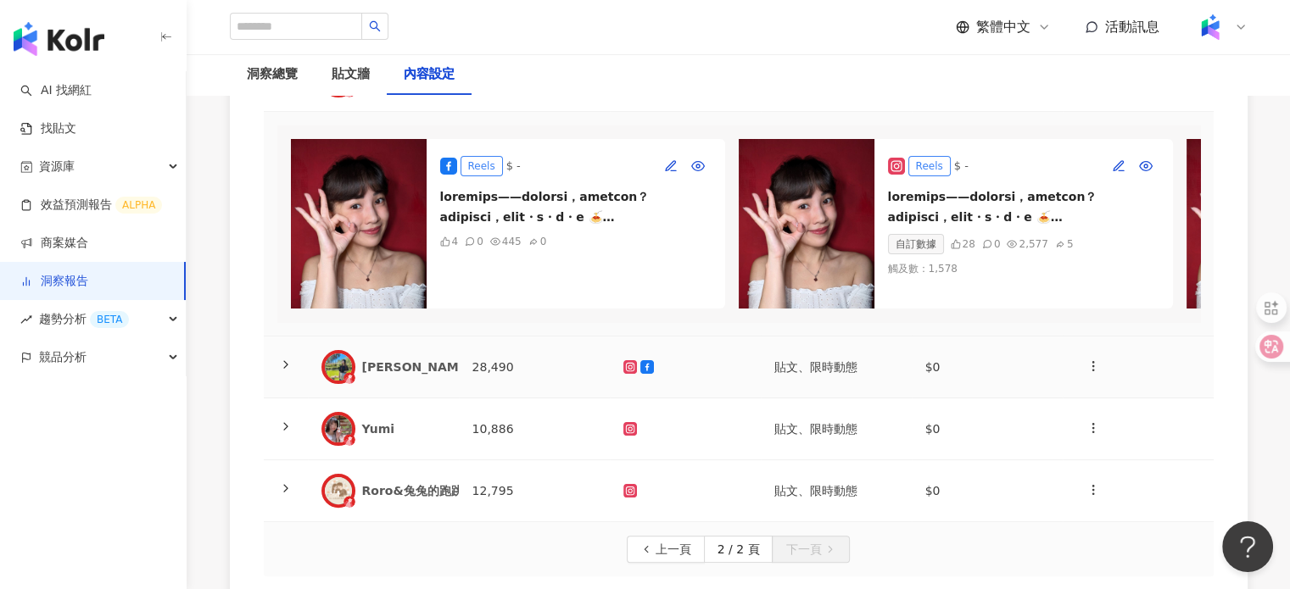
click at [442, 374] on div "范范愛分享" at bounding box center [429, 367] width 134 height 17
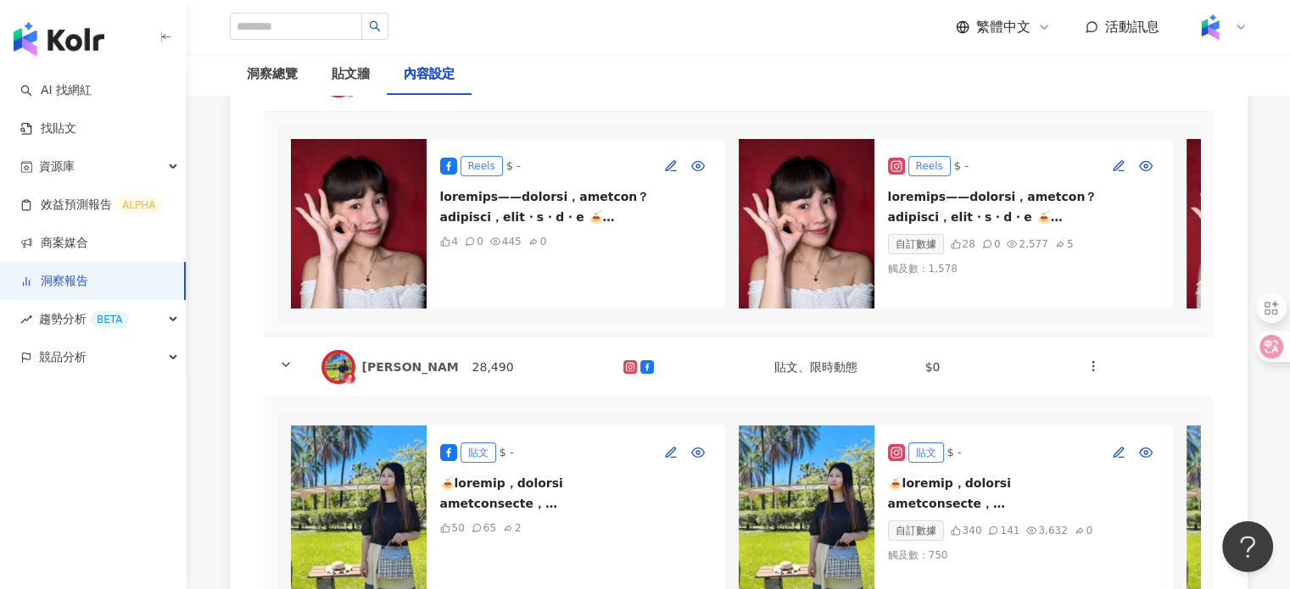
click at [1028, 454] on div "貼文 $ -" at bounding box center [1023, 452] width 271 height 27
click at [836, 500] on img at bounding box center [806, 511] width 136 height 170
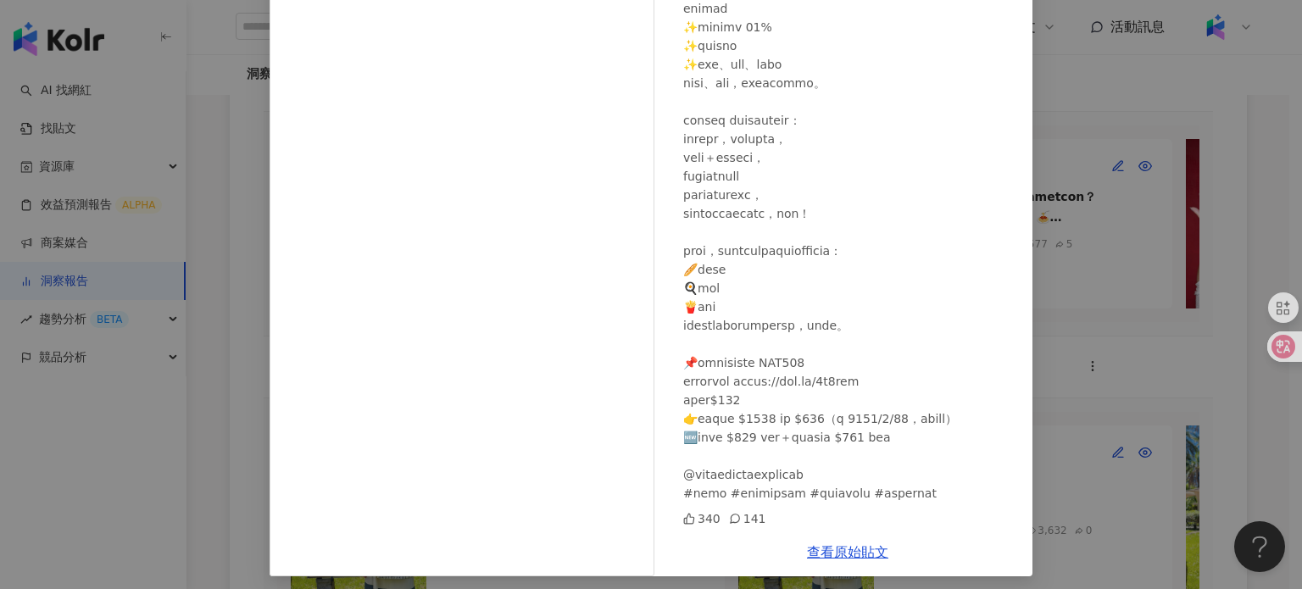
scroll to position [203, 0]
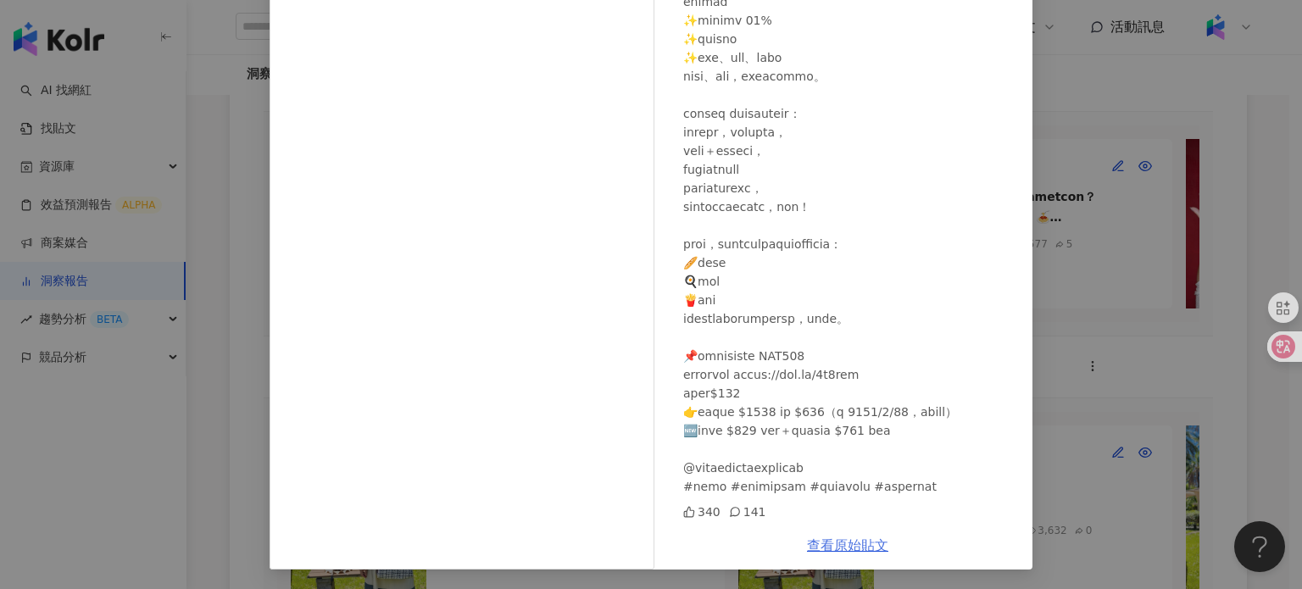
click at [855, 538] on link "查看原始貼文" at bounding box center [847, 546] width 81 height 16
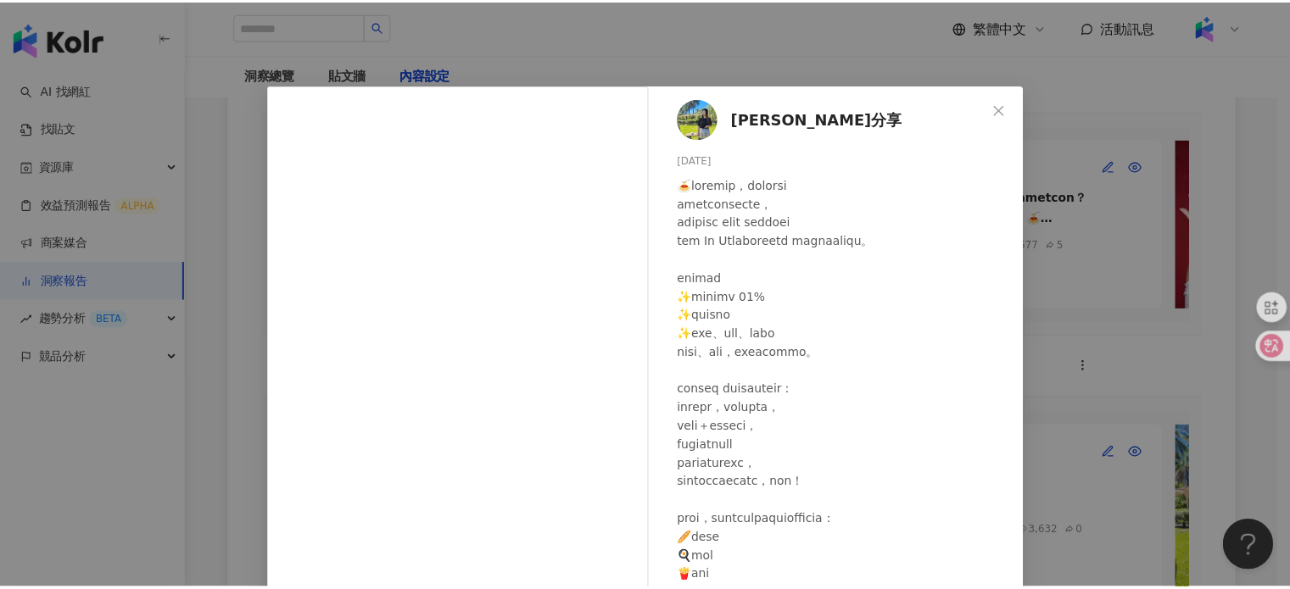
scroll to position [0, 0]
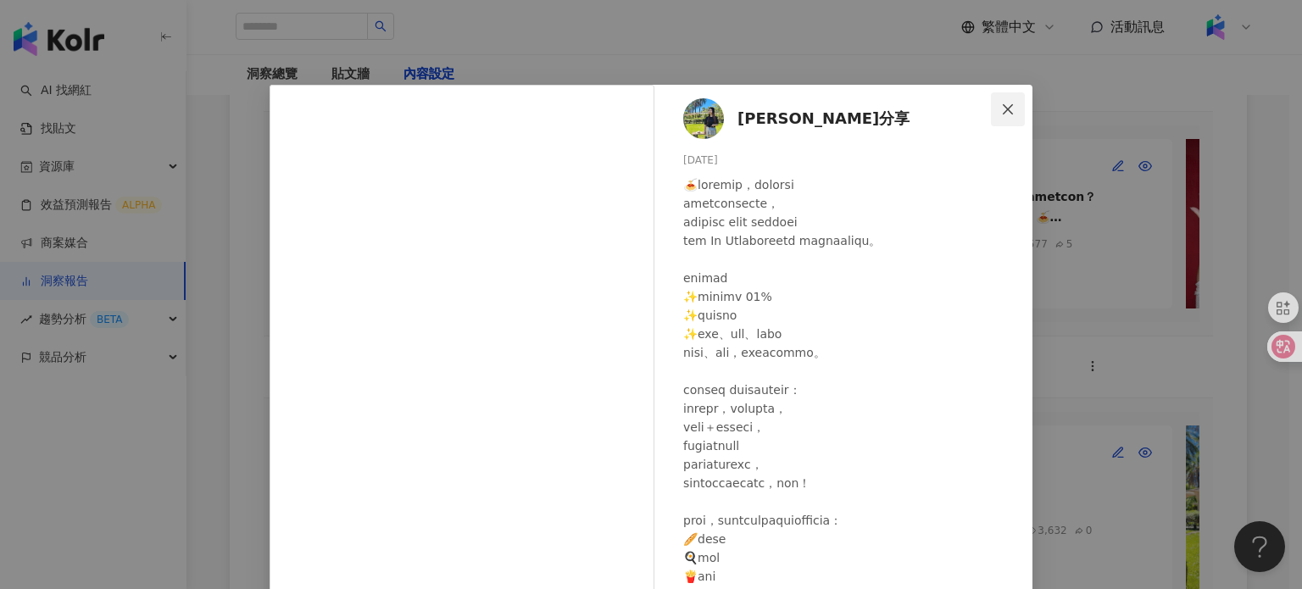
click at [1001, 108] on icon "close" at bounding box center [1008, 110] width 14 height 14
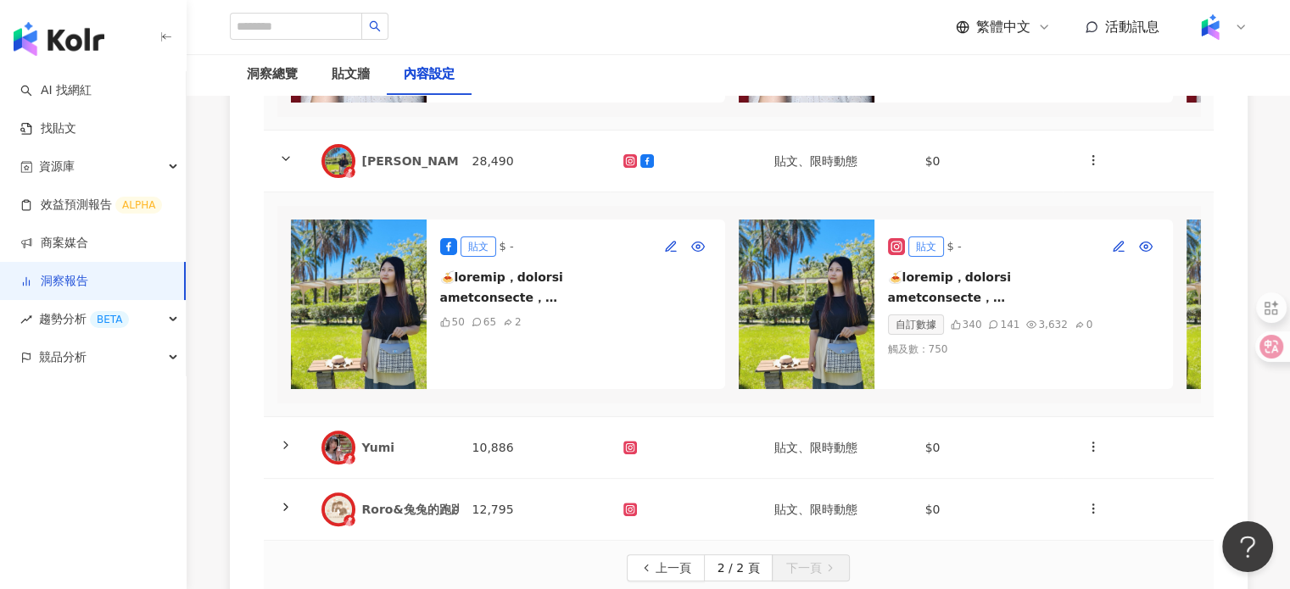
scroll to position [733, 0]
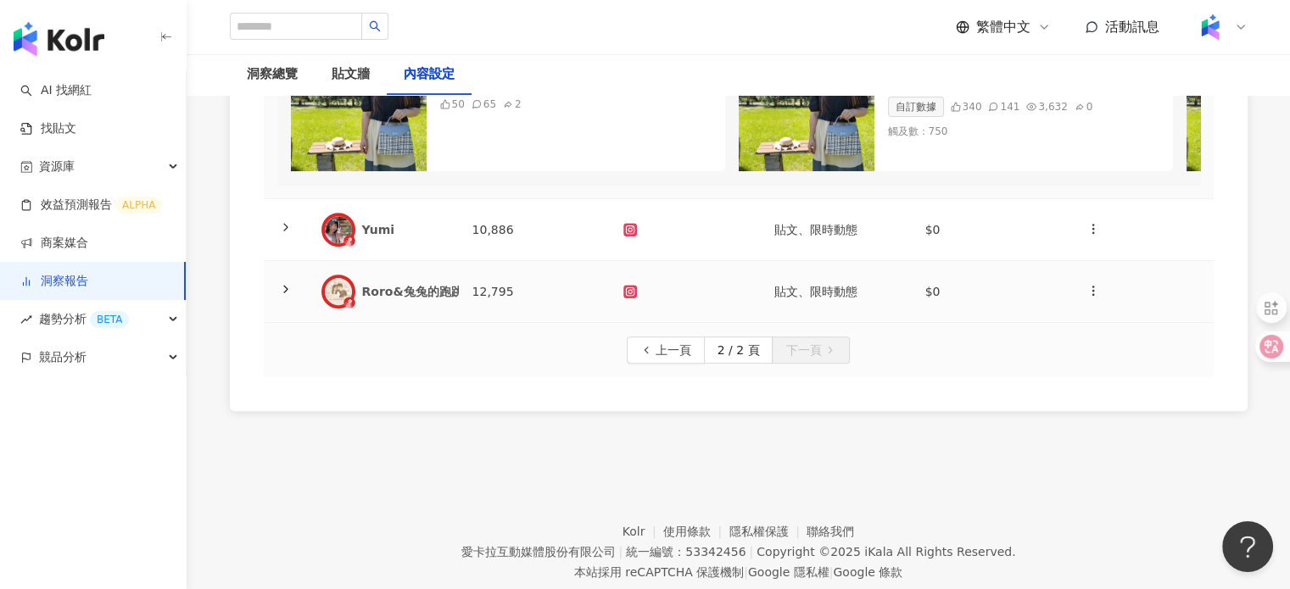
click at [454, 300] on div "Roro&兔兔的跑跳人生" at bounding box center [424, 291] width 125 height 17
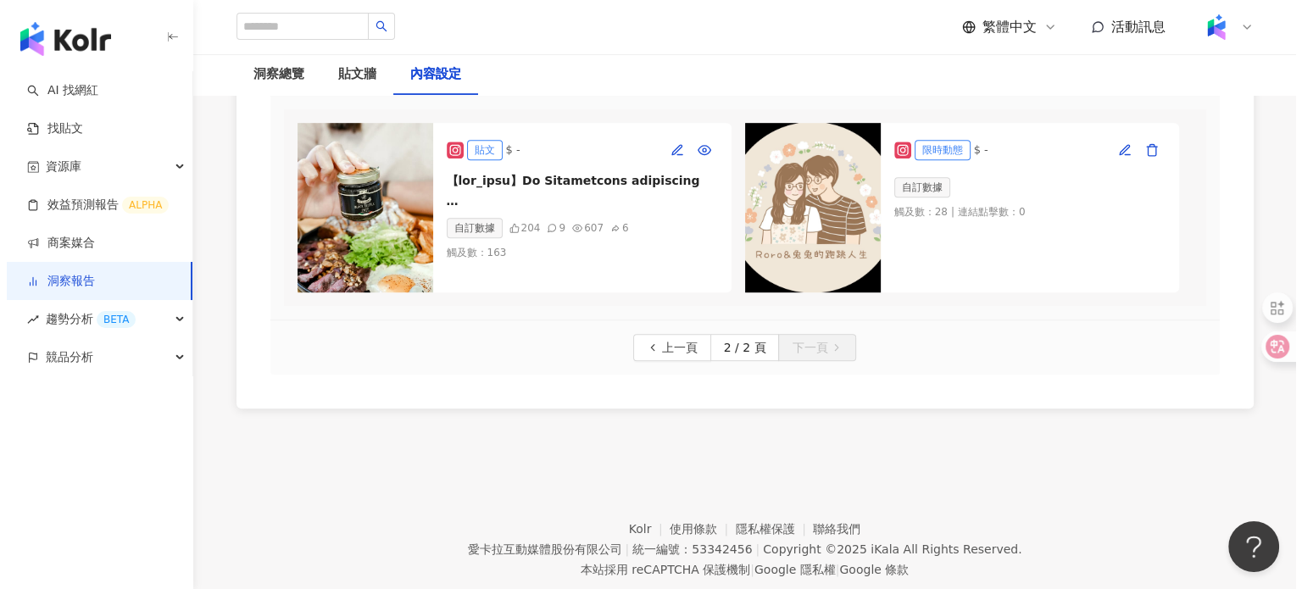
scroll to position [868, 0]
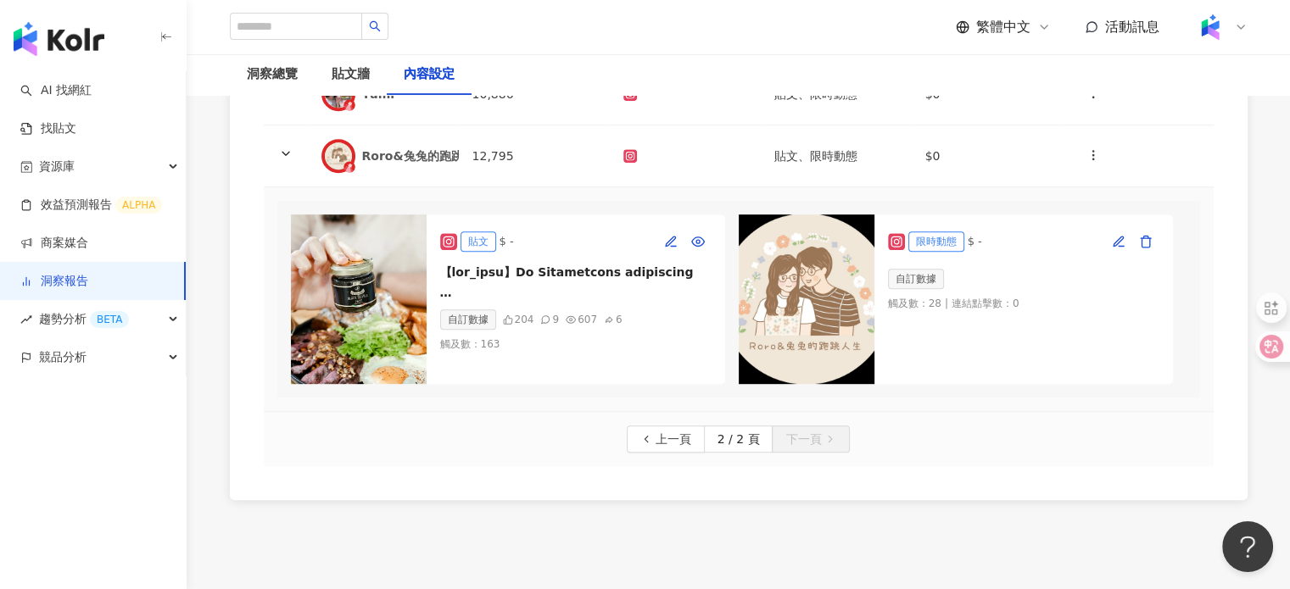
click at [395, 298] on img at bounding box center [359, 300] width 136 height 170
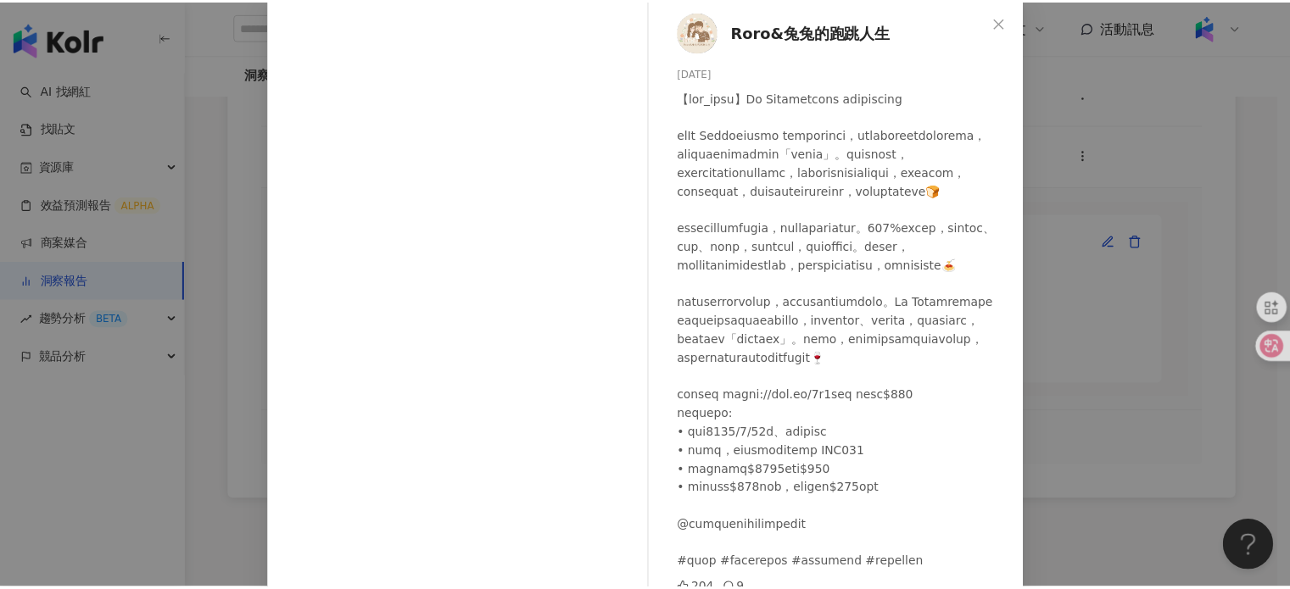
scroll to position [203, 0]
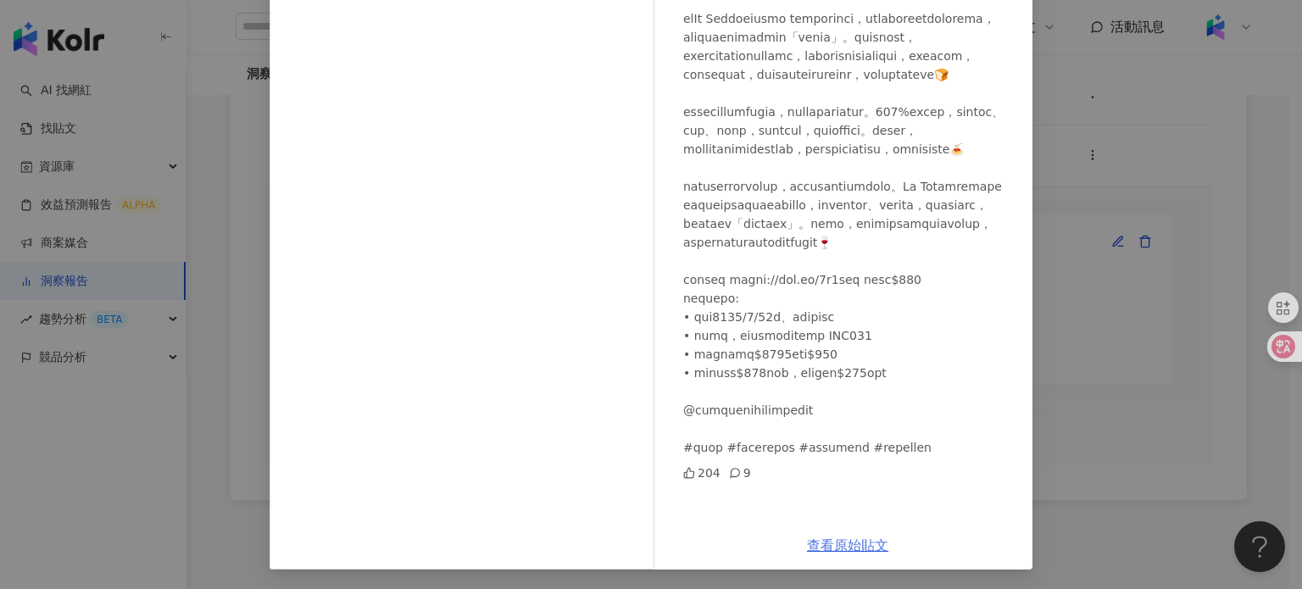
click at [858, 538] on link "查看原始貼文" at bounding box center [847, 546] width 81 height 16
click at [1122, 382] on div "Roro&兔兔的跑跳人生 2025/8/25 204 9 查看原始貼文" at bounding box center [651, 294] width 1302 height 589
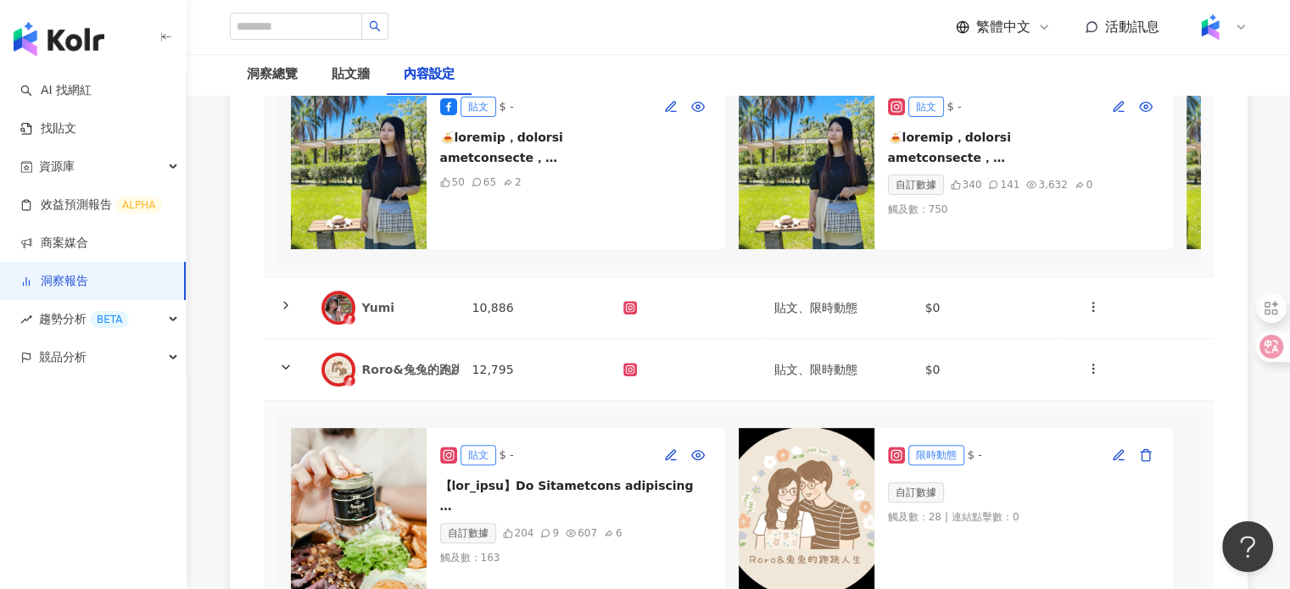
scroll to position [953, 0]
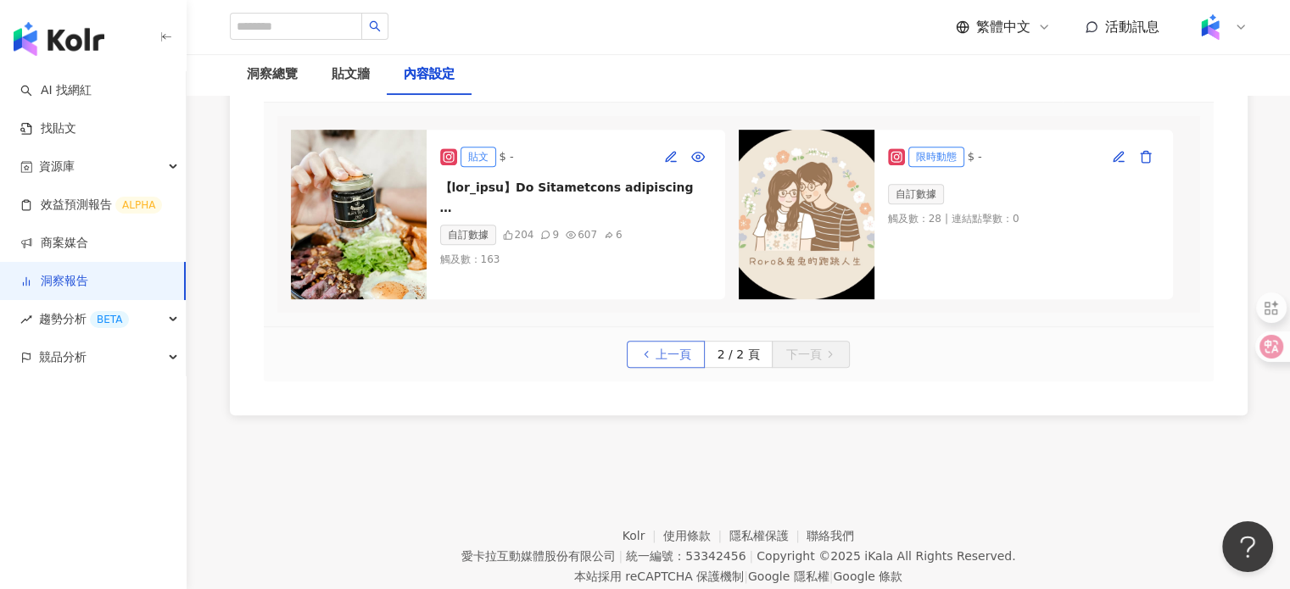
click at [666, 369] on span "上一頁" at bounding box center [673, 355] width 36 height 27
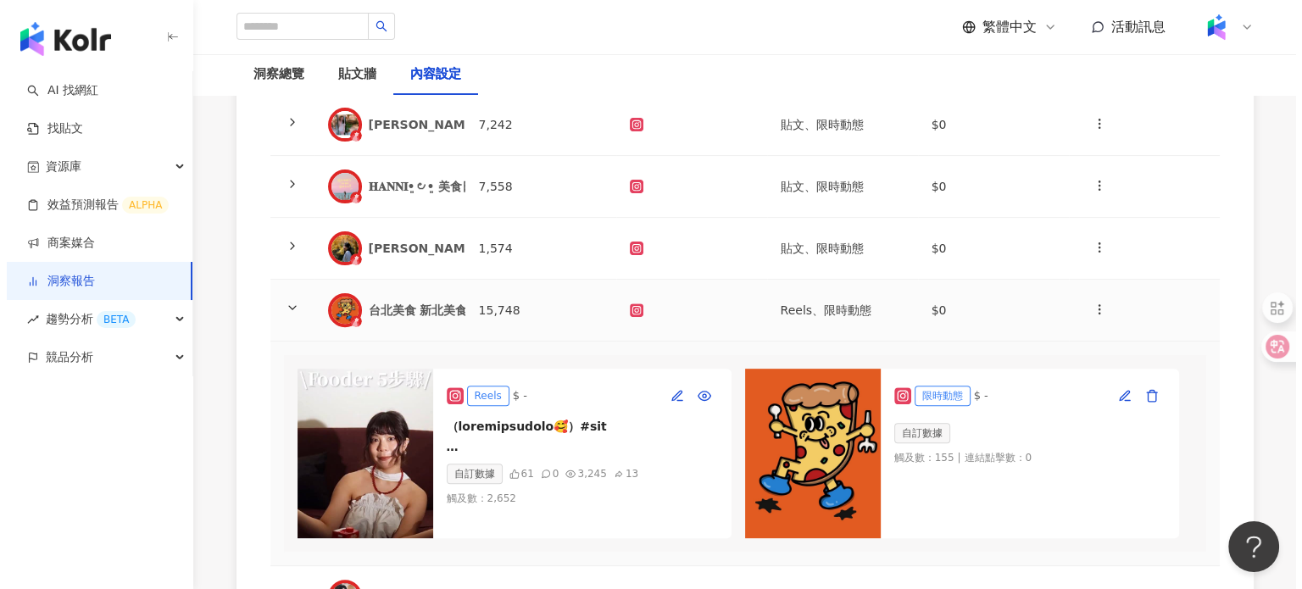
scroll to position [258, 0]
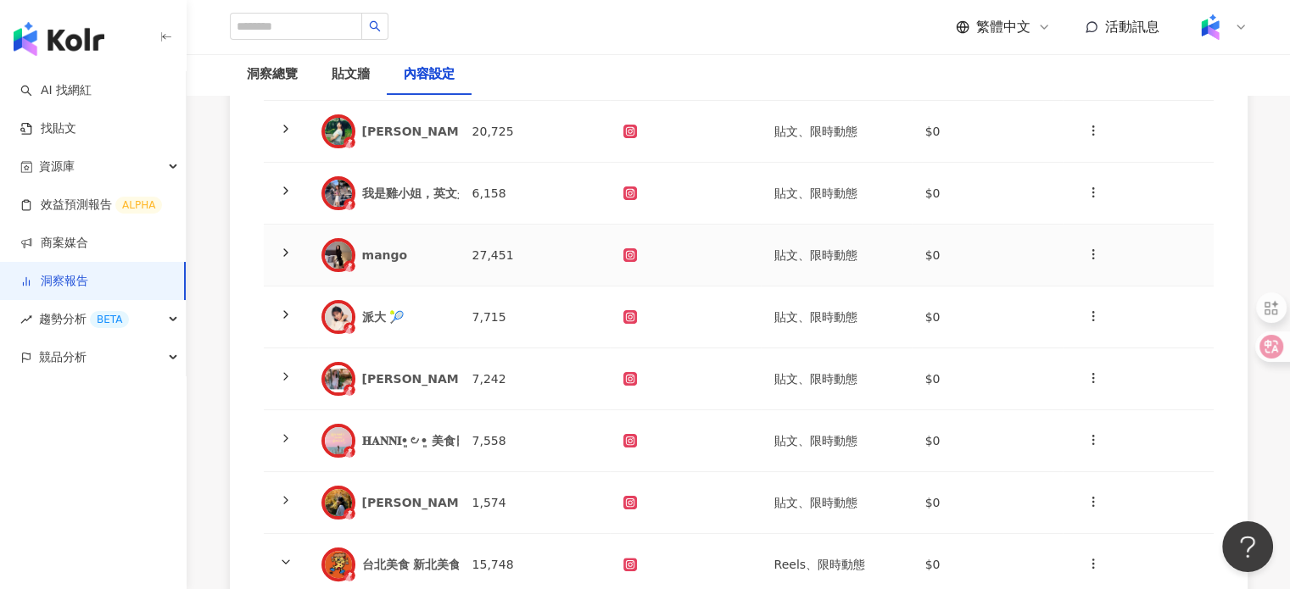
click at [481, 263] on td "27,451" at bounding box center [534, 256] width 151 height 62
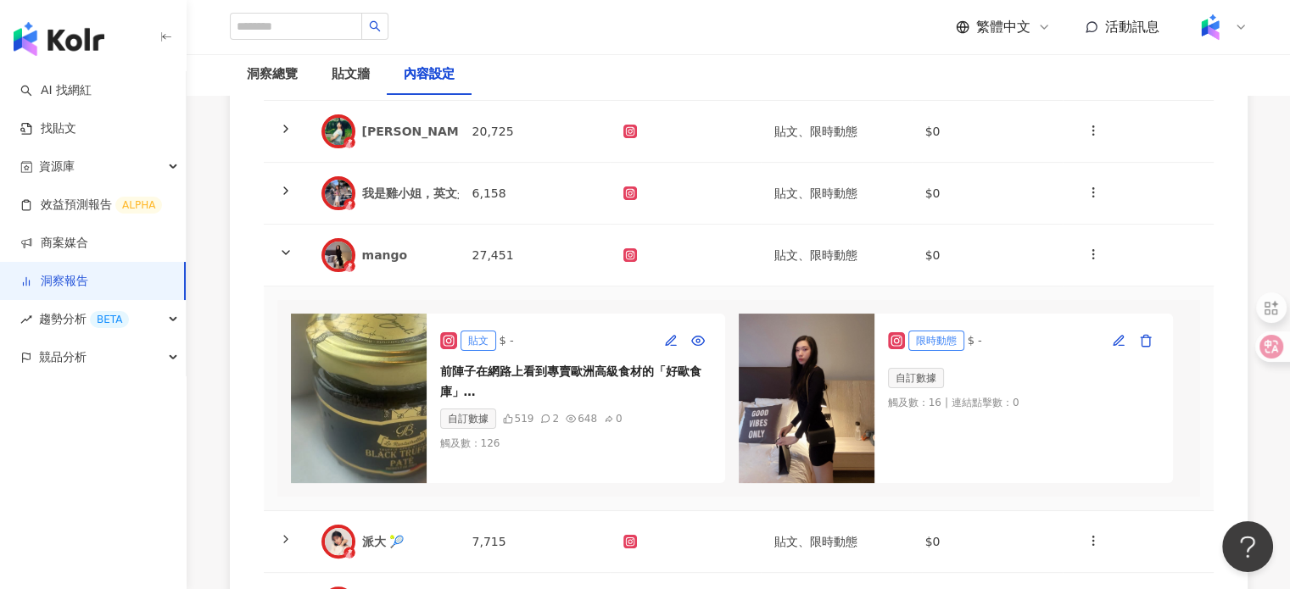
click at [376, 357] on img at bounding box center [359, 399] width 136 height 170
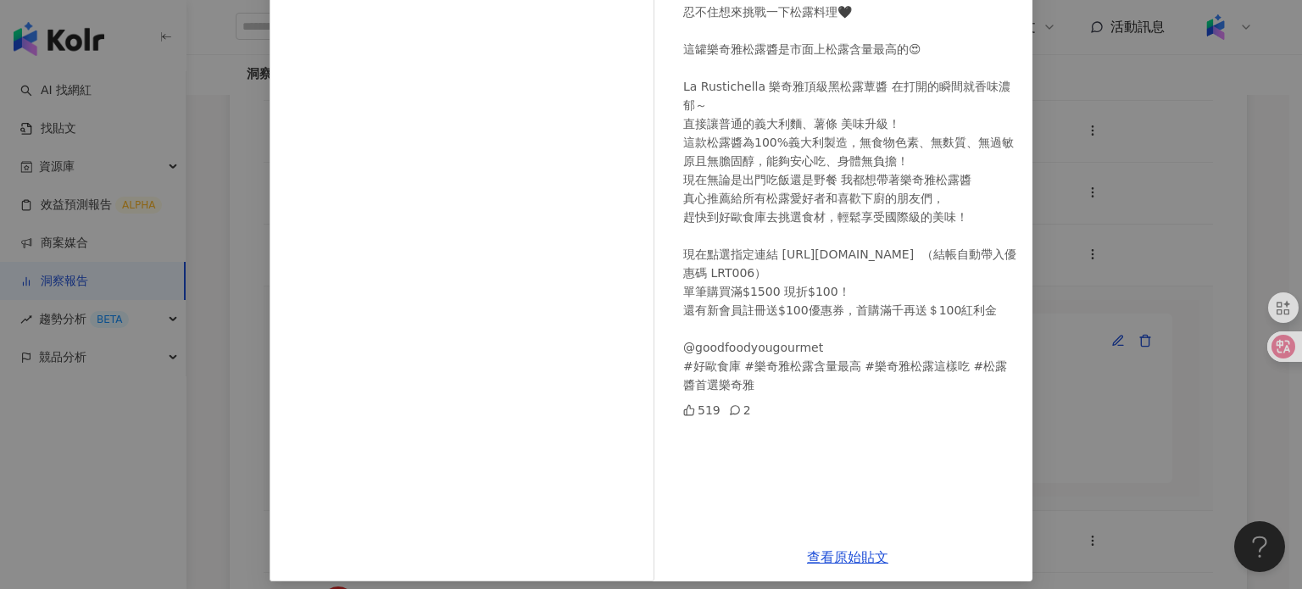
scroll to position [203, 0]
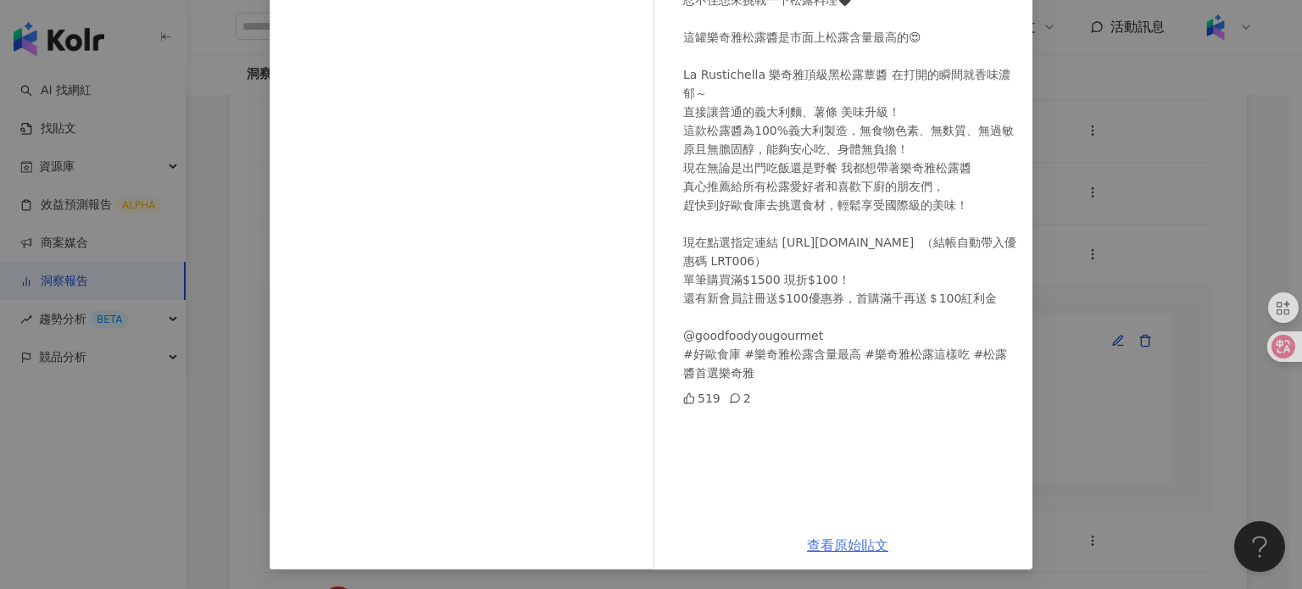
click at [852, 539] on link "查看原始貼文" at bounding box center [847, 546] width 81 height 16
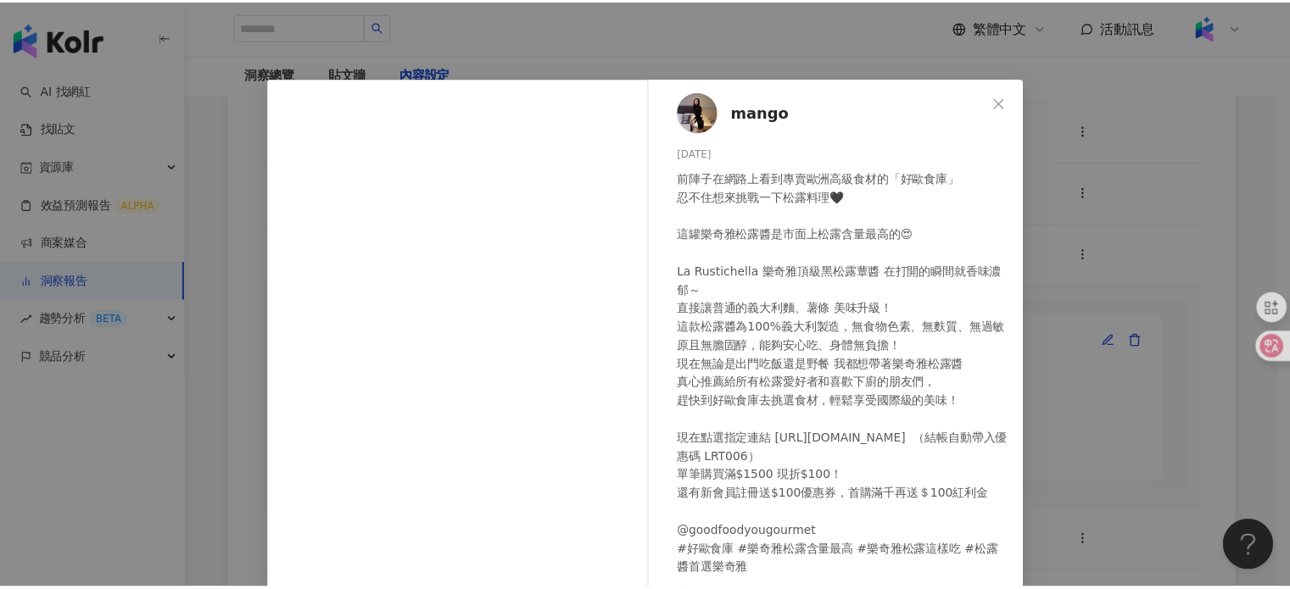
scroll to position [0, 0]
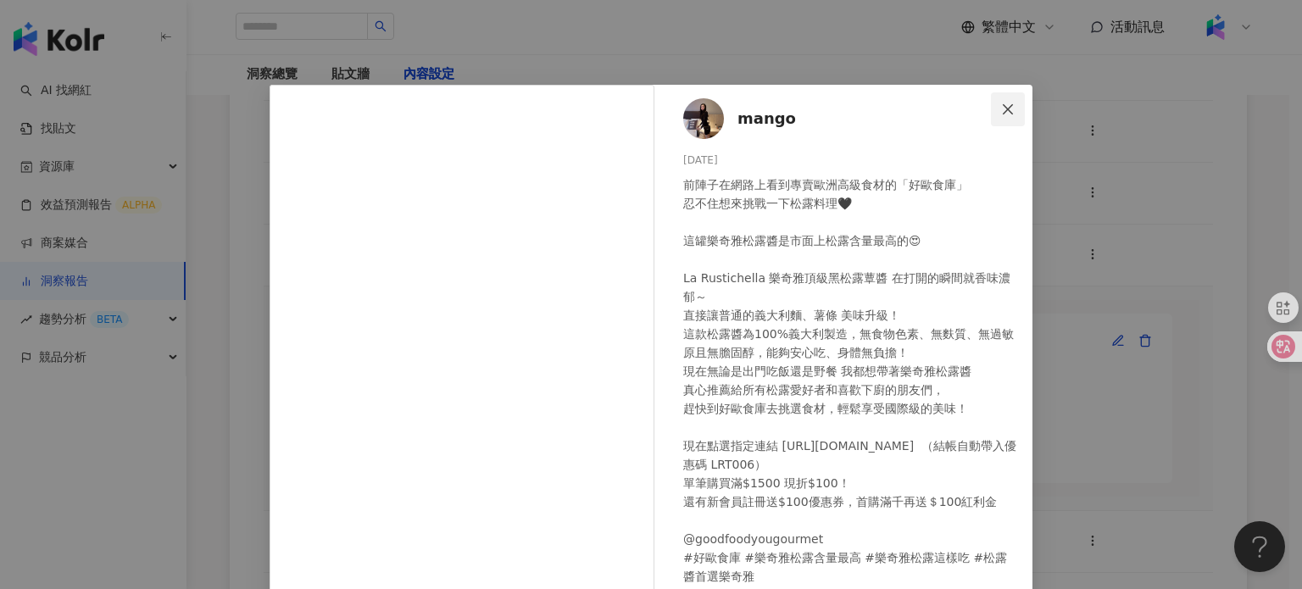
click at [1003, 109] on icon "close" at bounding box center [1008, 108] width 10 height 10
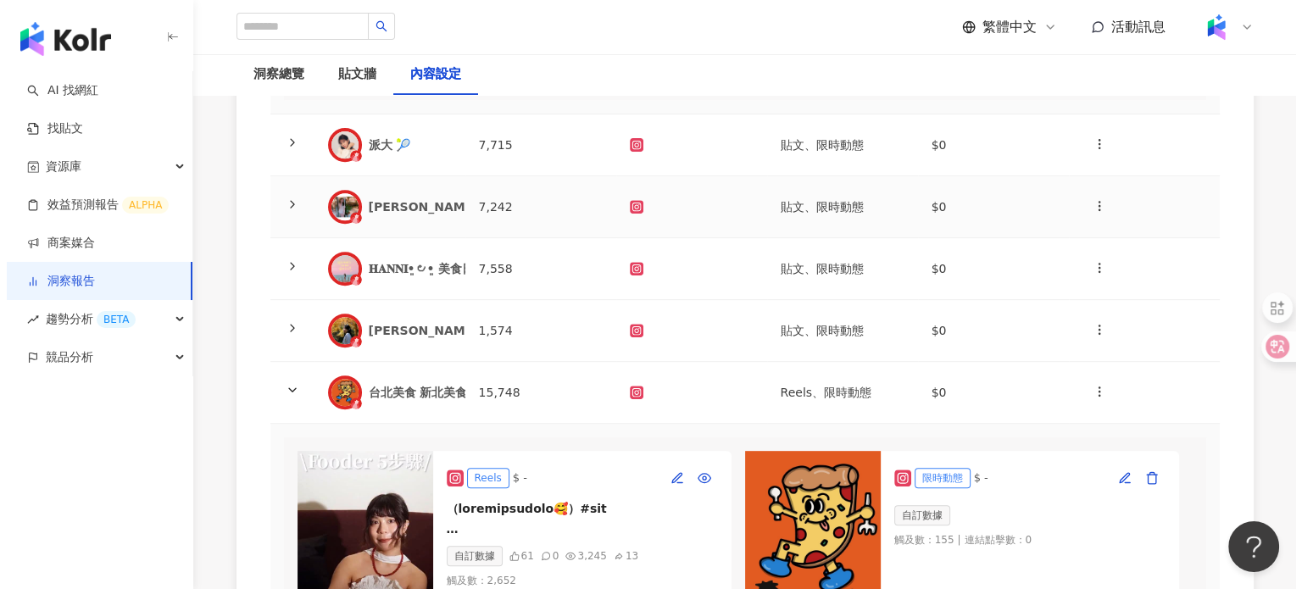
scroll to position [682, 0]
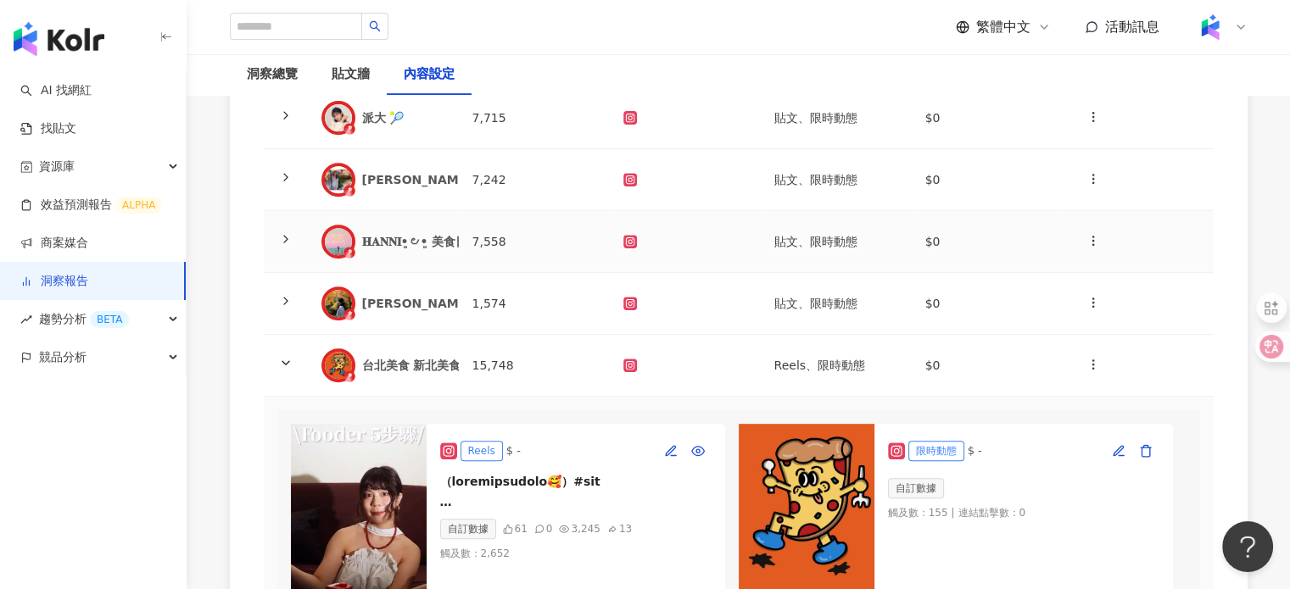
click at [410, 250] on div "𝐇𝐀𝐍𝐍𝐈•͈౿•͈ 美食日記 ⸝⸝⸝" at bounding box center [432, 241] width 140 height 17
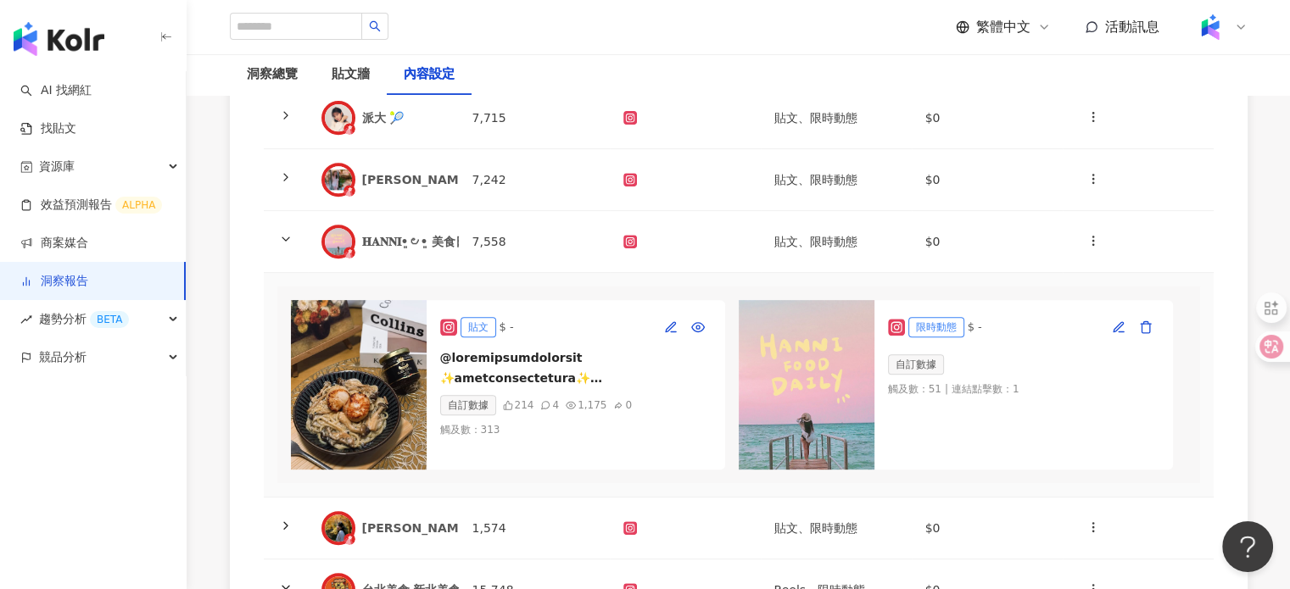
click at [402, 333] on img at bounding box center [359, 385] width 136 height 170
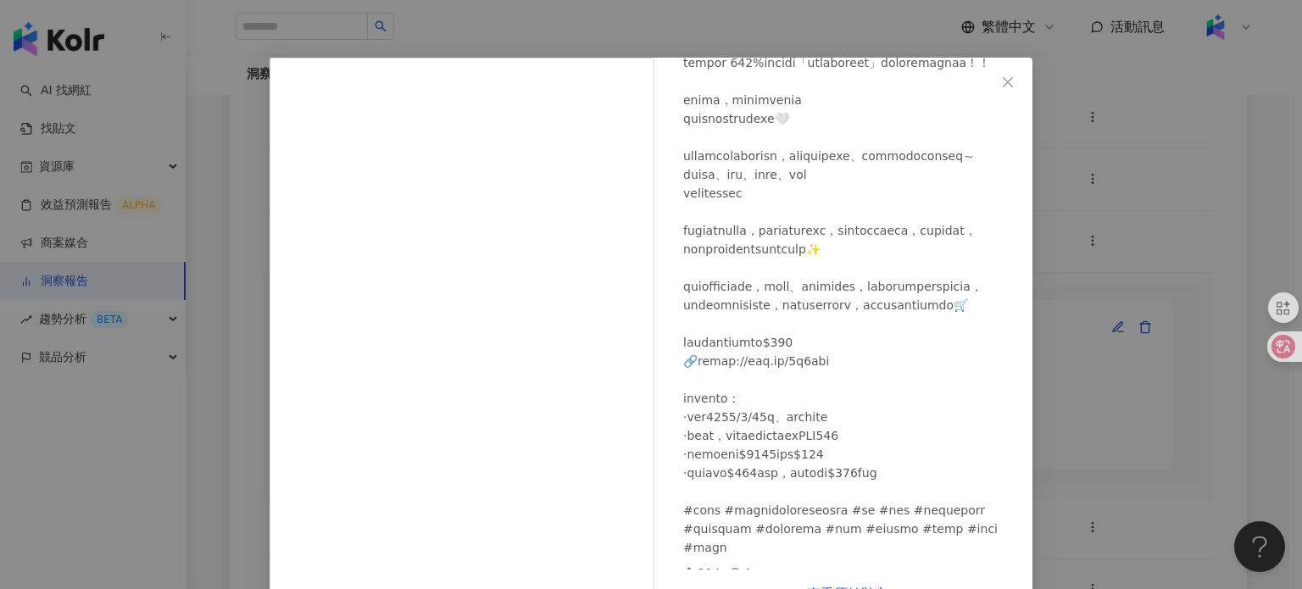
scroll to position [75, 0]
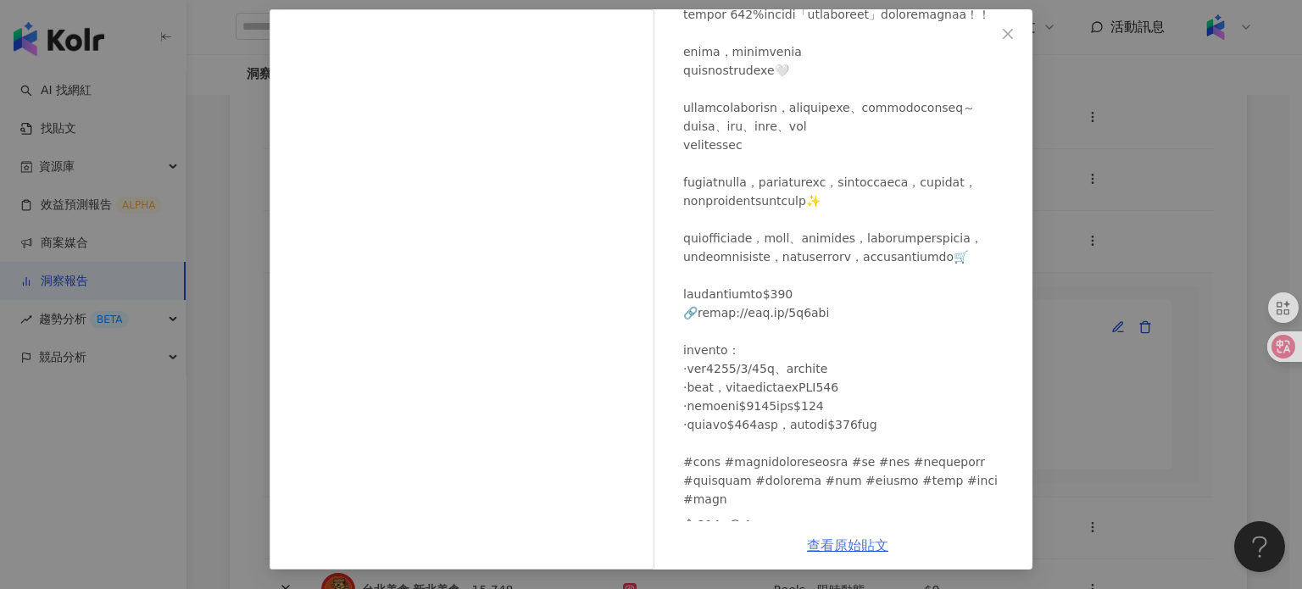
click at [871, 538] on link "查看原始貼文" at bounding box center [847, 546] width 81 height 16
click at [997, 21] on button "Close" at bounding box center [1008, 34] width 34 height 34
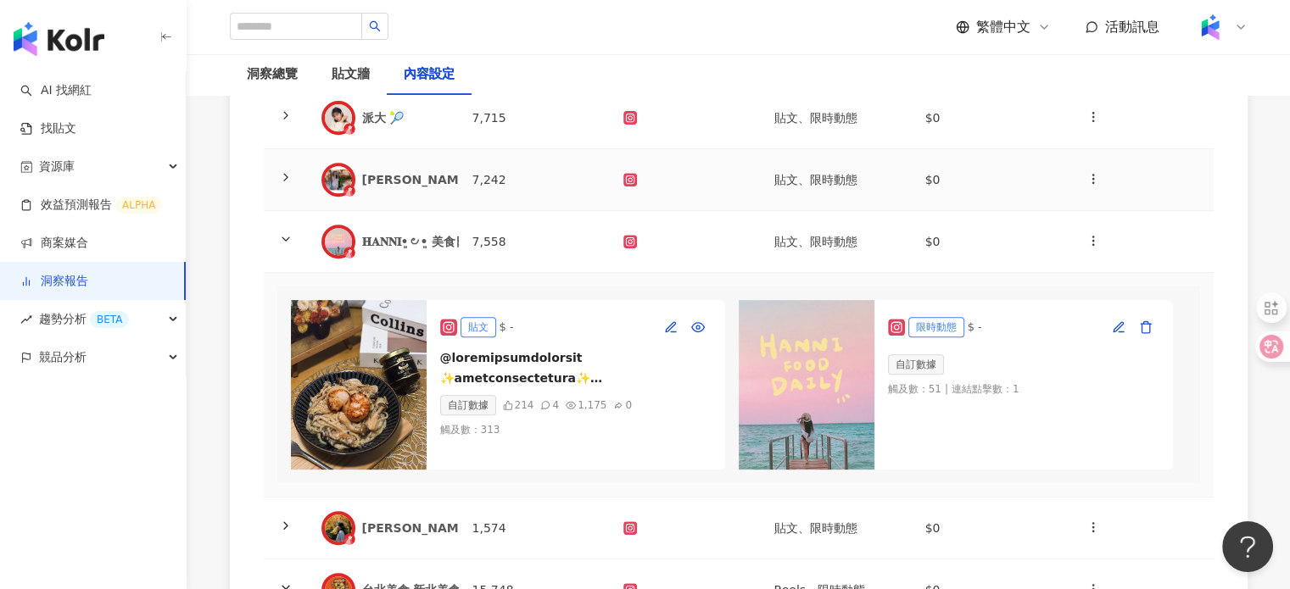
click at [396, 188] on div "琳❤️Linda" at bounding box center [479, 179] width 235 height 17
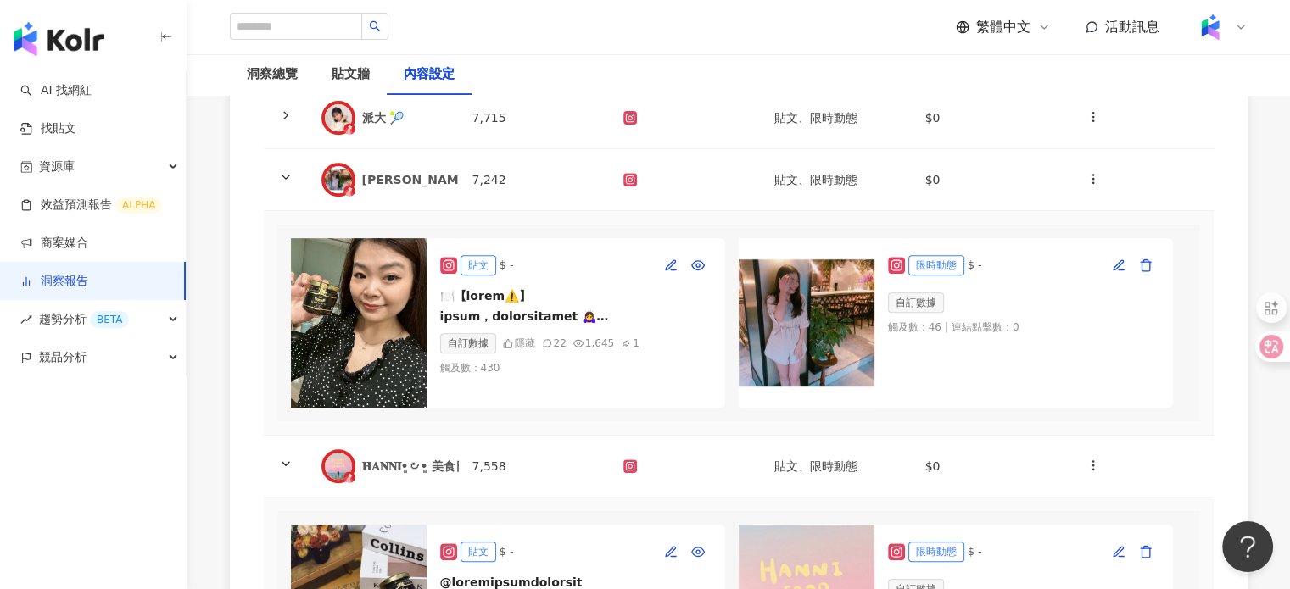
click at [629, 275] on div "貼文 $ -" at bounding box center [575, 265] width 271 height 27
click at [407, 281] on img at bounding box center [359, 323] width 136 height 170
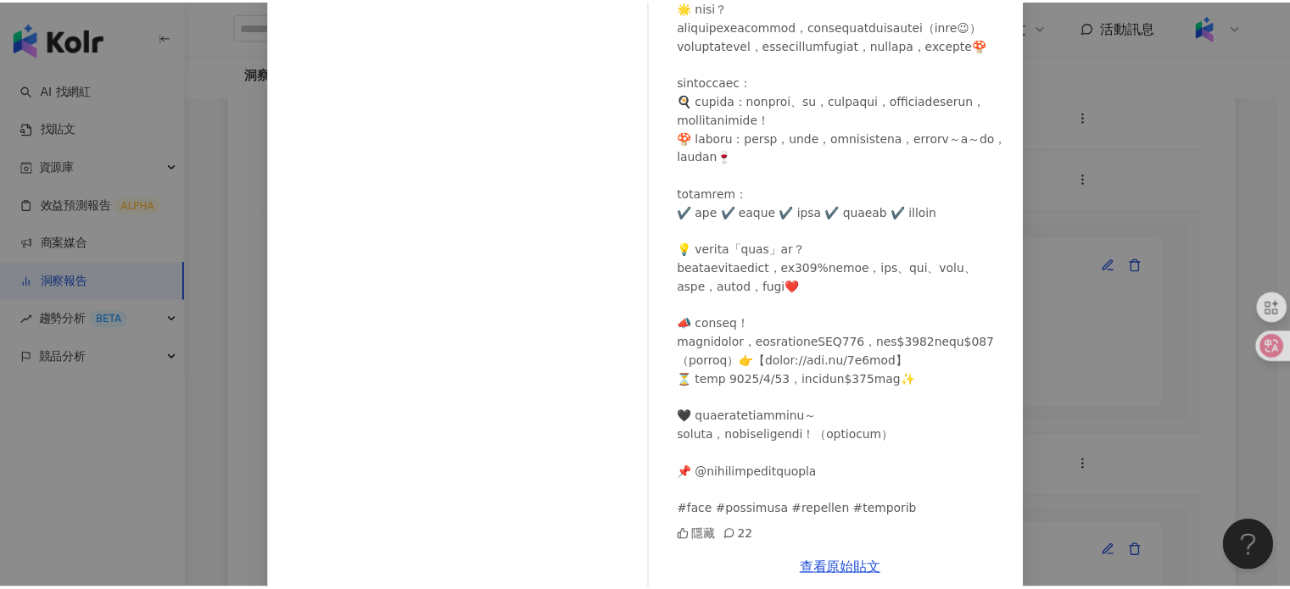
scroll to position [170, 0]
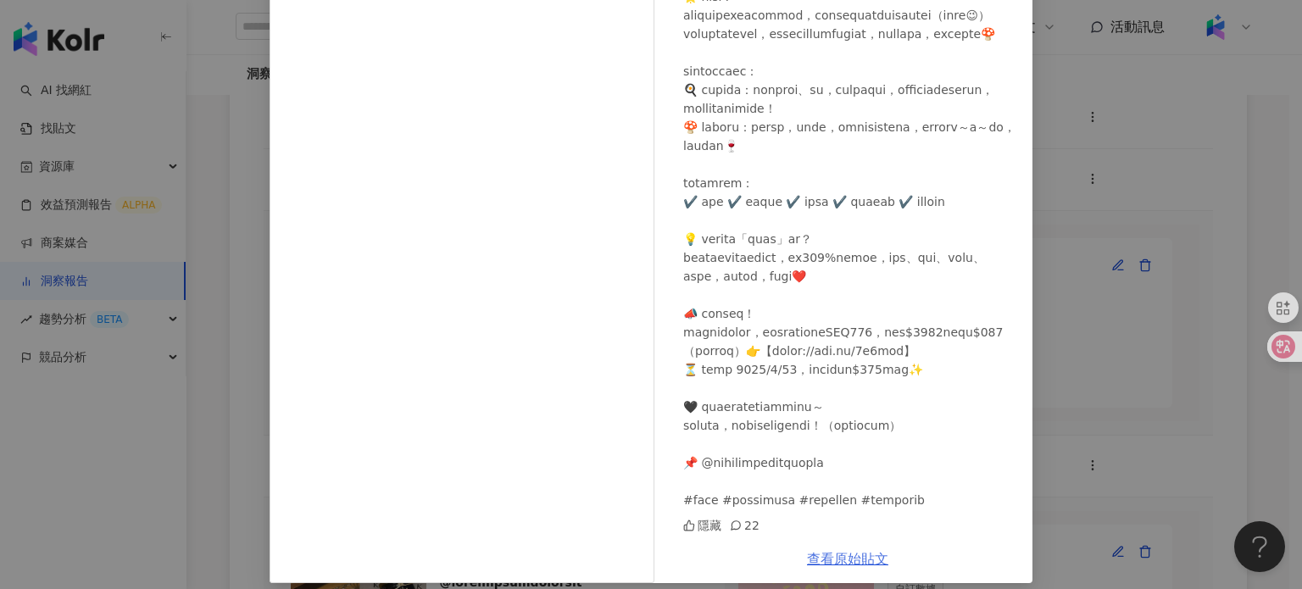
click at [871, 554] on link "查看原始貼文" at bounding box center [847, 559] width 81 height 16
click at [1140, 231] on div "琳❤️Linda 2025/8/19 隱藏 22 查看原始貼文" at bounding box center [651, 294] width 1302 height 589
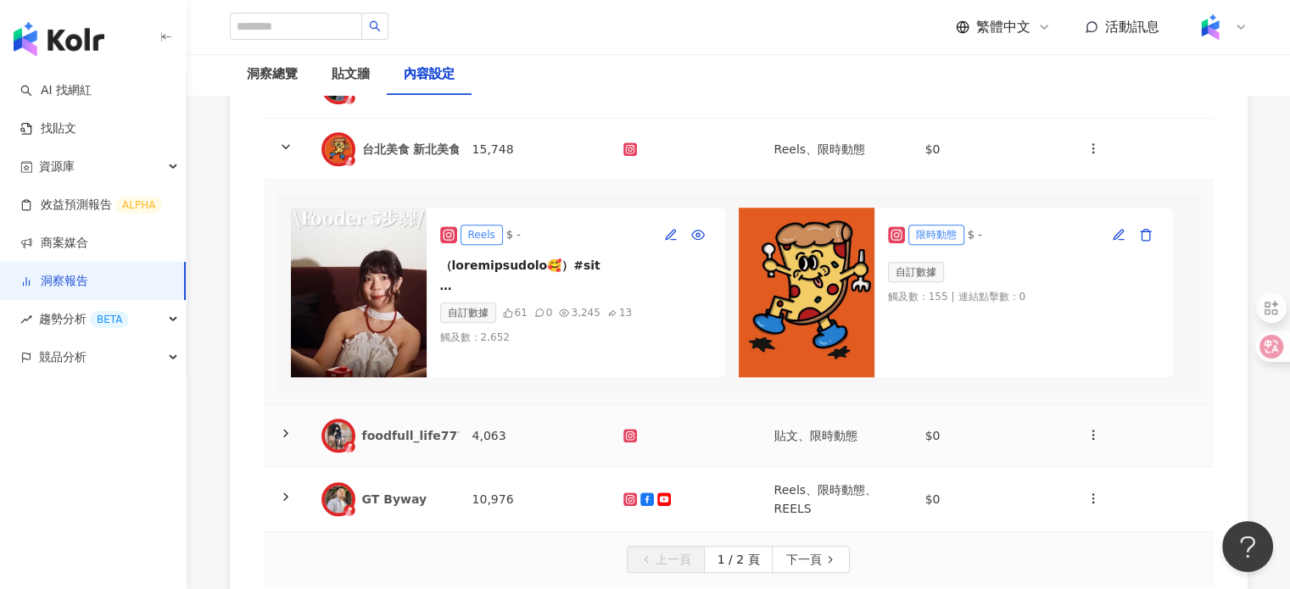
scroll to position [1360, 0]
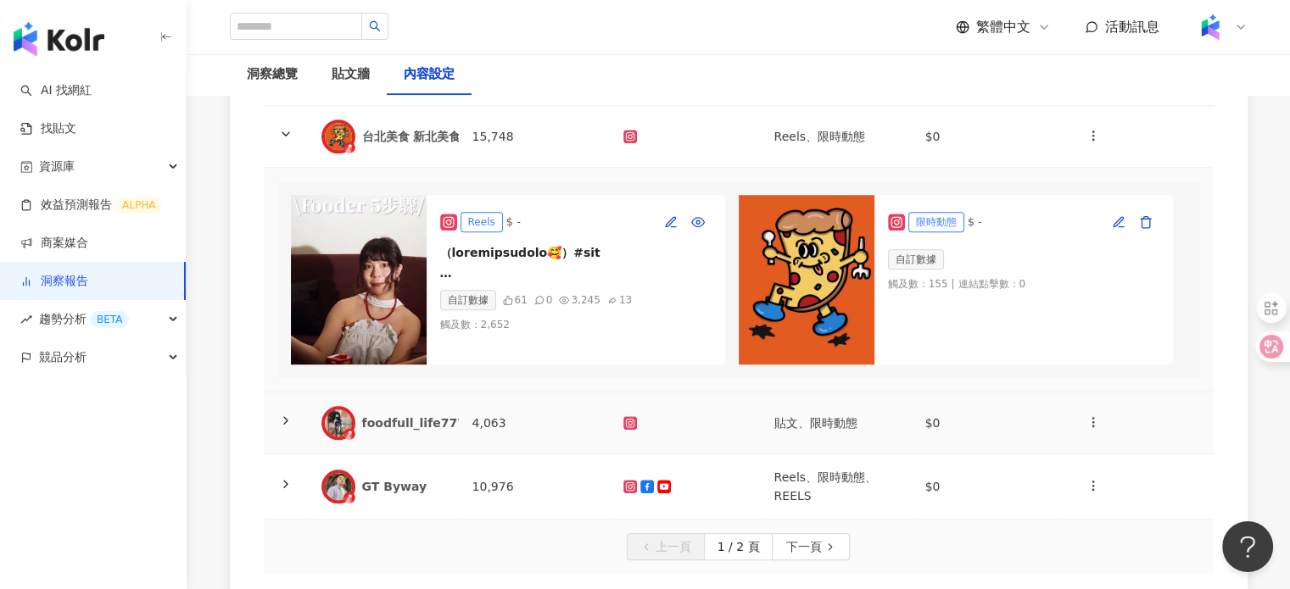
click at [463, 454] on td "4,063" at bounding box center [534, 424] width 151 height 62
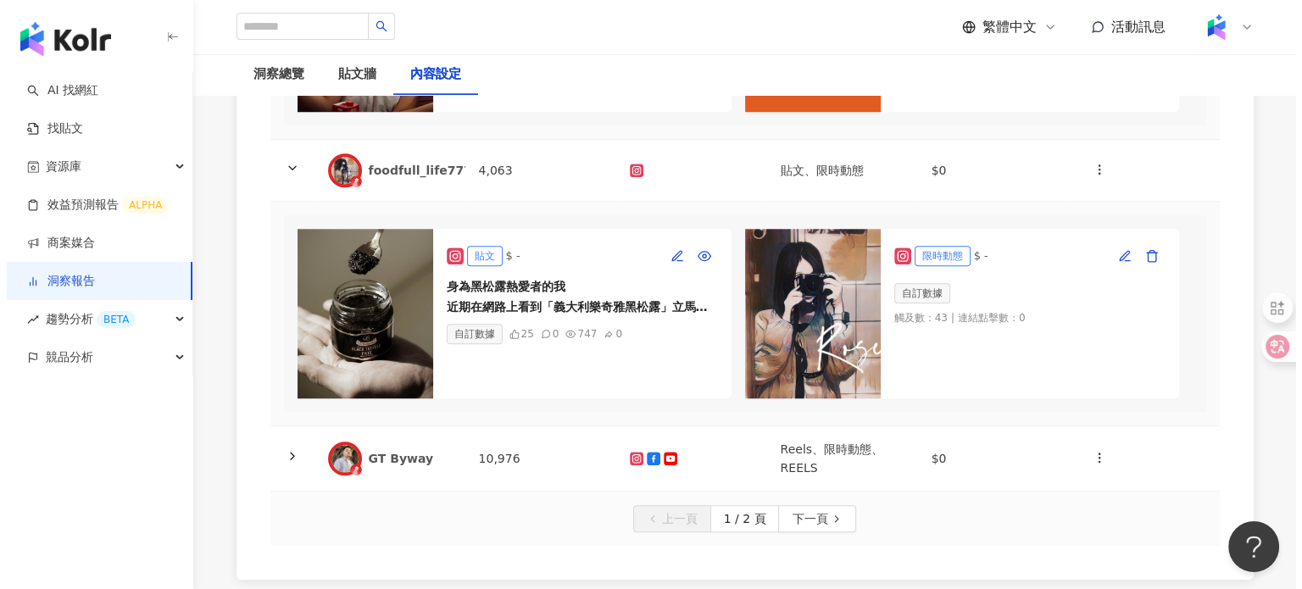
scroll to position [1614, 0]
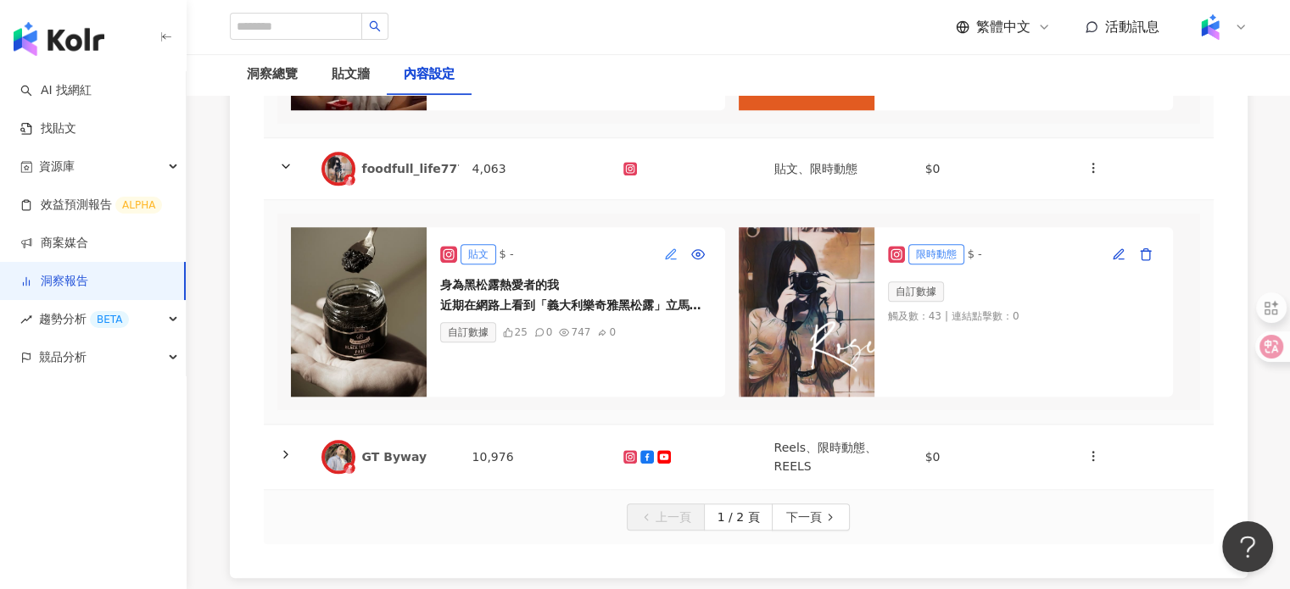
click at [663, 268] on button "button" at bounding box center [670, 254] width 27 height 27
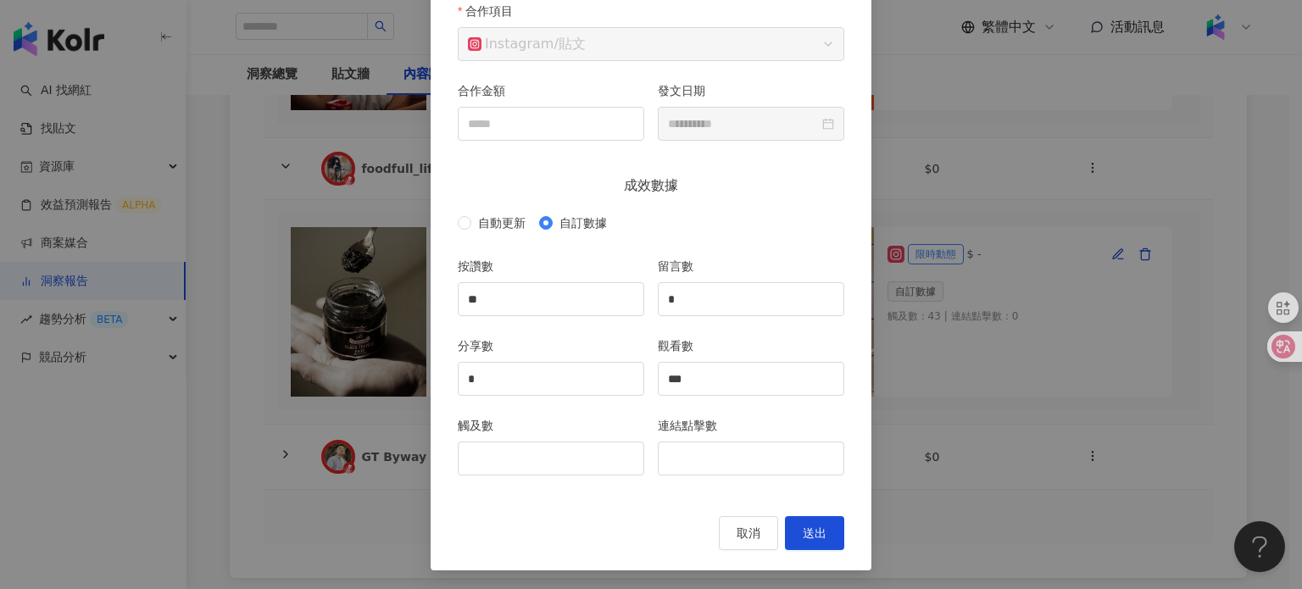
scroll to position [159, 0]
click at [555, 453] on input "觸及數" at bounding box center [551, 459] width 185 height 32
type input "*"
type input "***"
click at [819, 527] on span "送出" at bounding box center [815, 534] width 24 height 14
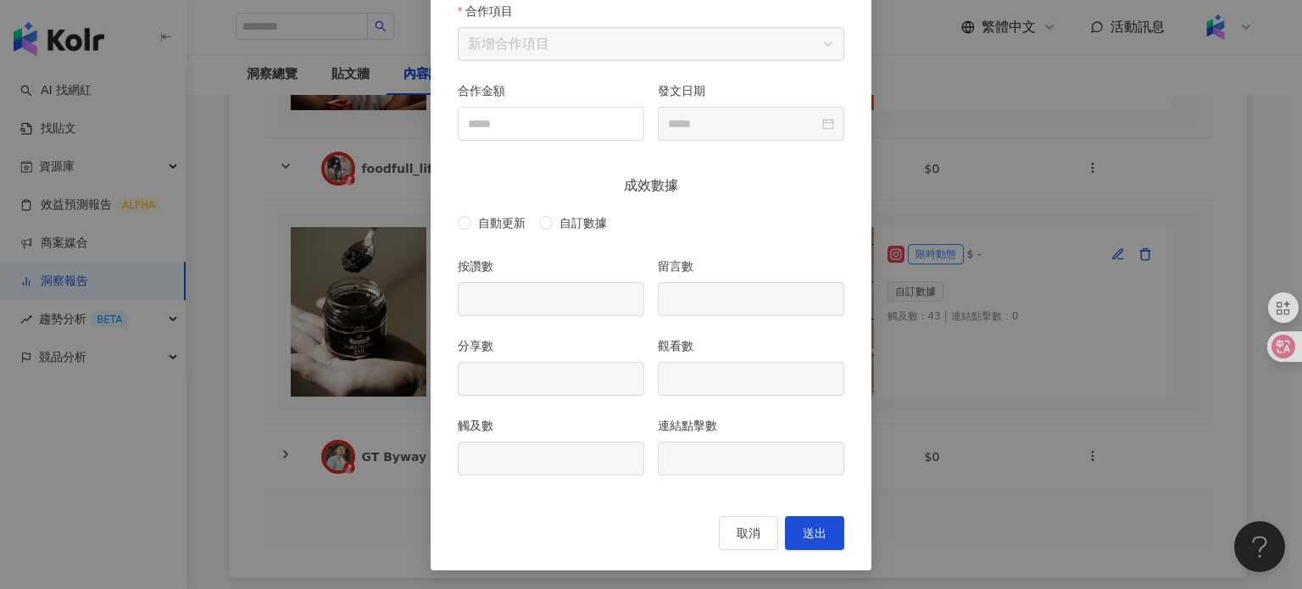
type input "**"
type input "*"
type input "***"
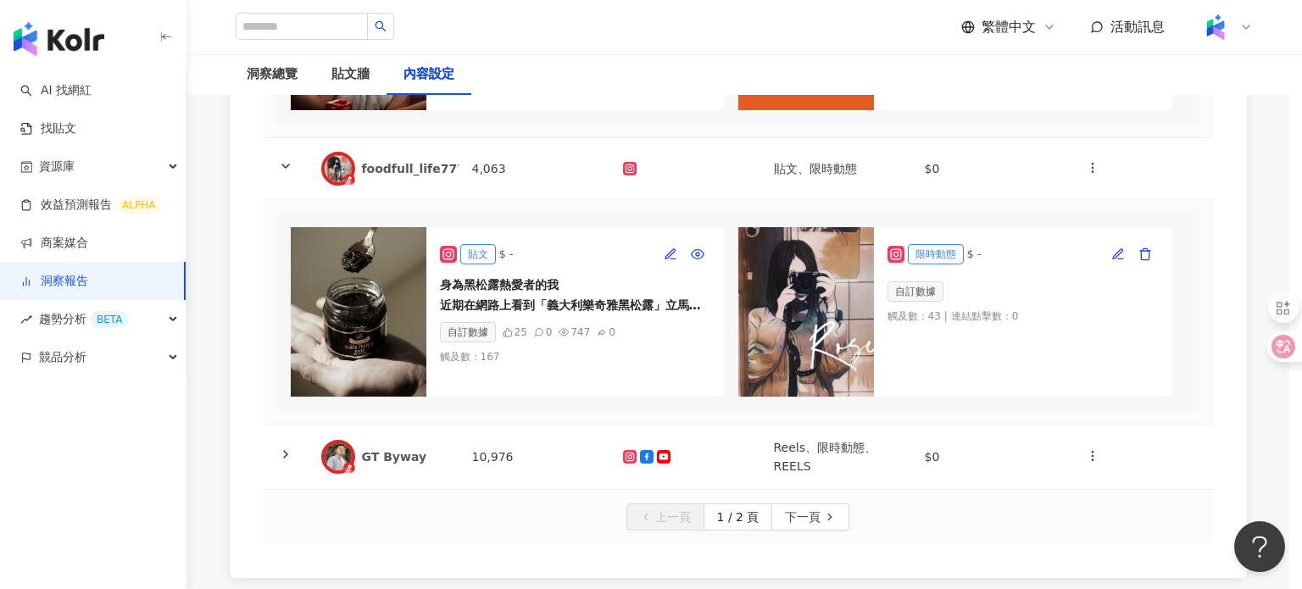
type input "**********"
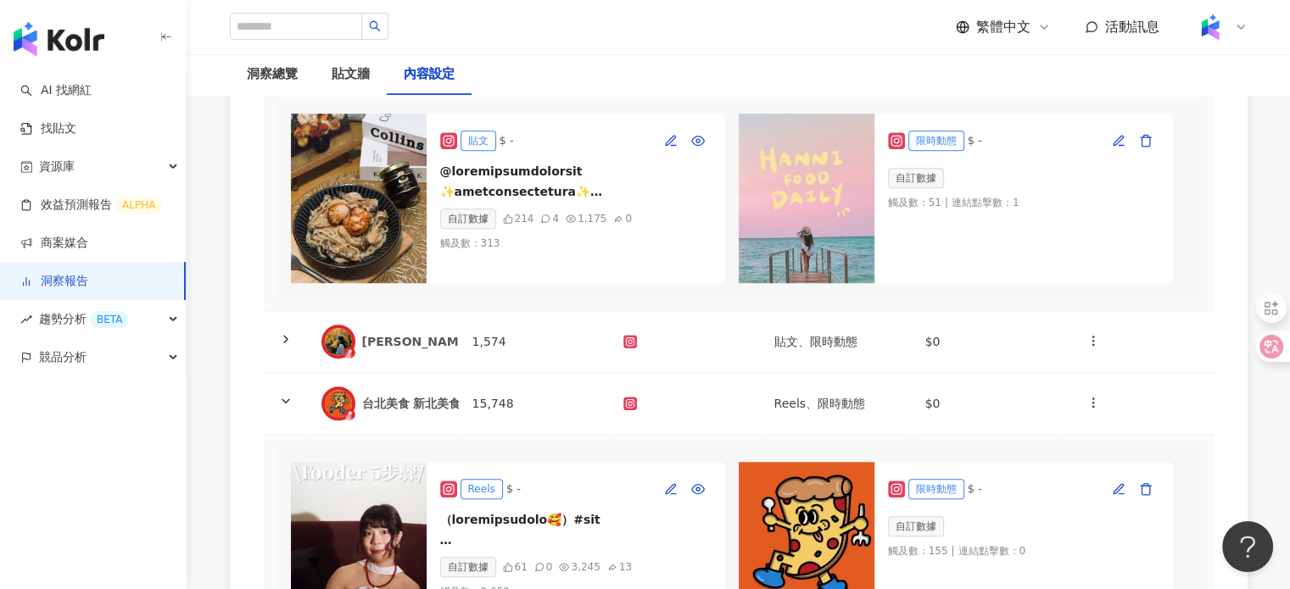
scroll to position [1190, 0]
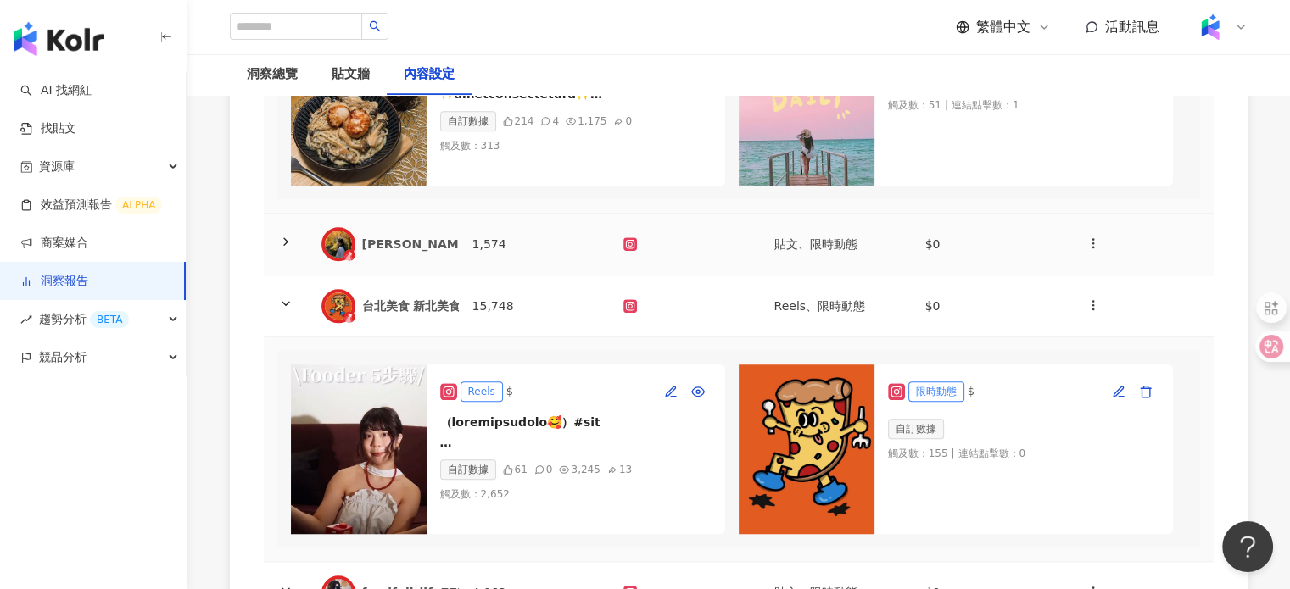
click at [465, 276] on td "1,574" at bounding box center [534, 245] width 151 height 62
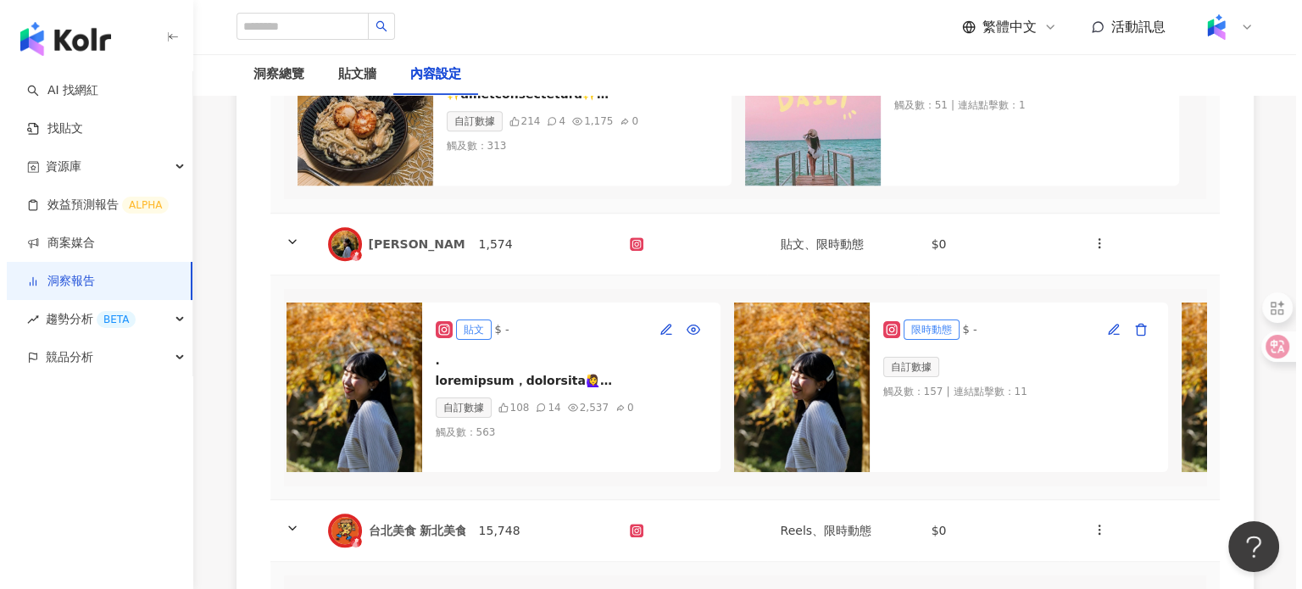
scroll to position [0, 0]
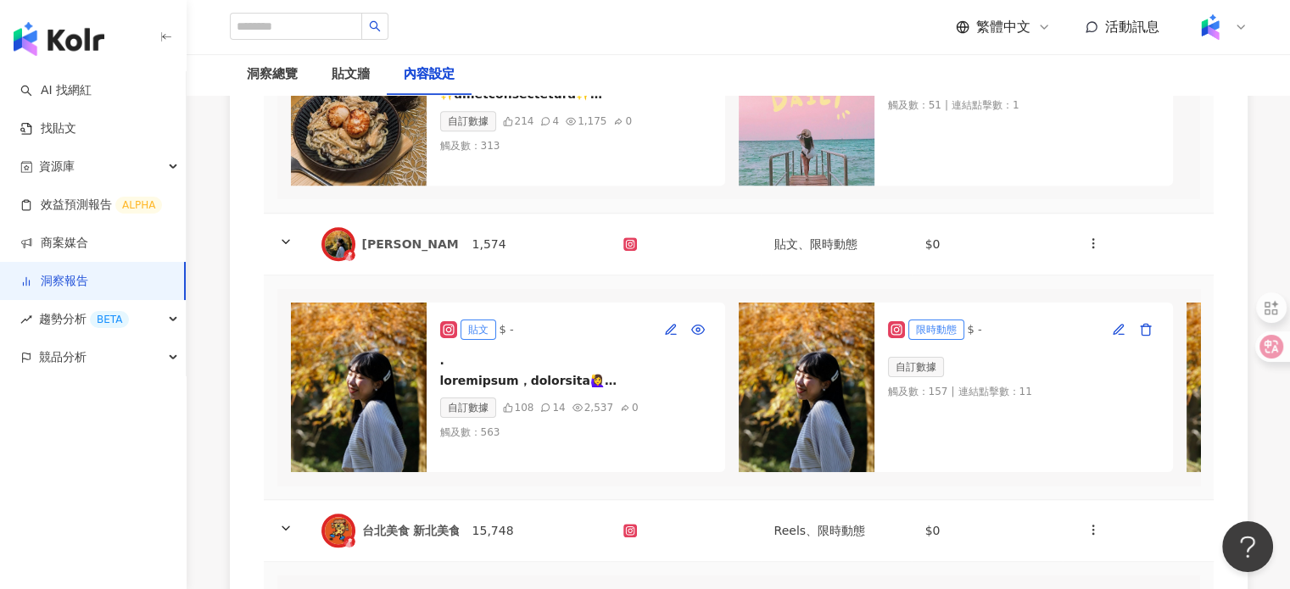
click at [366, 386] on img at bounding box center [359, 388] width 136 height 170
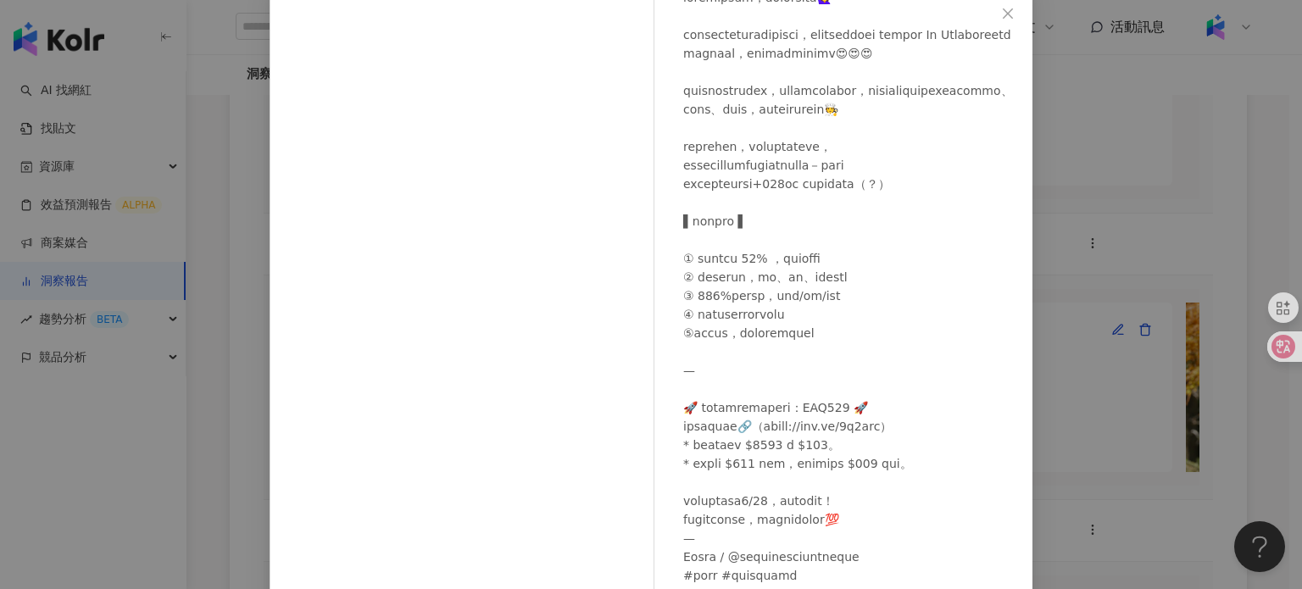
scroll to position [203, 0]
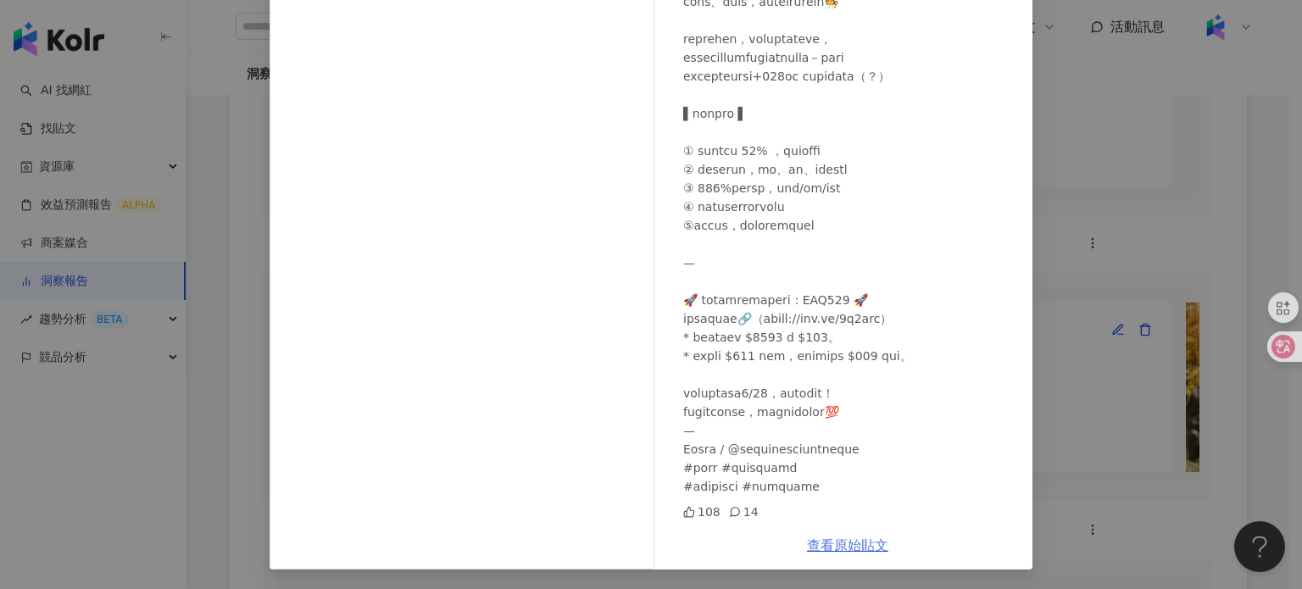
click at [869, 538] on link "查看原始貼文" at bounding box center [847, 546] width 81 height 16
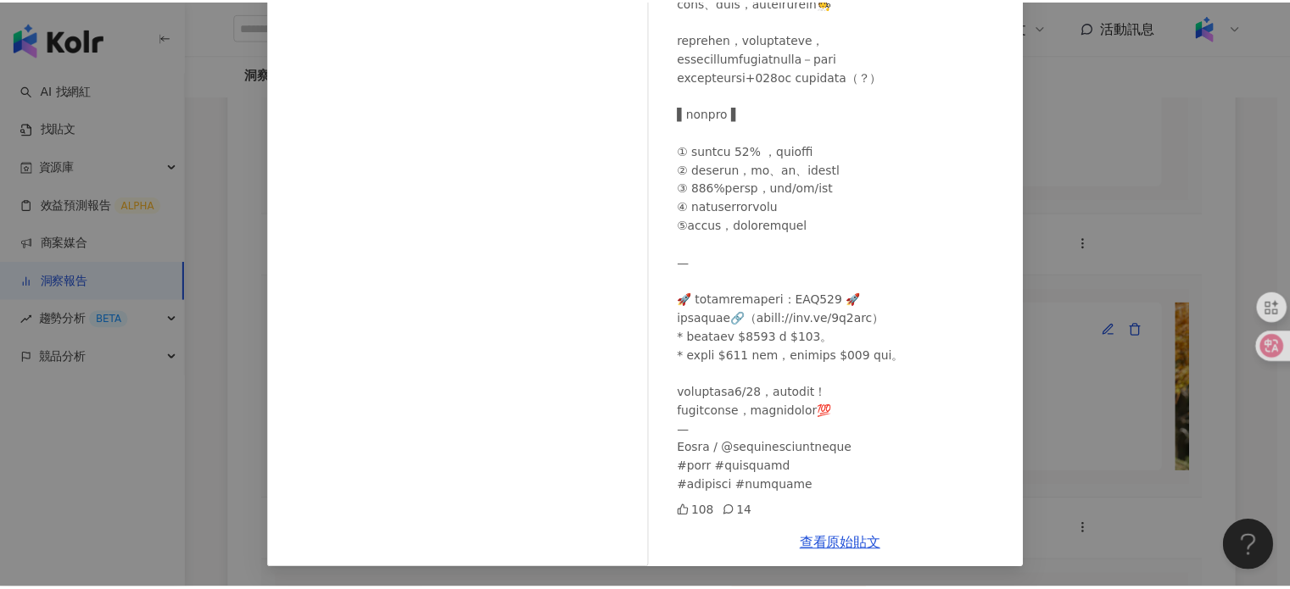
scroll to position [0, 0]
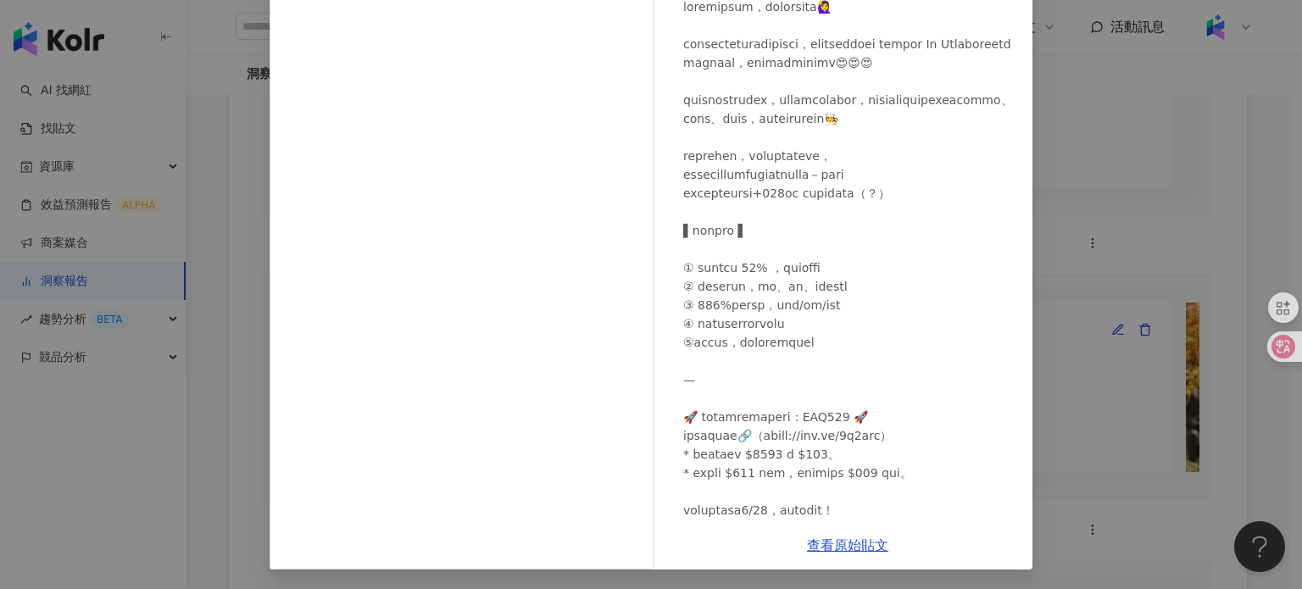
drag, startPoint x: 1180, startPoint y: 194, endPoint x: 1118, endPoint y: 204, distance: 62.7
click at [1181, 193] on div "Ching-Ying Wu 景點｜展覽｜生活紀錄 2025/8/22 108 14 查看原始貼文" at bounding box center [651, 294] width 1302 height 589
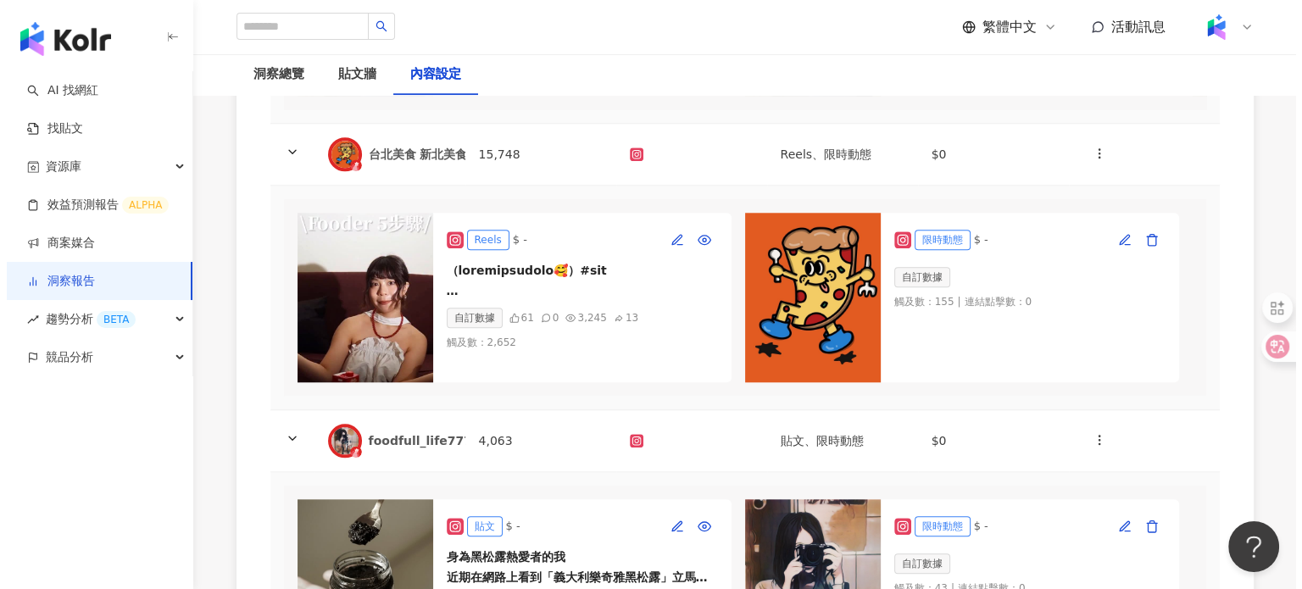
scroll to position [1869, 0]
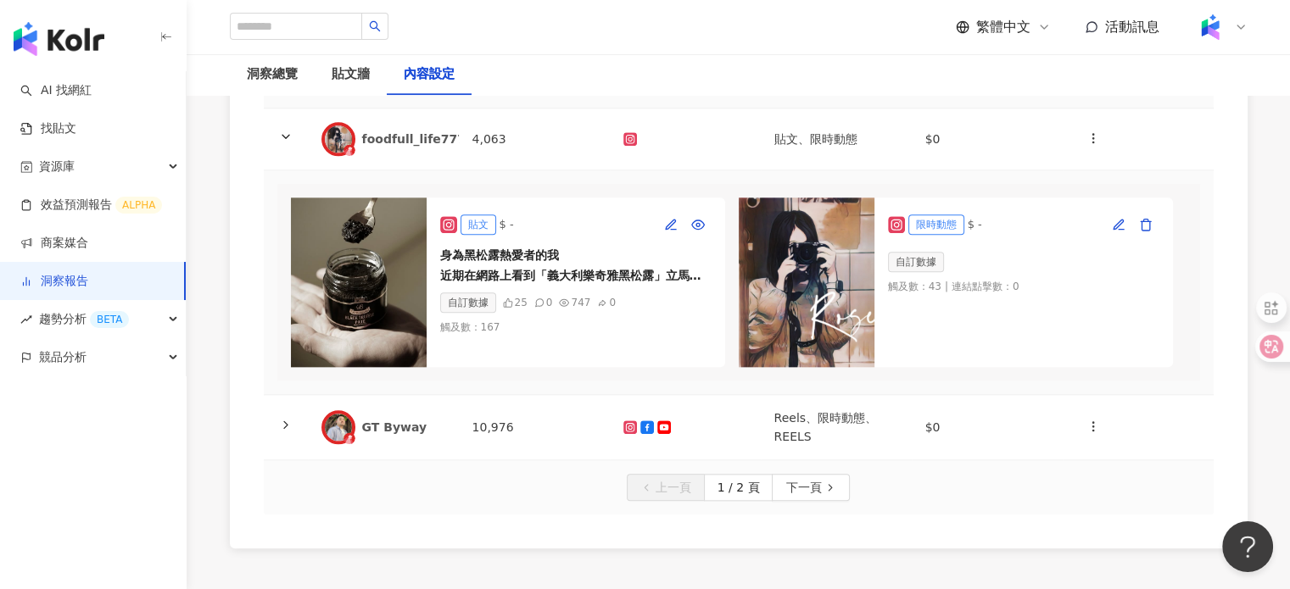
click at [410, 304] on img at bounding box center [359, 283] width 136 height 170
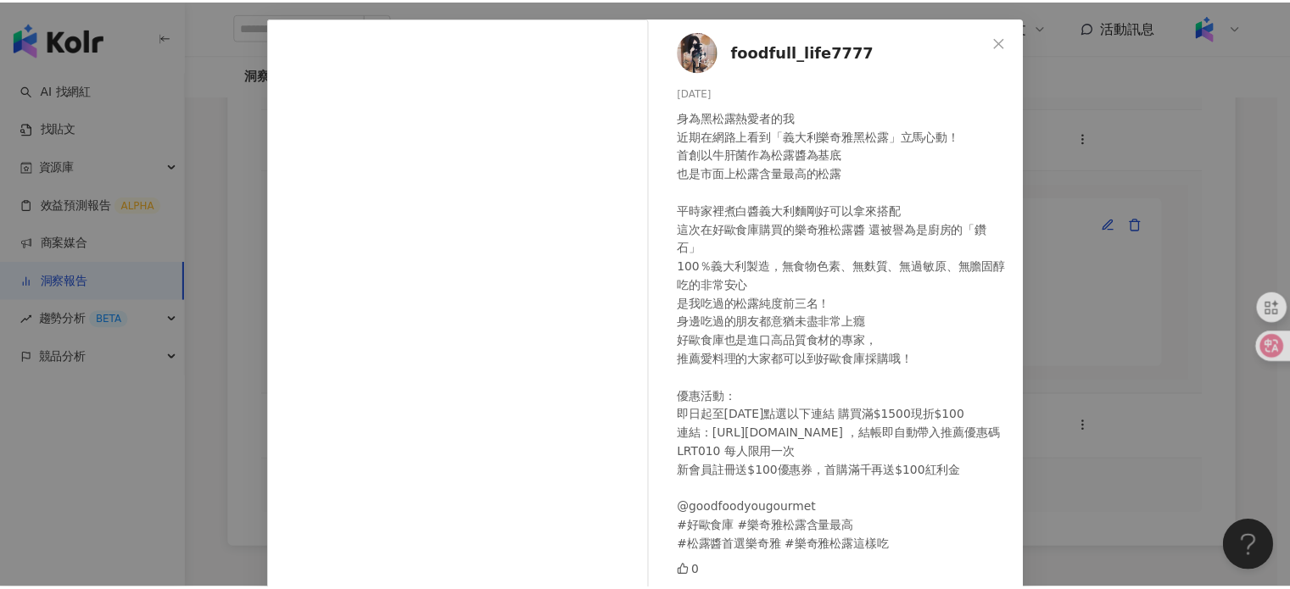
scroll to position [183, 0]
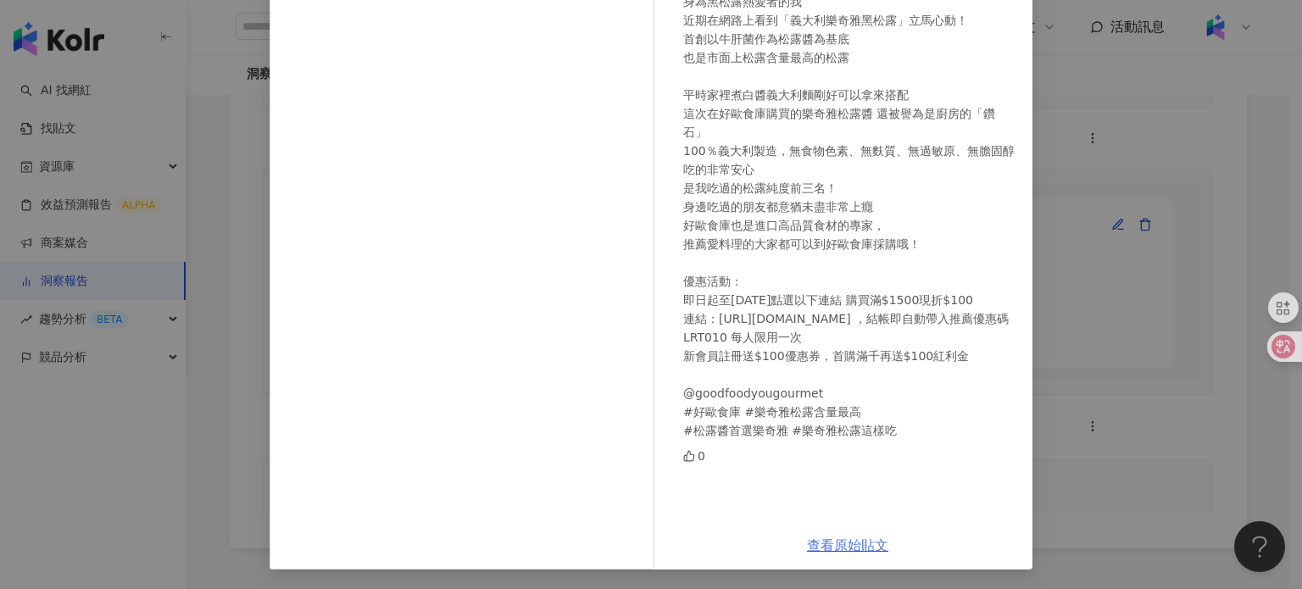
click at [844, 545] on link "查看原始貼文" at bounding box center [847, 546] width 81 height 16
click at [1099, 184] on div "foodfull_life7777 2025/8/21 0 查看原始貼文" at bounding box center [651, 294] width 1302 height 589
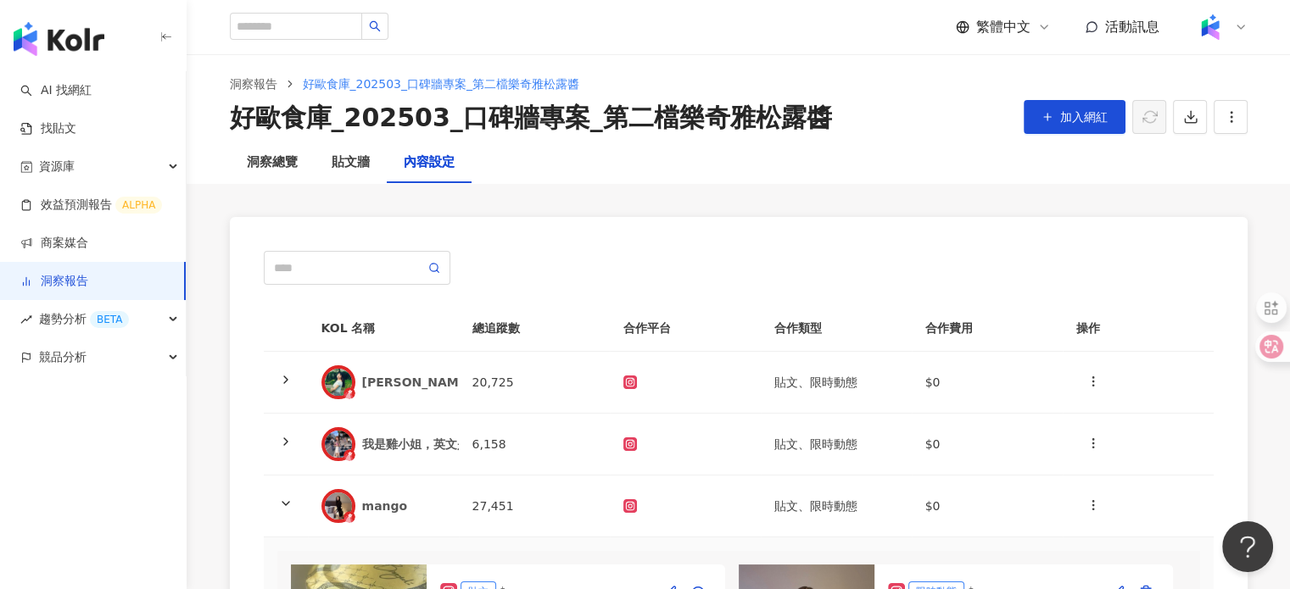
scroll to position [3, 0]
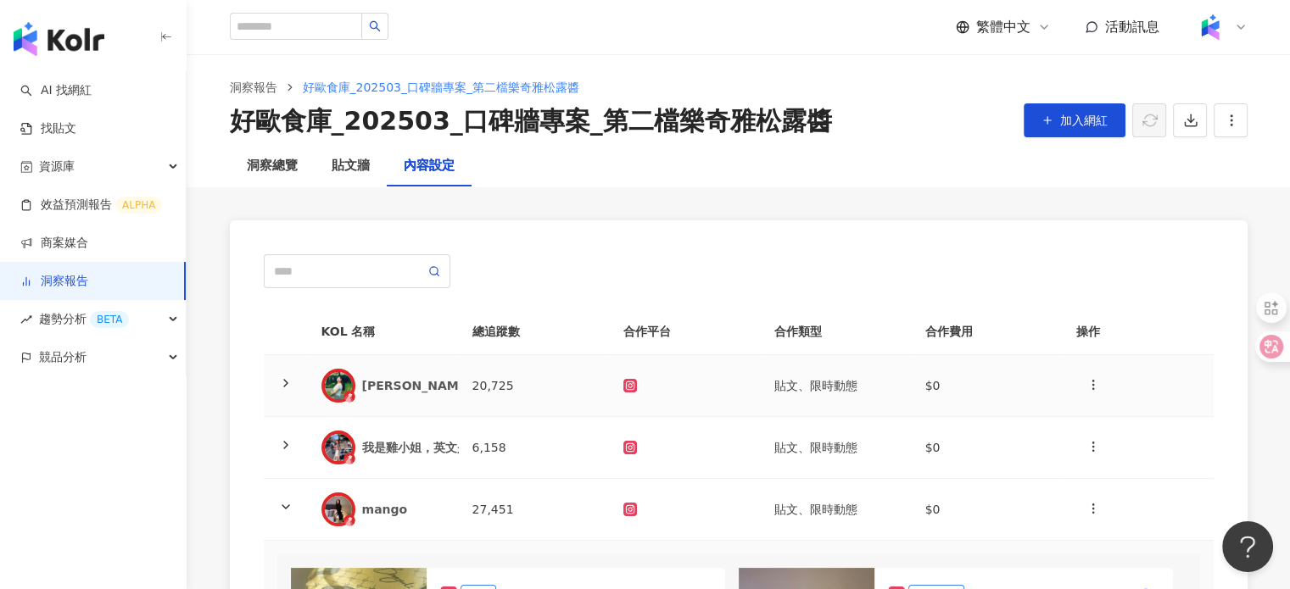
click at [400, 385] on div "波波愛麗絲" at bounding box center [417, 385] width 110 height 17
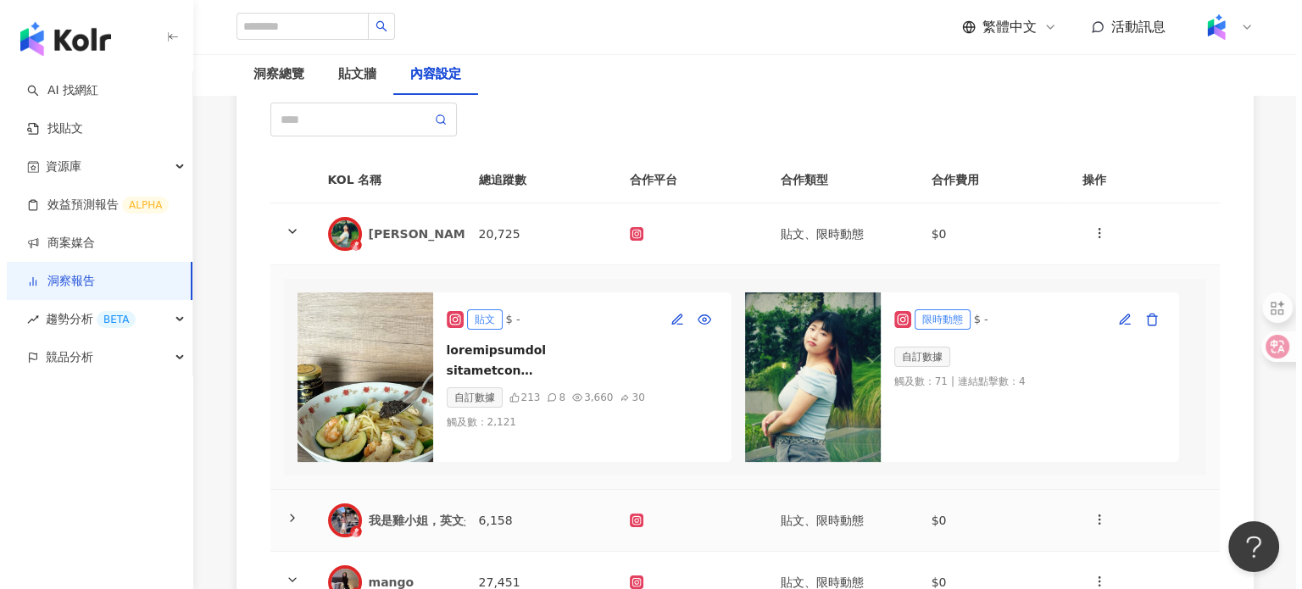
scroll to position [343, 0]
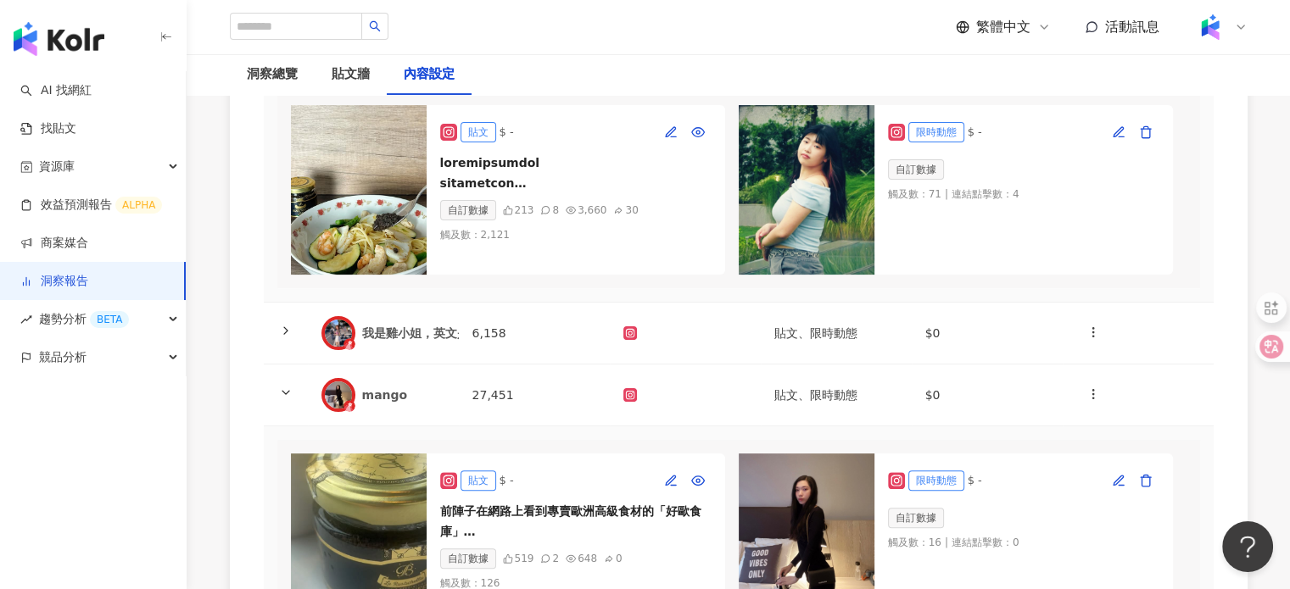
click at [364, 216] on img at bounding box center [359, 190] width 136 height 170
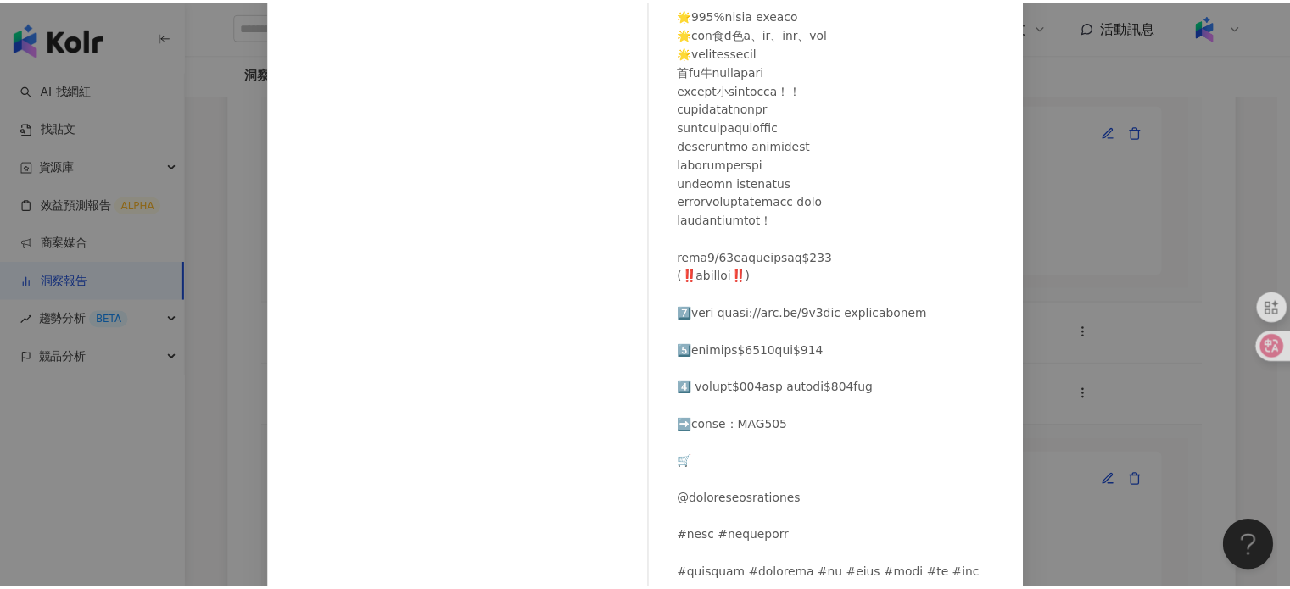
scroll to position [203, 0]
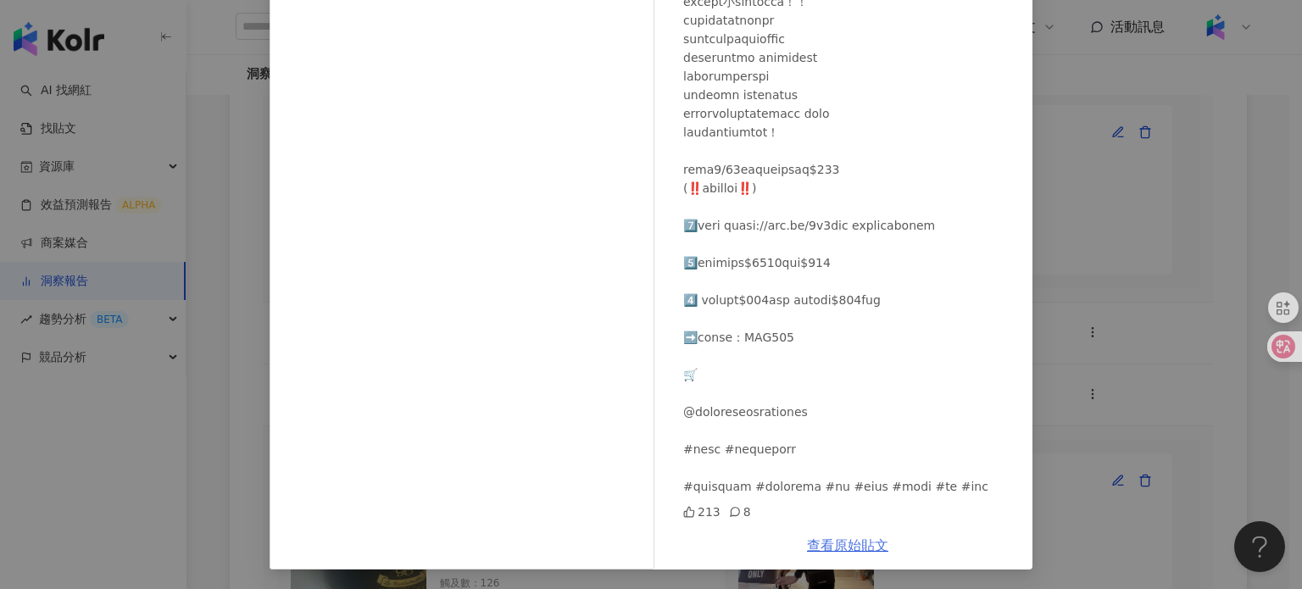
click at [862, 538] on link "查看原始貼文" at bounding box center [847, 546] width 81 height 16
click at [1063, 196] on div "波波愛麗絲 2025/8/20 213 8 查看原始貼文" at bounding box center [651, 294] width 1302 height 589
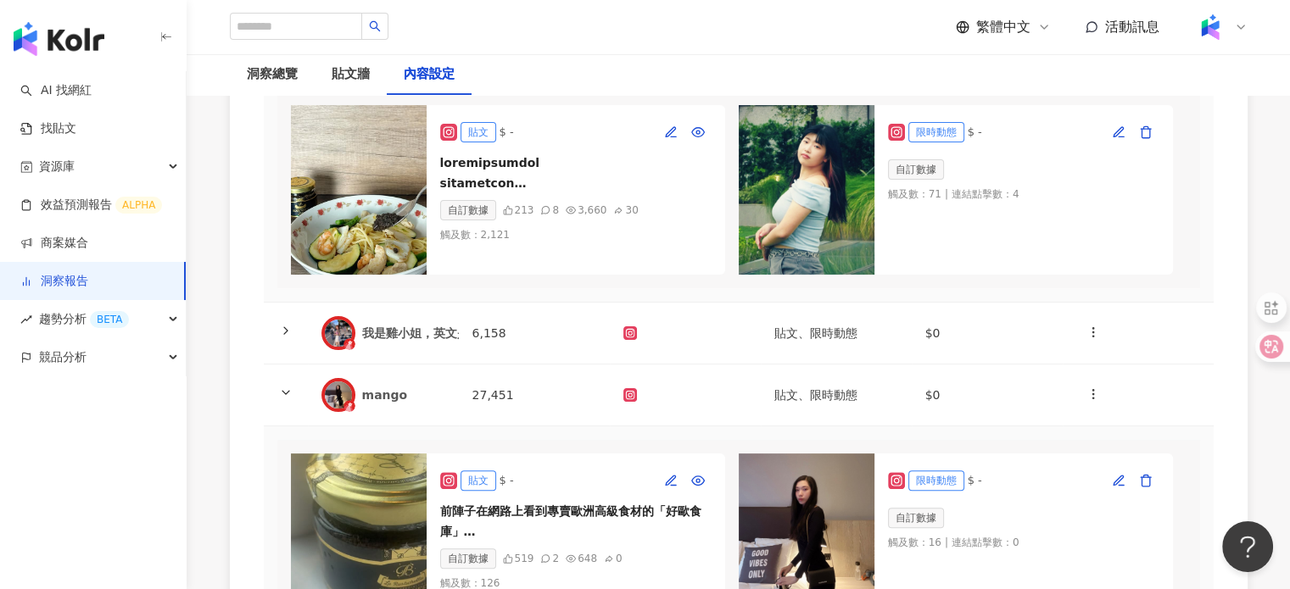
scroll to position [0, 0]
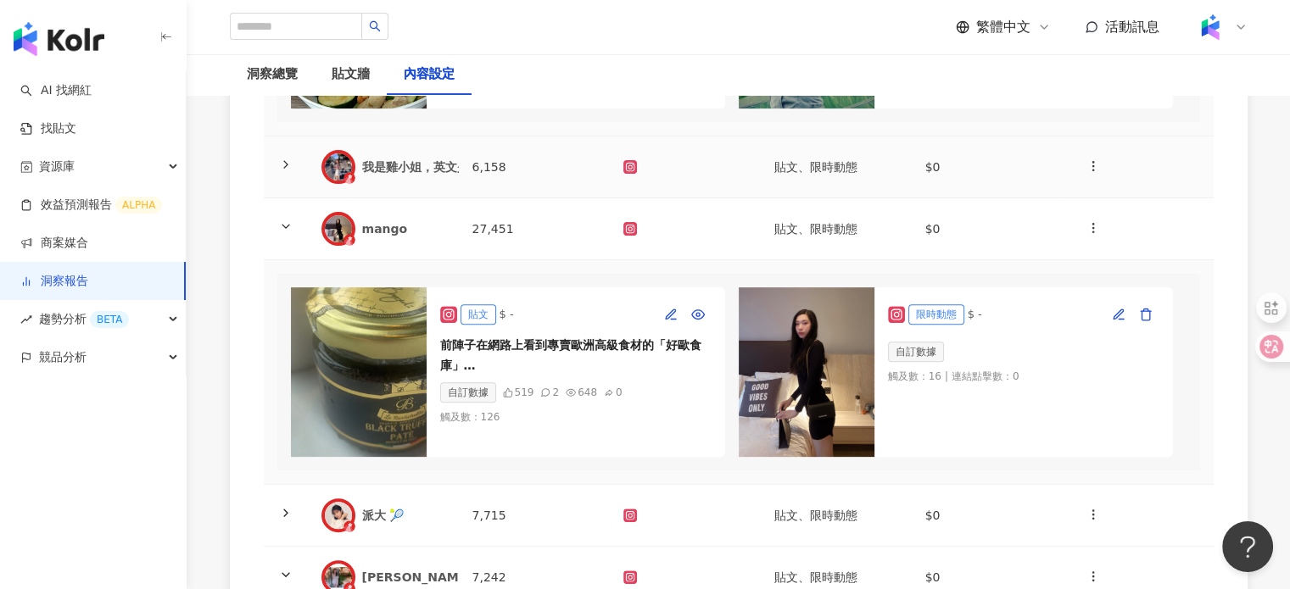
click at [419, 176] on div "我是雞小姐，英文是Katy，朋友都叫我蔡蔡" at bounding box center [561, 167] width 398 height 17
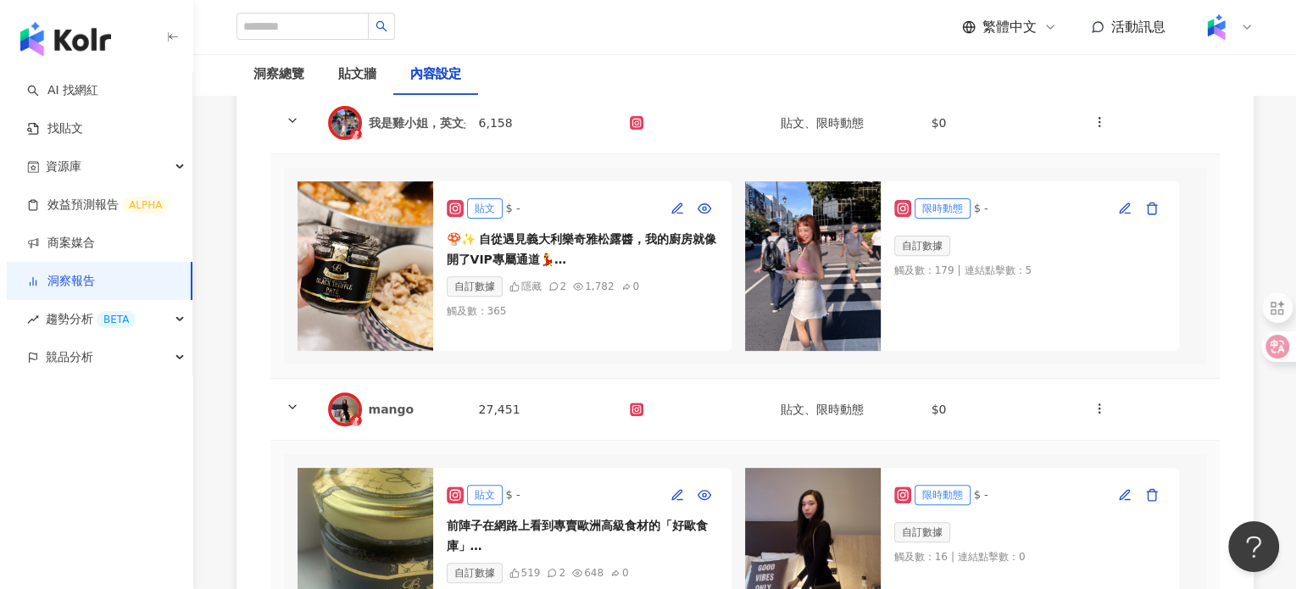
scroll to position [593, 0]
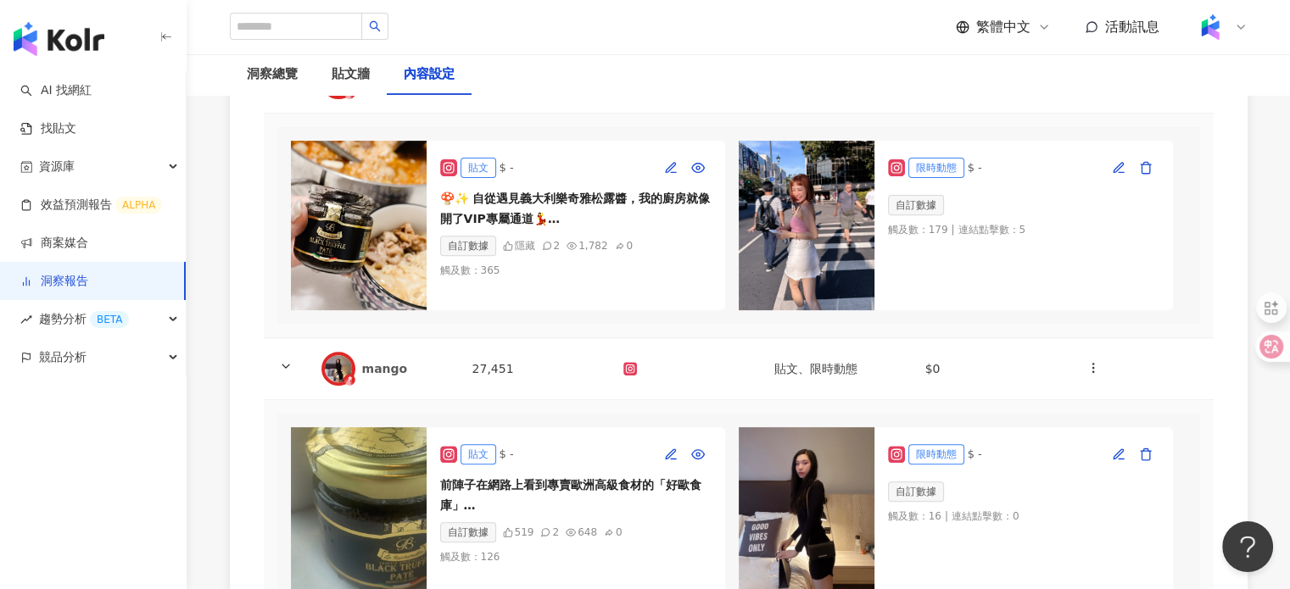
click at [319, 243] on img at bounding box center [359, 226] width 136 height 170
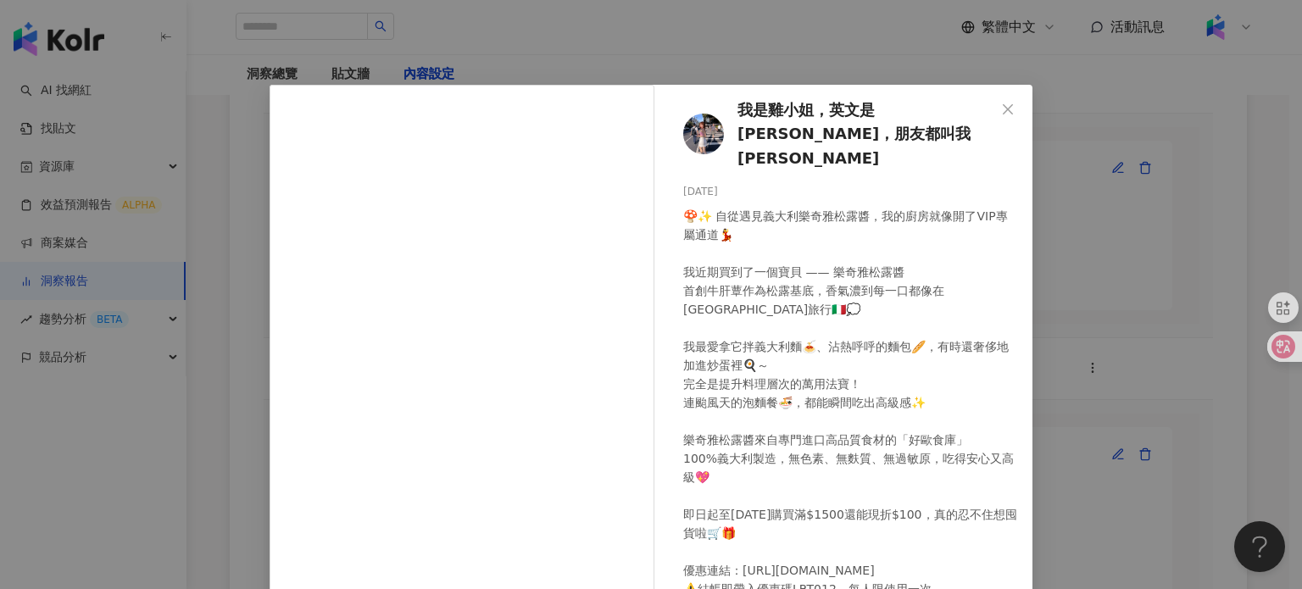
click at [818, 60] on div "我是雞小姐，英文是Katy，朋友都叫我蔡蔡 2025/8/21 隱藏 2 查看原始貼文" at bounding box center [651, 294] width 1302 height 589
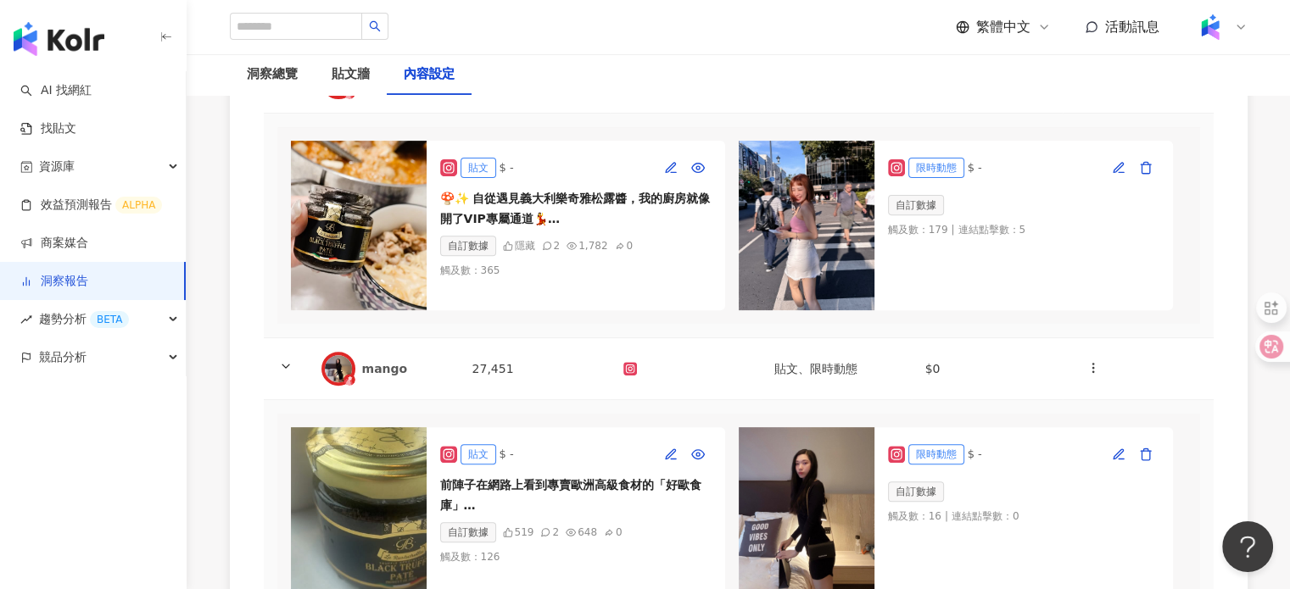
click at [343, 213] on img at bounding box center [359, 226] width 136 height 170
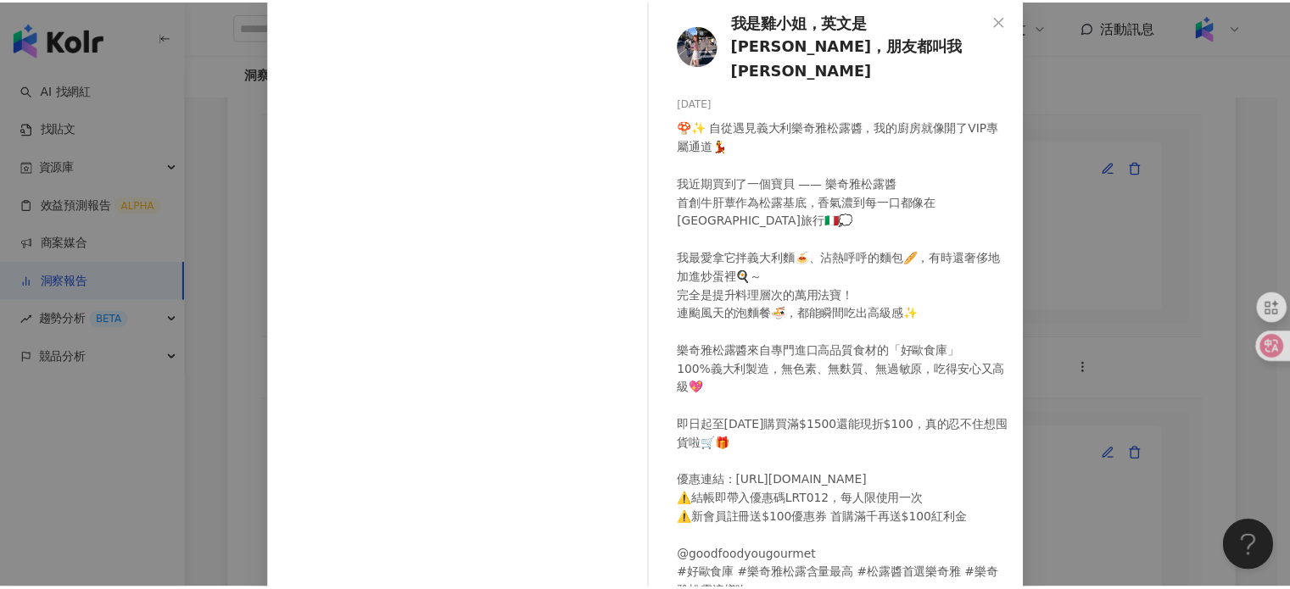
scroll to position [183, 0]
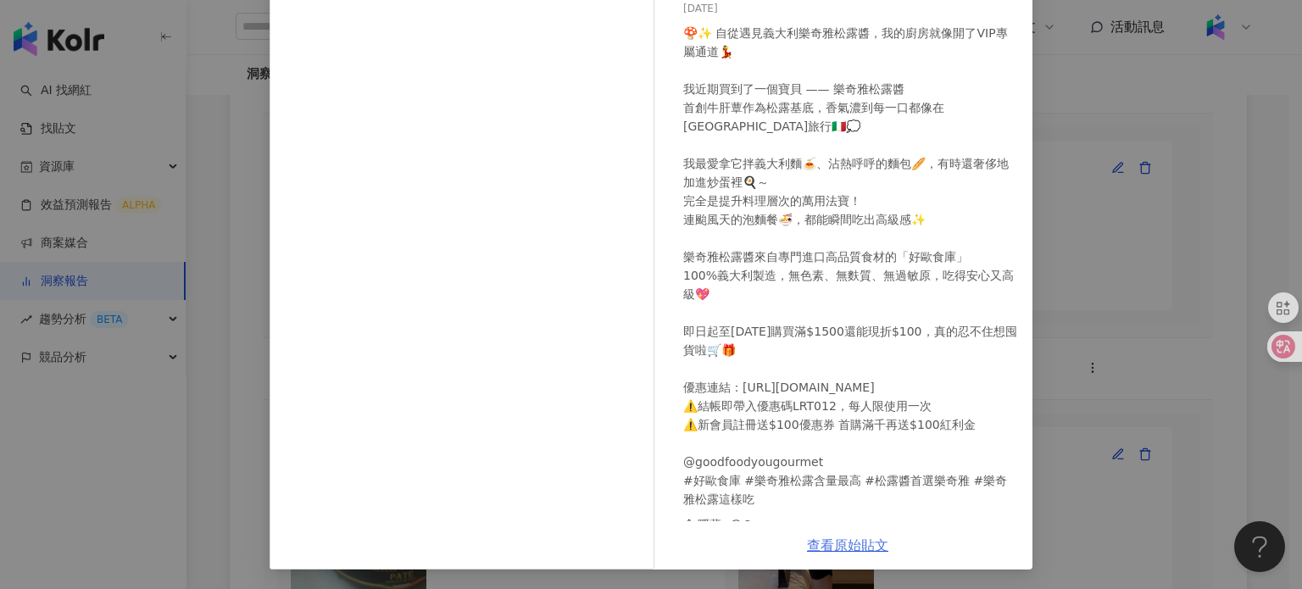
click at [855, 542] on link "查看原始貼文" at bounding box center [847, 546] width 81 height 16
click at [1129, 196] on div "我是雞小姐，英文是Katy，朋友都叫我蔡蔡 2025/8/21 隱藏 2 查看原始貼文" at bounding box center [651, 294] width 1302 height 589
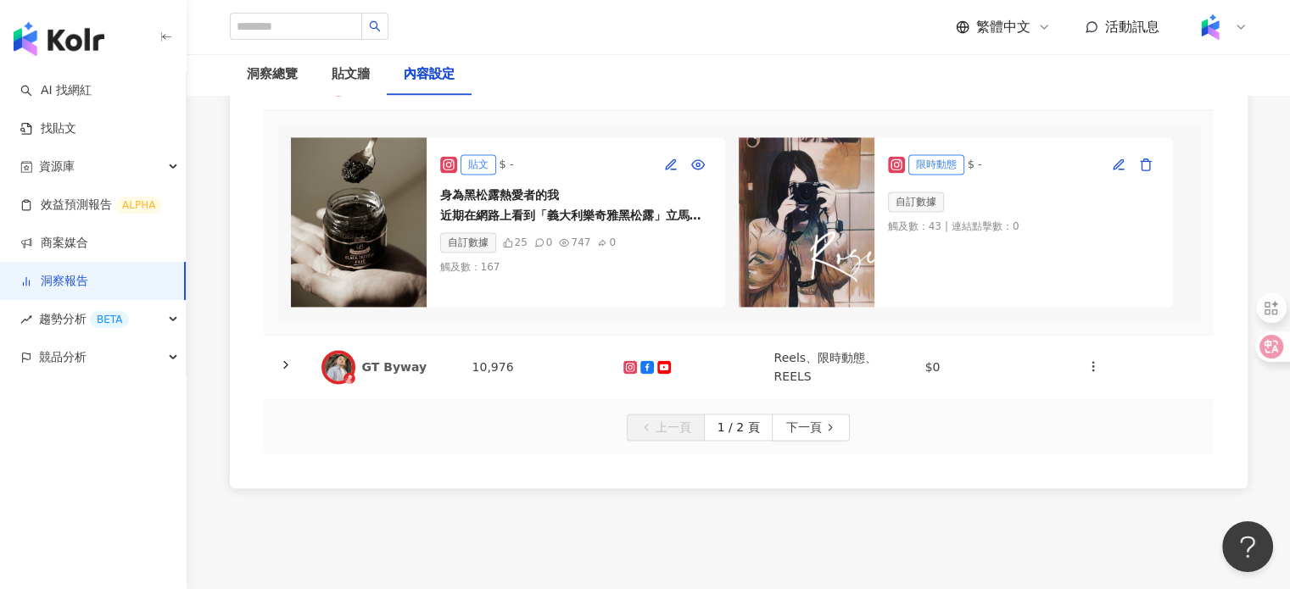
scroll to position [2598, 0]
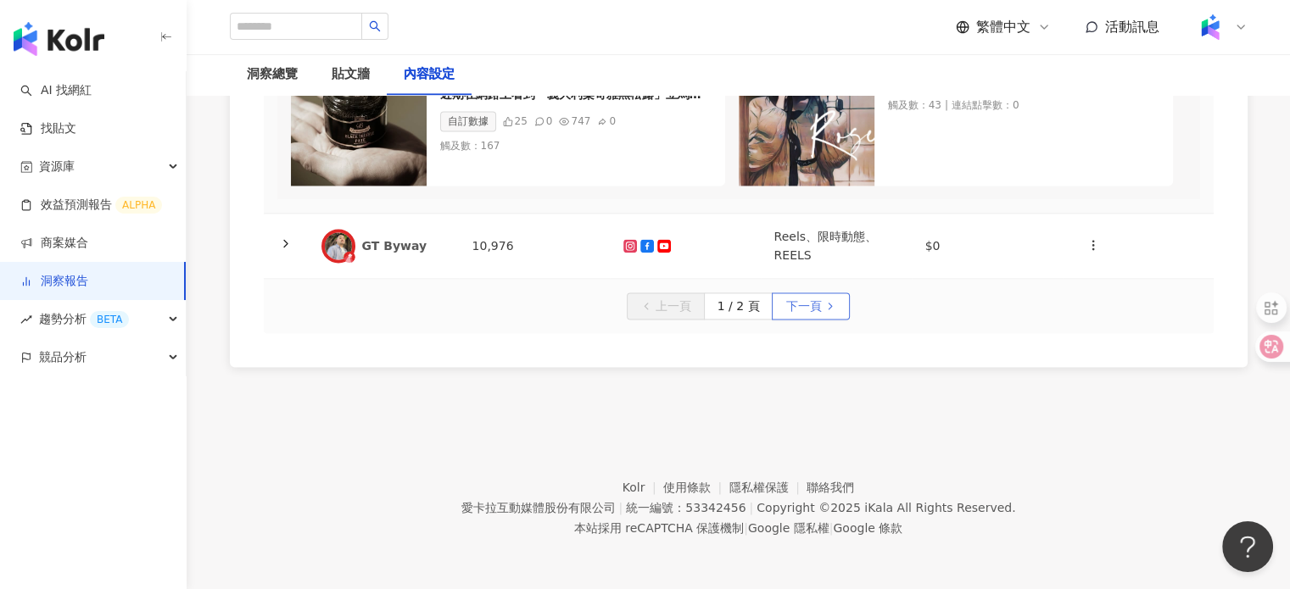
click at [802, 315] on span "下一頁" at bounding box center [803, 306] width 36 height 27
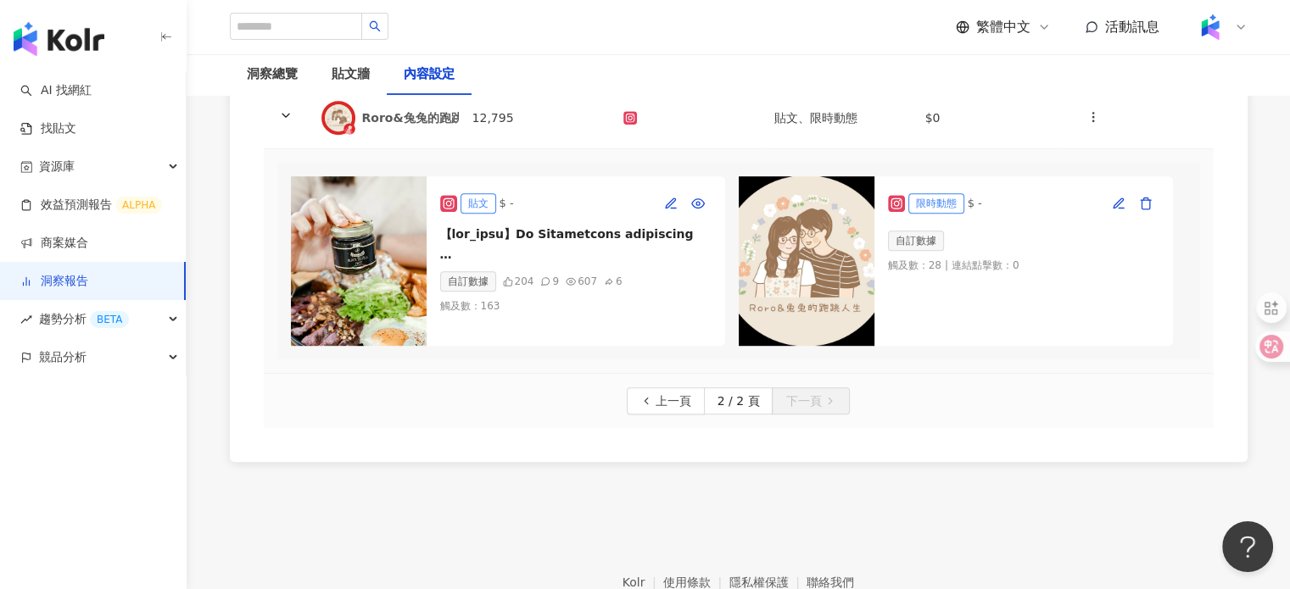
scroll to position [699, 0]
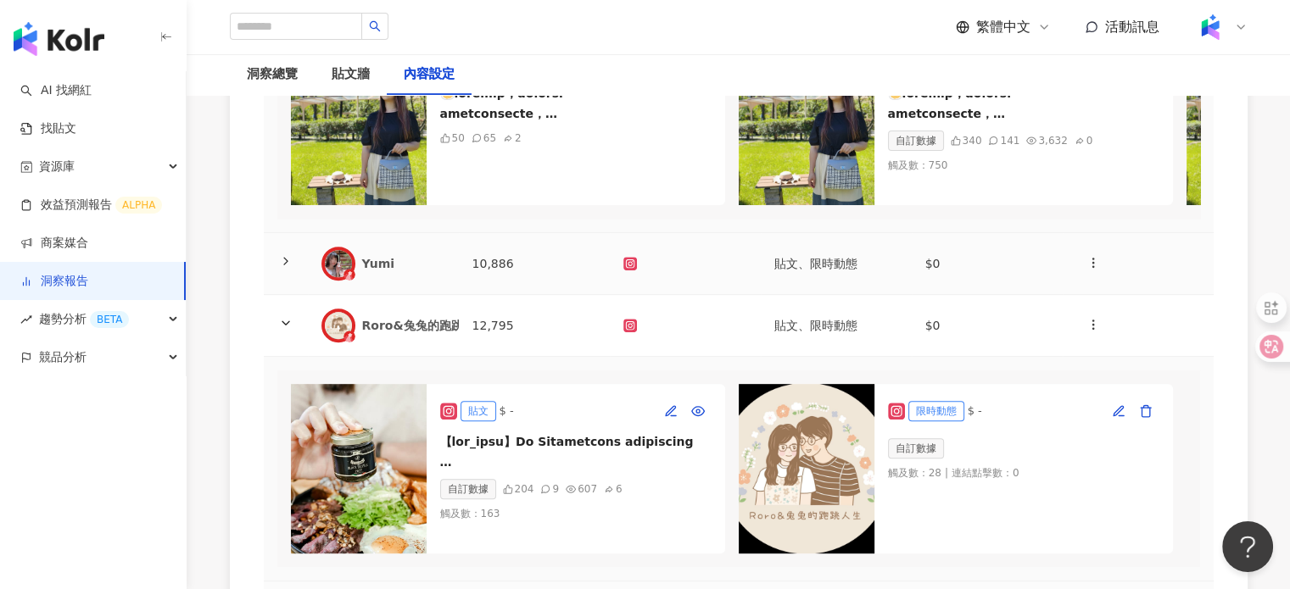
click at [437, 272] on div "Yumi" at bounding box center [403, 263] width 83 height 17
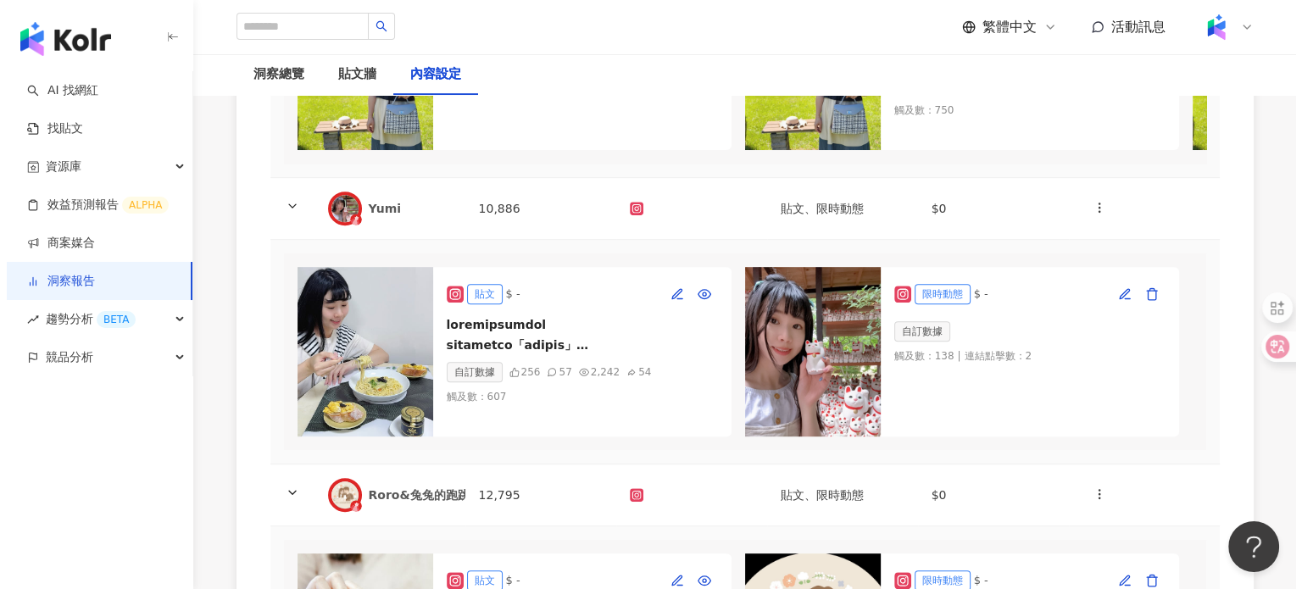
scroll to position [783, 0]
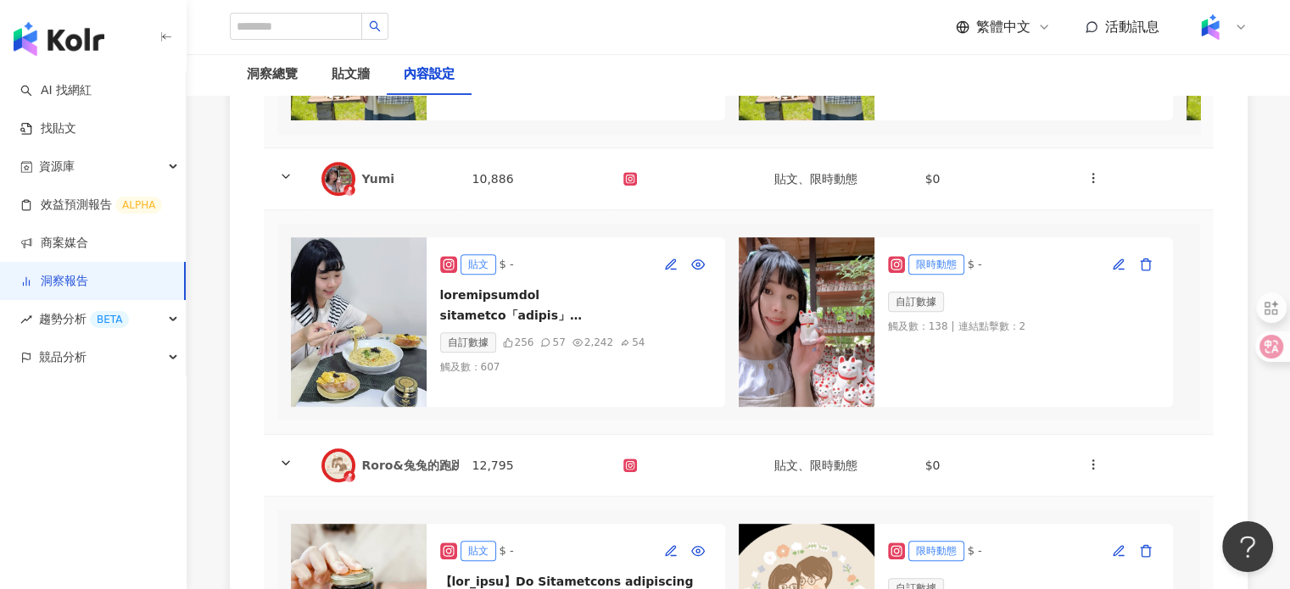
click at [364, 312] on img at bounding box center [359, 322] width 136 height 170
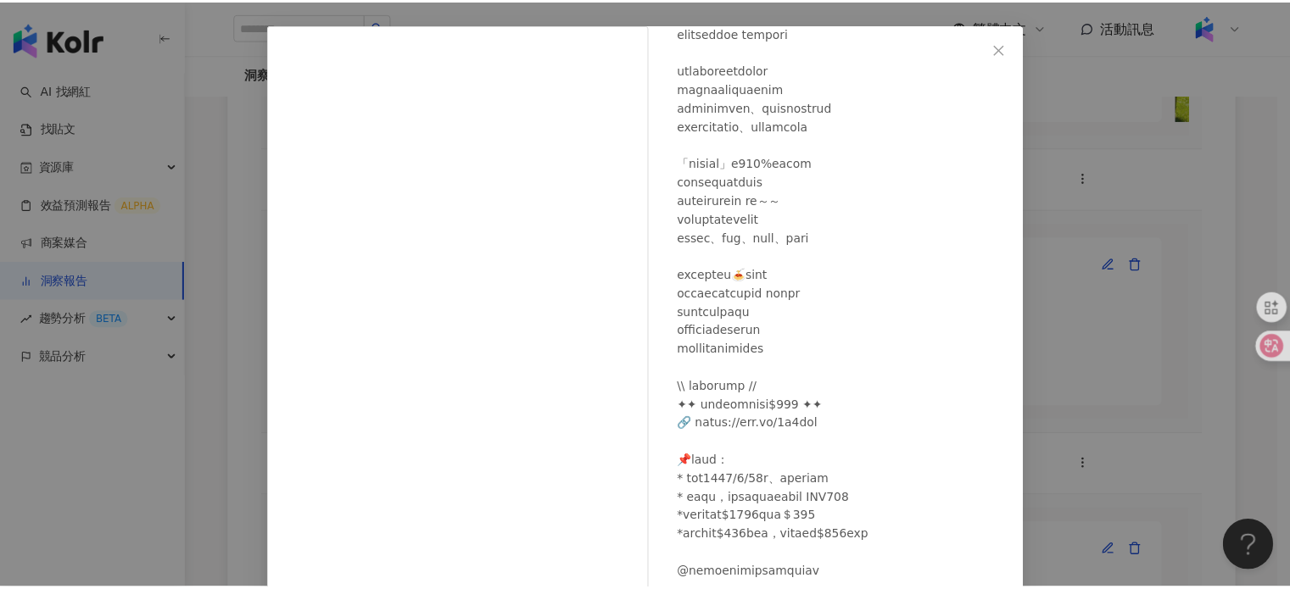
scroll to position [170, 0]
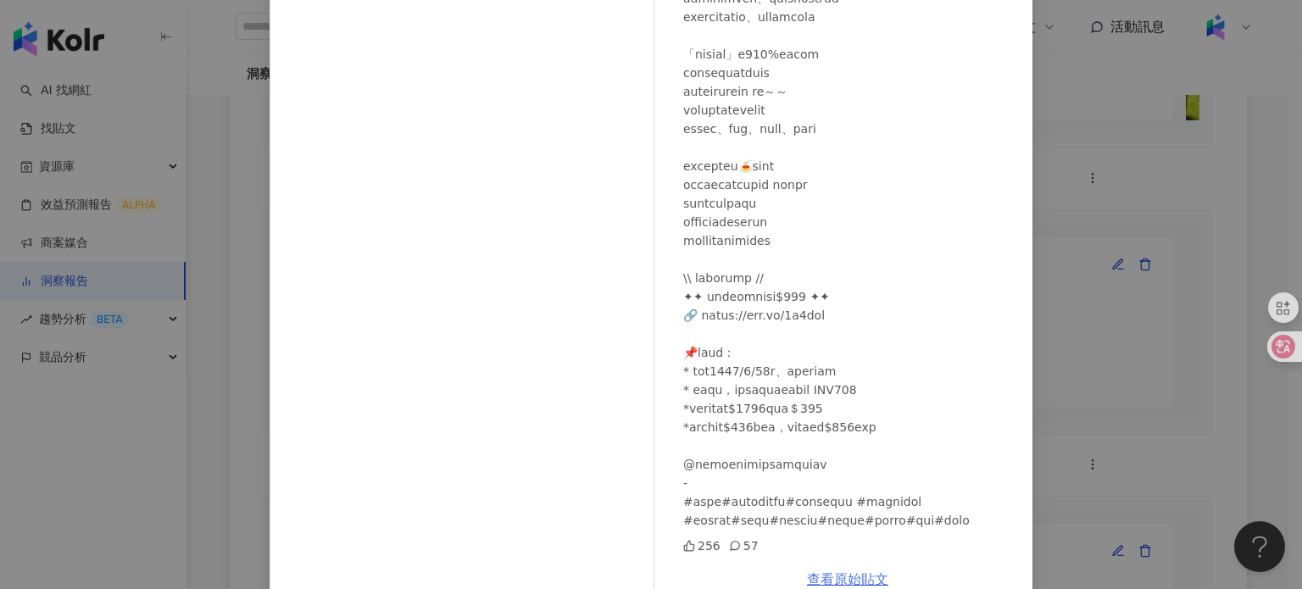
click at [848, 577] on link "查看原始貼文" at bounding box center [847, 579] width 81 height 16
drag, startPoint x: 1093, startPoint y: 275, endPoint x: 849, endPoint y: 268, distance: 244.3
click at [1093, 274] on div "Yumi 2025/8/20 256 57 查看原始貼文" at bounding box center [651, 294] width 1302 height 589
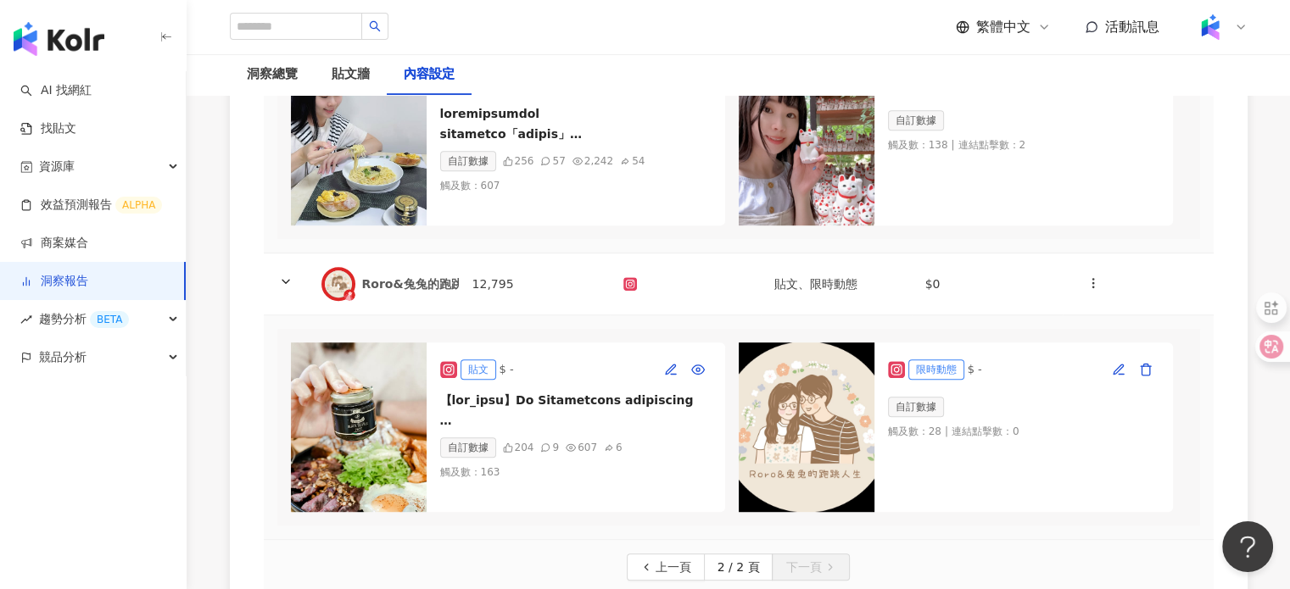
scroll to position [1187, 0]
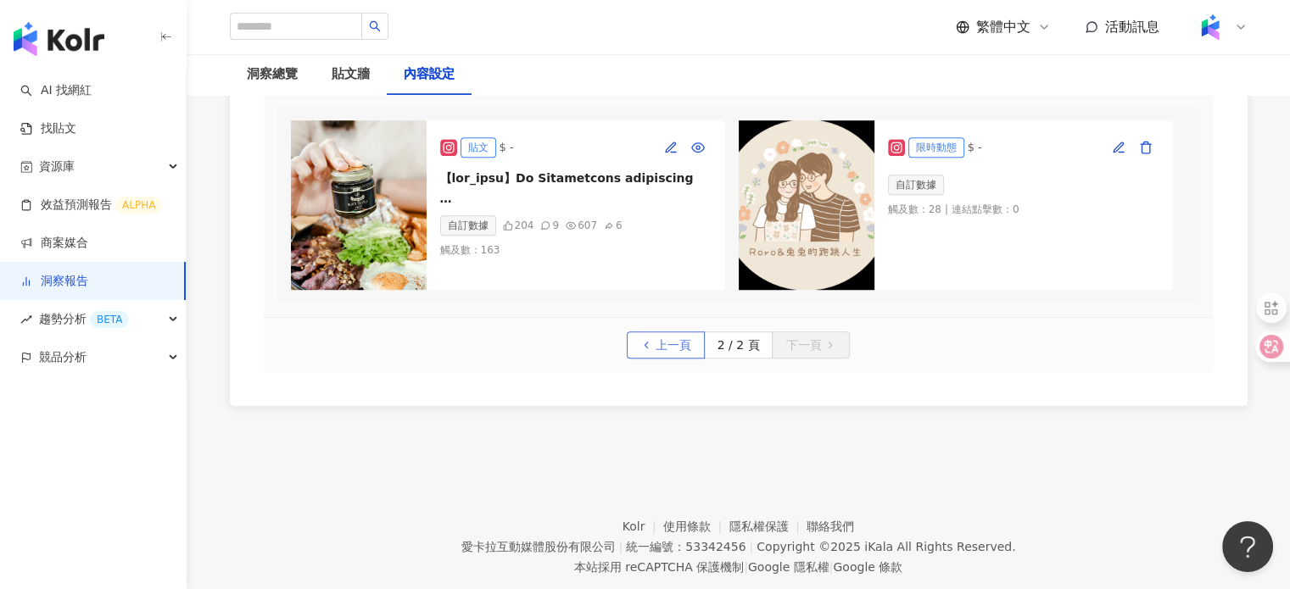
click at [667, 359] on span "上一頁" at bounding box center [673, 345] width 36 height 27
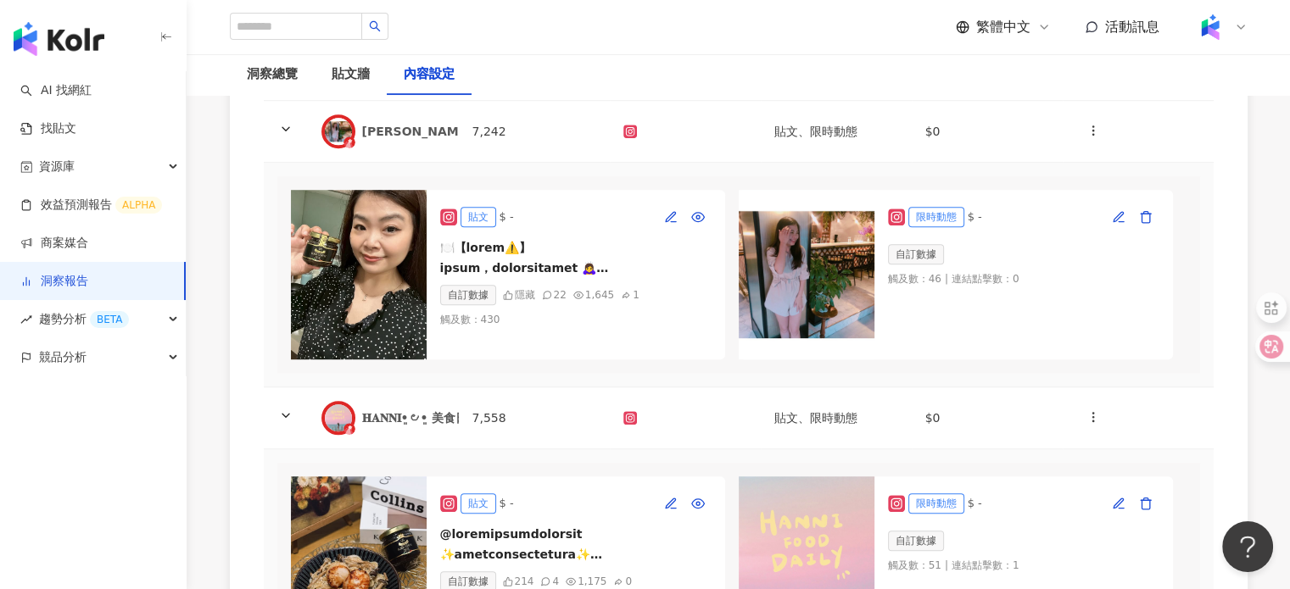
scroll to position [763, 0]
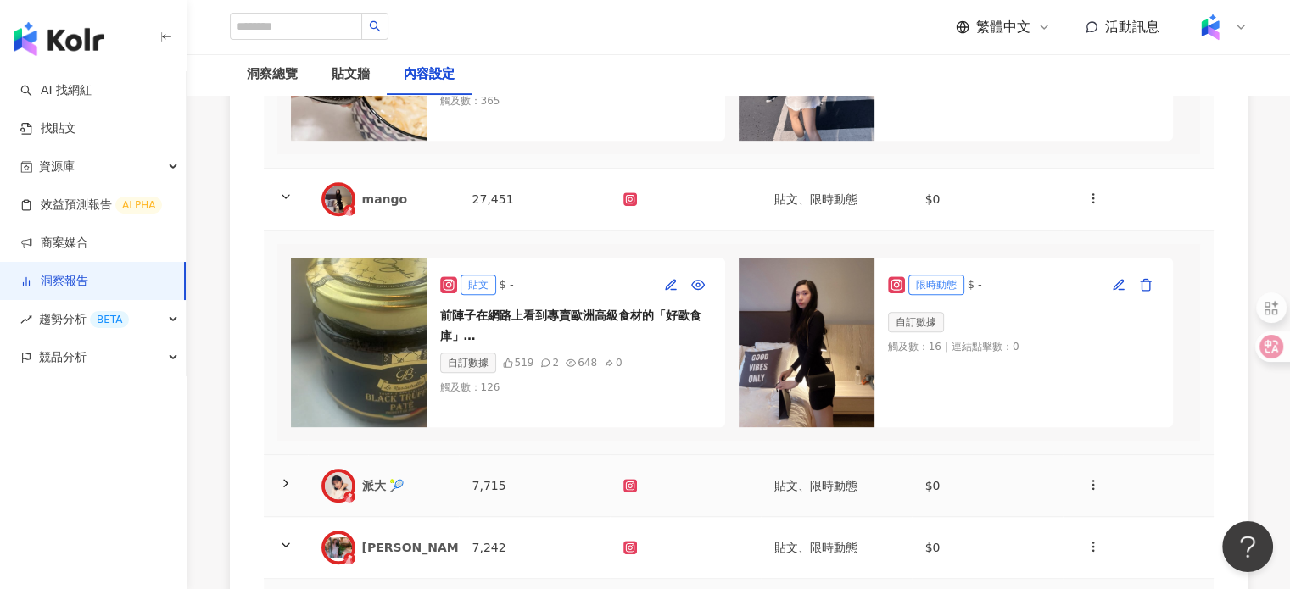
click at [442, 494] on div "派大 🎾" at bounding box center [403, 485] width 83 height 17
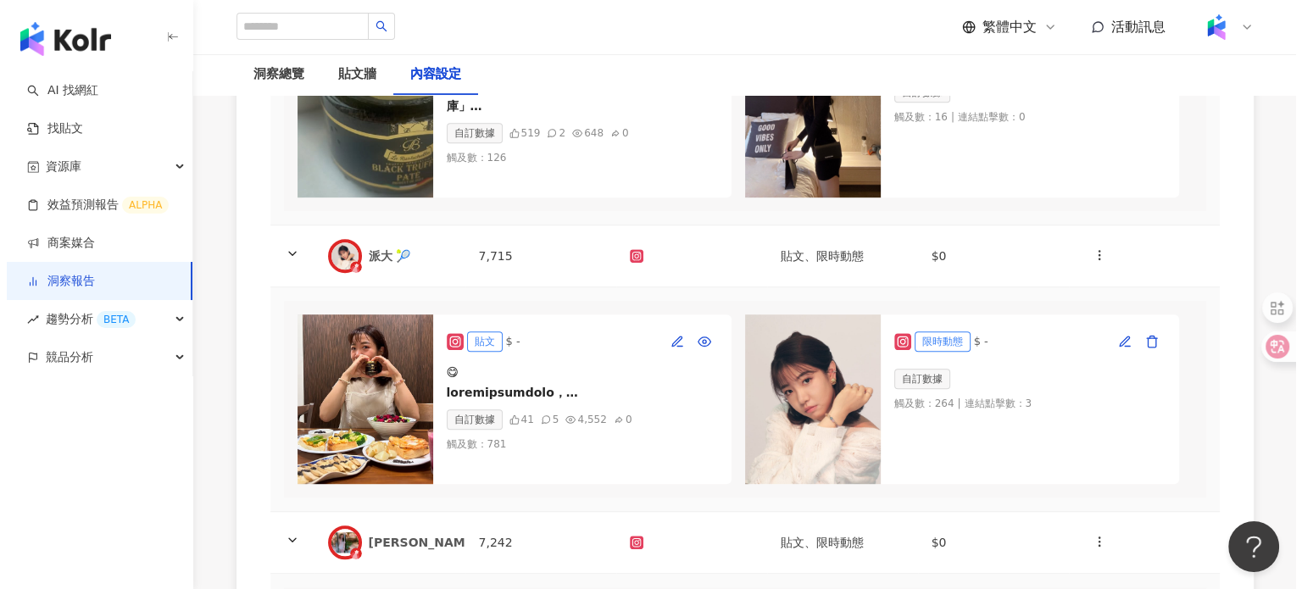
scroll to position [1187, 0]
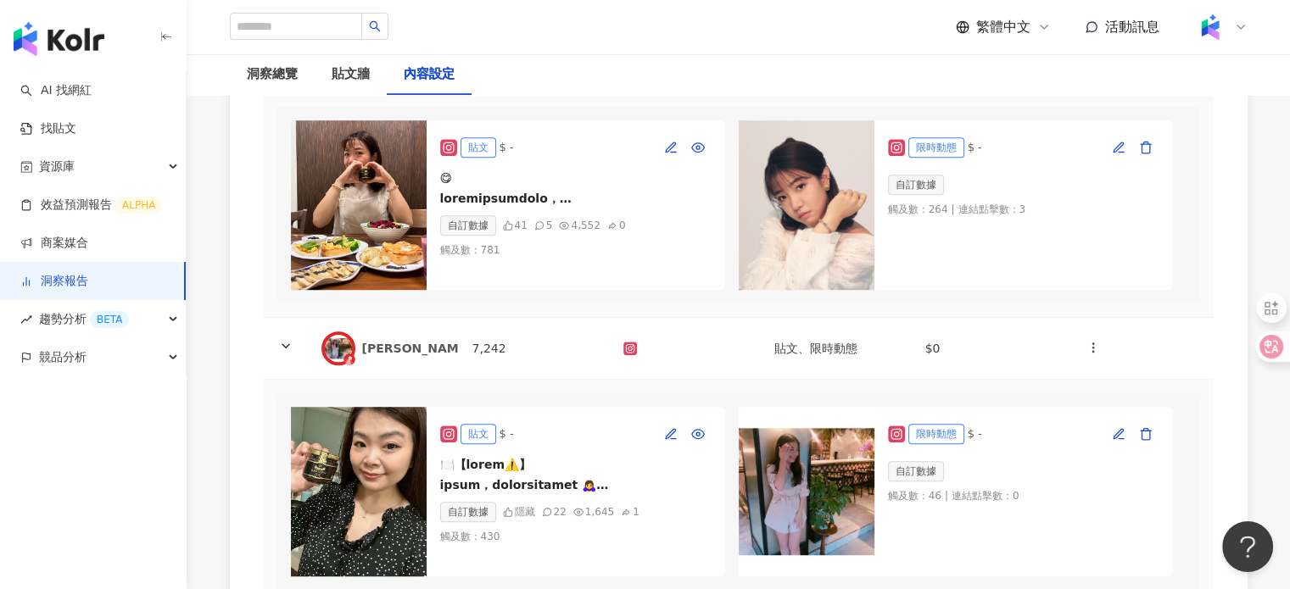
click at [359, 185] on img at bounding box center [359, 205] width 136 height 170
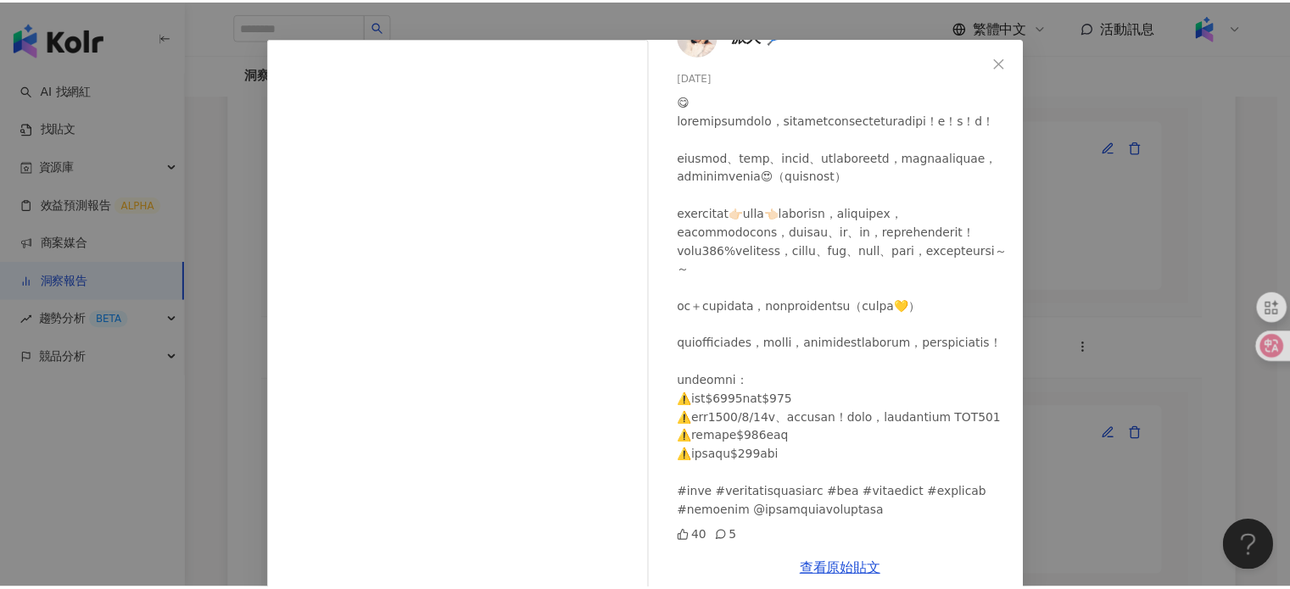
scroll to position [72, 0]
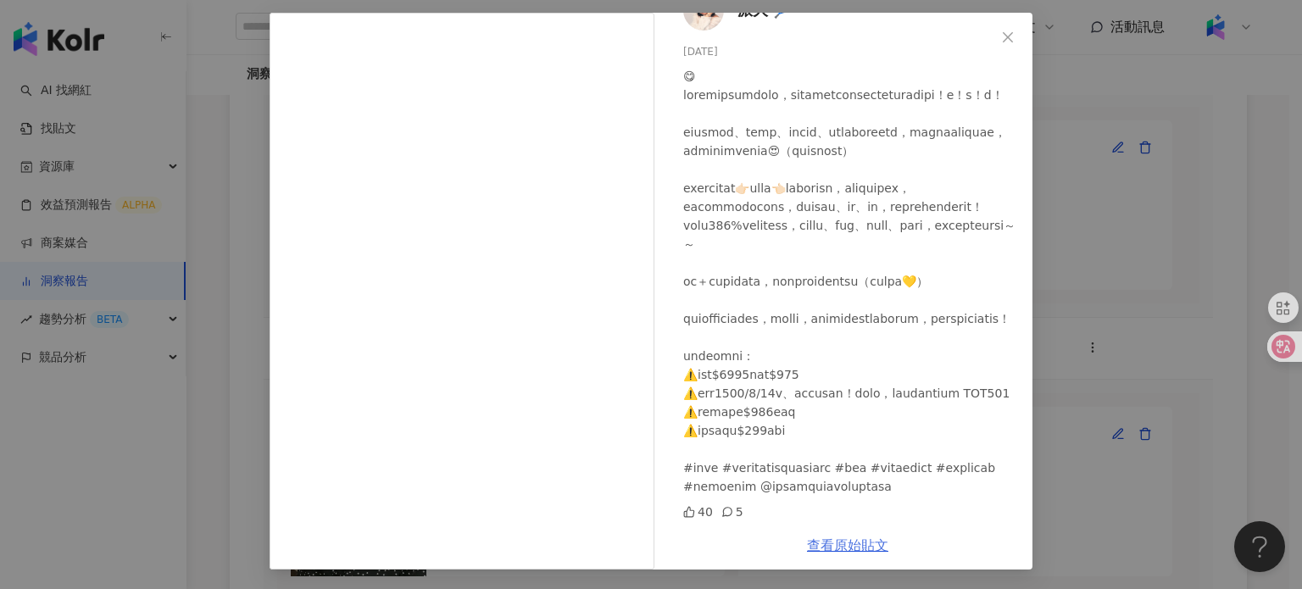
click at [846, 549] on link "查看原始貼文" at bounding box center [847, 546] width 81 height 16
click at [1050, 233] on div "派大 🎾 2025/8/18 40 5 查看原始貼文" at bounding box center [651, 294] width 1302 height 589
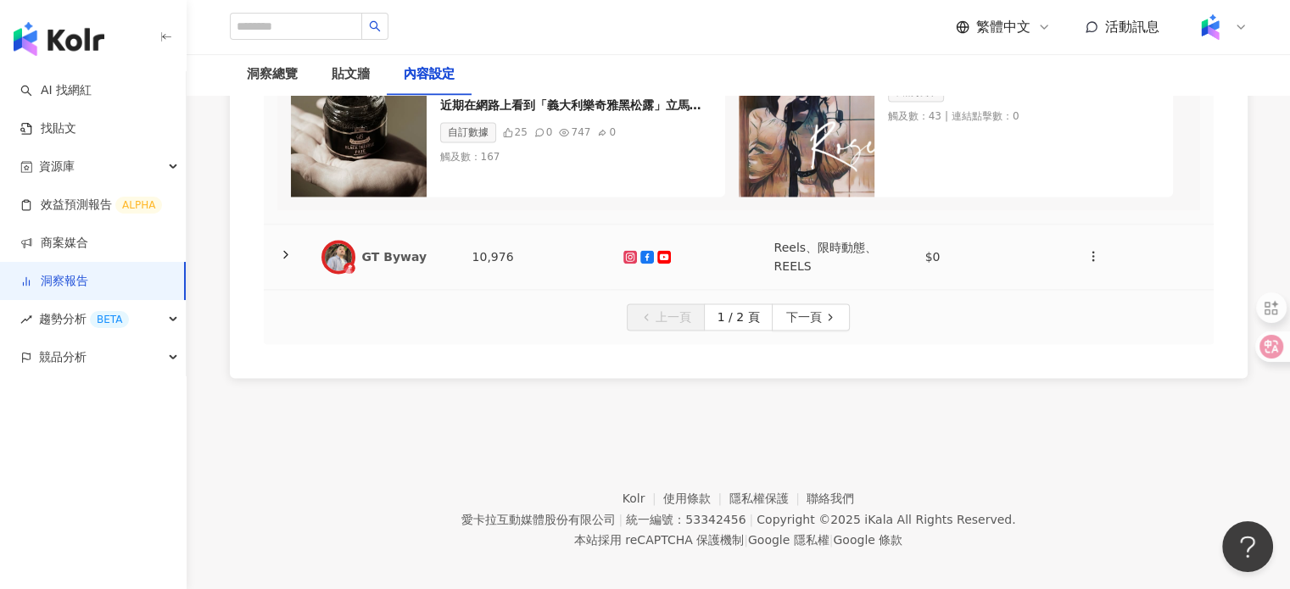
click at [407, 290] on td "GT Byway" at bounding box center [383, 257] width 151 height 65
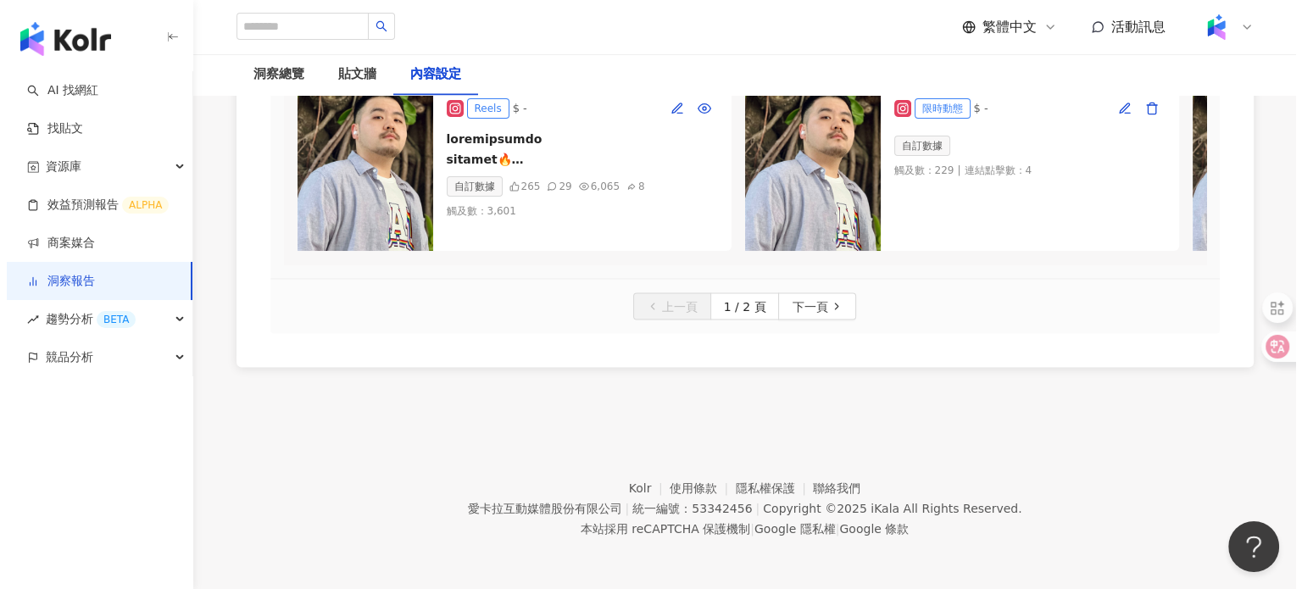
scroll to position [2967, 0]
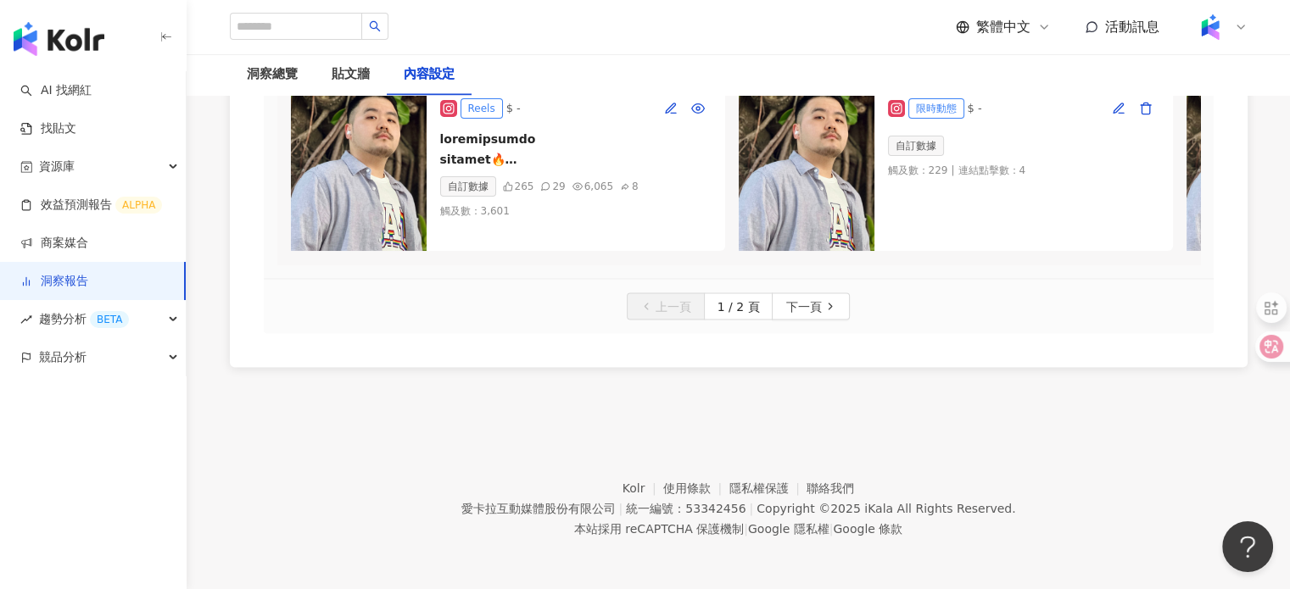
click at [355, 251] on img at bounding box center [359, 166] width 136 height 170
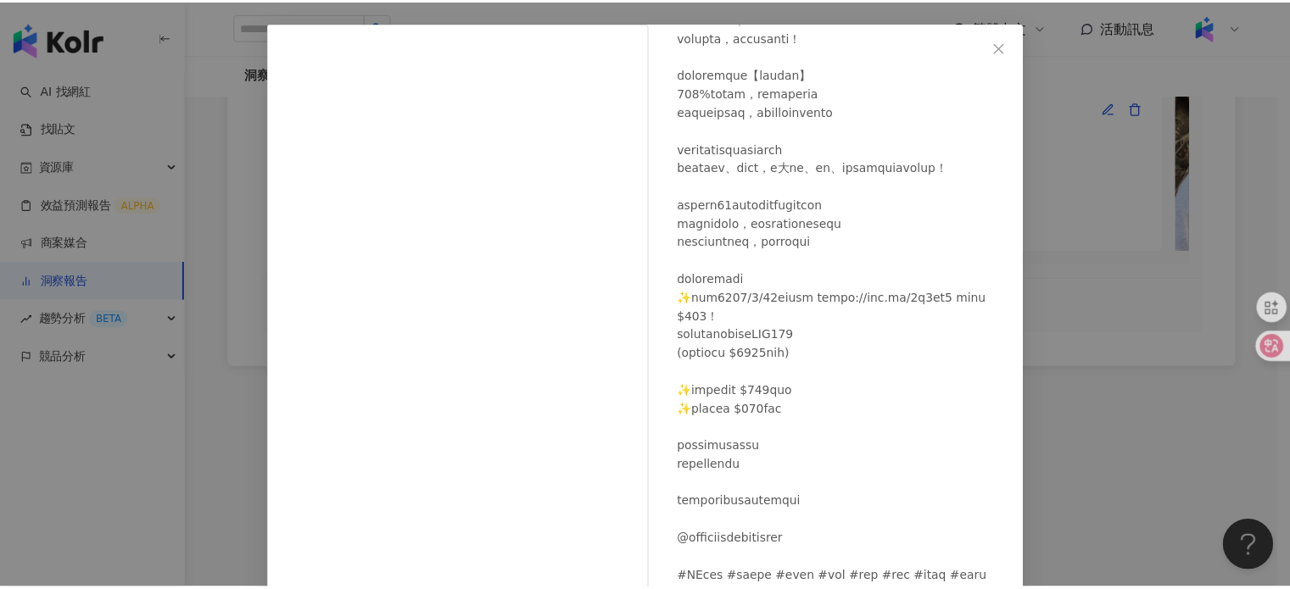
scroll to position [170, 0]
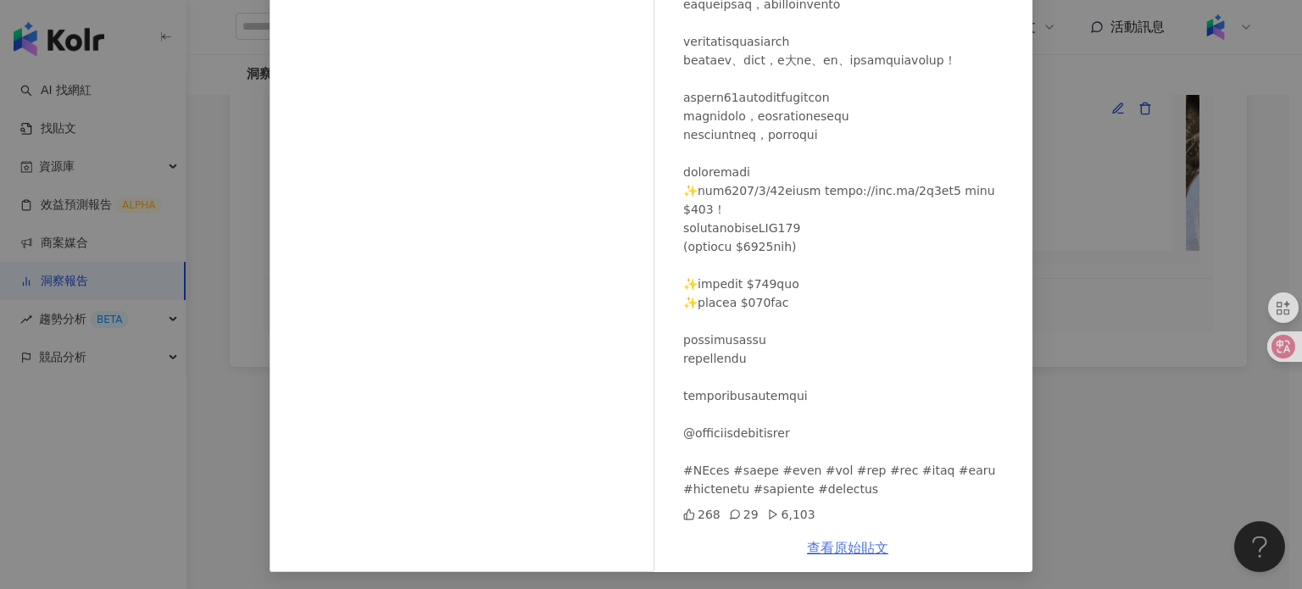
click at [854, 543] on link "查看原始貼文" at bounding box center [847, 548] width 81 height 16
click at [1076, 169] on div "GT Byway 2025/8/21 268 29 6,103 查看原始貼文" at bounding box center [651, 294] width 1302 height 589
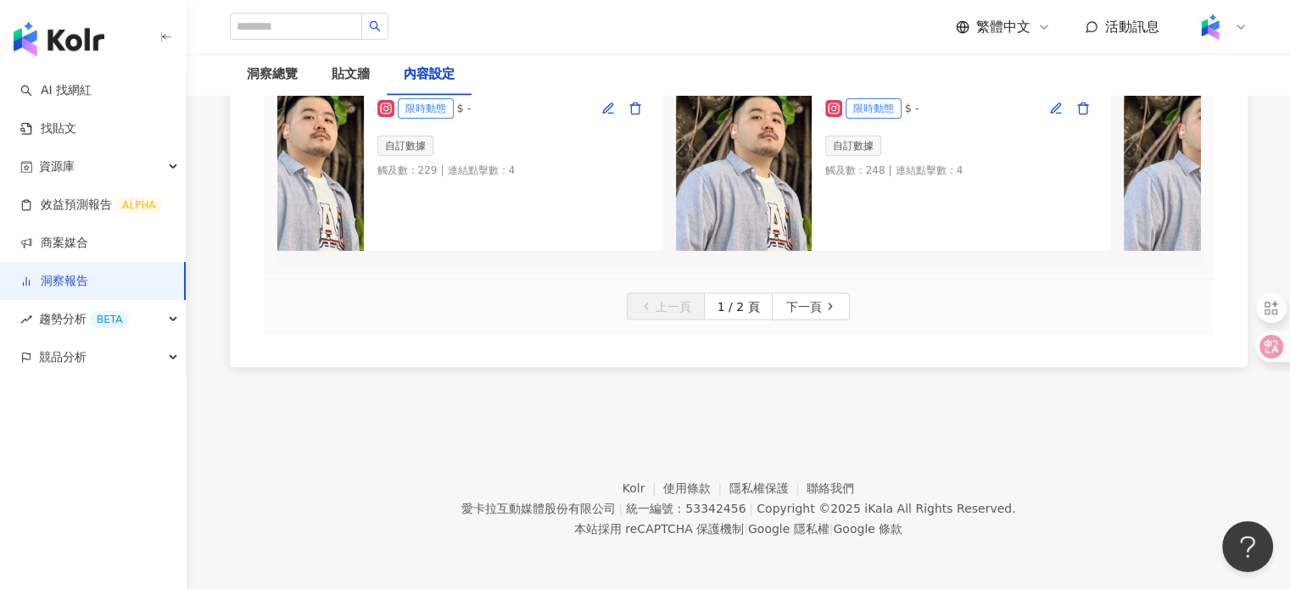
scroll to position [0, 0]
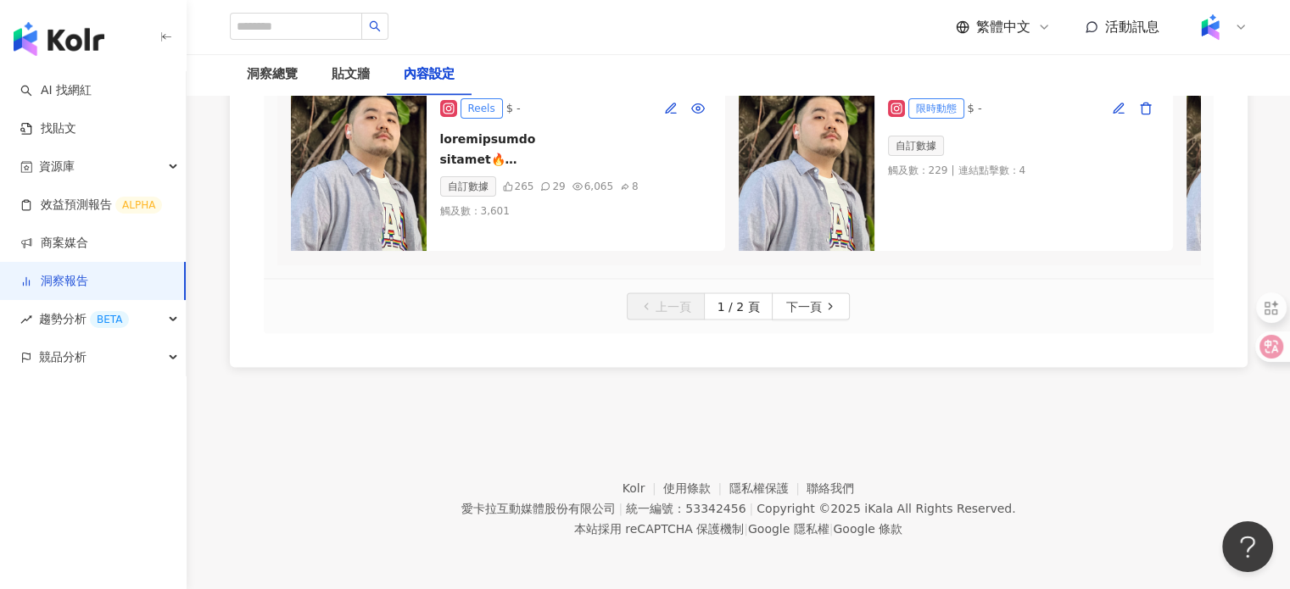
click at [383, 30] on div "GT Byway" at bounding box center [403, 21] width 83 height 17
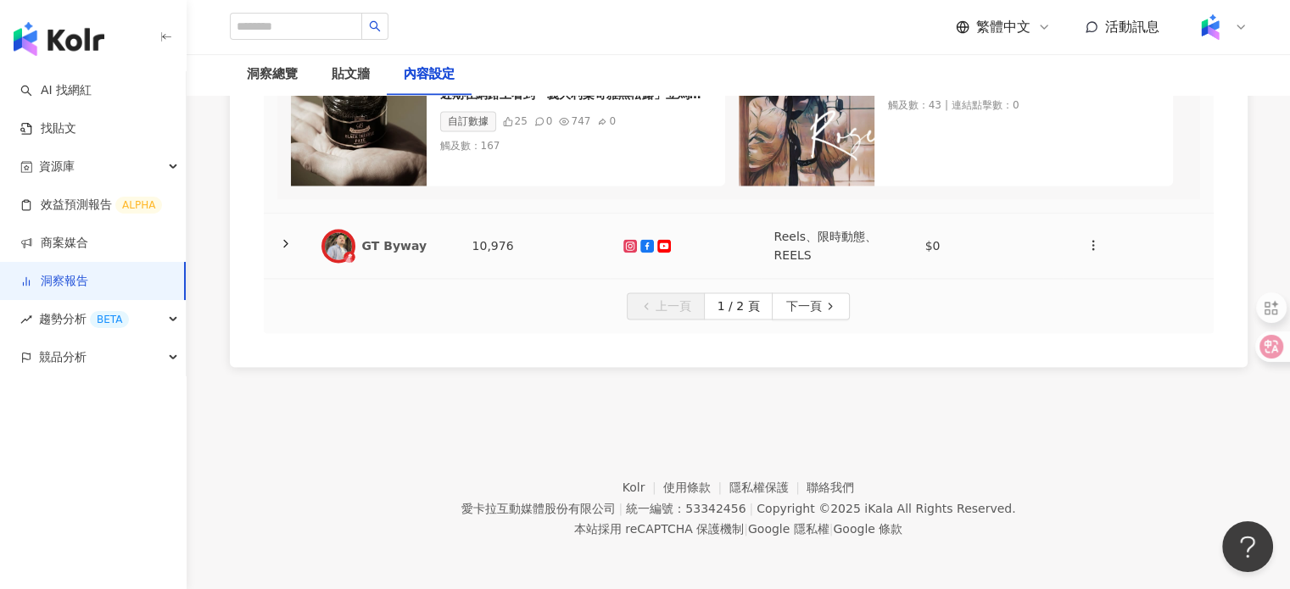
click at [402, 250] on div "GT Byway" at bounding box center [403, 245] width 83 height 17
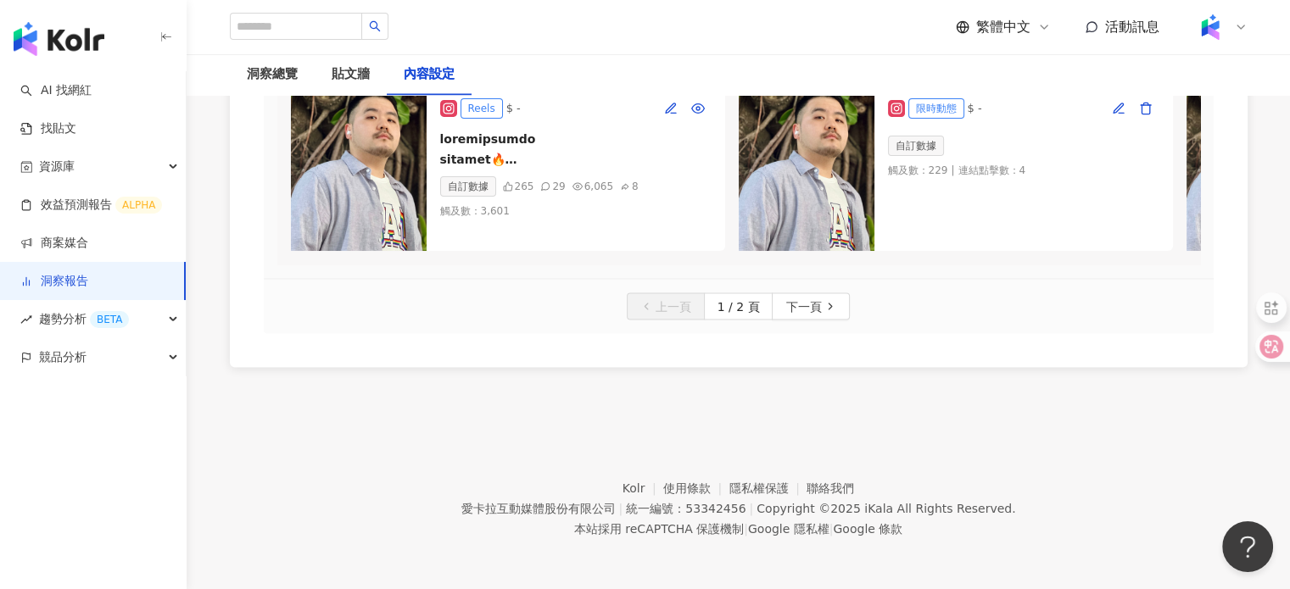
click at [393, 30] on div "GT Byway" at bounding box center [403, 21] width 83 height 17
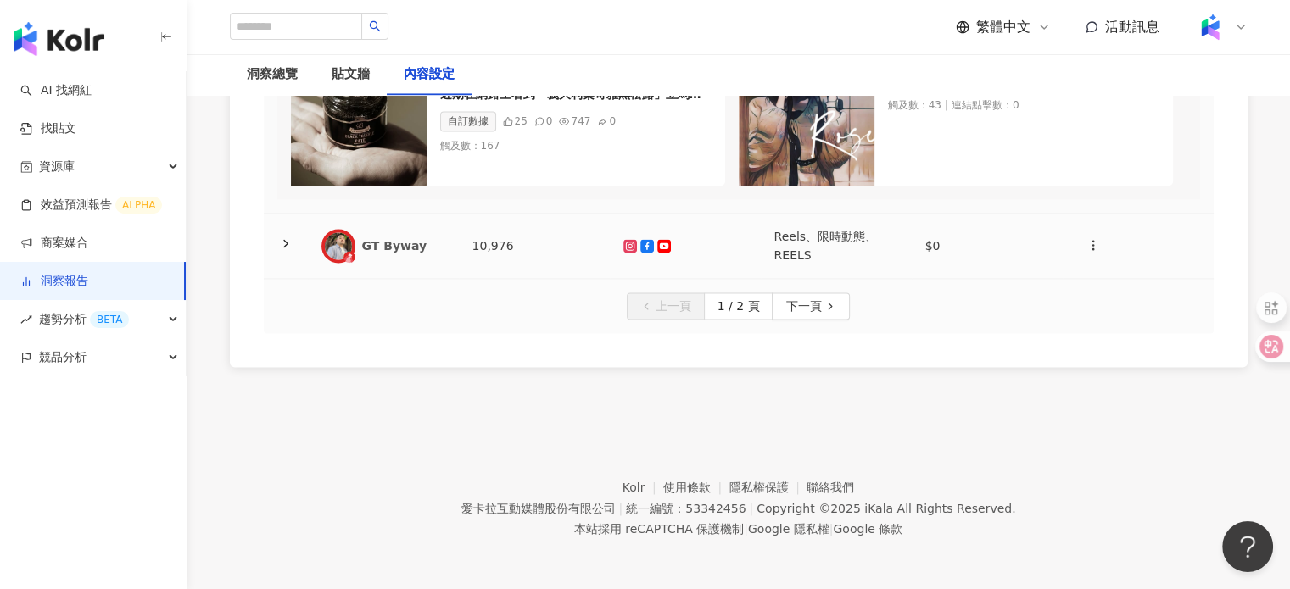
click at [394, 240] on div "GT Byway" at bounding box center [403, 245] width 83 height 17
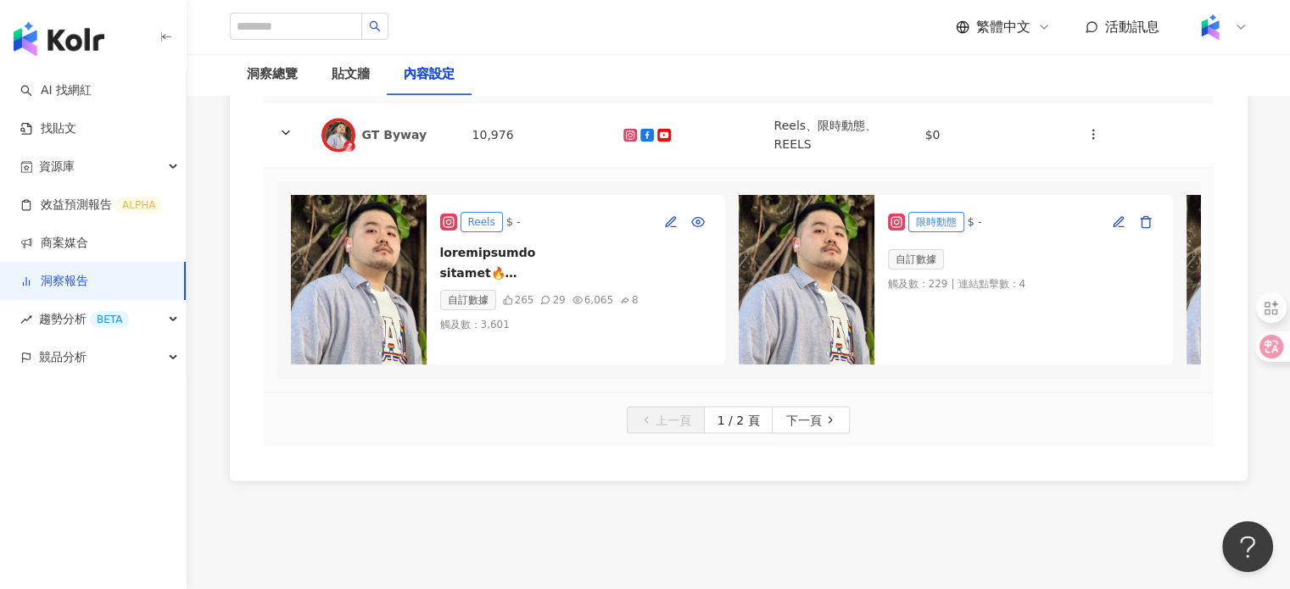
scroll to position [2967, 0]
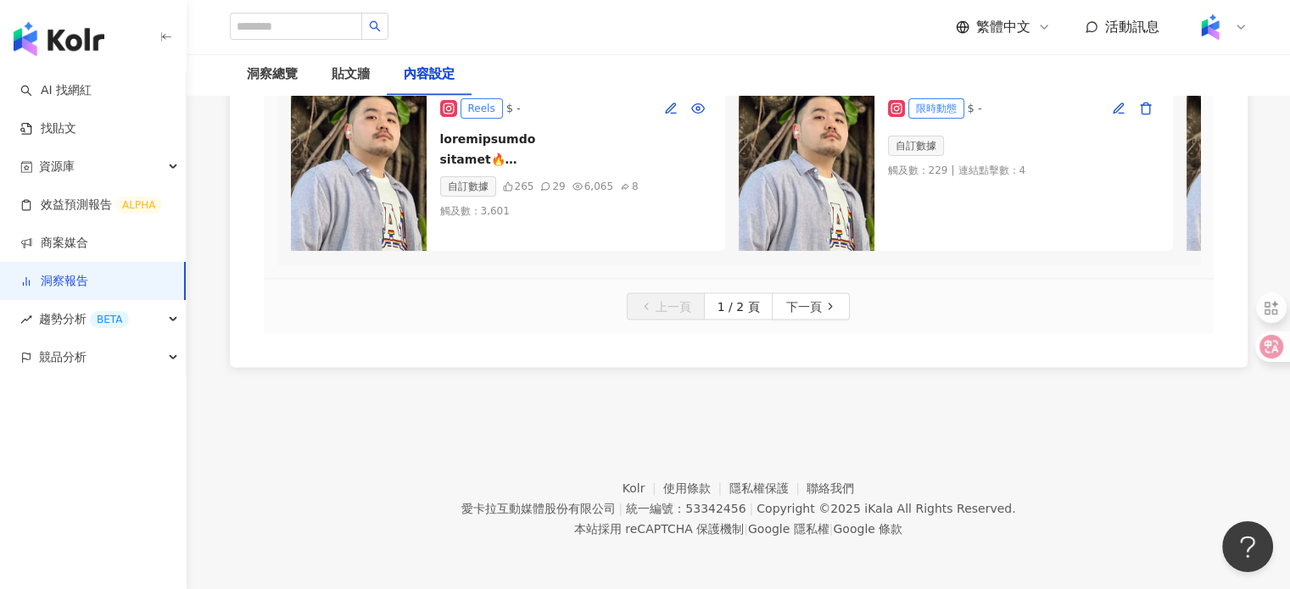
click at [383, 235] on img at bounding box center [359, 166] width 136 height 170
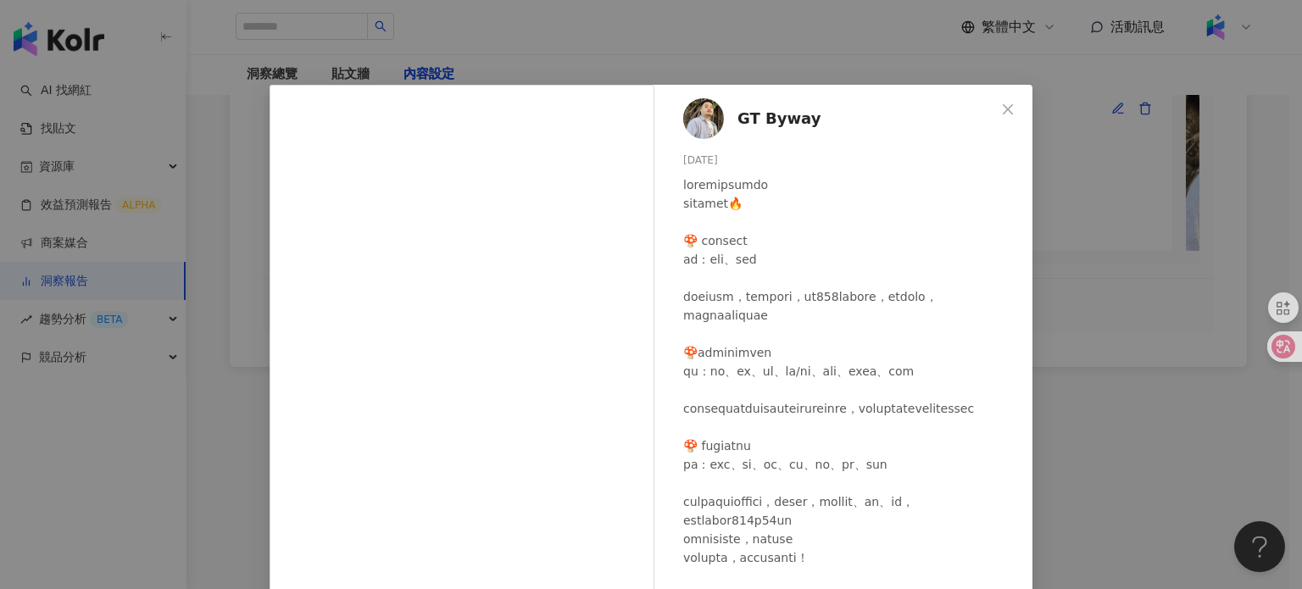
click at [777, 109] on span "GT Byway" at bounding box center [779, 119] width 83 height 24
drag, startPoint x: 1151, startPoint y: 157, endPoint x: 1136, endPoint y: 157, distance: 15.3
click at [1152, 157] on div "GT Byway 2025/8/21 268 29 6,103 查看原始貼文" at bounding box center [651, 294] width 1302 height 589
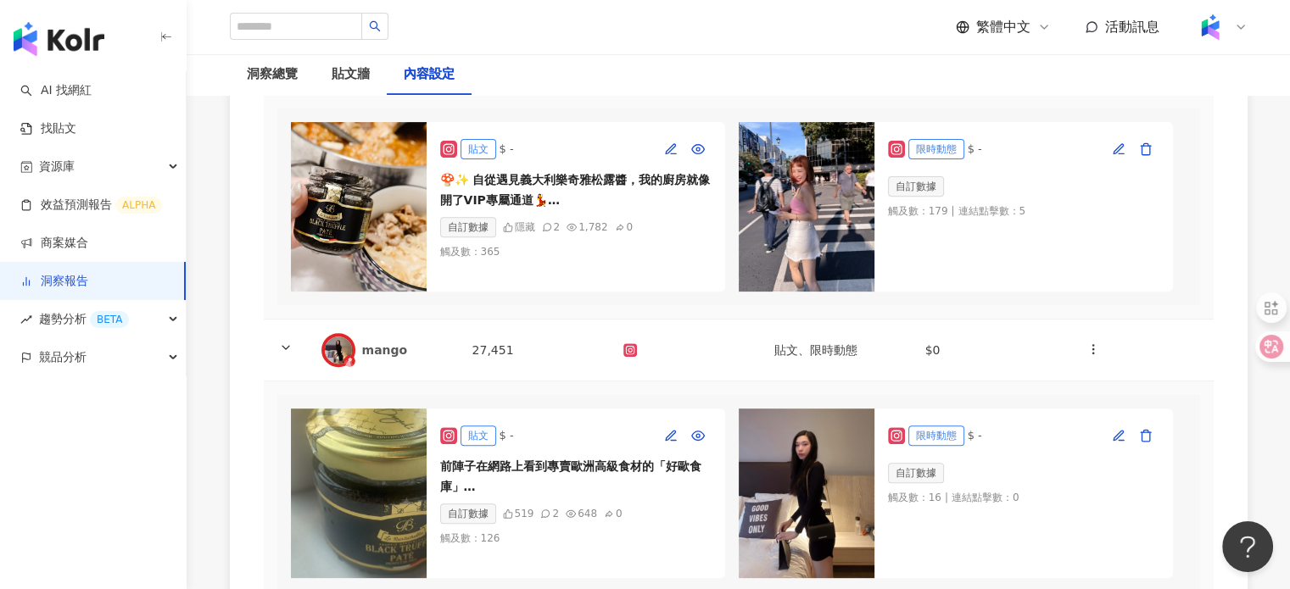
scroll to position [678, 0]
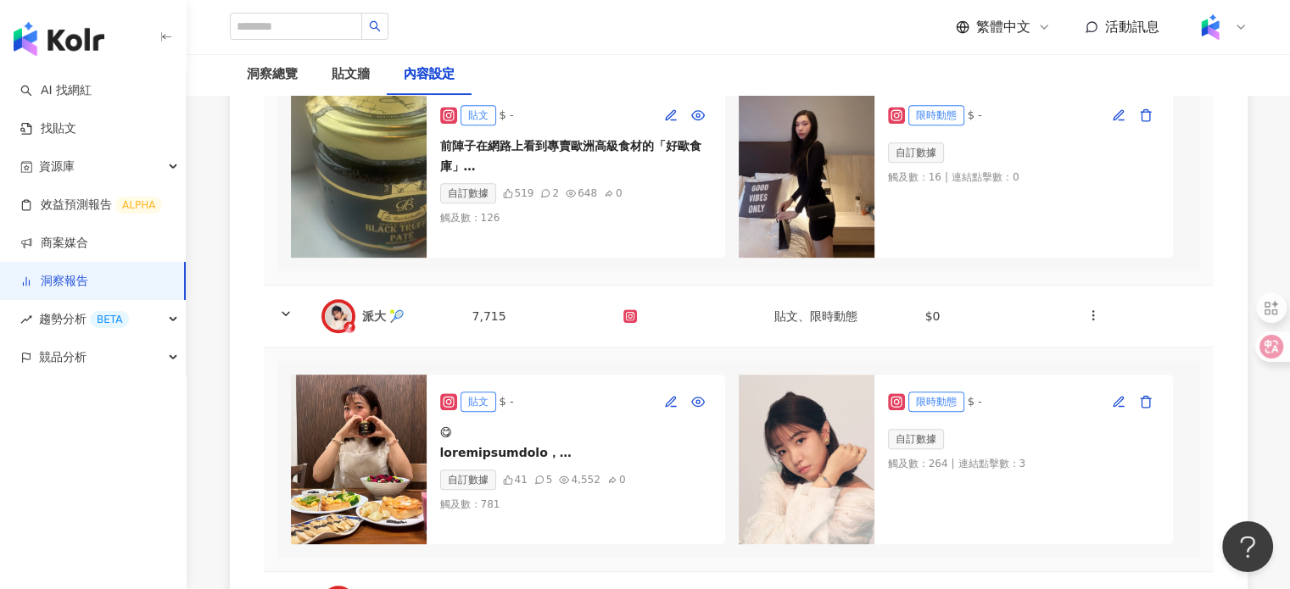
drag, startPoint x: 760, startPoint y: 309, endPoint x: 853, endPoint y: 309, distance: 93.3
click at [789, 286] on td "貼文 $ - 前陣子在網路上看到專賣歐洲高級食材的「好歐食庫」 忍不住想來挑戰一下松露料理🖤 這罐樂奇雅松露醬是市面上松露含量最高的😍 La Rustiche…" at bounding box center [739, 173] width 950 height 225
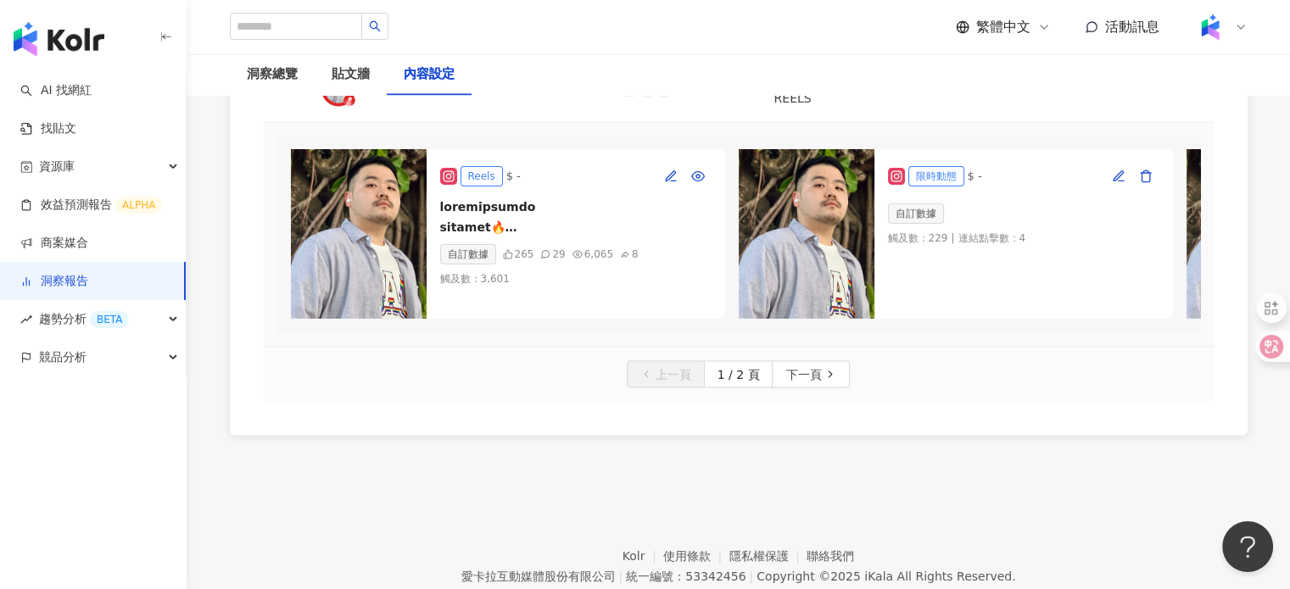
scroll to position [2883, 0]
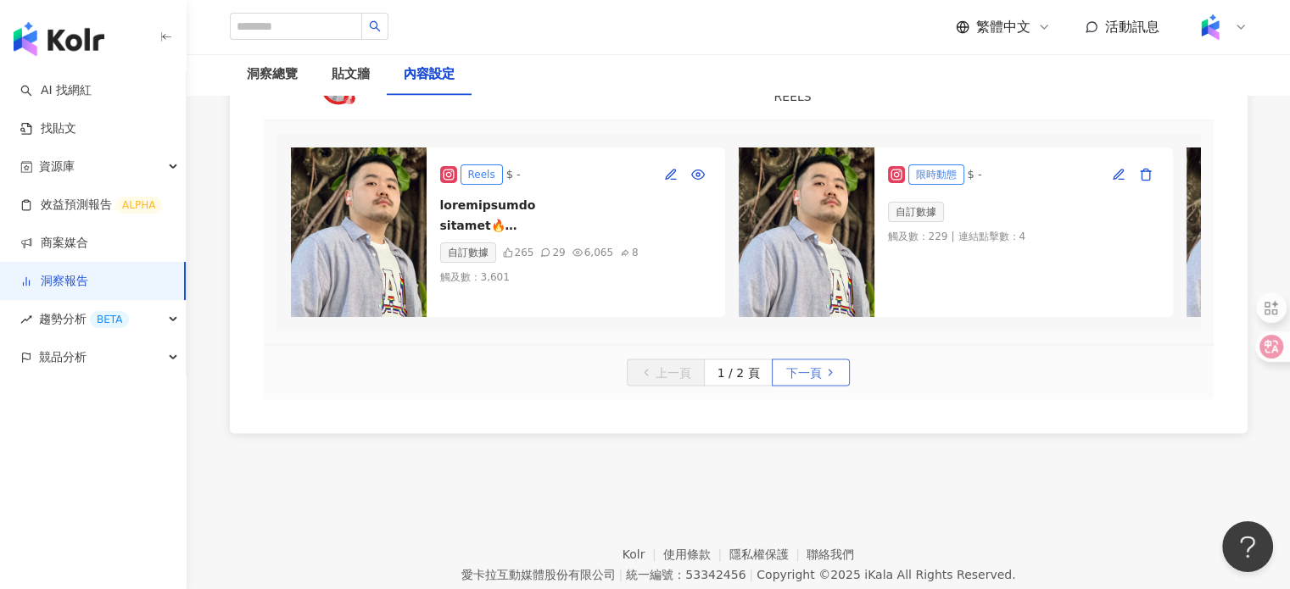
click at [806, 387] on span "下一頁" at bounding box center [803, 372] width 36 height 27
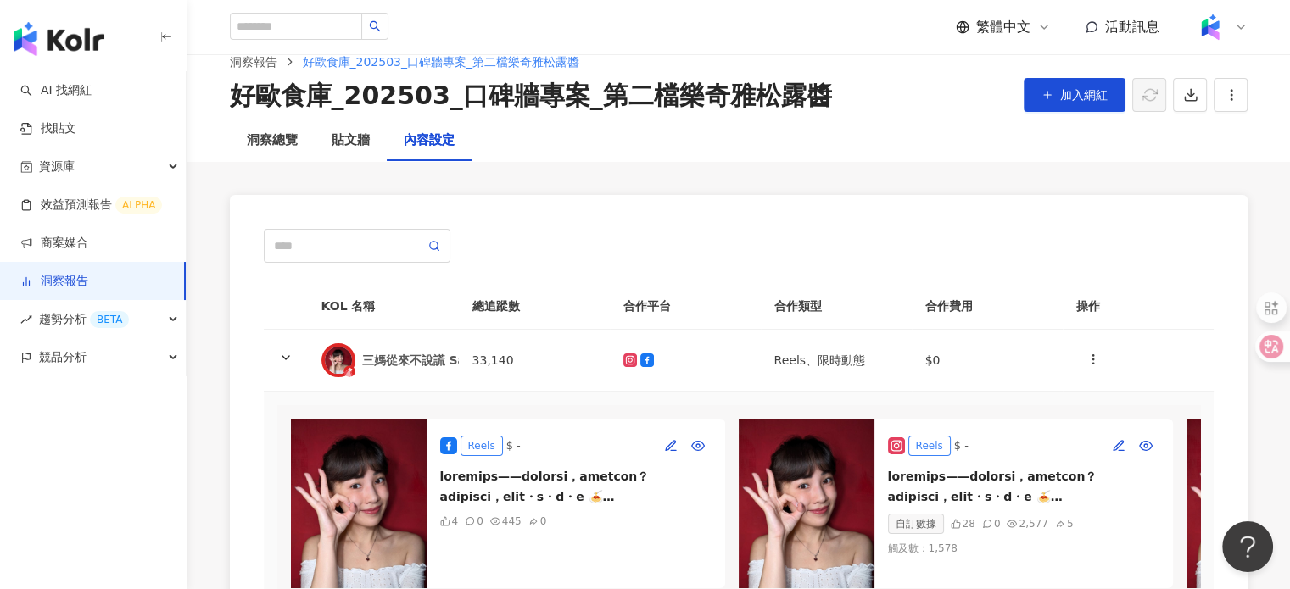
scroll to position [0, 0]
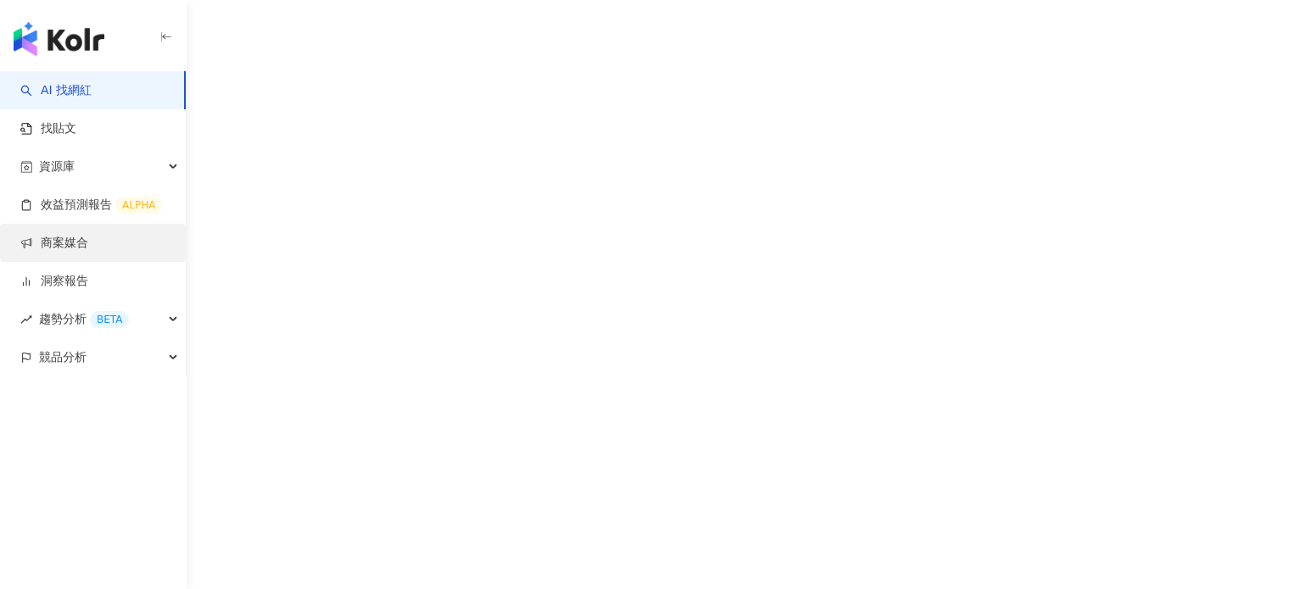
click at [85, 243] on link "商案媒合" at bounding box center [54, 243] width 68 height 17
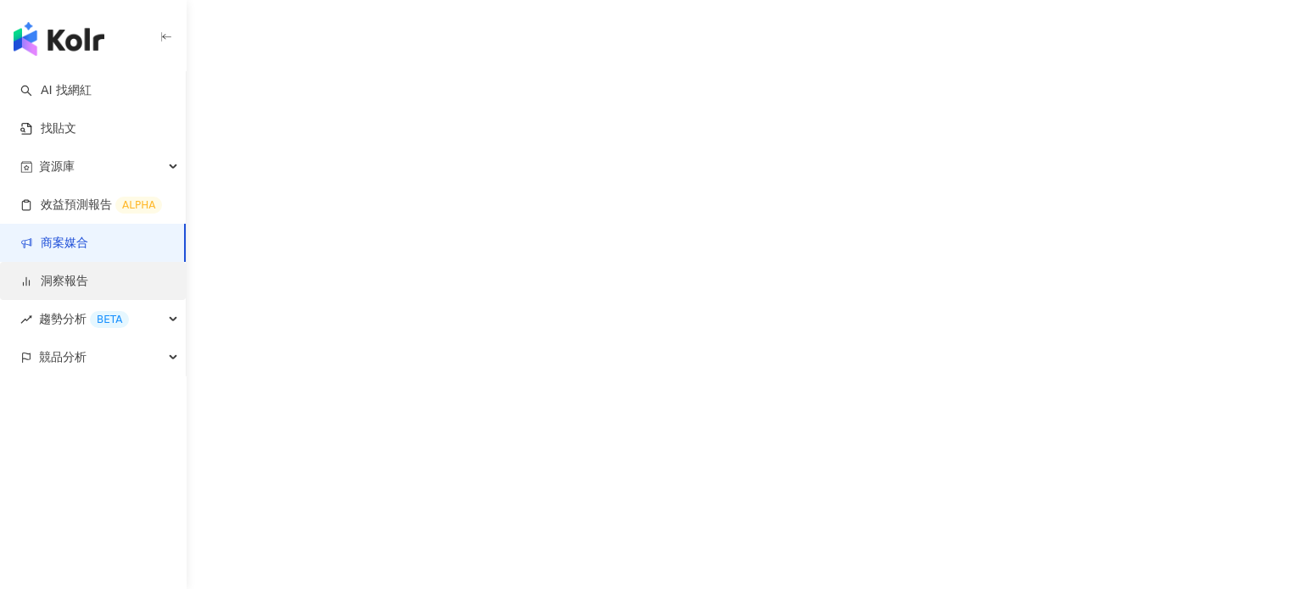
click at [88, 273] on link "洞察報告" at bounding box center [54, 281] width 68 height 17
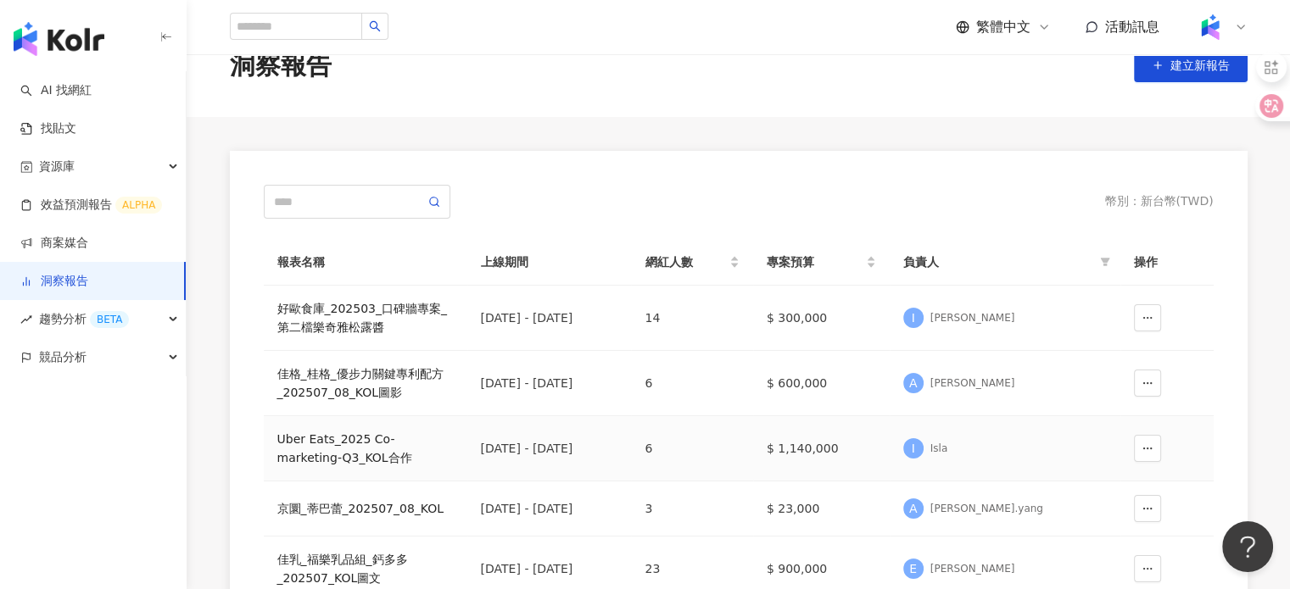
scroll to position [170, 0]
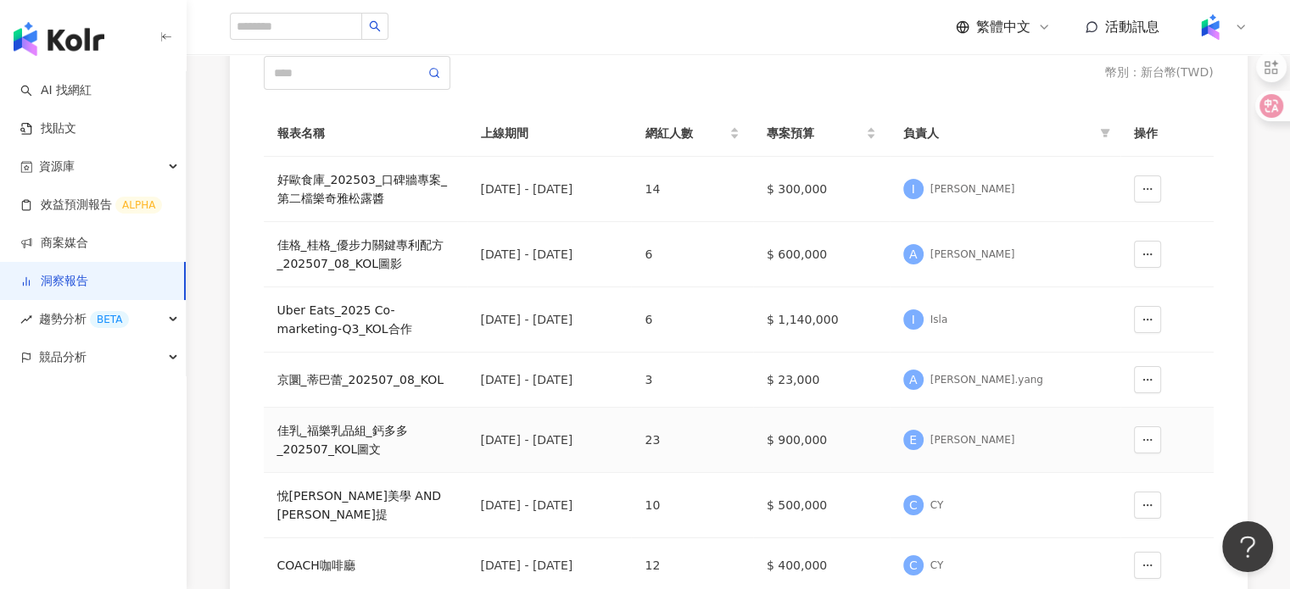
click at [350, 447] on div "佳乳_福樂乳品組_鈣多多_202507_KOL圖文" at bounding box center [365, 439] width 176 height 37
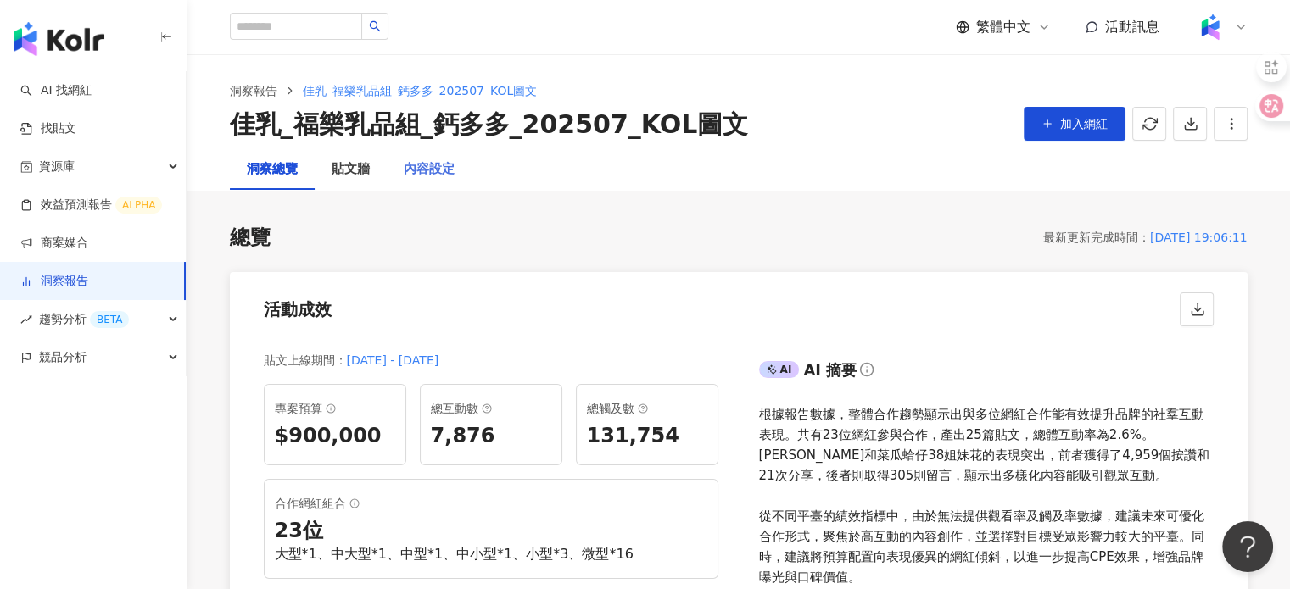
click at [429, 179] on div "內容設定" at bounding box center [429, 169] width 85 height 41
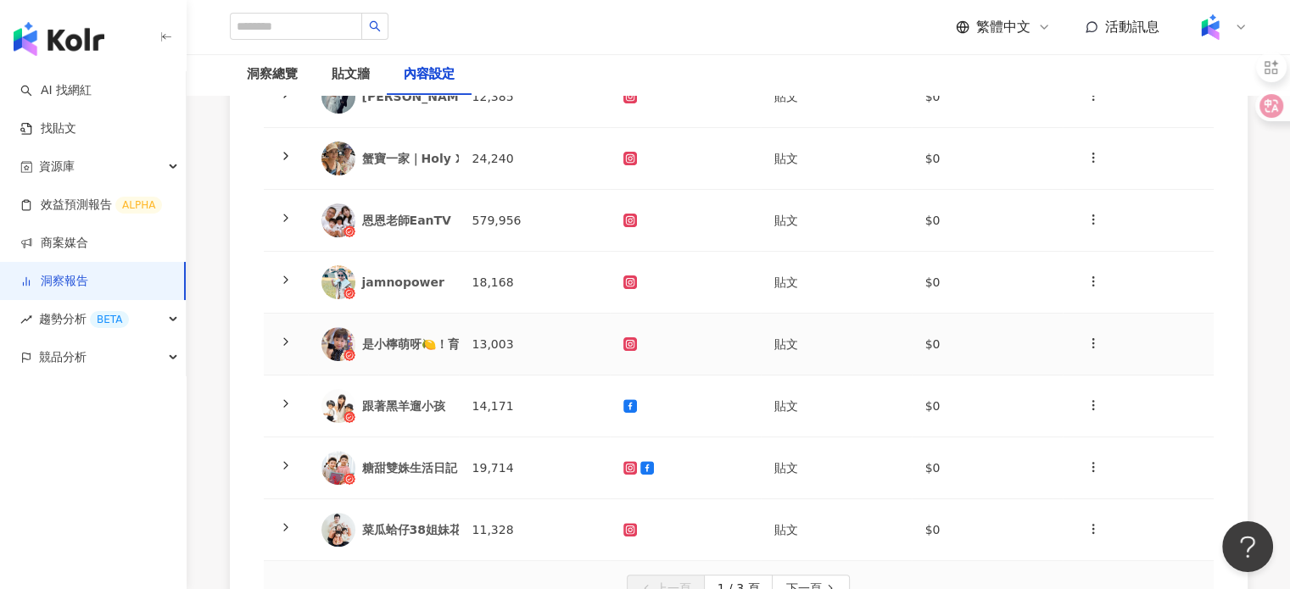
scroll to position [509, 0]
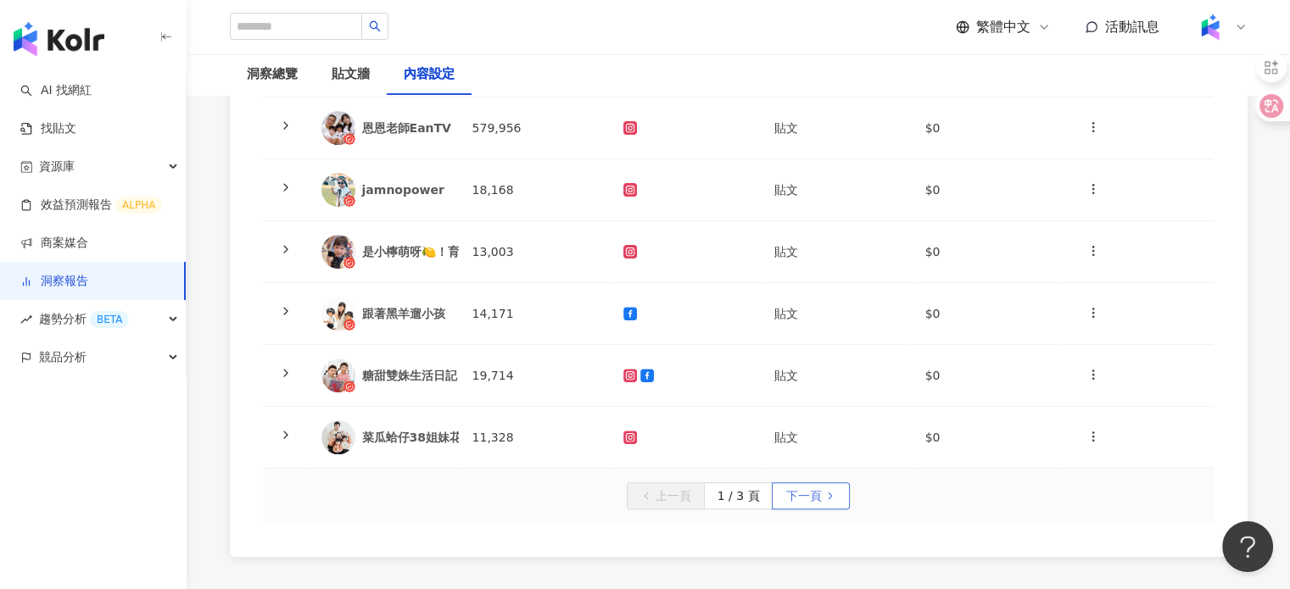
click at [801, 493] on span "下一頁" at bounding box center [803, 496] width 36 height 27
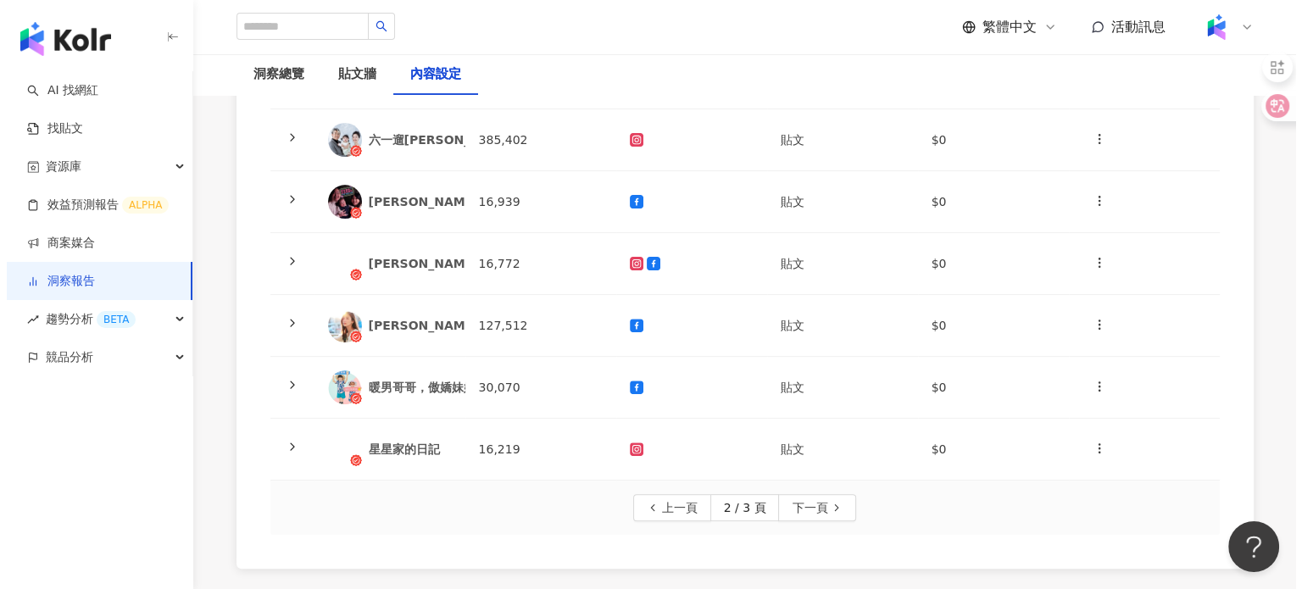
scroll to position [593, 0]
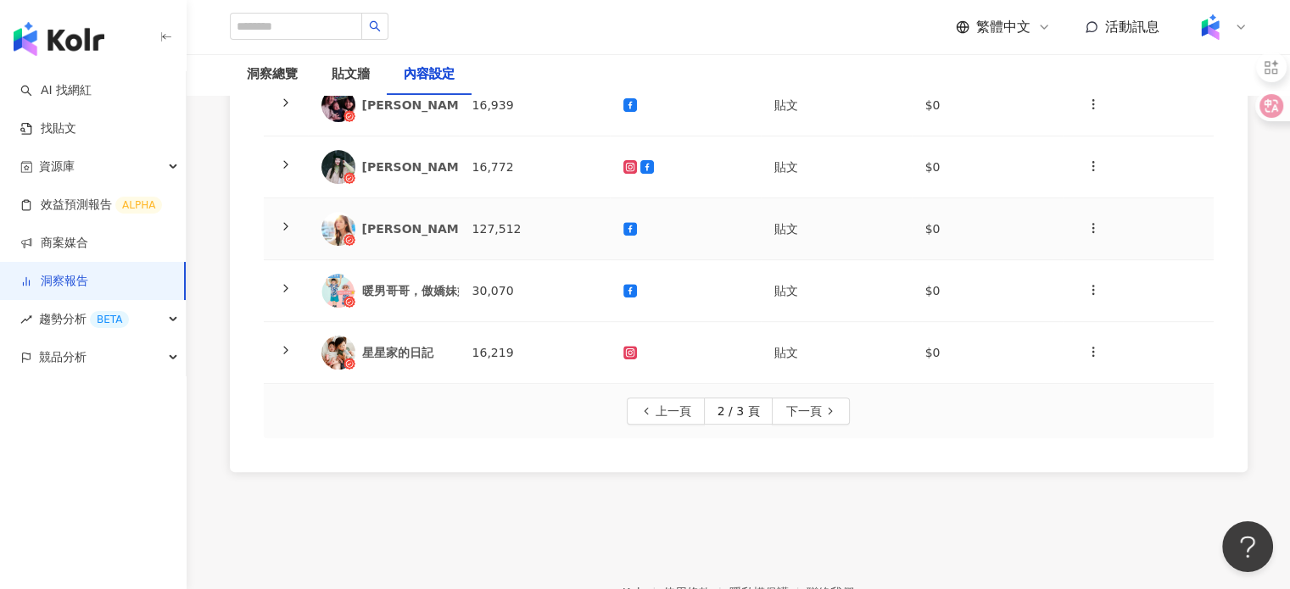
click at [420, 225] on div "詹可旬" at bounding box center [417, 228] width 110 height 17
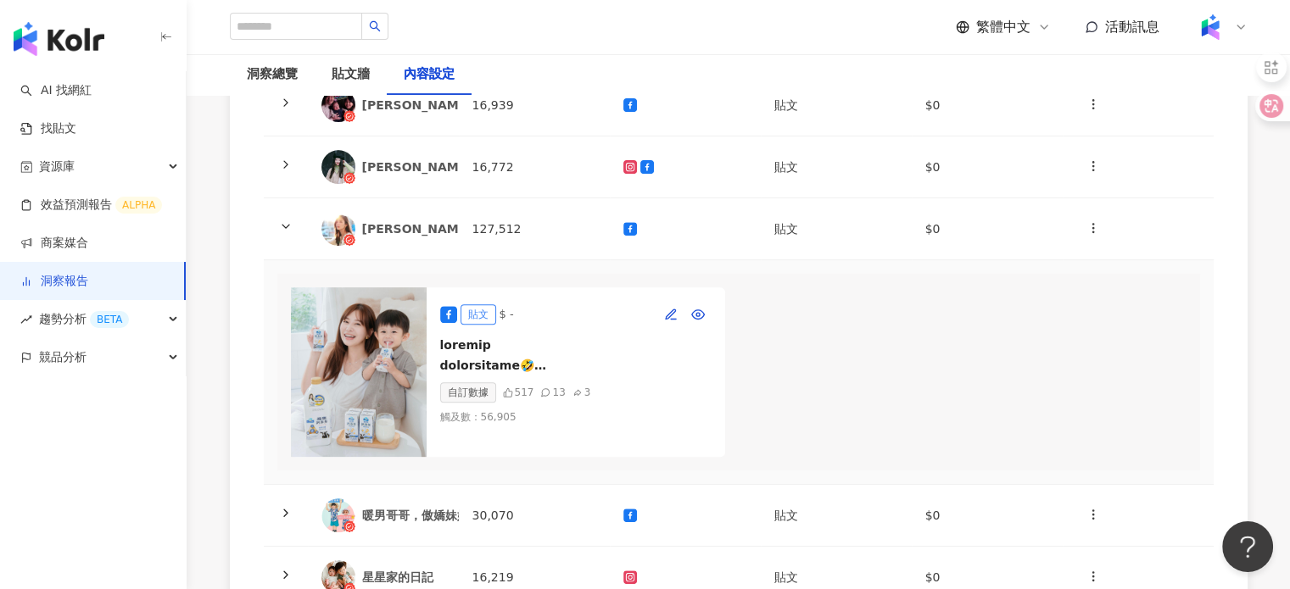
click at [367, 341] on img at bounding box center [359, 372] width 136 height 170
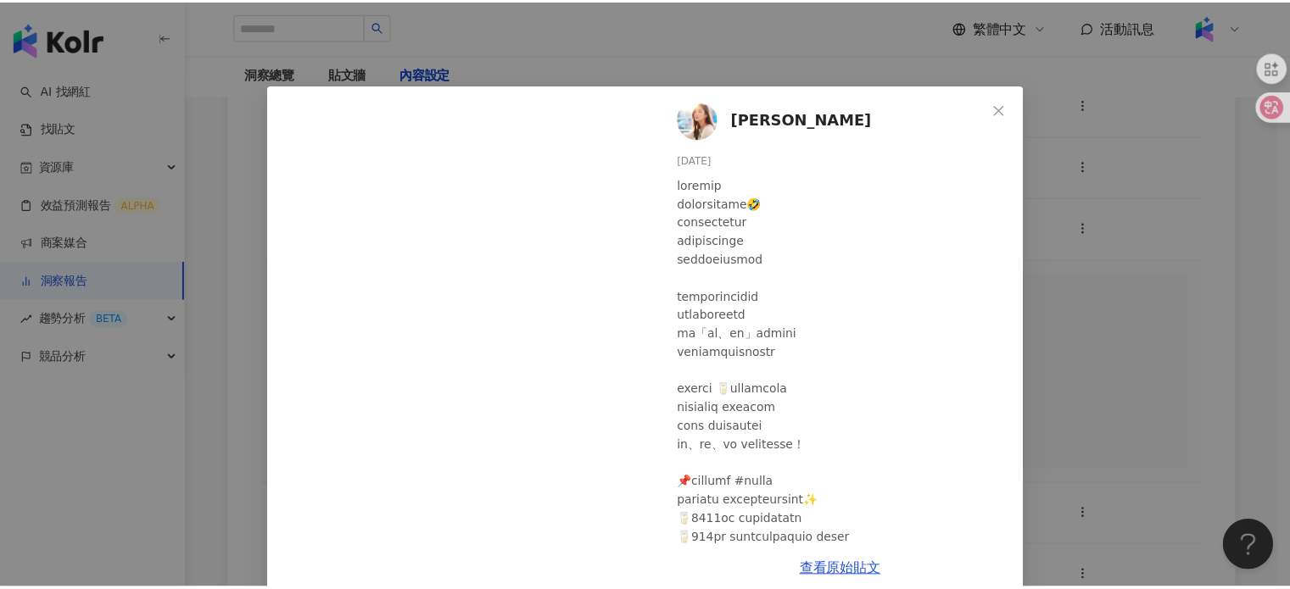
scroll to position [26, 0]
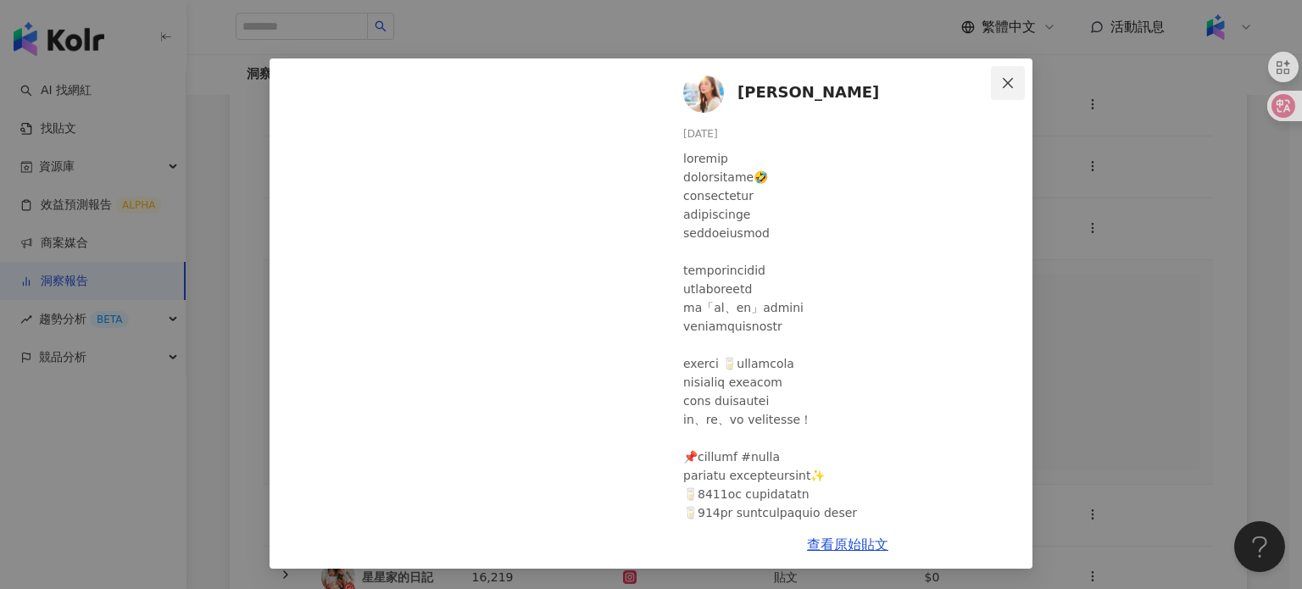
click at [1007, 78] on icon "close" at bounding box center [1008, 83] width 14 height 14
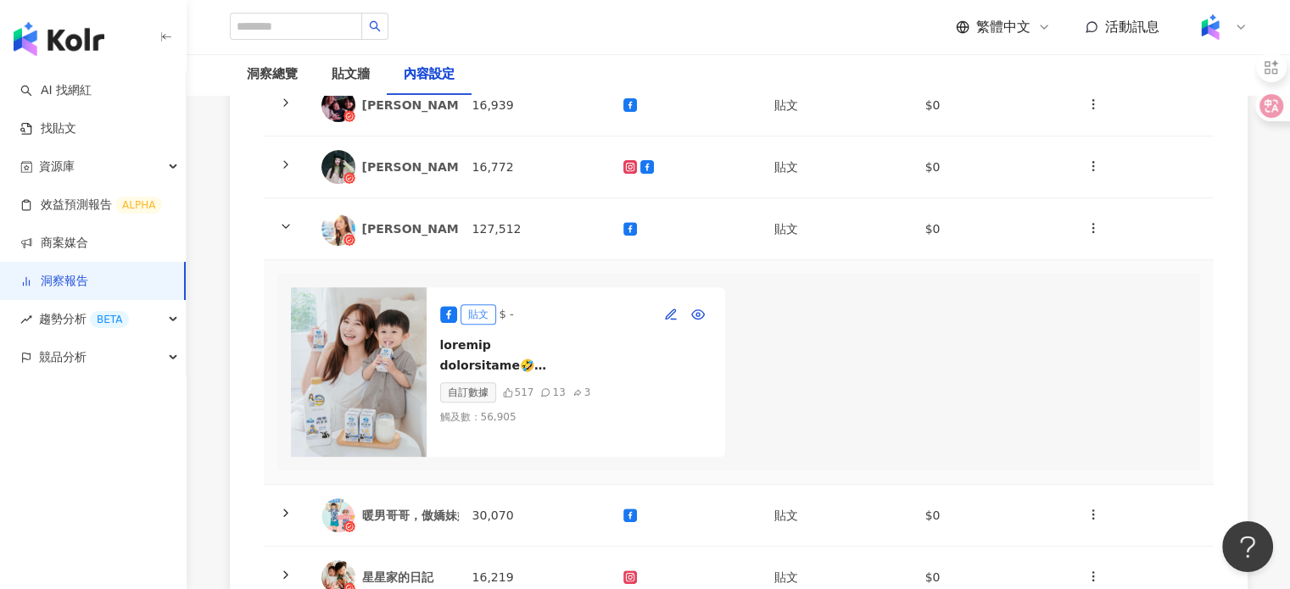
scroll to position [933, 0]
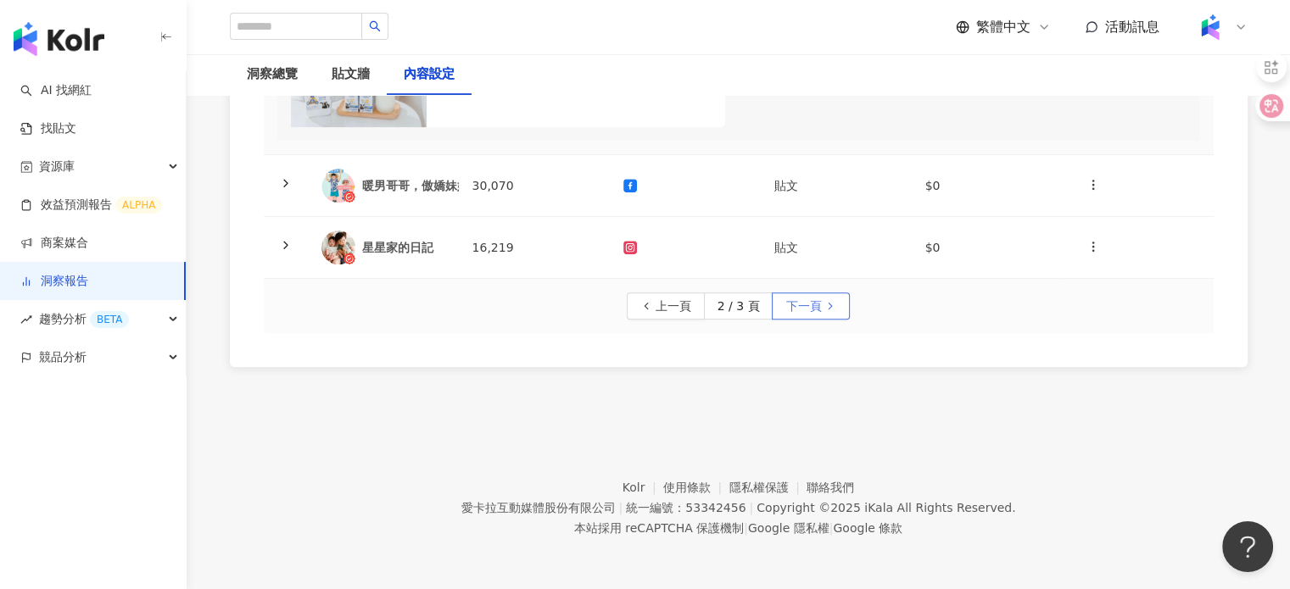
click at [807, 308] on span "下一頁" at bounding box center [803, 306] width 36 height 27
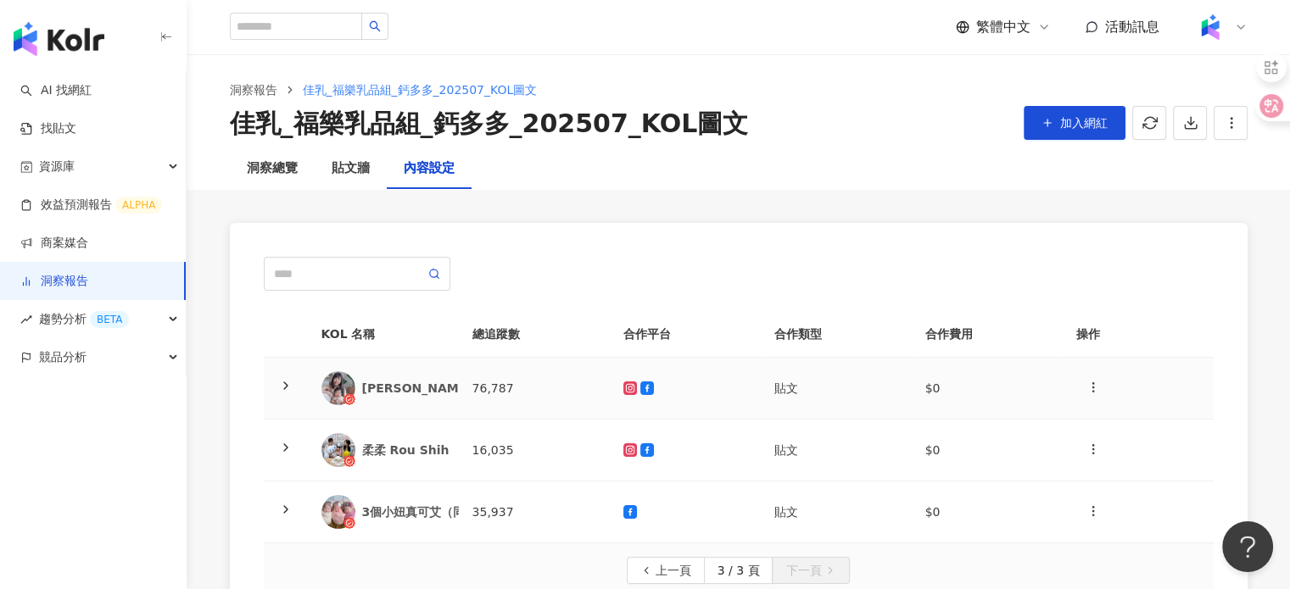
scroll to position [0, 0]
click at [414, 515] on div "3個小妞真可艾（同卵三胞胎）" at bounding box center [443, 512] width 163 height 17
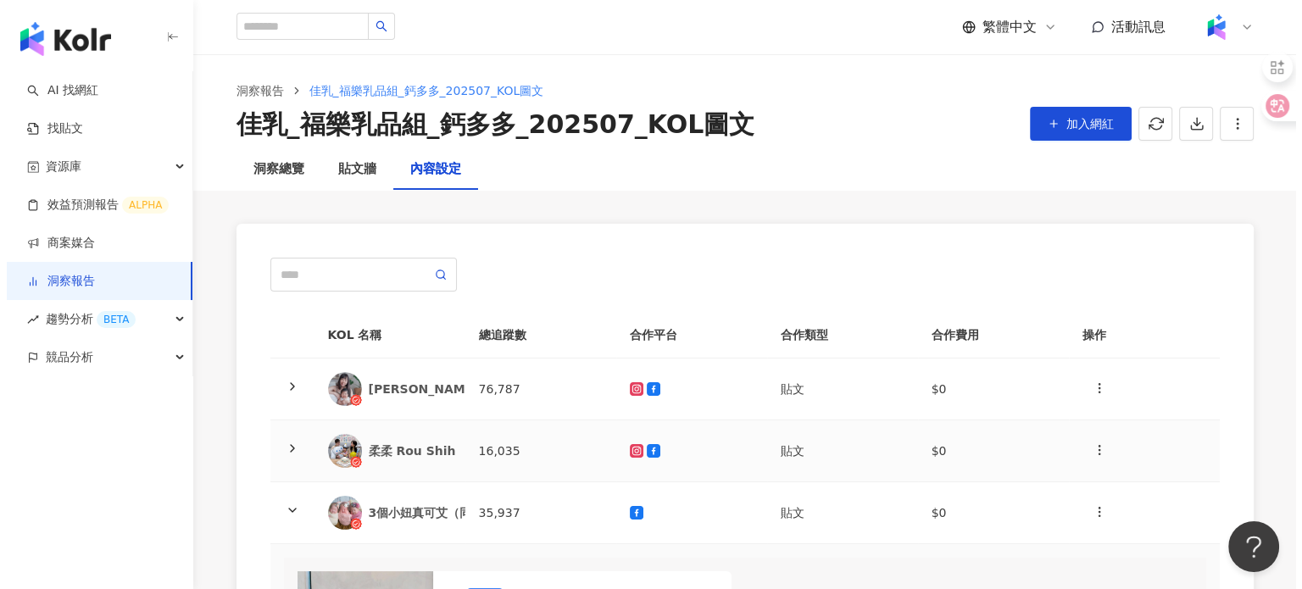
scroll to position [339, 0]
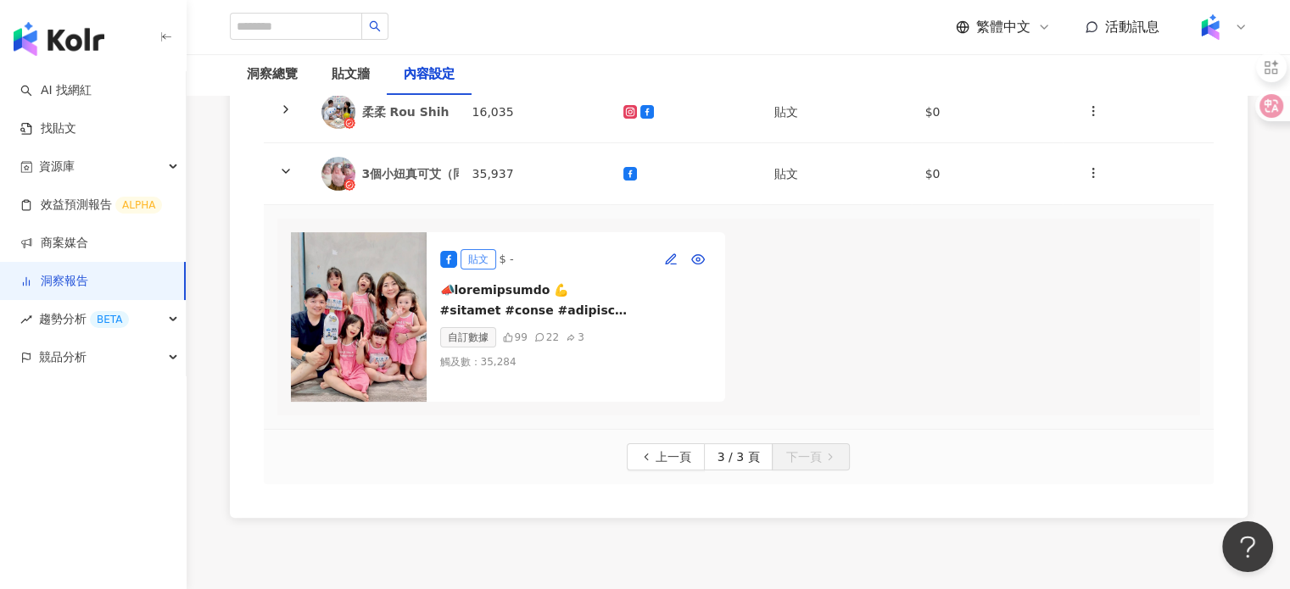
click at [393, 345] on img at bounding box center [359, 317] width 136 height 170
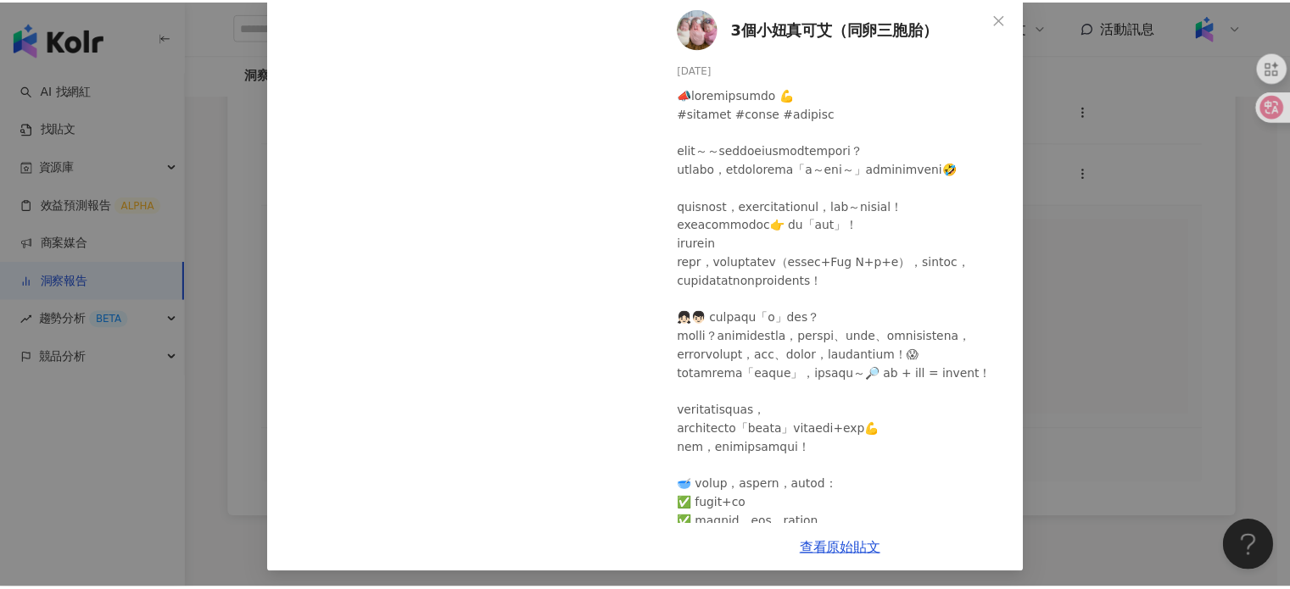
scroll to position [95, 0]
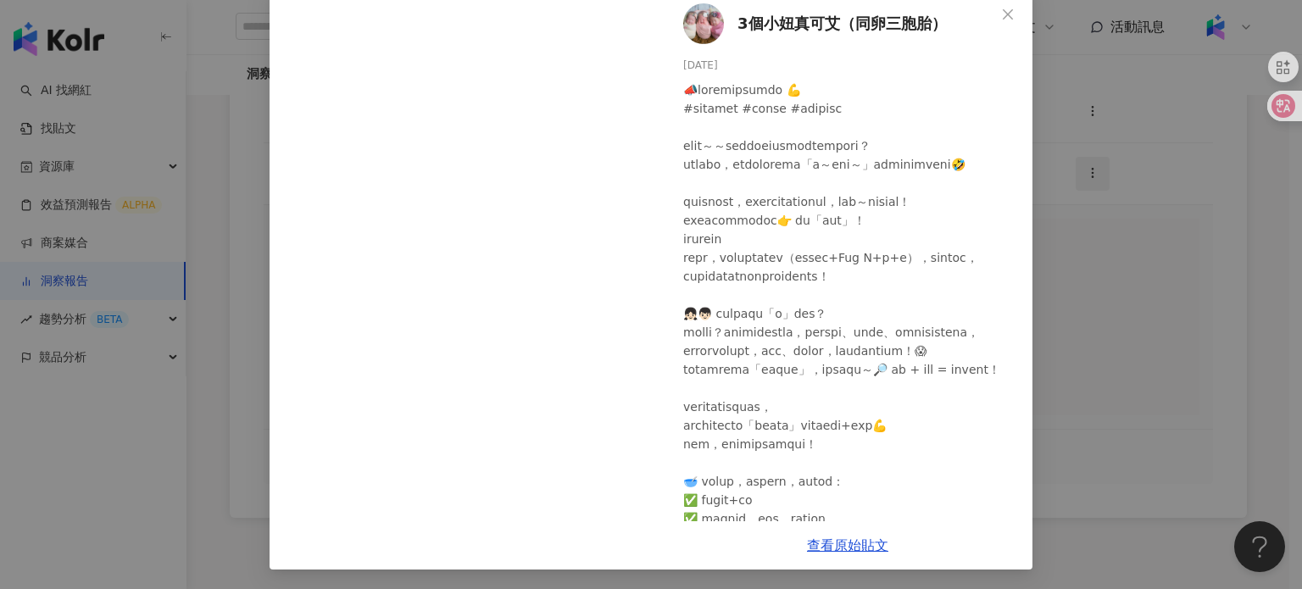
drag, startPoint x: 1179, startPoint y: 167, endPoint x: 1102, endPoint y: 189, distance: 79.4
click at [1182, 167] on div "3個小妞真可艾（同卵三胞胎） 2025/8/11 5,118 88 21 查看原始貼文" at bounding box center [651, 294] width 1302 height 589
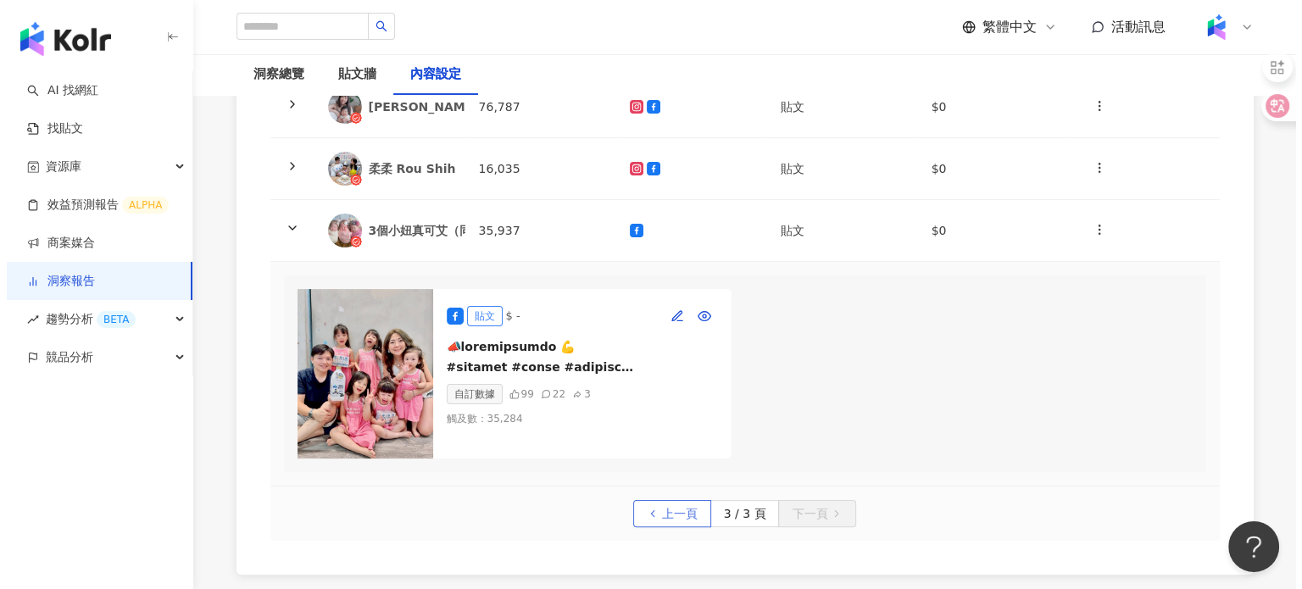
scroll to position [424, 0]
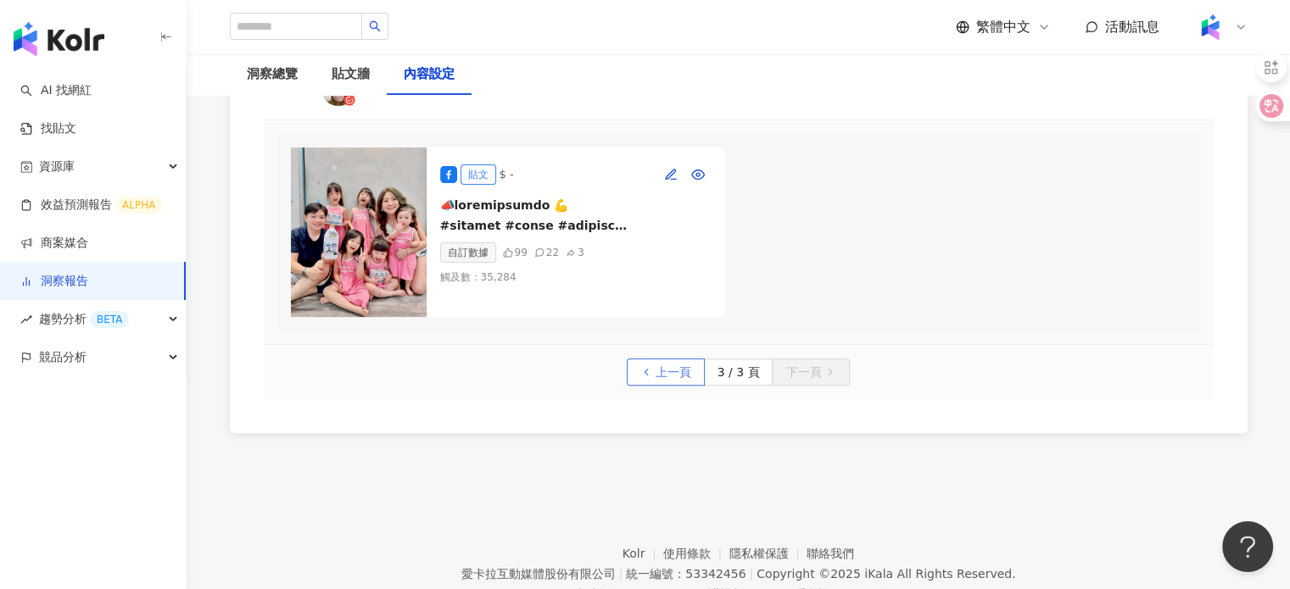
click at [677, 382] on span "上一頁" at bounding box center [673, 372] width 36 height 27
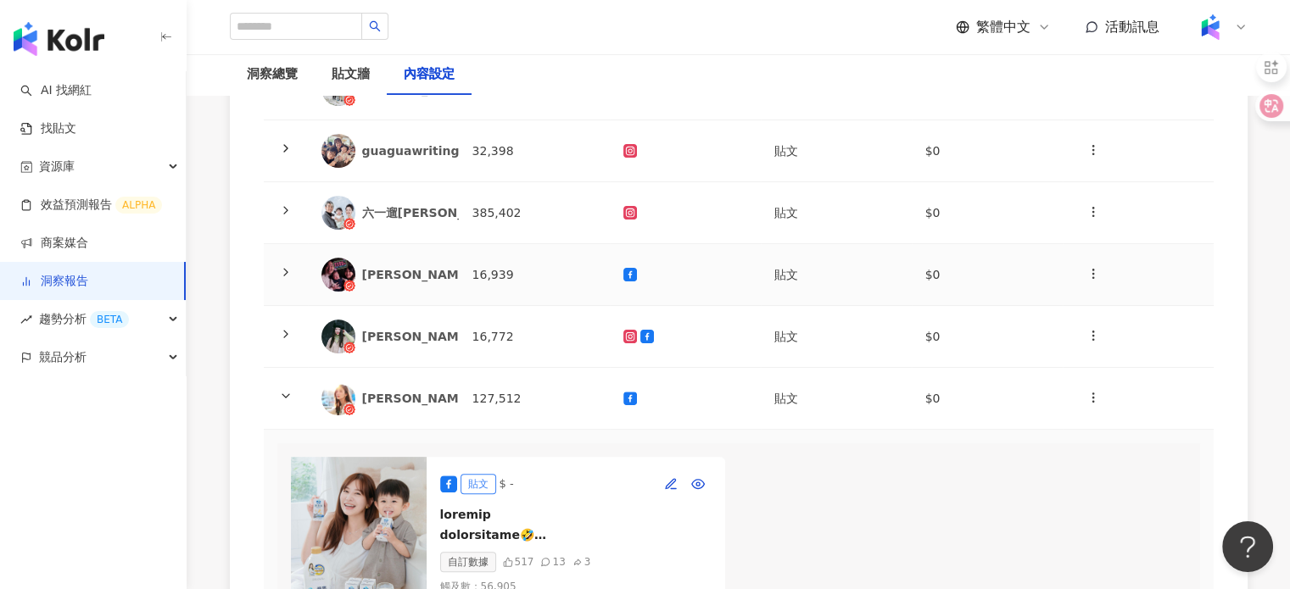
click at [404, 277] on div "塔塔懷特" at bounding box center [417, 274] width 110 height 17
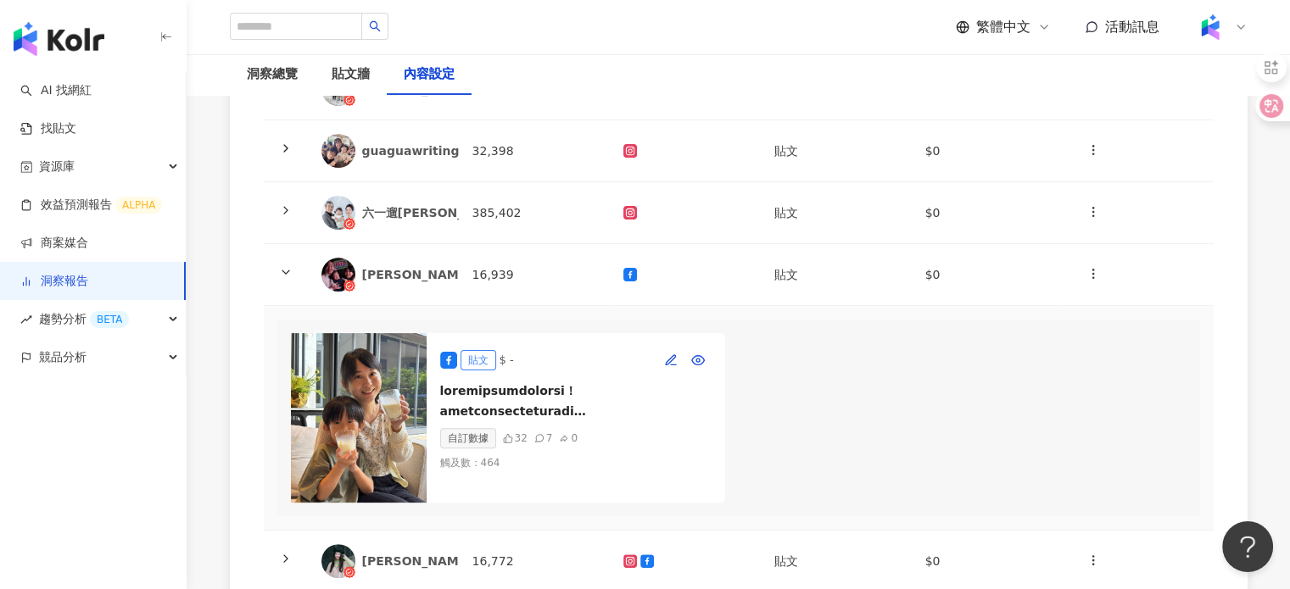
click at [613, 352] on div "貼文 $ -" at bounding box center [575, 360] width 271 height 27
click at [376, 385] on img at bounding box center [359, 418] width 136 height 170
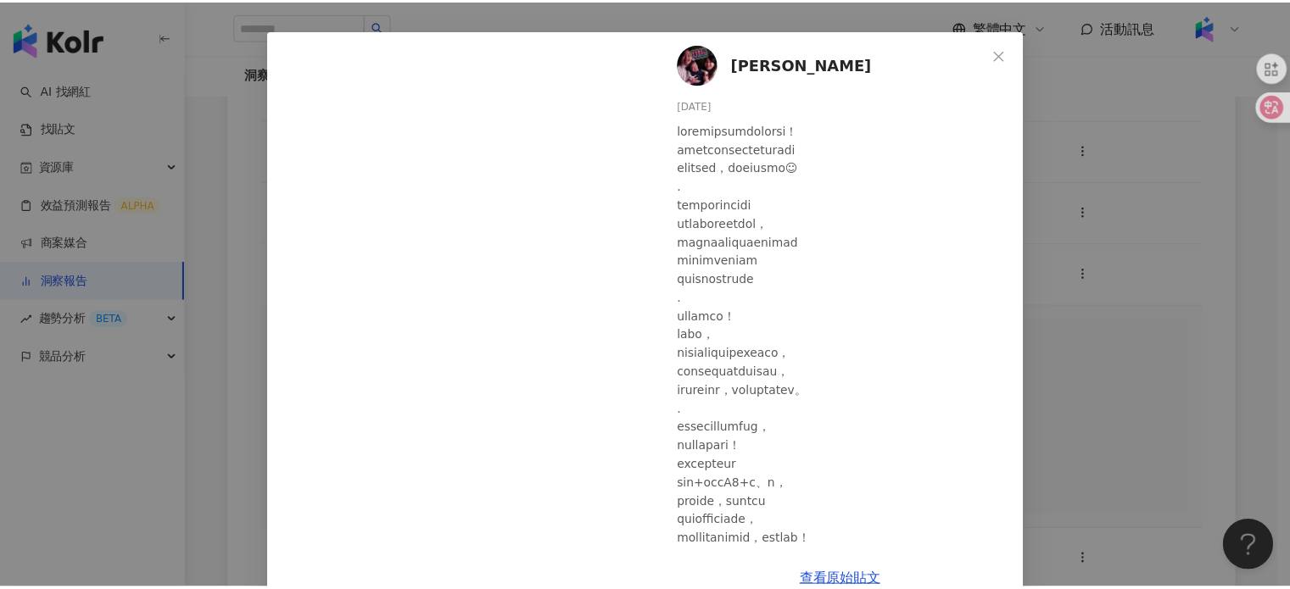
scroll to position [85, 0]
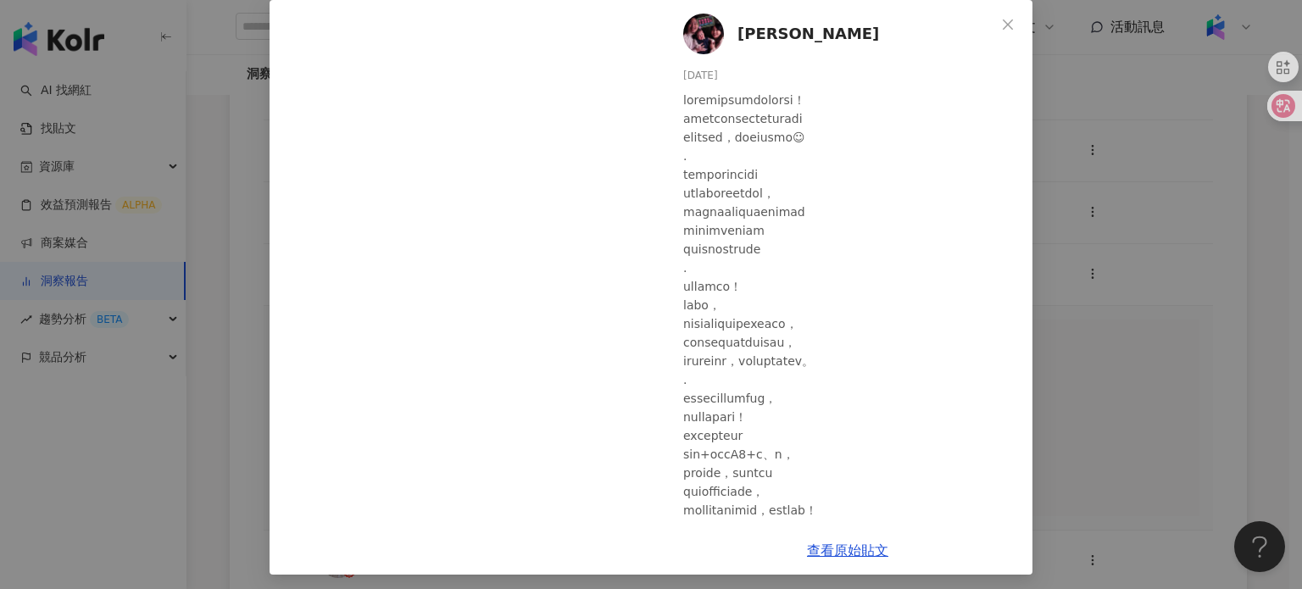
drag, startPoint x: 237, startPoint y: 134, endPoint x: 322, endPoint y: 165, distance: 90.4
click at [237, 134] on div "塔塔懷特 2025/8/25 32 7 查看原始貼文" at bounding box center [651, 294] width 1302 height 589
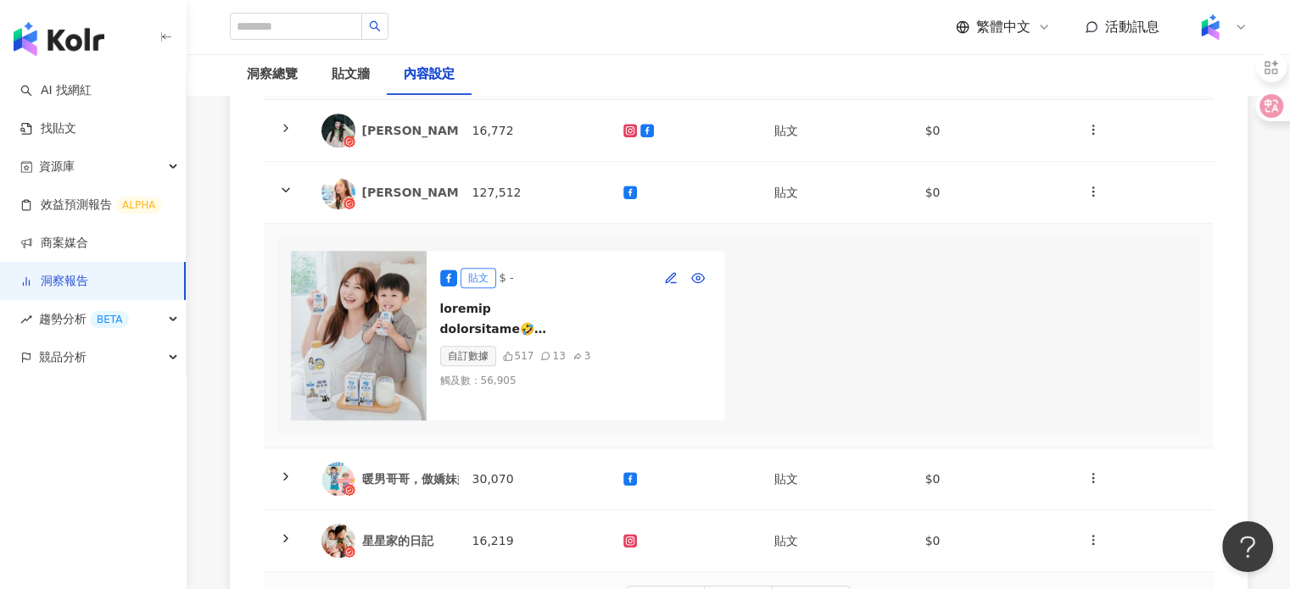
scroll to position [933, 0]
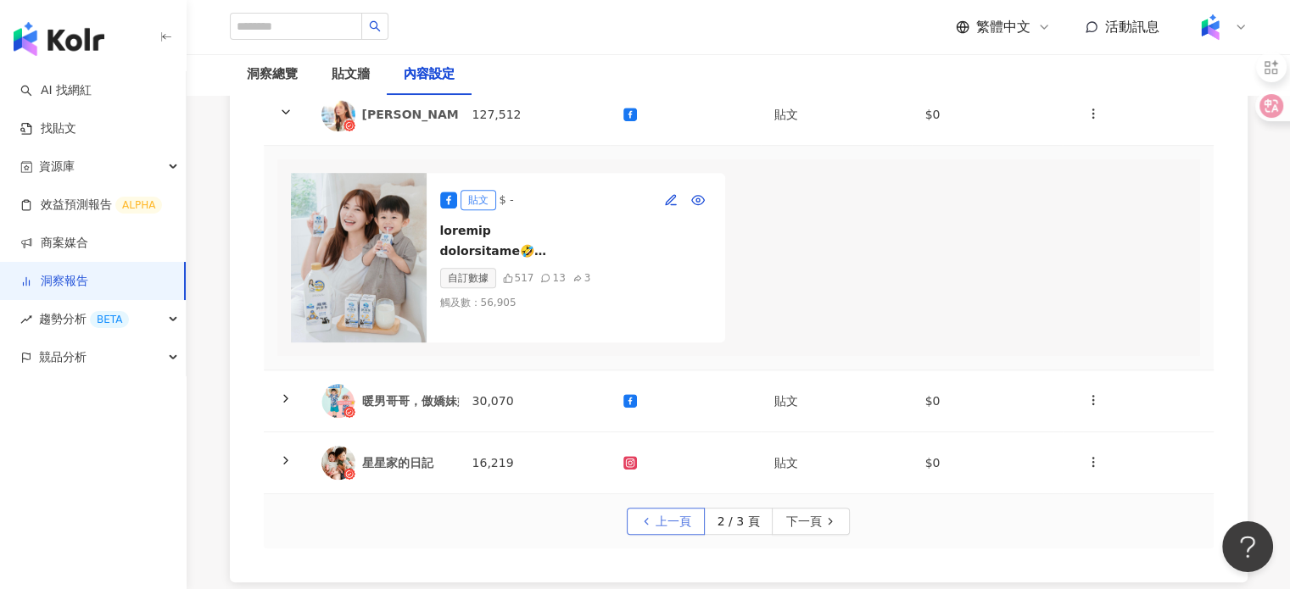
click at [687, 536] on span "上一頁" at bounding box center [673, 522] width 36 height 27
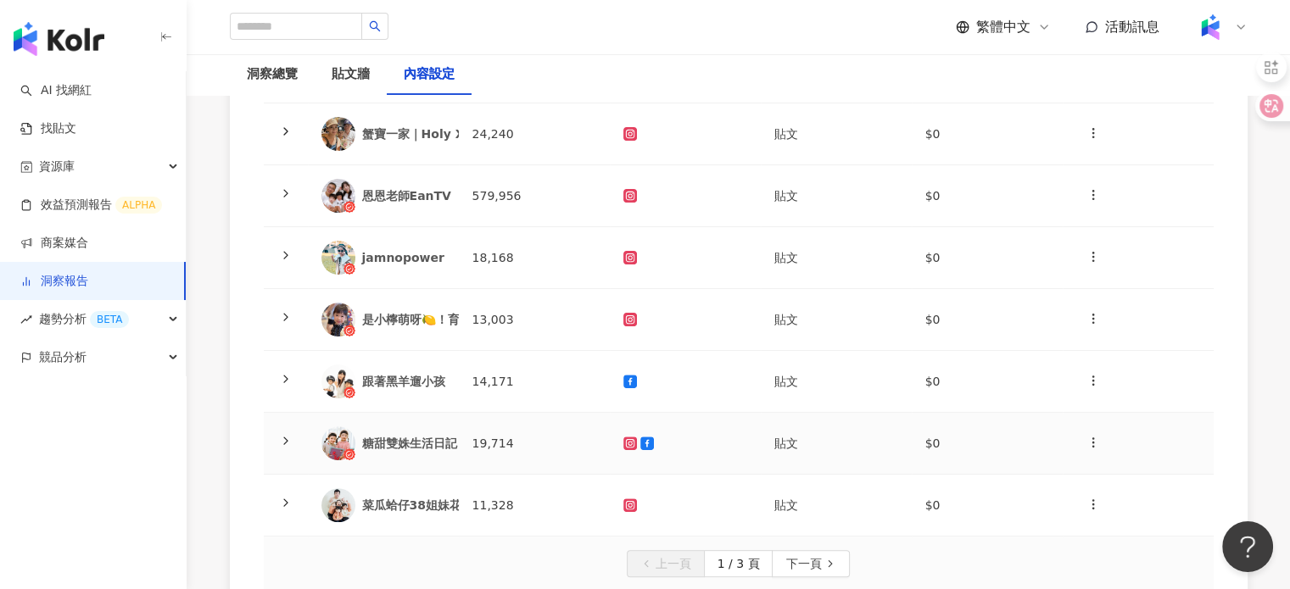
click at [422, 445] on div "糖甜雙姝生活日記" at bounding box center [409, 443] width 95 height 17
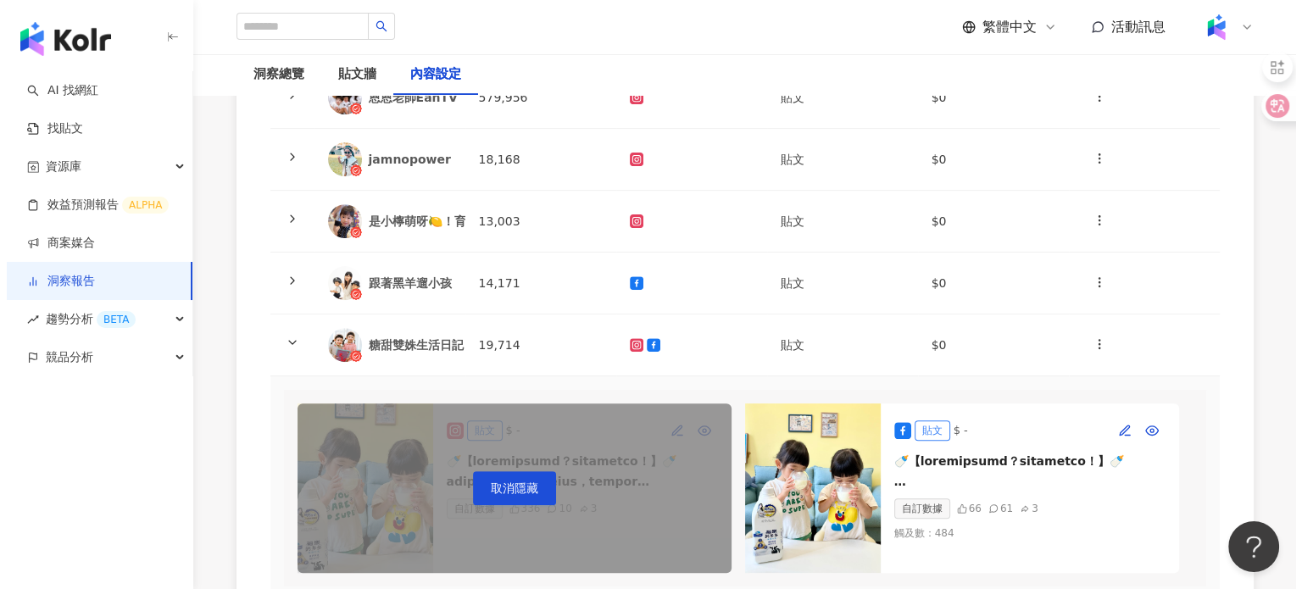
scroll to position [610, 0]
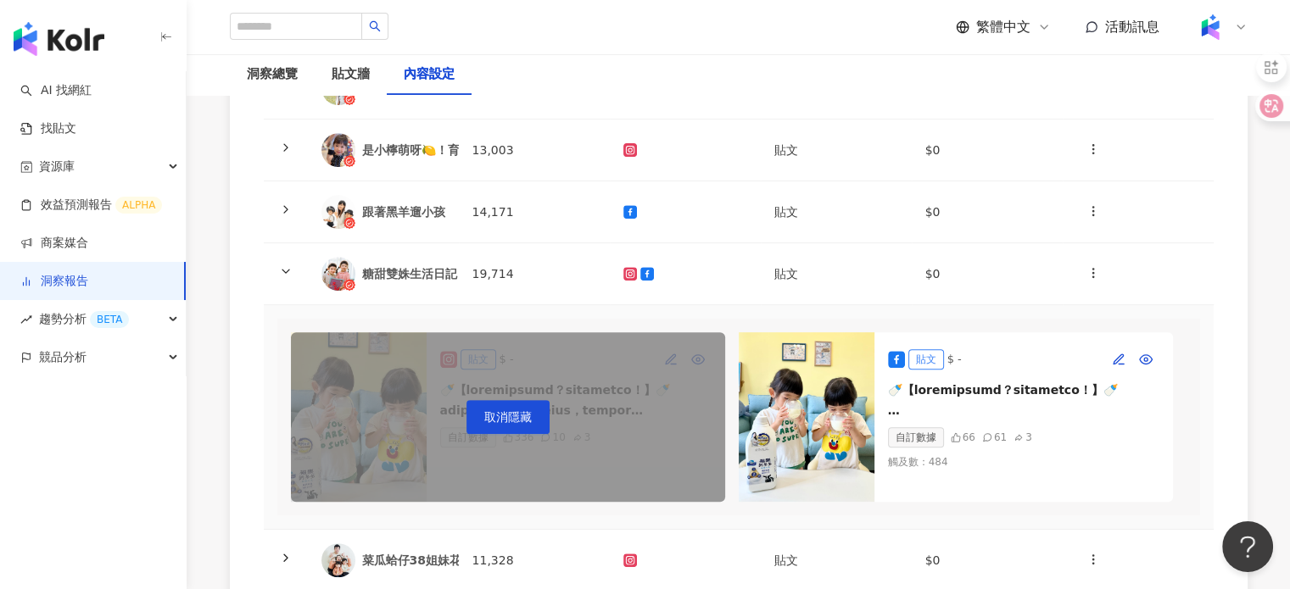
click at [813, 415] on img at bounding box center [806, 417] width 136 height 170
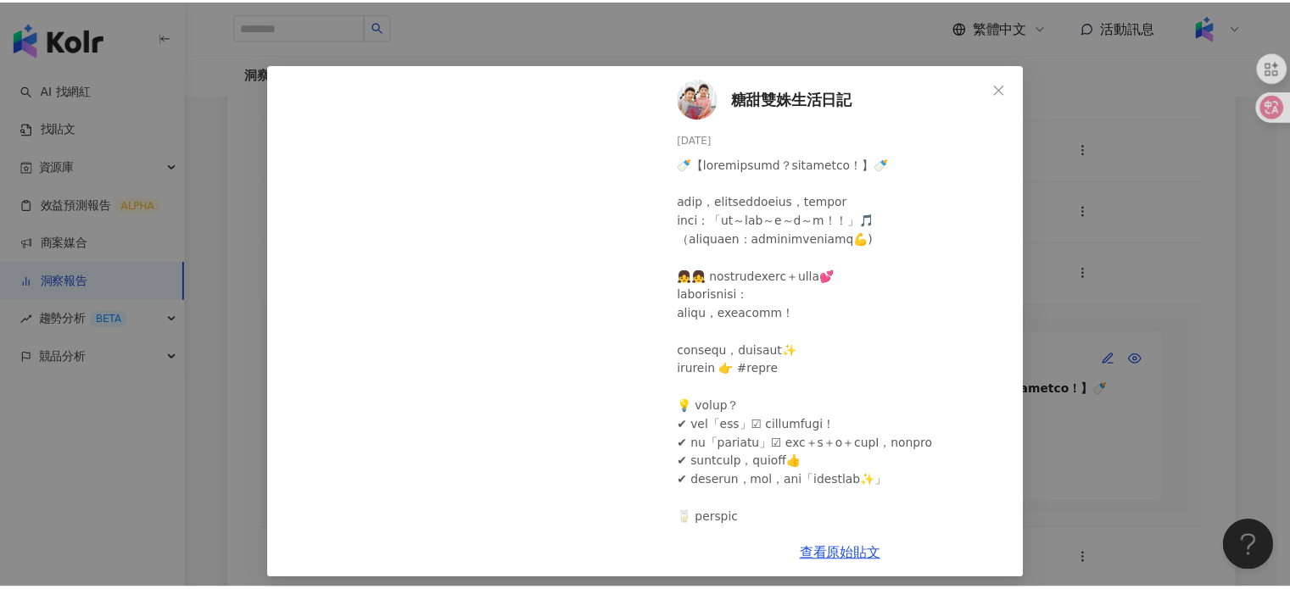
scroll to position [31, 0]
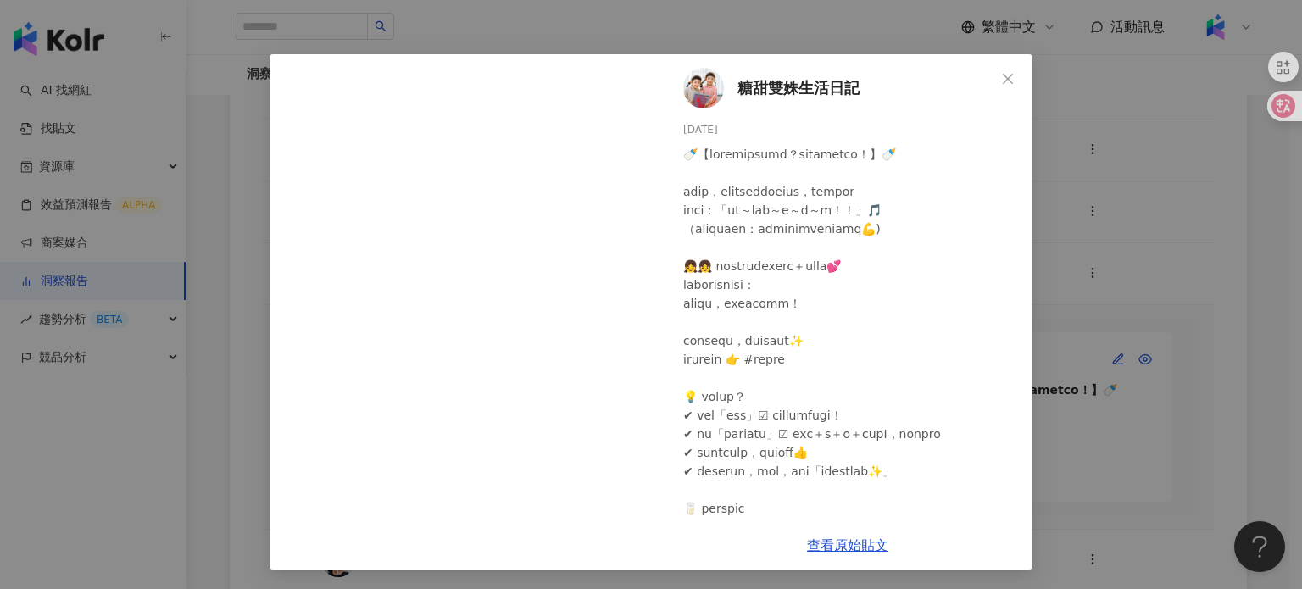
drag, startPoint x: 1078, startPoint y: 124, endPoint x: 1062, endPoint y: 156, distance: 36.4
click at [1080, 124] on div "糖甜雙姝生活日記 2025/8/27 51 61 3 查看原始貼文" at bounding box center [651, 294] width 1302 height 589
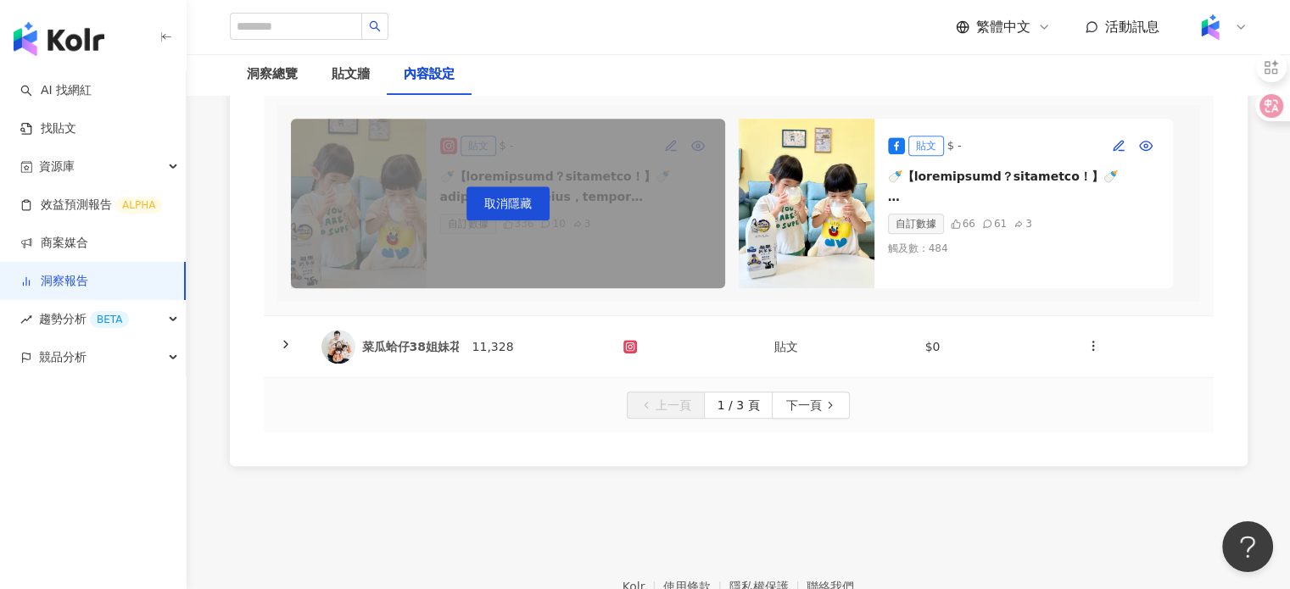
scroll to position [933, 0]
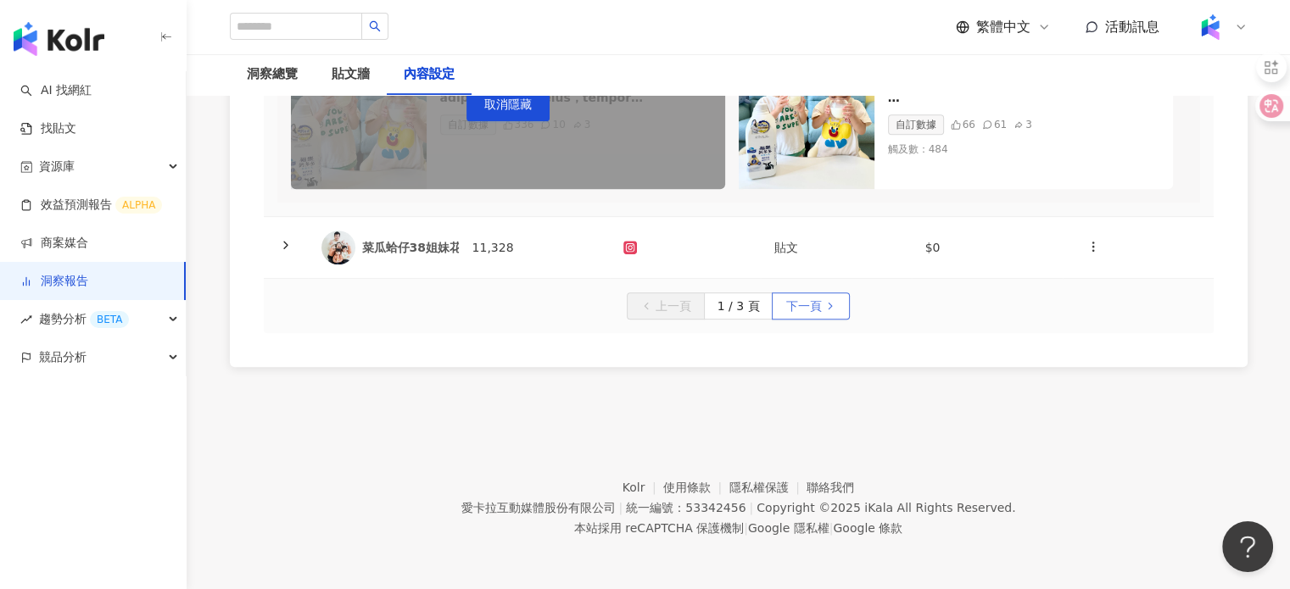
click at [814, 313] on span "下一頁" at bounding box center [803, 306] width 36 height 27
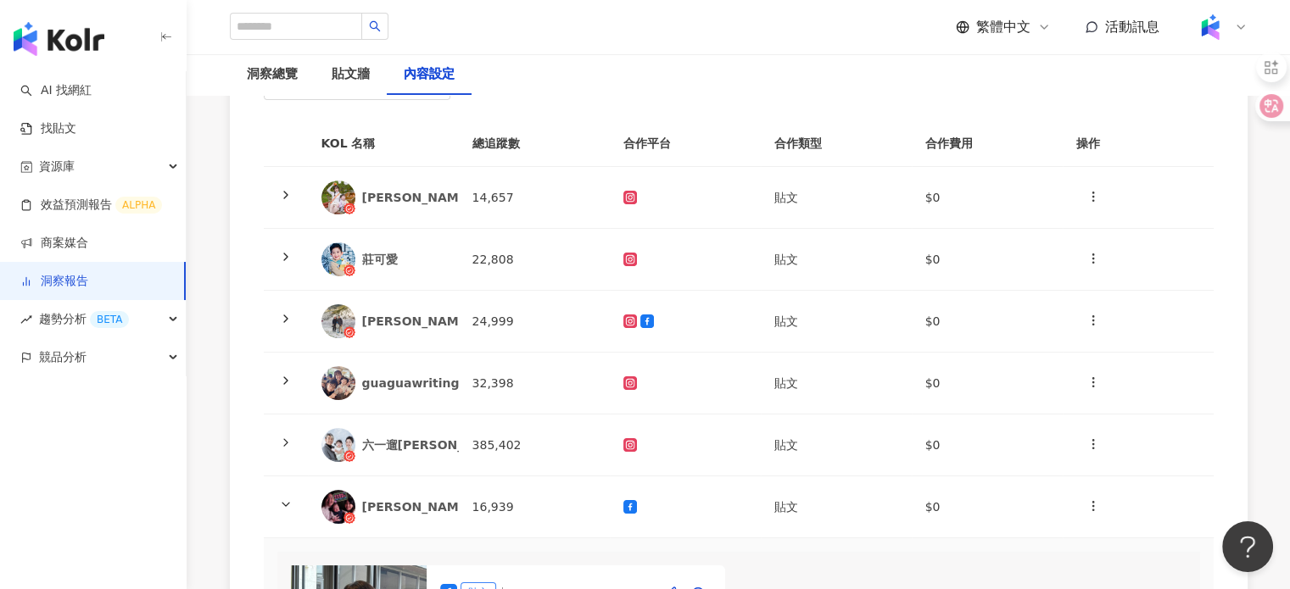
scroll to position [170, 0]
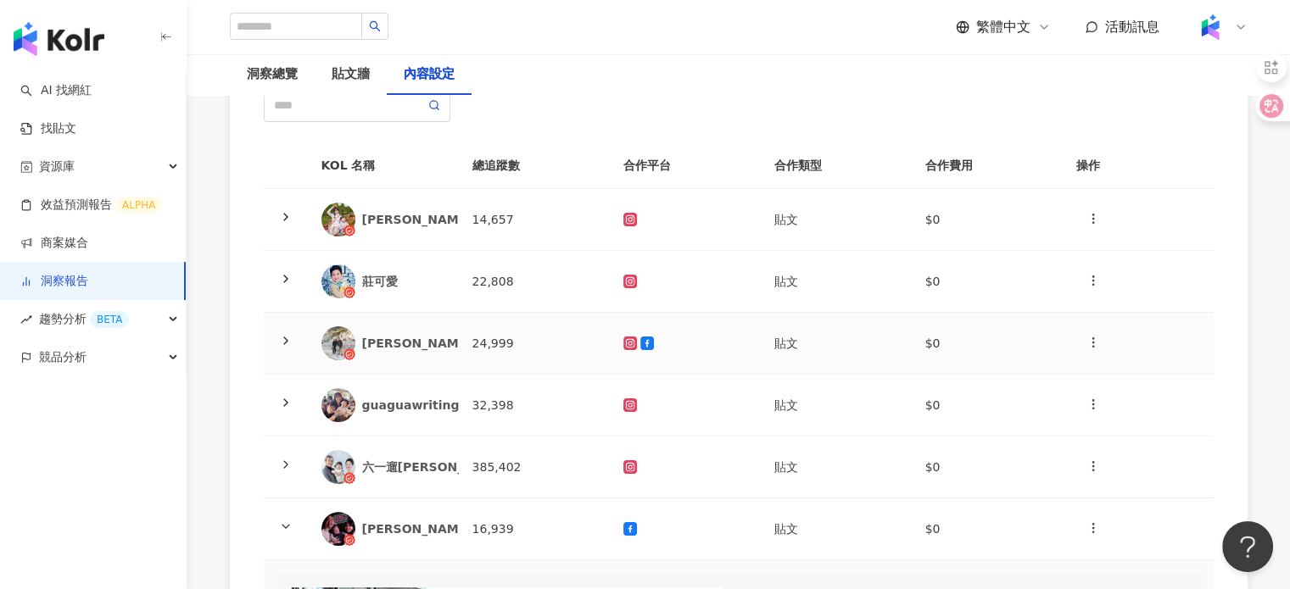
click at [397, 362] on td "小夫妻的旅攝生活" at bounding box center [383, 344] width 151 height 62
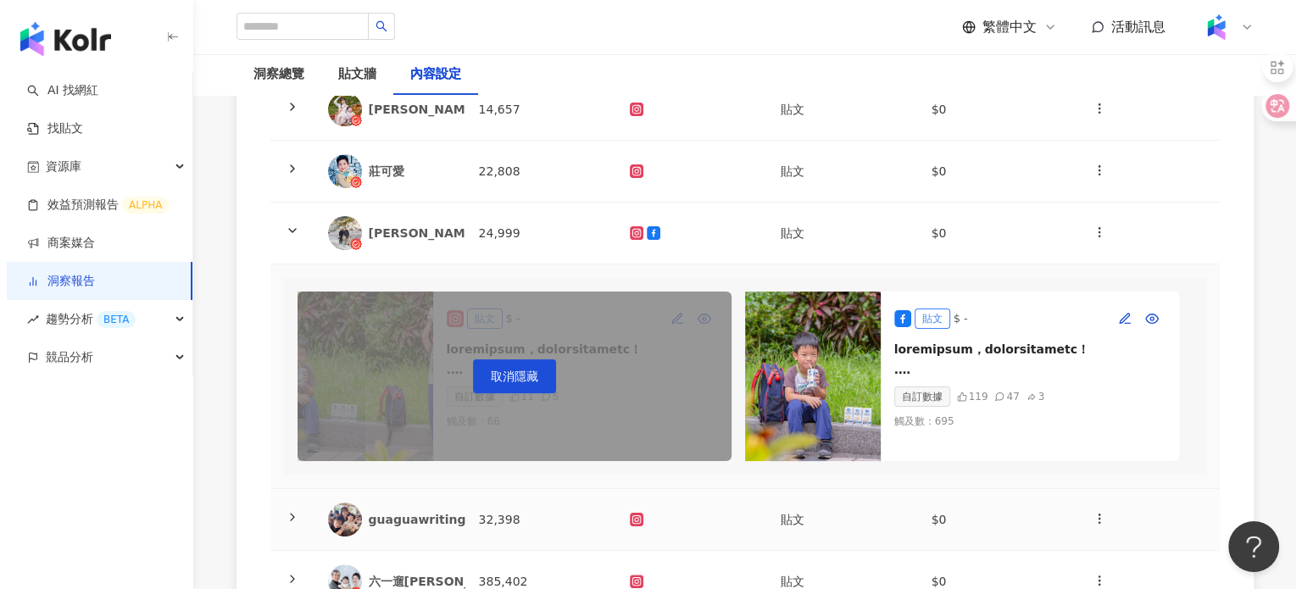
scroll to position [424, 0]
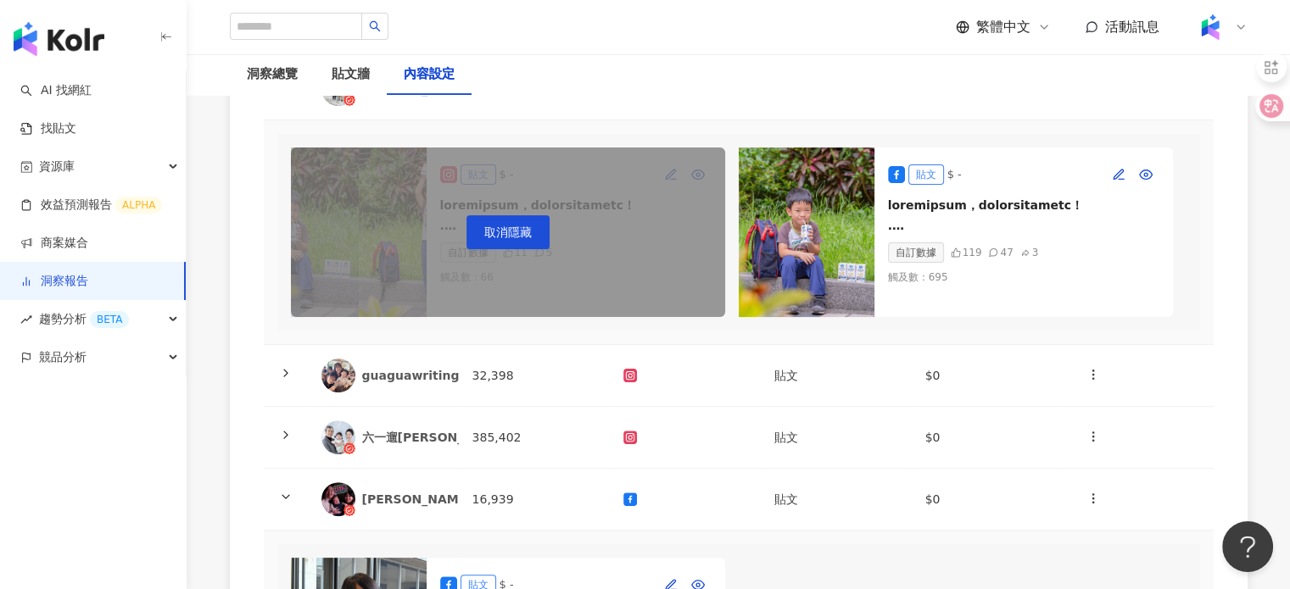
click at [856, 206] on img at bounding box center [806, 233] width 136 height 170
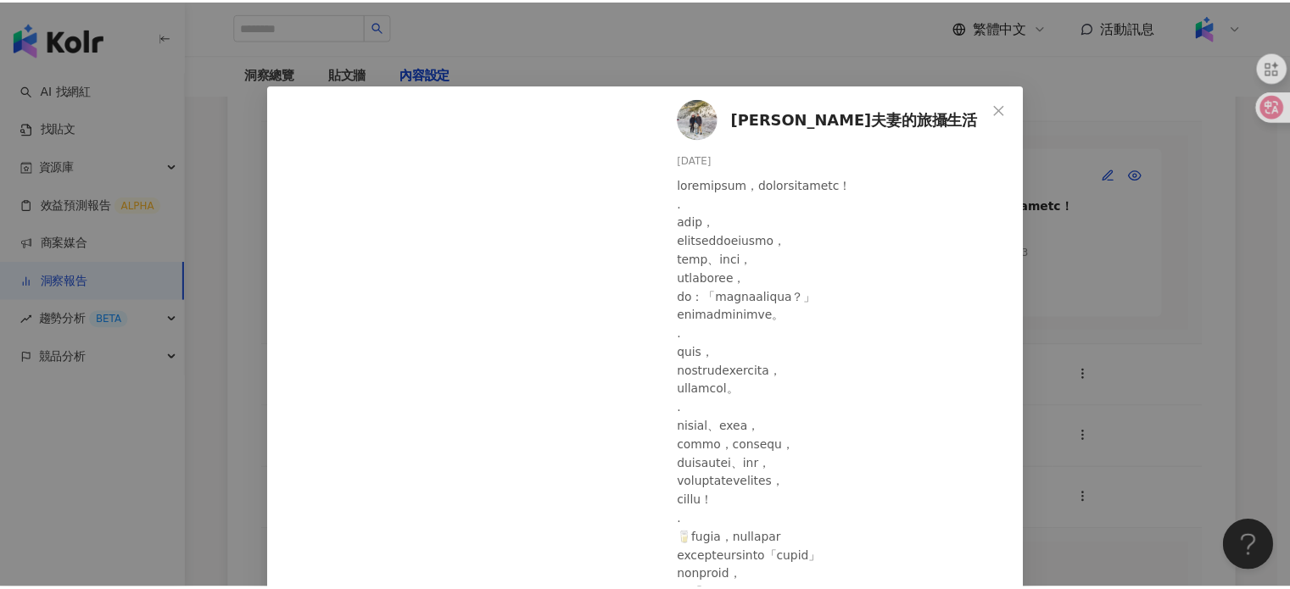
scroll to position [85, 0]
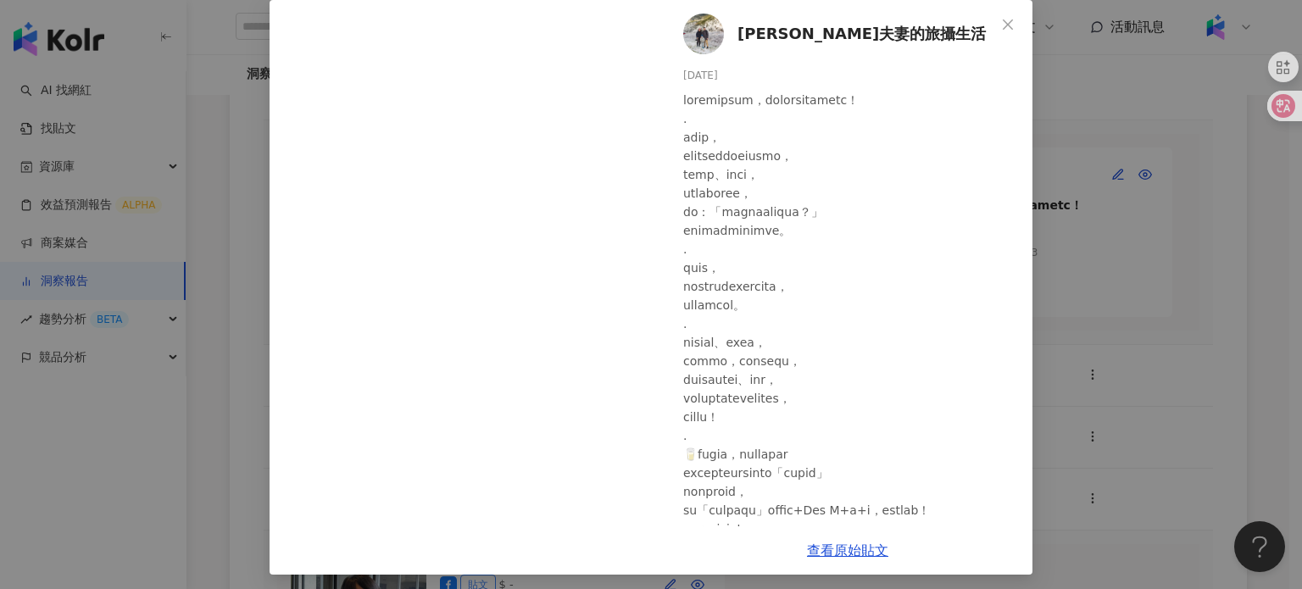
click at [1077, 224] on div "小夫妻的旅攝生活 2025/8/22 119 47 3 查看原始貼文" at bounding box center [651, 294] width 1302 height 589
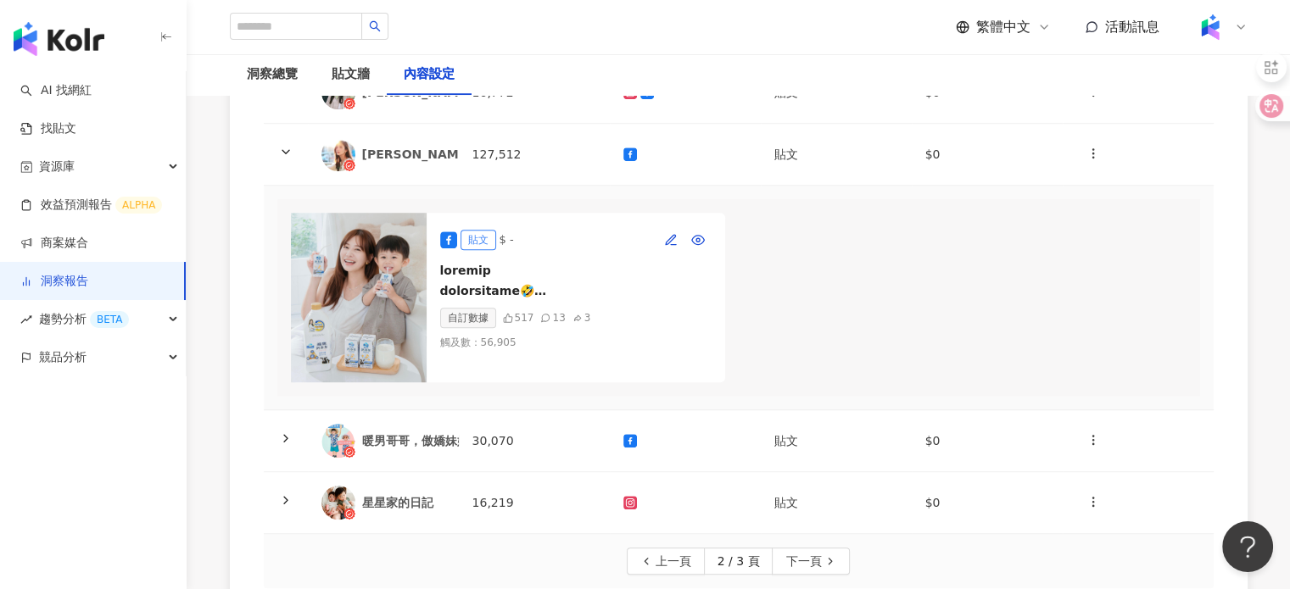
scroll to position [1272, 0]
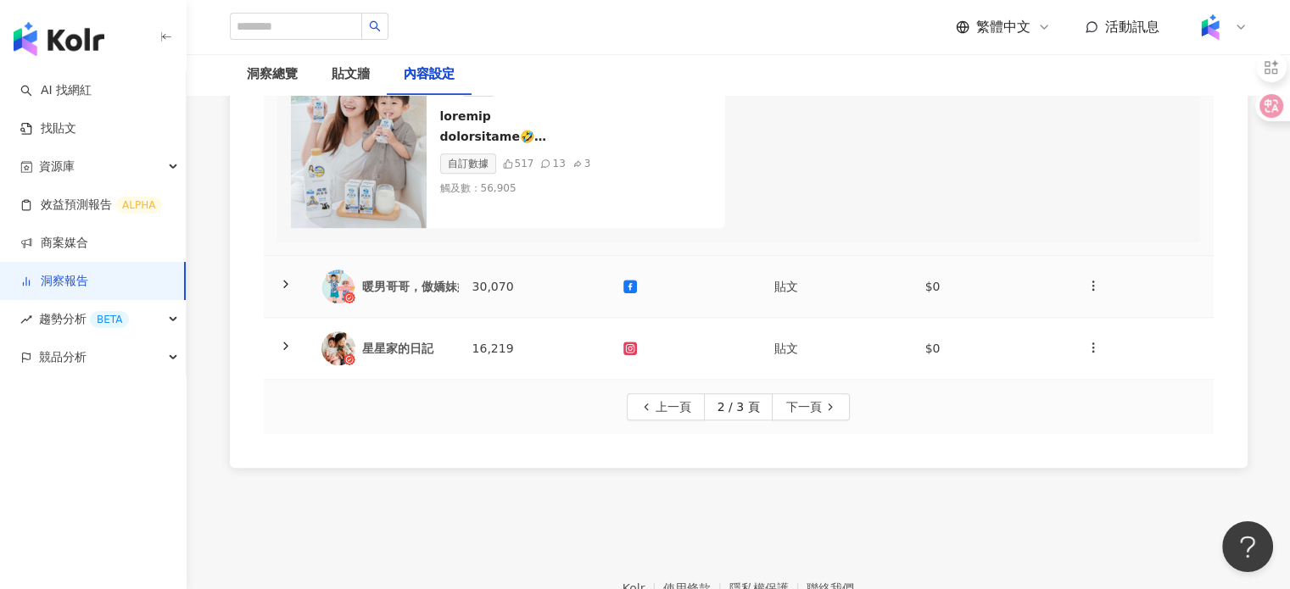
click at [414, 295] on div "暖男哥哥，傲嬌妹妹" at bounding box center [415, 286] width 107 height 17
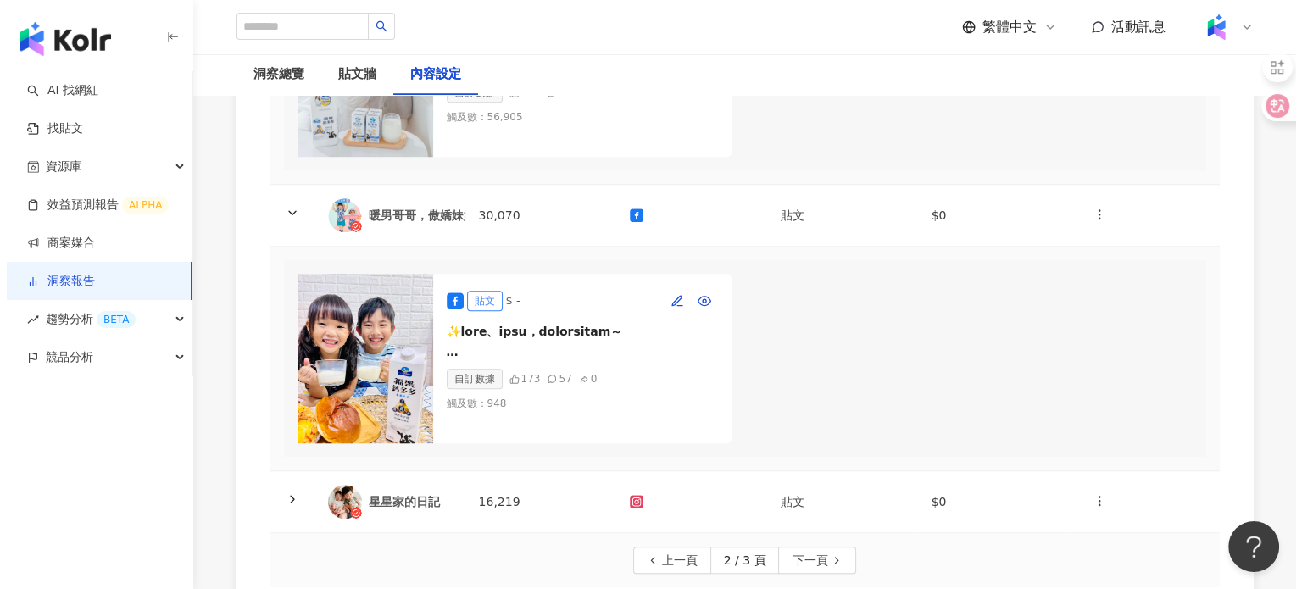
scroll to position [1441, 0]
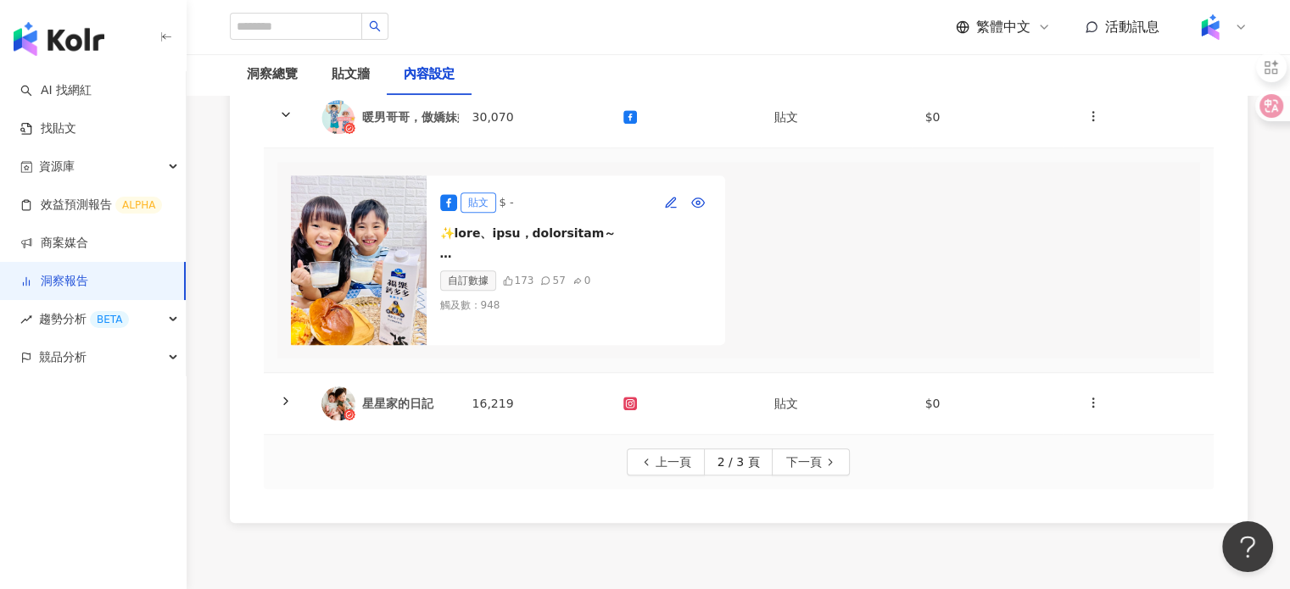
click at [559, 216] on div "貼文 $ -" at bounding box center [575, 202] width 271 height 27
click at [360, 274] on img at bounding box center [359, 261] width 136 height 170
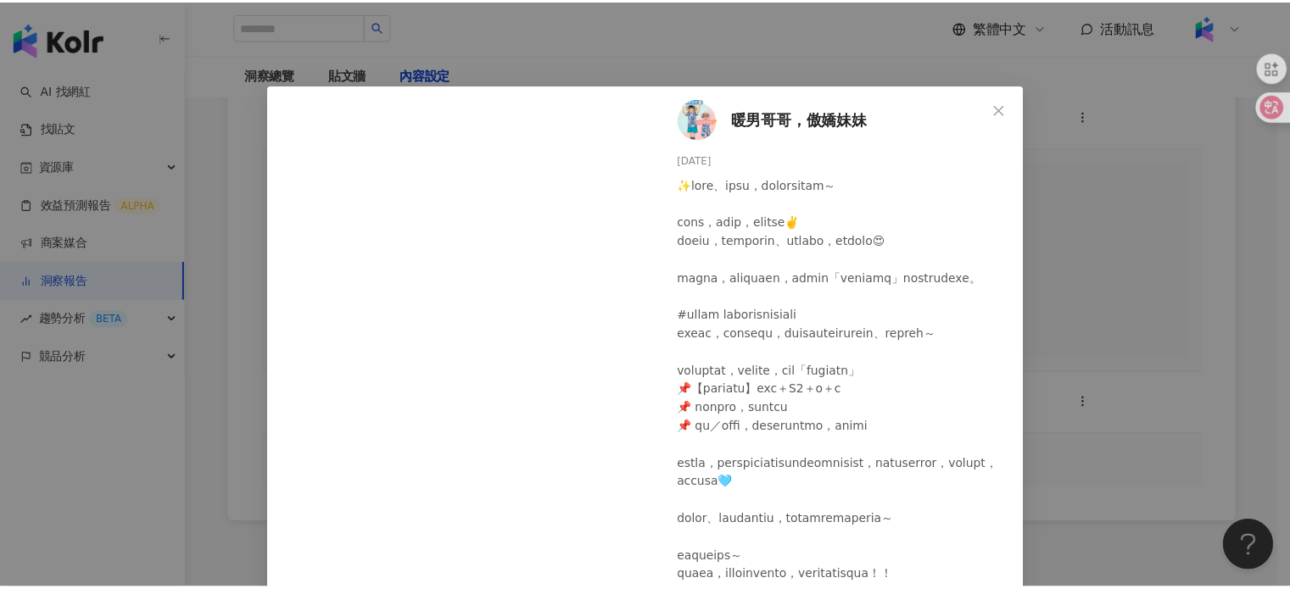
scroll to position [79, 0]
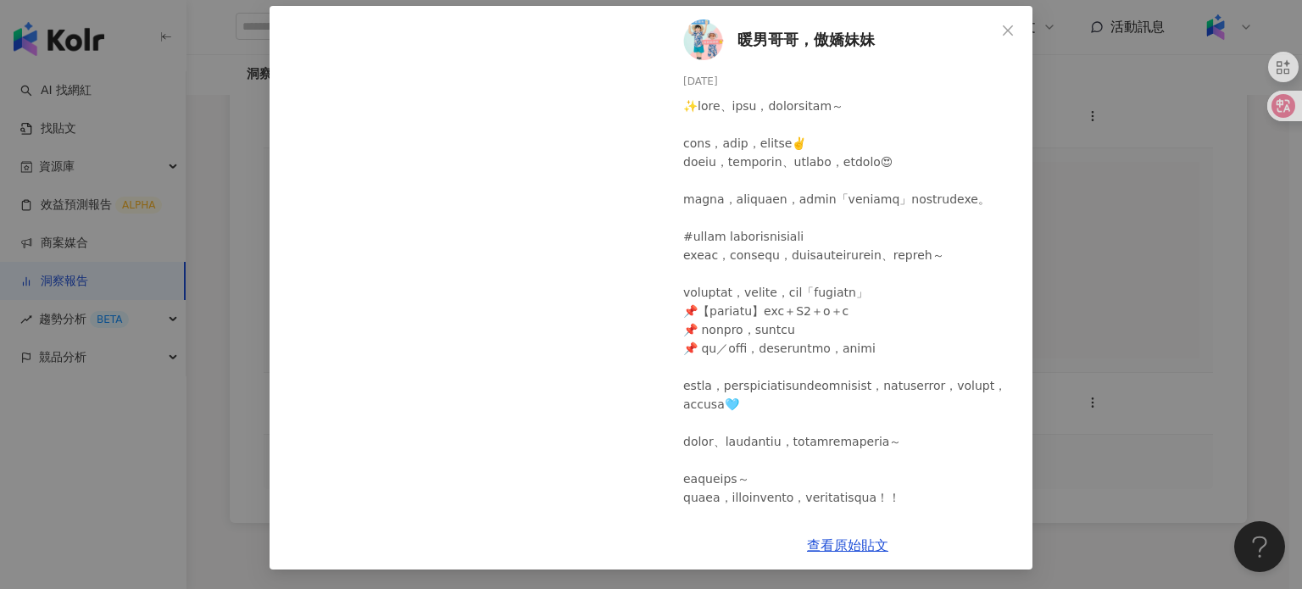
click at [1218, 330] on div "暖男哥哥，傲嬌妹妹 2025/8/18 173 57 查看原始貼文" at bounding box center [651, 294] width 1302 height 589
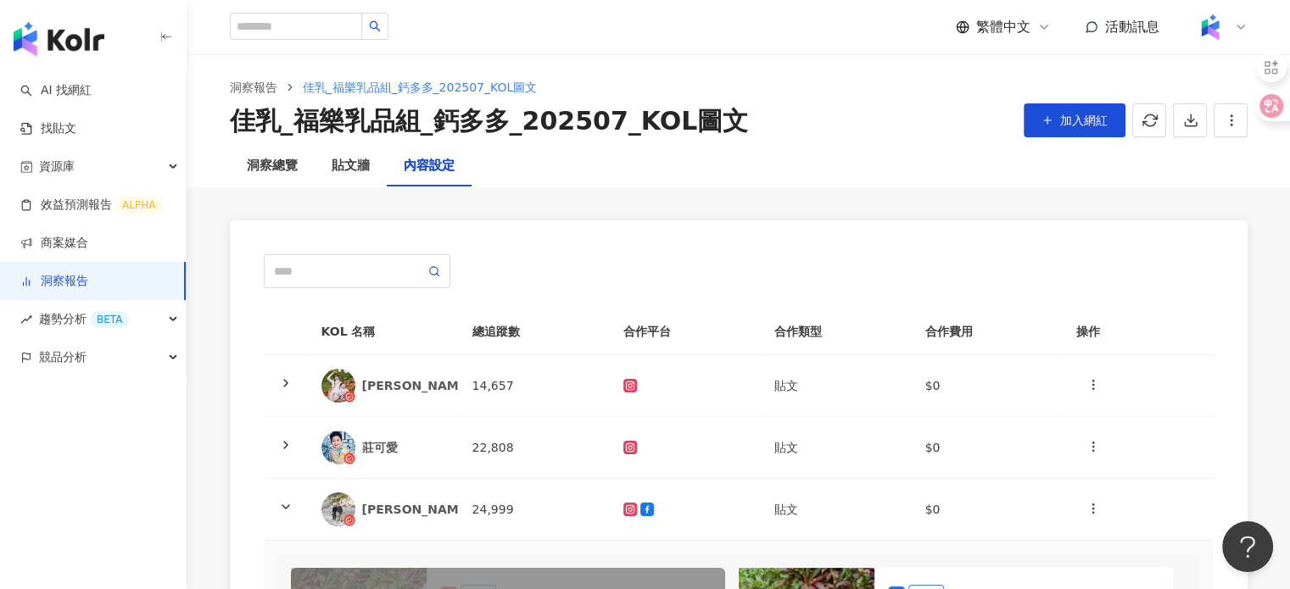
scroll to position [0, 0]
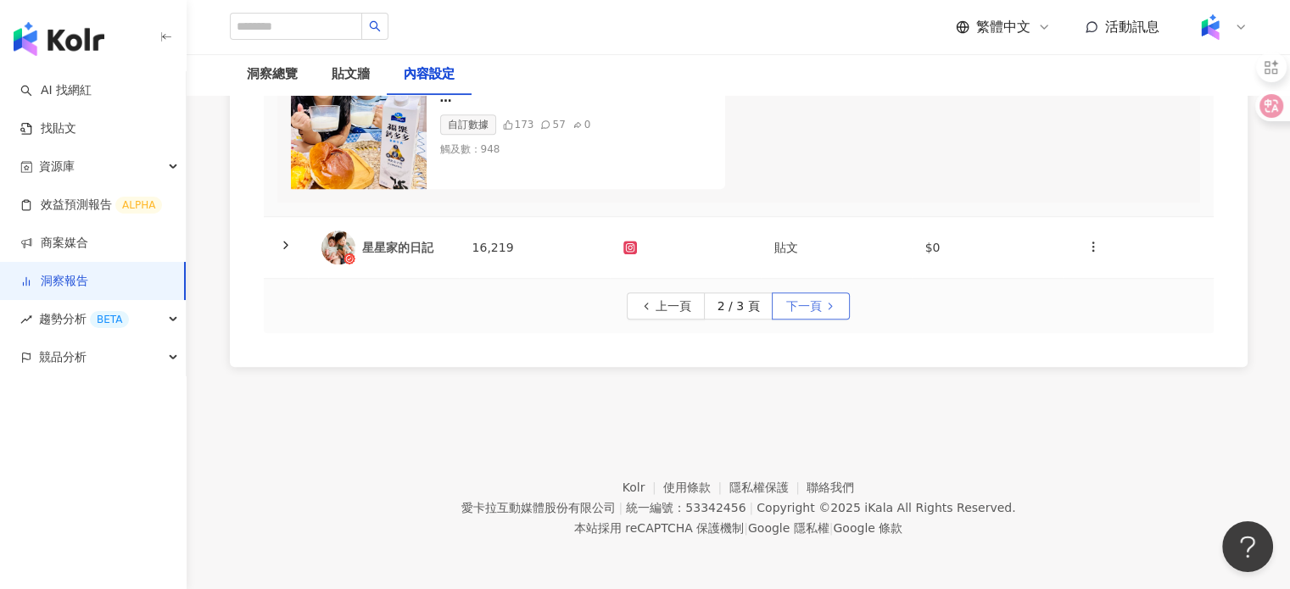
click at [812, 313] on span "下一頁" at bounding box center [803, 306] width 36 height 27
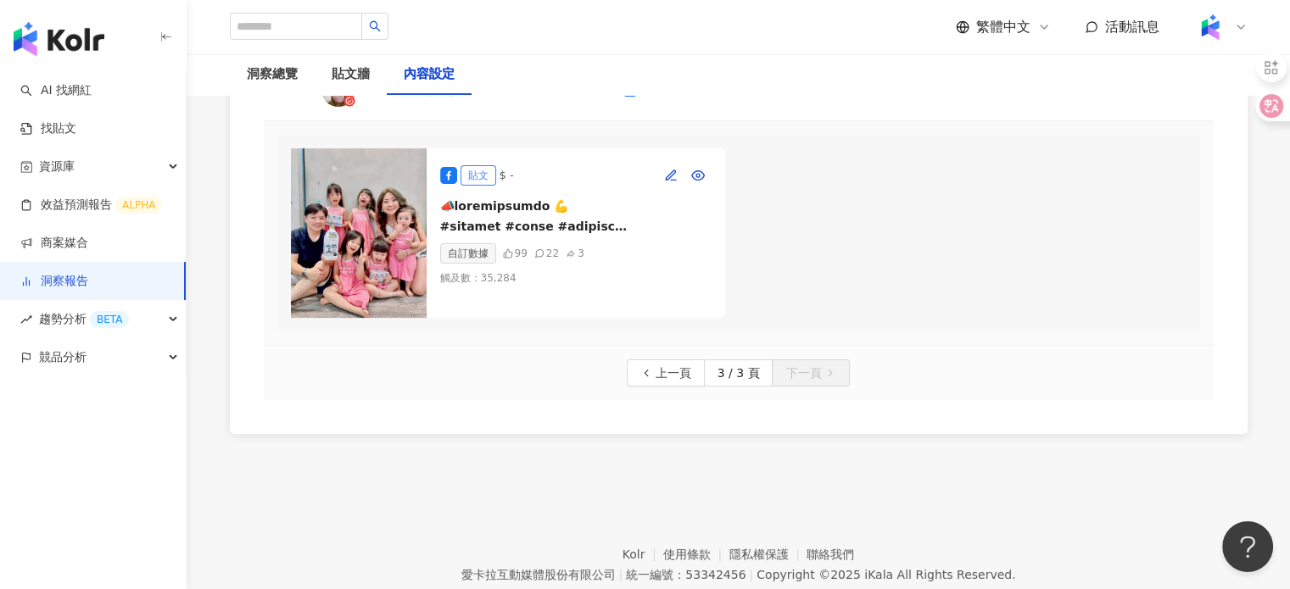
scroll to position [501, 0]
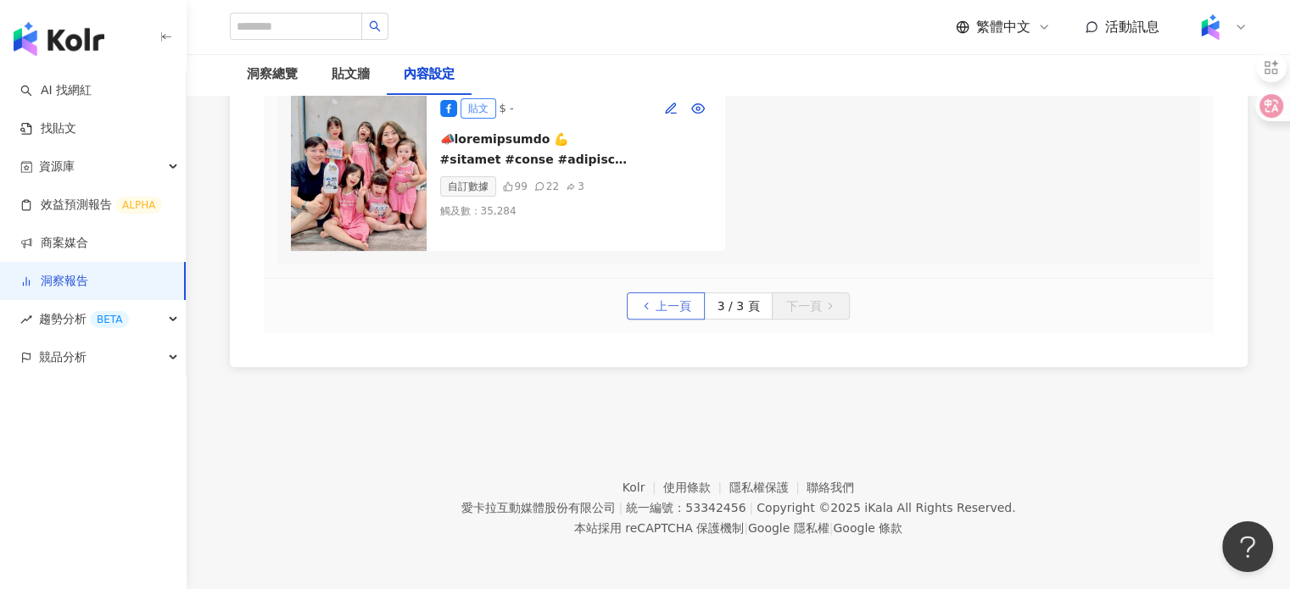
click at [672, 313] on span "上一頁" at bounding box center [673, 306] width 36 height 27
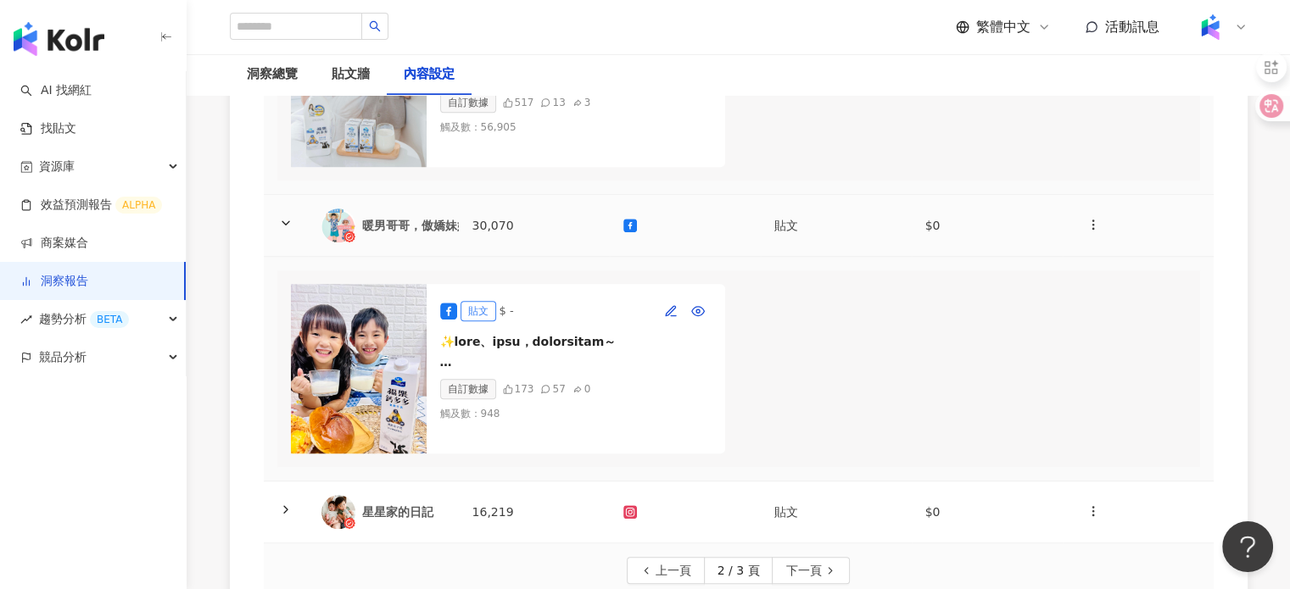
scroll to position [1603, 0]
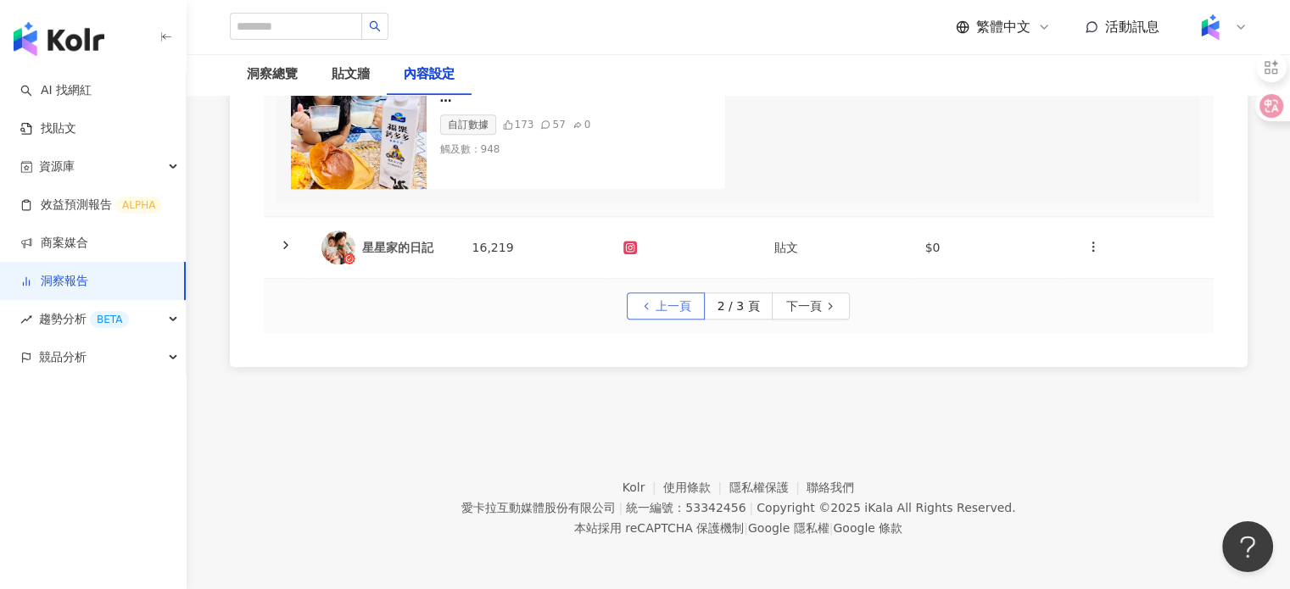
click at [685, 320] on span "上一頁" at bounding box center [673, 306] width 36 height 27
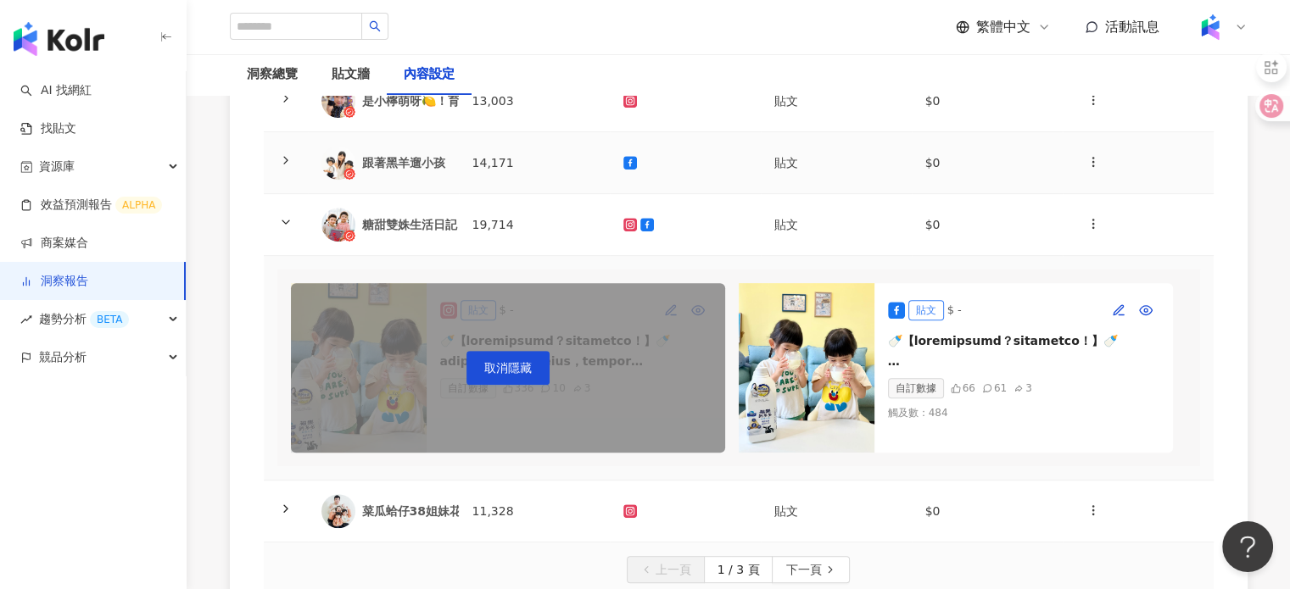
scroll to position [424, 0]
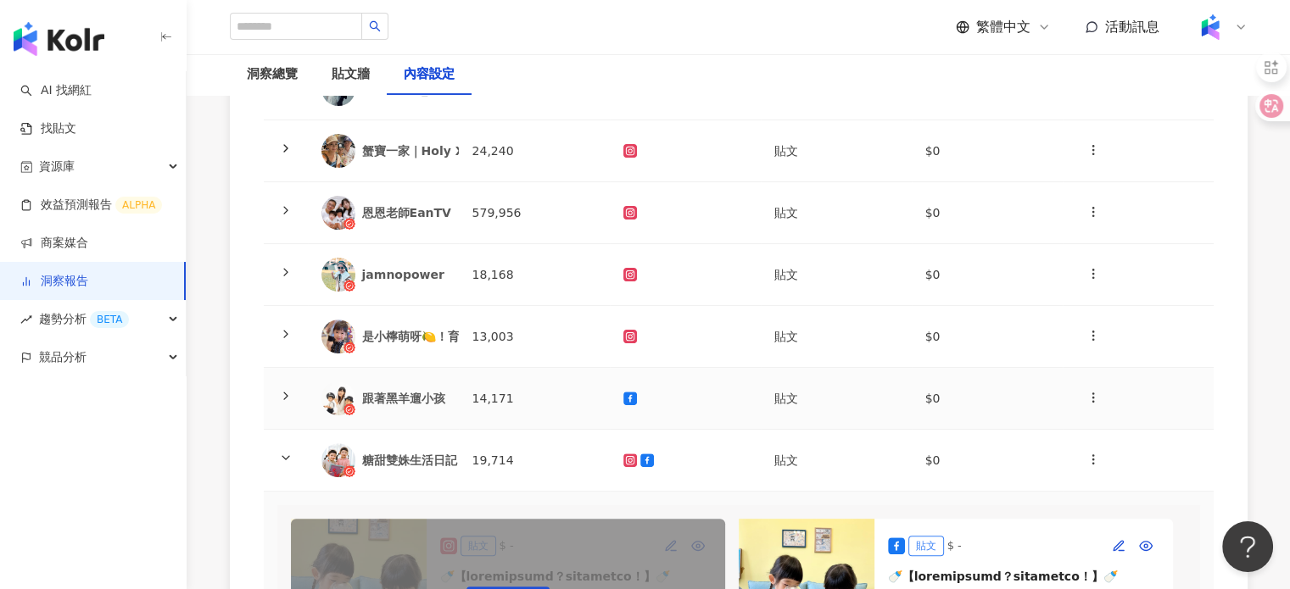
click at [402, 390] on div "跟著黑羊遛小孩" at bounding box center [403, 398] width 83 height 17
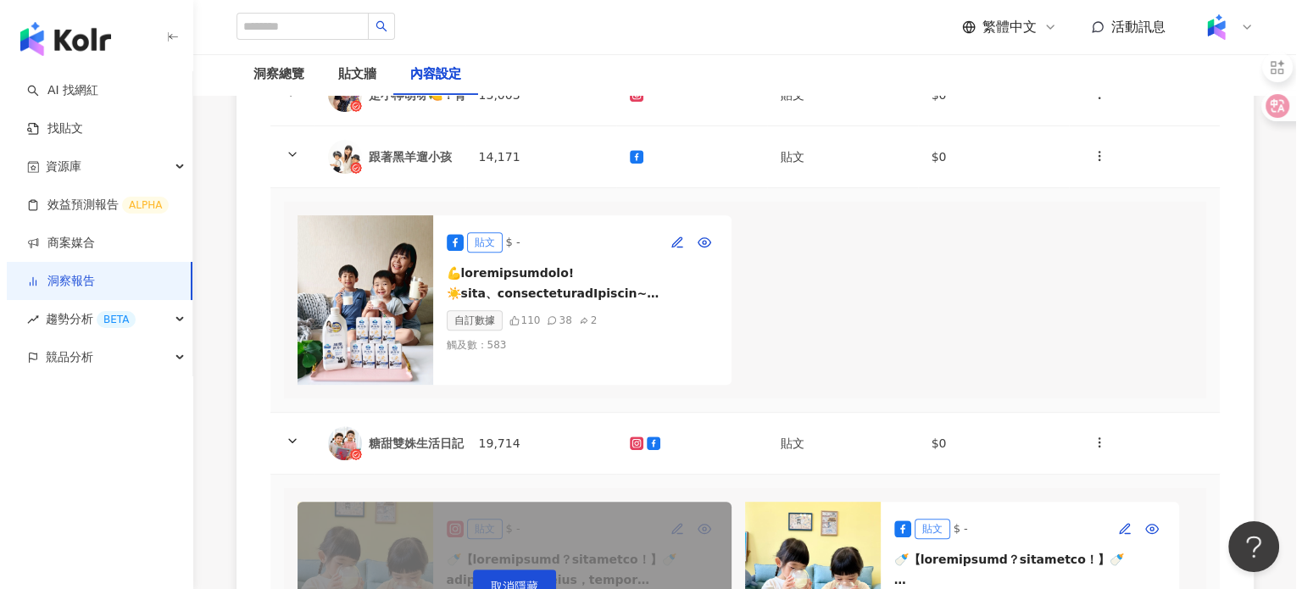
scroll to position [678, 0]
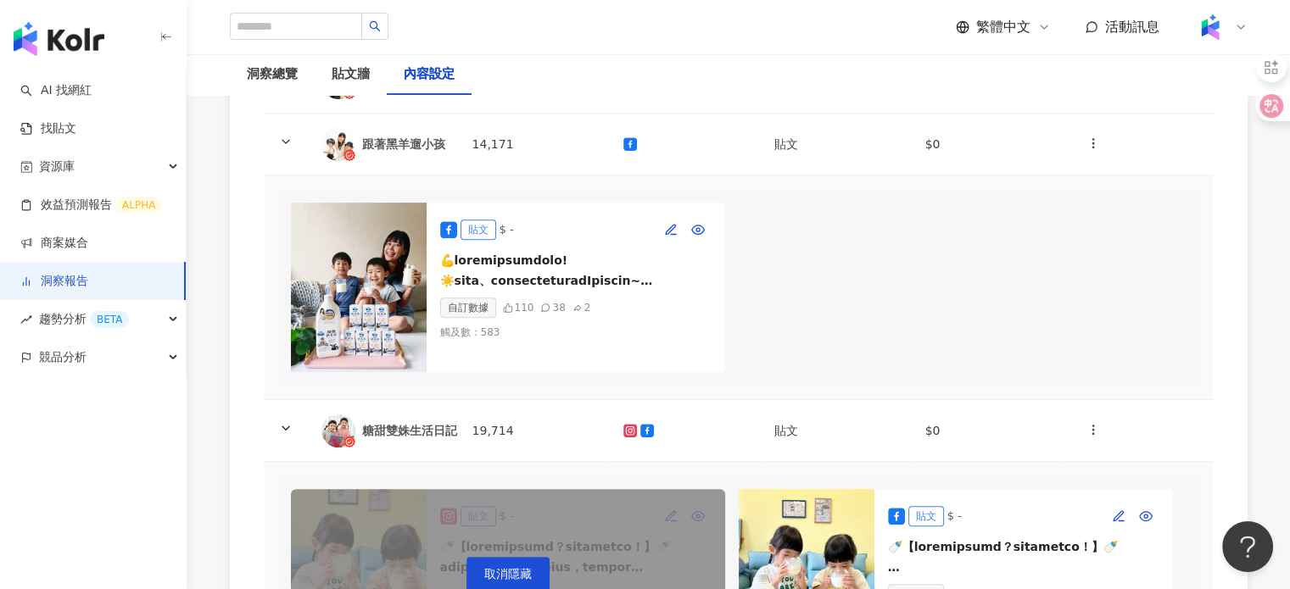
click at [366, 298] on img at bounding box center [359, 288] width 136 height 170
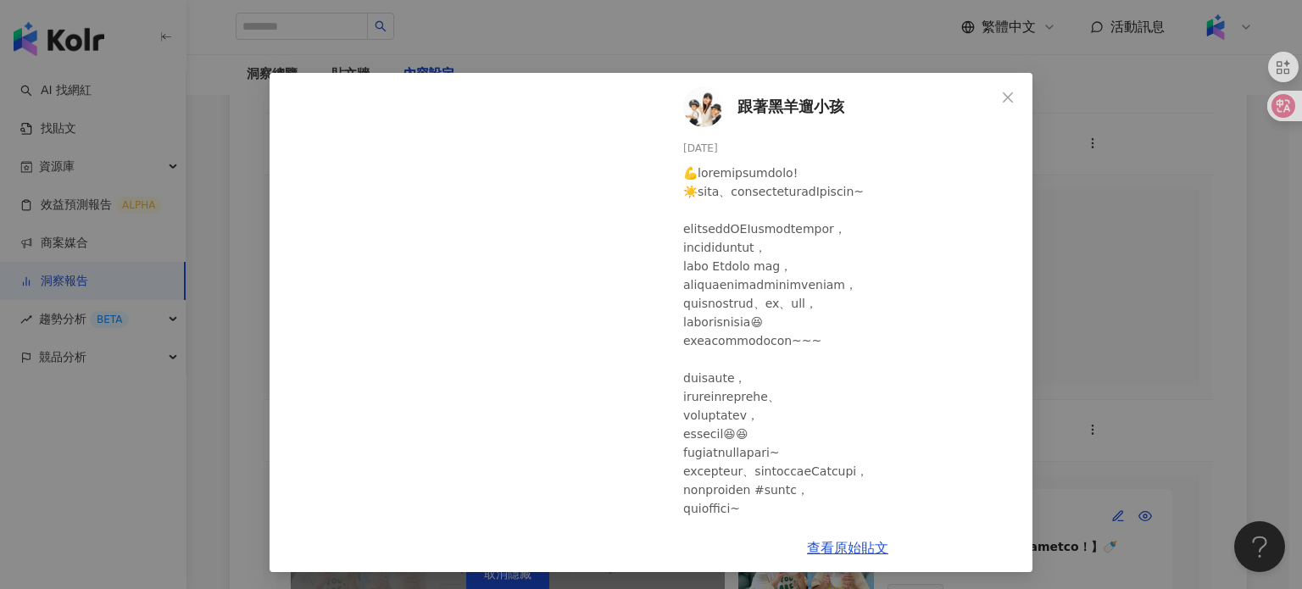
scroll to position [14, 0]
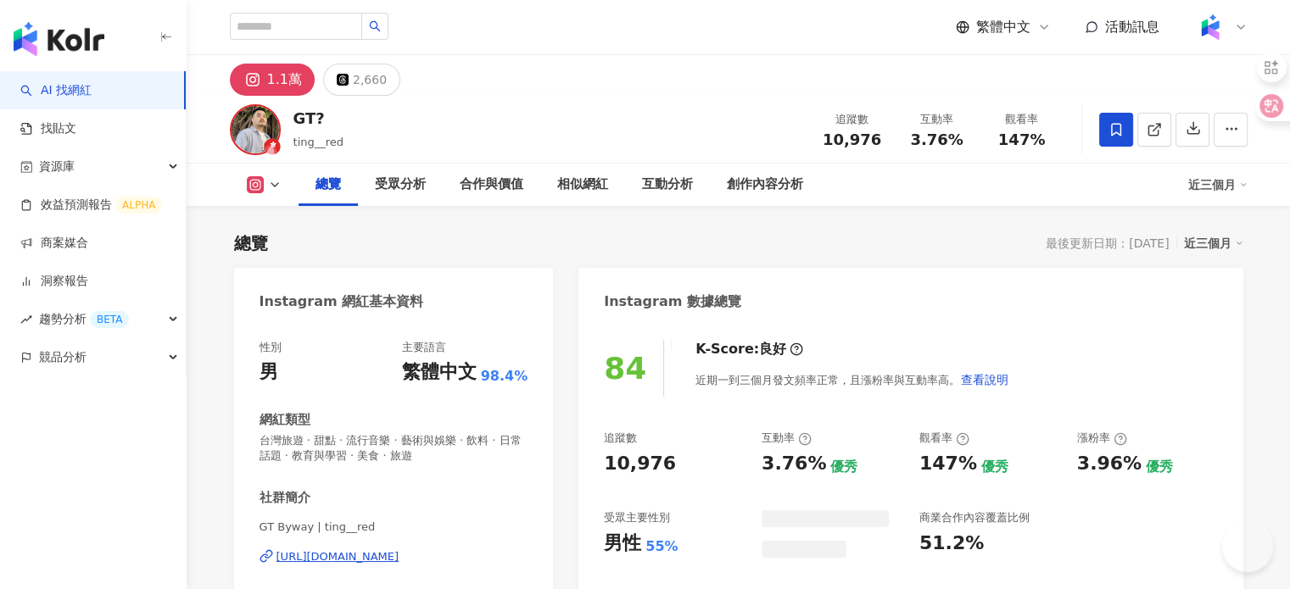
click at [260, 192] on icon at bounding box center [255, 184] width 17 height 17
click at [275, 169] on div "總覽 受眾分析 合作與價值 相似網紅 互動分析 創作內容分析 近三個月" at bounding box center [738, 185] width 1017 height 42
click at [604, 94] on div "1.1萬 2,660" at bounding box center [738, 75] width 1085 height 41
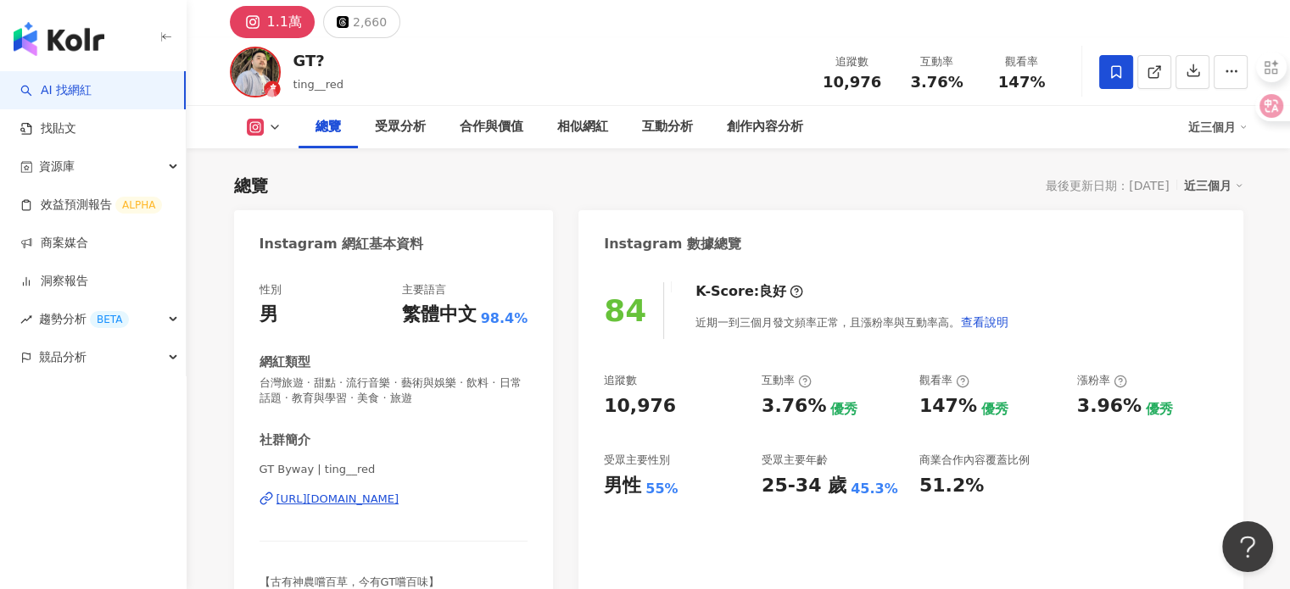
scroll to position [254, 0]
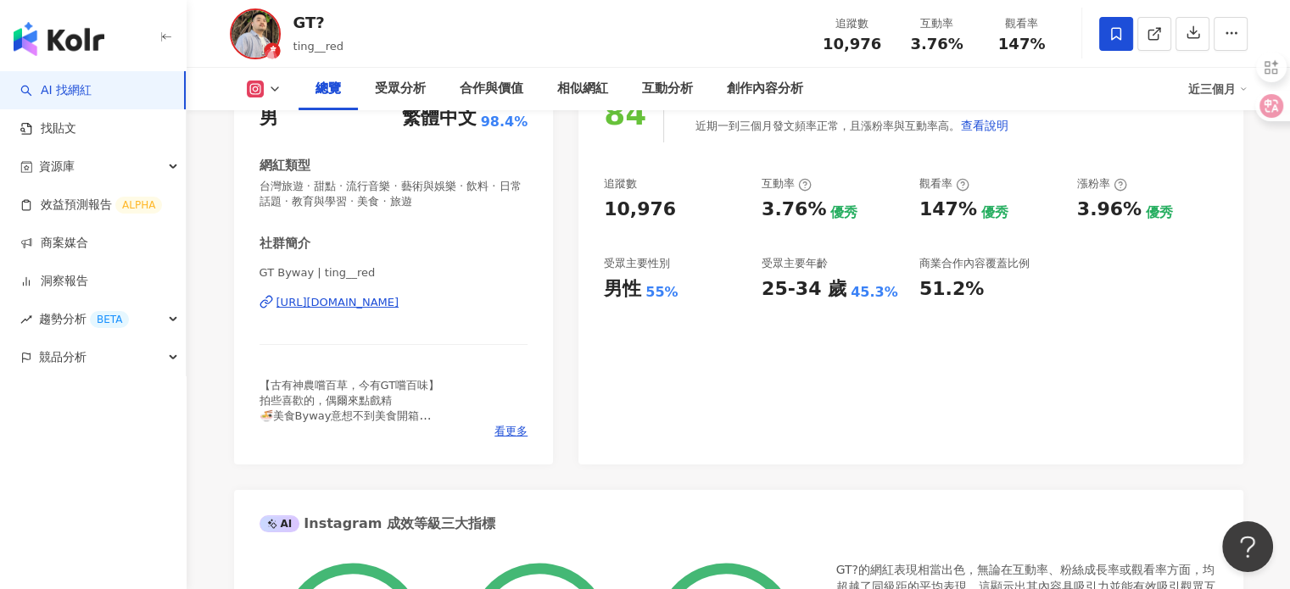
click at [399, 300] on div "https://www.instagram.com/ting__red/" at bounding box center [337, 302] width 123 height 15
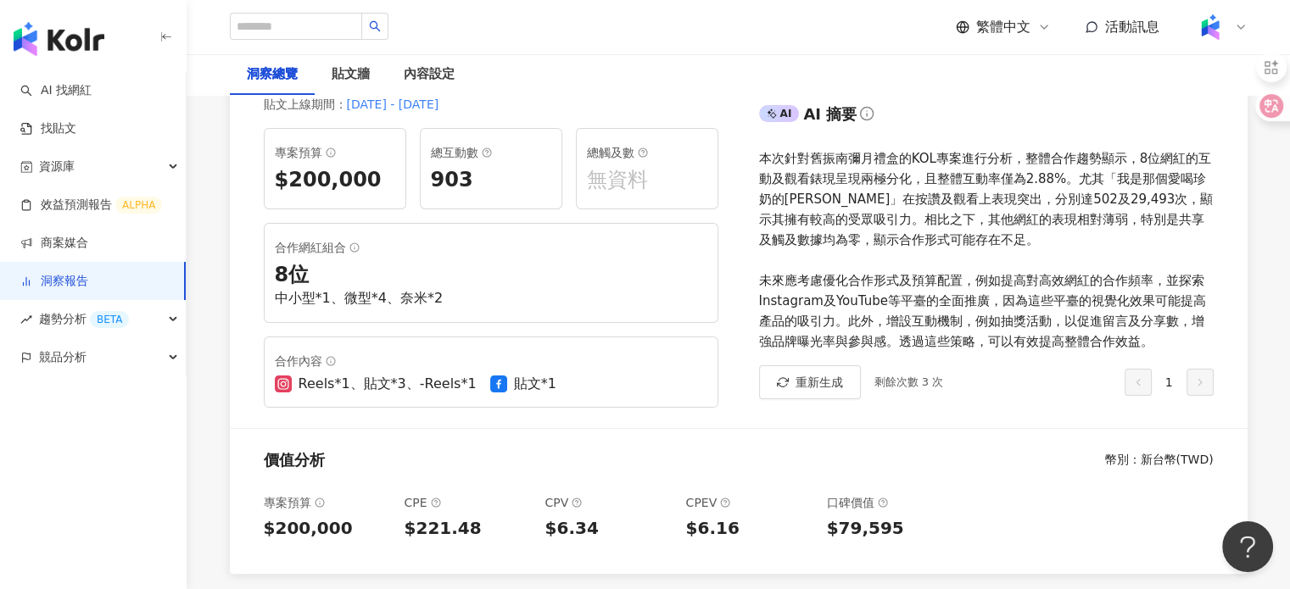
scroll to position [254, 0]
click at [525, 270] on div "8 位" at bounding box center [491, 277] width 432 height 29
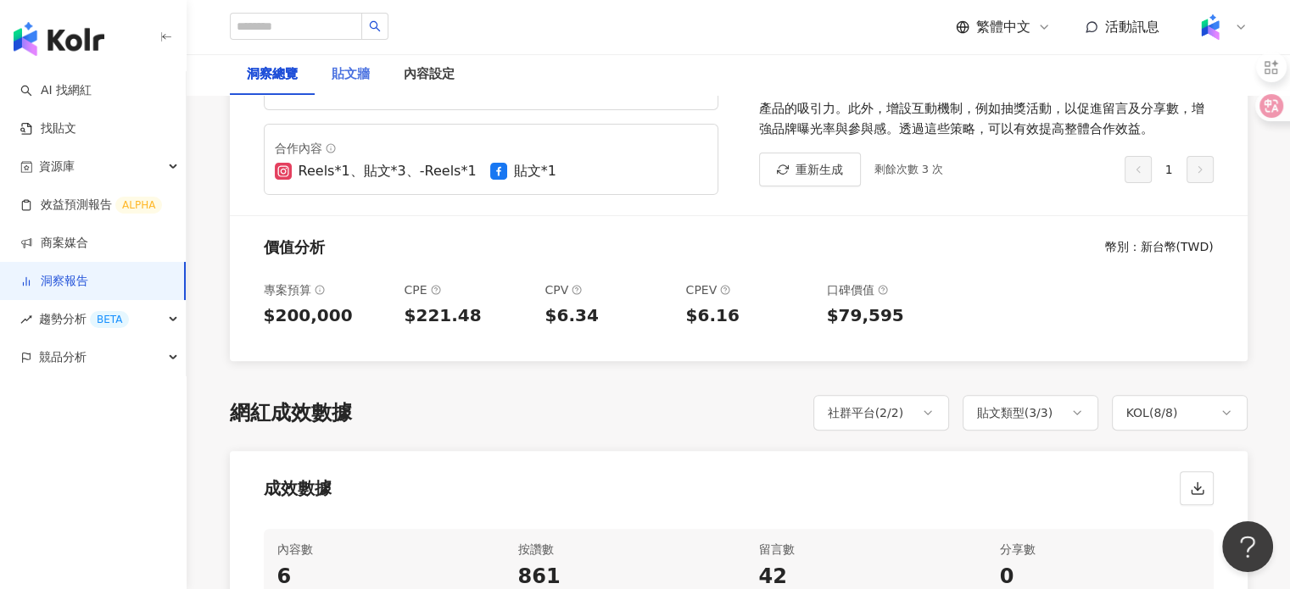
scroll to position [593, 0]
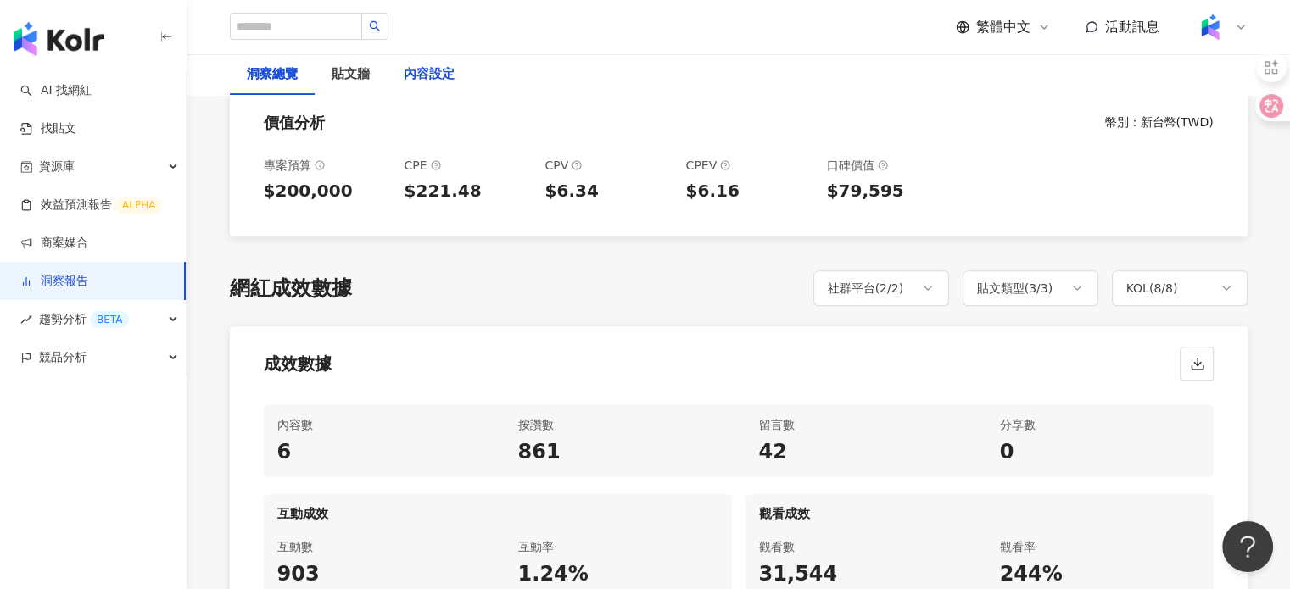
click at [437, 81] on div "內容設定" at bounding box center [429, 74] width 51 height 20
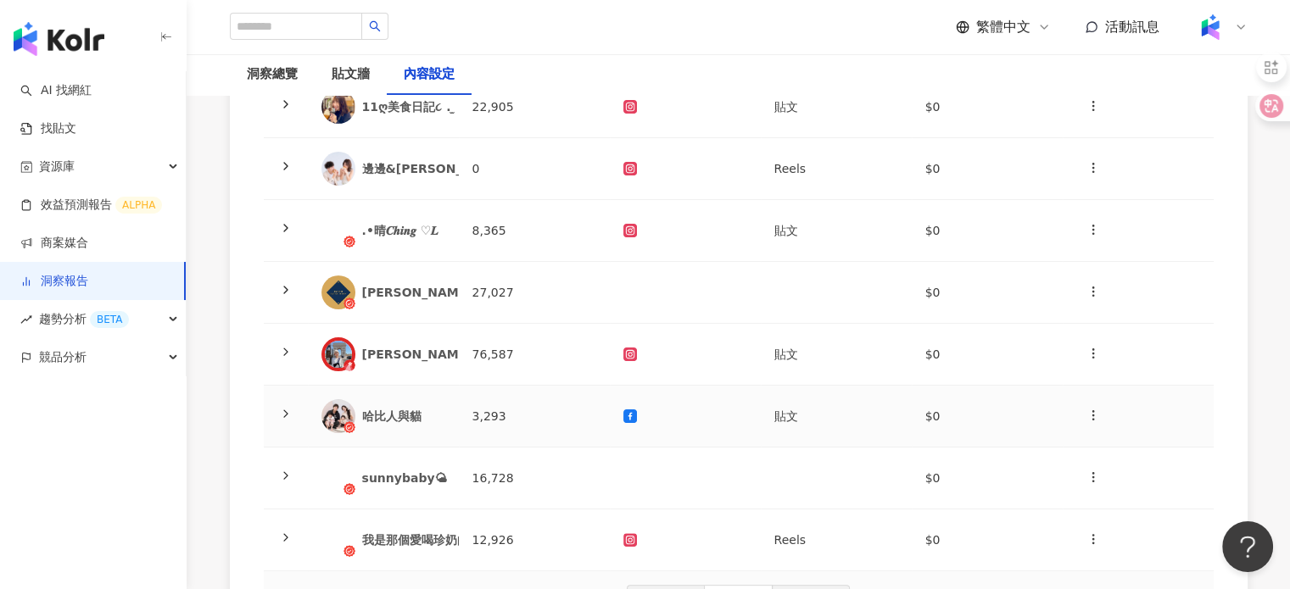
scroll to position [254, 0]
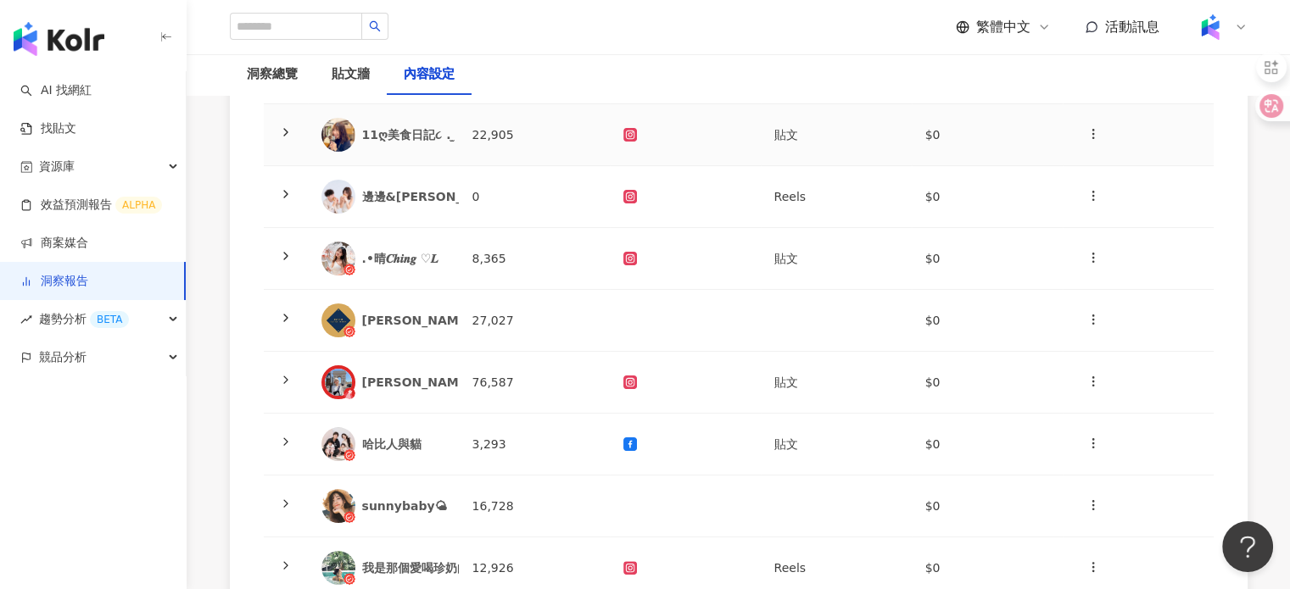
click at [424, 140] on div "𝟭𝟭ღ美食日記૮ . ̫ . ა｜雙北 ⋄ 土城 ⋄ 全台" at bounding box center [475, 134] width 227 height 17
click at [464, 131] on td "22,905" at bounding box center [534, 135] width 151 height 62
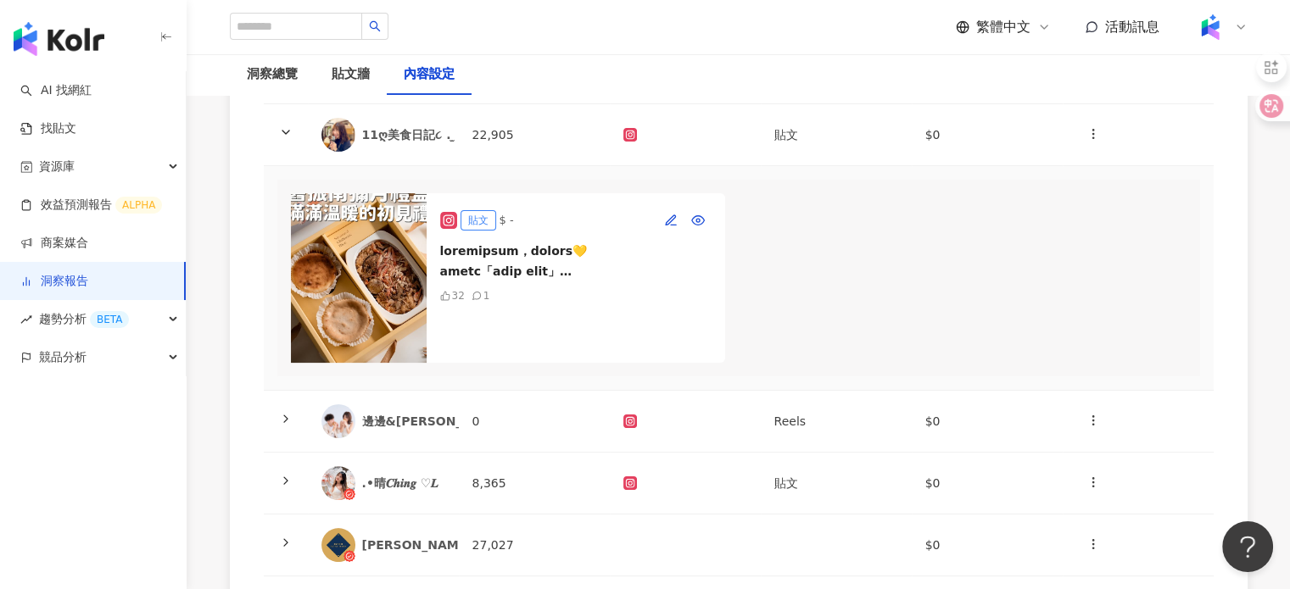
click at [1224, 264] on div "KOL 名稱 總追蹤數 合作平台 合作類型 合作費用 操作 𝟭𝟭ღ美食日記૮ . ̫ . ა｜雙北 ⋄ 土城 ⋄ 全台 22,905 貼文 $0 貼文 $ -…" at bounding box center [738, 440] width 1017 height 943
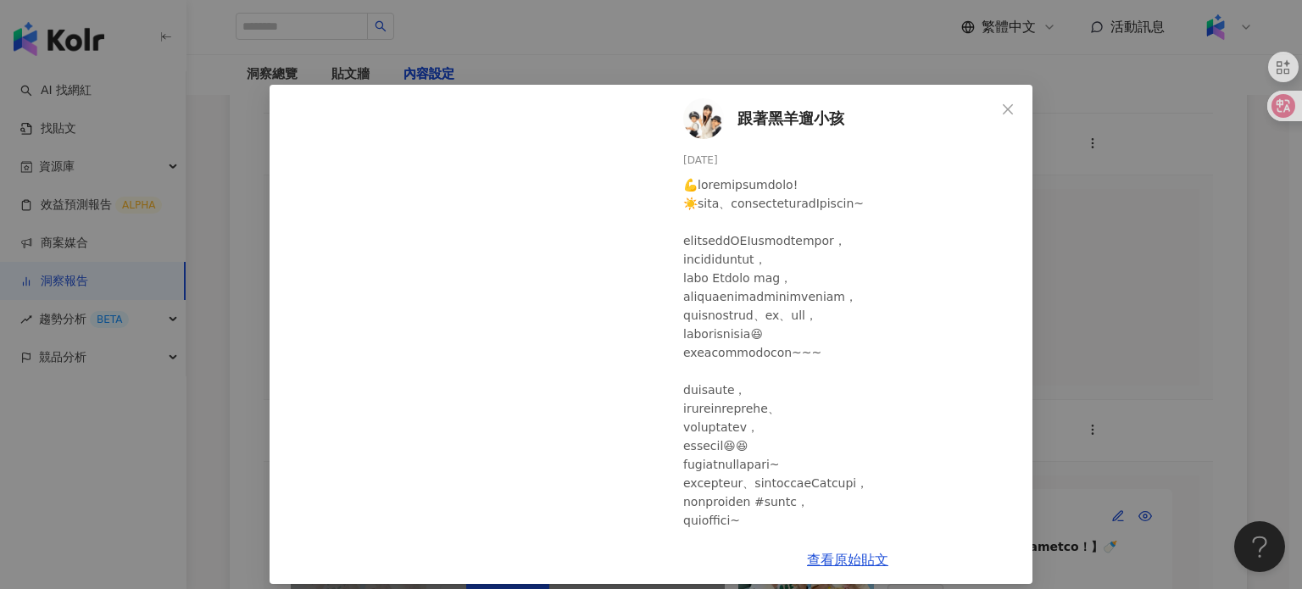
scroll to position [14, 0]
